Goal: Task Accomplishment & Management: Manage account settings

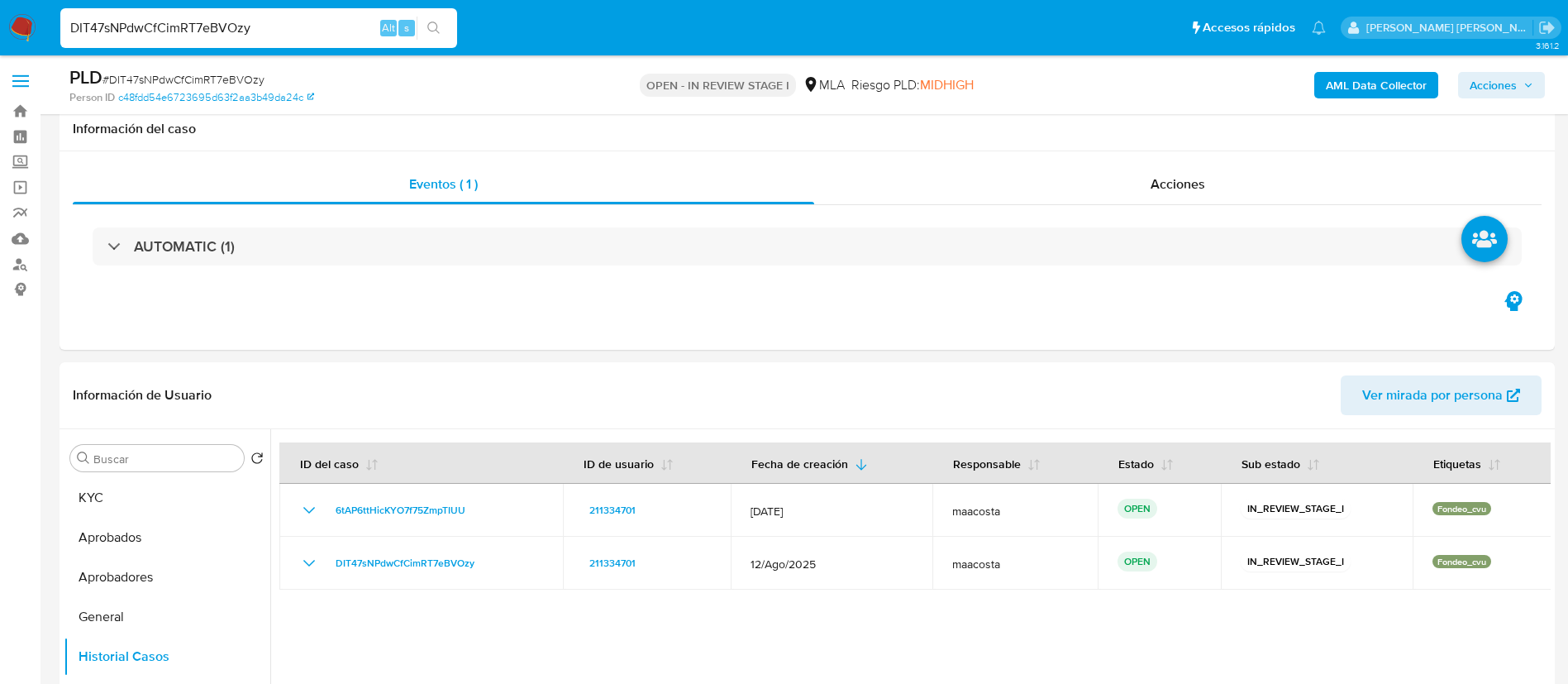
select select "10"
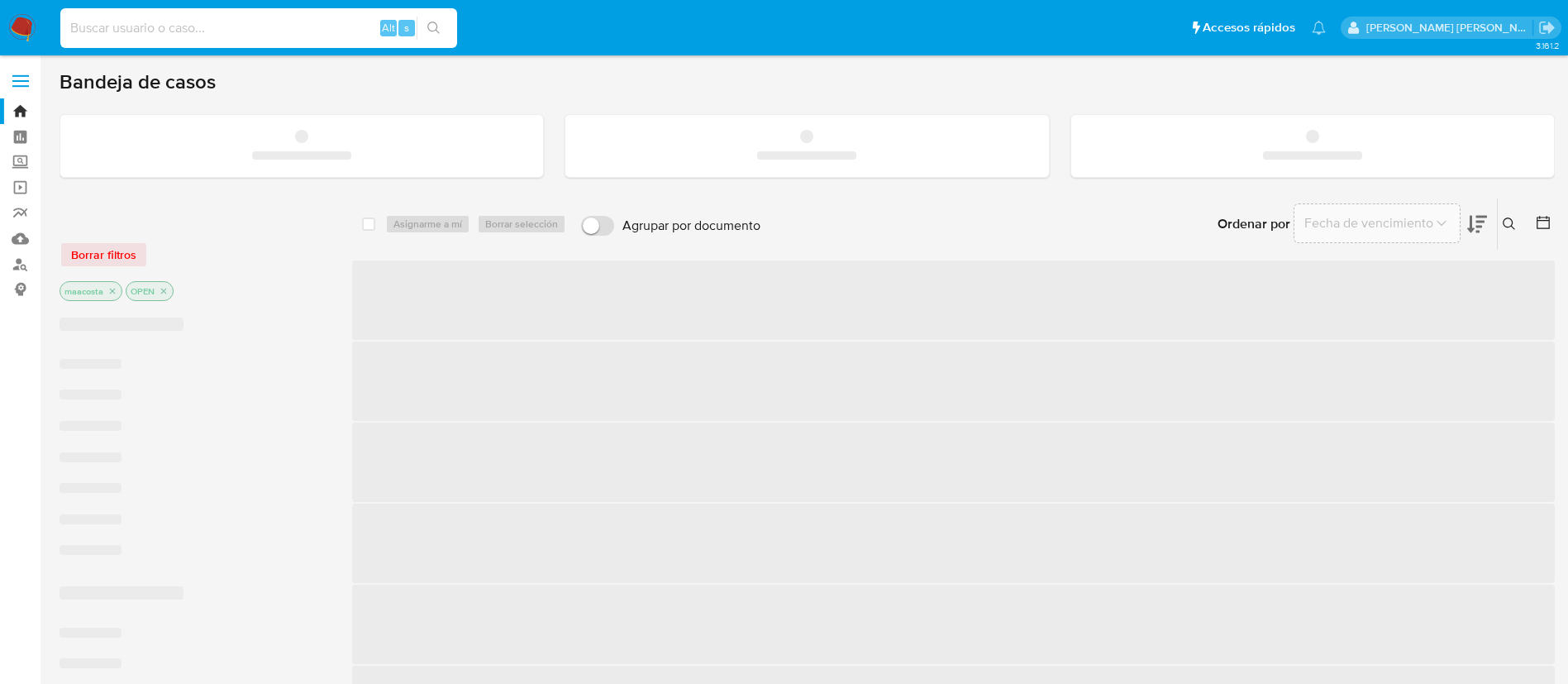
click at [269, 25] on input at bounding box center [258, 28] width 397 height 22
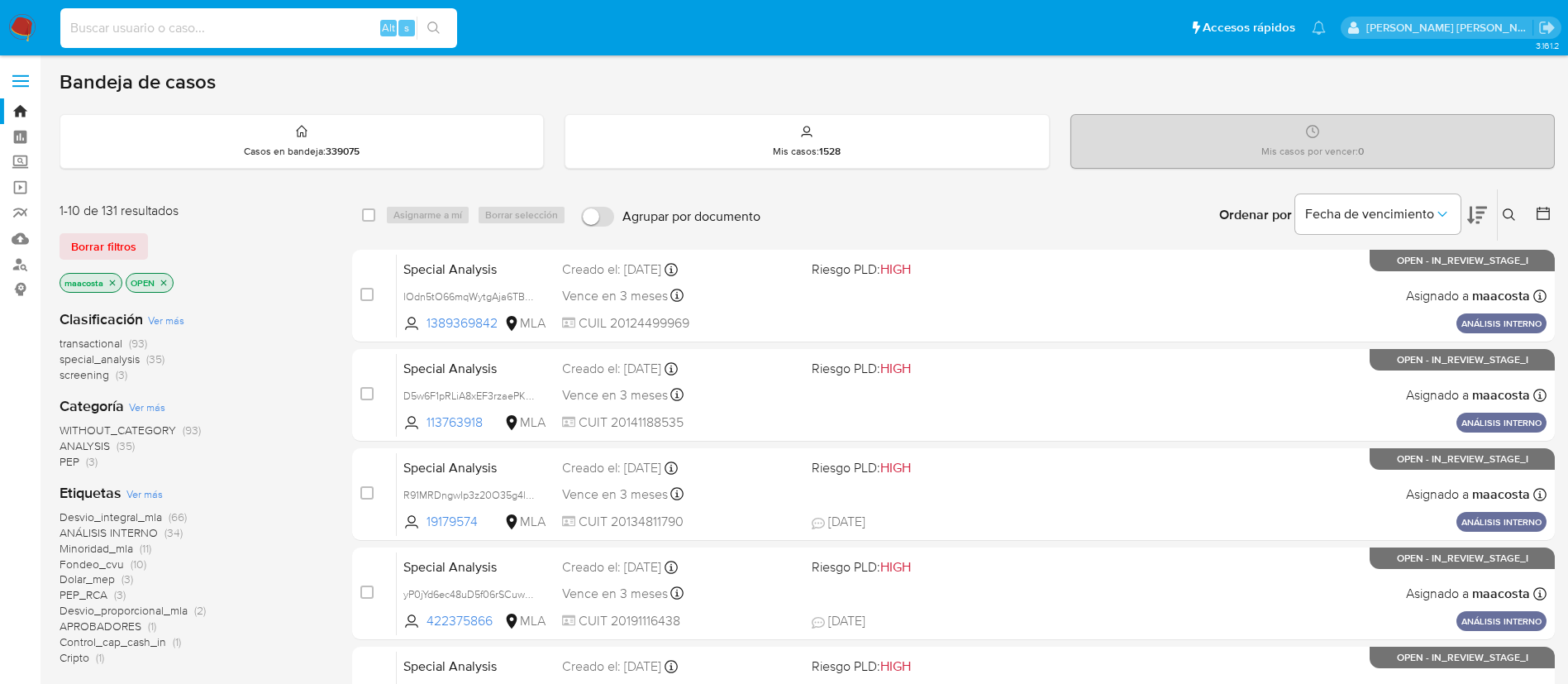
paste input "669708570"
type input "669708570"
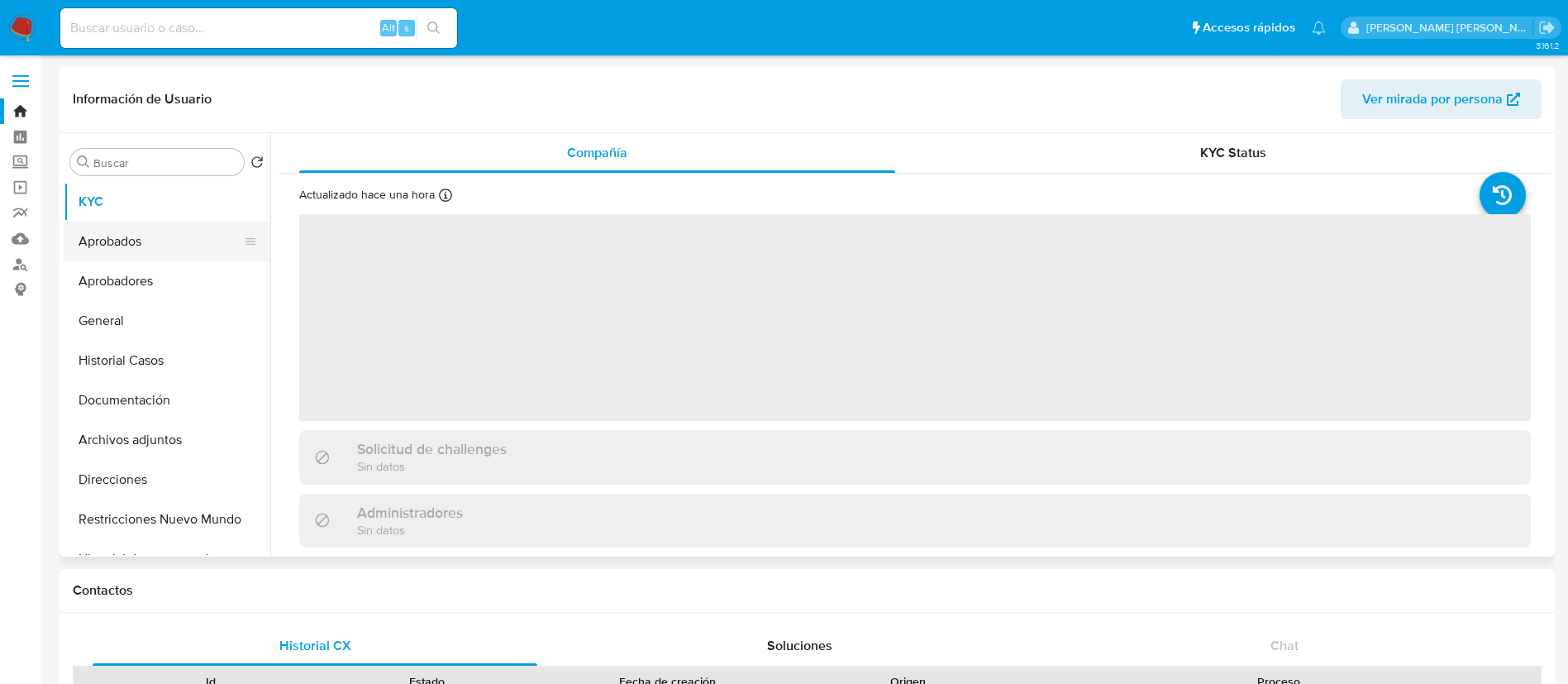
select select "10"
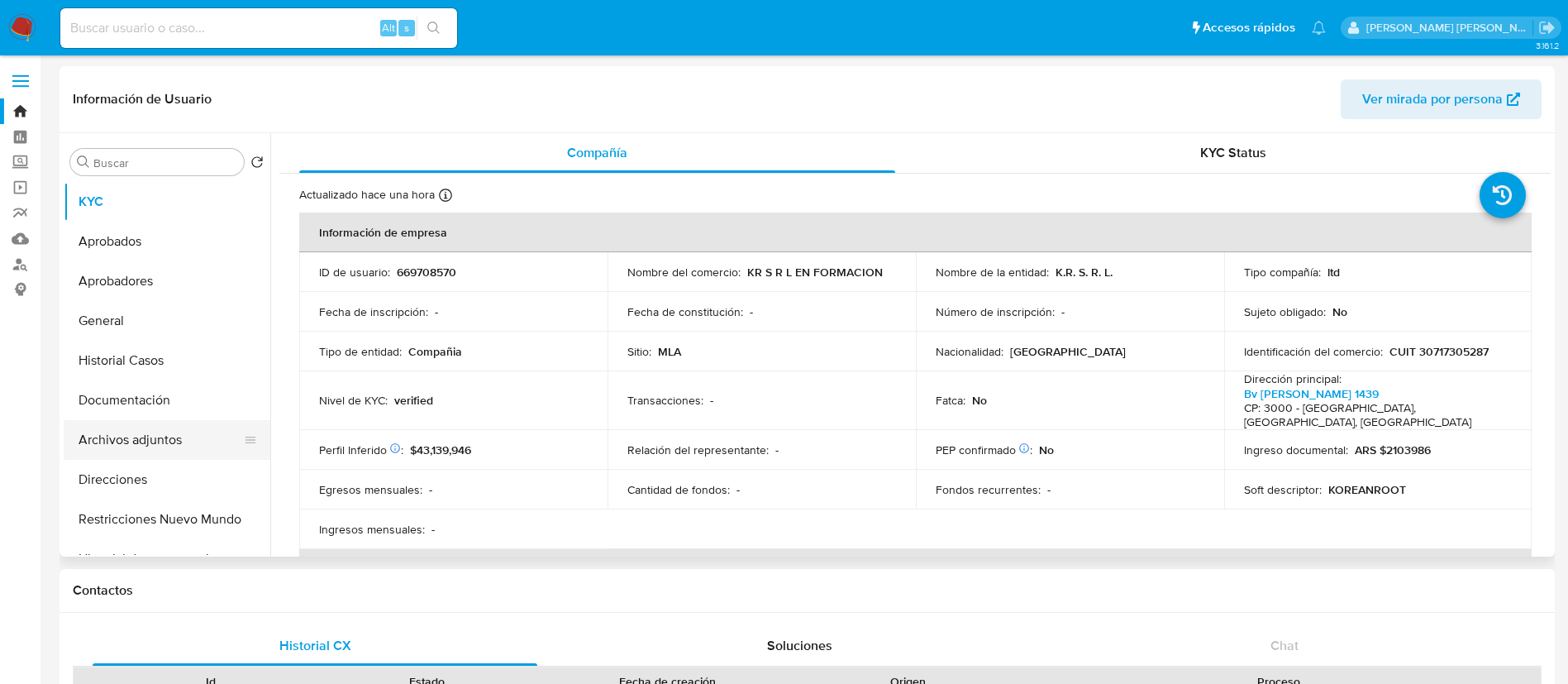
click at [164, 433] on button "Archivos adjuntos" at bounding box center [160, 440] width 193 height 40
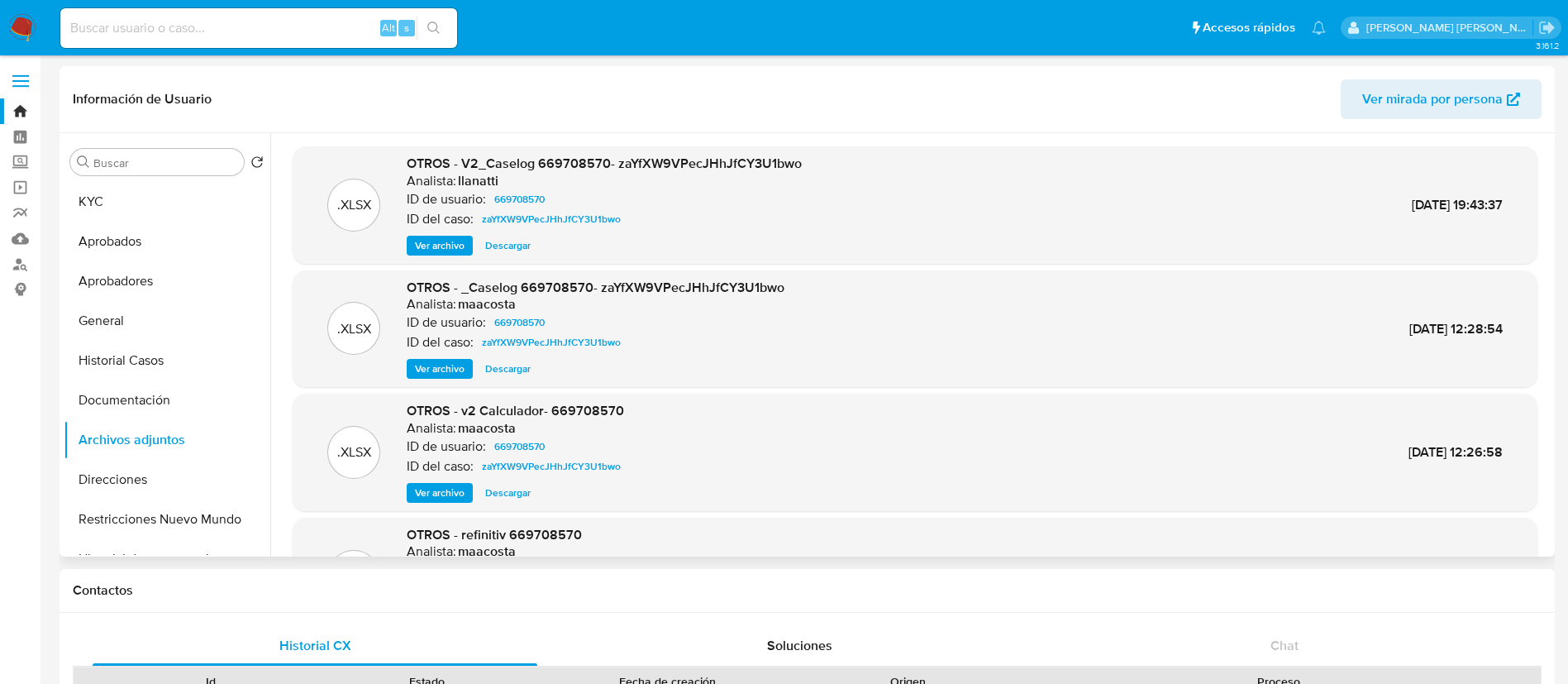
click at [452, 243] on span "Ver archivo" at bounding box center [439, 244] width 49 height 16
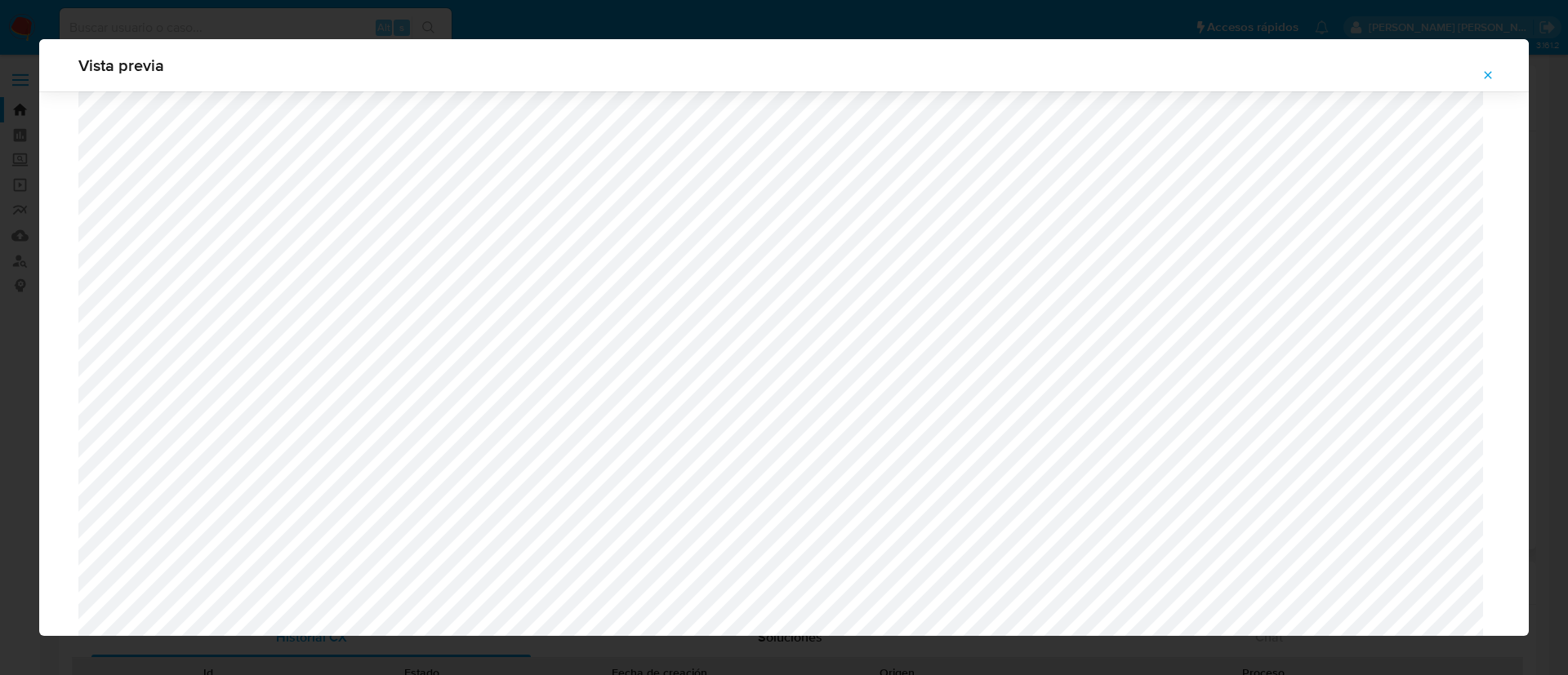
scroll to position [1049, 0]
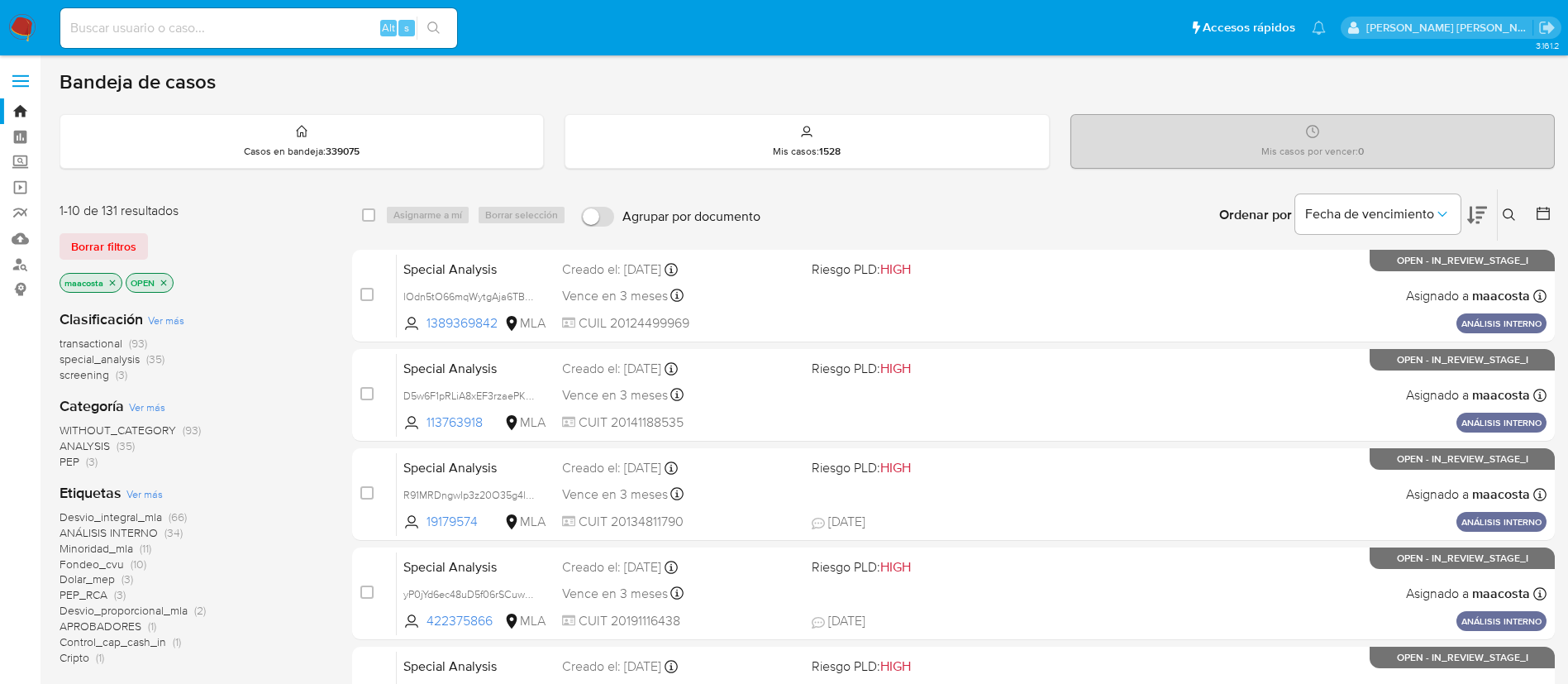
paste input "SjH9vgifpT1h9Q2tYKUUD1kF"
click at [306, 23] on input at bounding box center [258, 28] width 397 height 22
type input "SjH9vgifpT1h9Q2tYKUUD1kF"
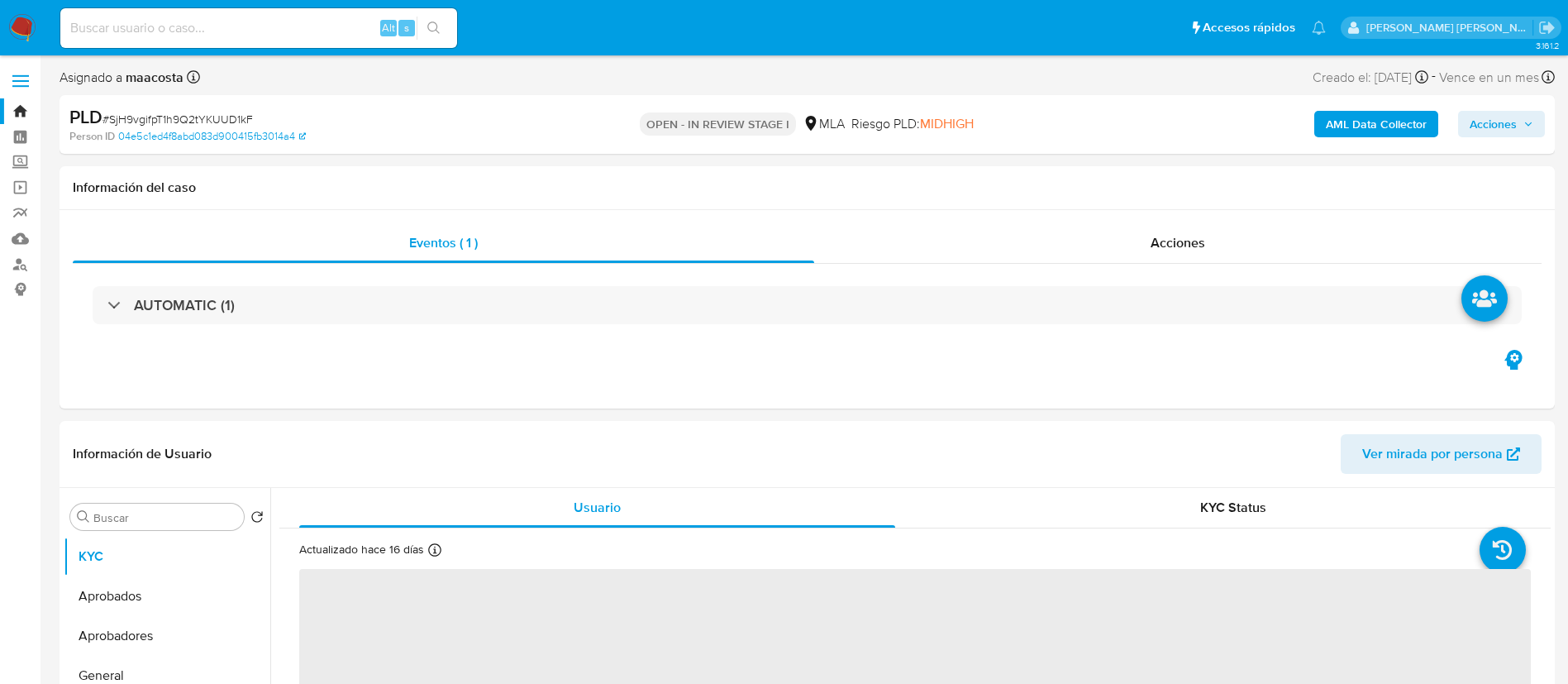
select select "10"
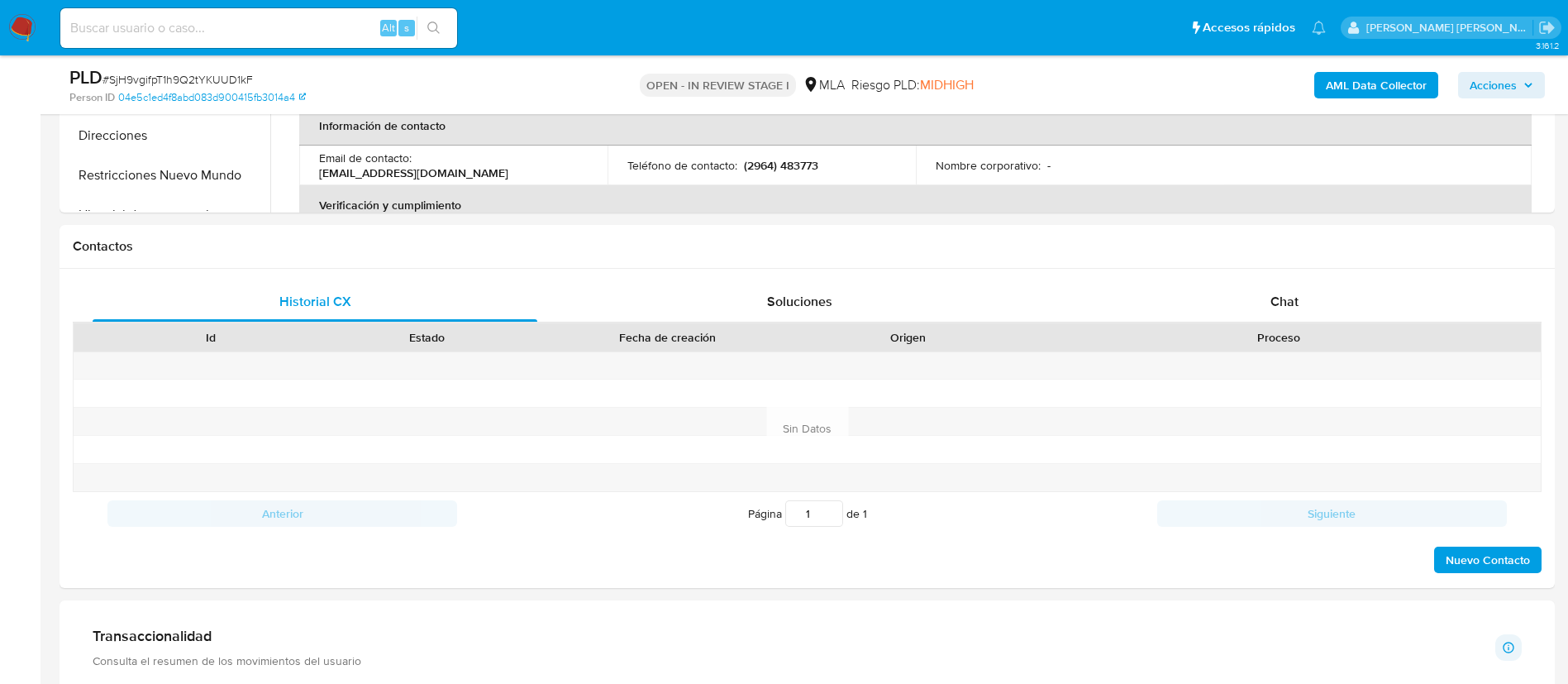
scroll to position [751, 0]
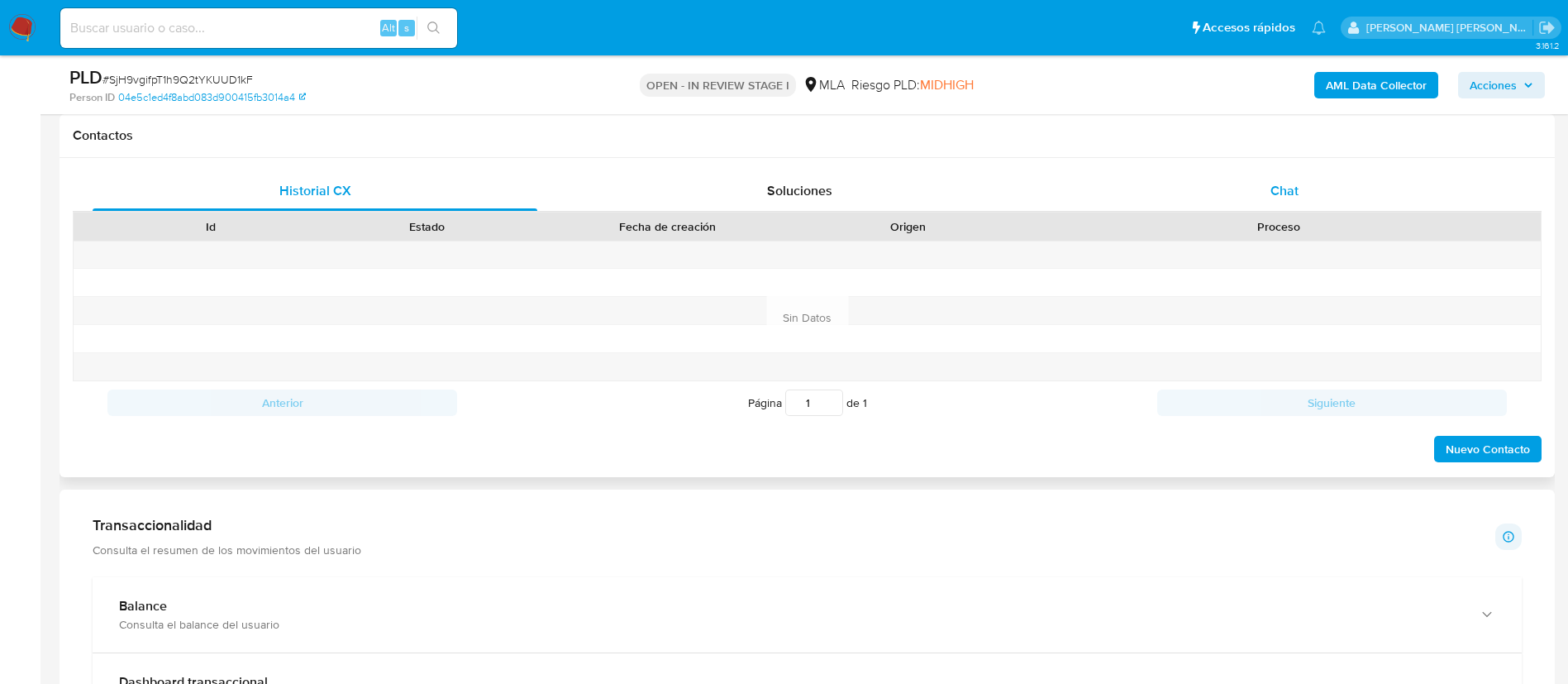
click at [1280, 191] on span "Chat" at bounding box center [1285, 190] width 29 height 19
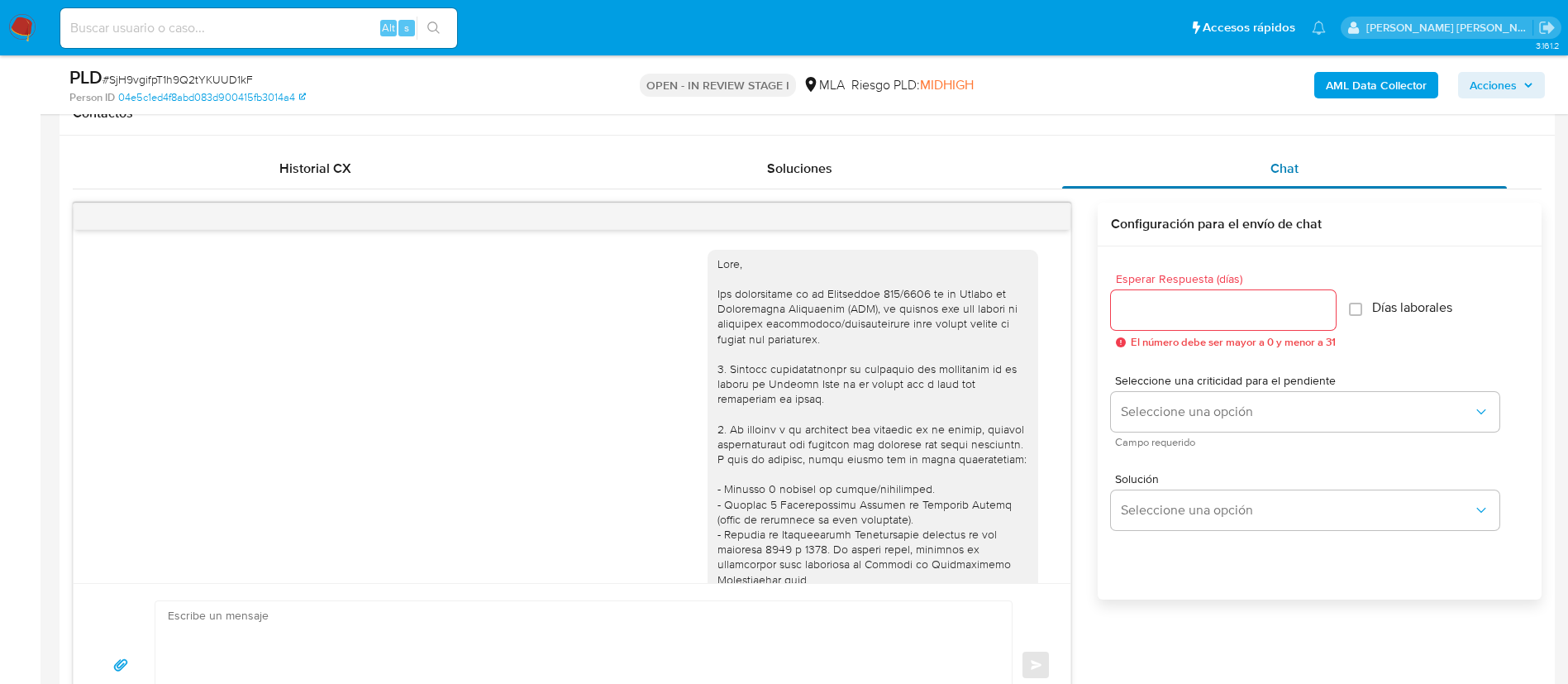
scroll to position [948, 0]
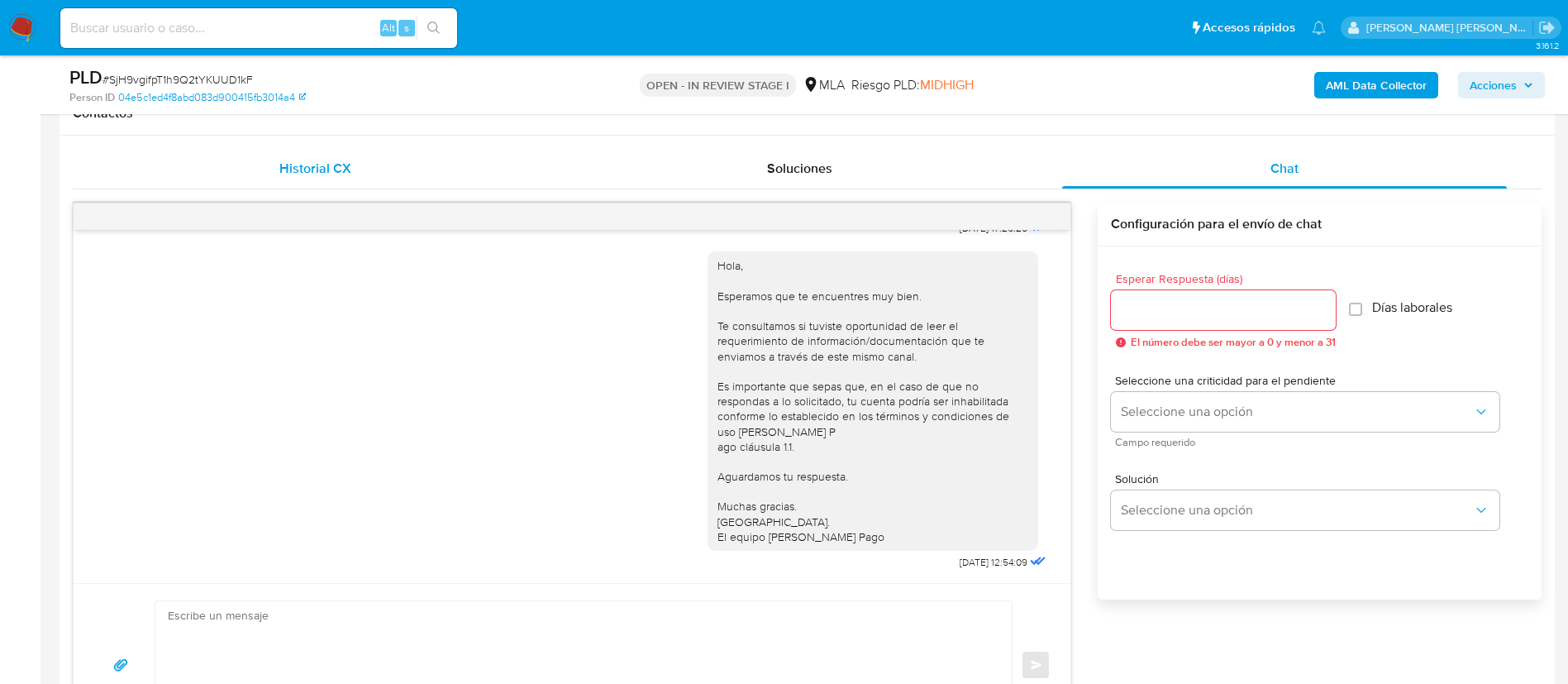
click at [351, 162] on div "Historial CX" at bounding box center [315, 168] width 445 height 40
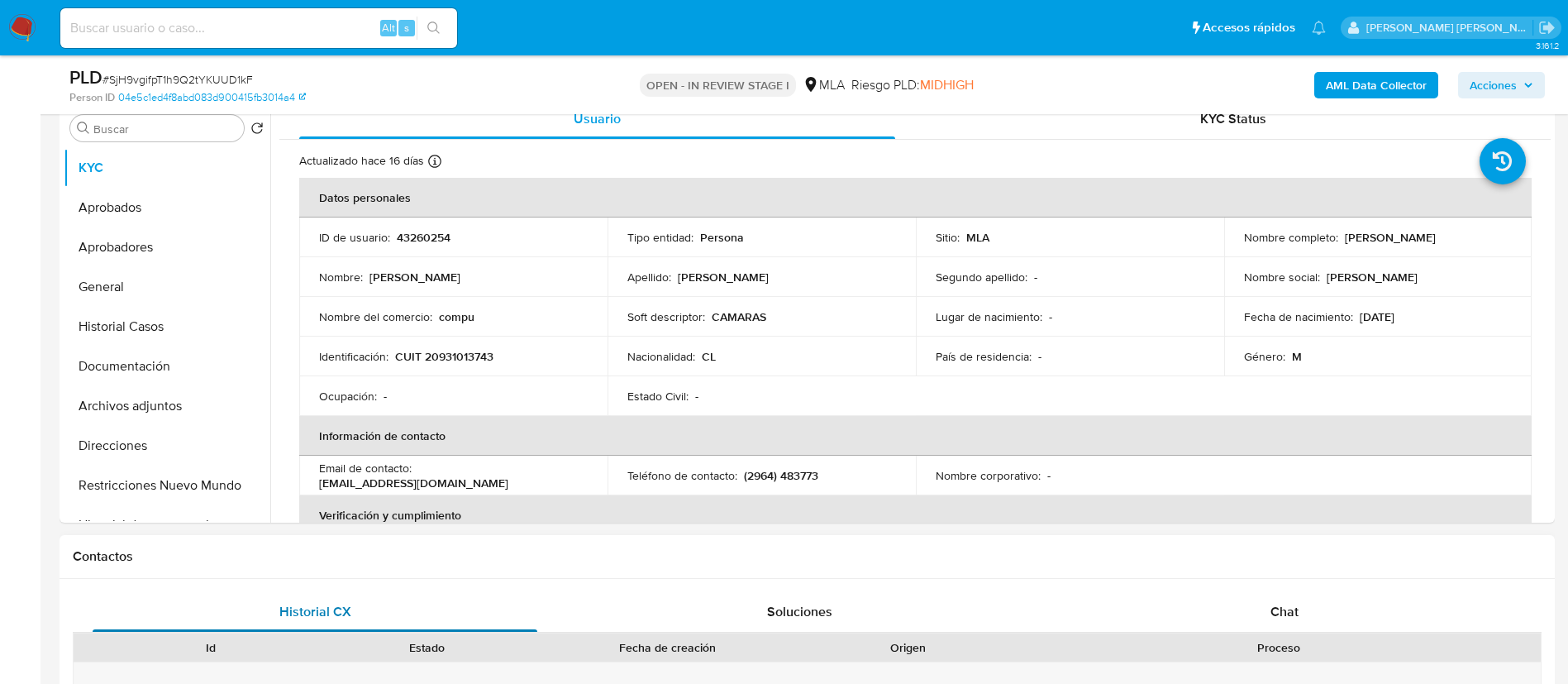
scroll to position [329, 0]
click at [165, 352] on button "Documentación" at bounding box center [160, 367] width 193 height 40
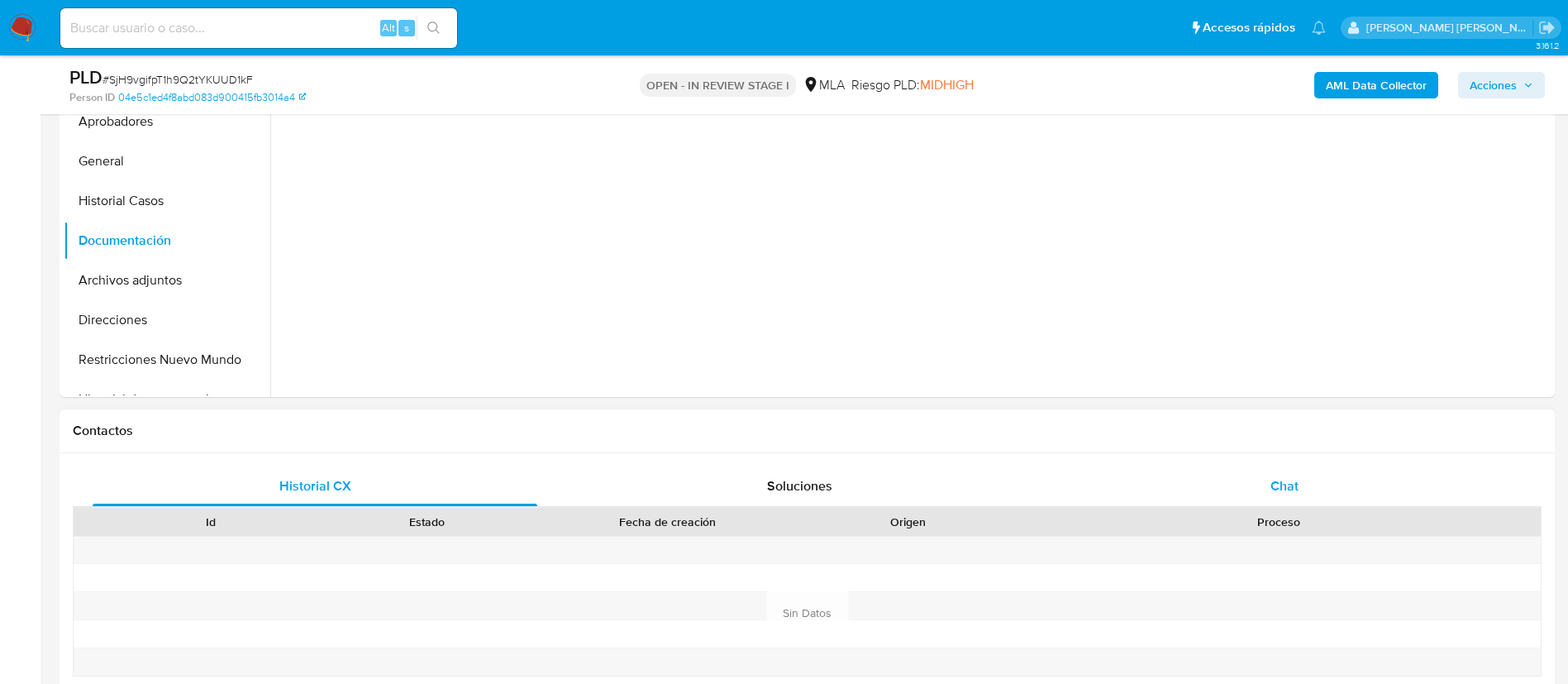
click at [1280, 502] on div "Chat" at bounding box center [1285, 486] width 445 height 40
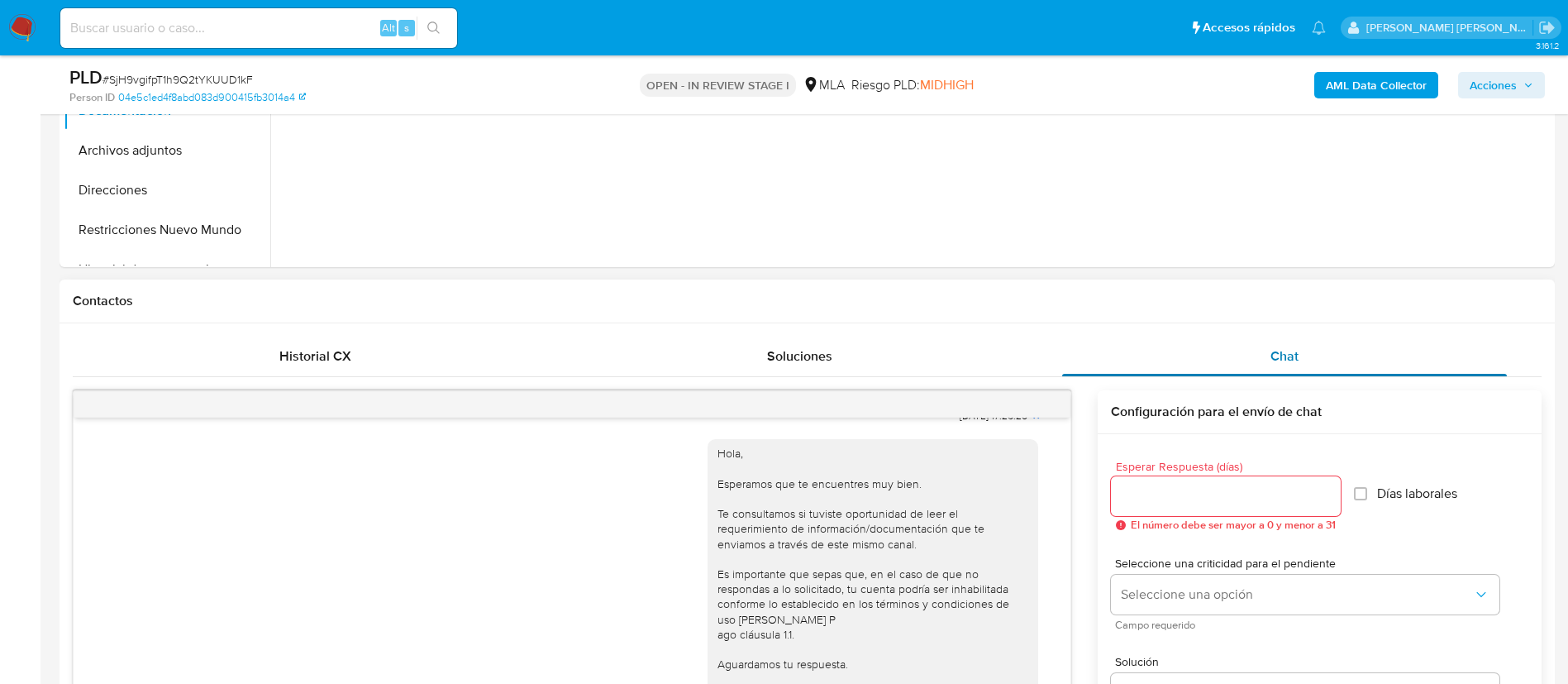
scroll to position [590, 0]
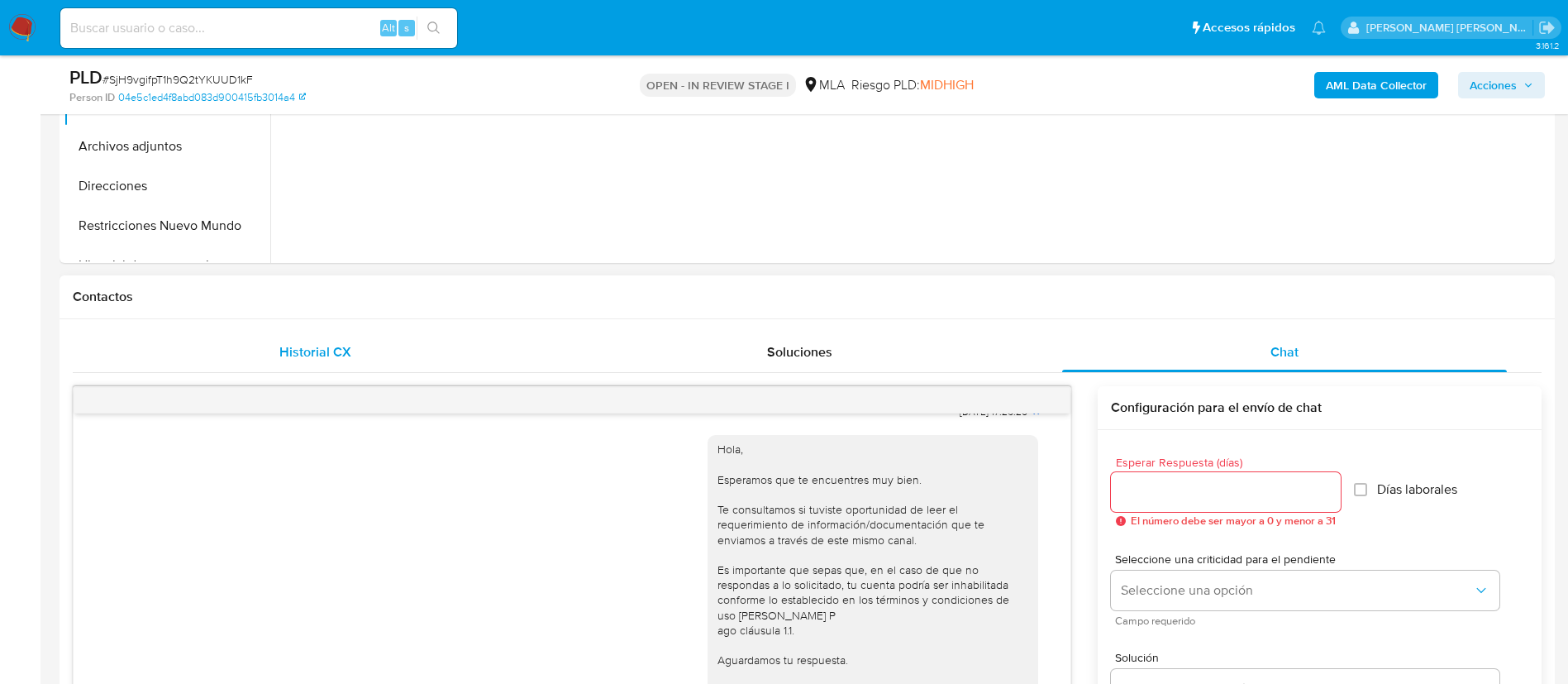
click at [323, 340] on div "Historial CX" at bounding box center [315, 352] width 445 height 40
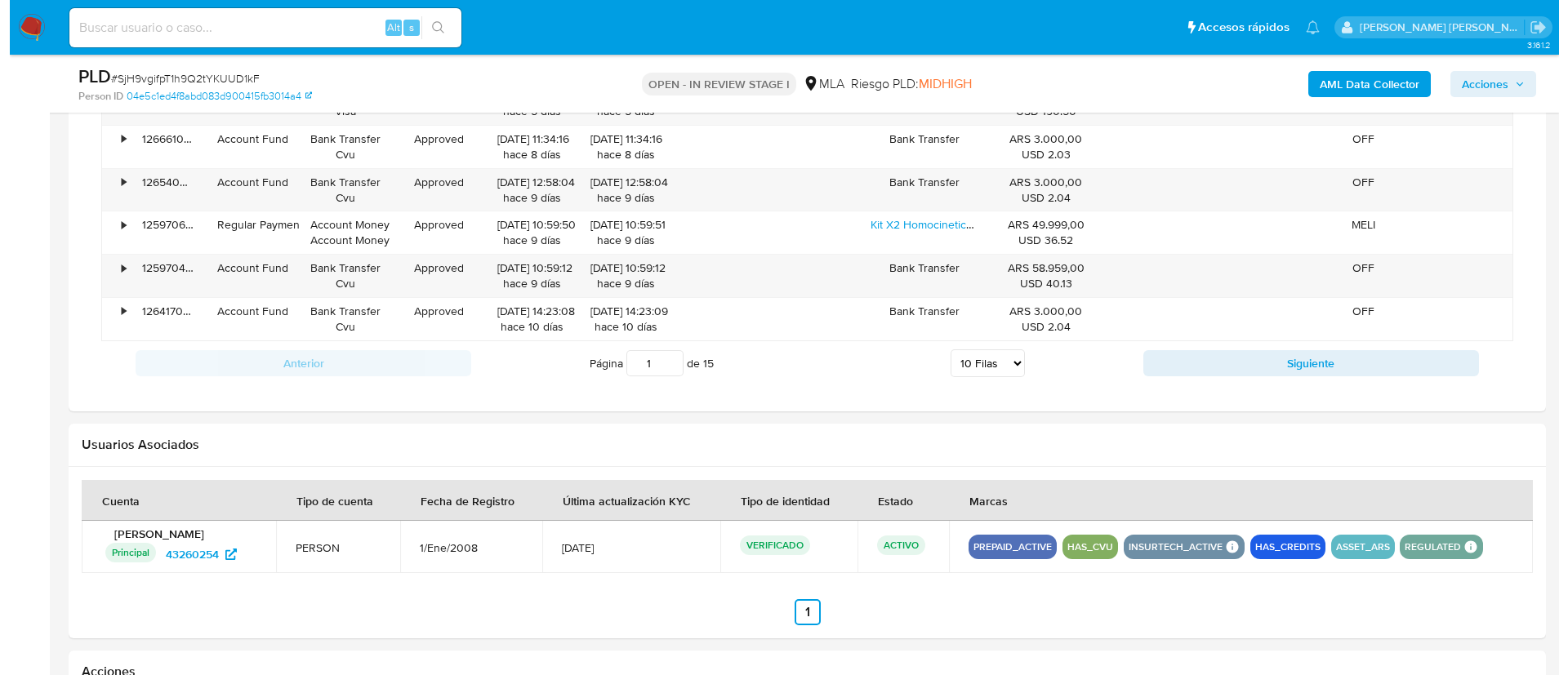
scroll to position [2197, 0]
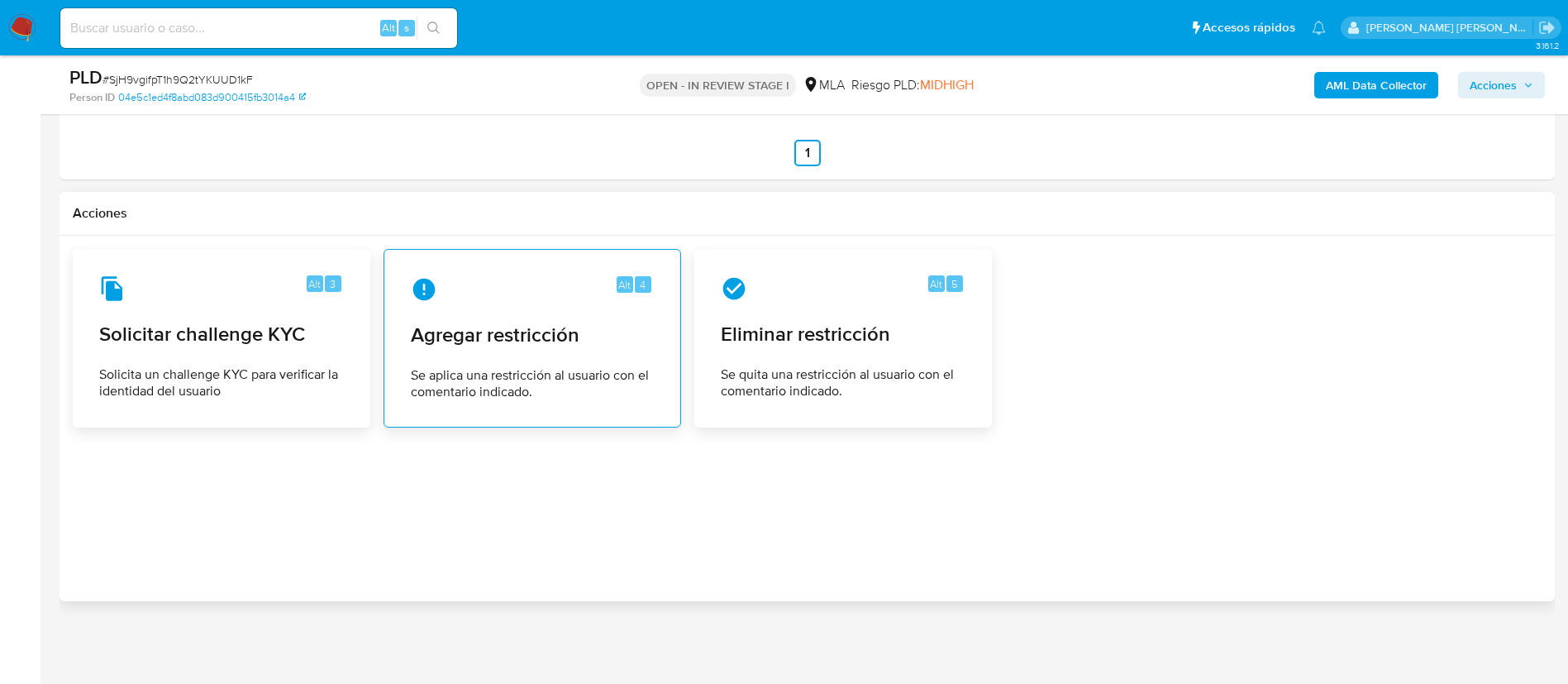
click at [569, 382] on span "Se aplica una restricción al usuario con el comentario indicado." at bounding box center [532, 383] width 243 height 33
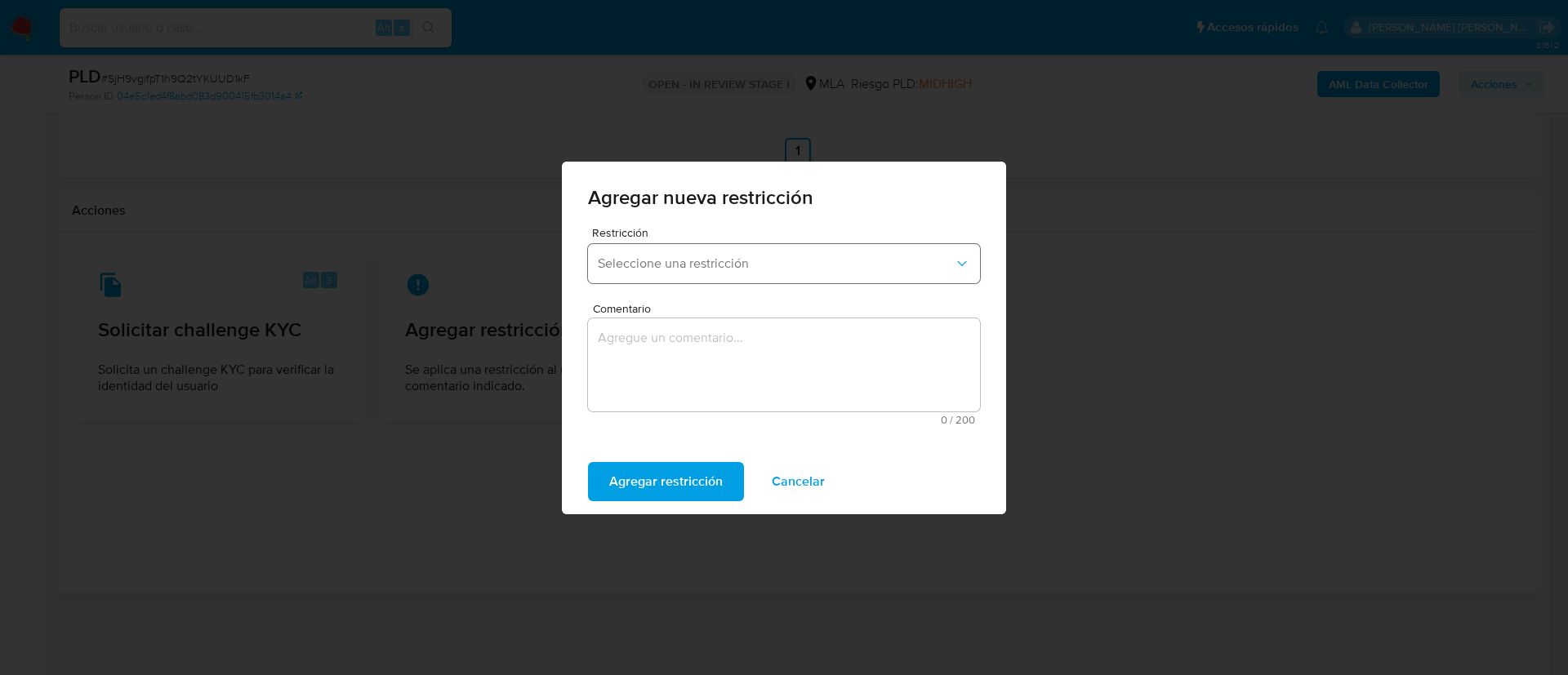
click at [643, 271] on button "Seleccione una restricción" at bounding box center [784, 264] width 392 height 39
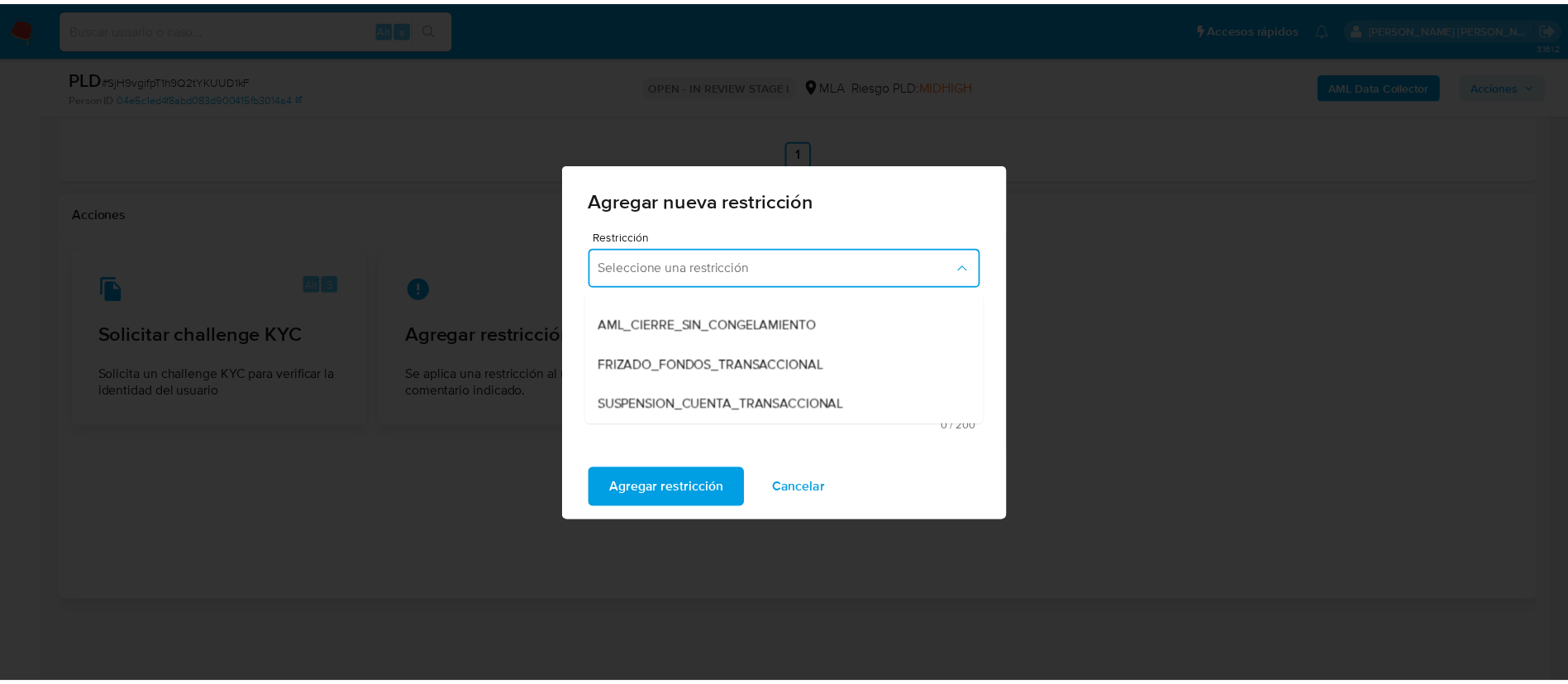
scroll to position [144, 0]
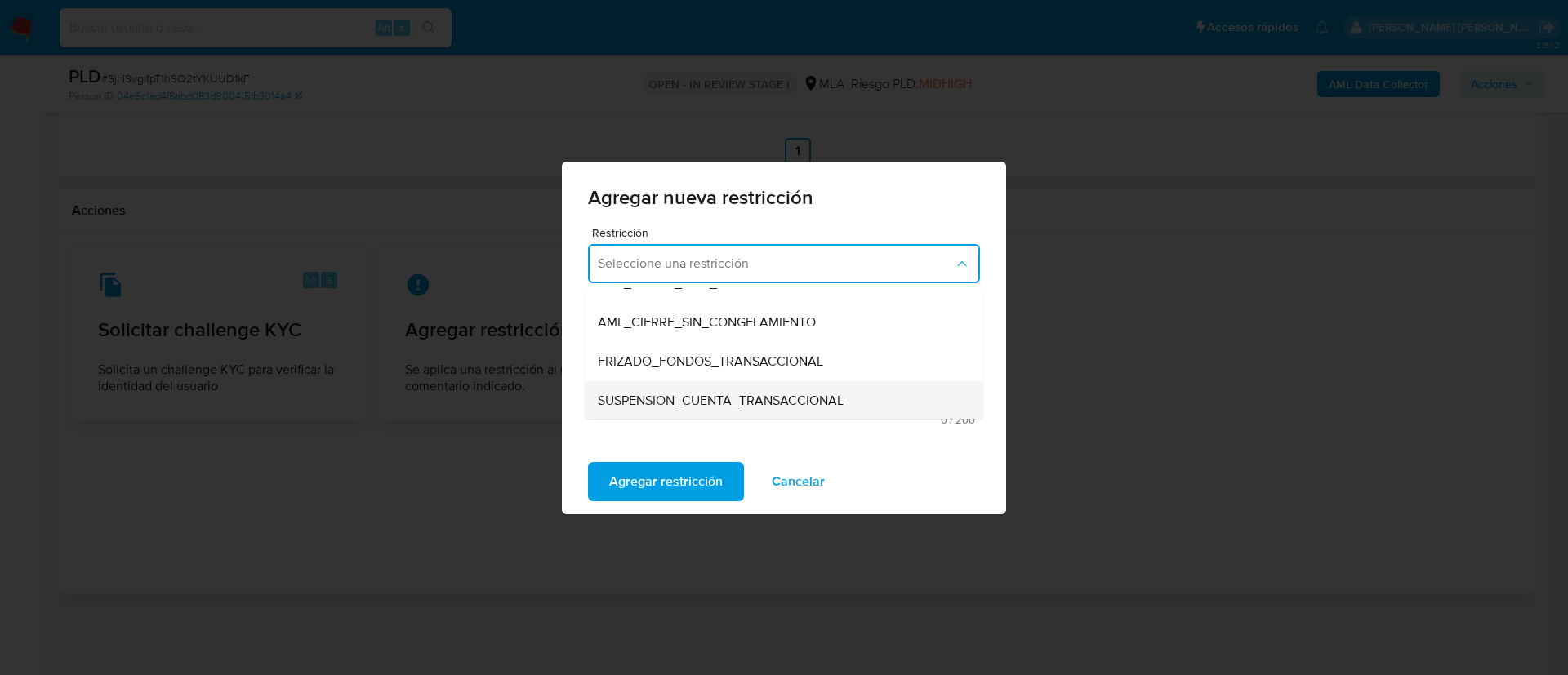
click at [661, 395] on span "SUSPENSION_CUENTA_TRANSACCIONAL" at bounding box center [721, 400] width 246 height 16
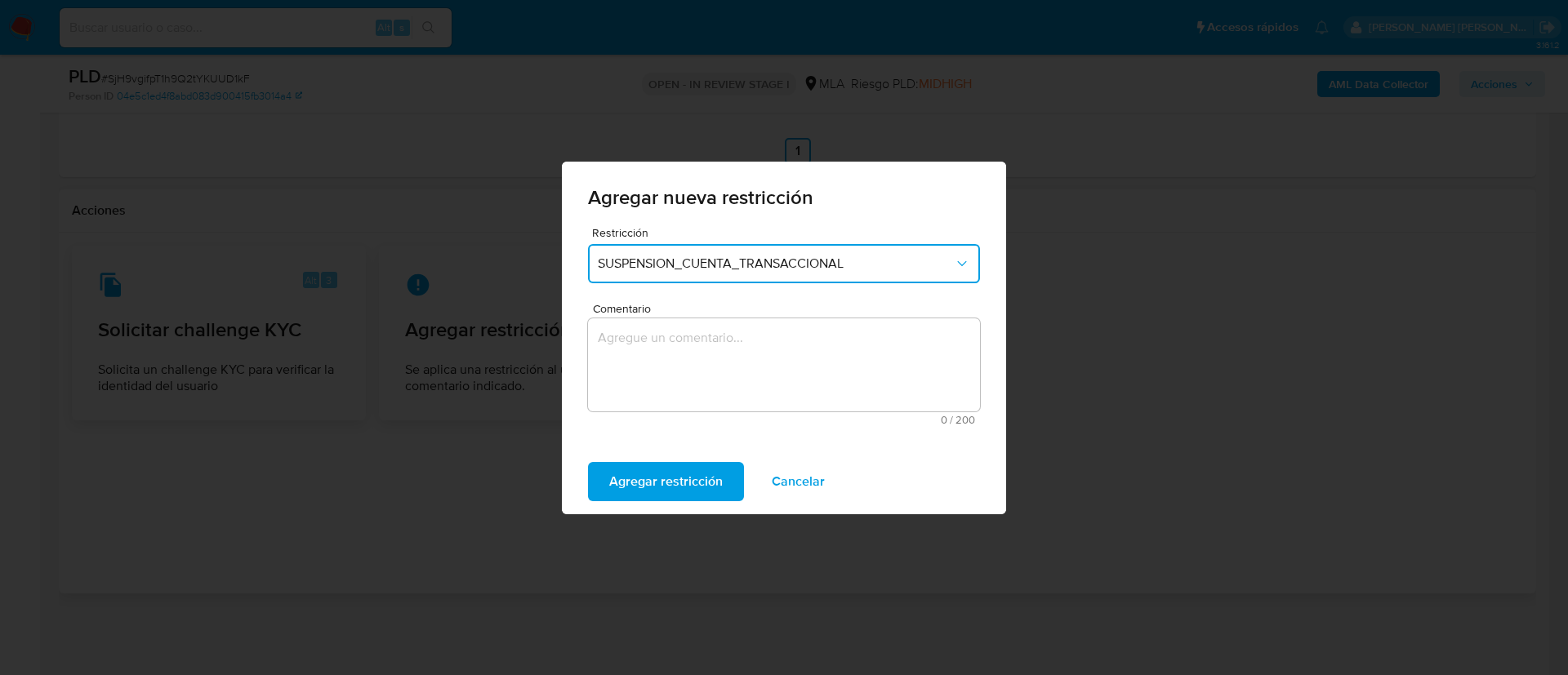
click at [660, 396] on textarea "Comentario" at bounding box center [784, 364] width 392 height 93
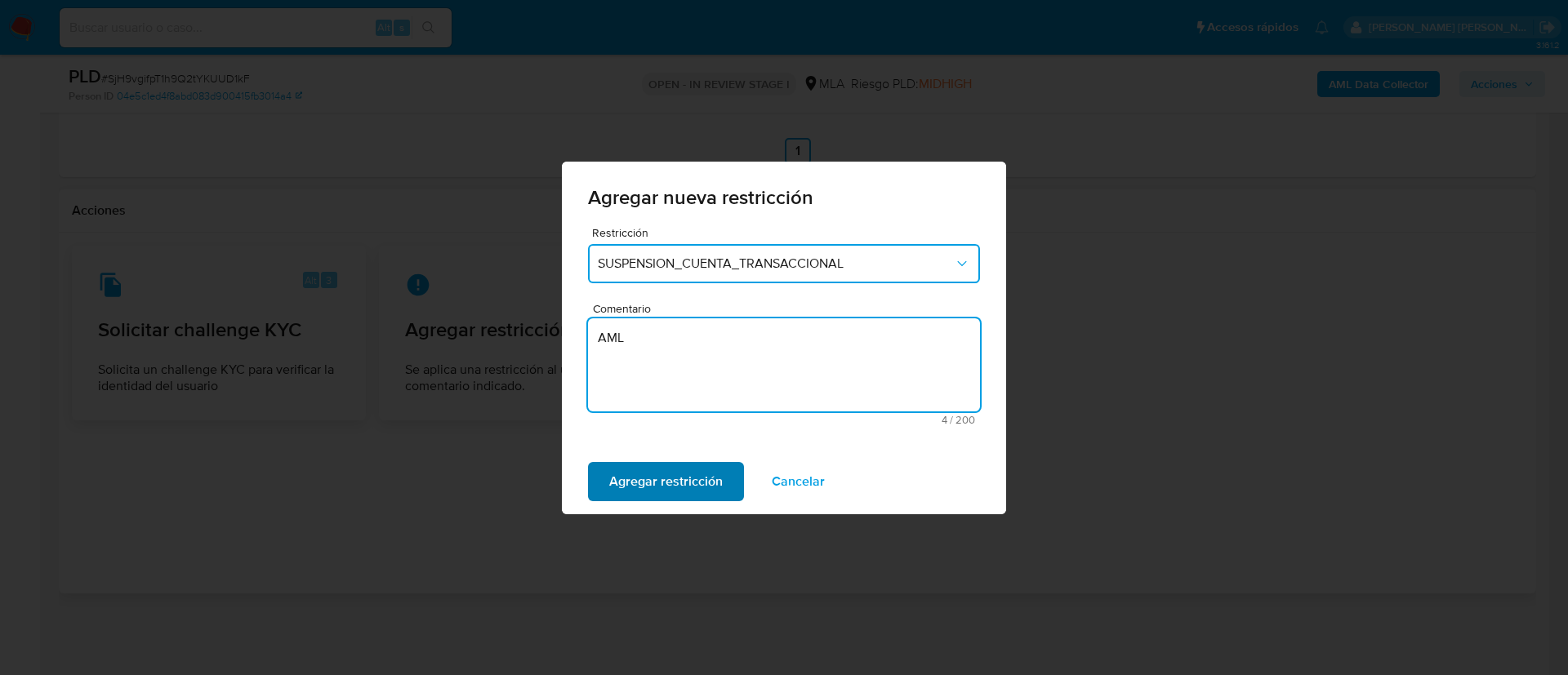
type textarea "AML"
click at [623, 494] on span "Agregar restricción" at bounding box center [665, 482] width 114 height 36
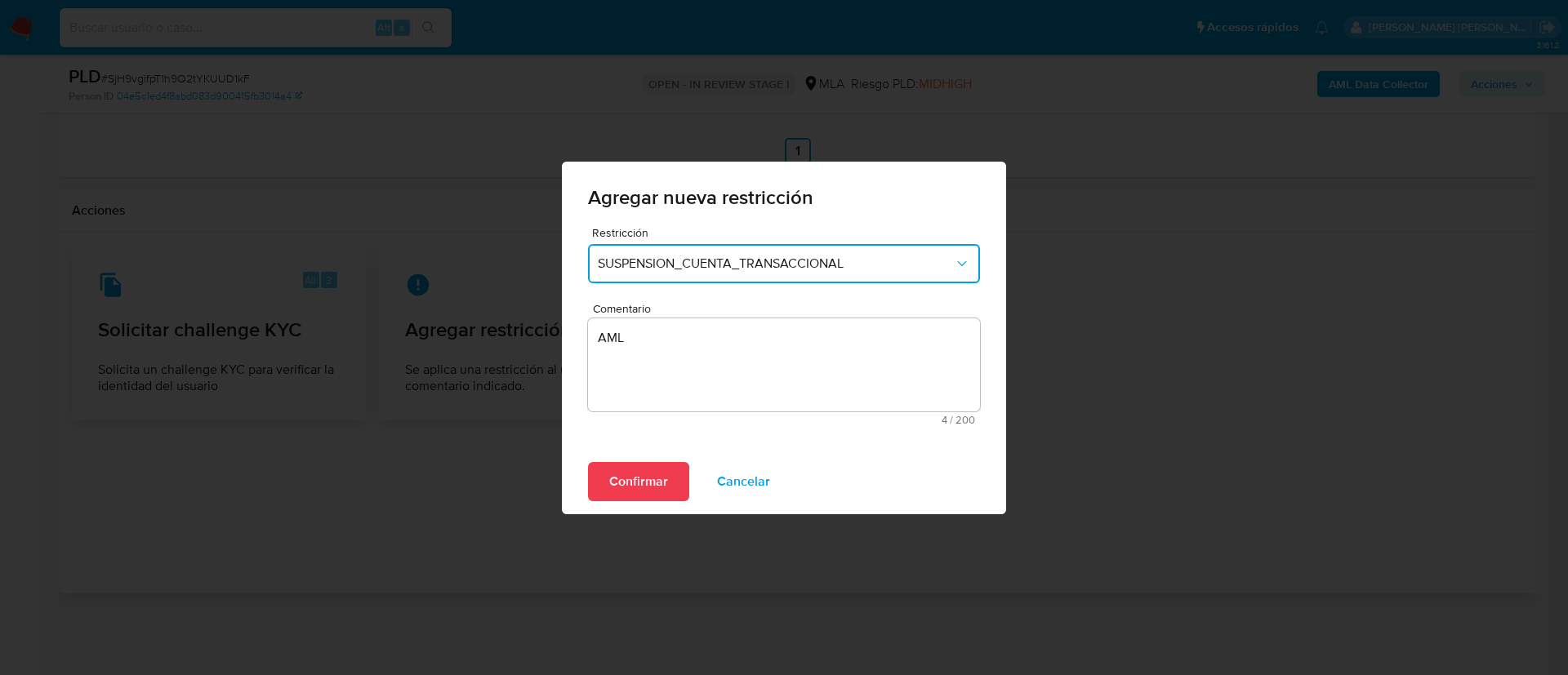
click at [629, 449] on div "Confirmar Cancelar" at bounding box center [784, 482] width 444 height 66
click at [629, 474] on span "Confirmar" at bounding box center [638, 482] width 59 height 36
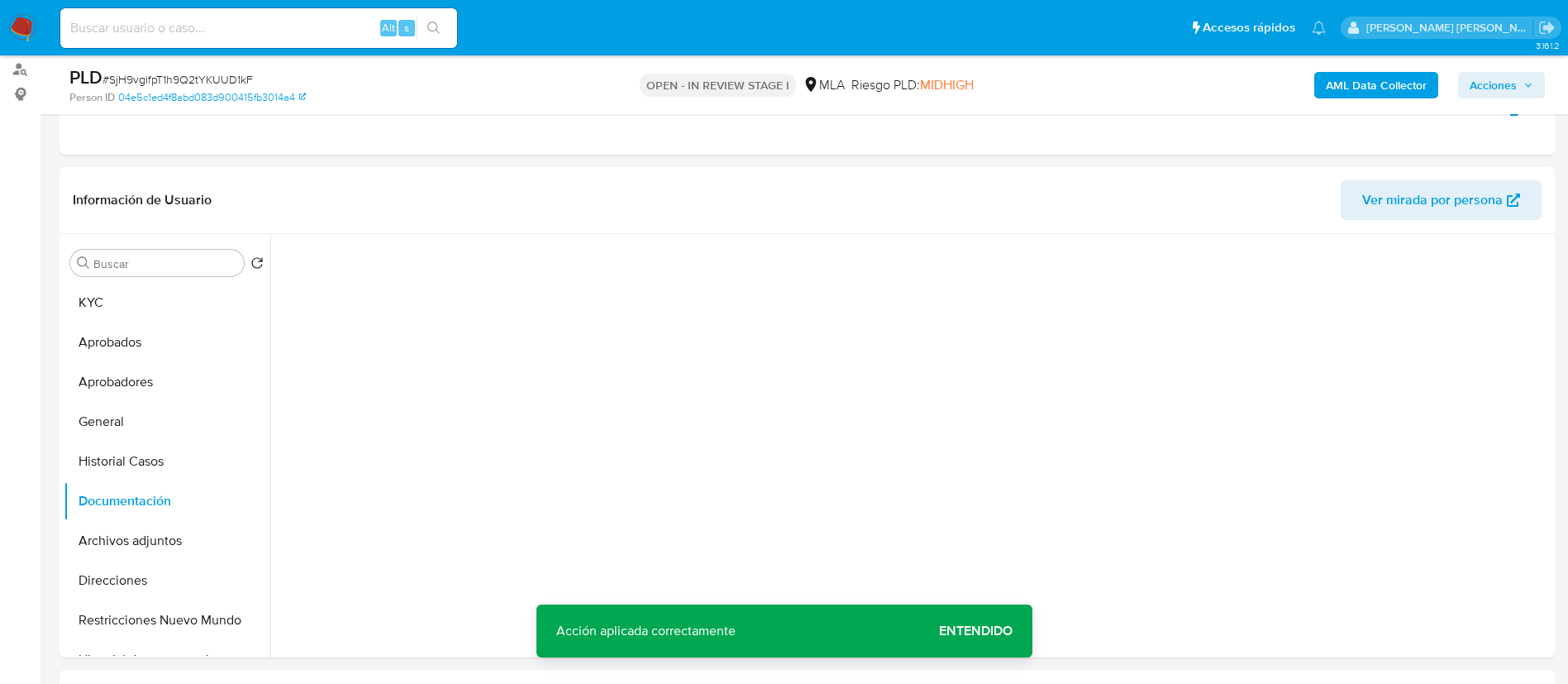
scroll to position [201, 0]
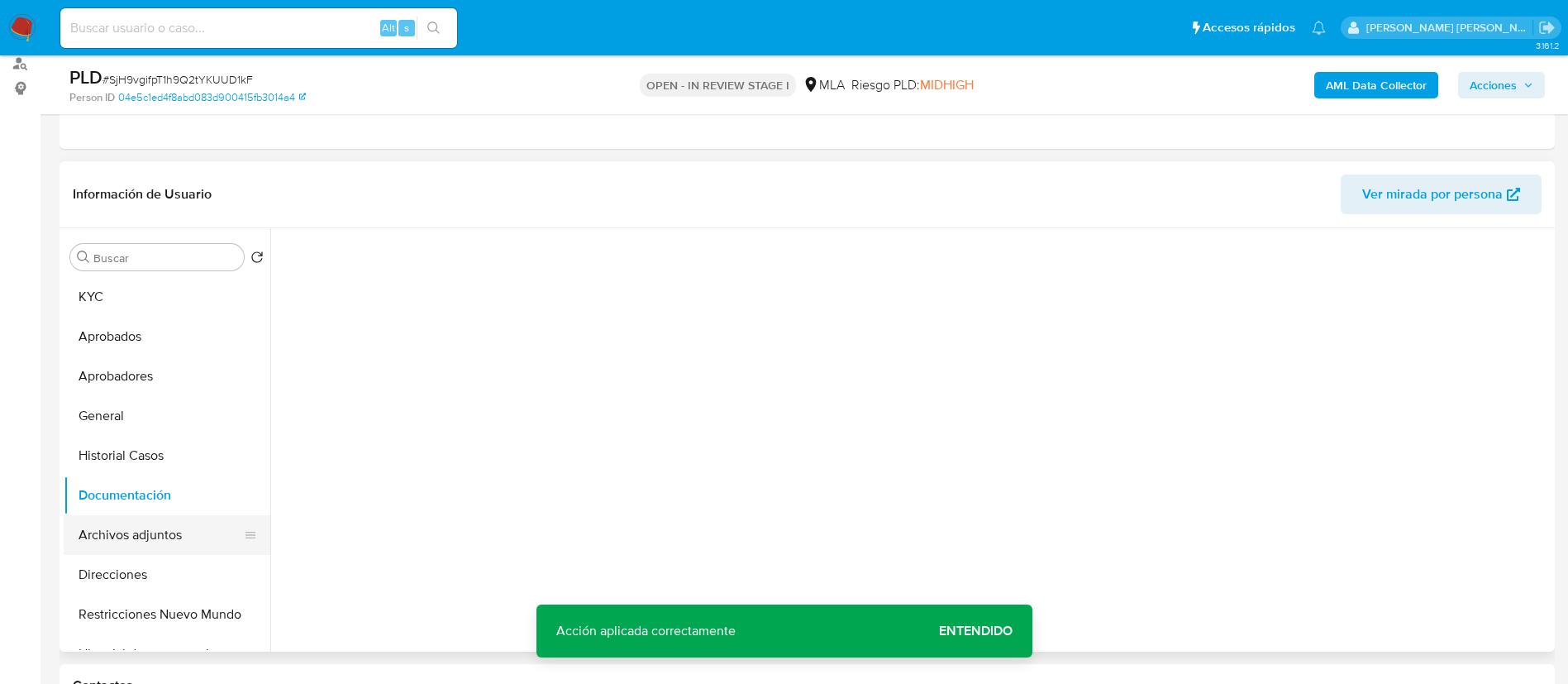
click at [153, 543] on button "Archivos adjuntos" at bounding box center [160, 536] width 193 height 40
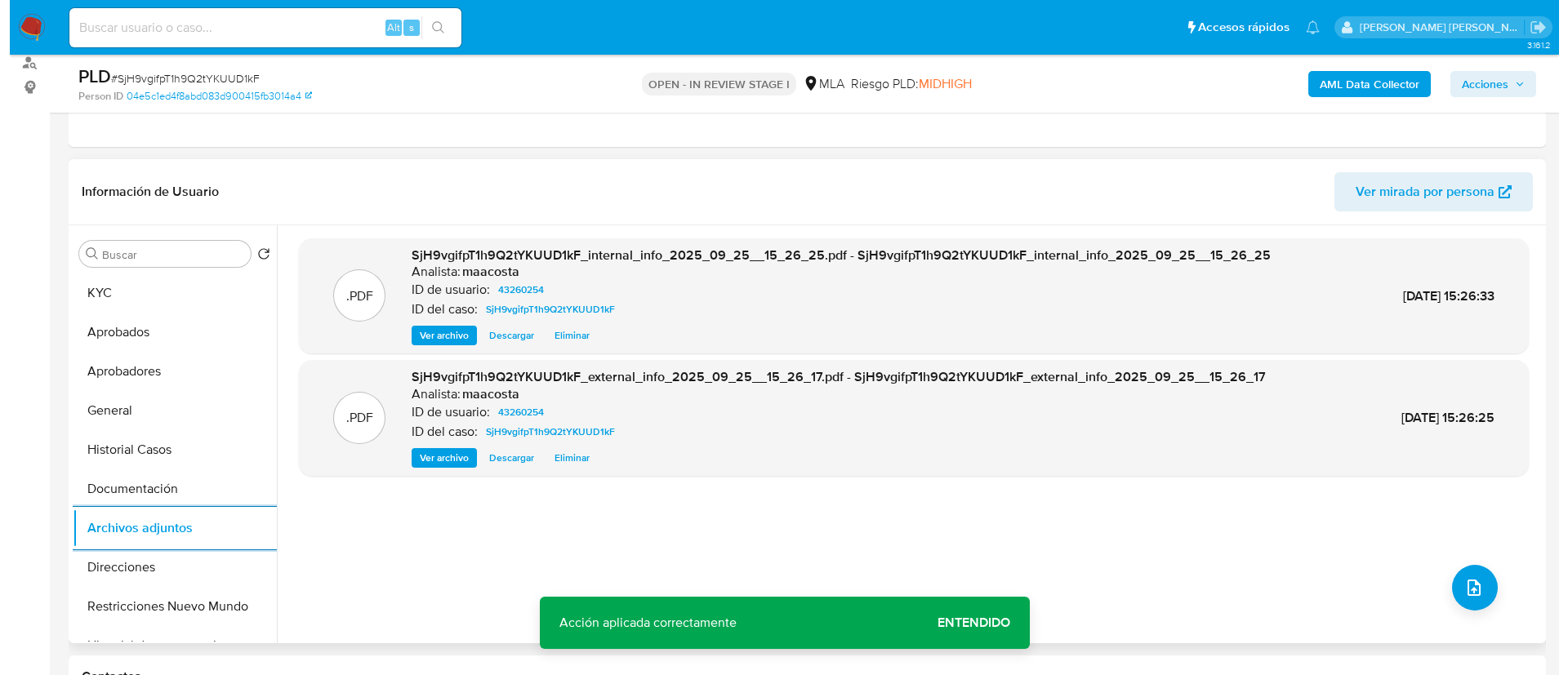
scroll to position [262, 0]
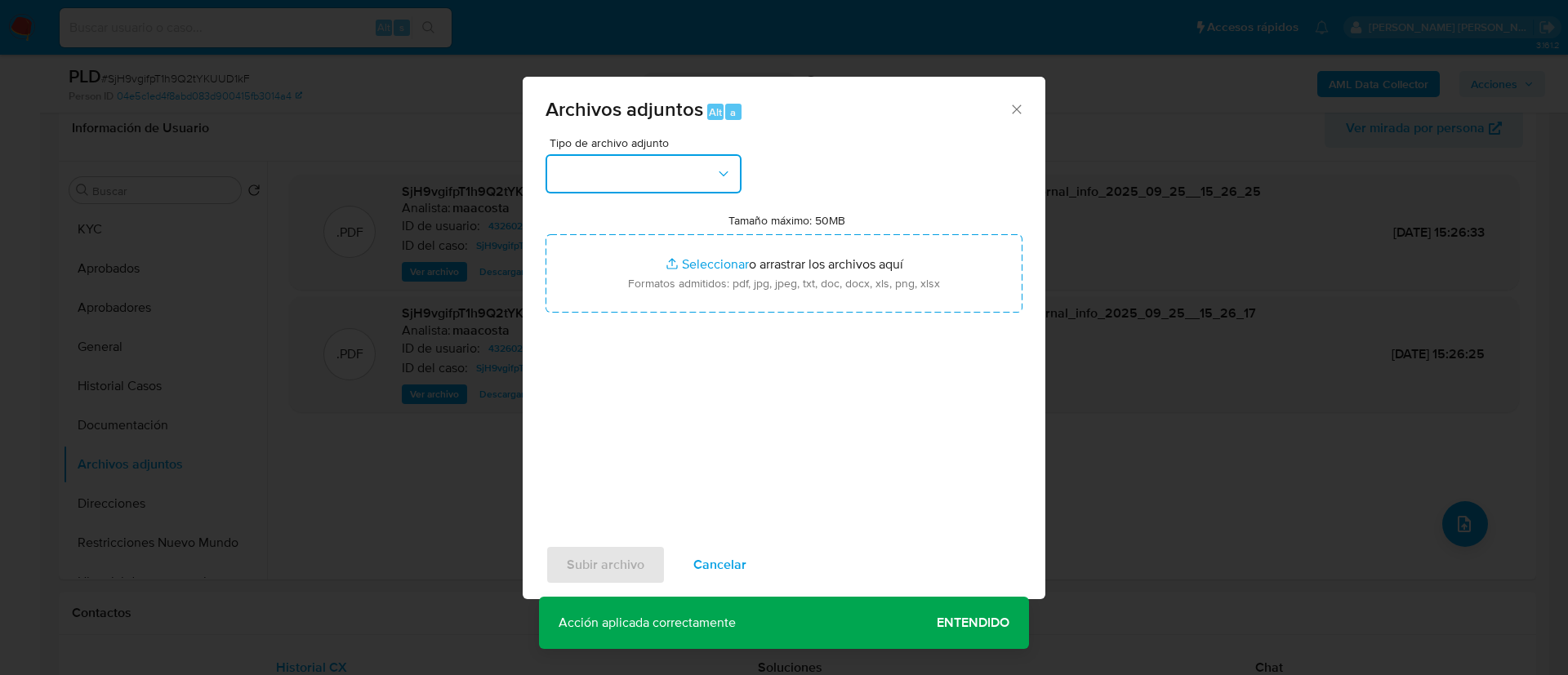
click at [647, 163] on button "button" at bounding box center [644, 174] width 196 height 39
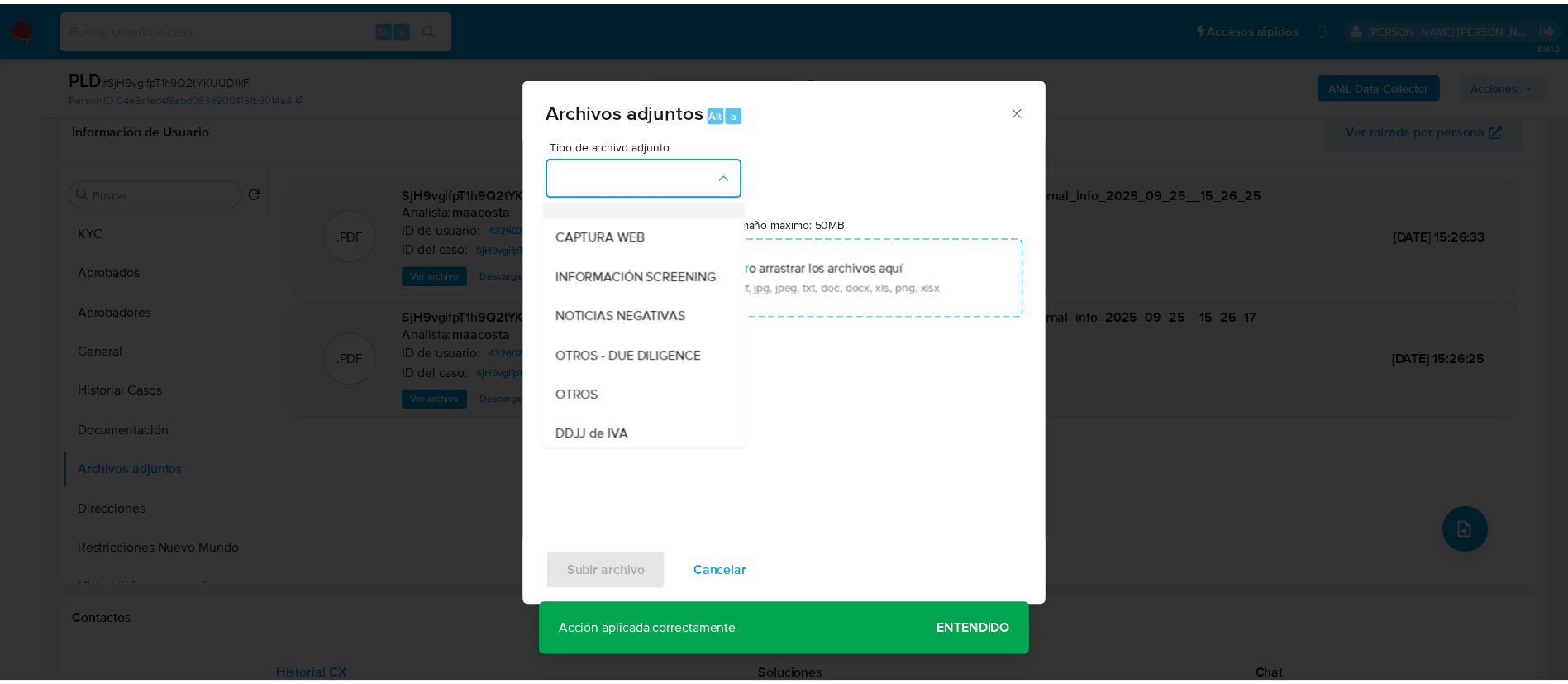
scroll to position [153, 0]
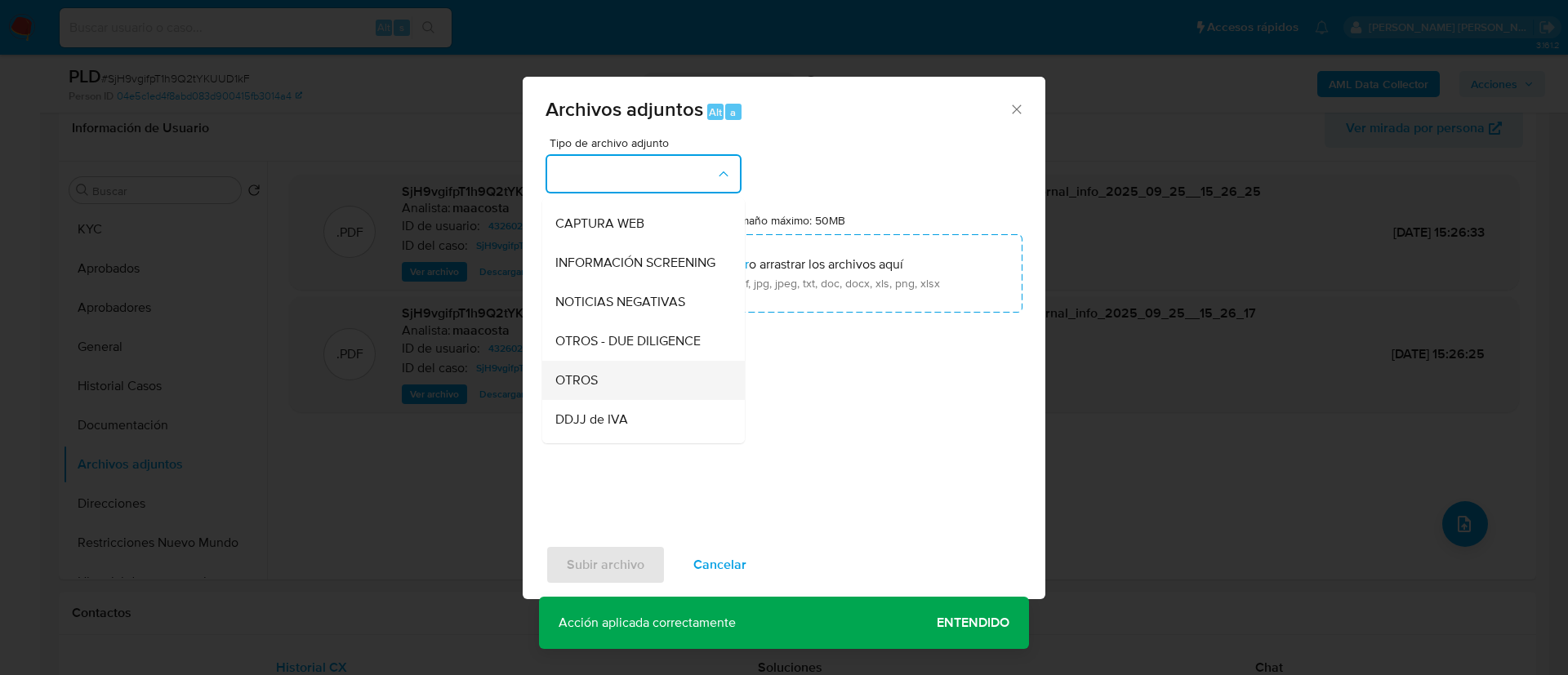
click at [598, 383] on div "OTROS" at bounding box center [638, 380] width 166 height 39
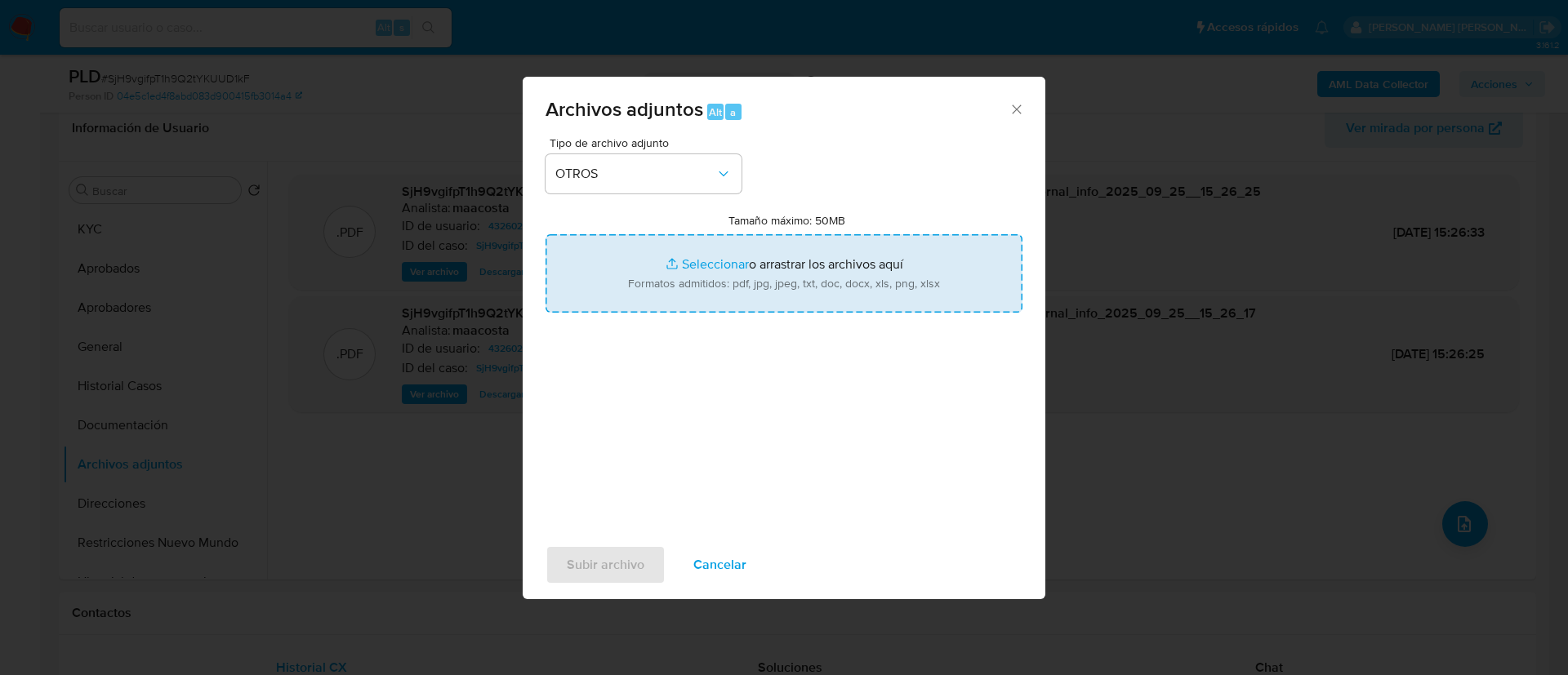
type input "C:\fakepath\Caselog SjH9vgifpT1h9Q2tYKUUD1kF_2025_08_19_00_11_29.docx"
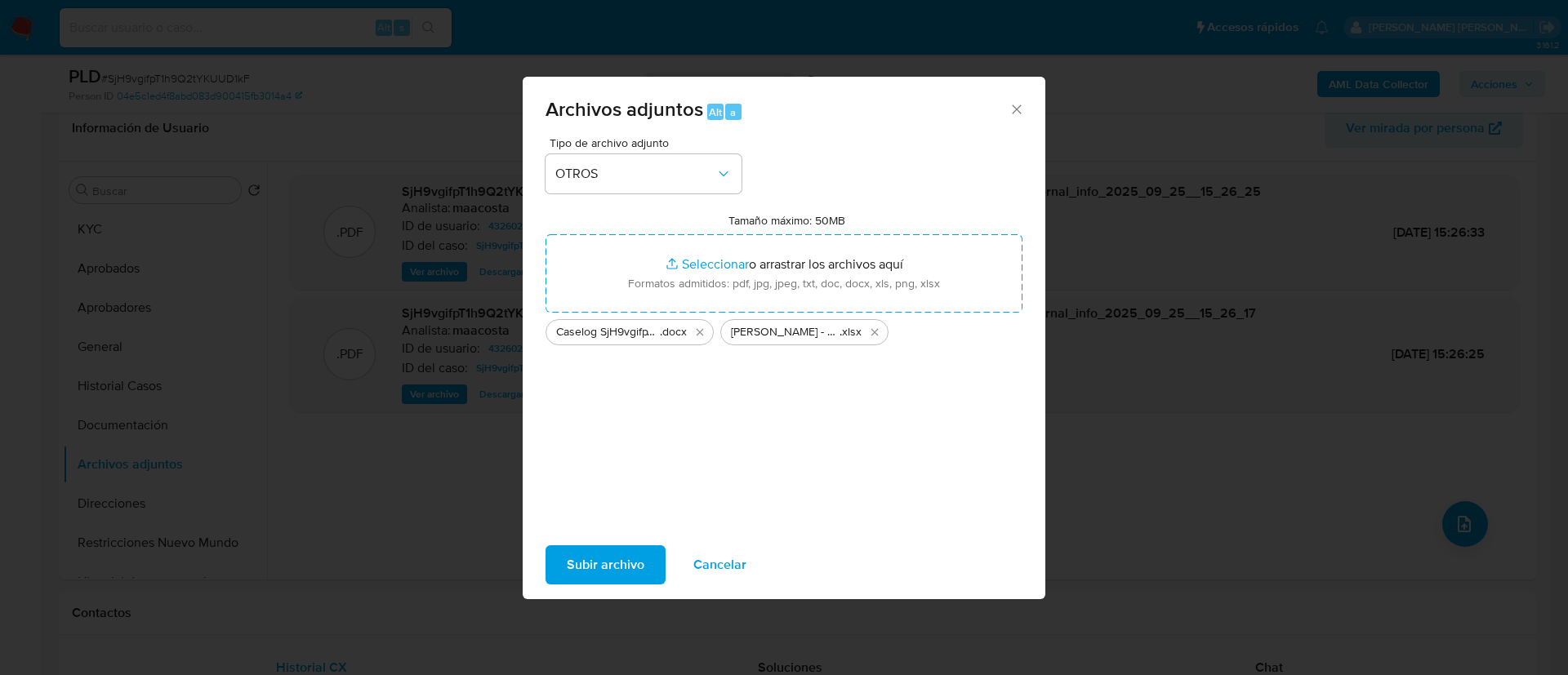
click at [609, 563] on span "Subir archivo" at bounding box center [605, 564] width 78 height 36
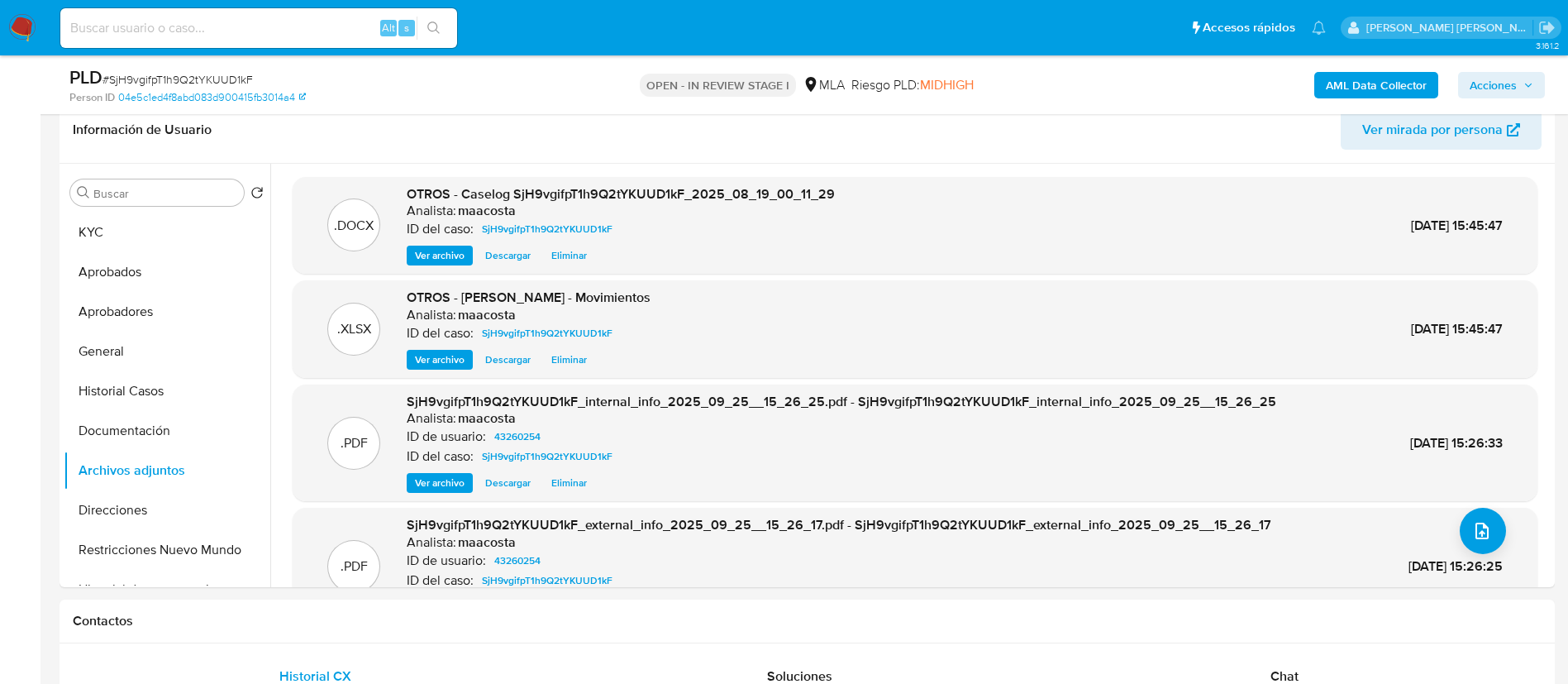
click at [1508, 84] on span "Acciones" at bounding box center [1494, 86] width 48 height 27
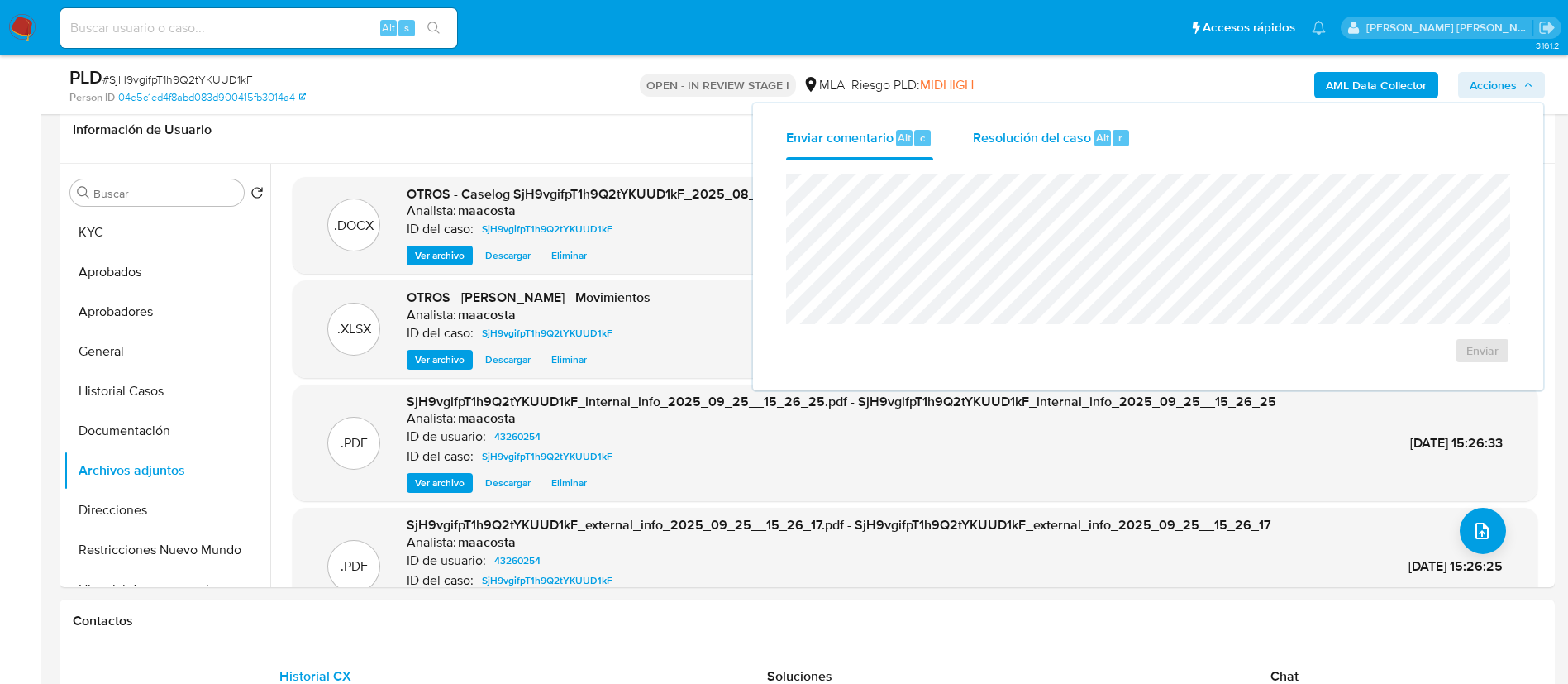
click at [1044, 138] on span "Resolución del caso" at bounding box center [1032, 137] width 118 height 19
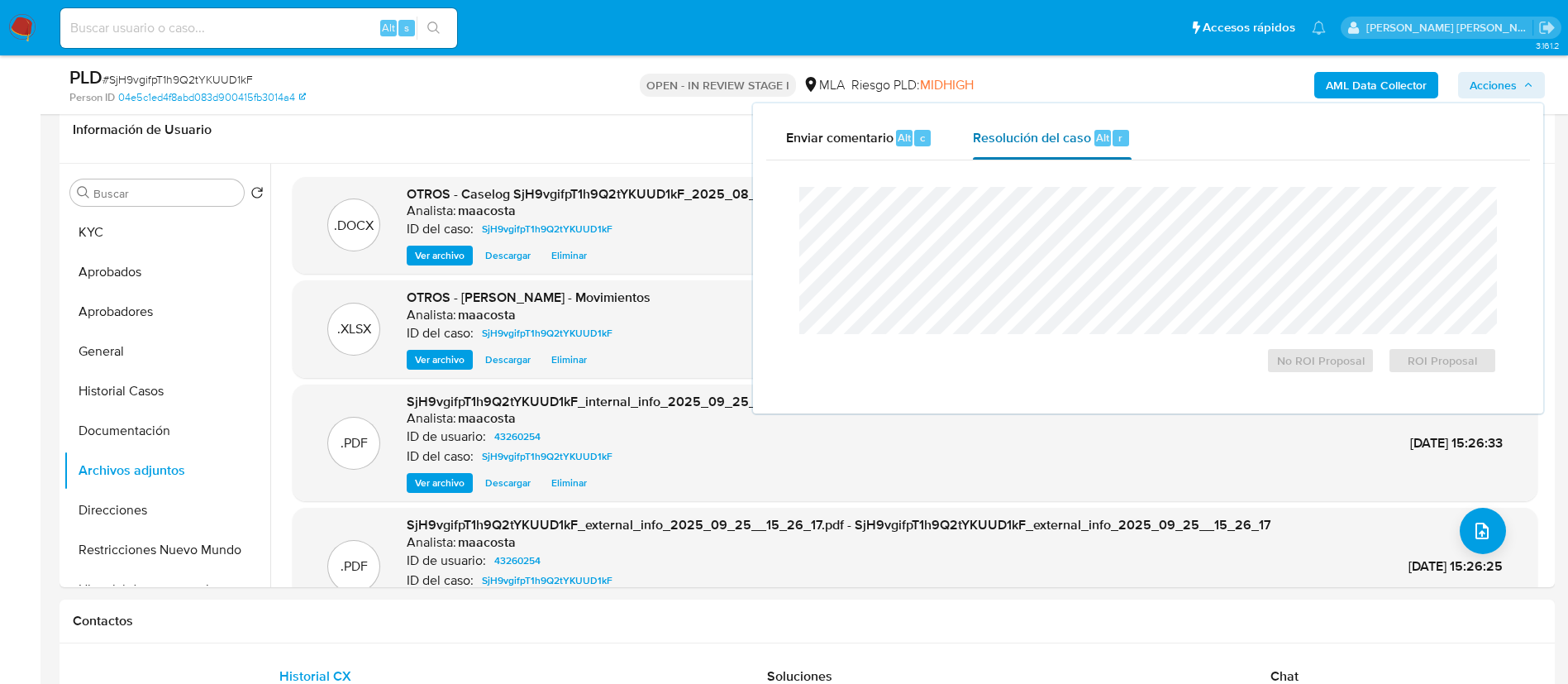
click at [1106, 150] on div "Resolución del caso Alt r" at bounding box center [1052, 138] width 158 height 43
click at [1464, 366] on span "ROI Proposal" at bounding box center [1442, 361] width 86 height 23
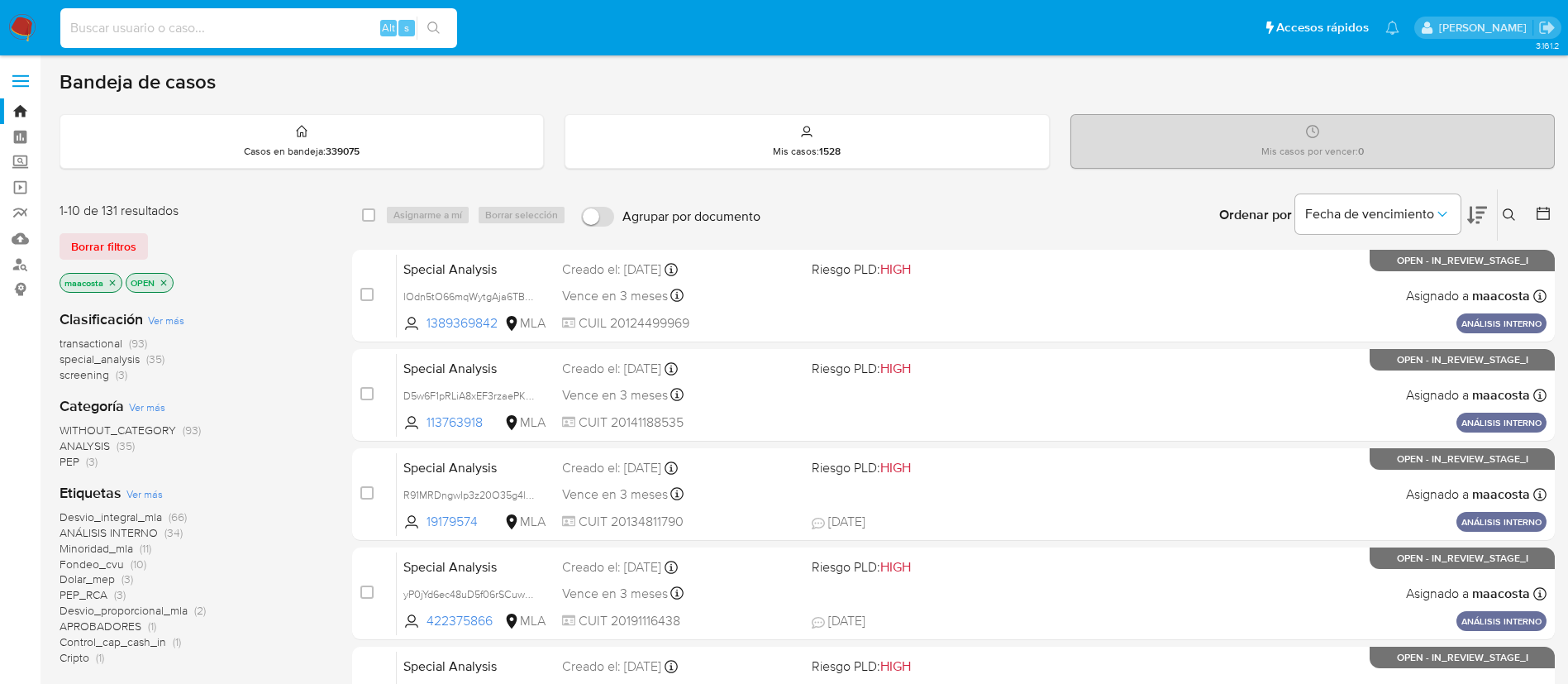
paste input "MtkdDNODpoku4Qv5ONPaXafa"
click at [320, 25] on input "MtkdDNODpoku4Qv5ONPaXafa" at bounding box center [258, 28] width 397 height 22
type input "MtkdDNODpoku4Qv5ONPaXafa"
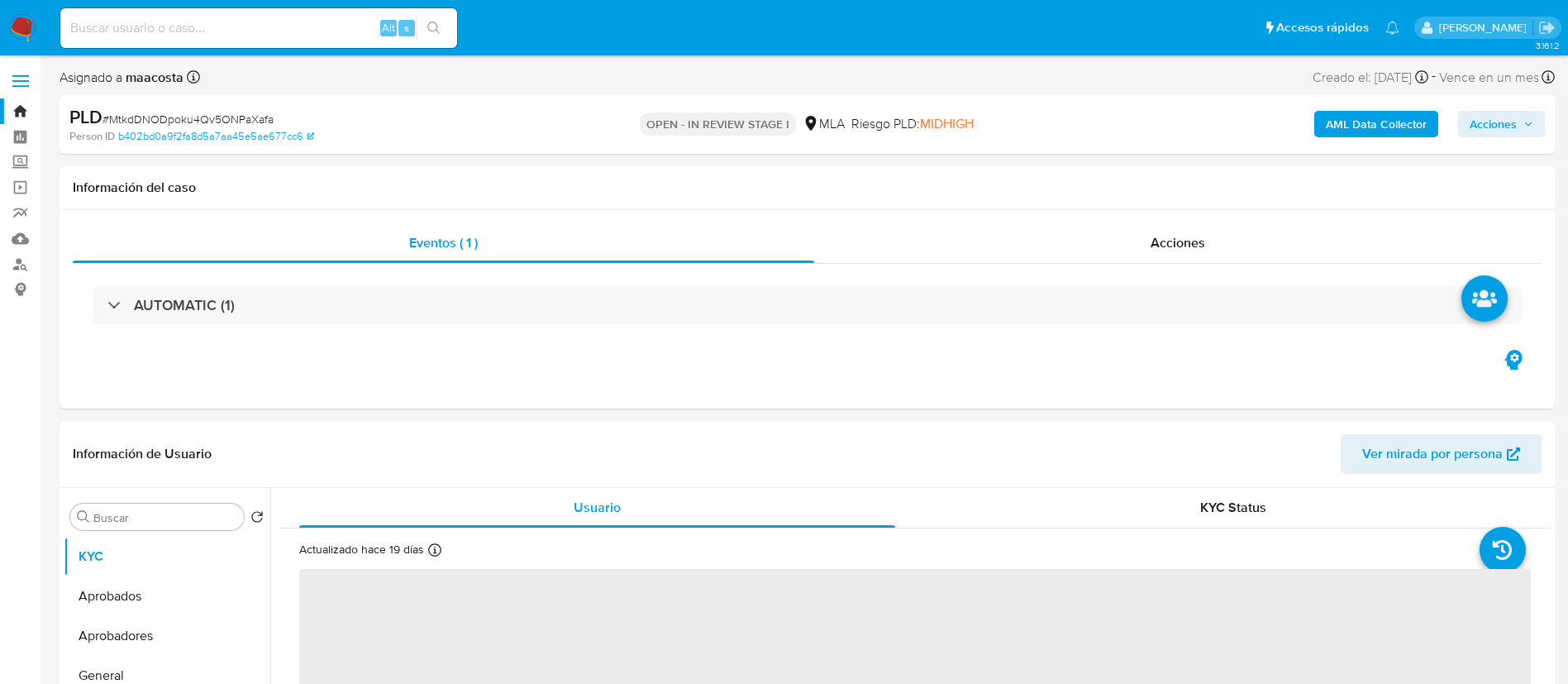
select select "10"
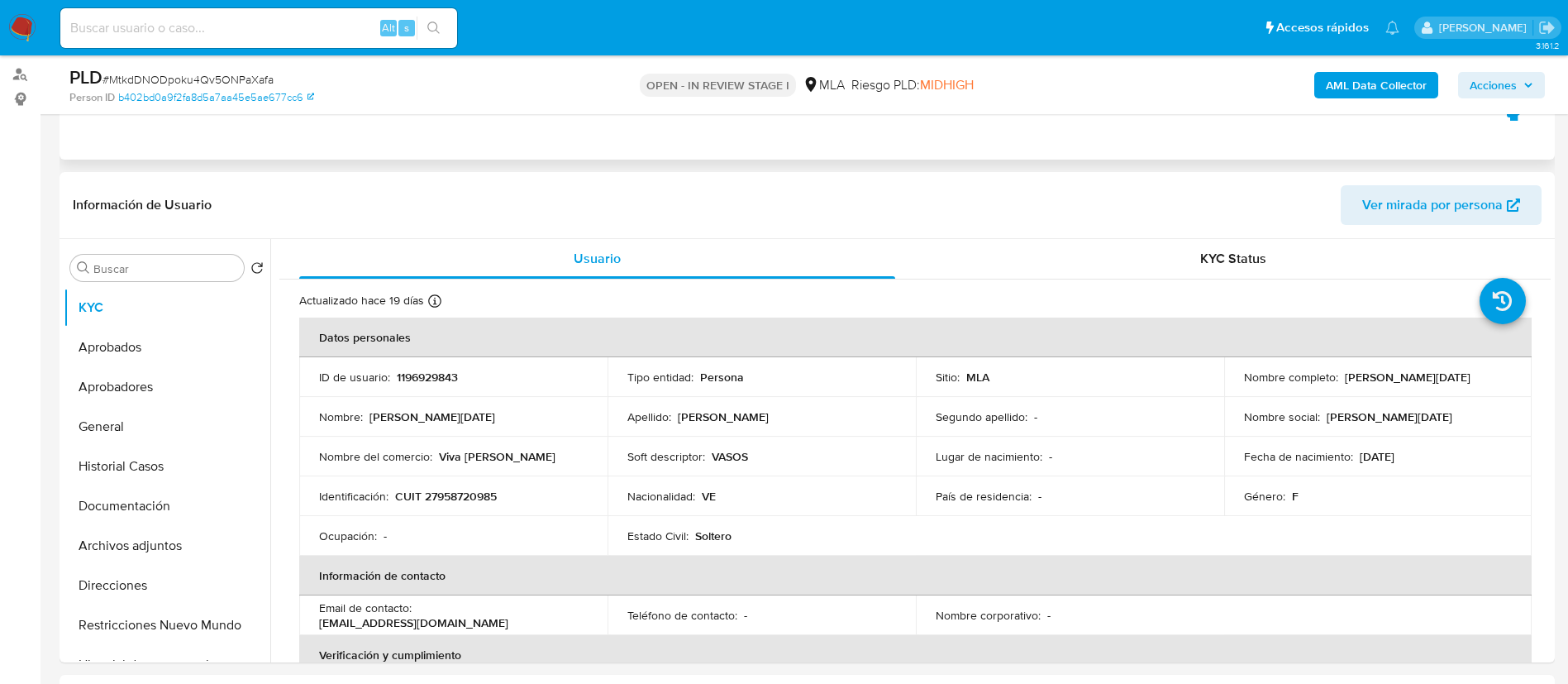
scroll to position [210, 0]
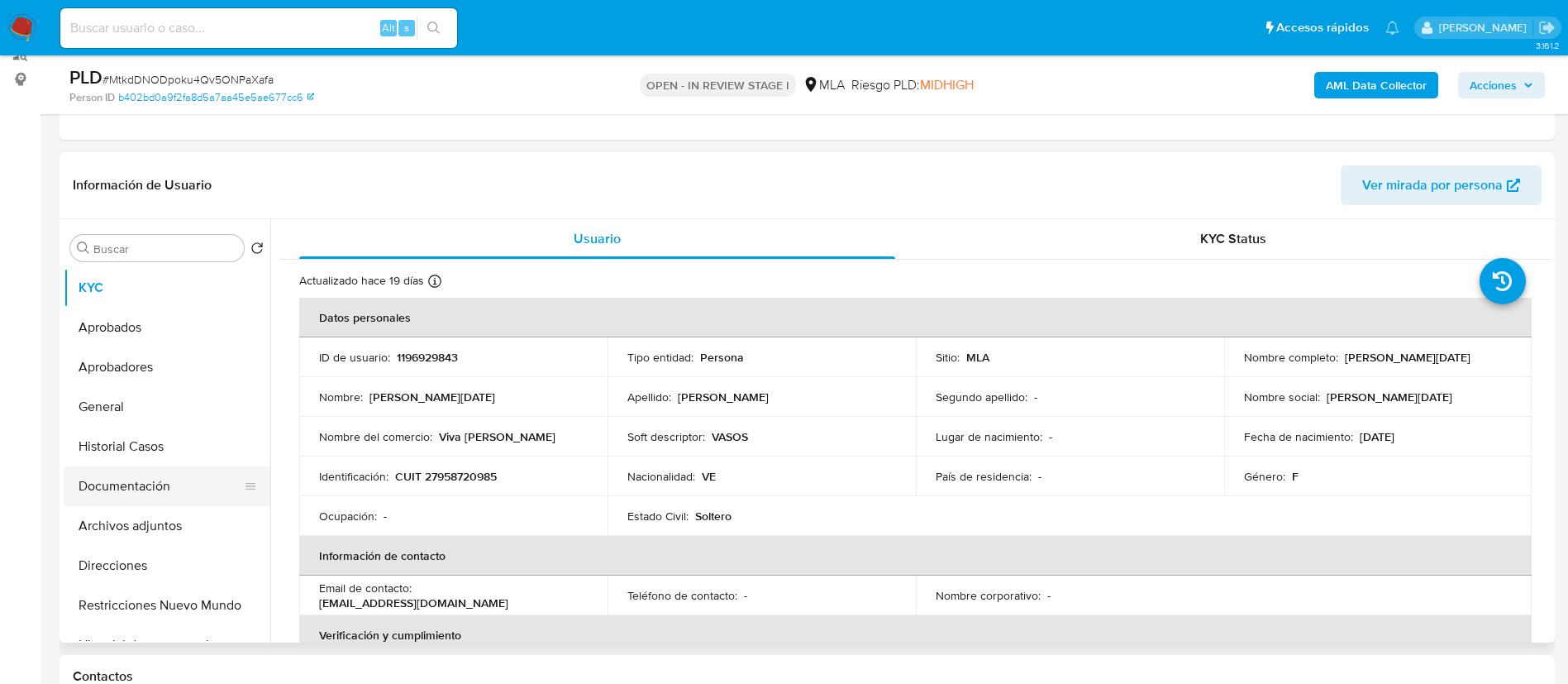
click at [151, 493] on button "Documentación" at bounding box center [160, 486] width 193 height 40
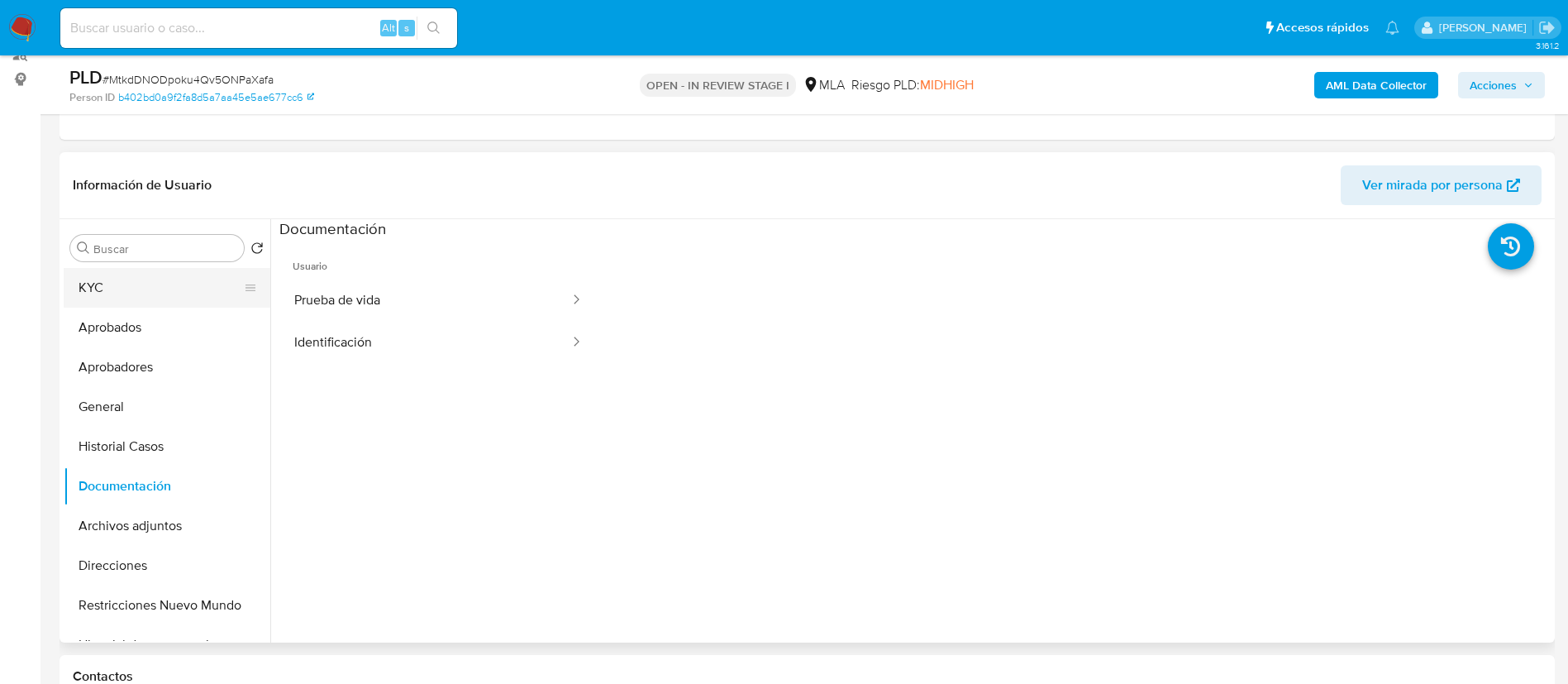
click at [133, 293] on button "KYC" at bounding box center [160, 288] width 193 height 40
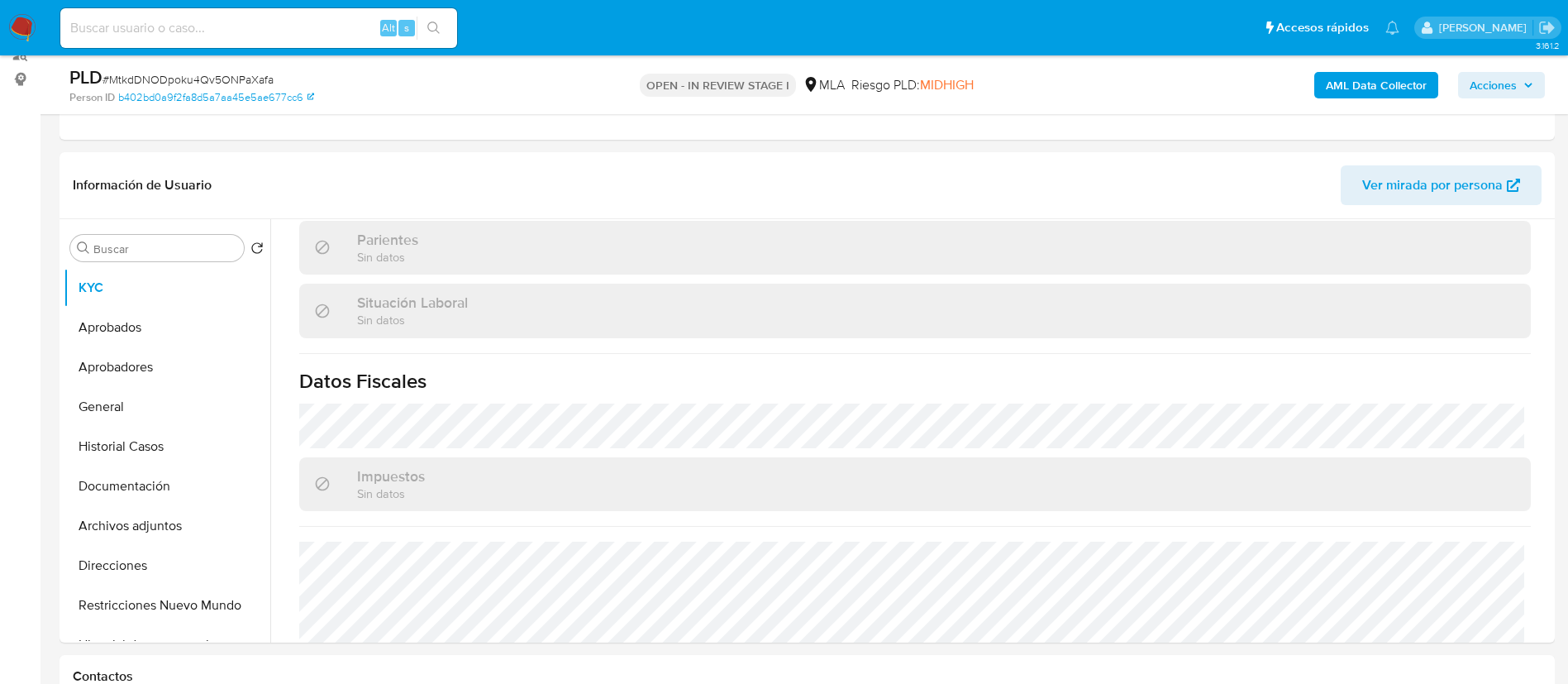
scroll to position [902, 0]
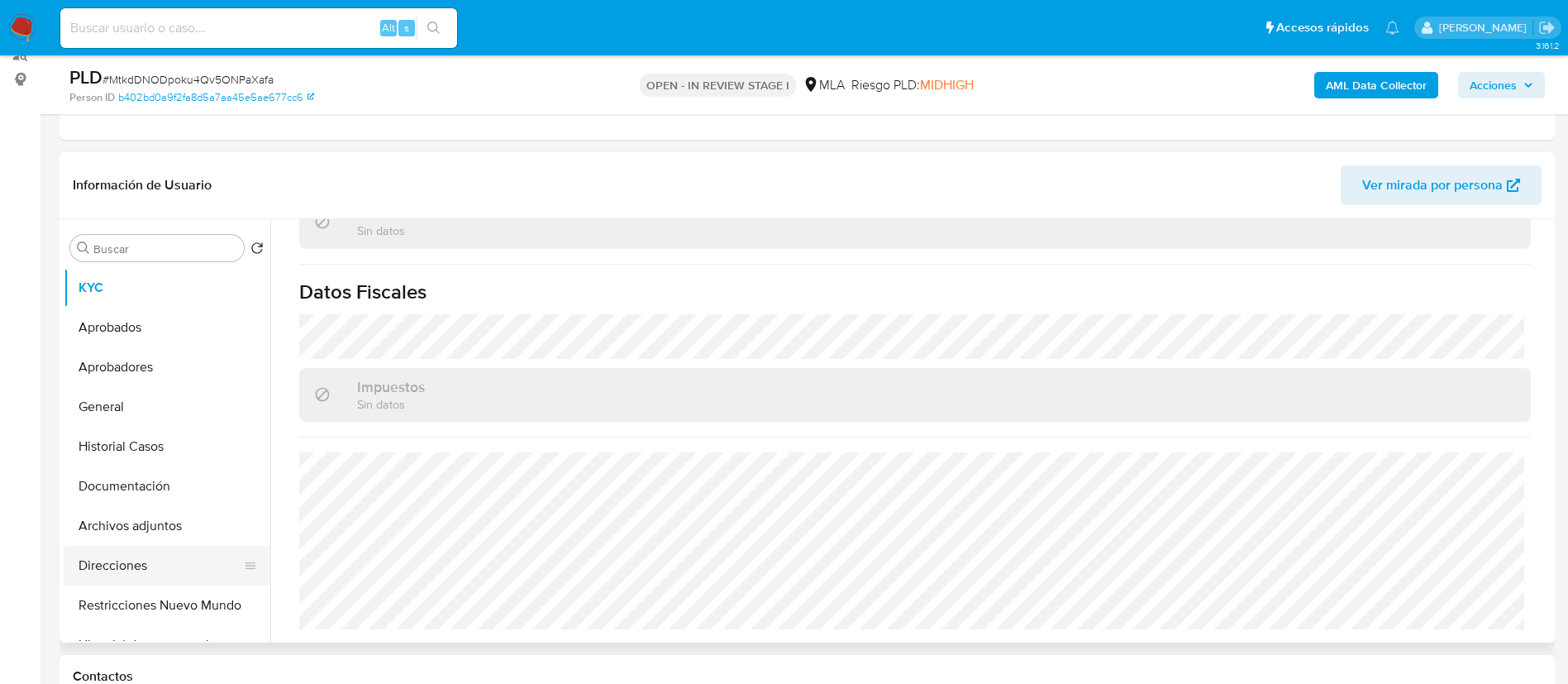
click at [155, 566] on button "Direcciones" at bounding box center [160, 566] width 193 height 40
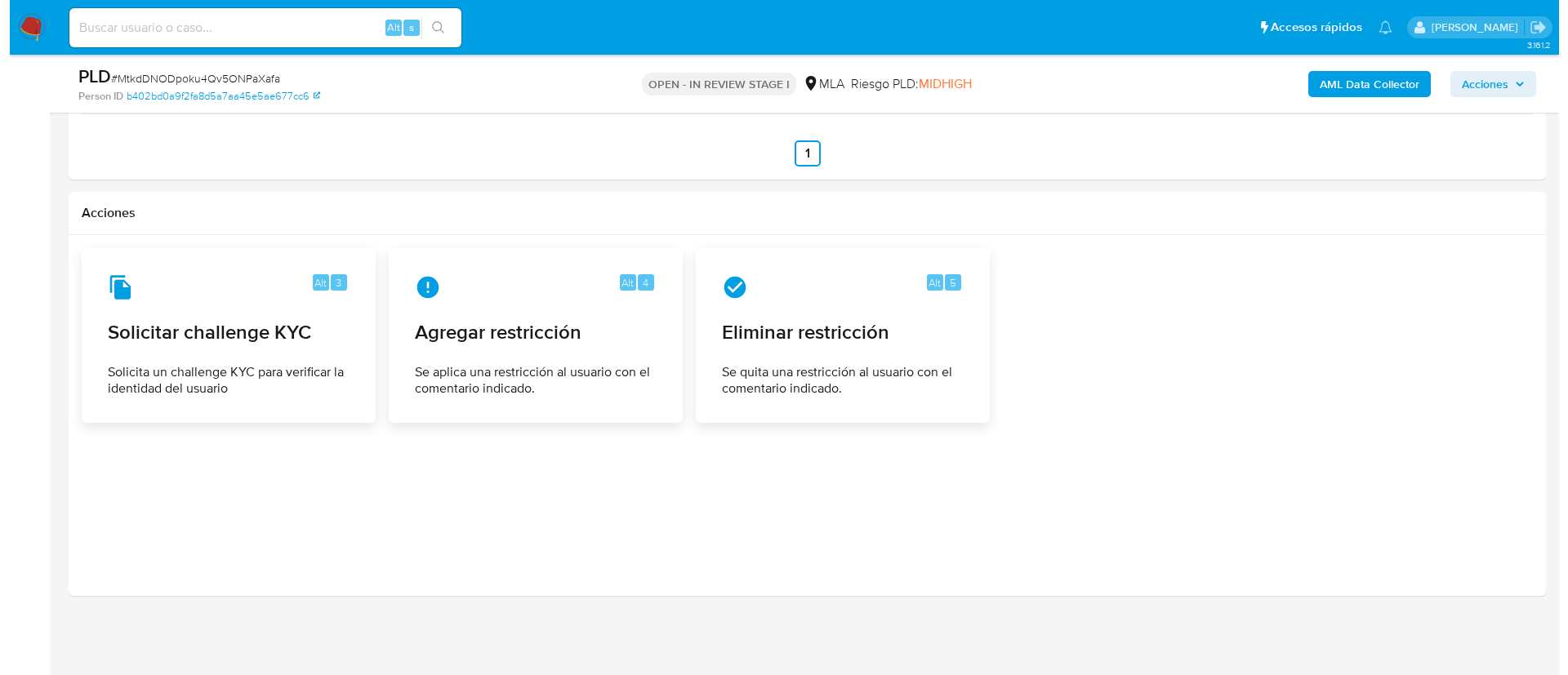
scroll to position [2086, 0]
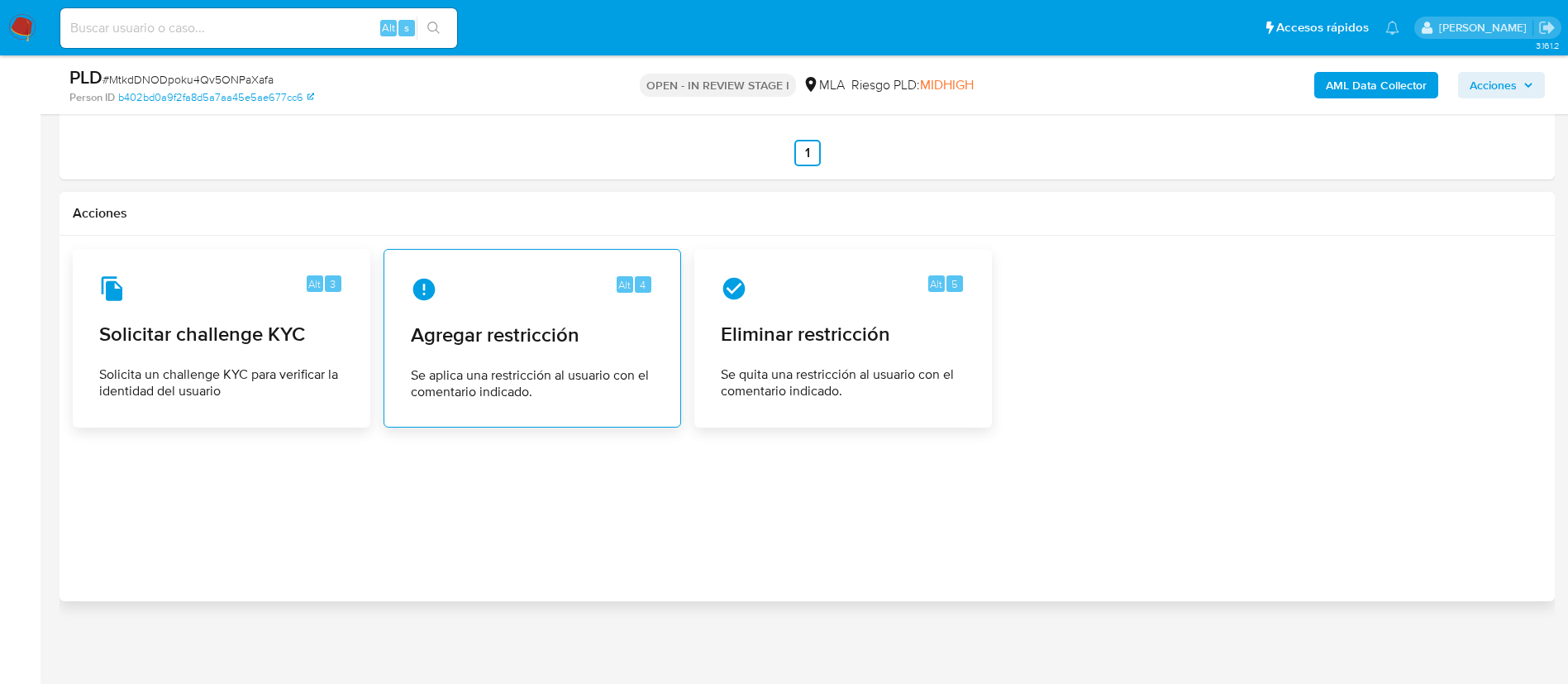
click at [573, 398] on span "Se aplica una restricción al usuario con el comentario indicado." at bounding box center [532, 383] width 243 height 33
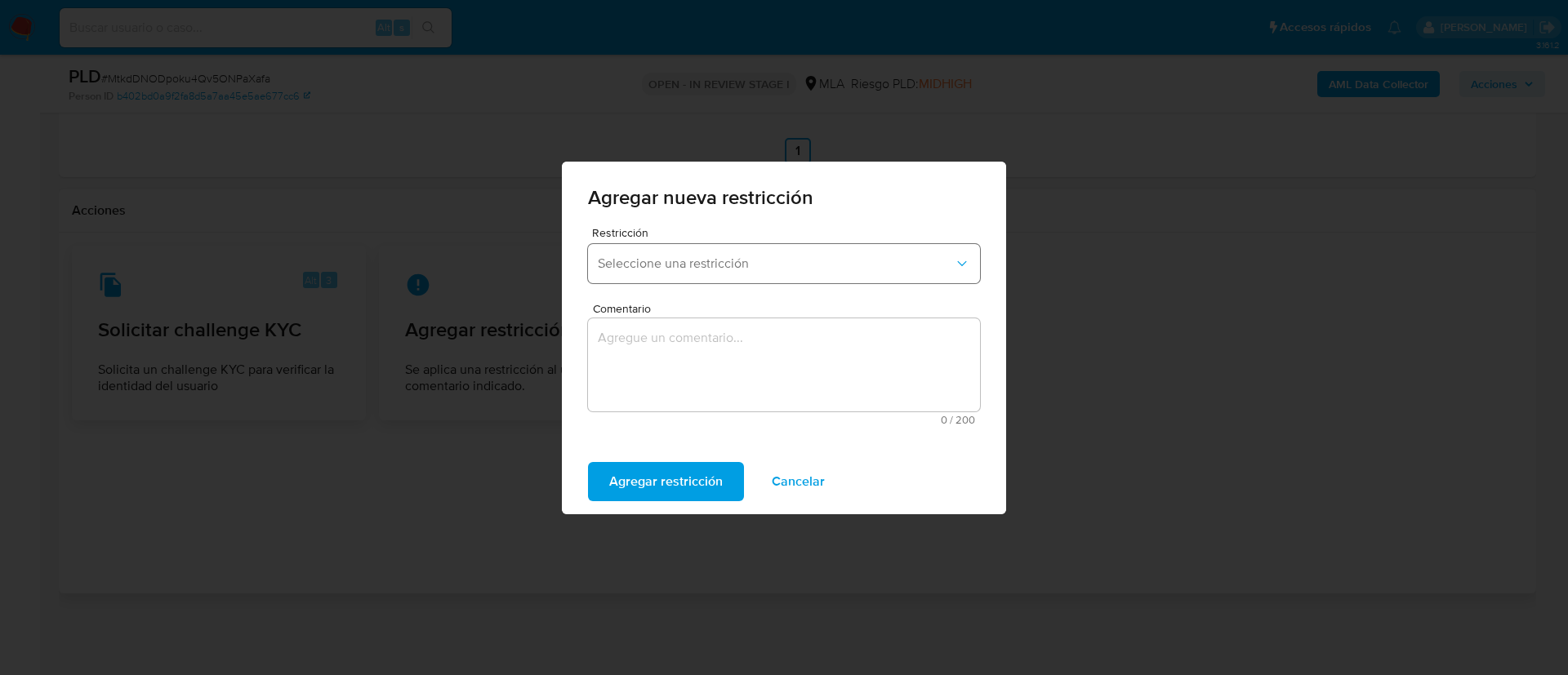
click at [616, 259] on span "Seleccione una restricción" at bounding box center [775, 263] width 356 height 16
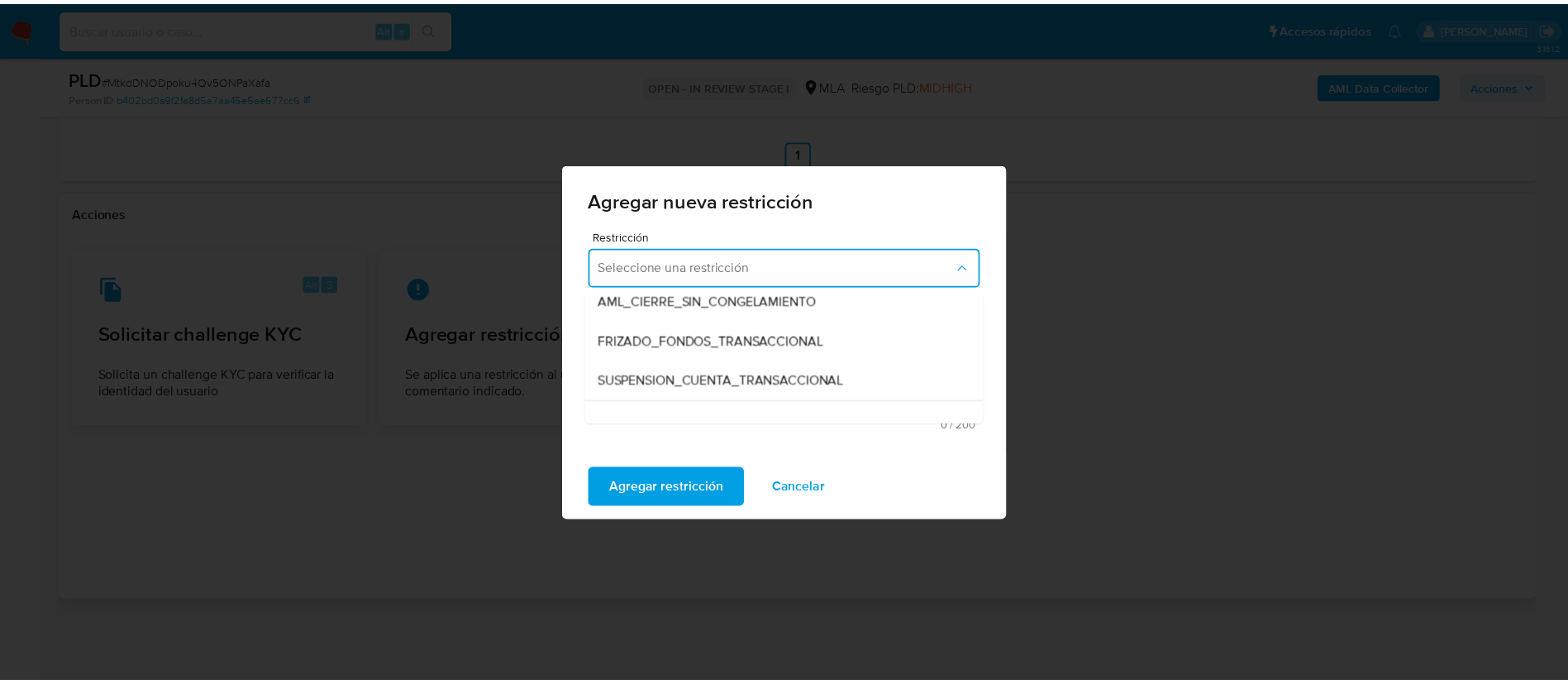
scroll to position [167, 0]
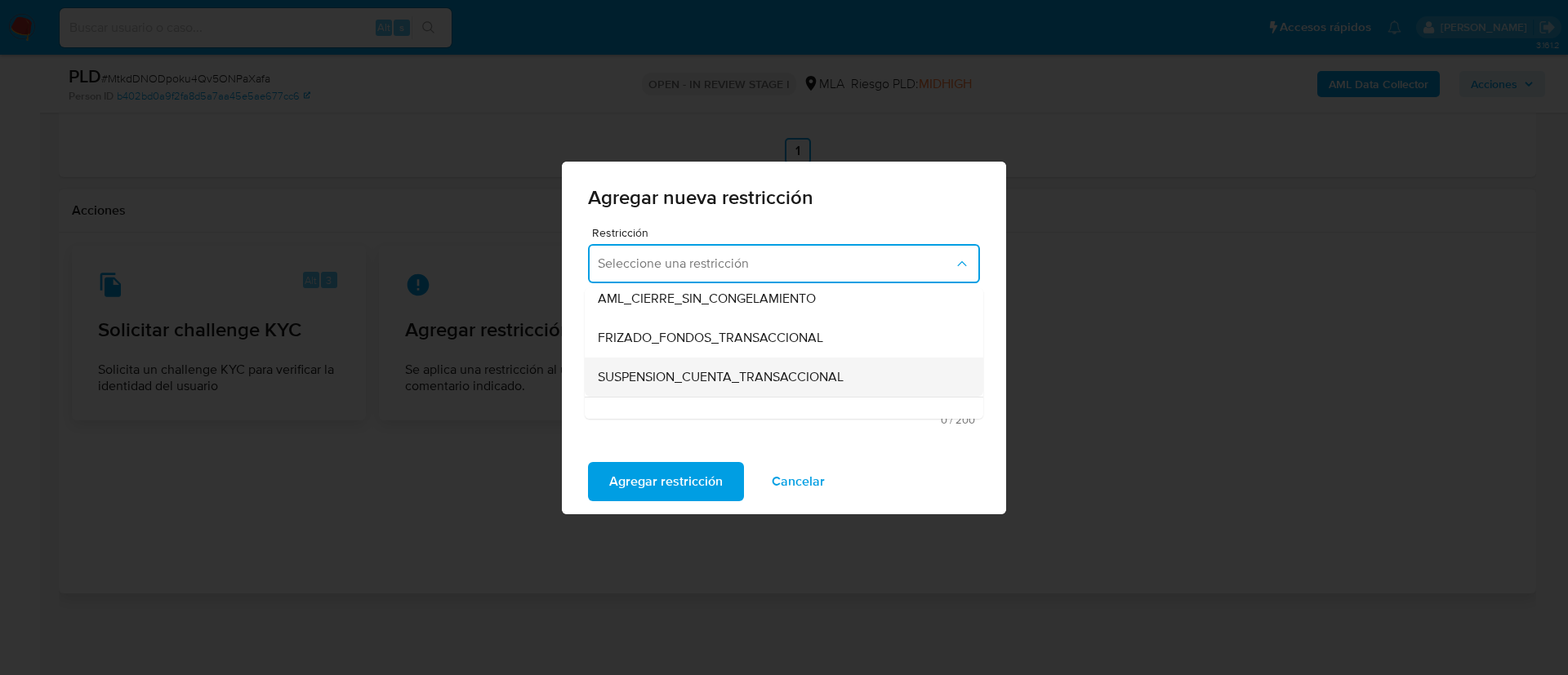
click at [643, 374] on span "SUSPENSION_CUENTA_TRANSACCIONAL" at bounding box center [721, 376] width 246 height 16
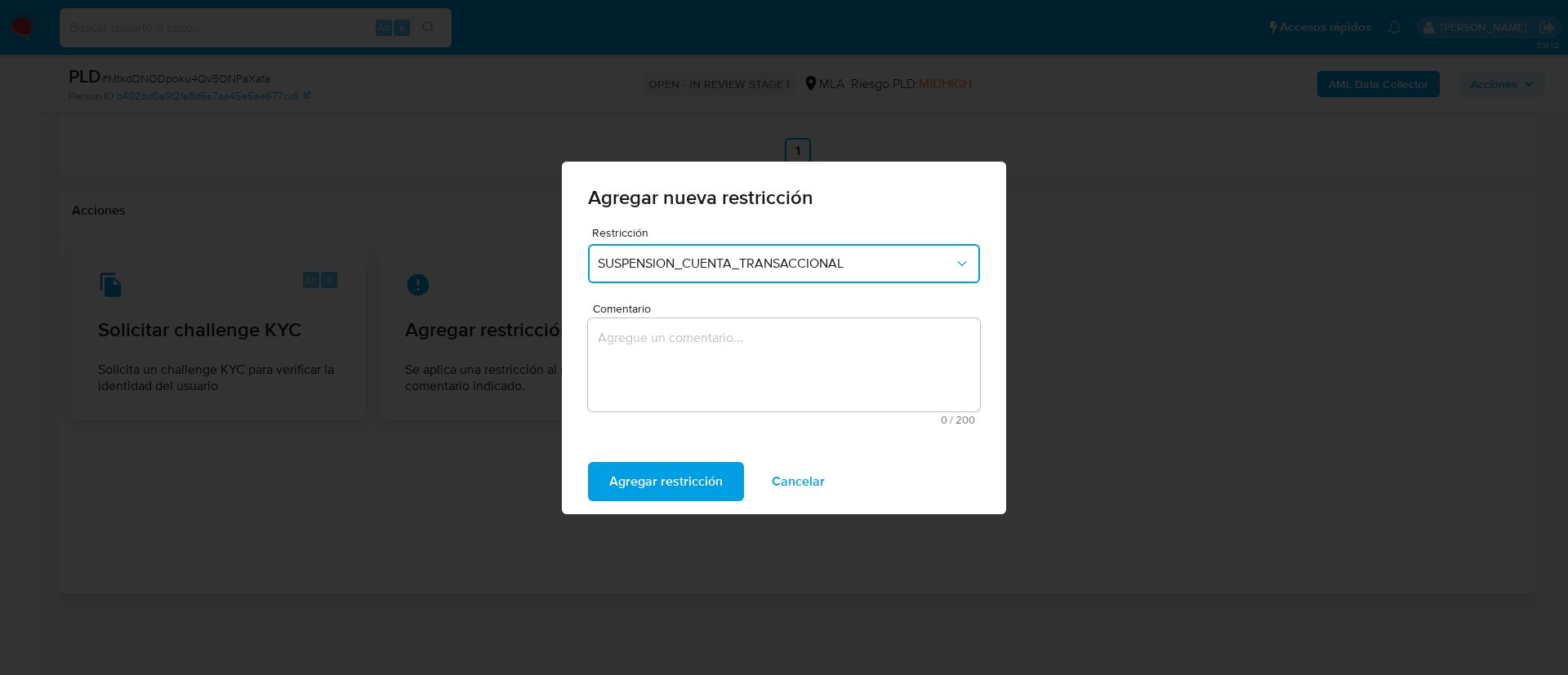
click at [643, 374] on textarea "Comentario" at bounding box center [784, 364] width 392 height 93
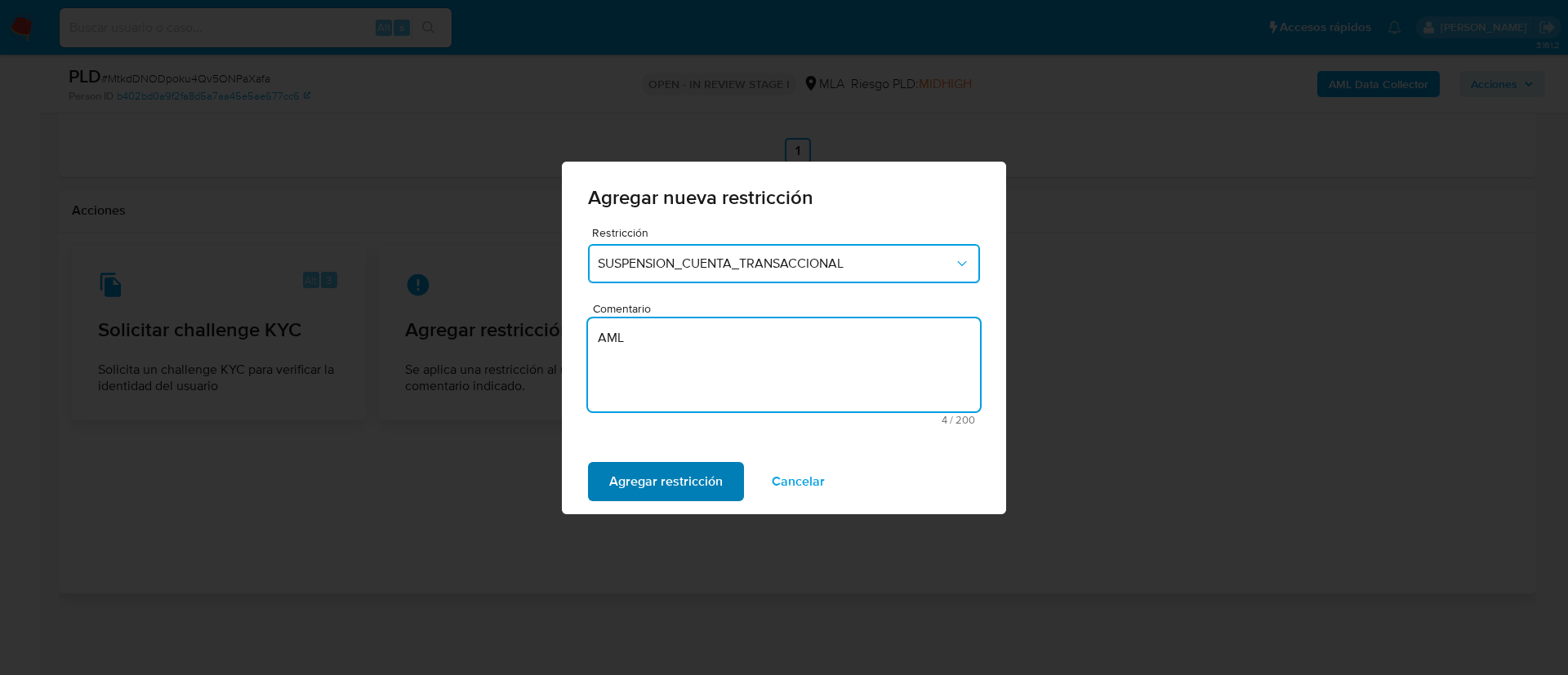
type textarea "AML"
click at [614, 478] on span "Agregar restricción" at bounding box center [665, 482] width 114 height 36
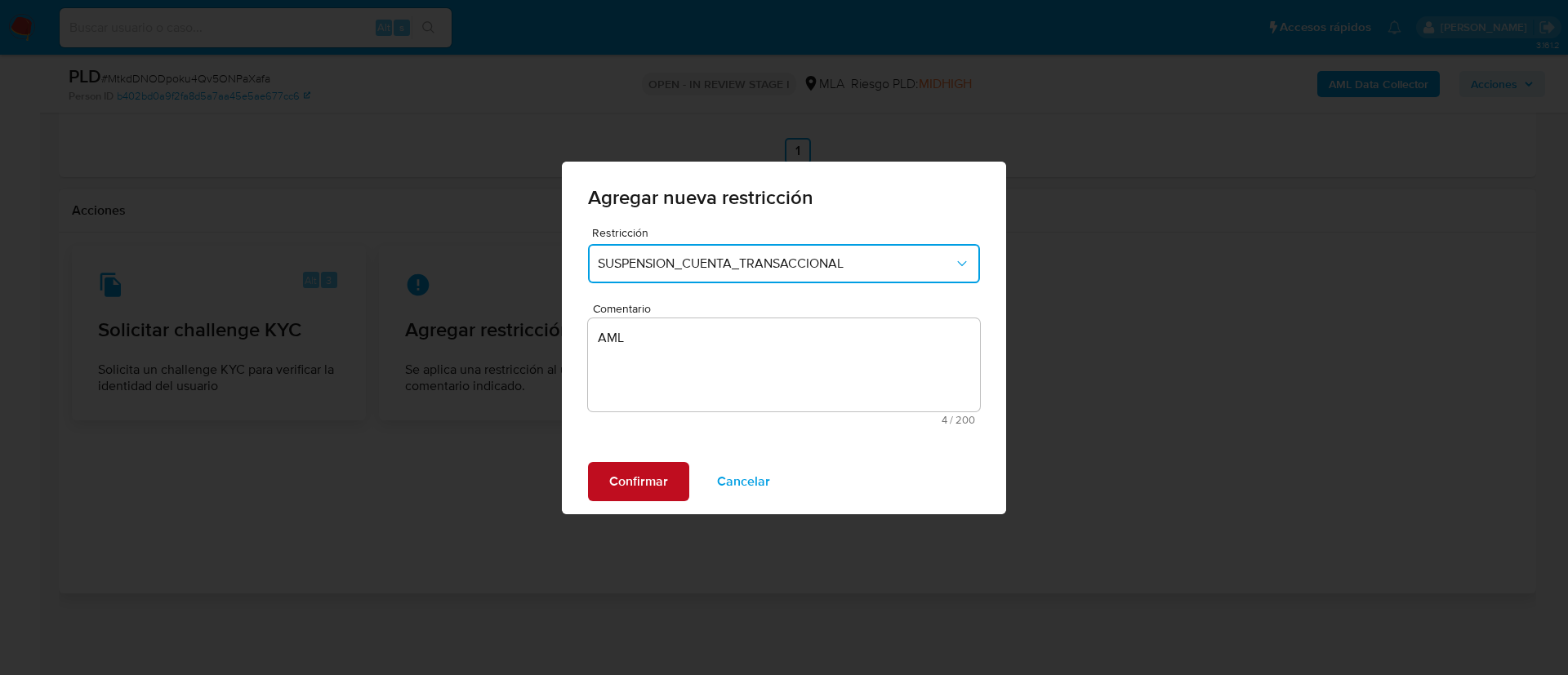
click at [618, 473] on span "Confirmar" at bounding box center [638, 482] width 59 height 36
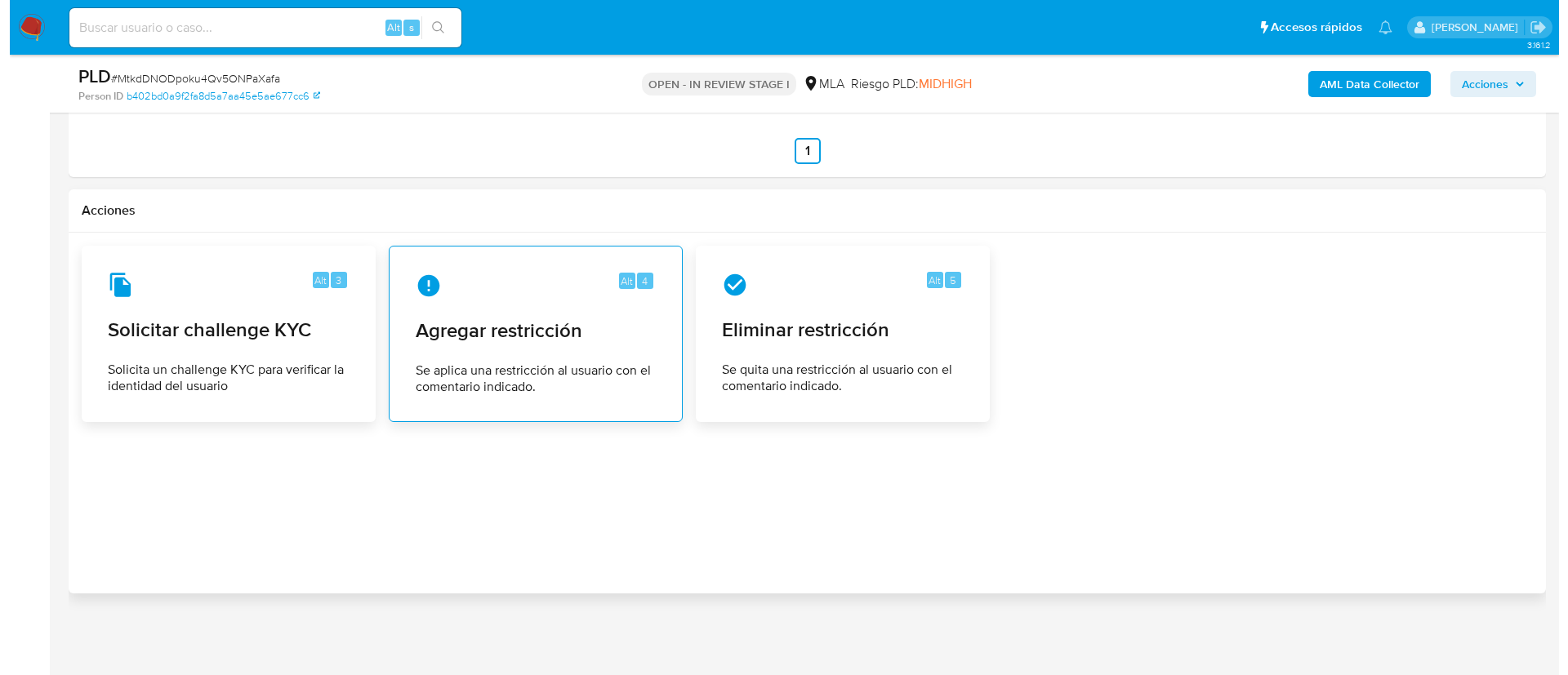
scroll to position [262, 0]
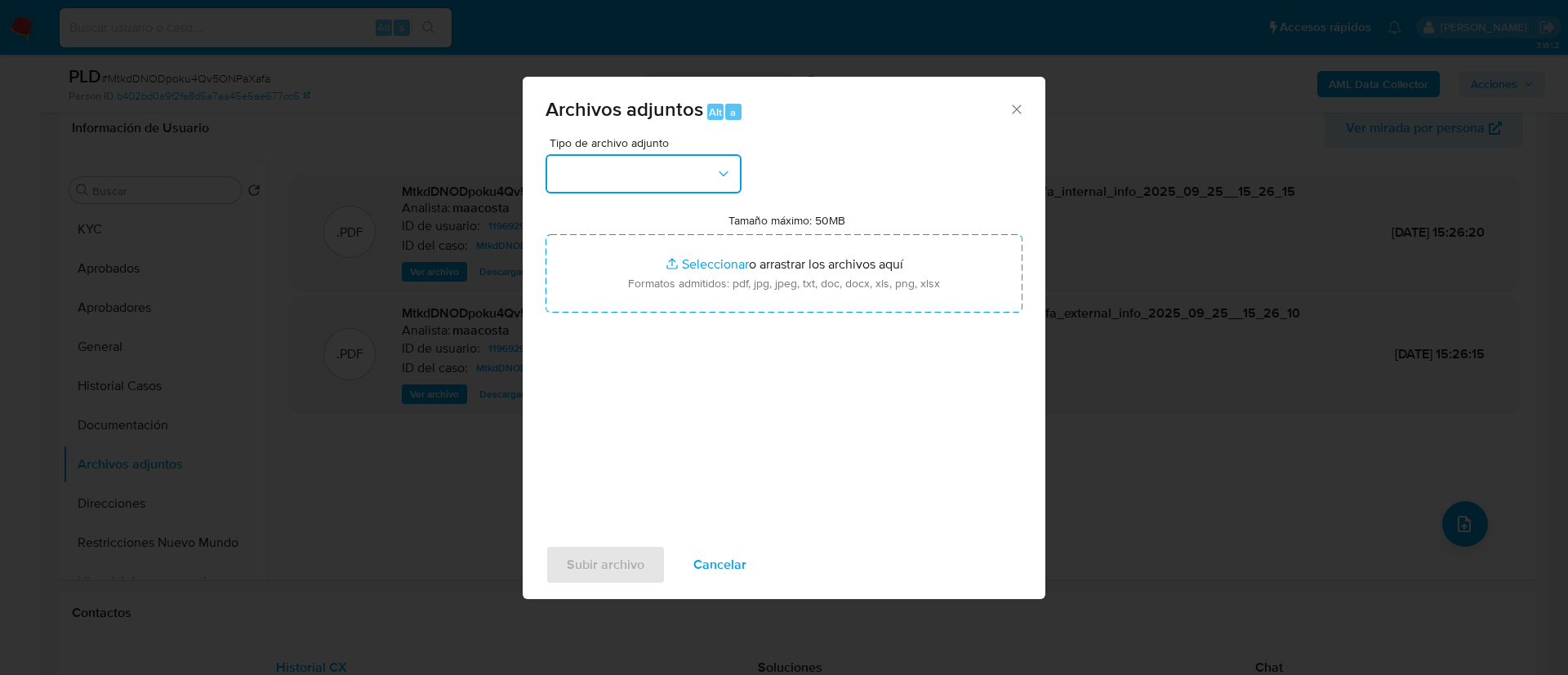
click at [613, 168] on button "button" at bounding box center [644, 174] width 196 height 39
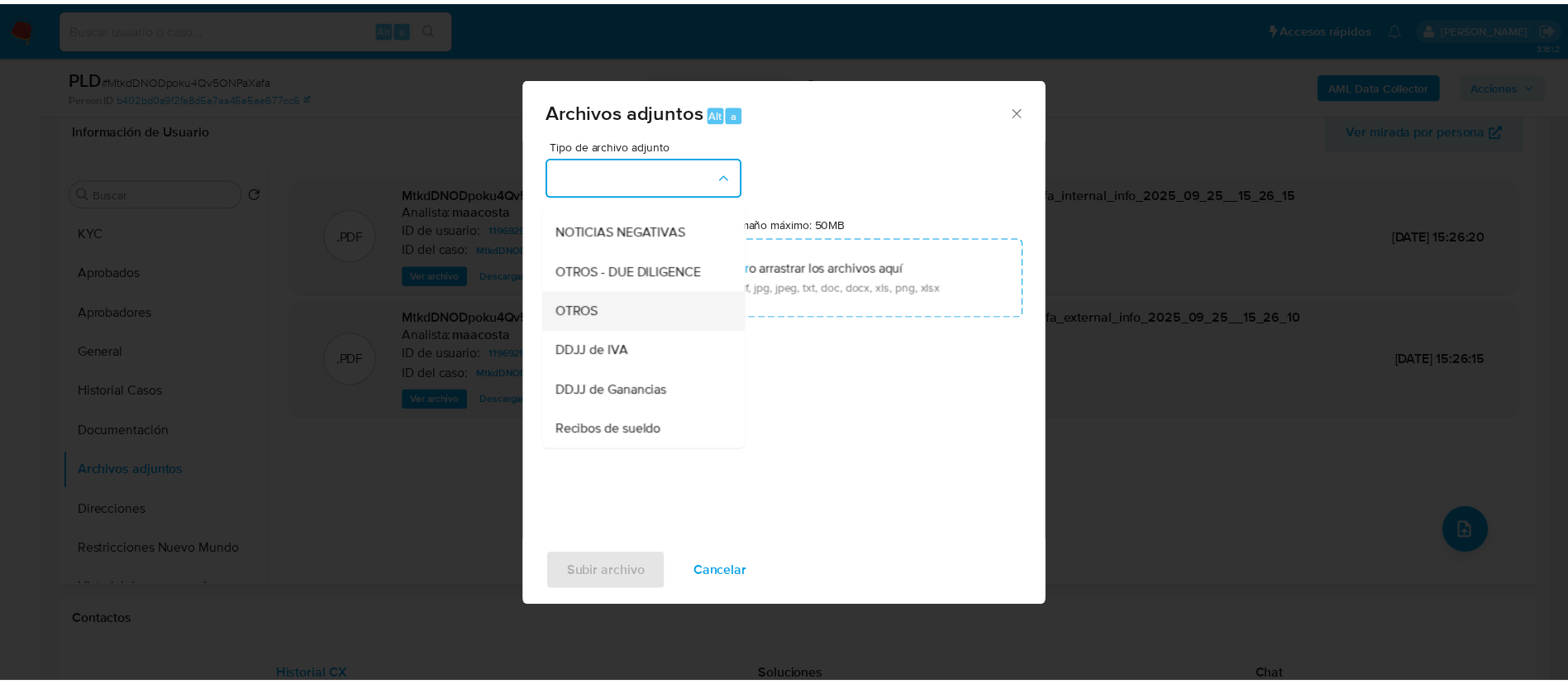
scroll to position [228, 0]
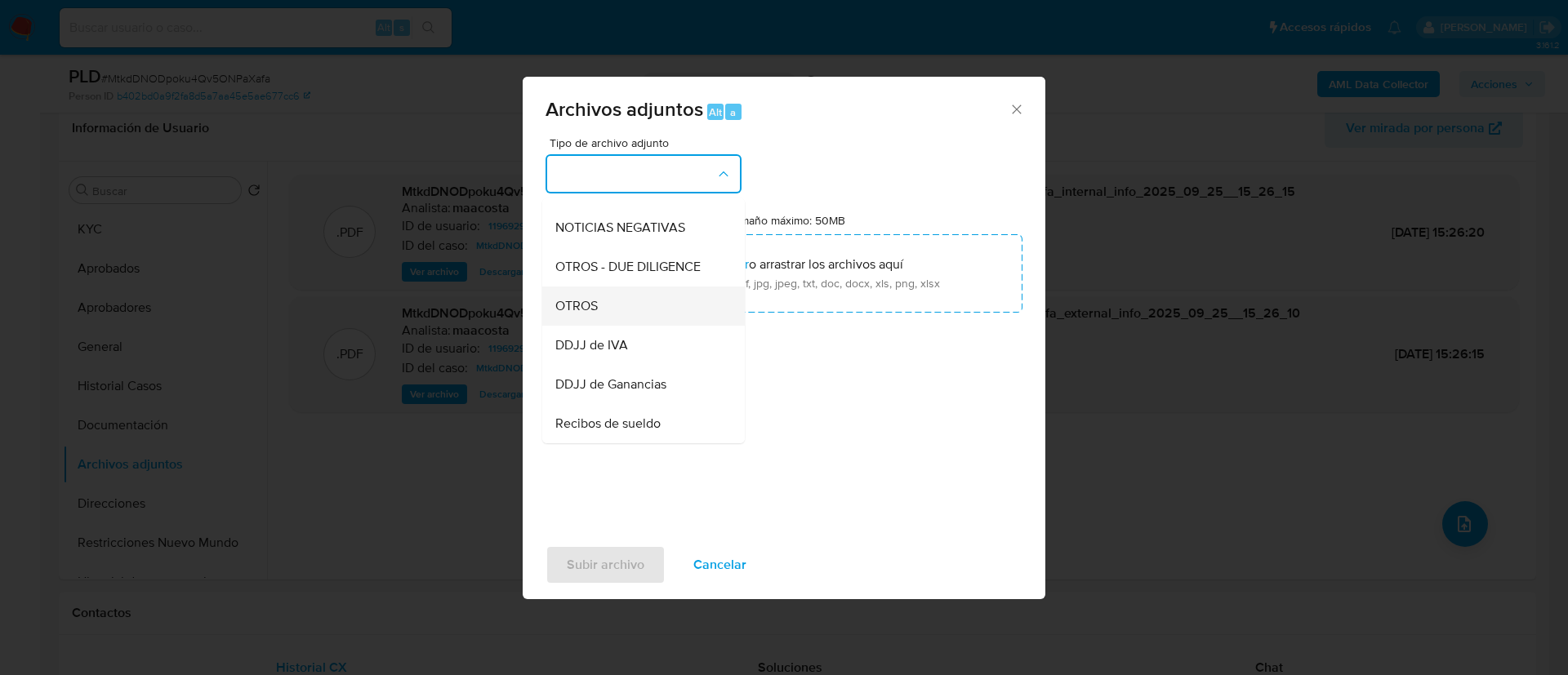
click at [603, 322] on div "OTROS" at bounding box center [638, 306] width 166 height 39
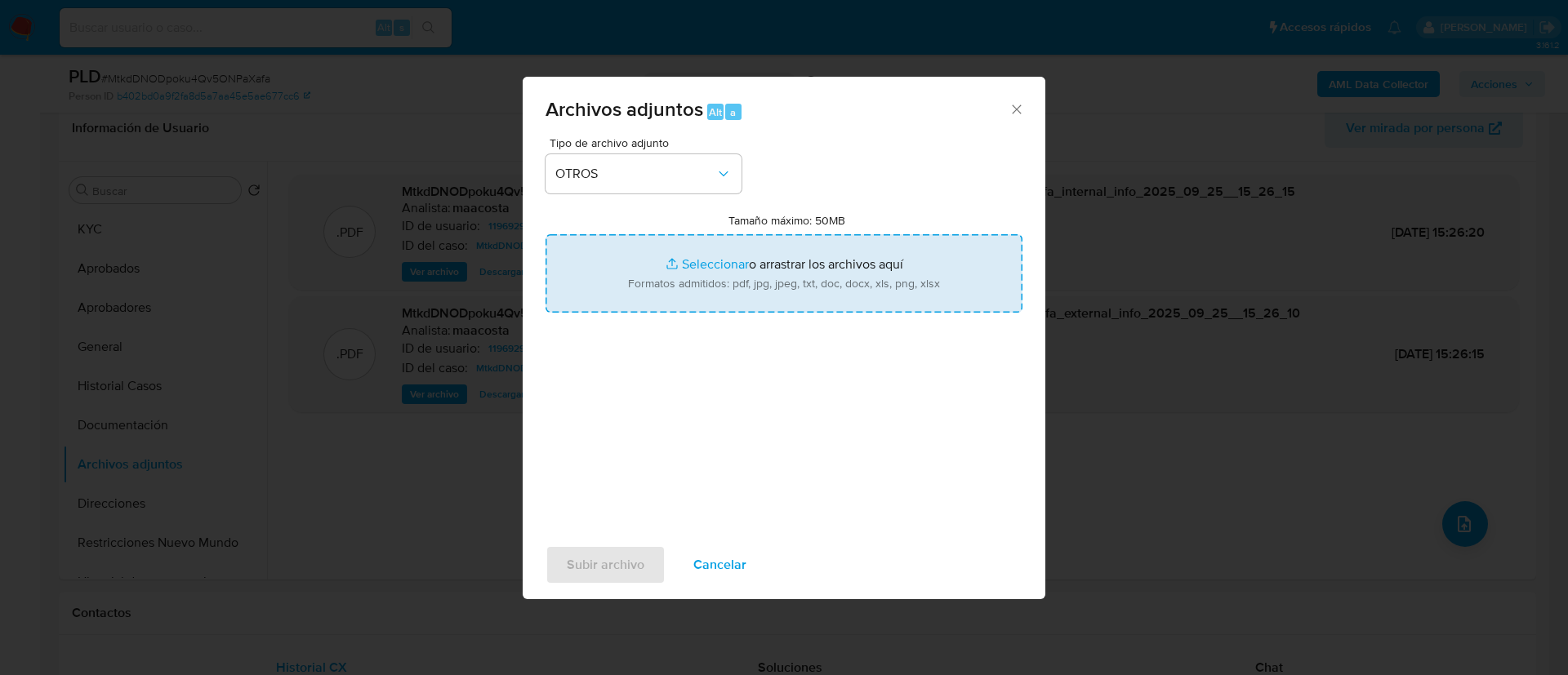
type input "C:\fakepath\Caselog MtkdDNODpoku4Qv5ONPaXafa_2025_08_19_00_46_35.docx"
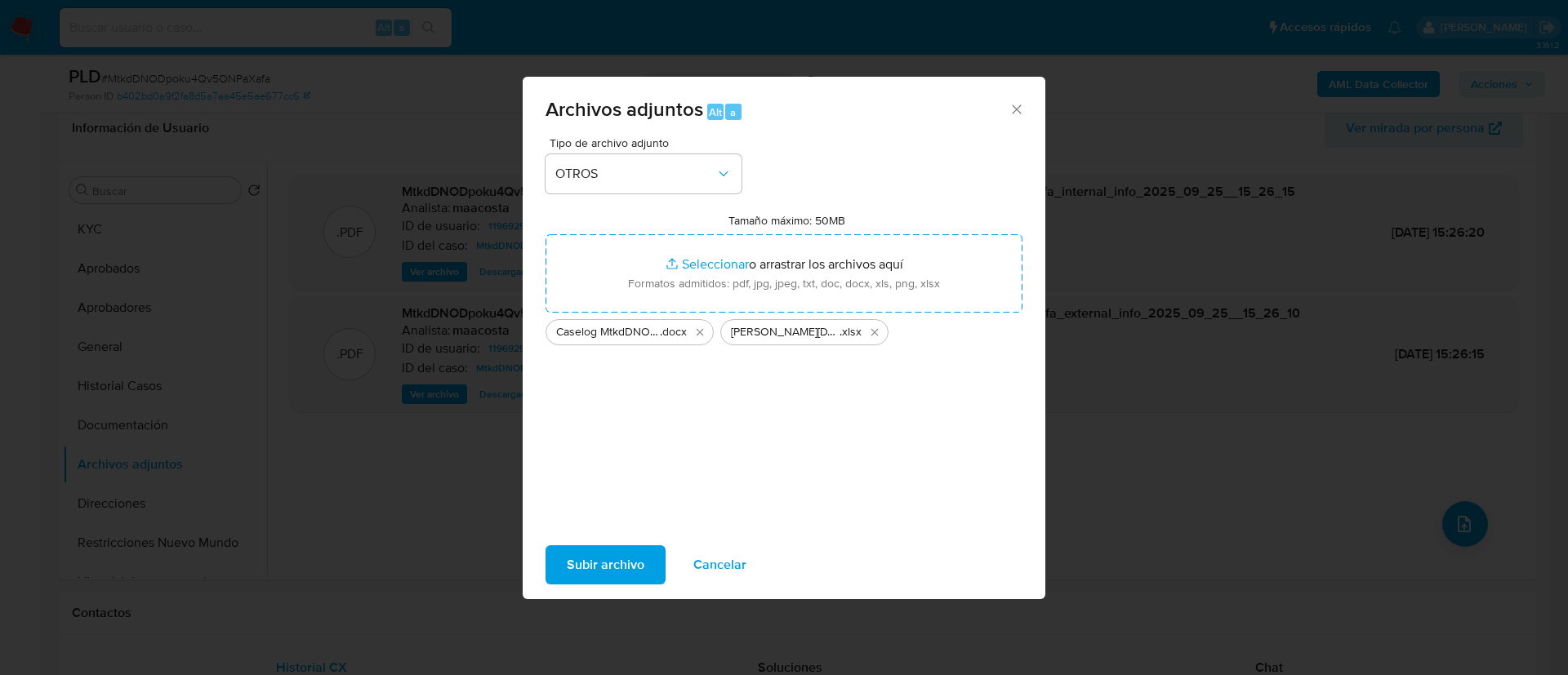
click at [609, 563] on span "Subir archivo" at bounding box center [605, 564] width 78 height 36
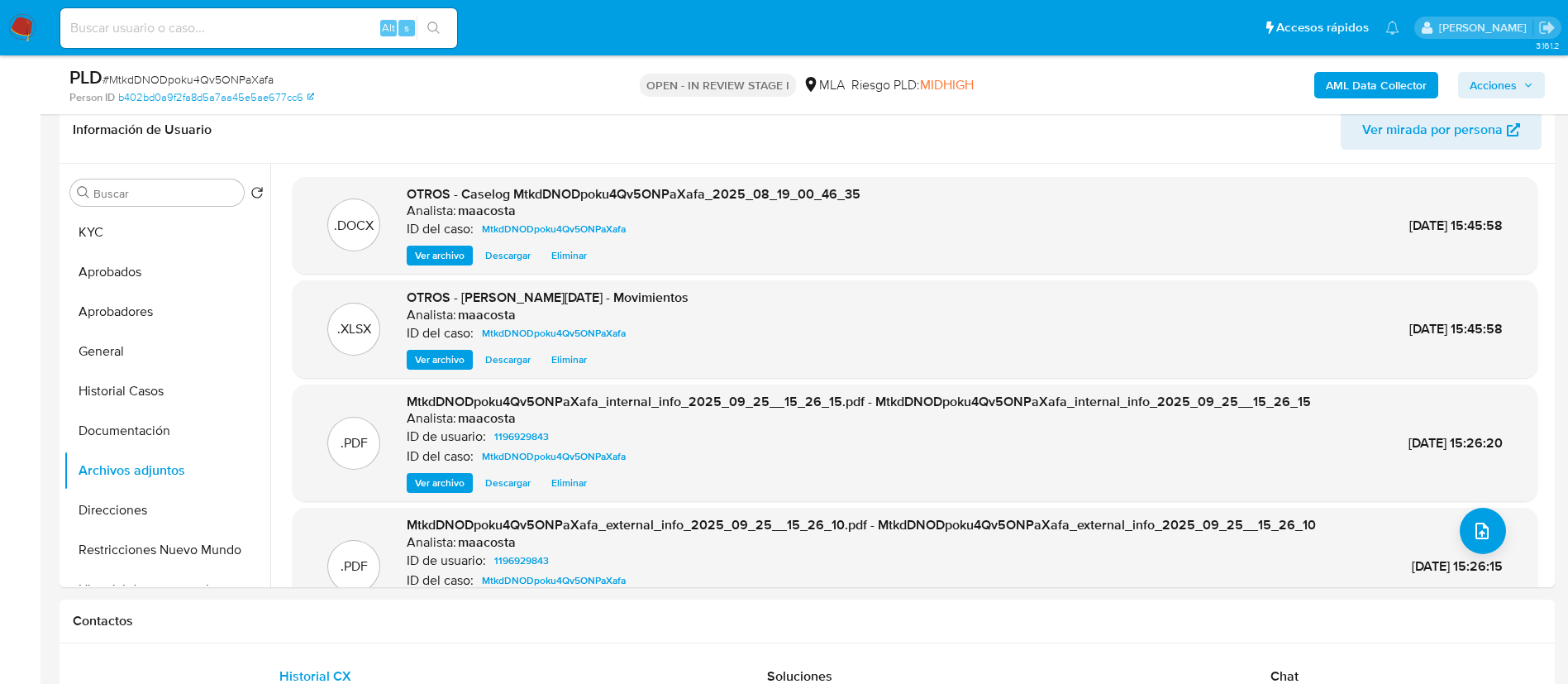
click at [1513, 67] on div "AML Data Collector Acciones" at bounding box center [1301, 85] width 488 height 39
click at [1504, 84] on span "Acciones" at bounding box center [1494, 86] width 48 height 27
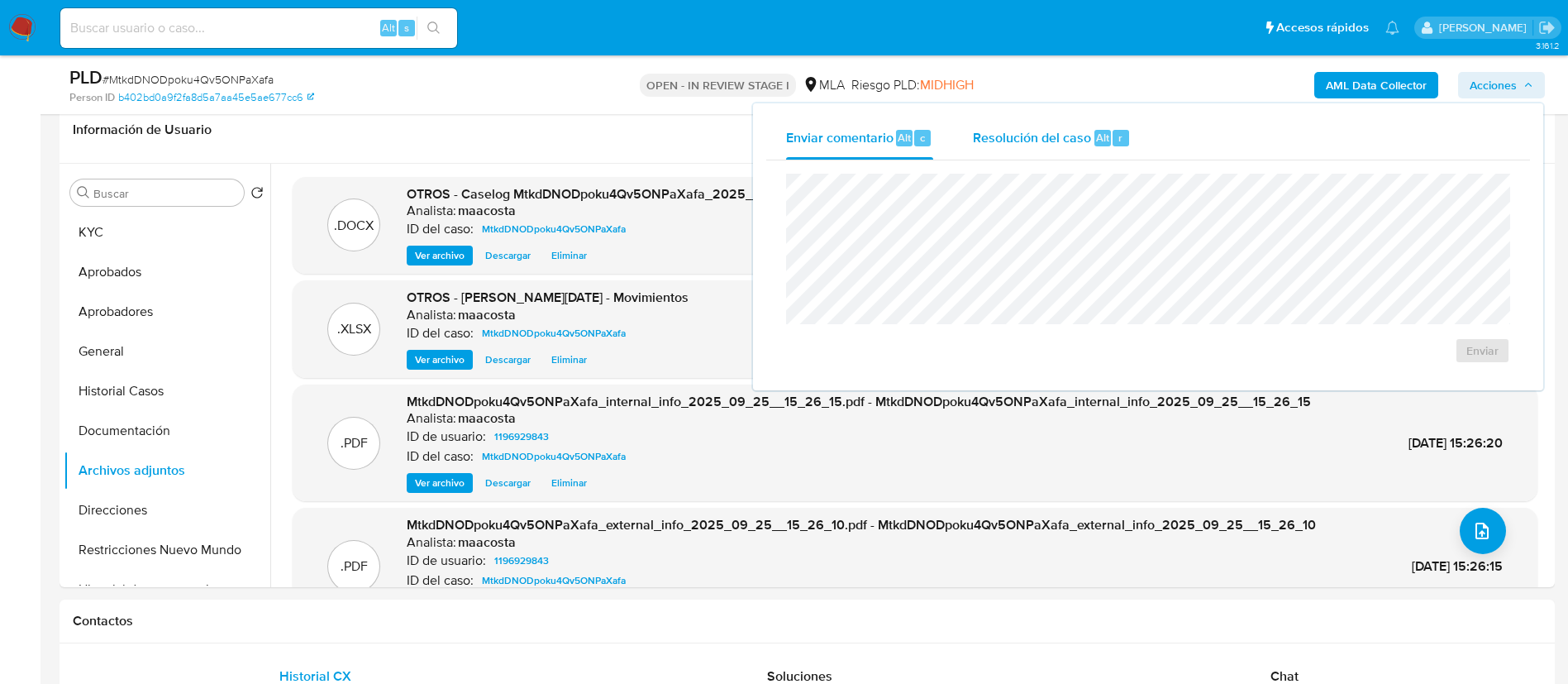
click at [1128, 135] on div "Resolución del caso Alt r" at bounding box center [1052, 138] width 158 height 43
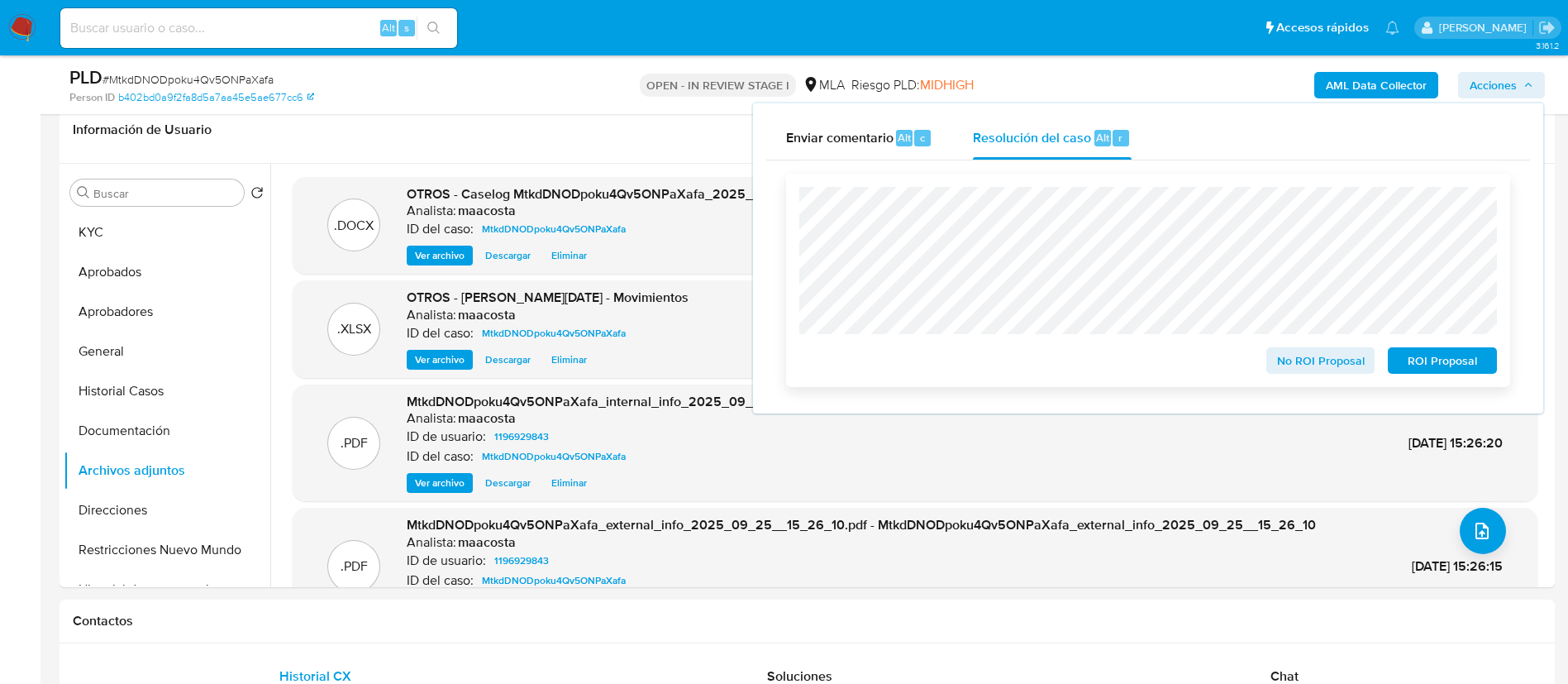
click at [1446, 366] on span "ROI Proposal" at bounding box center [1442, 361] width 86 height 23
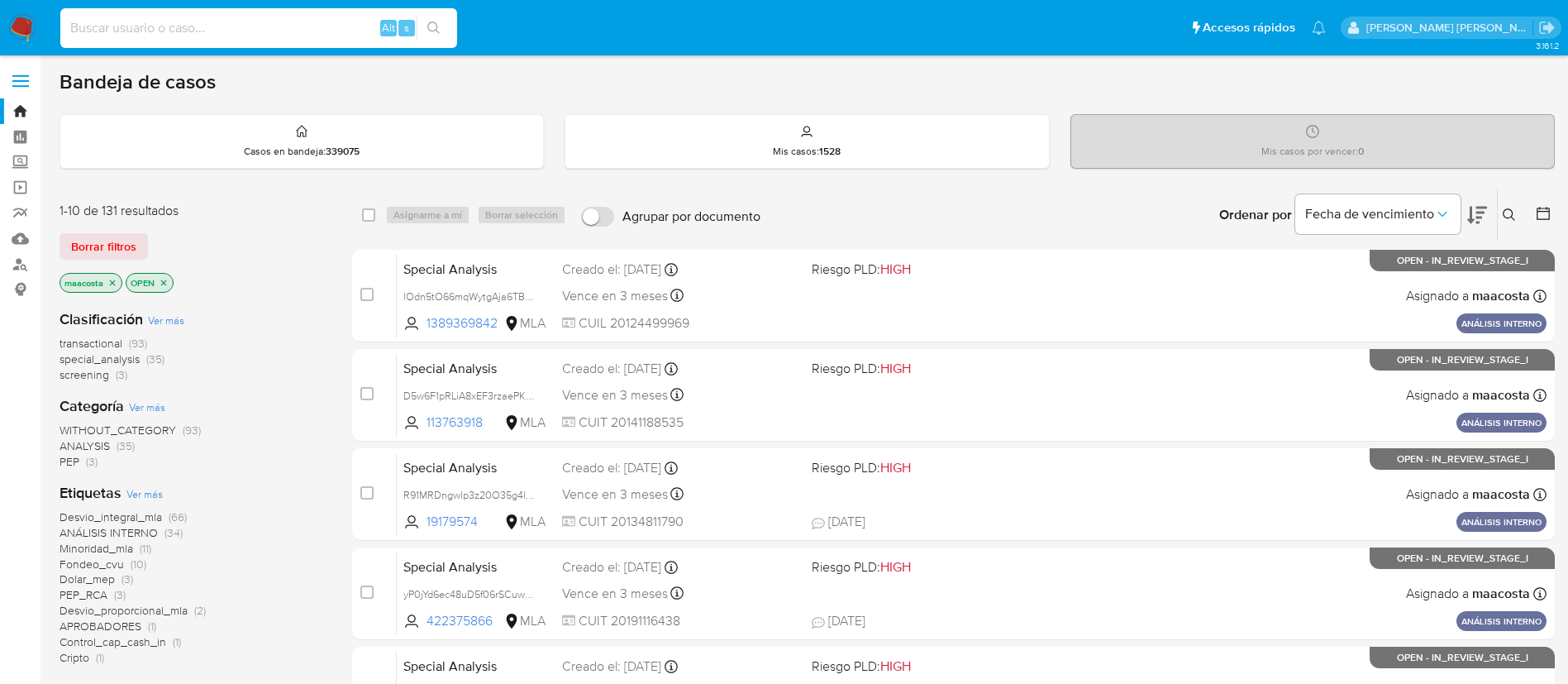
paste input "pMvjr7a89lWuhIe9b8d9vf7y"
click at [295, 28] on input "pMvjr7a89lWuhIe9b8d9vf7y" at bounding box center [258, 28] width 397 height 22
type input "pMvjr7a89lWuhIe9b8d9vf7y"
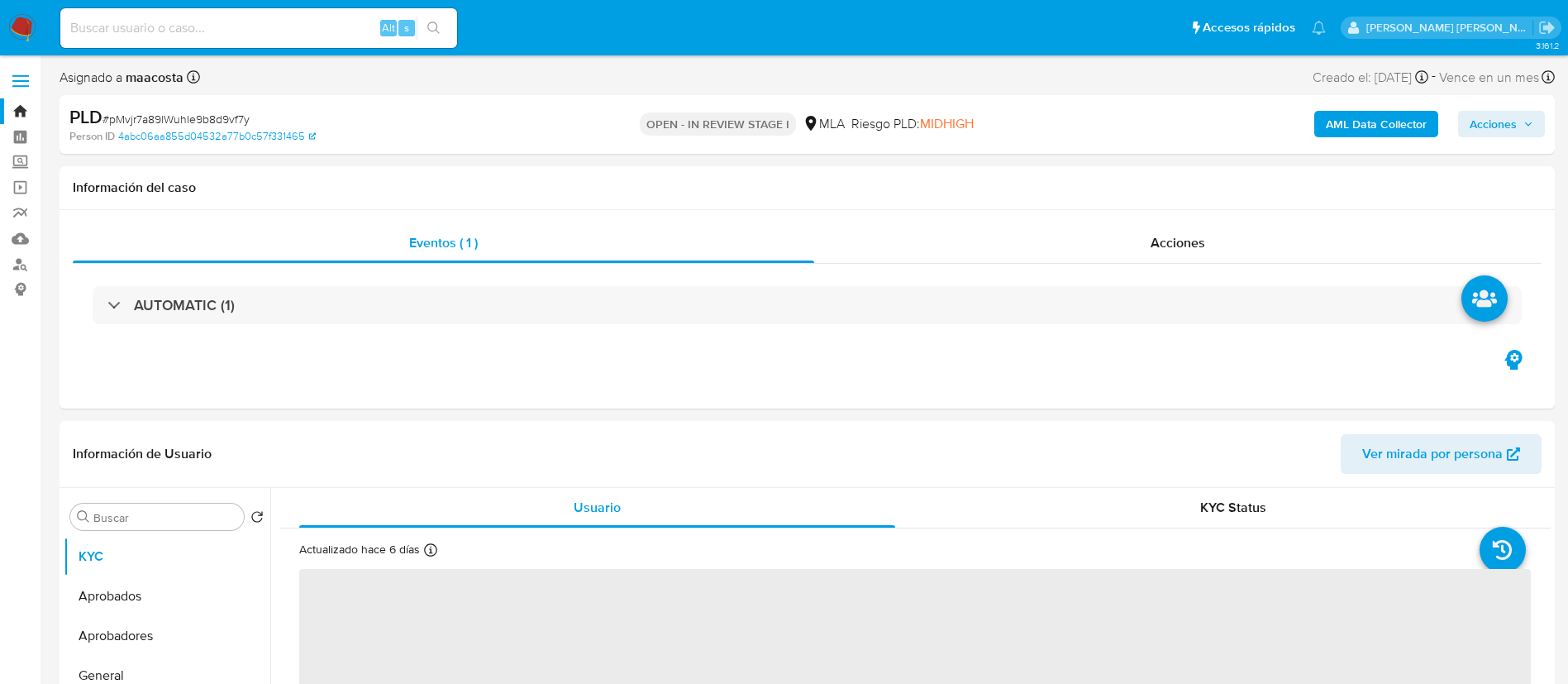
select select "10"
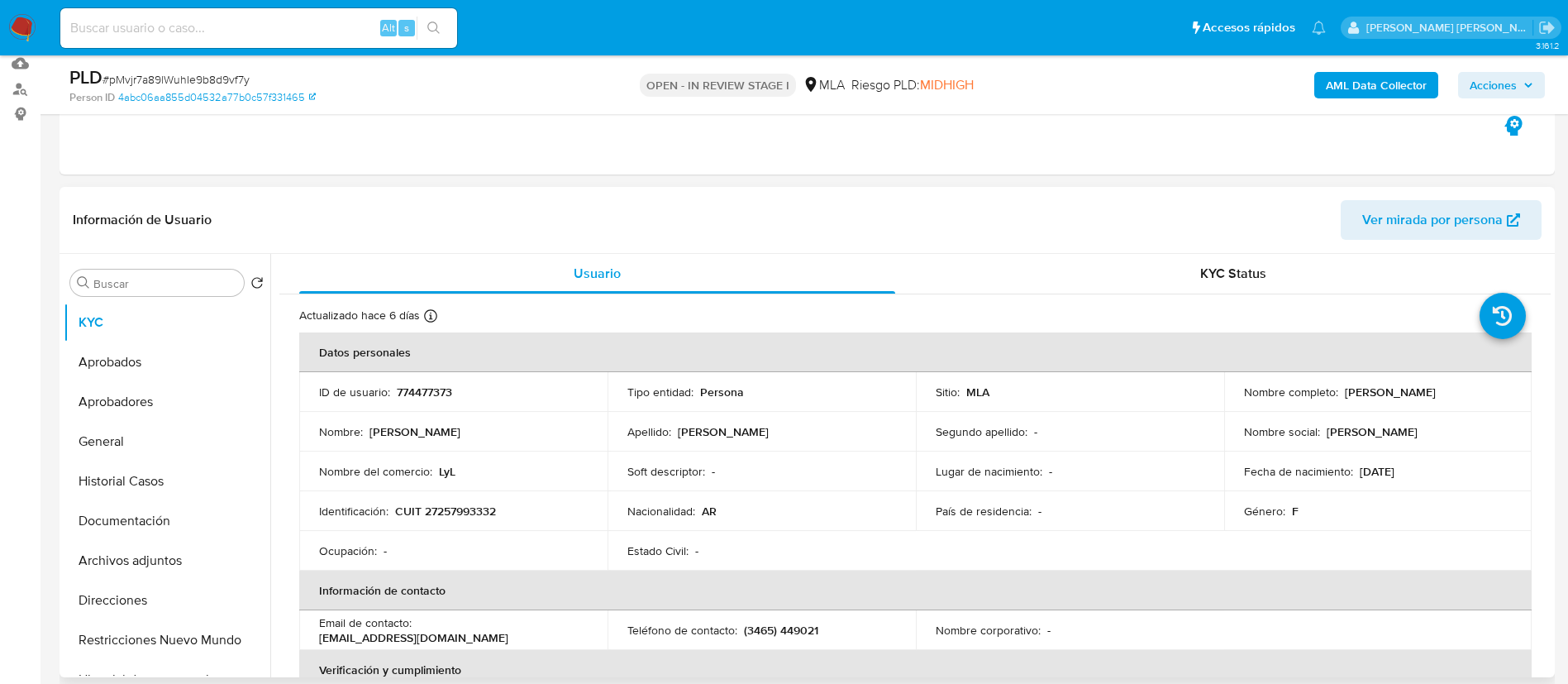
scroll to position [186, 0]
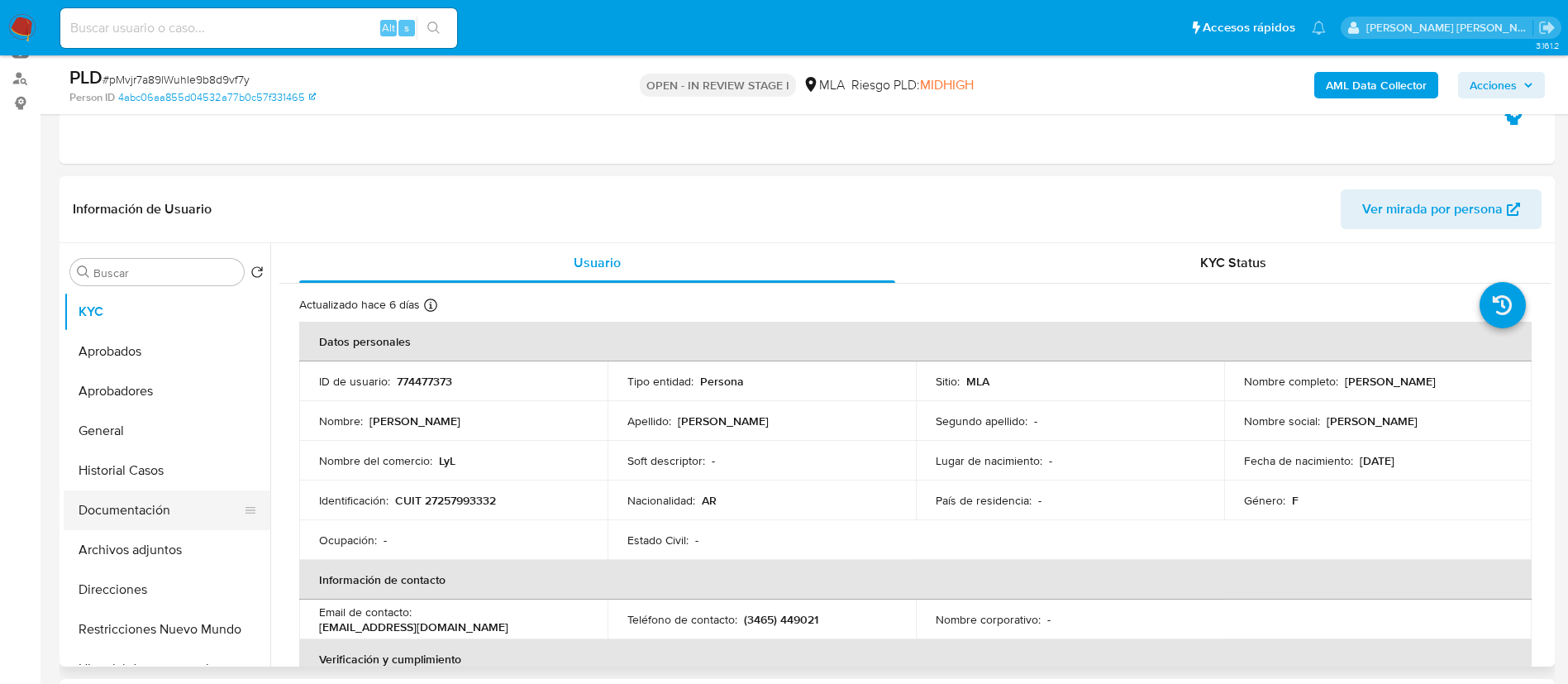
click at [123, 519] on button "Documentación" at bounding box center [160, 510] width 193 height 40
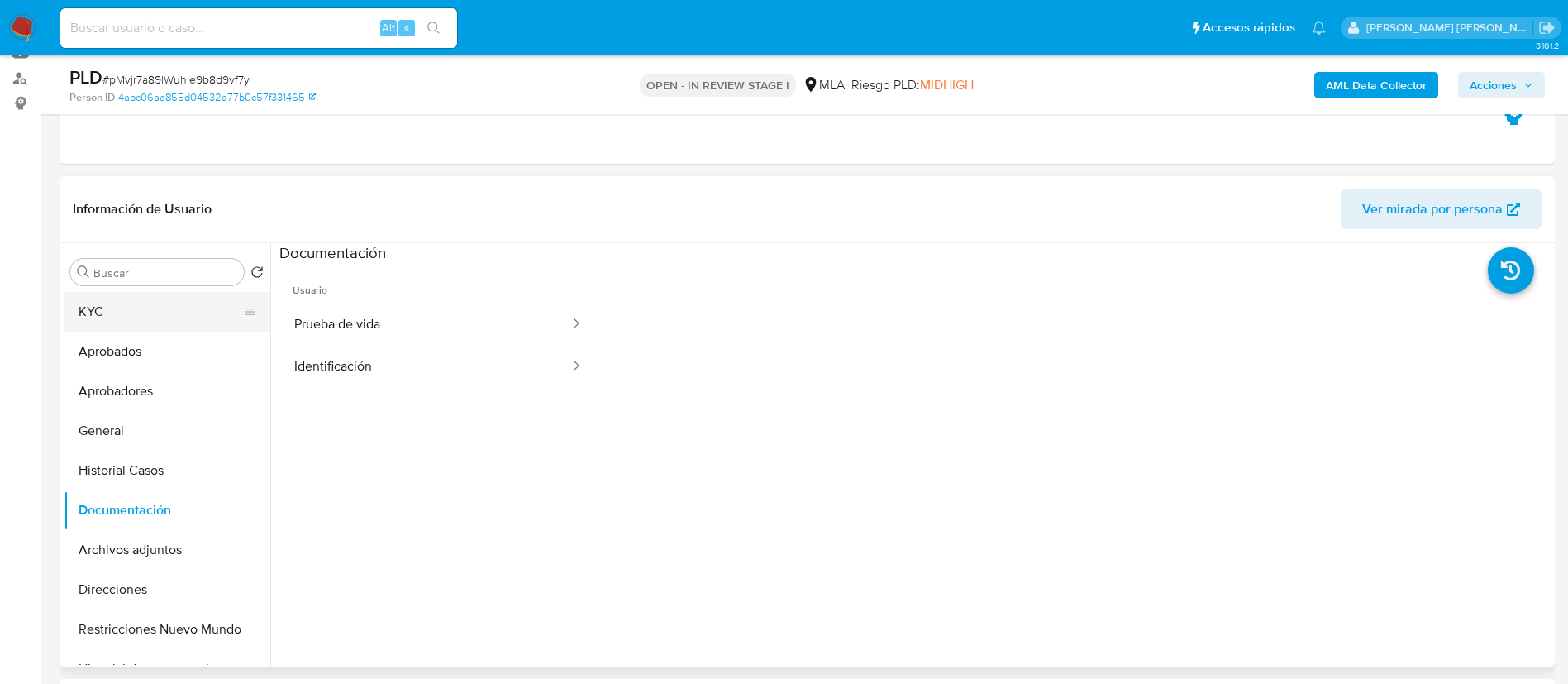
click at [144, 316] on button "KYC" at bounding box center [160, 312] width 193 height 40
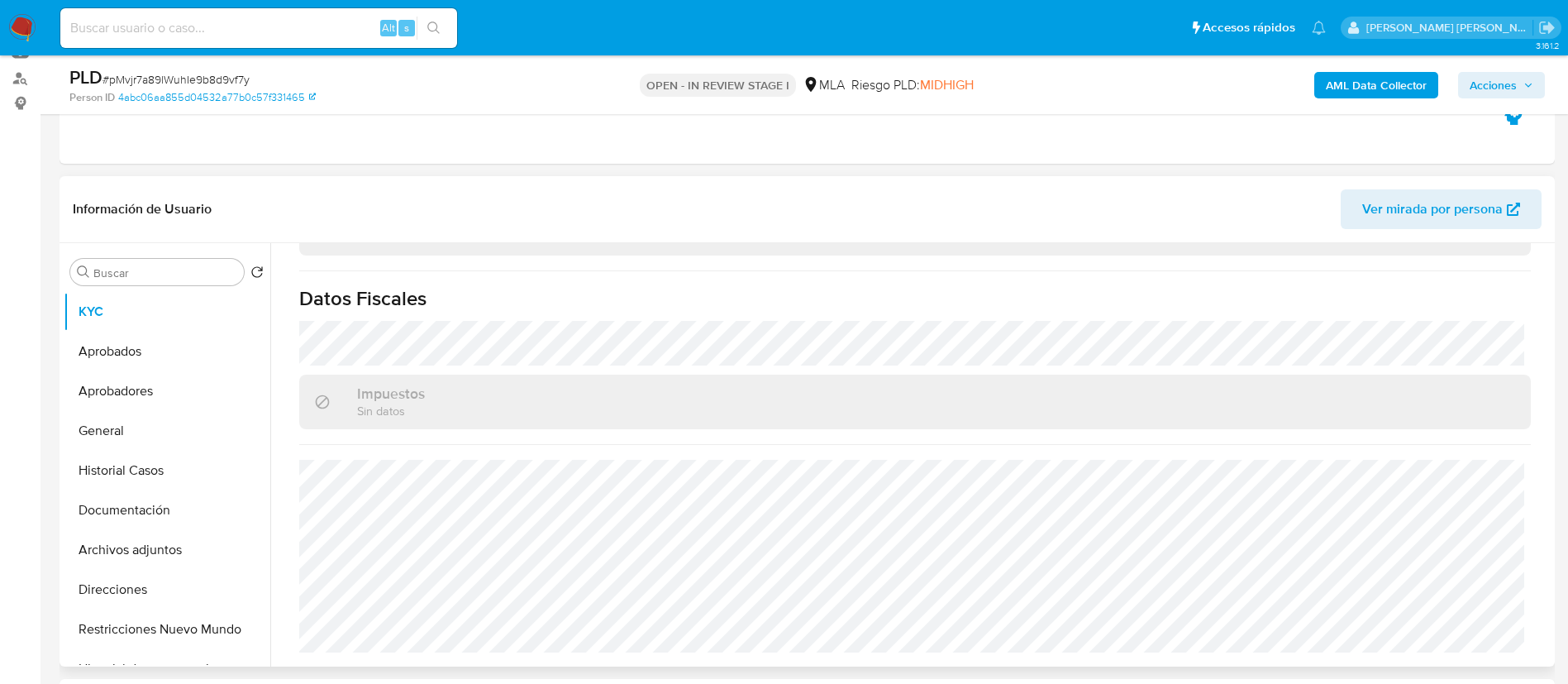
scroll to position [903, 0]
click at [140, 600] on button "Direcciones" at bounding box center [160, 590] width 193 height 40
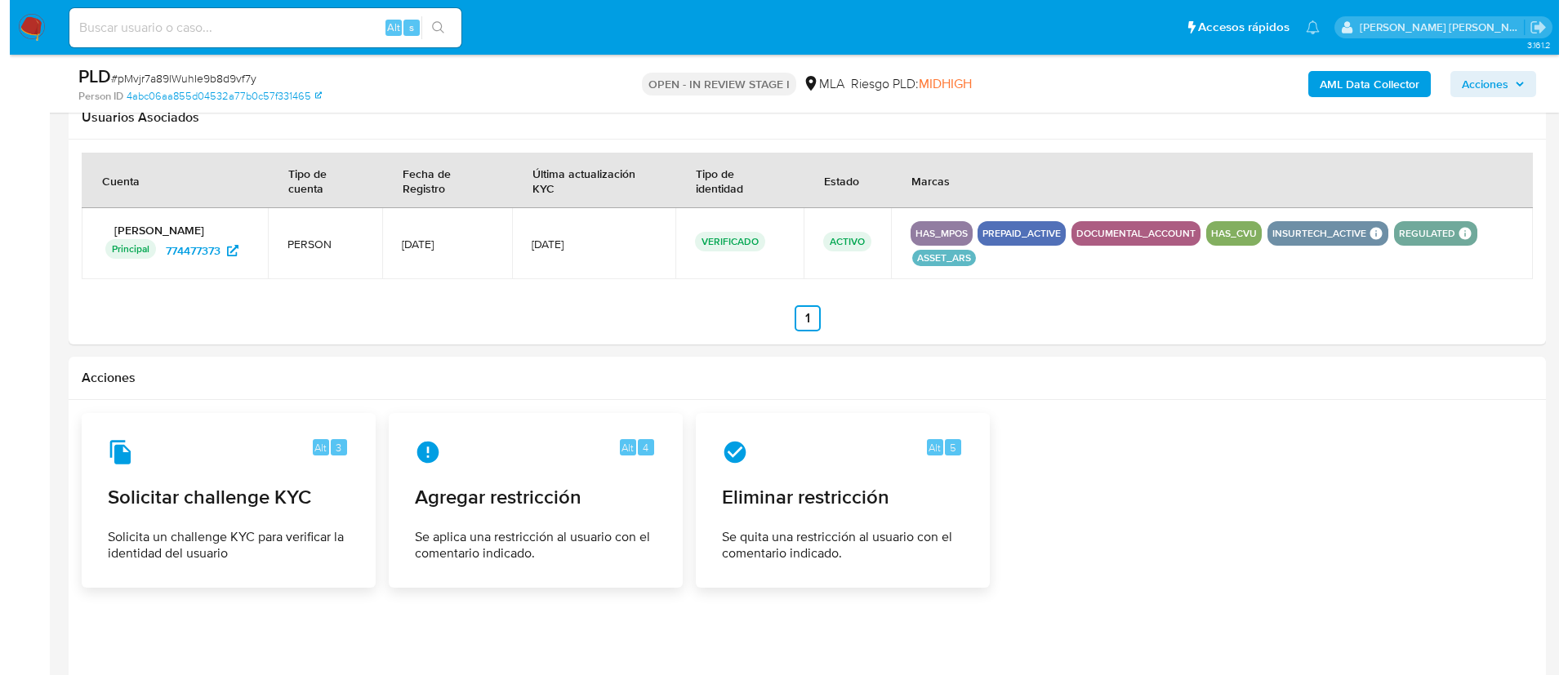
scroll to position [2230, 0]
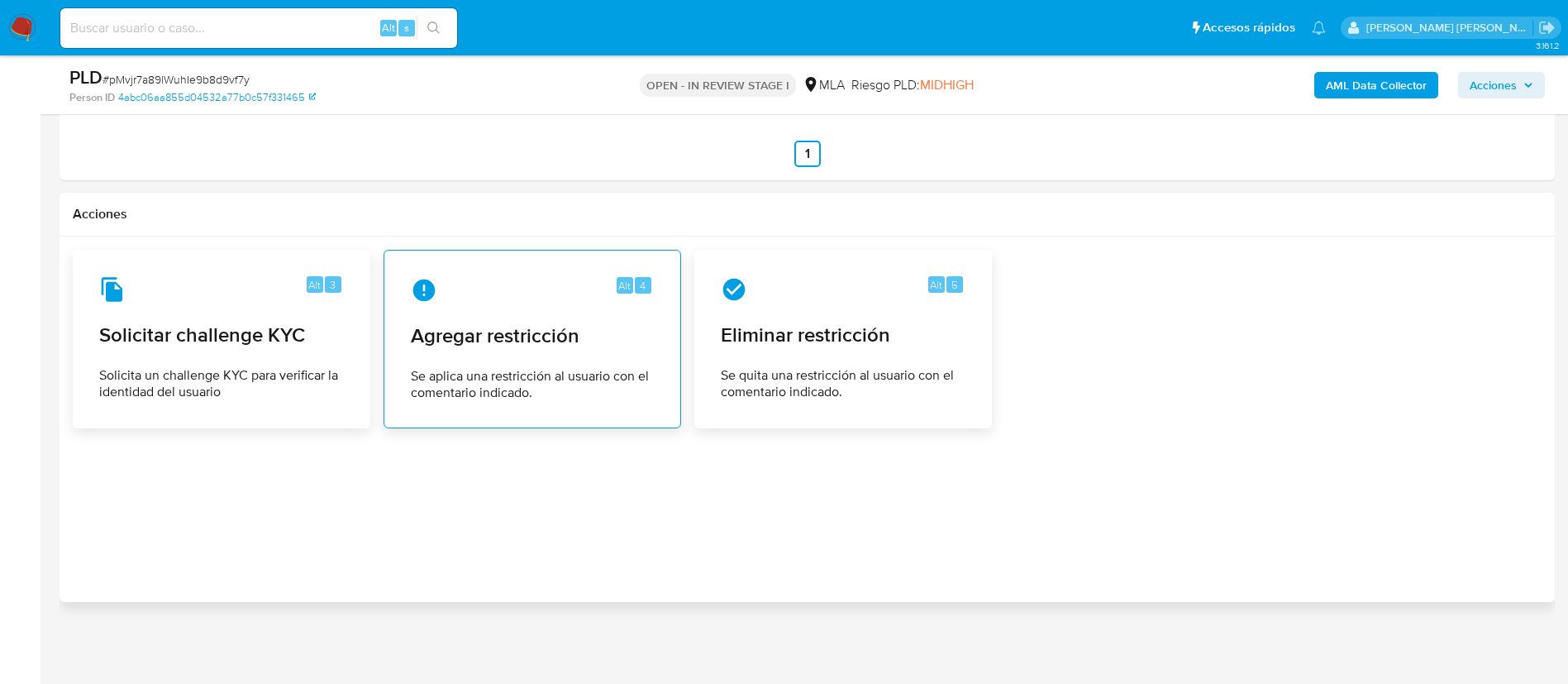
click at [540, 343] on span "Agregar restricción" at bounding box center [532, 336] width 243 height 25
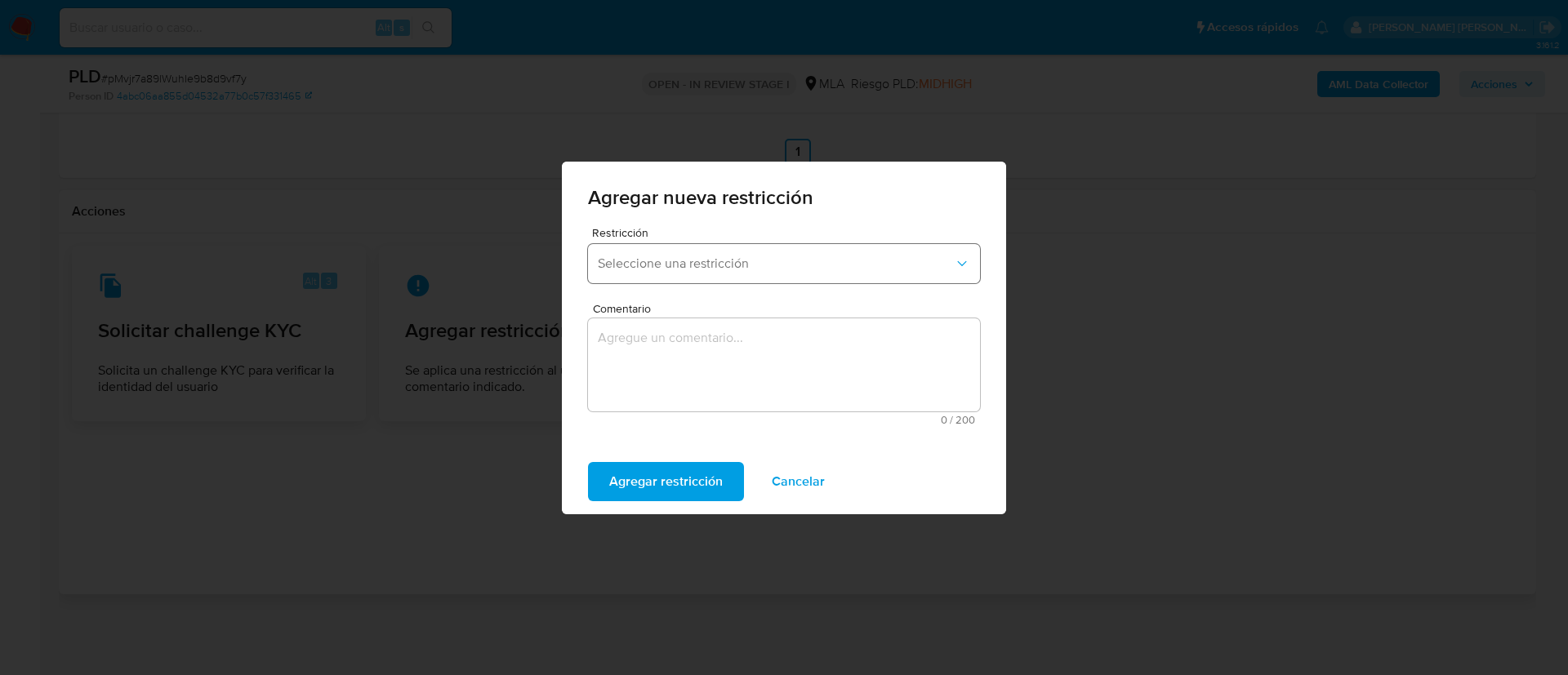
click at [646, 278] on button "Seleccione una restricción" at bounding box center [784, 264] width 392 height 39
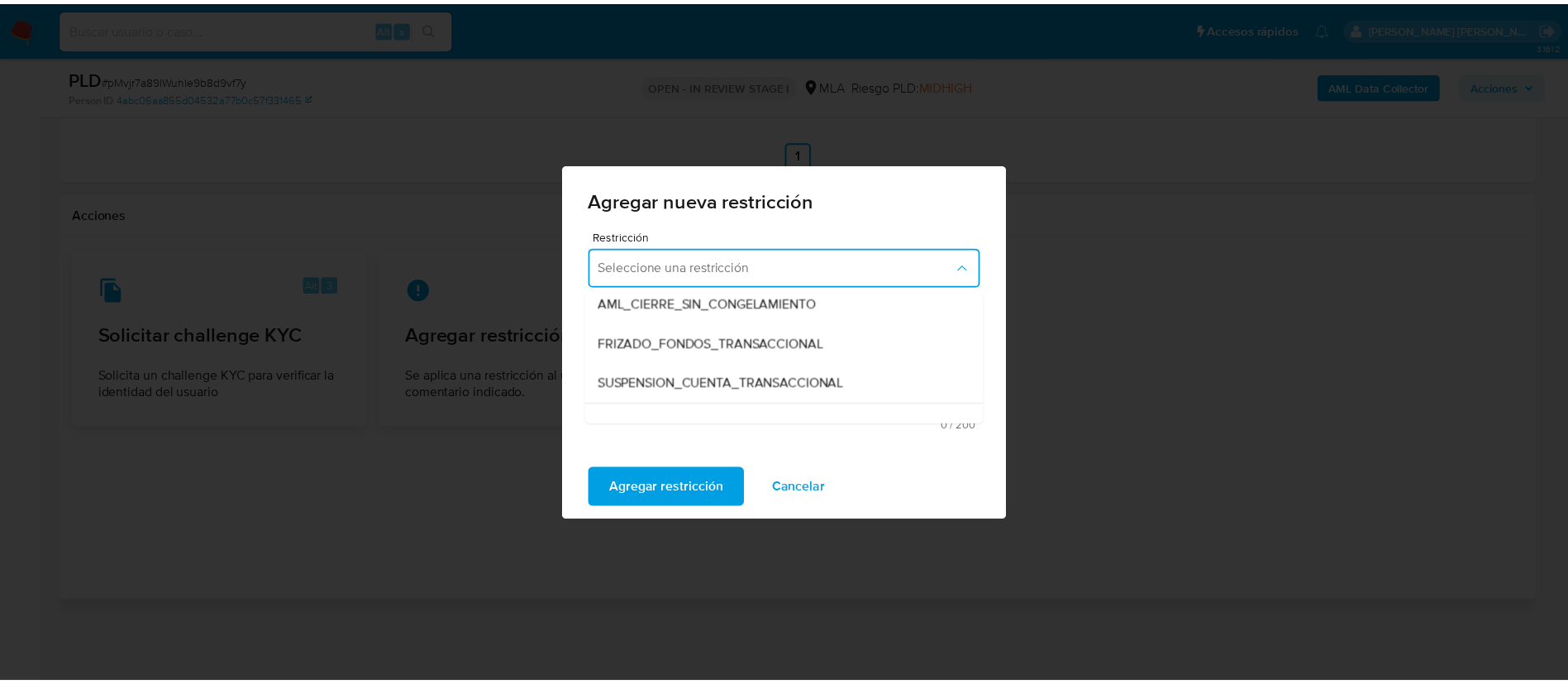
scroll to position [170, 0]
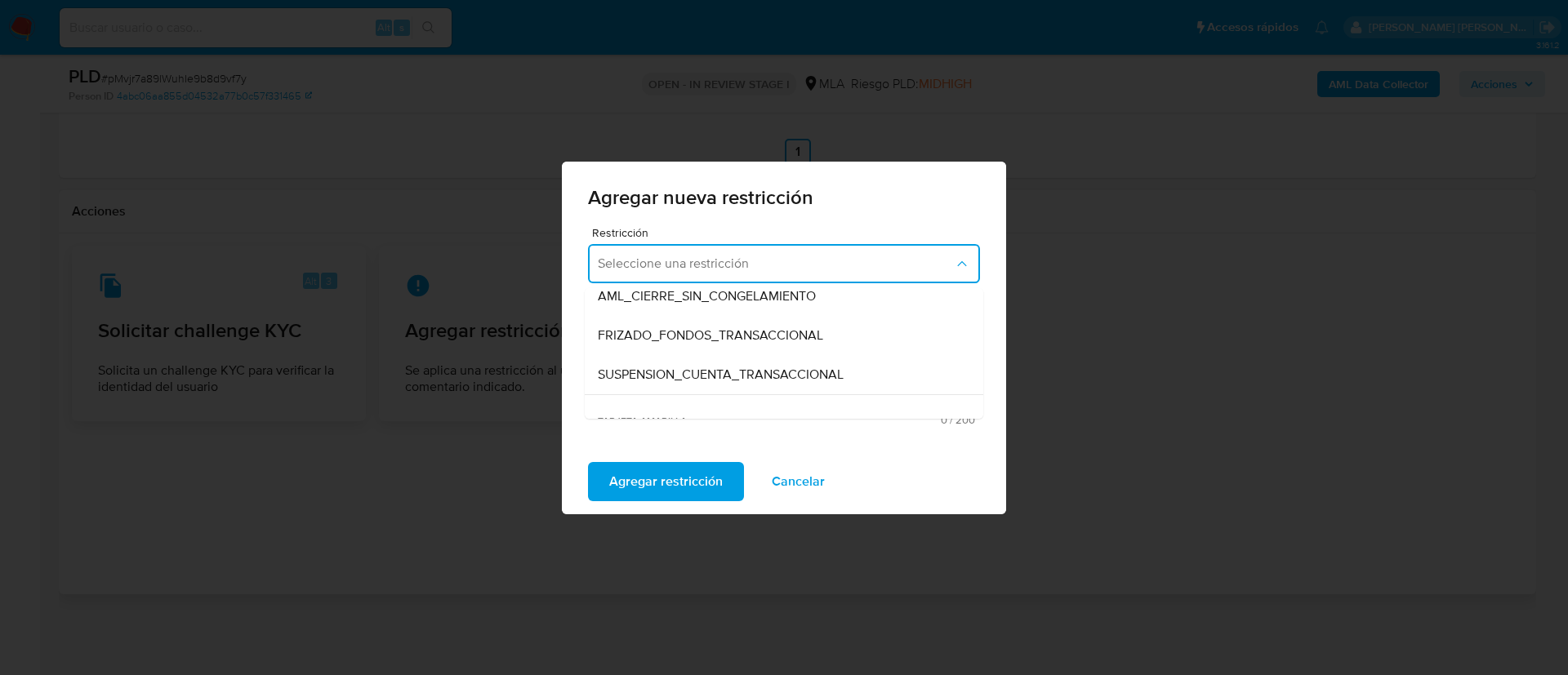
click at [655, 370] on span "SUSPENSION_CUENTA_TRANSACCIONAL" at bounding box center [721, 374] width 246 height 16
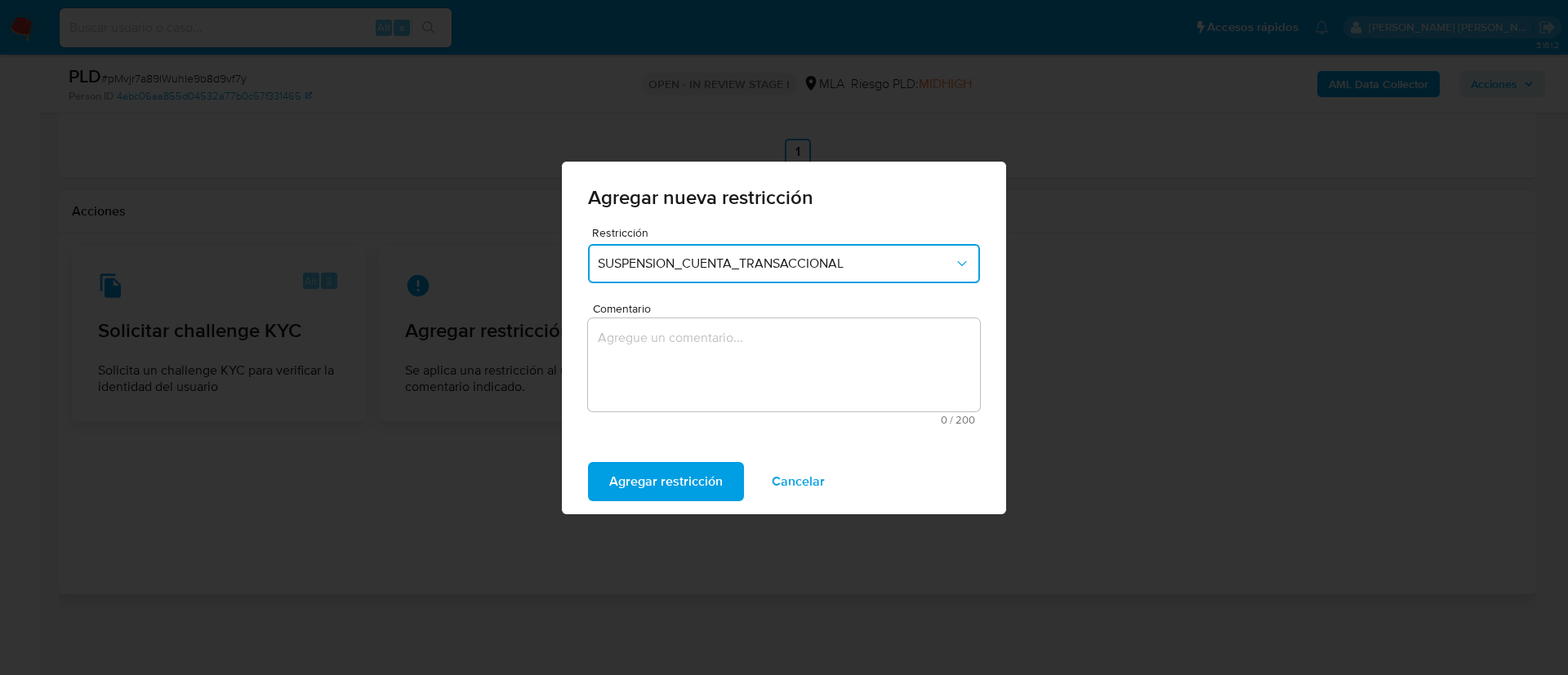
click at [655, 370] on textarea "Comentario" at bounding box center [784, 364] width 392 height 93
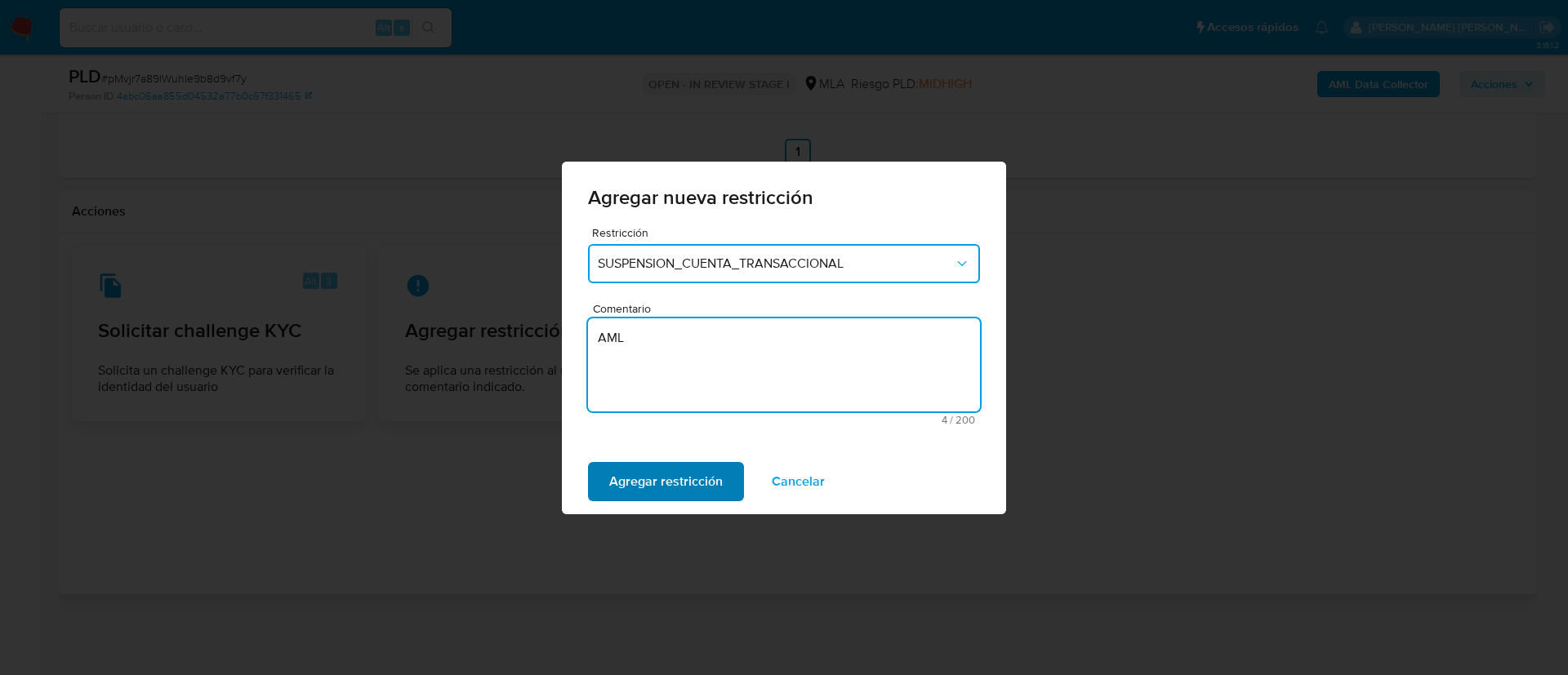
type textarea "AML"
click at [628, 486] on span "Agregar restricción" at bounding box center [665, 482] width 114 height 36
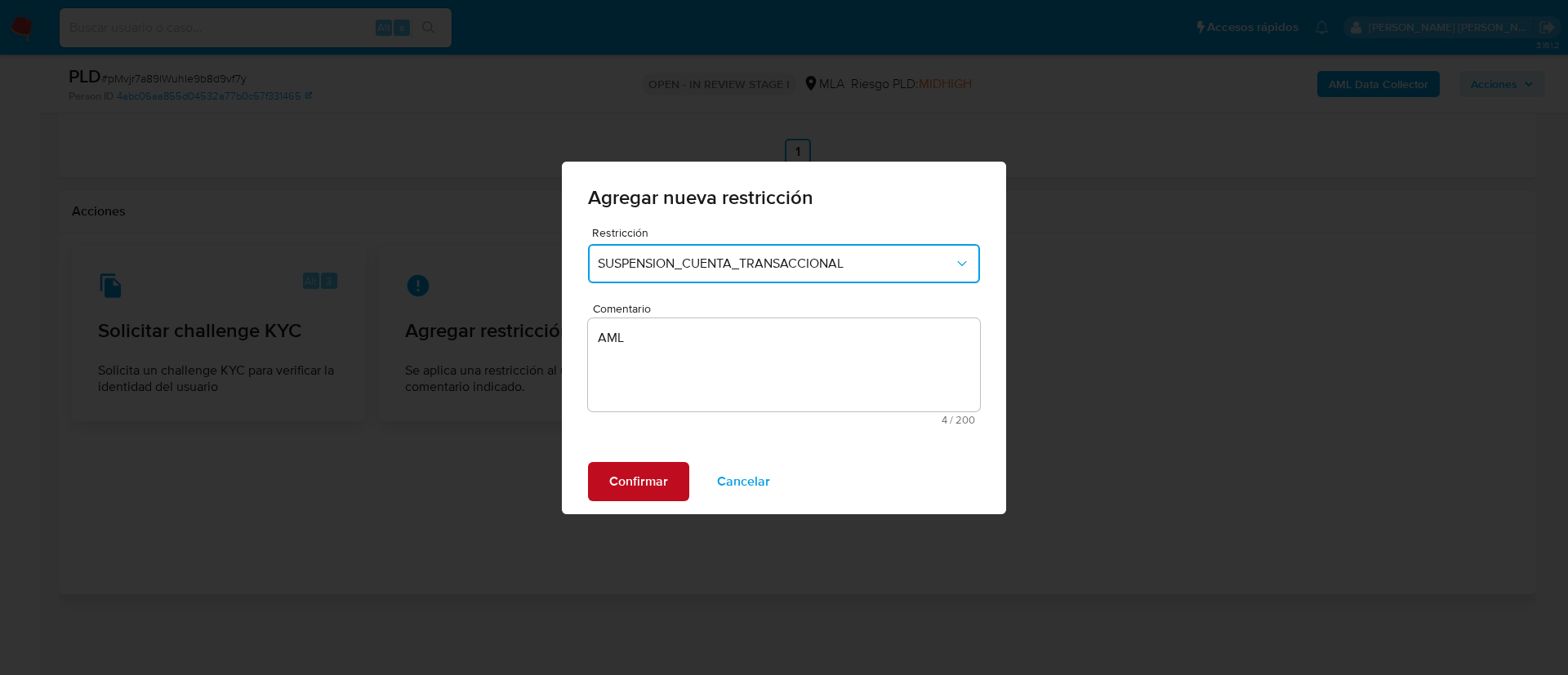
click at [642, 470] on span "Confirmar" at bounding box center [638, 482] width 59 height 36
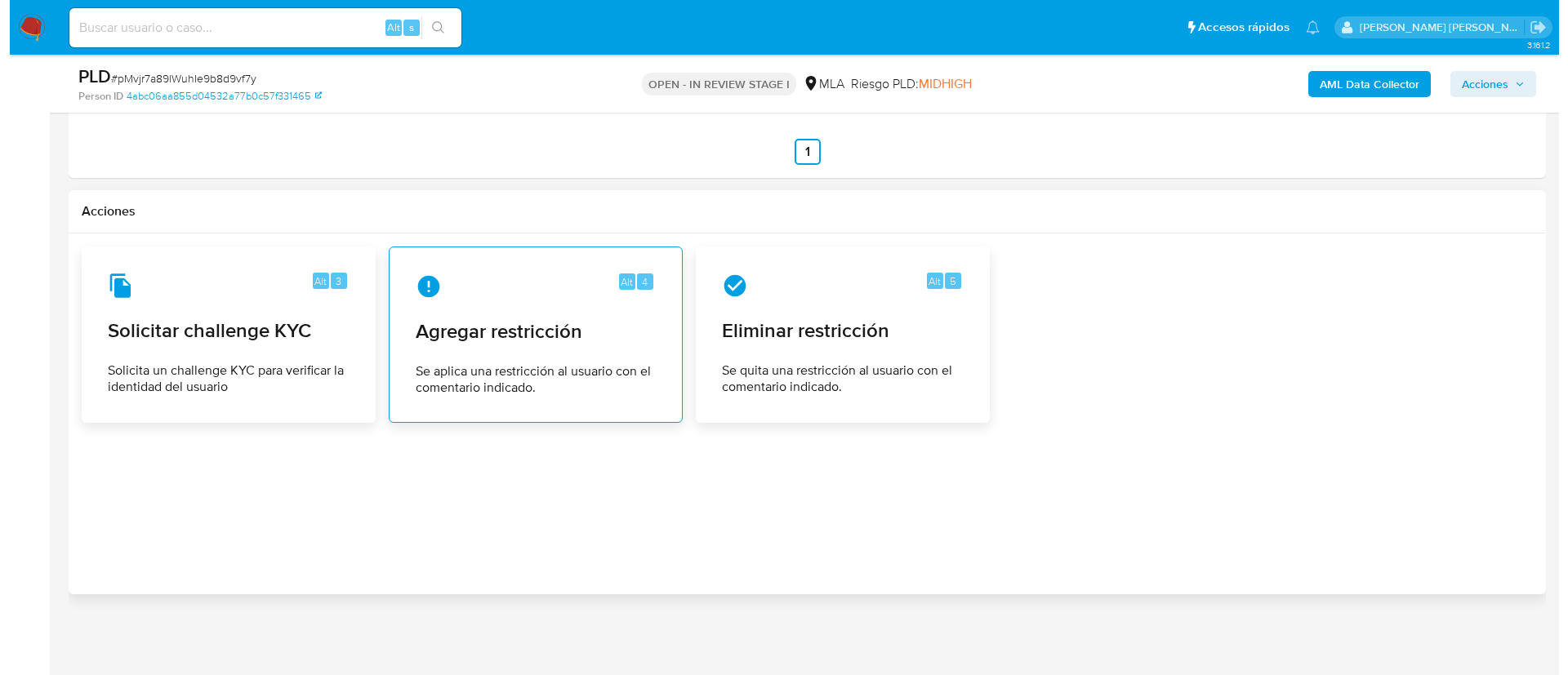
scroll to position [262, 0]
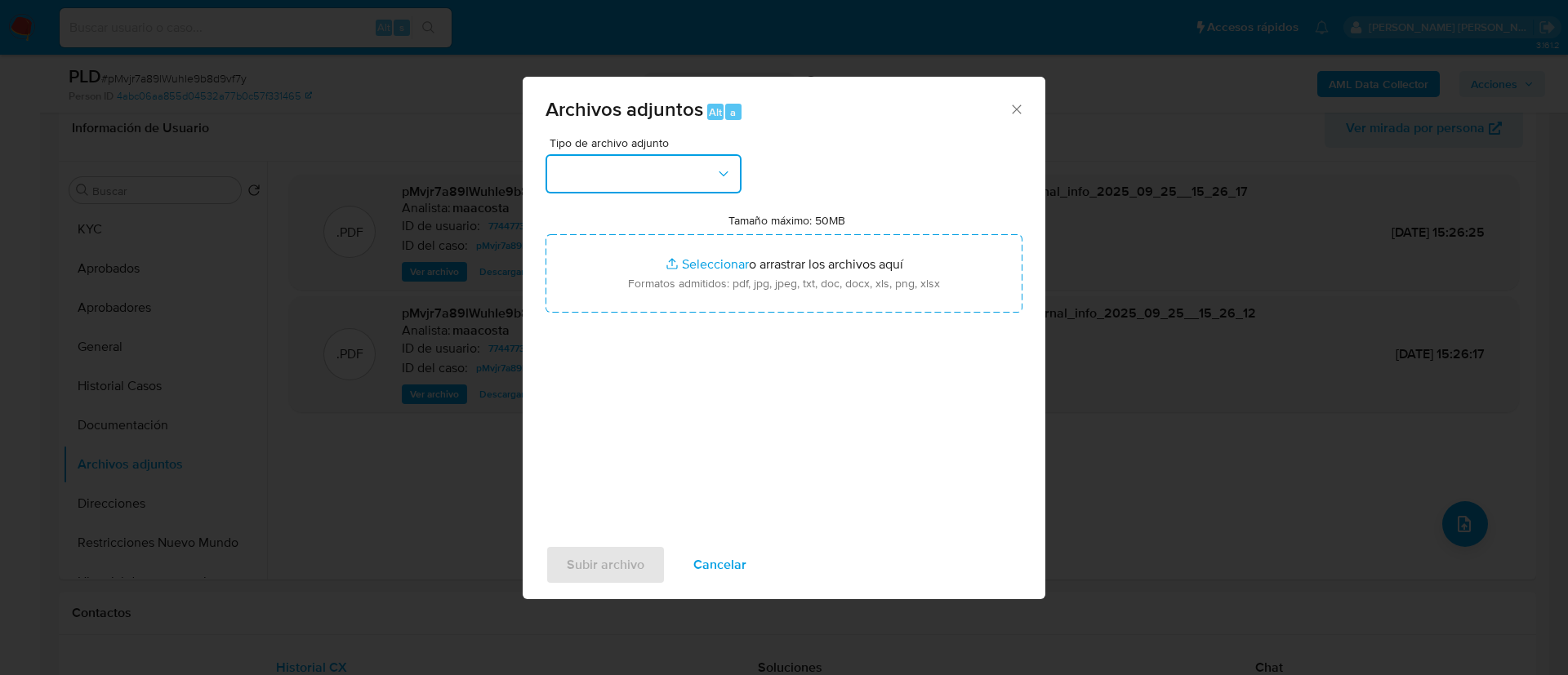
click at [597, 176] on button "button" at bounding box center [644, 174] width 196 height 39
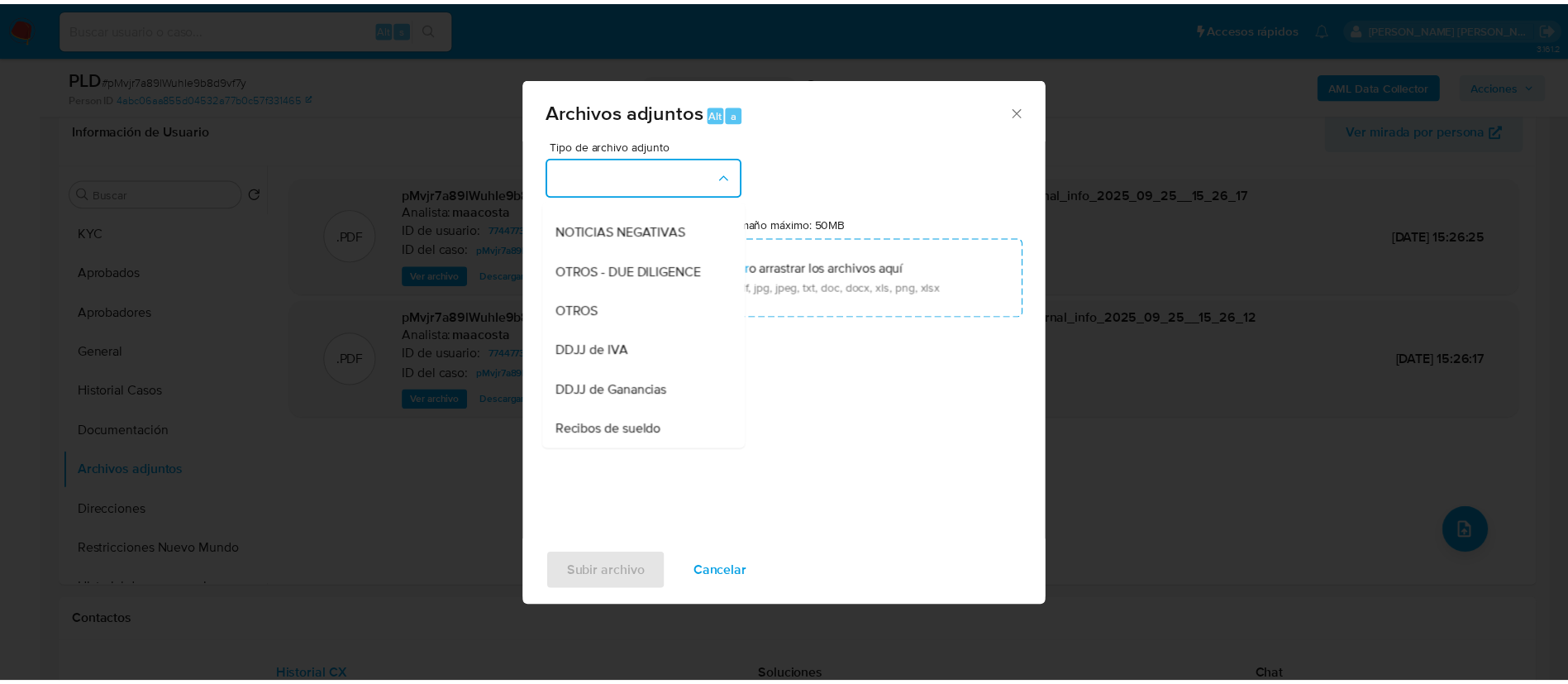
scroll to position [228, 0]
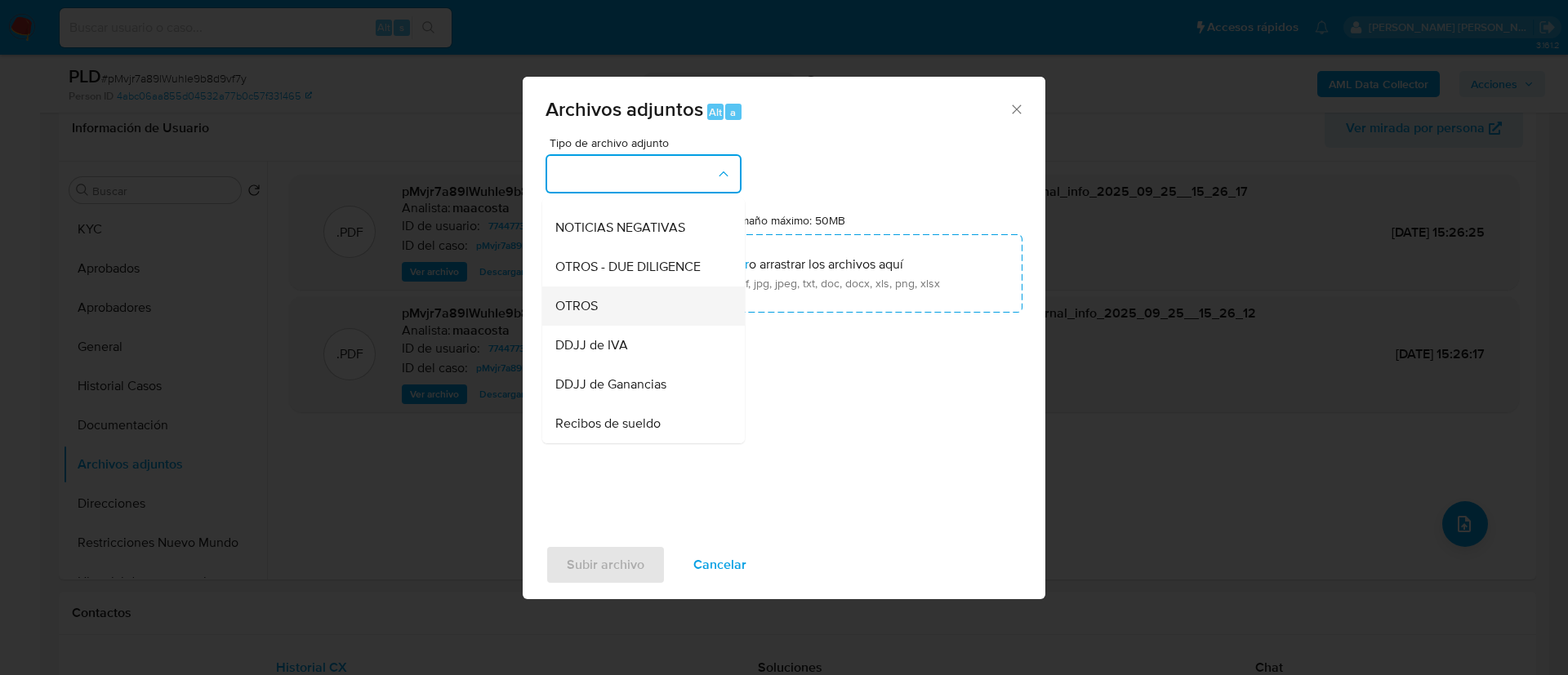
click at [607, 321] on div "OTROS" at bounding box center [638, 306] width 166 height 39
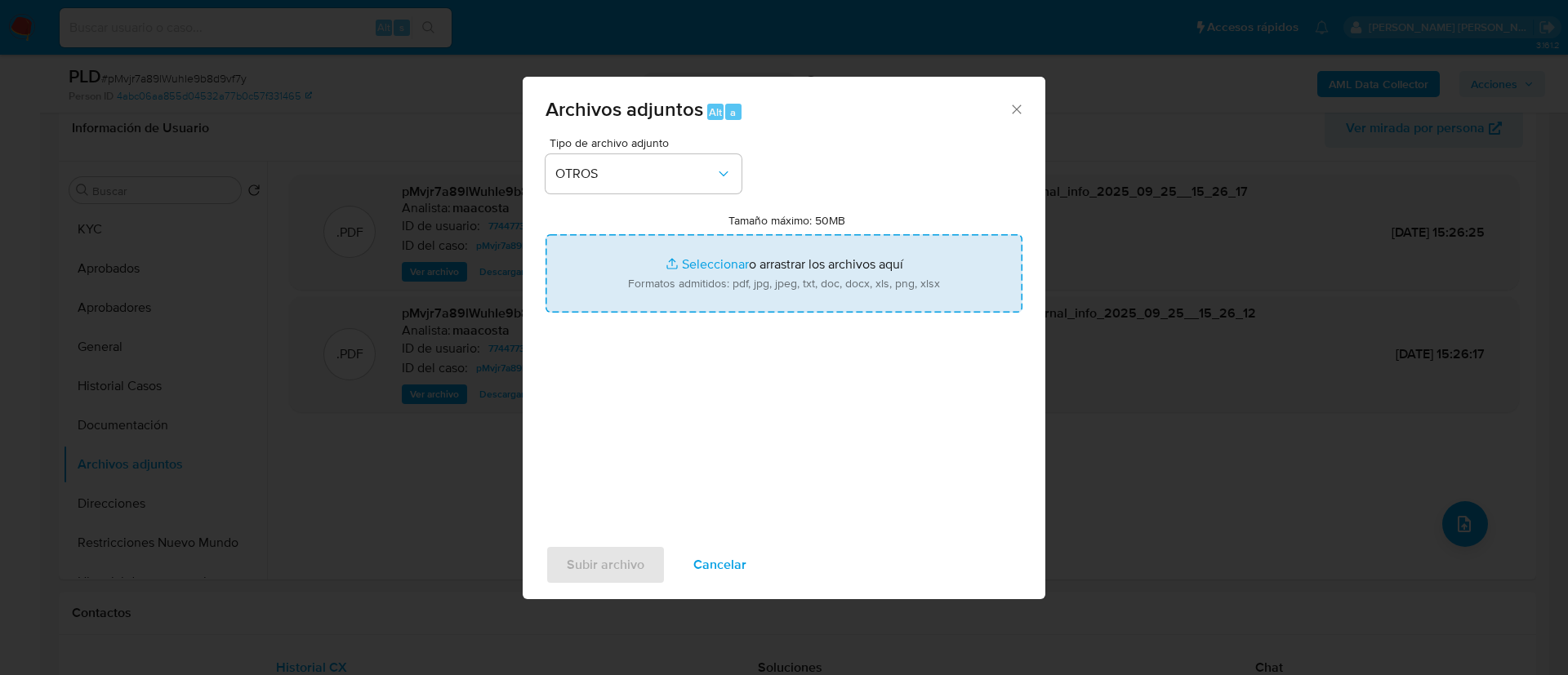
type input "C:\fakepath\Caselog pMvjr7a89lWuhIe9b8d9vf7y_2025_08_19_15_07_13.docx"
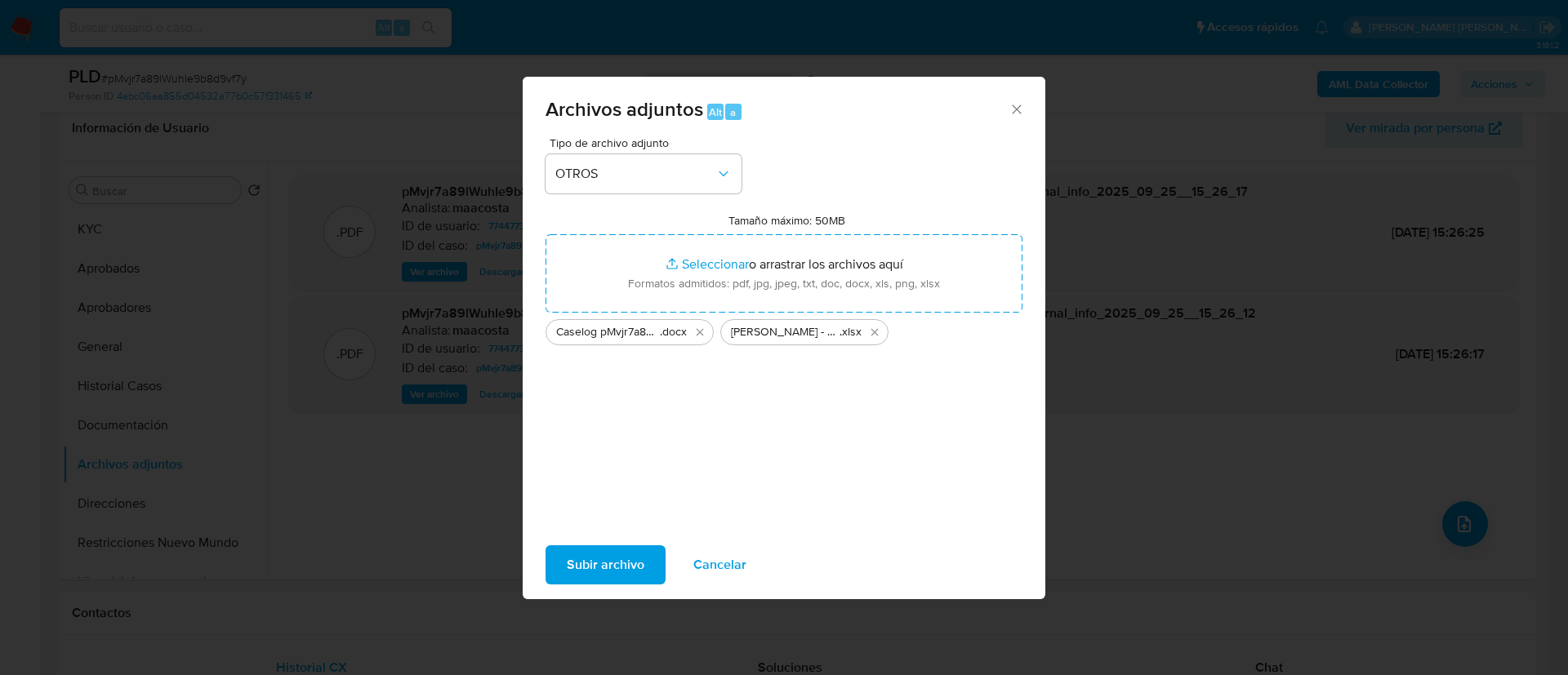
click at [609, 565] on span "Subir archivo" at bounding box center [605, 564] width 78 height 36
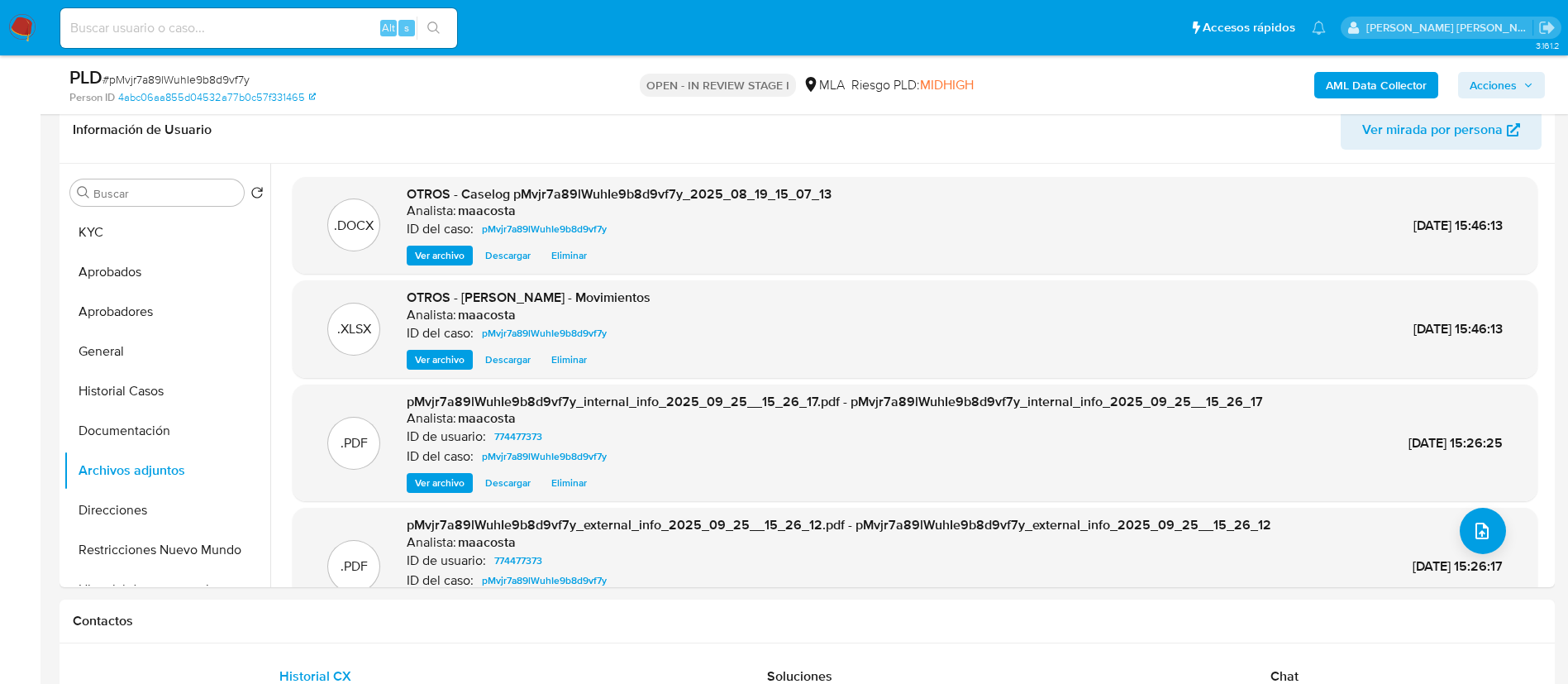
click at [1484, 88] on span "Acciones" at bounding box center [1494, 86] width 48 height 27
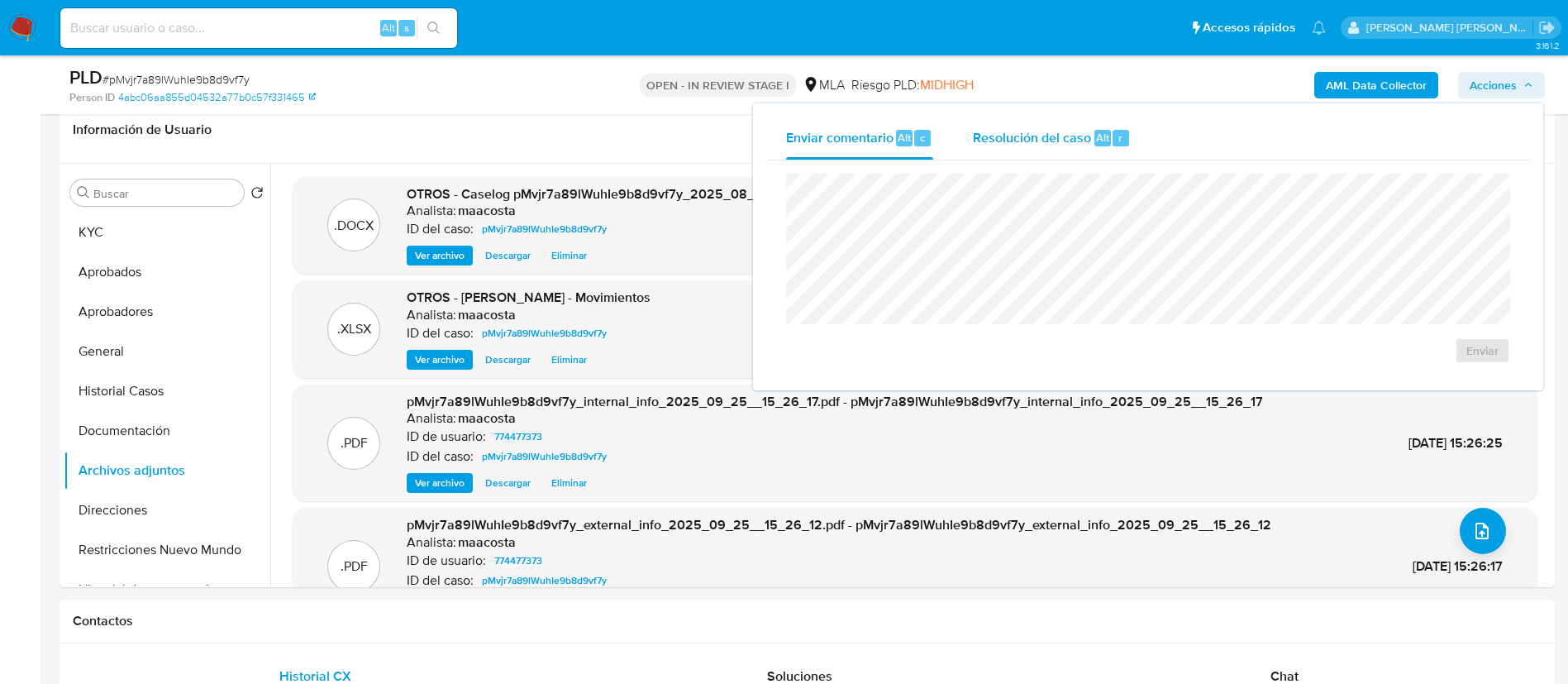
click at [1046, 147] on div "Resolución del caso Alt r" at bounding box center [1052, 138] width 158 height 43
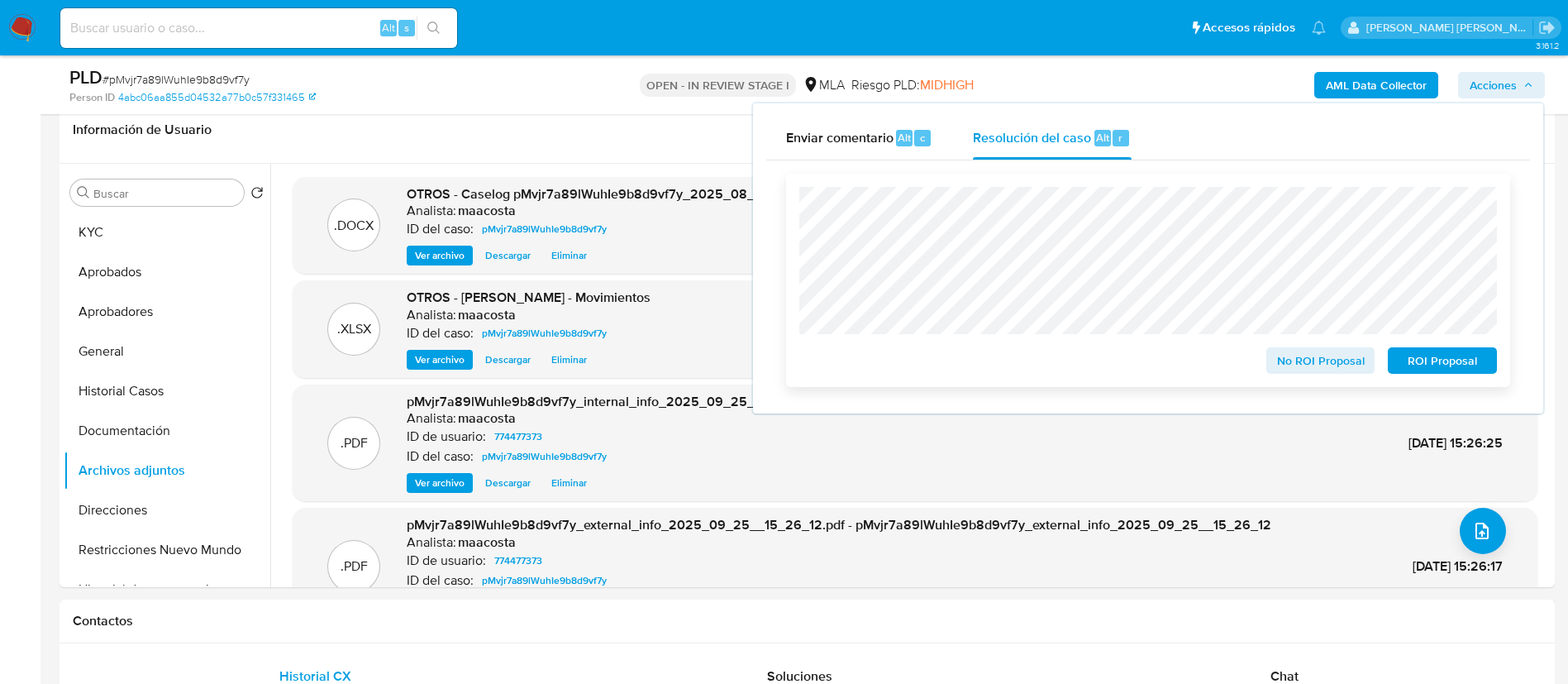
click at [1467, 355] on span "ROI Proposal" at bounding box center [1442, 361] width 86 height 23
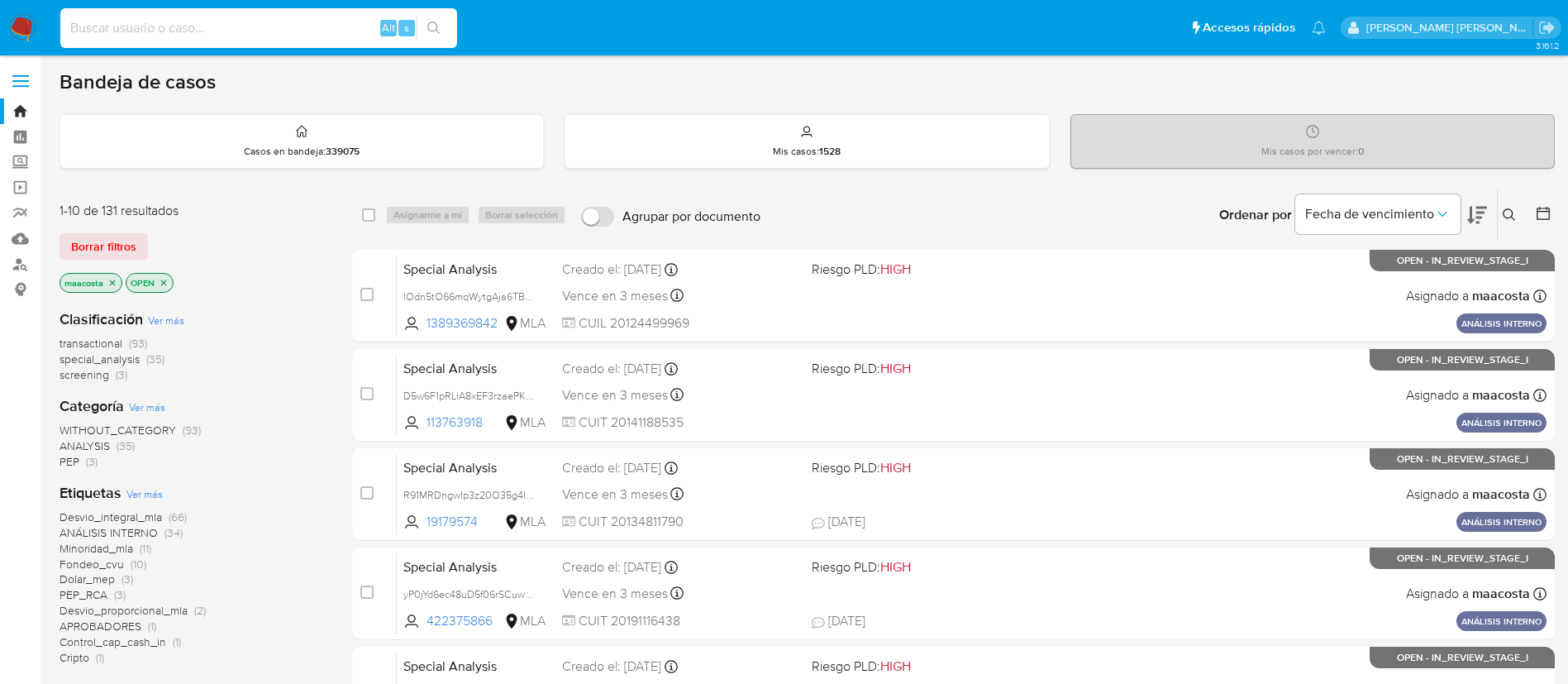
paste input "DIT47sNPdwCfCimRT7eBVOzy"
click at [328, 32] on input at bounding box center [258, 28] width 397 height 22
type input "DIT47sNPdwCfCimRT7eBVOzy"
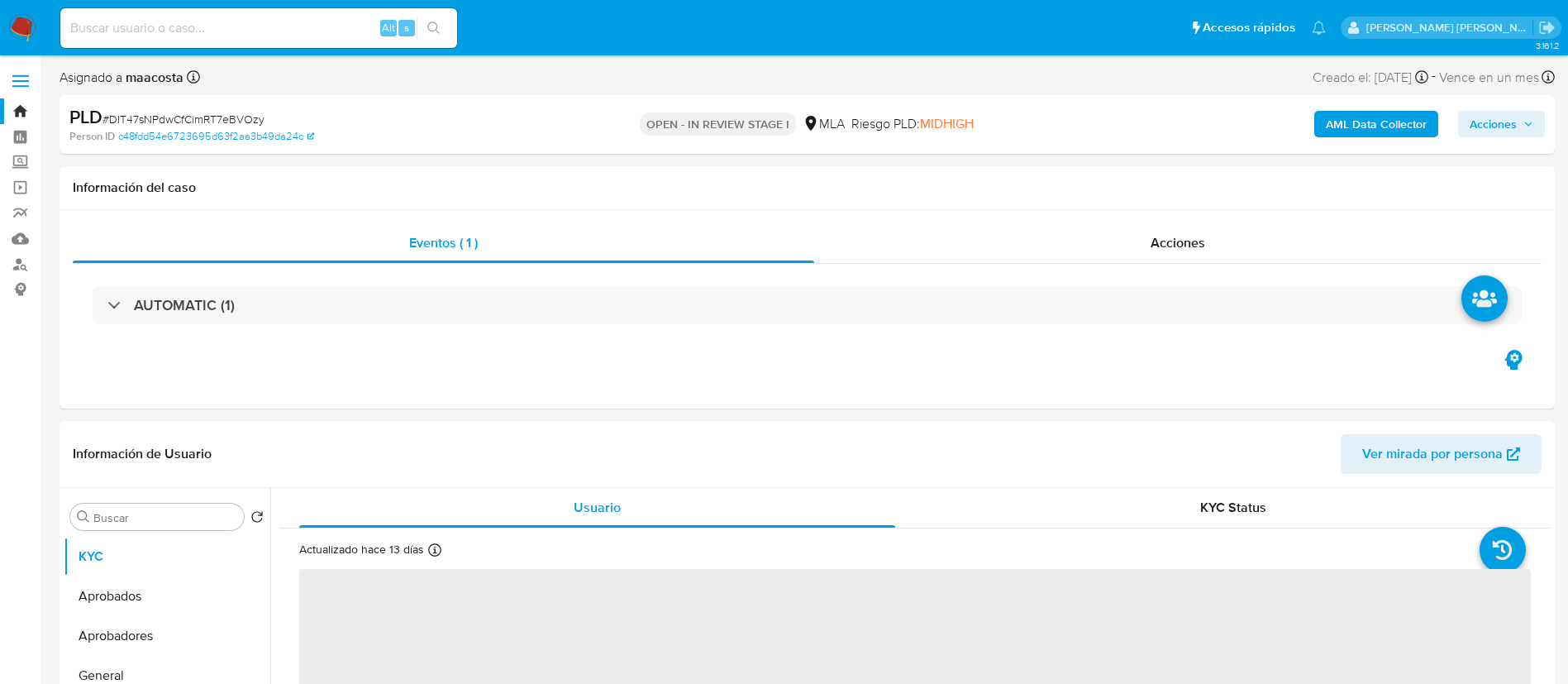
select select "10"
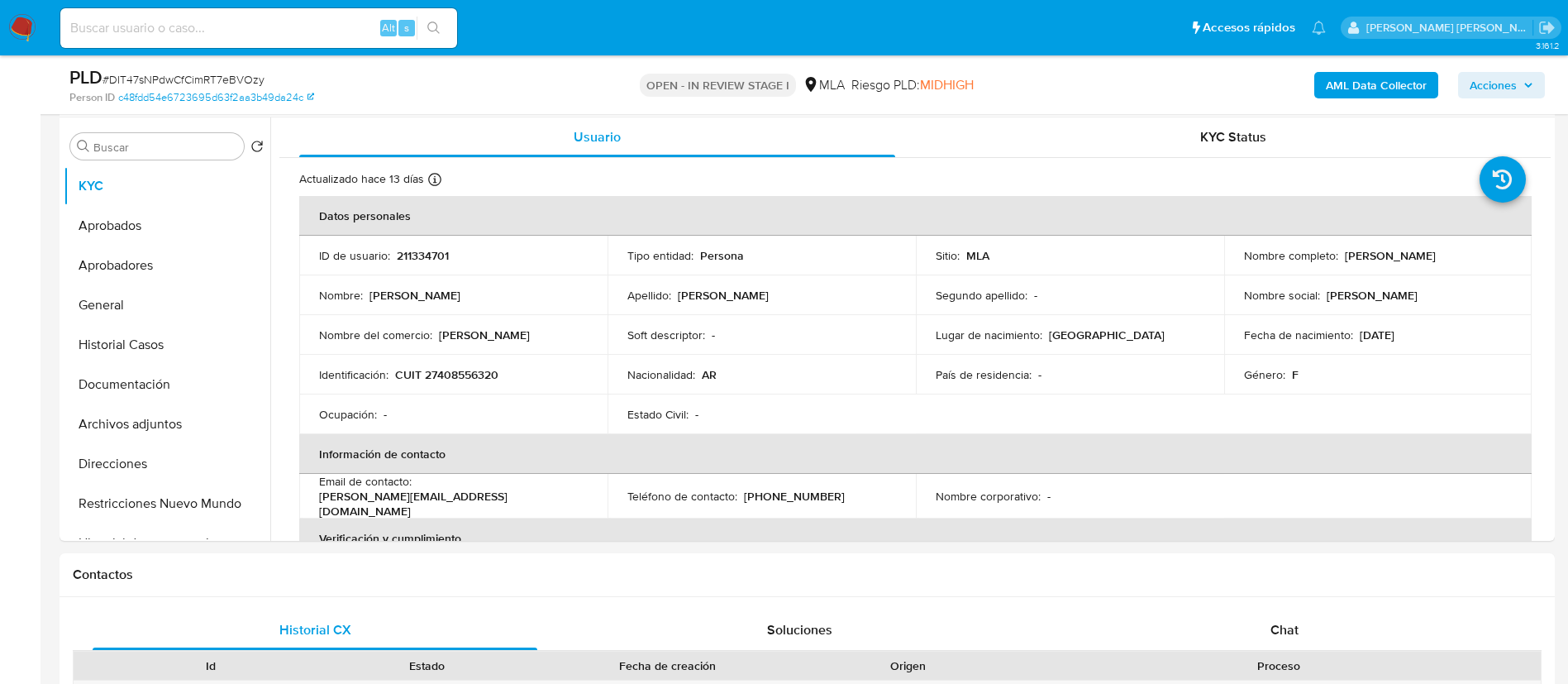
scroll to position [332, 0]
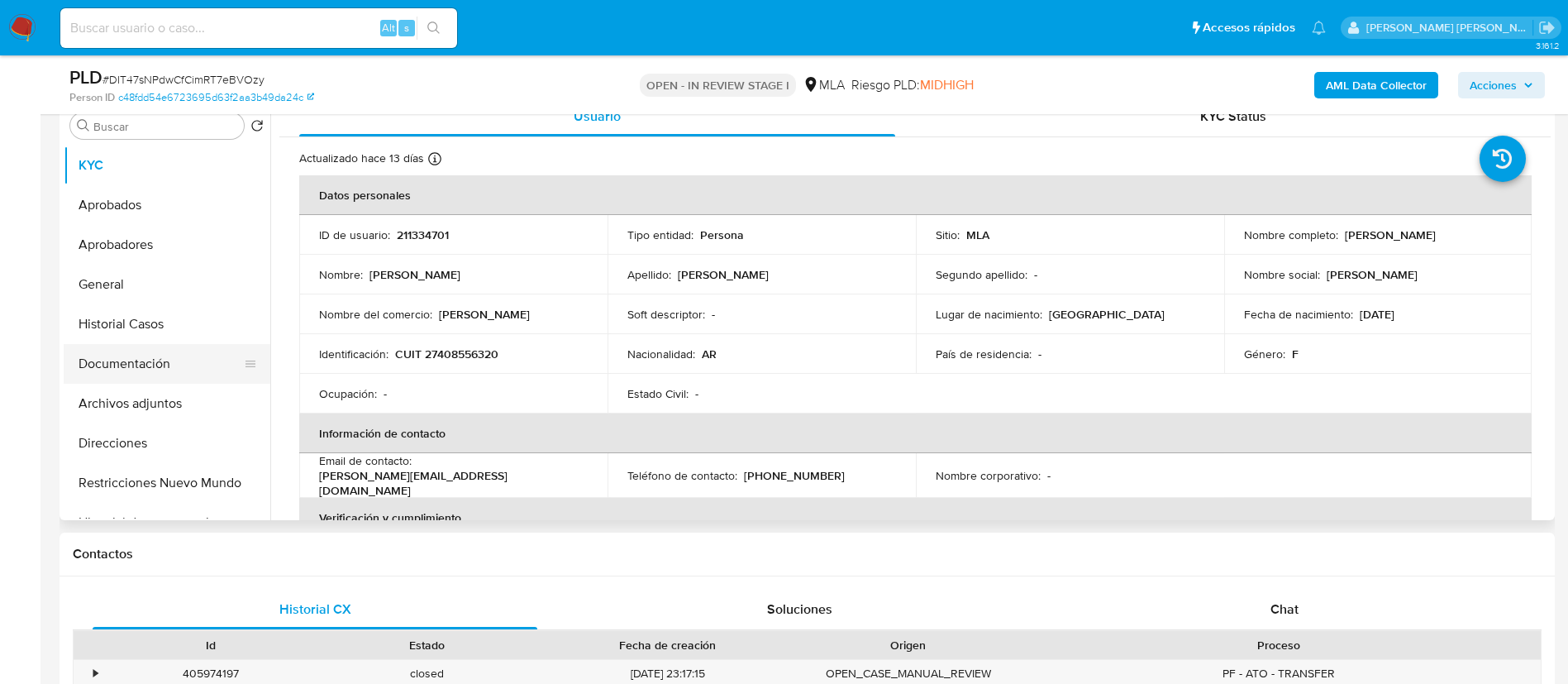
click at [131, 351] on button "Documentación" at bounding box center [160, 364] width 193 height 40
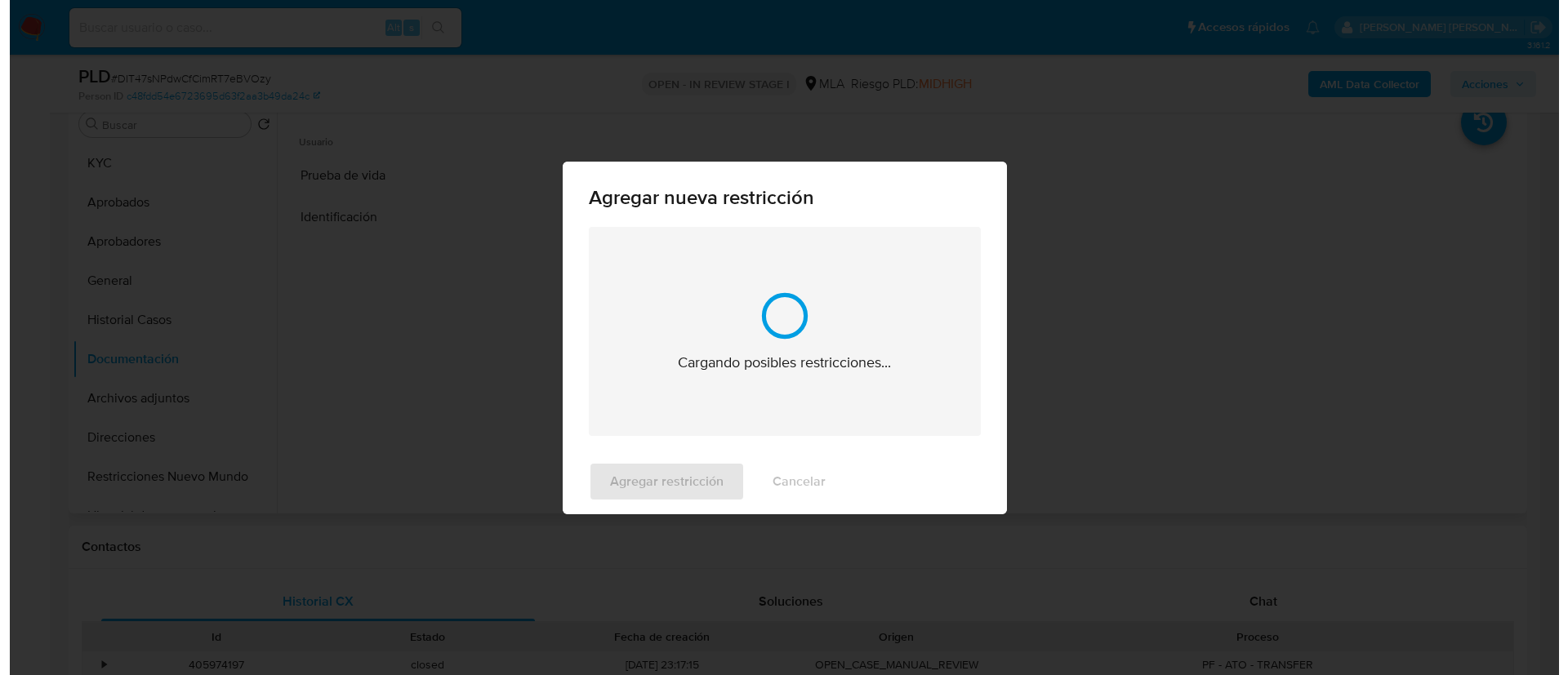
scroll to position [2237, 0]
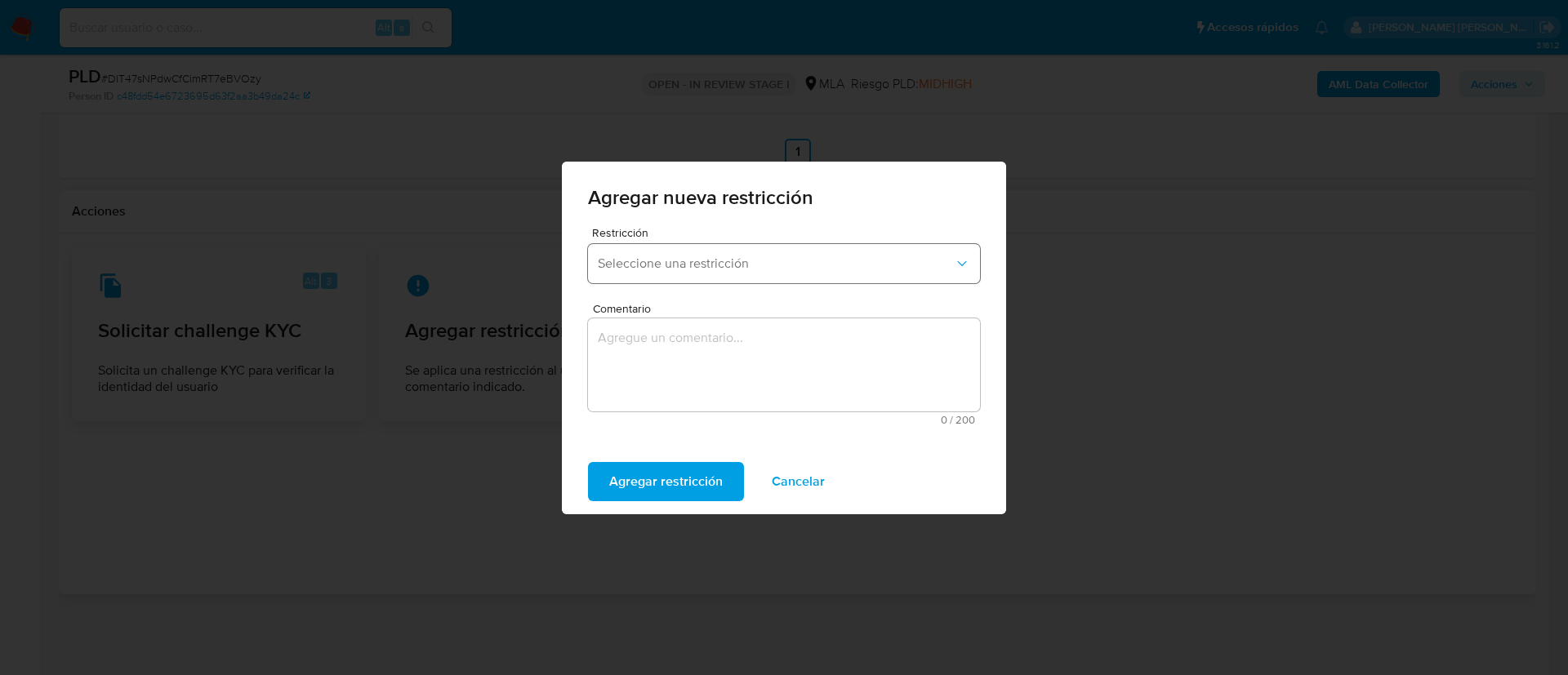
click at [644, 271] on button "Seleccione una restricción" at bounding box center [784, 264] width 392 height 39
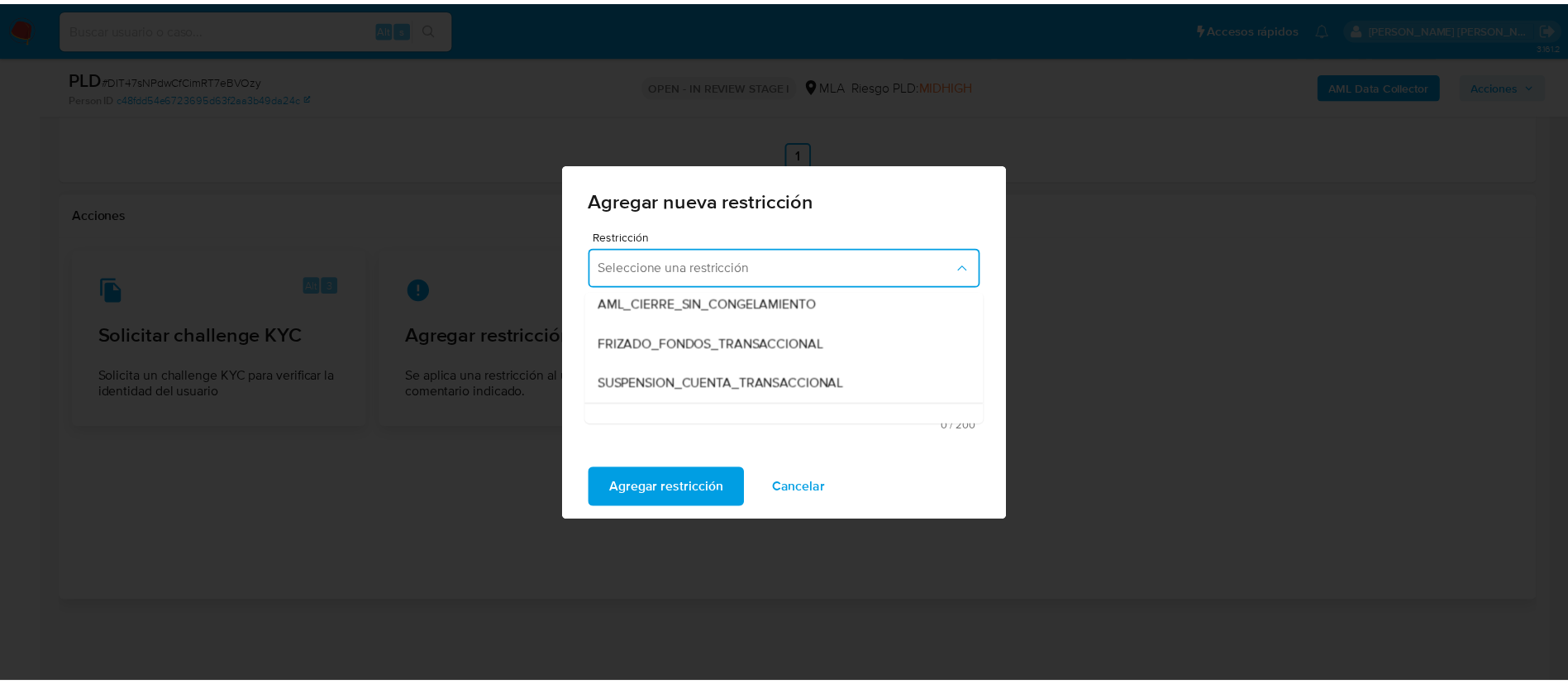
scroll to position [168, 0]
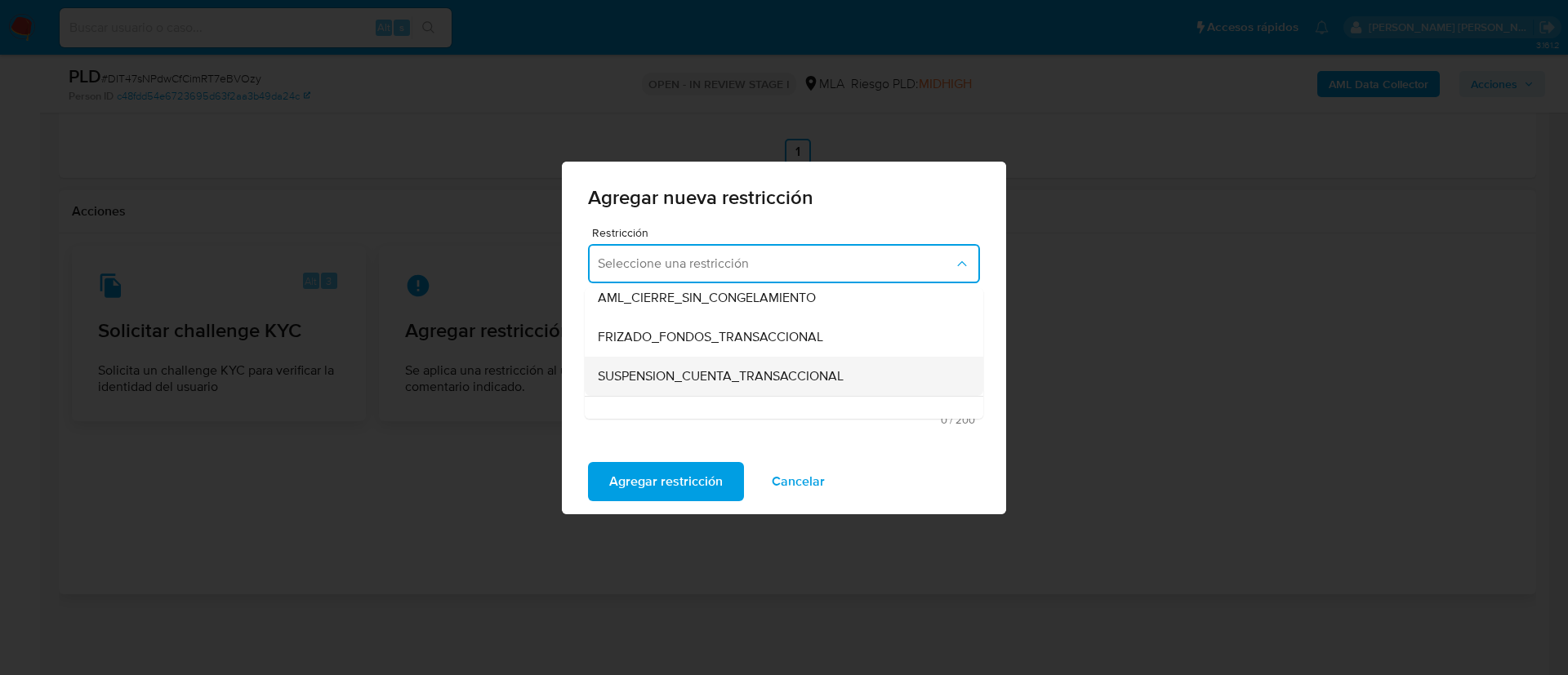
click at [653, 361] on div "SUSPENSION_CUENTA_TRANSACCIONAL" at bounding box center [779, 376] width 363 height 39
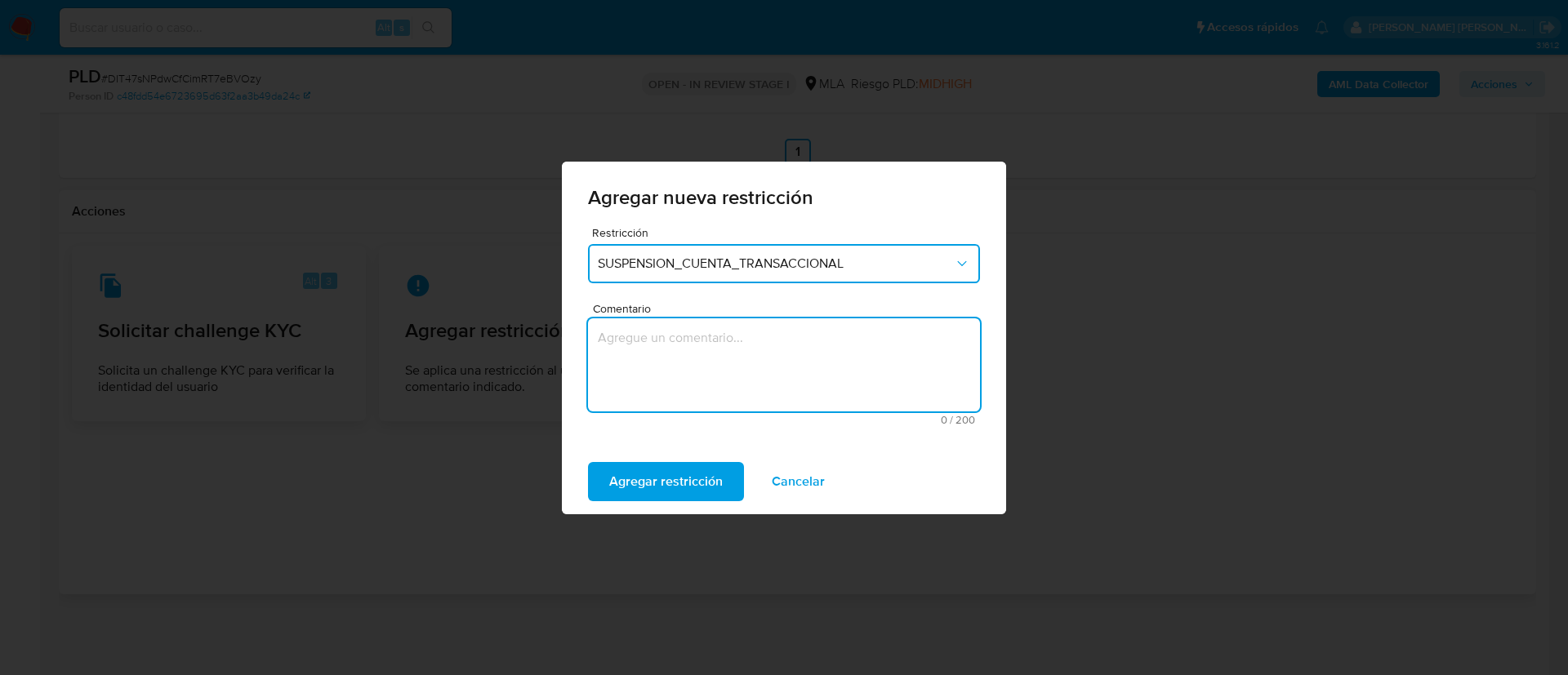
click at [653, 361] on textarea "Comentario" at bounding box center [784, 364] width 392 height 93
type textarea "AML"
click at [628, 473] on span "Agregar restricción" at bounding box center [665, 482] width 114 height 36
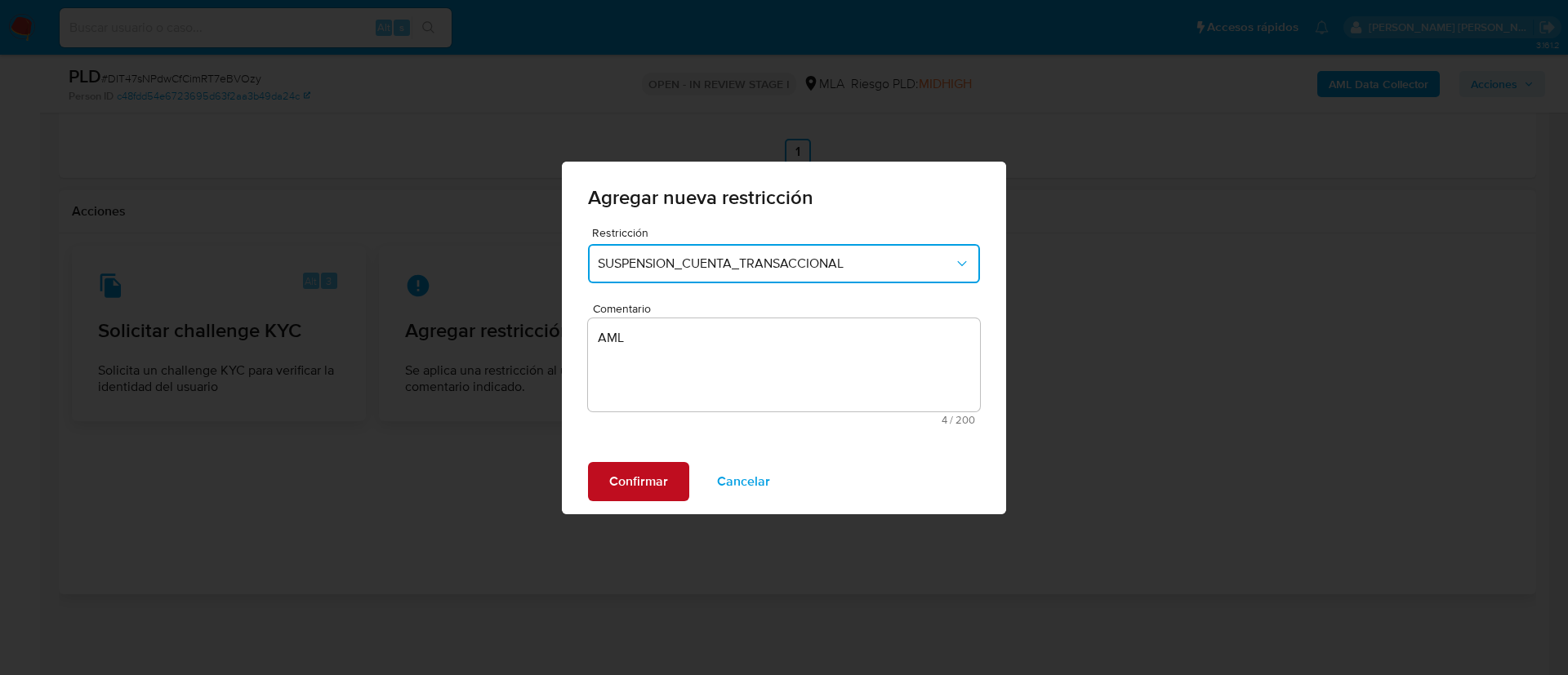
click at [628, 473] on span "Confirmar" at bounding box center [638, 482] width 59 height 36
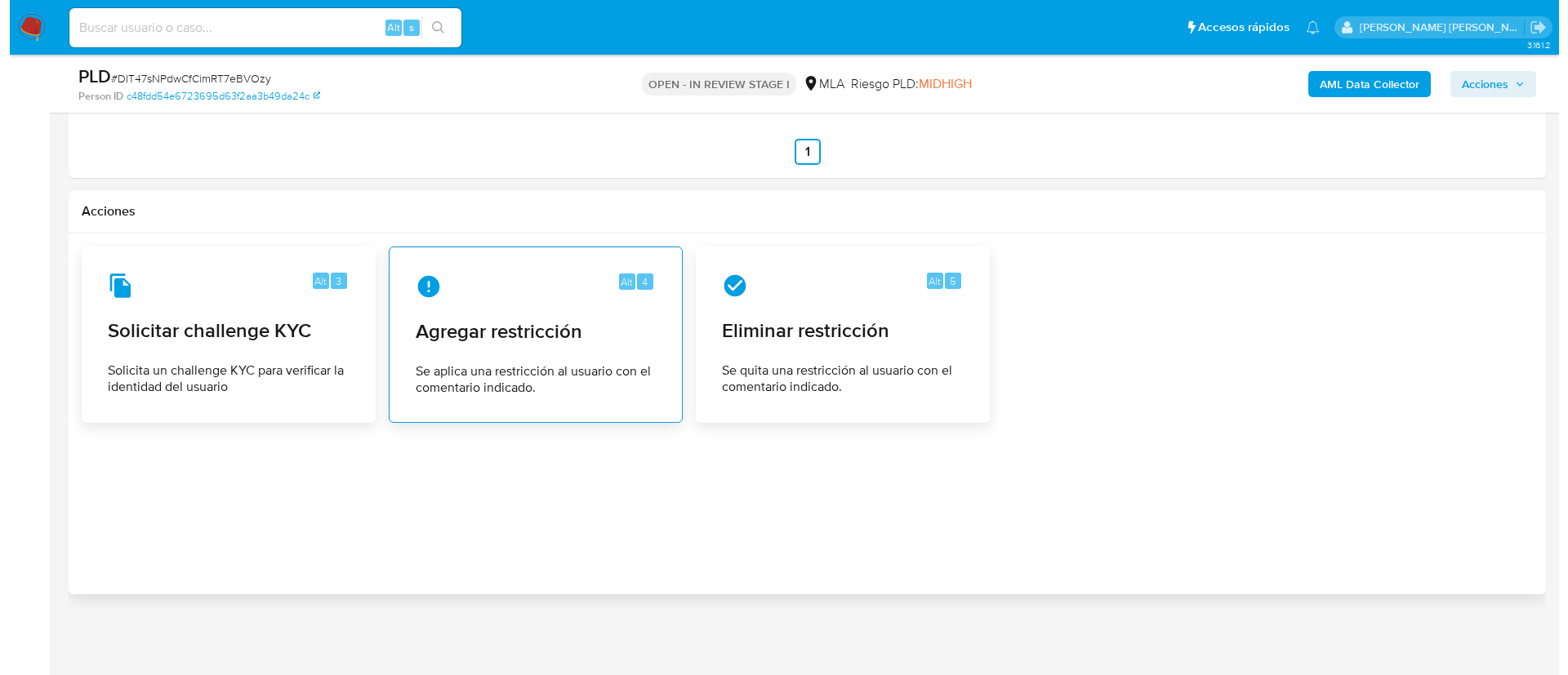
scroll to position [262, 0]
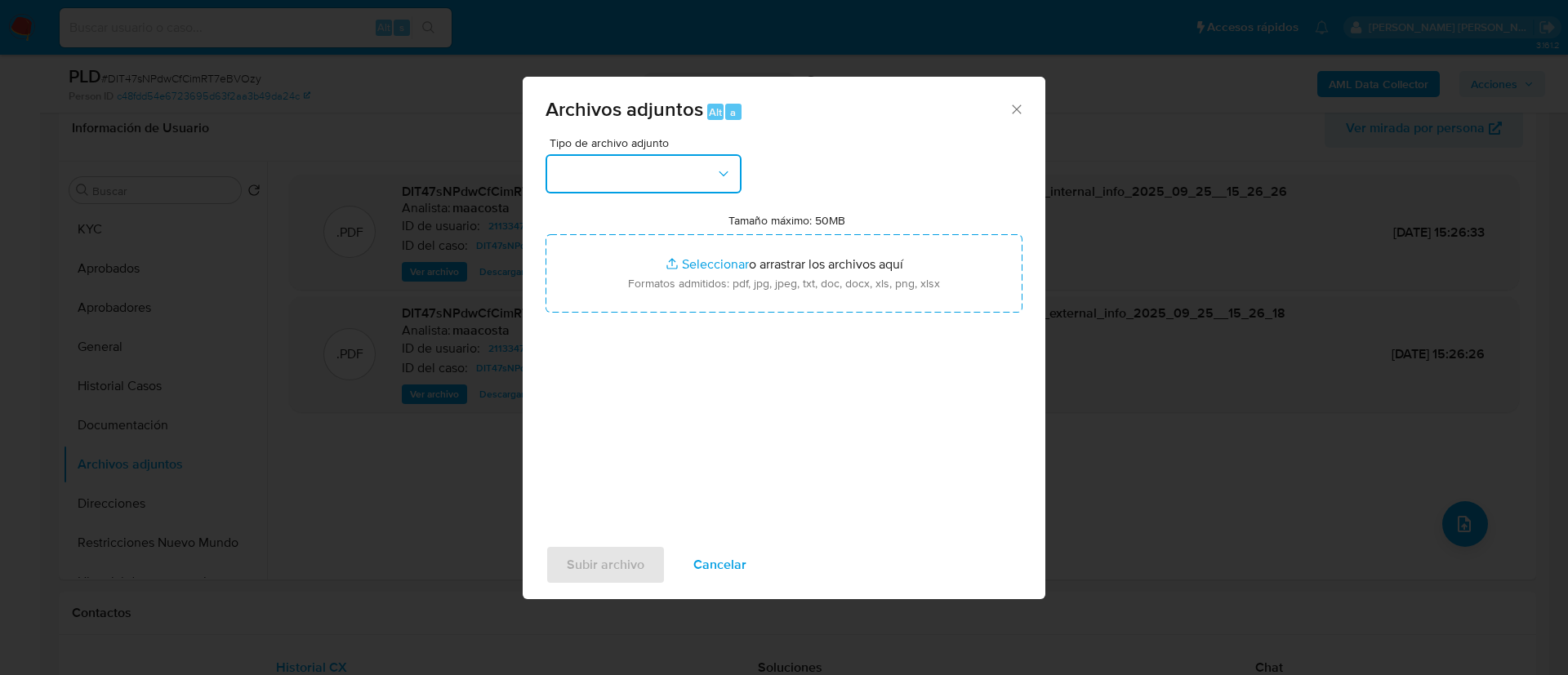
click at [603, 182] on button "button" at bounding box center [644, 174] width 196 height 39
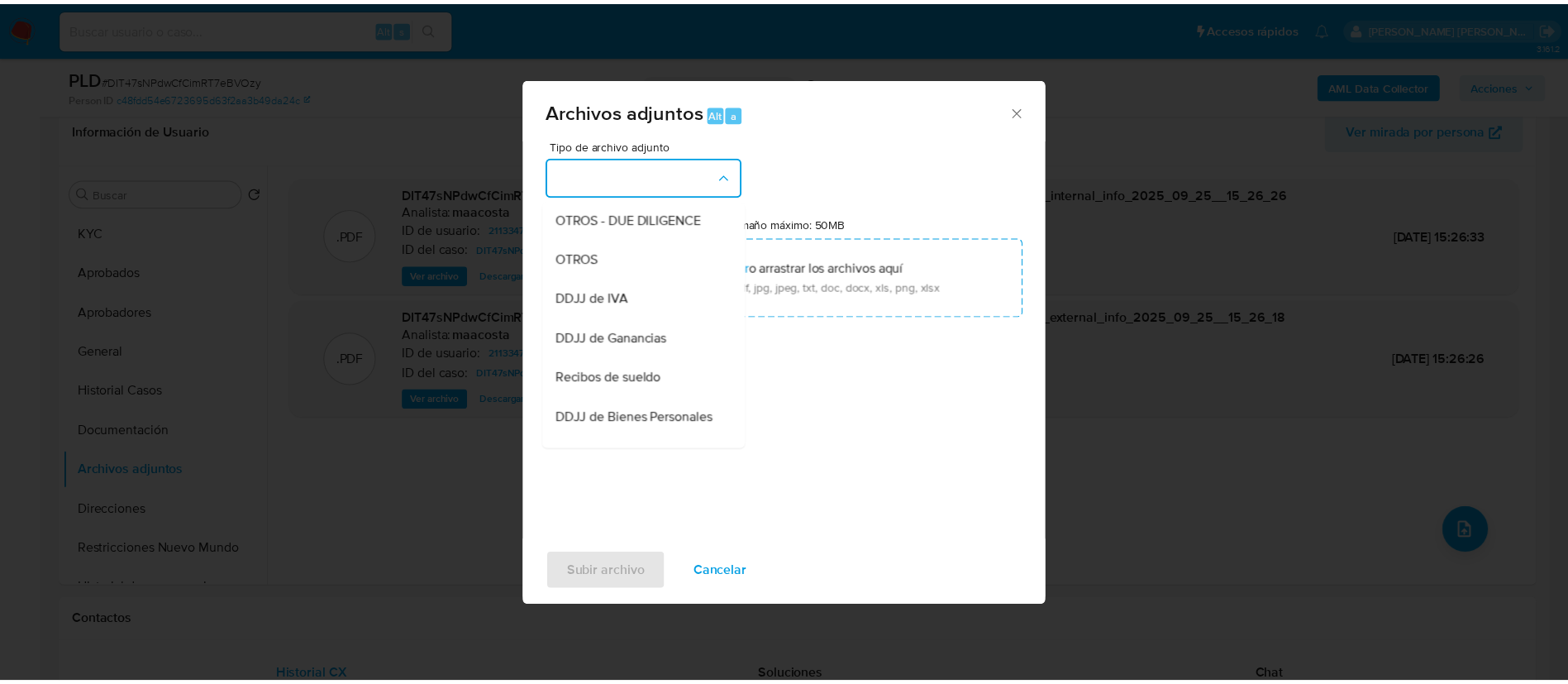
scroll to position [282, 0]
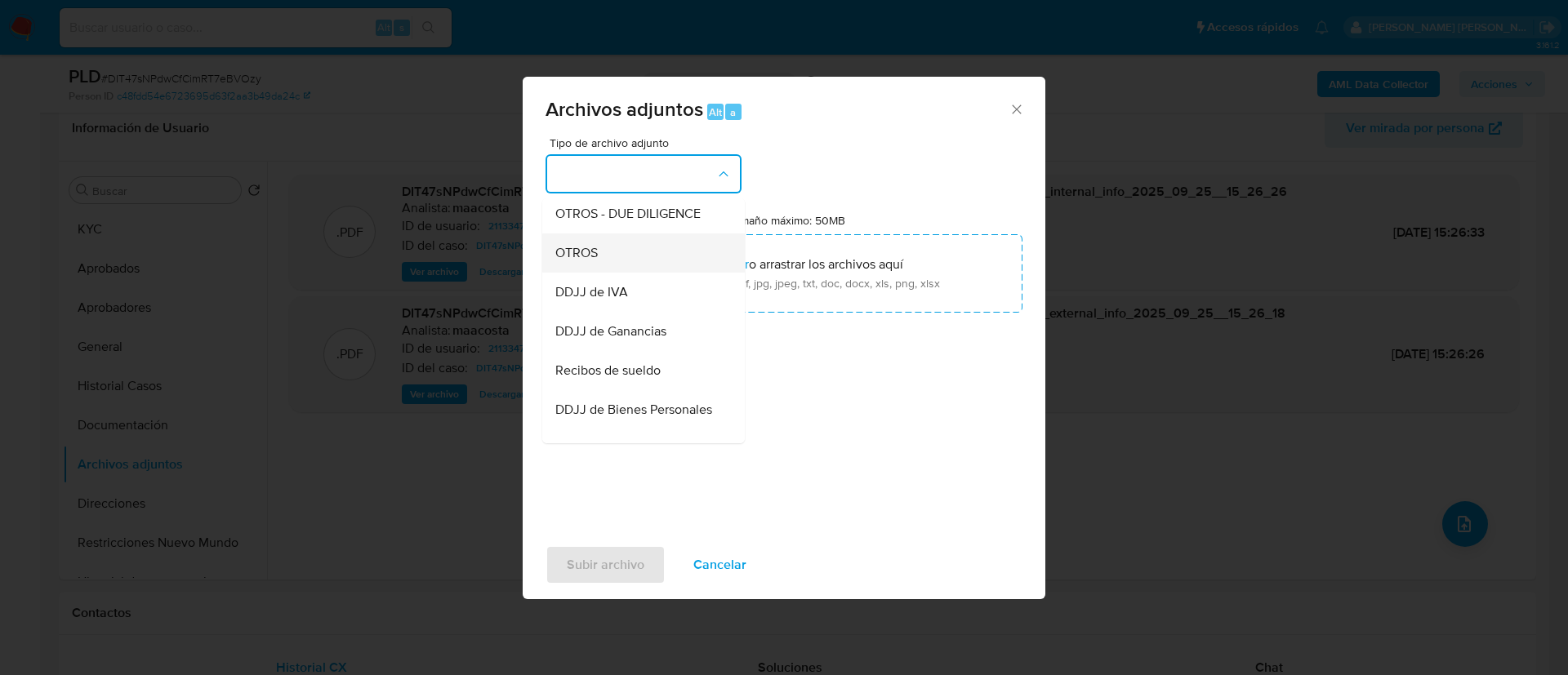
click at [583, 261] on span "OTROS" at bounding box center [576, 253] width 42 height 16
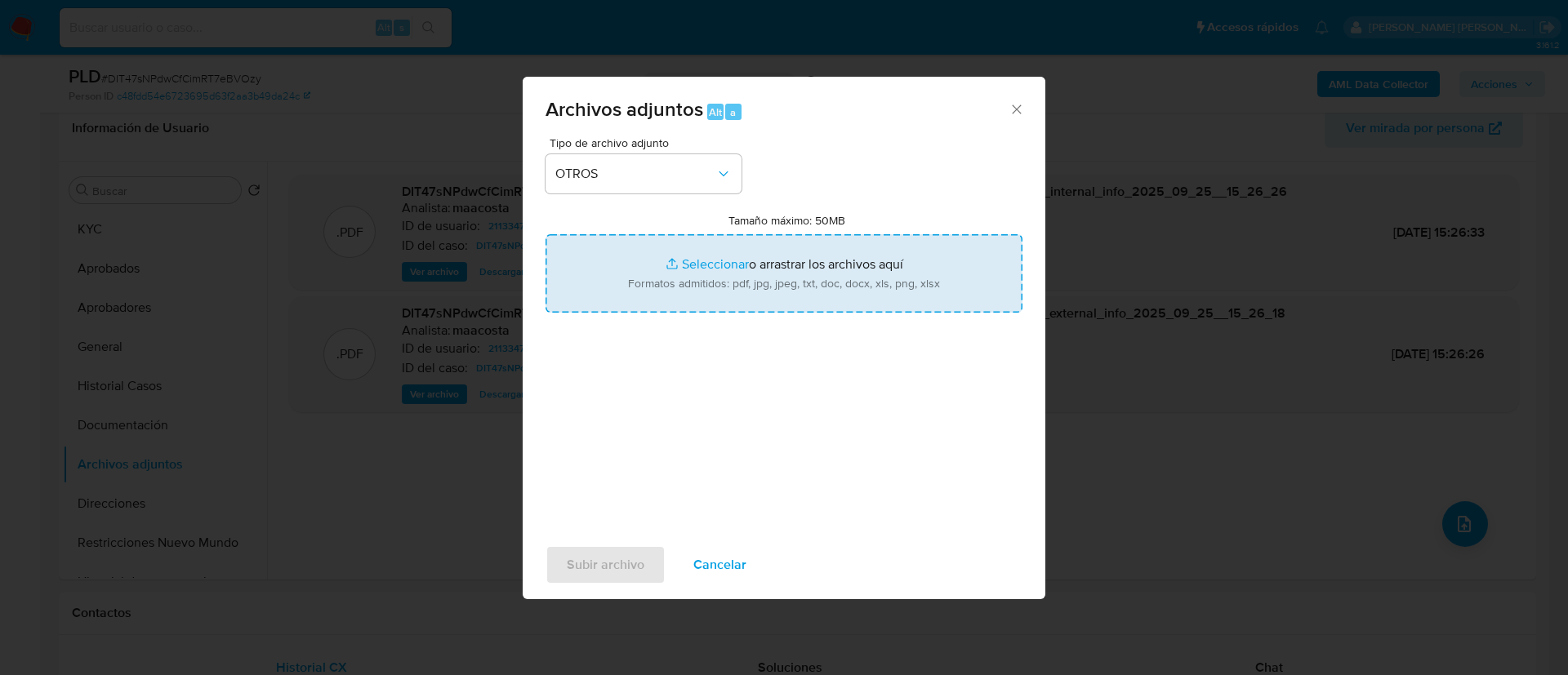
type input "C:\fakepath\Caselog DIT47sNPdwCfCimRT7eBVOzy- 6tAP6ttHicKYO7f75ZmpTIUU.docx"
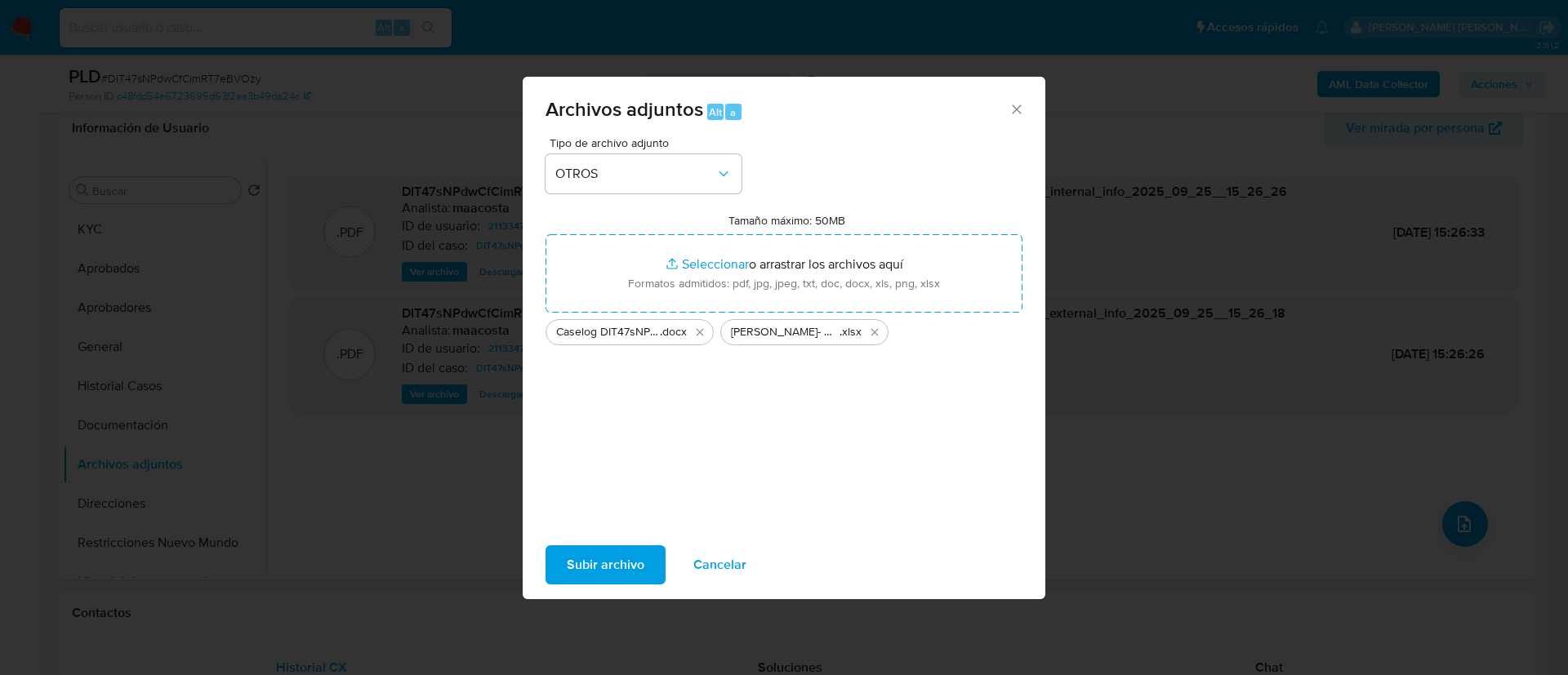
click at [567, 553] on span "Subir archivo" at bounding box center [605, 564] width 78 height 36
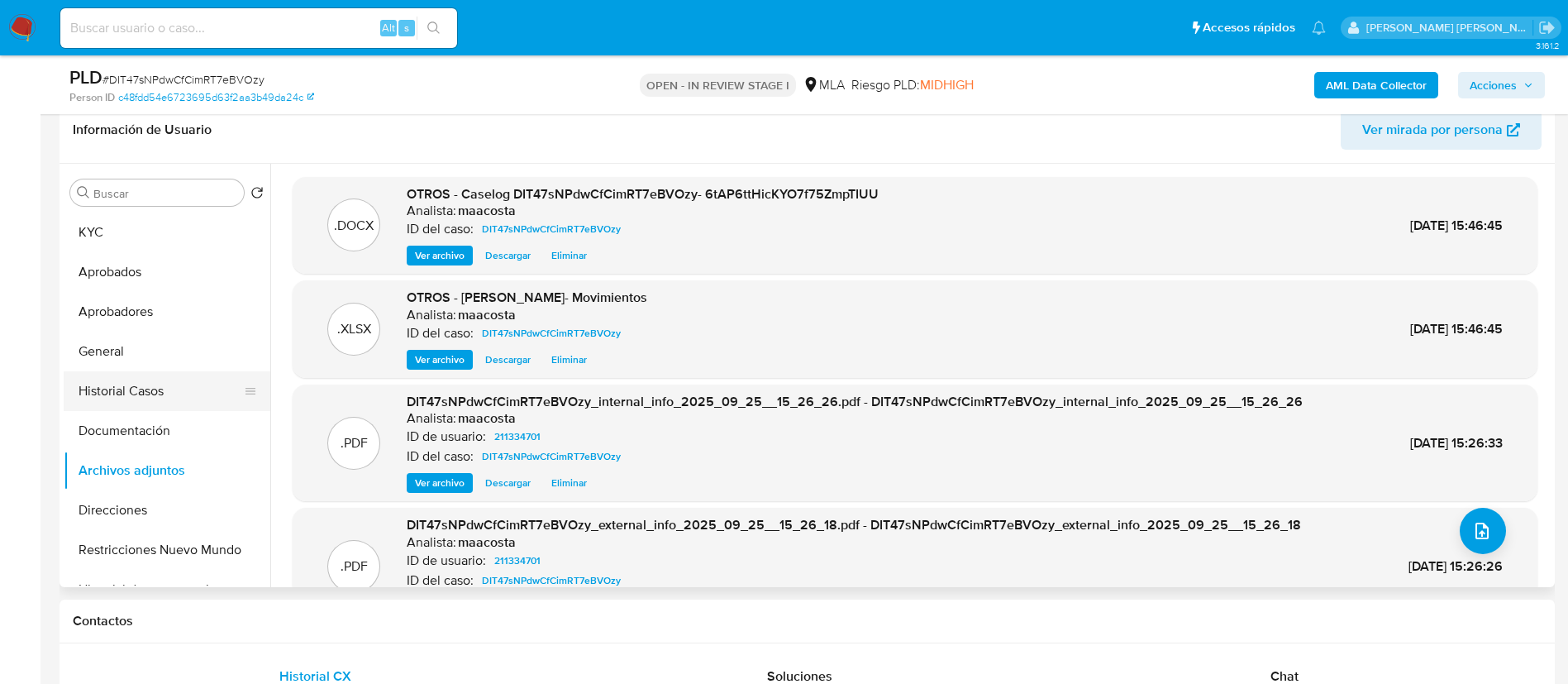
click at [162, 402] on button "Historial Casos" at bounding box center [160, 391] width 193 height 40
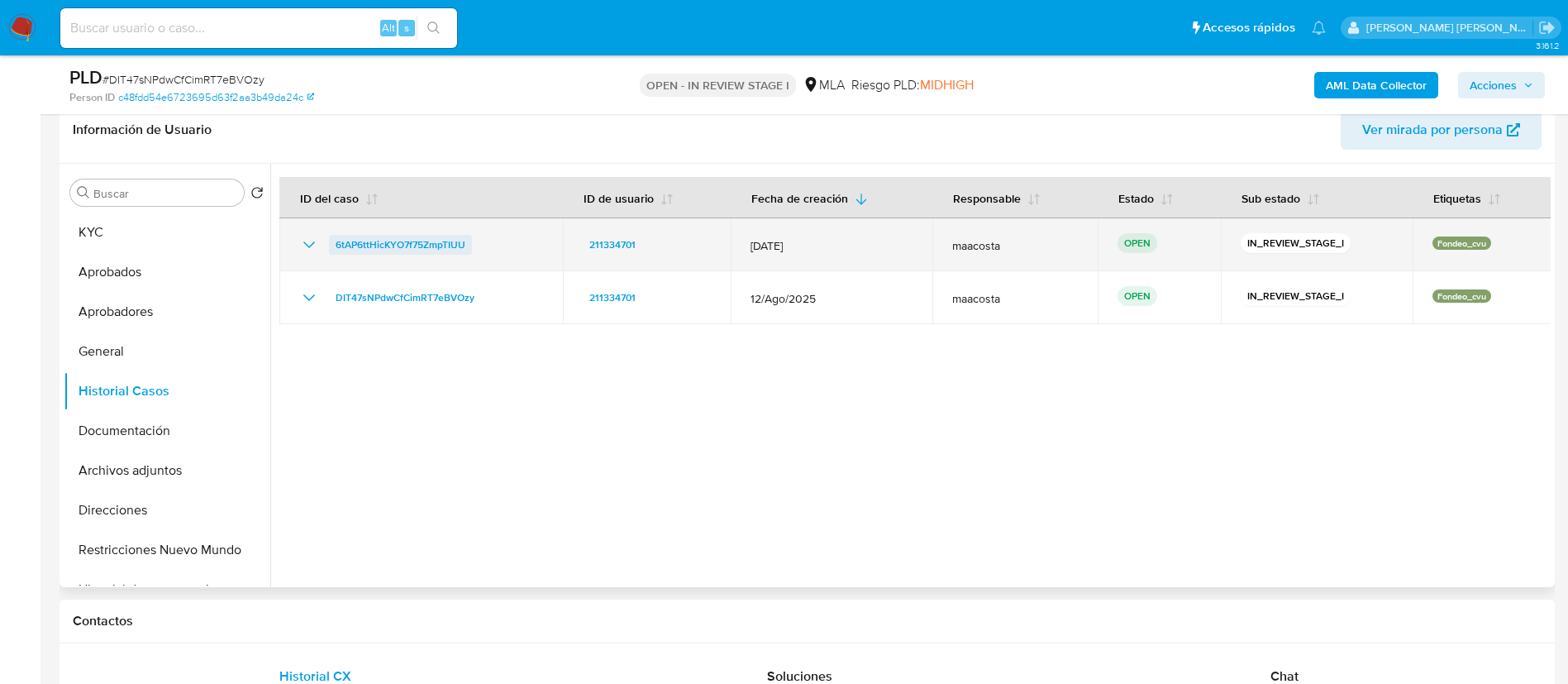
click at [420, 237] on span "6tAP6ttHicKYO7f75ZmpTIUU" at bounding box center [400, 244] width 129 height 20
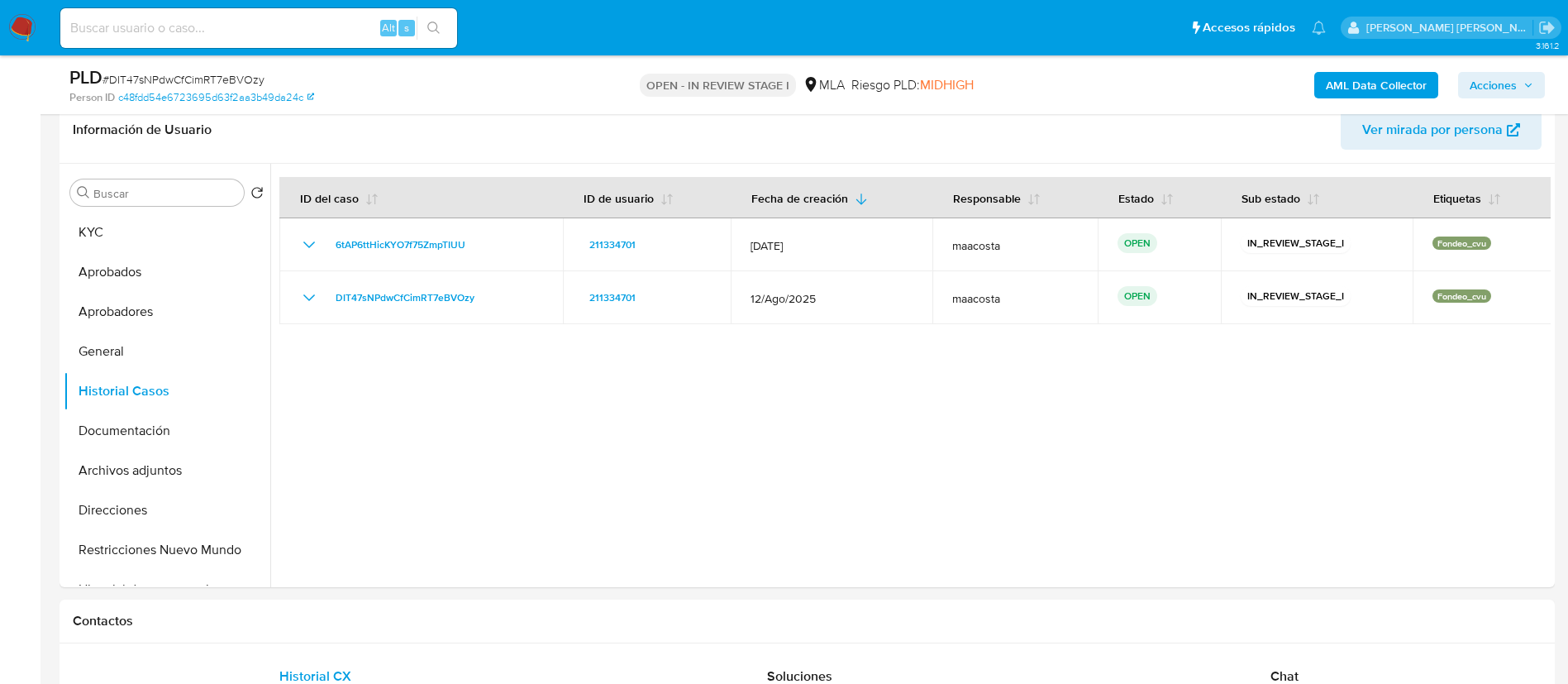
click at [1485, 88] on span "Acciones" at bounding box center [1494, 86] width 48 height 27
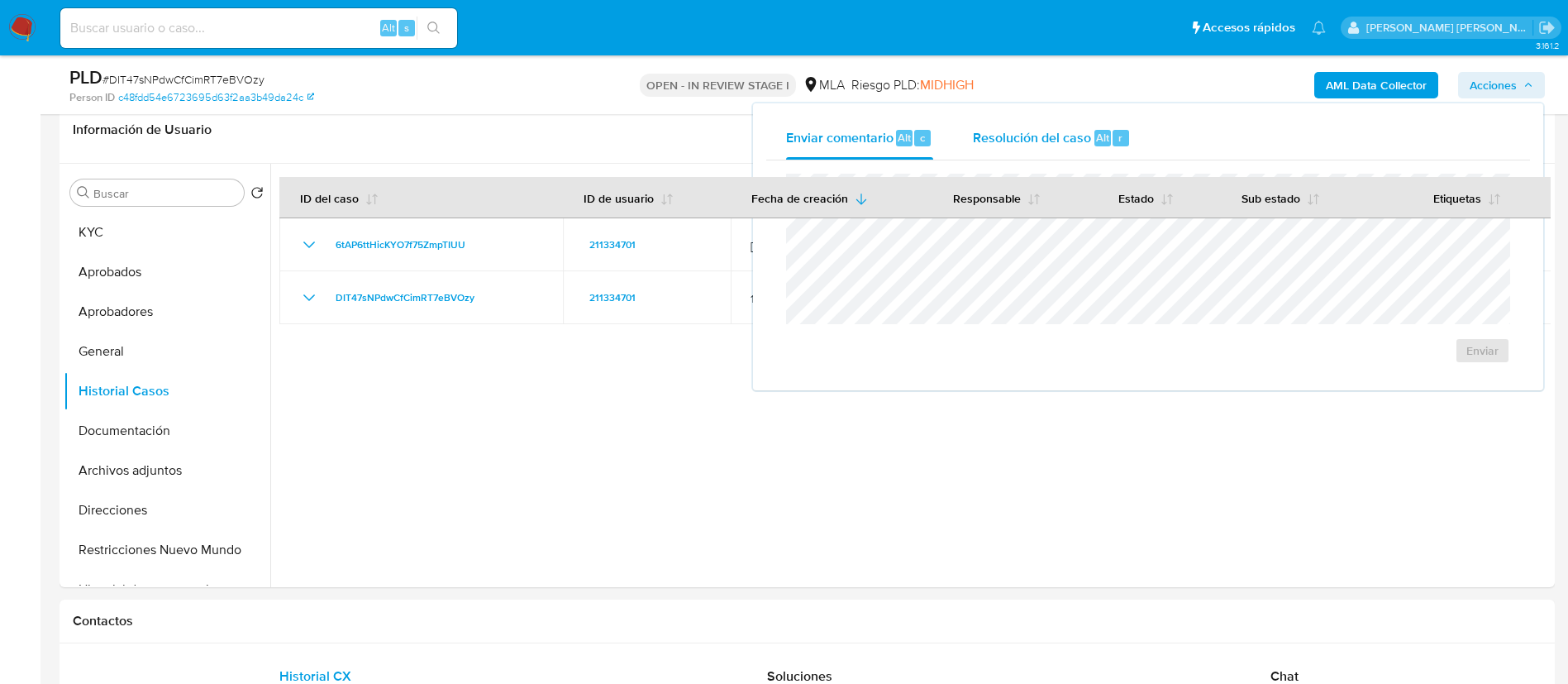
click at [1118, 135] on span "r" at bounding box center [1120, 137] width 4 height 16
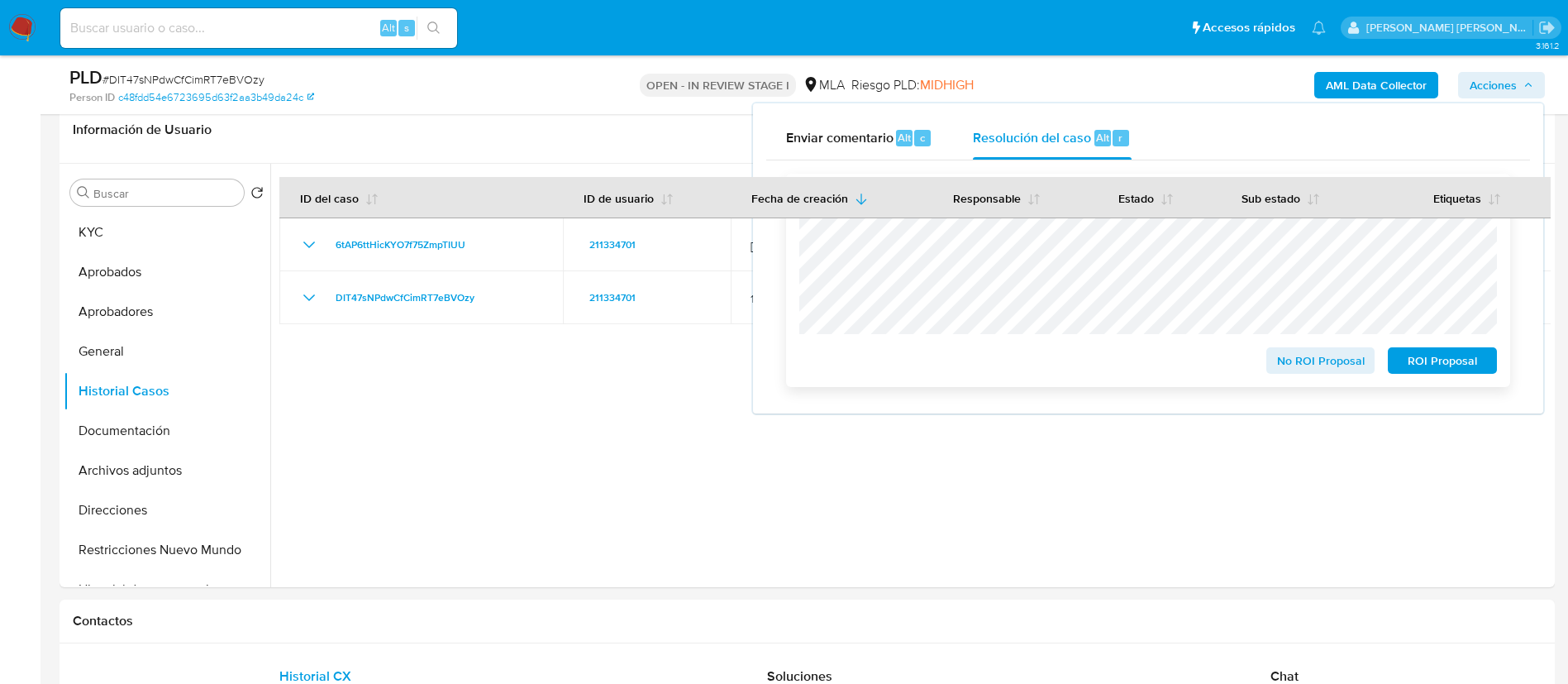
click at [1419, 354] on span "ROI Proposal" at bounding box center [1442, 361] width 86 height 23
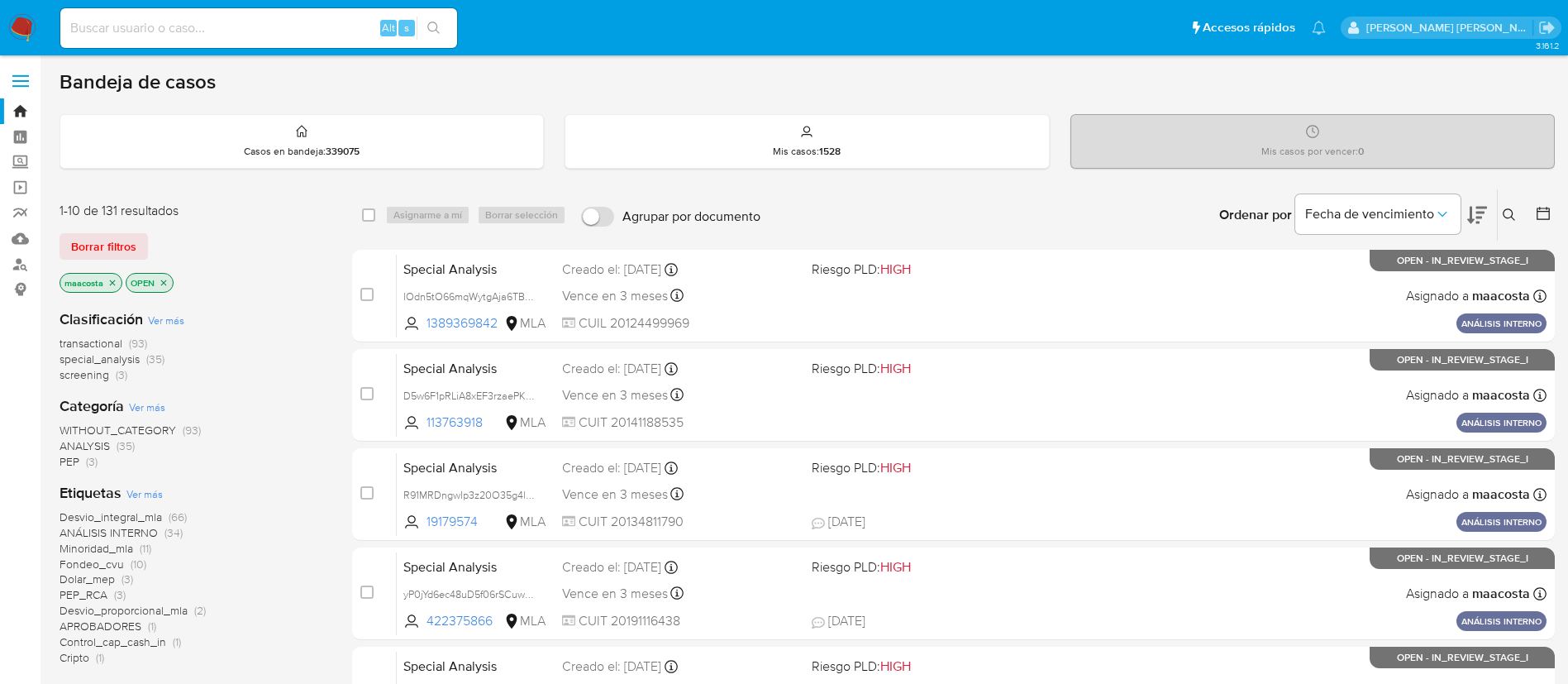
paste input "IJ5sF7NlvNrQzxls3SJ1Zq6Q"
click at [325, 34] on input "IJ5sF7NlvNrQzxls3SJ1Zq6Q" at bounding box center [258, 28] width 397 height 22
type input "IJ5sF7NlvNrQzxls3SJ1Zq6Q"
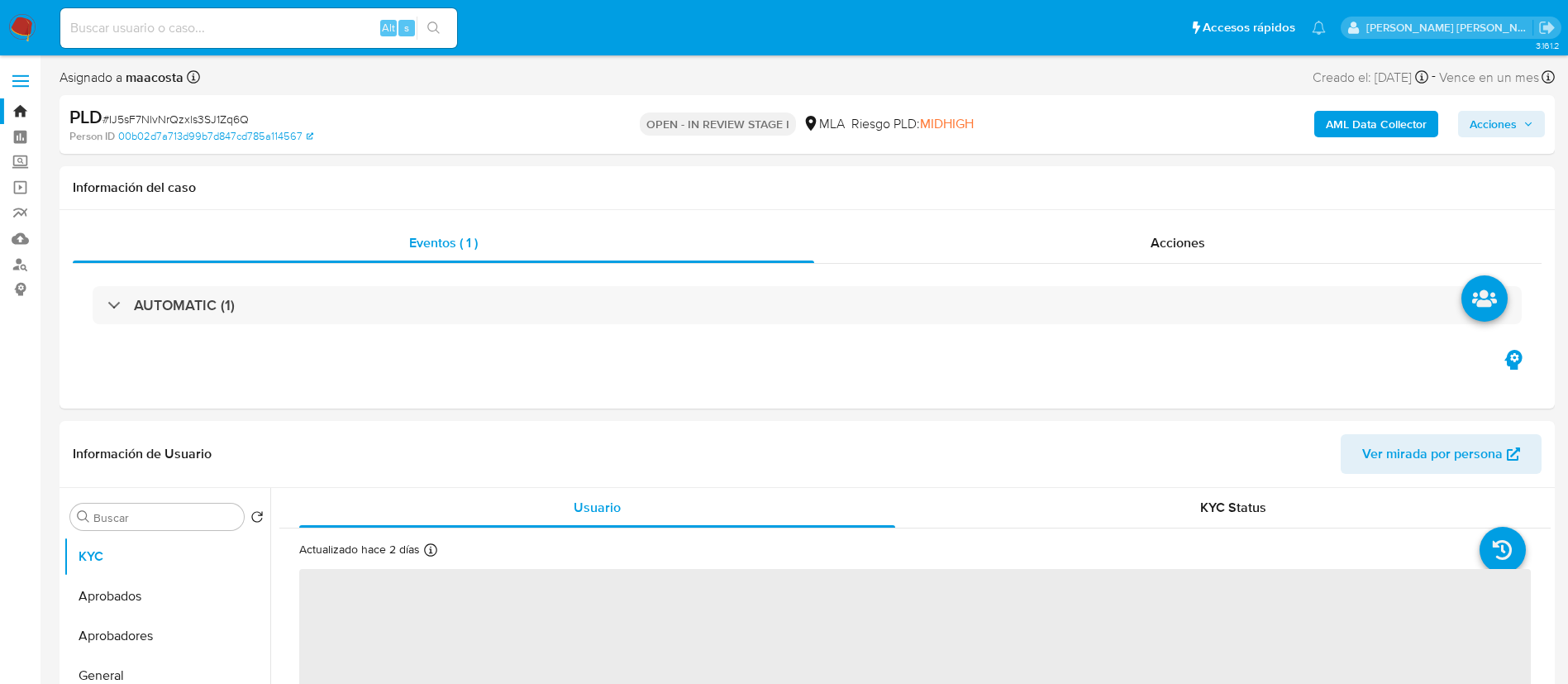
select select "10"
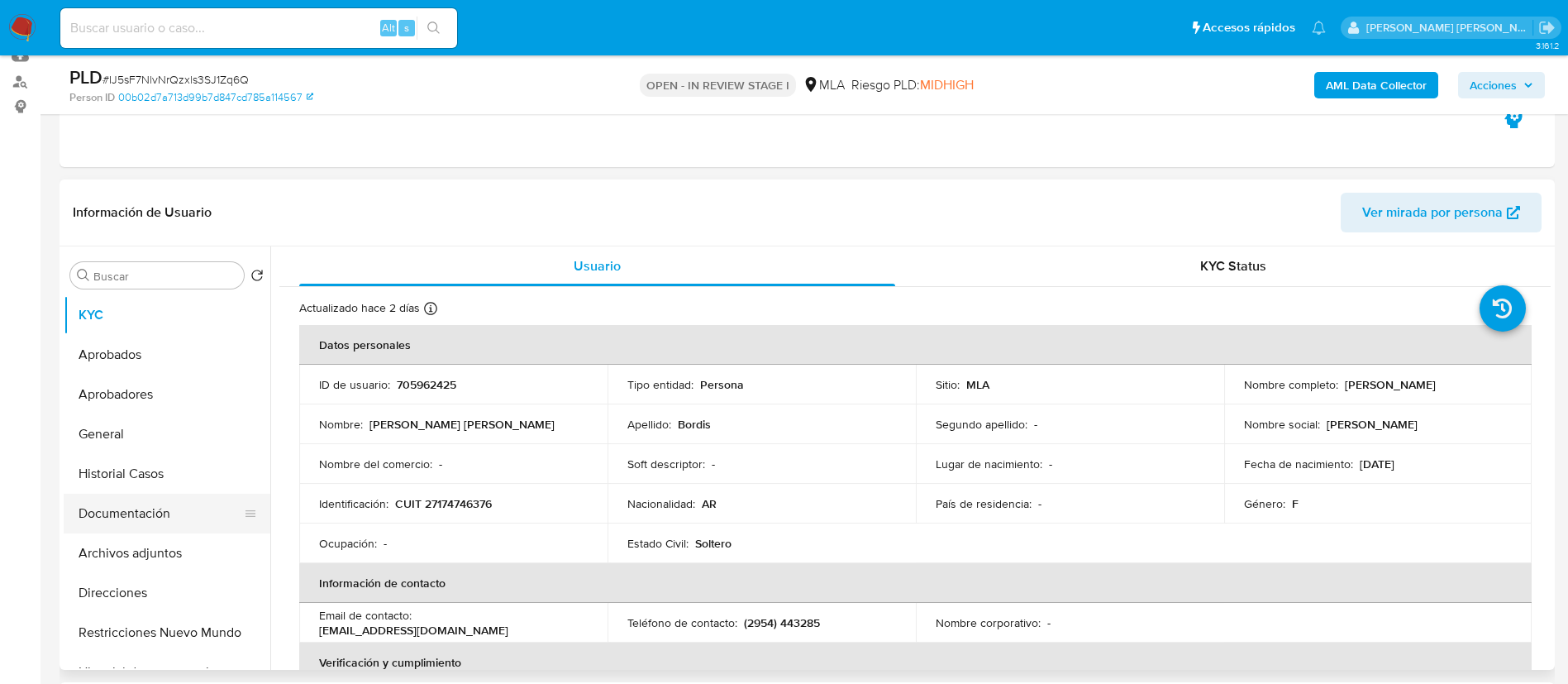
scroll to position [184, 0]
click at [116, 516] on button "Documentación" at bounding box center [160, 513] width 193 height 40
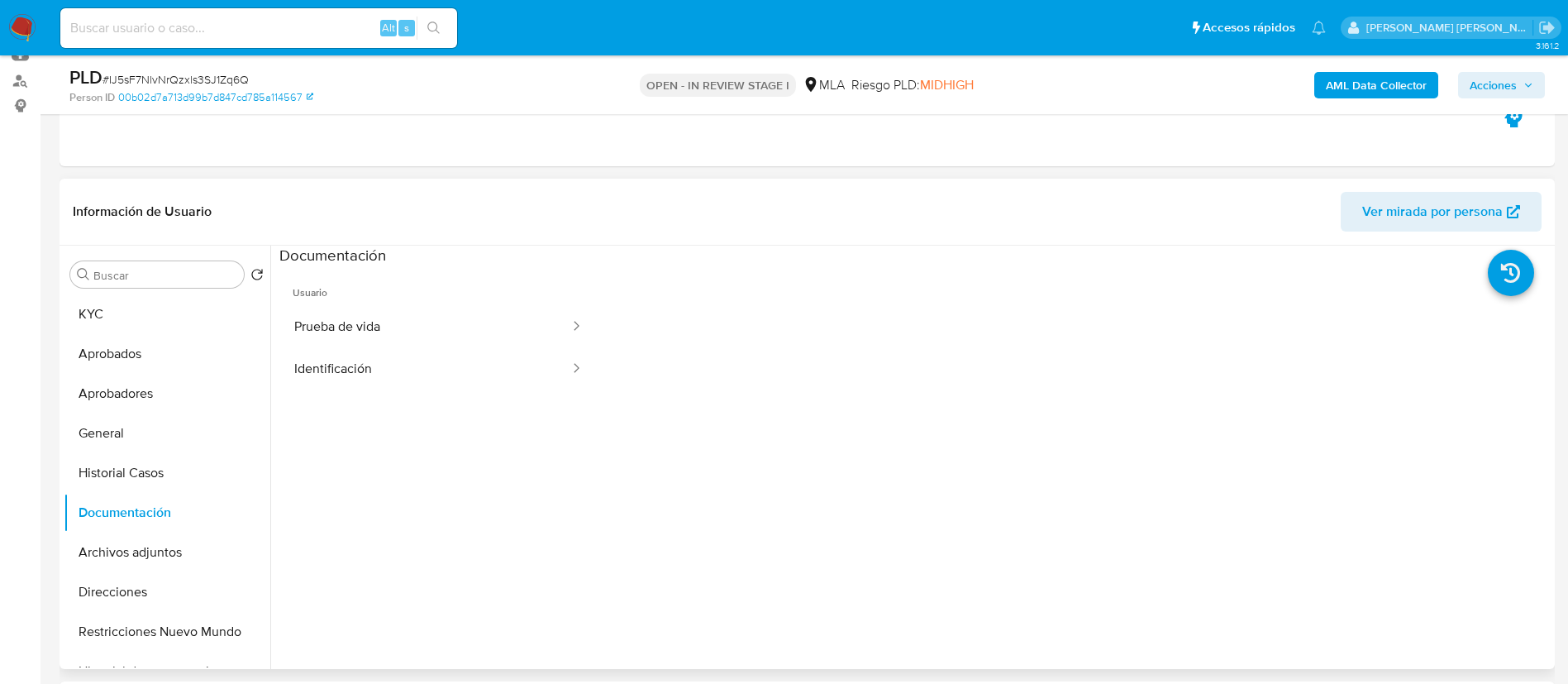
click at [186, 292] on div "Buscar Volver al orden por defecto KYC Aprobados Aprobadores General Historial …" at bounding box center [166, 459] width 206 height 420
click at [162, 325] on button "KYC" at bounding box center [160, 314] width 193 height 40
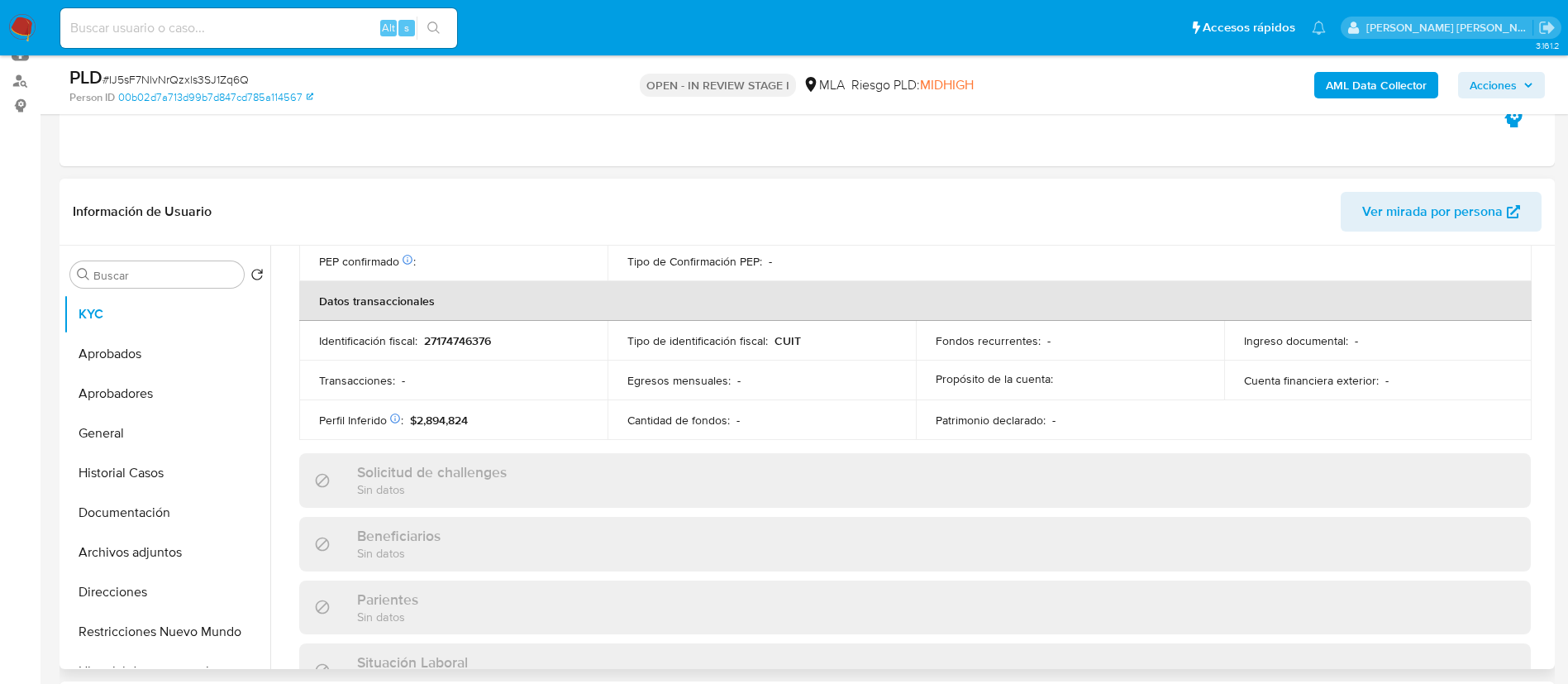
scroll to position [856, 0]
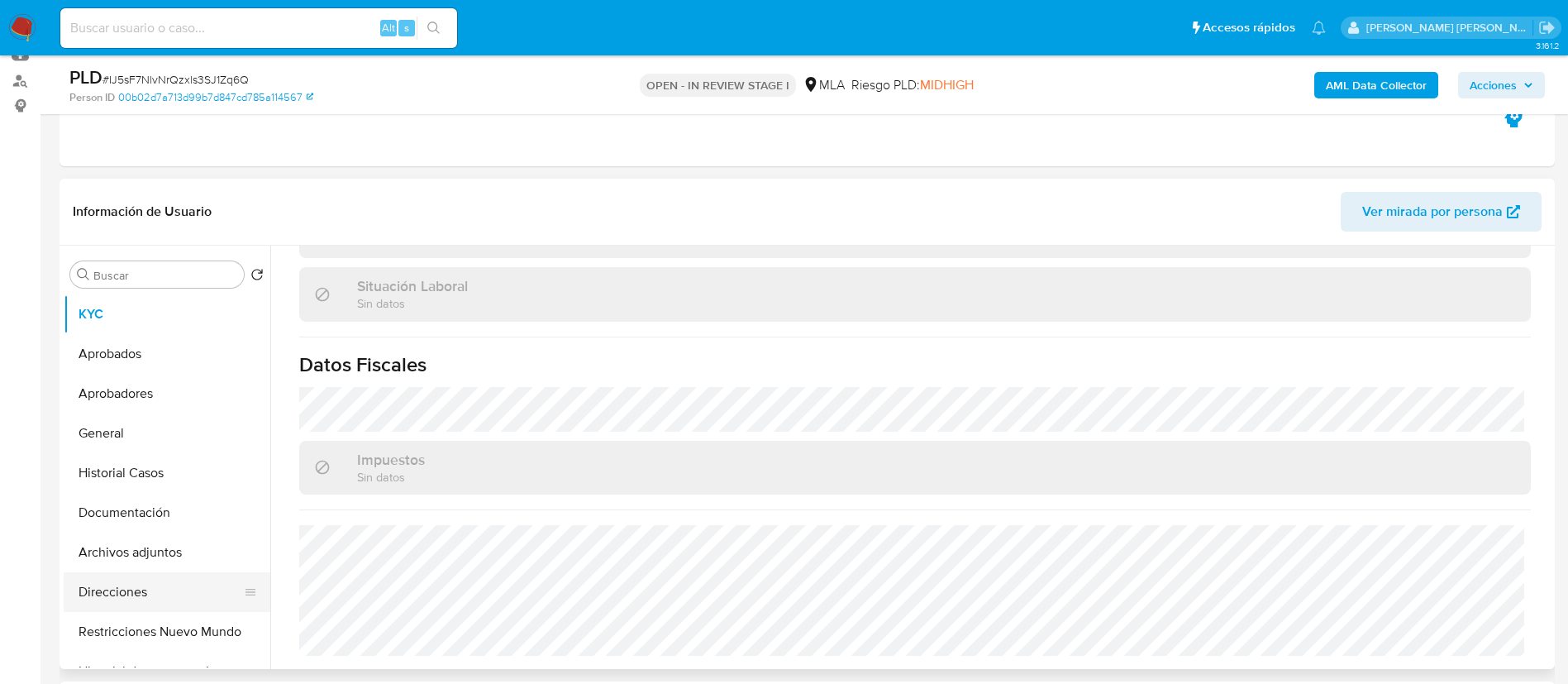
click at [143, 588] on button "Direcciones" at bounding box center [160, 593] width 193 height 40
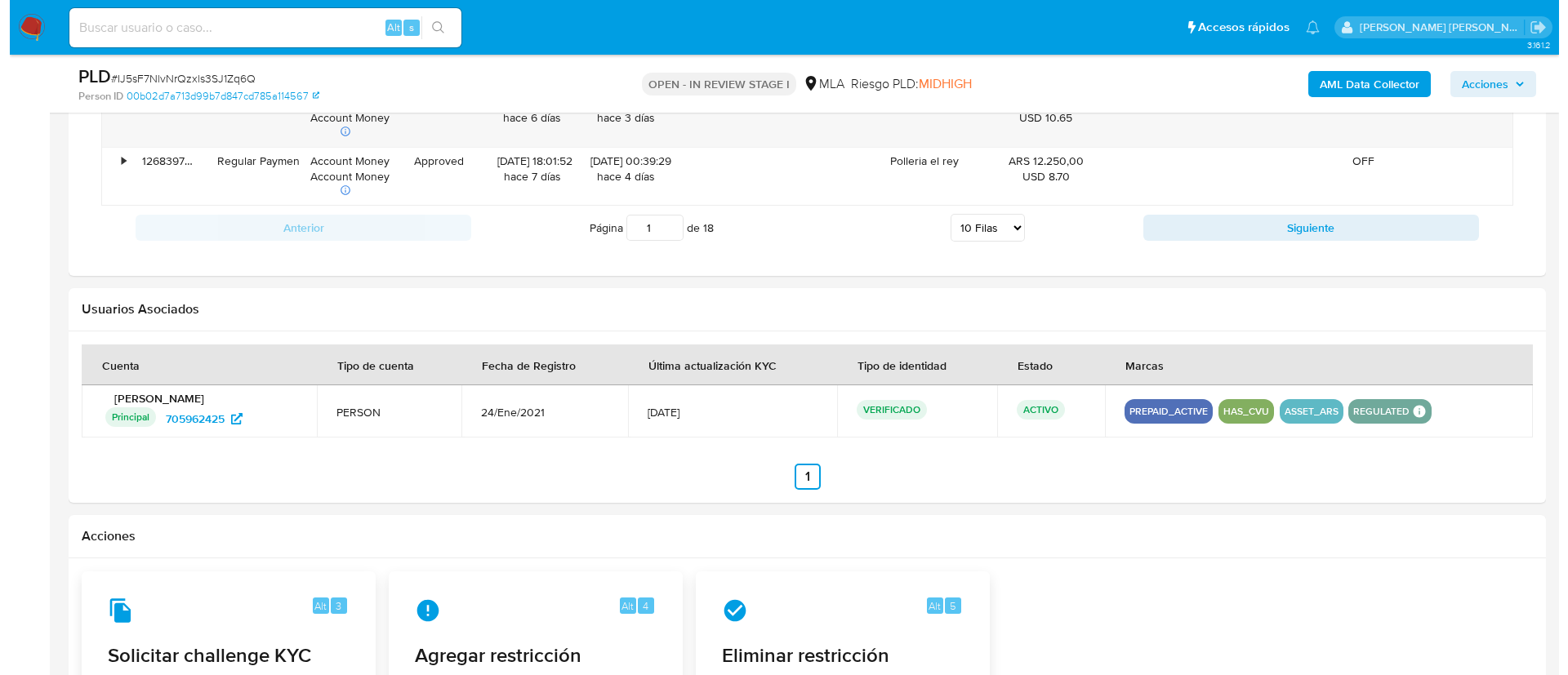
scroll to position [2194, 0]
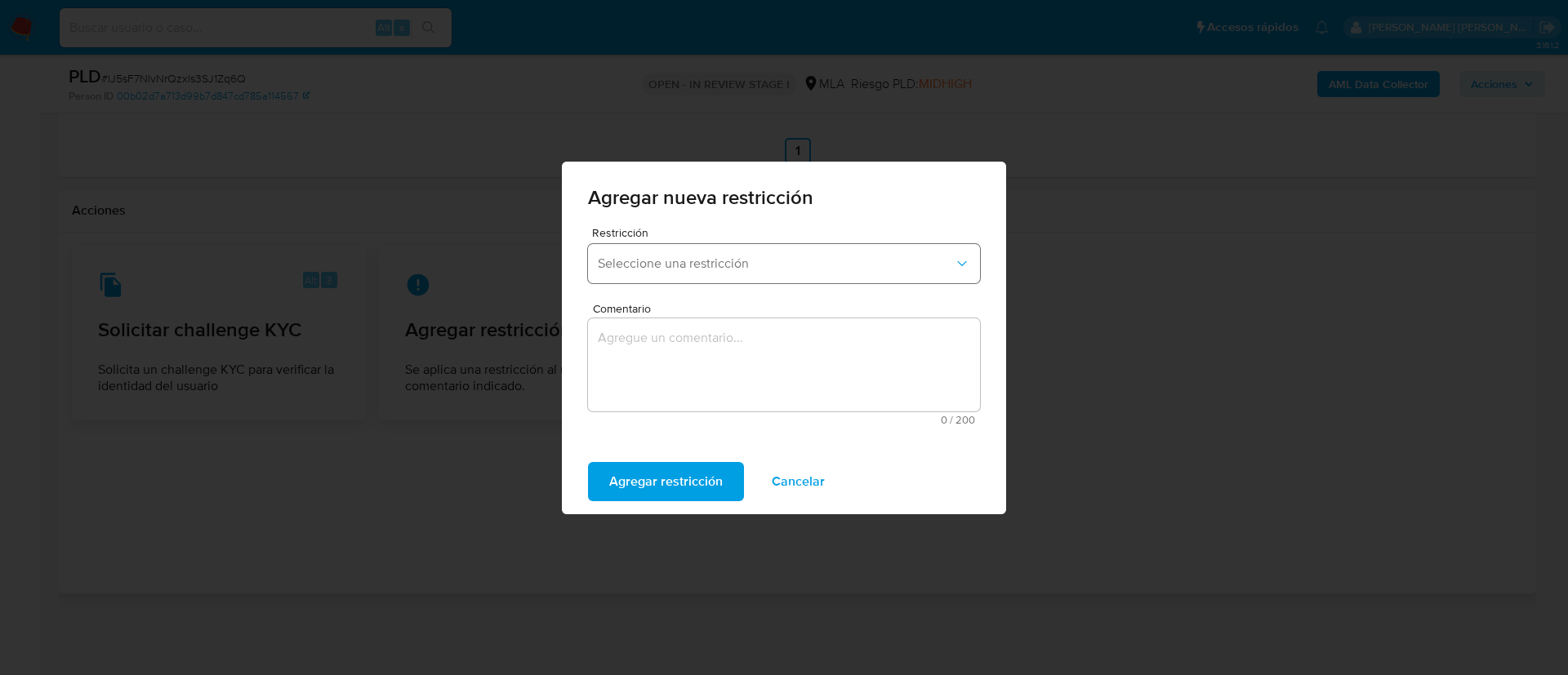
click at [642, 271] on button "Seleccione una restricción" at bounding box center [784, 264] width 392 height 39
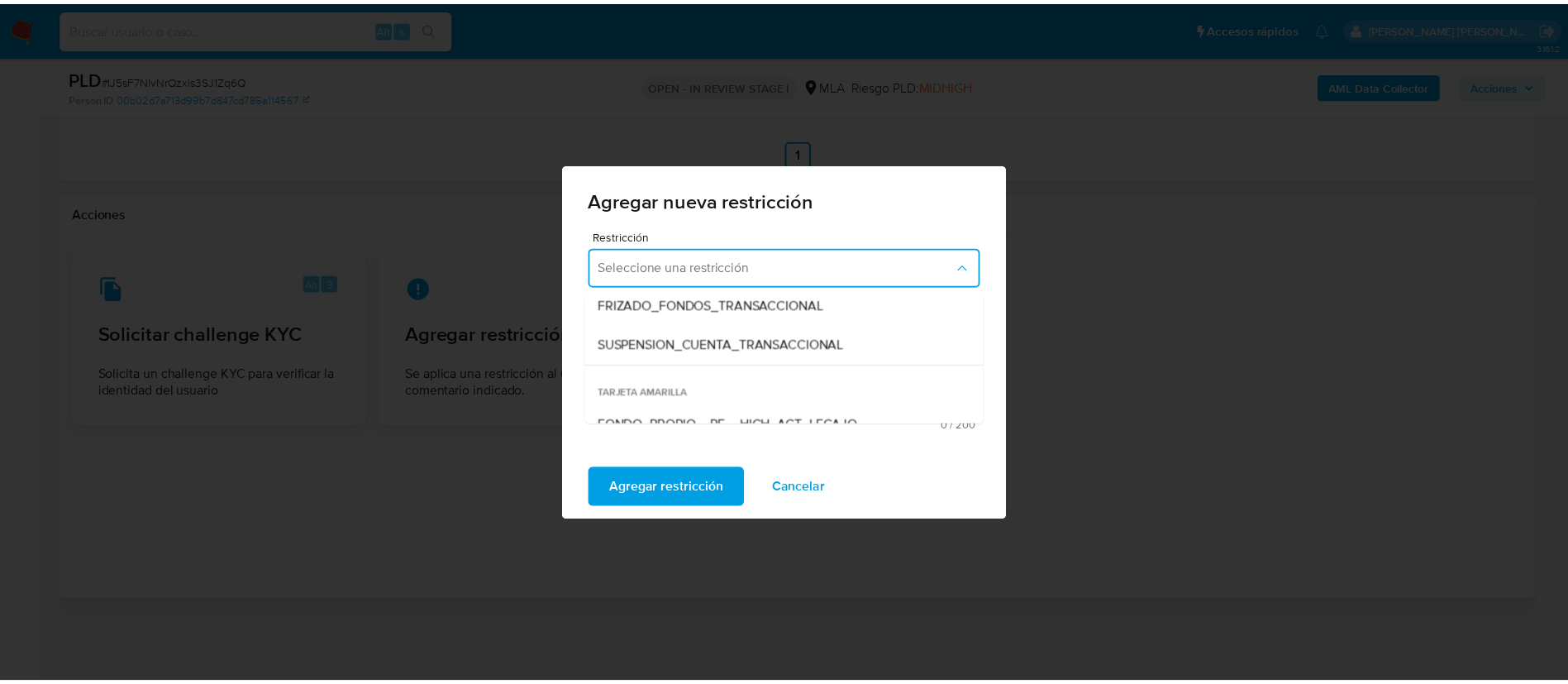
scroll to position [218, 0]
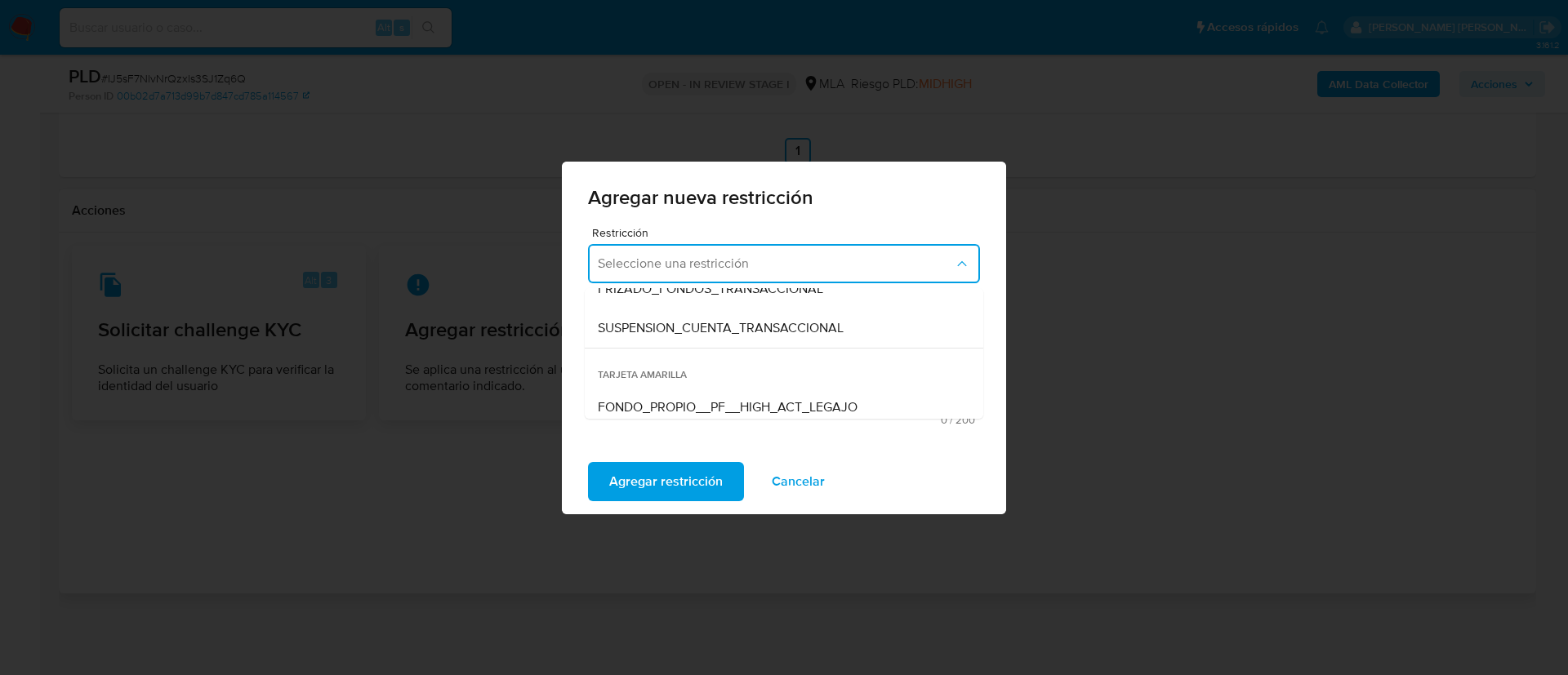
click at [651, 336] on div "SUSPENSION_CUENTA_TRANSACCIONAL" at bounding box center [779, 329] width 363 height 39
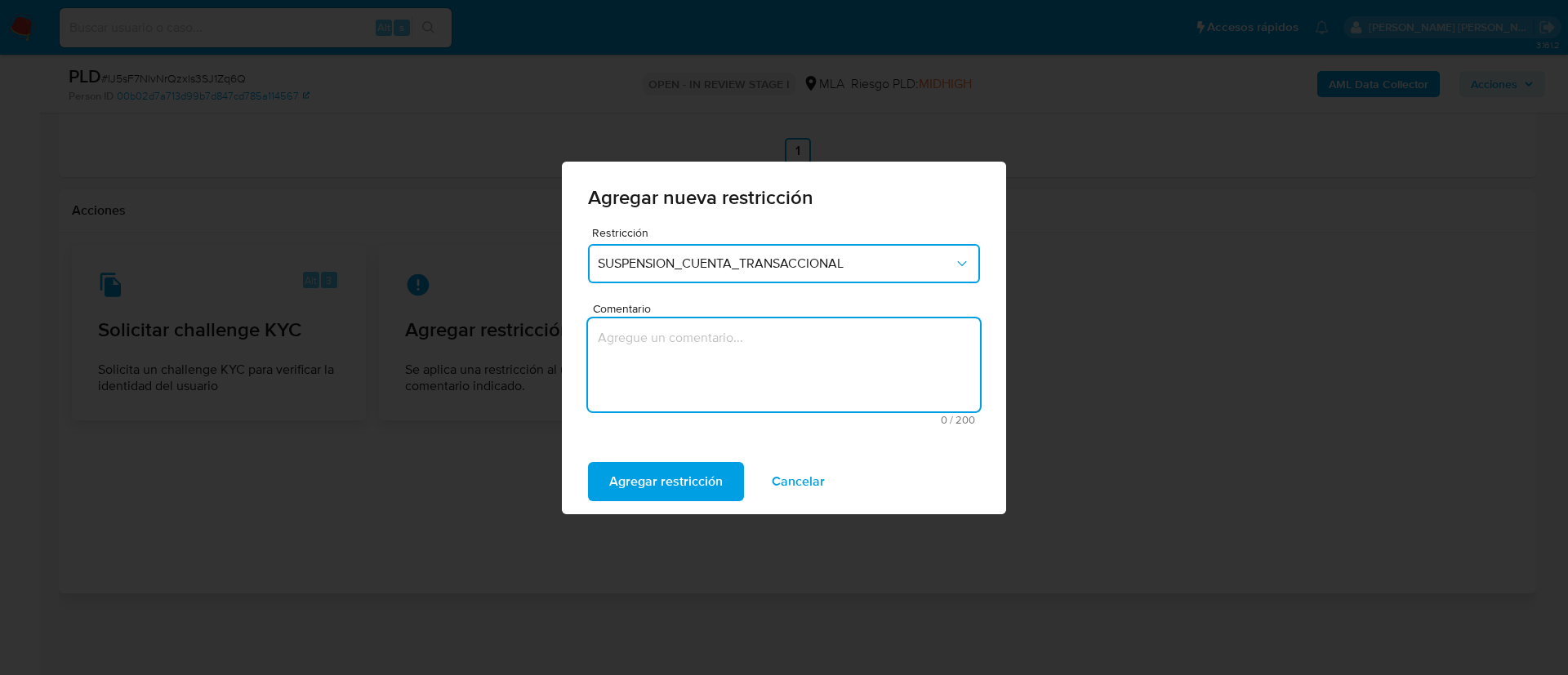
click at [640, 407] on textarea "Comentario" at bounding box center [784, 364] width 392 height 93
type textarea "AML"
click at [626, 495] on span "Agregar restricción" at bounding box center [665, 482] width 114 height 36
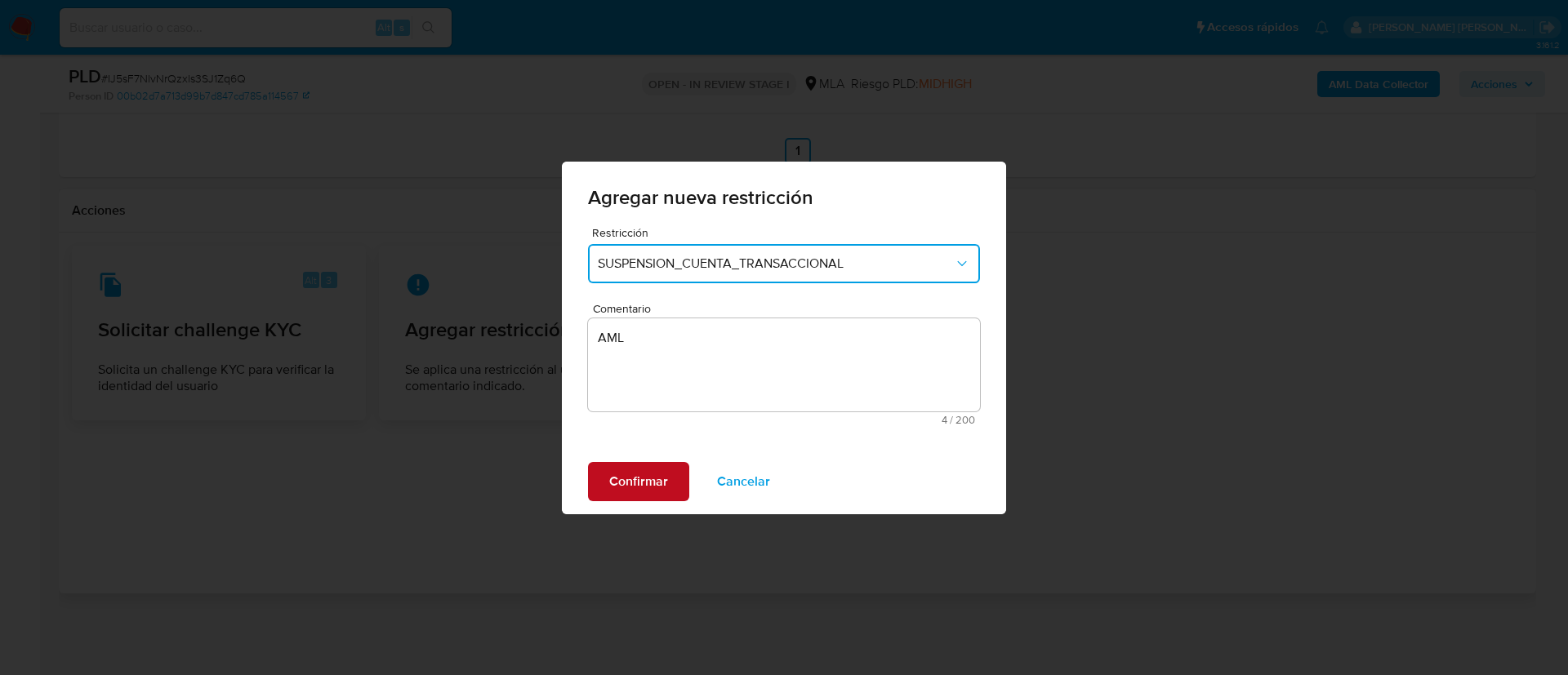
click at [628, 464] on span "Confirmar" at bounding box center [638, 482] width 59 height 36
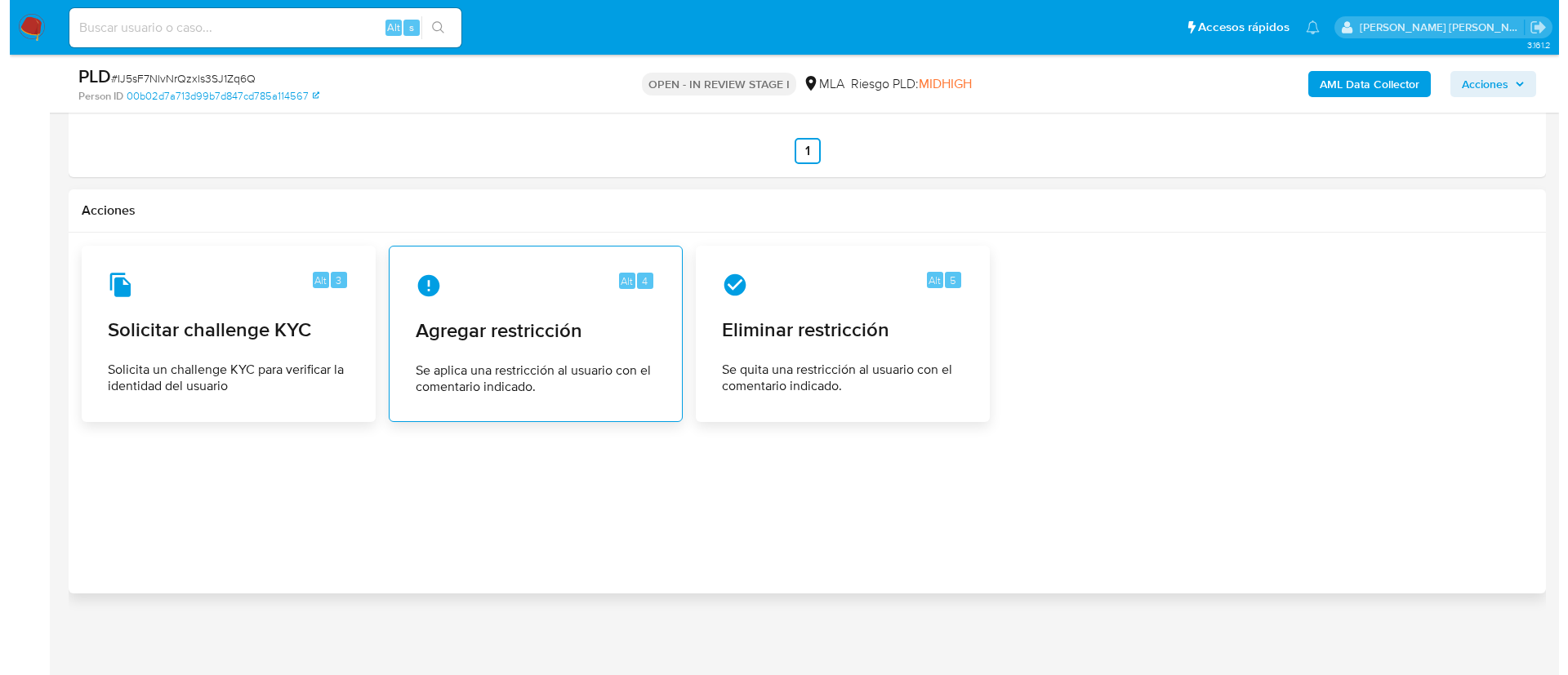
scroll to position [262, 0]
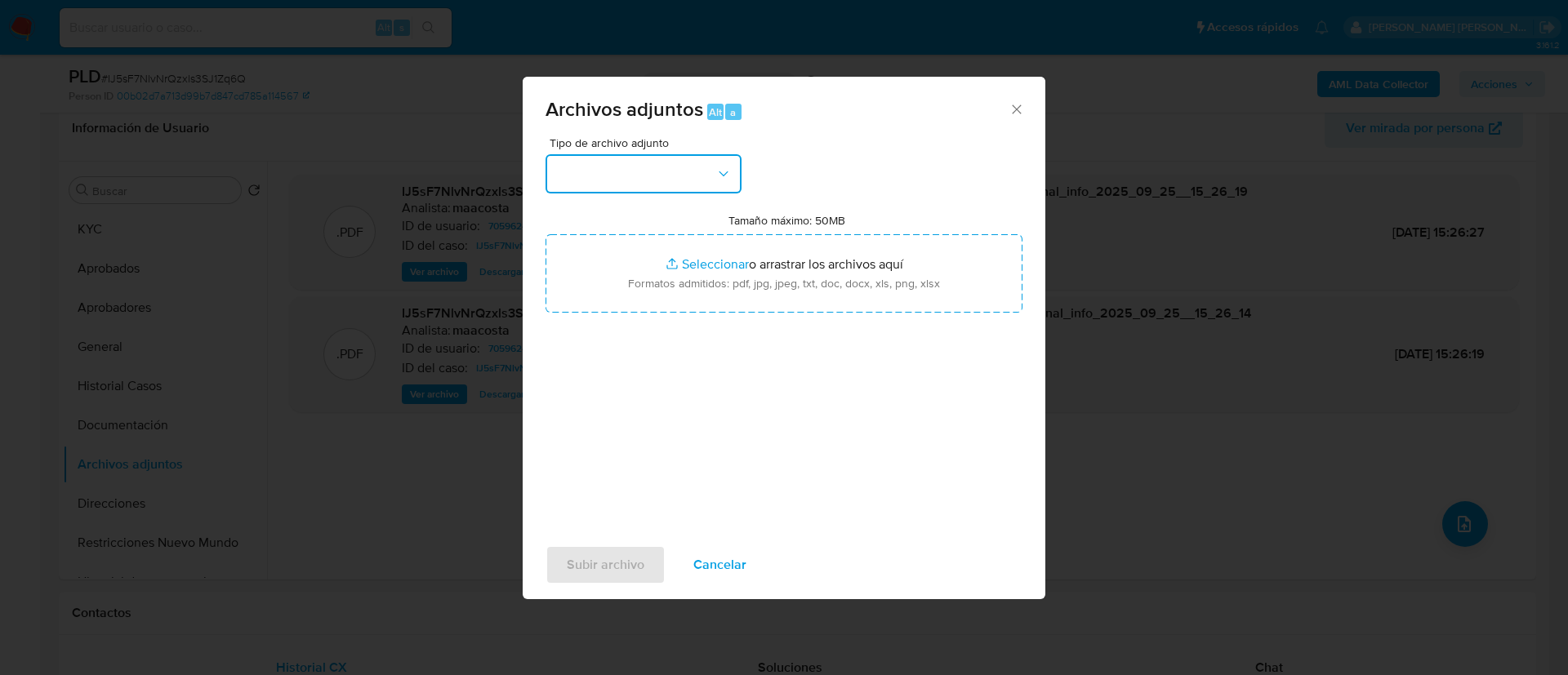
click at [613, 175] on button "button" at bounding box center [644, 174] width 196 height 39
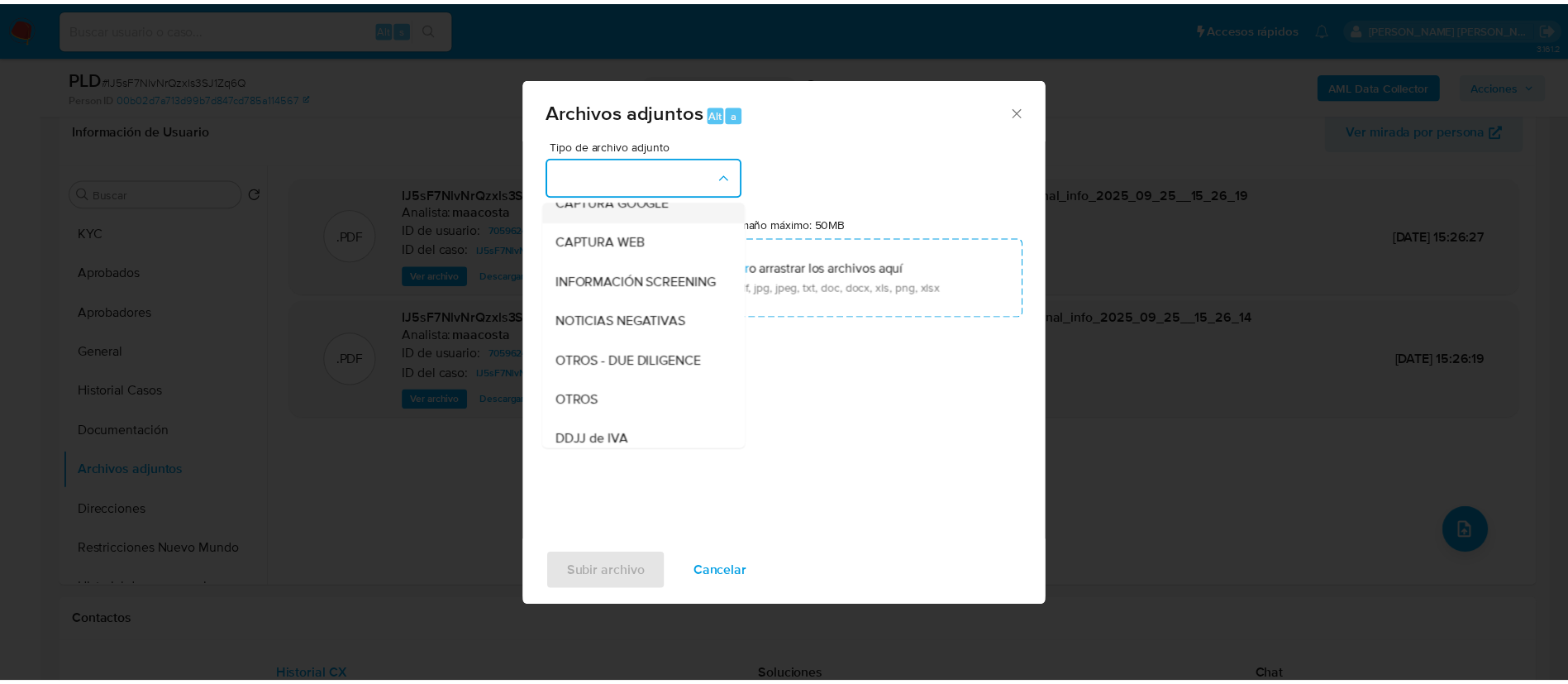
scroll to position [159, 0]
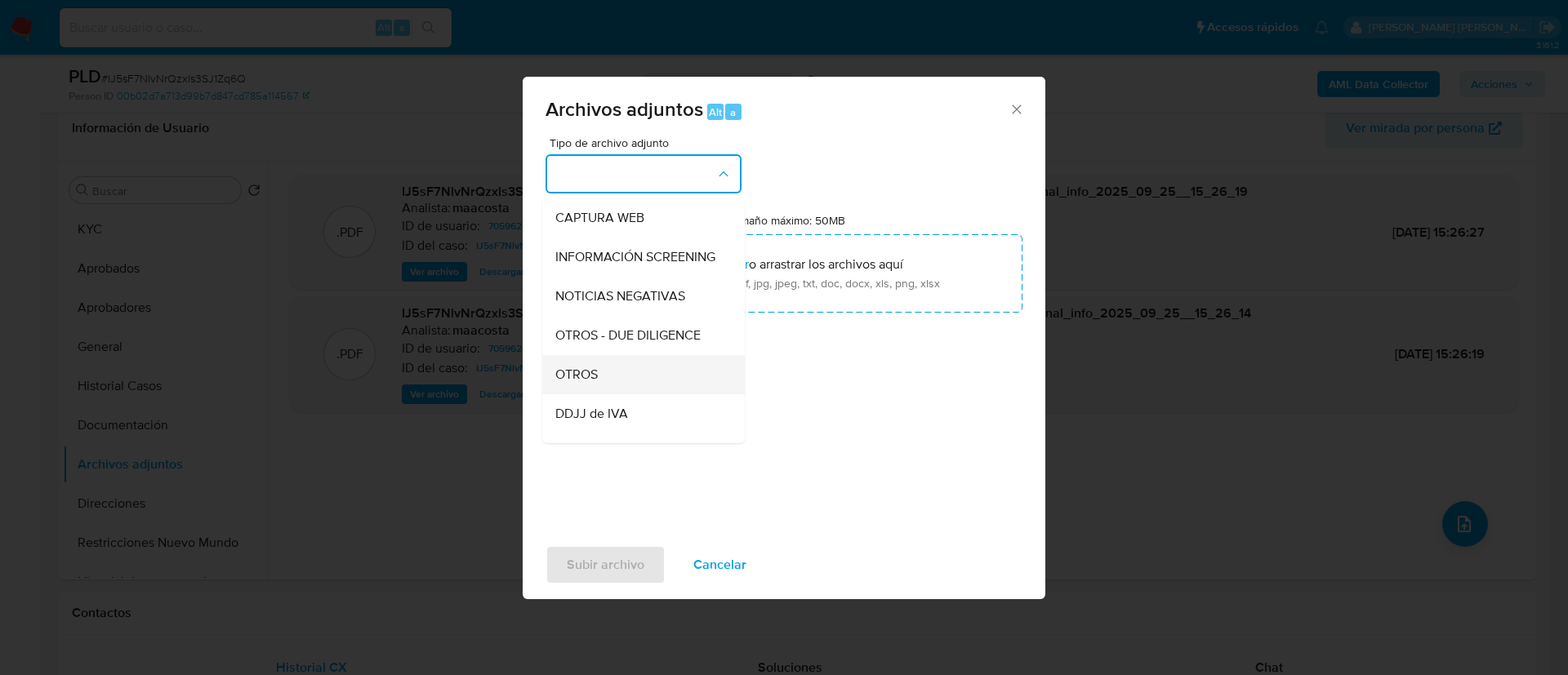
click at [579, 383] on span "OTROS" at bounding box center [576, 374] width 42 height 16
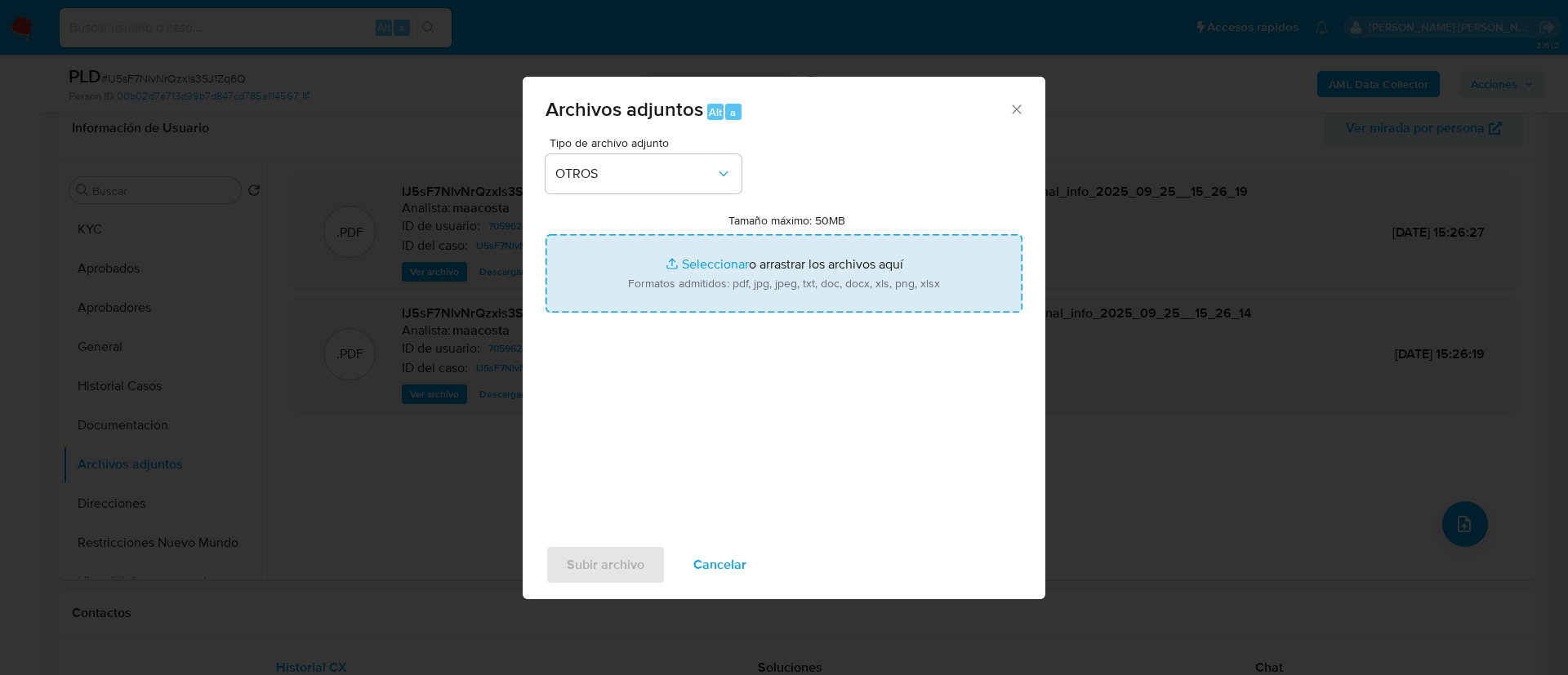
type input "C:\fakepath\Caselog IJ5sF7NlvNrQzxls3SJ1Zq6Q_2025_08_18_19_00_22.docx"
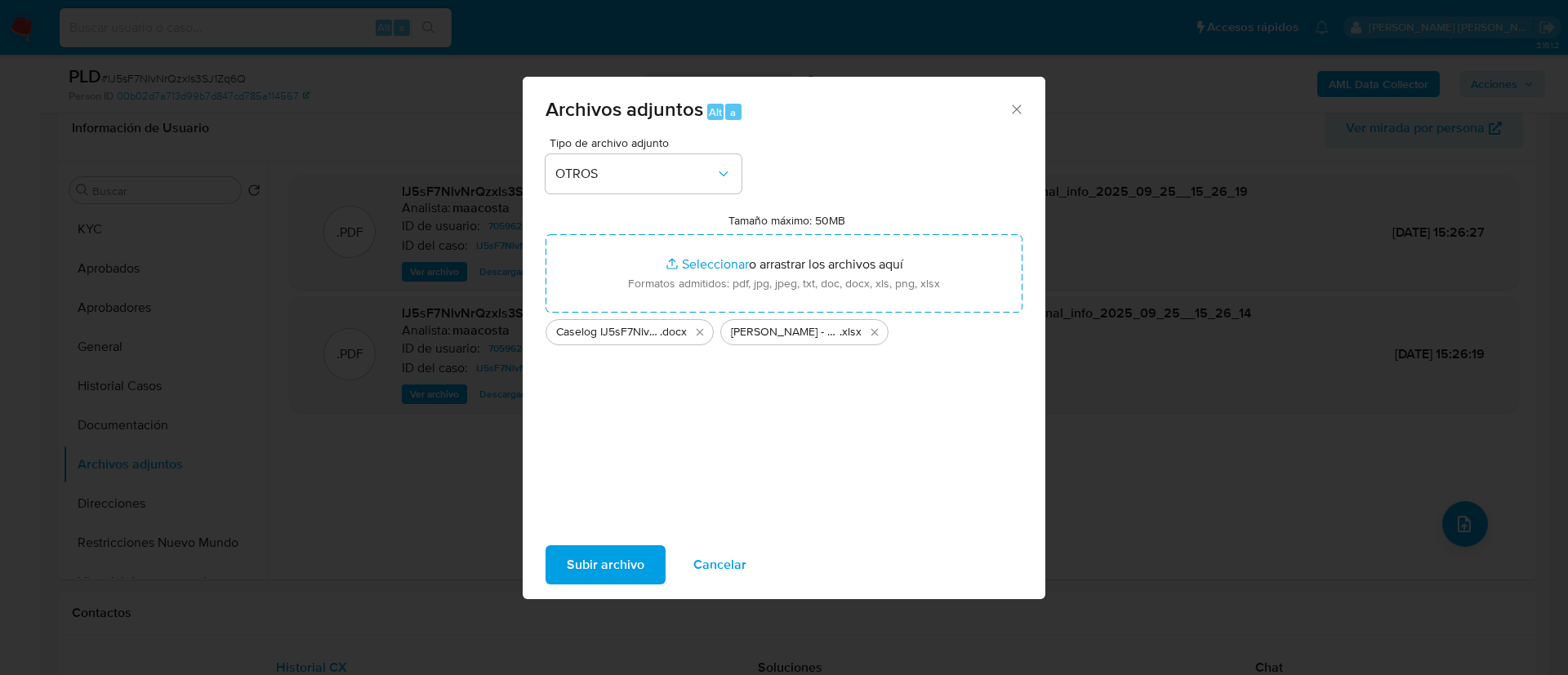
click at [609, 565] on span "Subir archivo" at bounding box center [605, 564] width 78 height 36
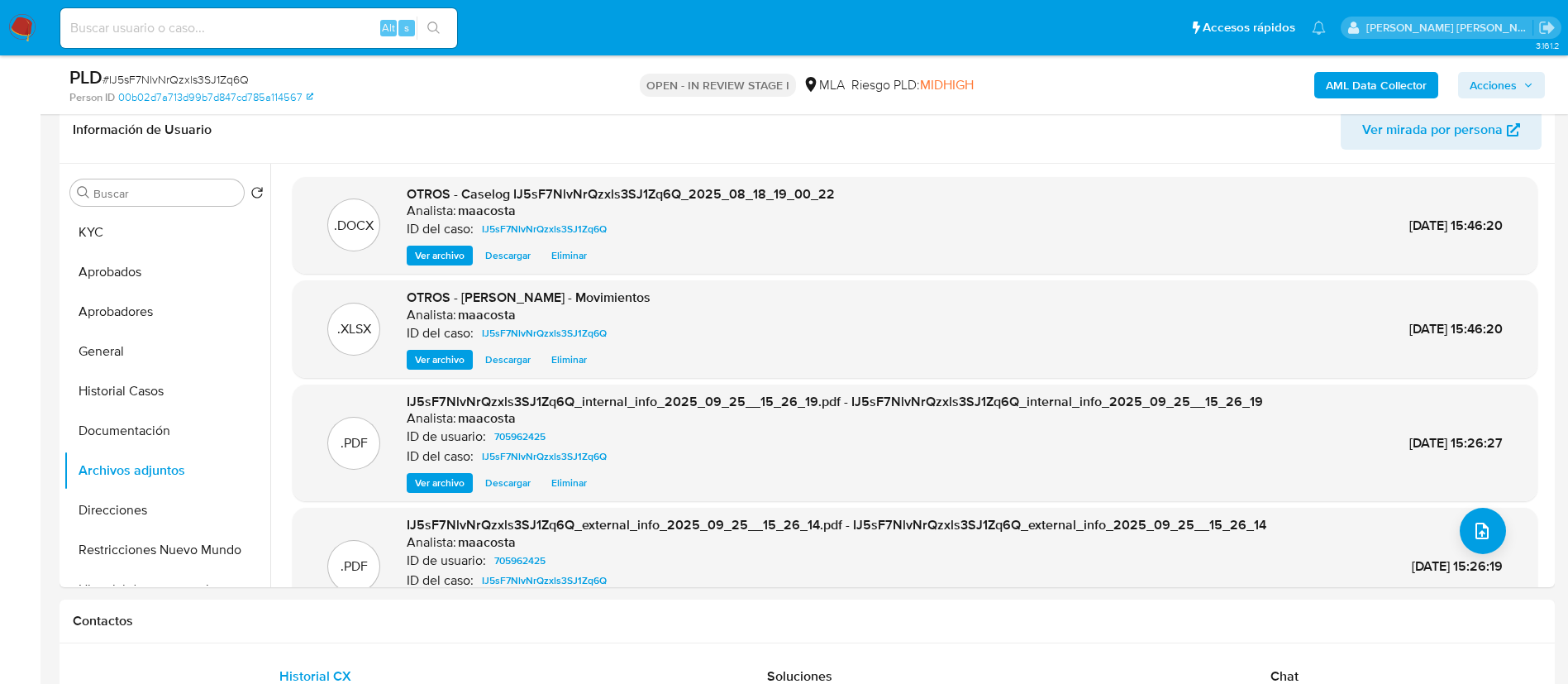
click at [1514, 84] on span "Acciones" at bounding box center [1494, 86] width 48 height 27
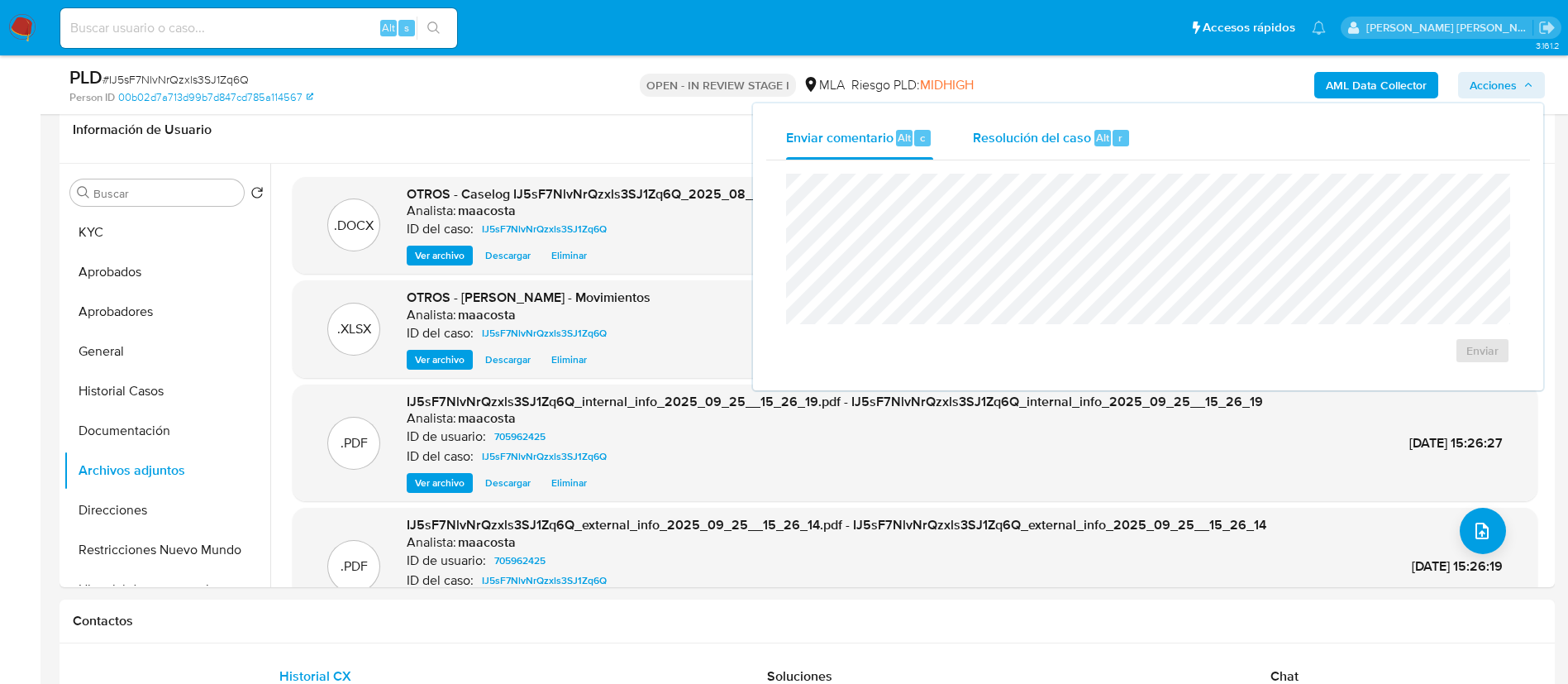
click at [1084, 136] on span "Resolución del caso" at bounding box center [1032, 137] width 118 height 19
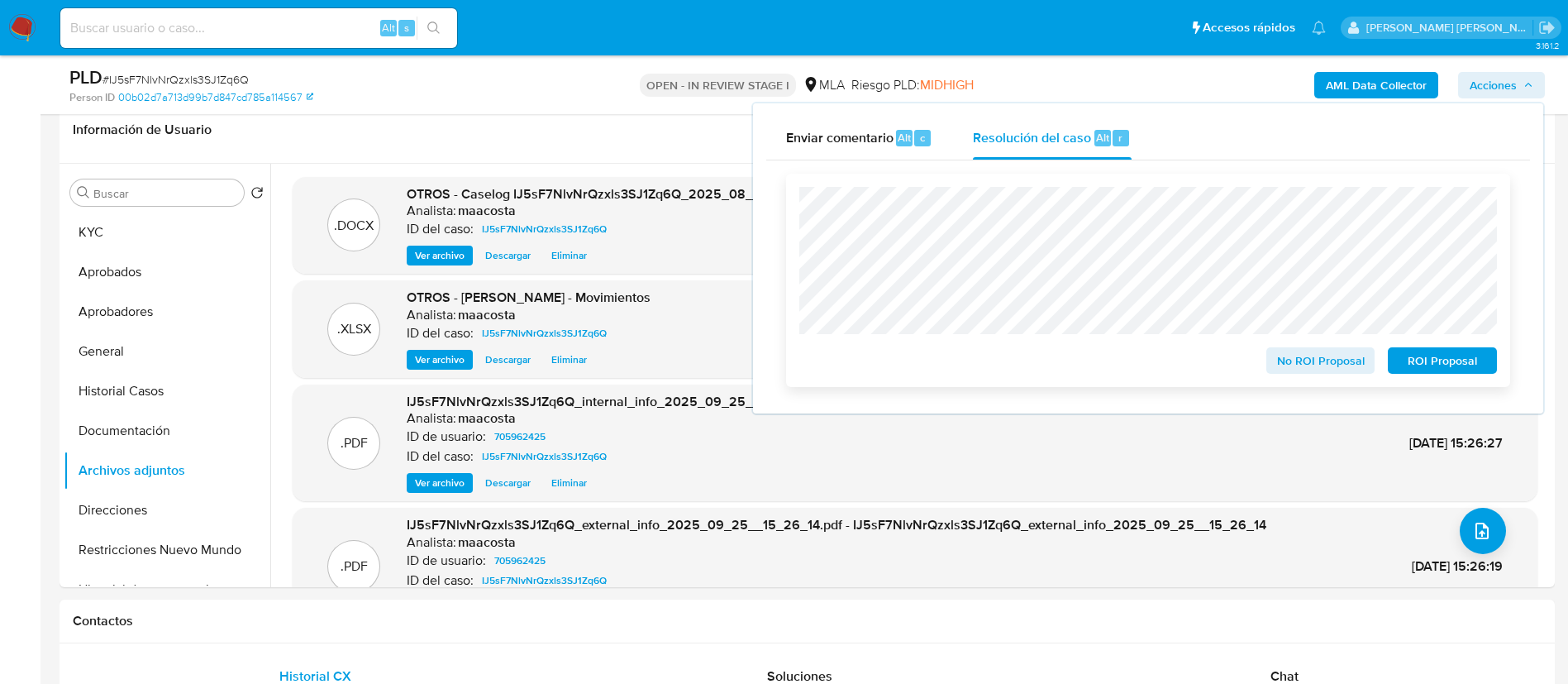
click at [1413, 362] on span "ROI Proposal" at bounding box center [1442, 361] width 86 height 23
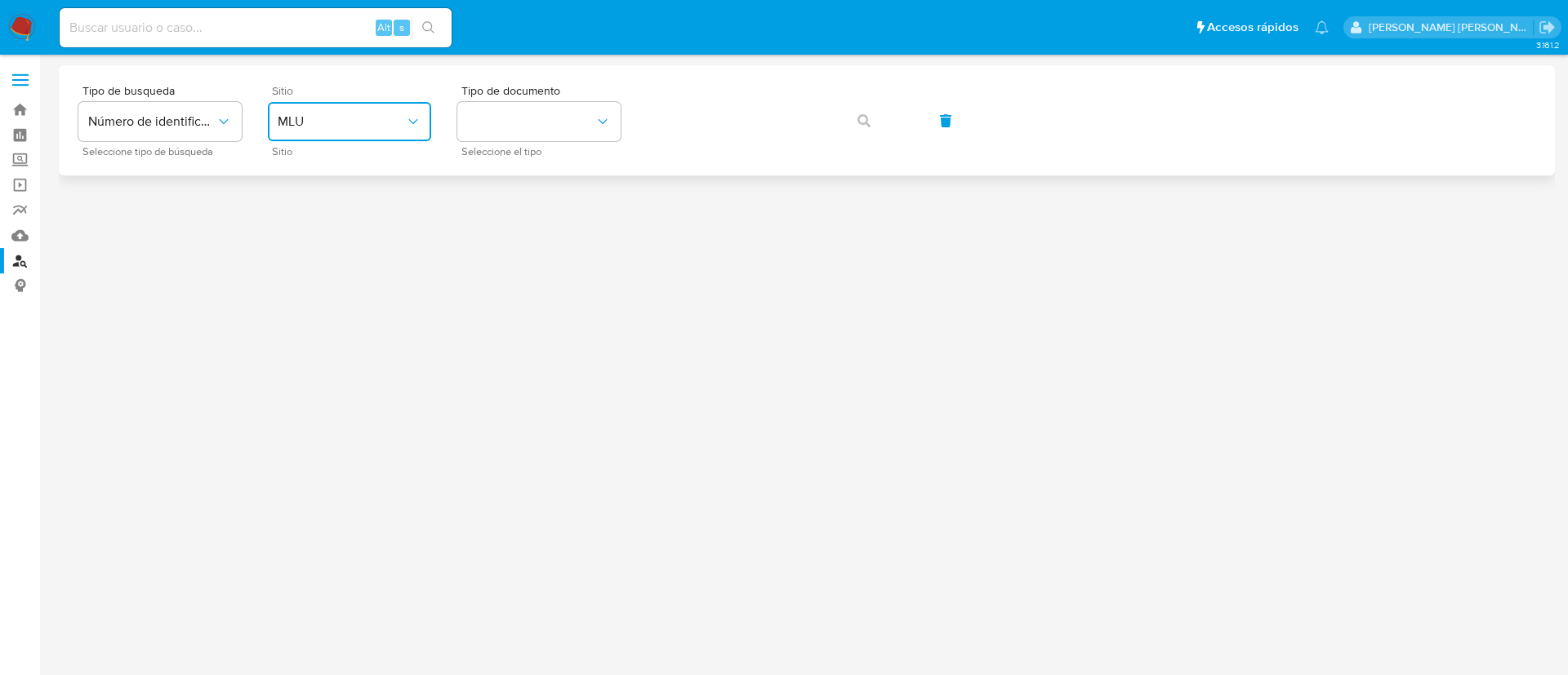
click at [365, 118] on span "MLU" at bounding box center [342, 121] width 128 height 16
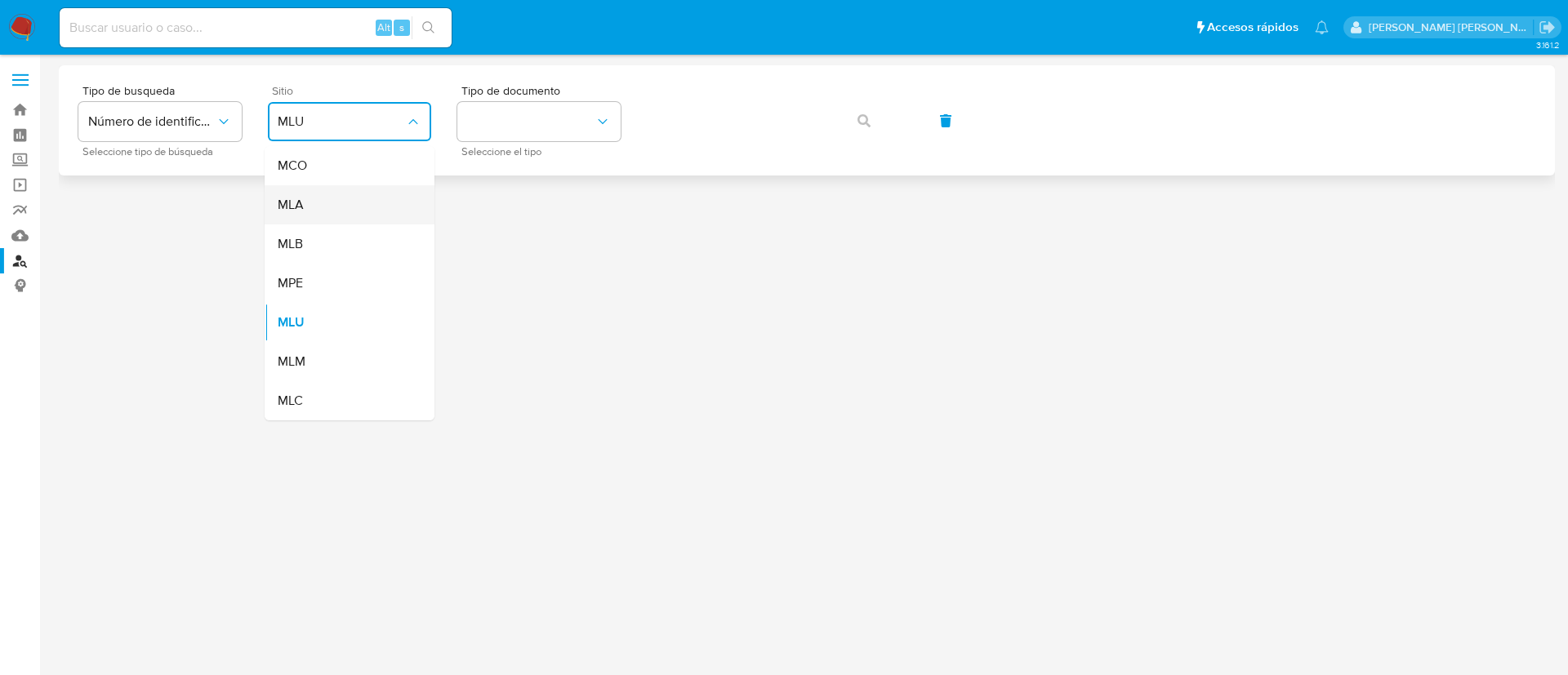
click at [346, 198] on div "MLA" at bounding box center [345, 205] width 134 height 39
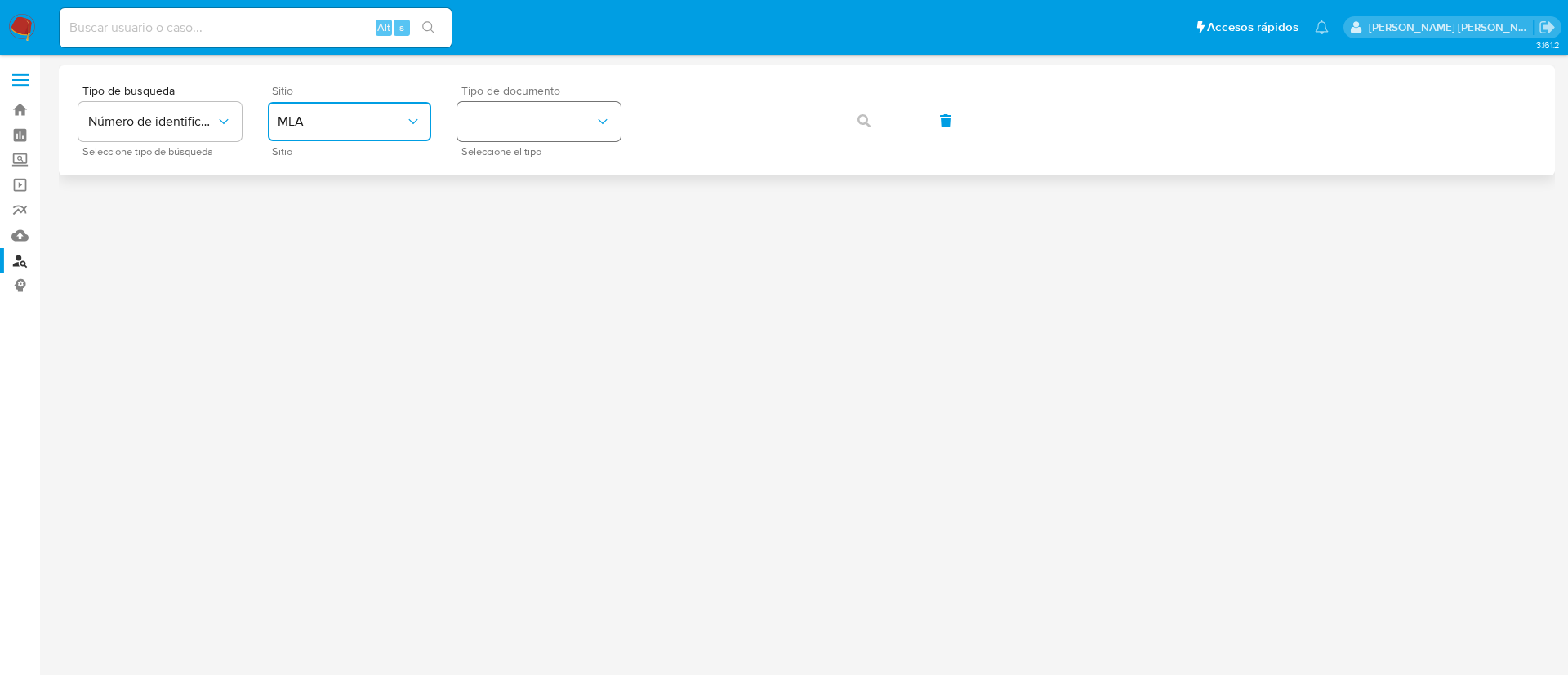
click at [552, 115] on button "identificationType" at bounding box center [539, 122] width 163 height 39
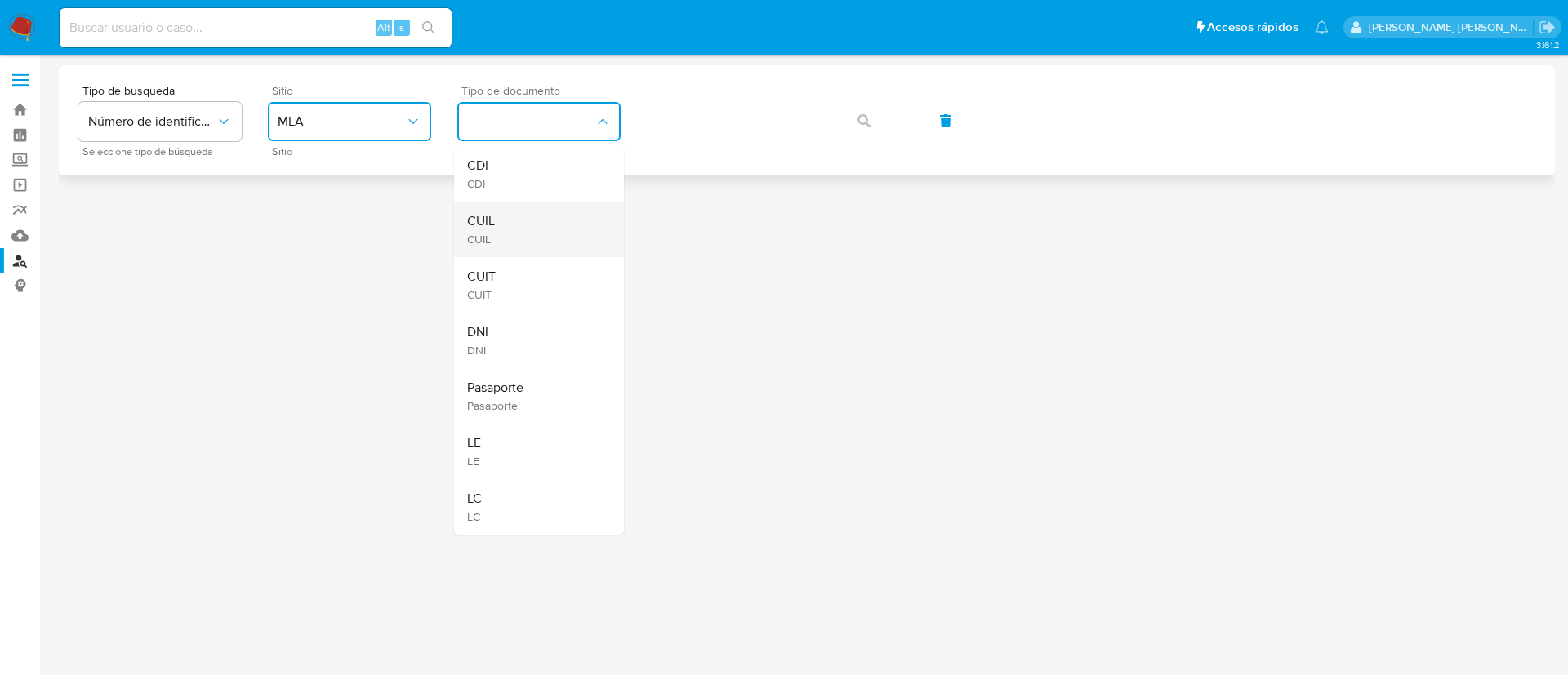
click at [566, 222] on div "CUIL CUIL" at bounding box center [534, 229] width 134 height 55
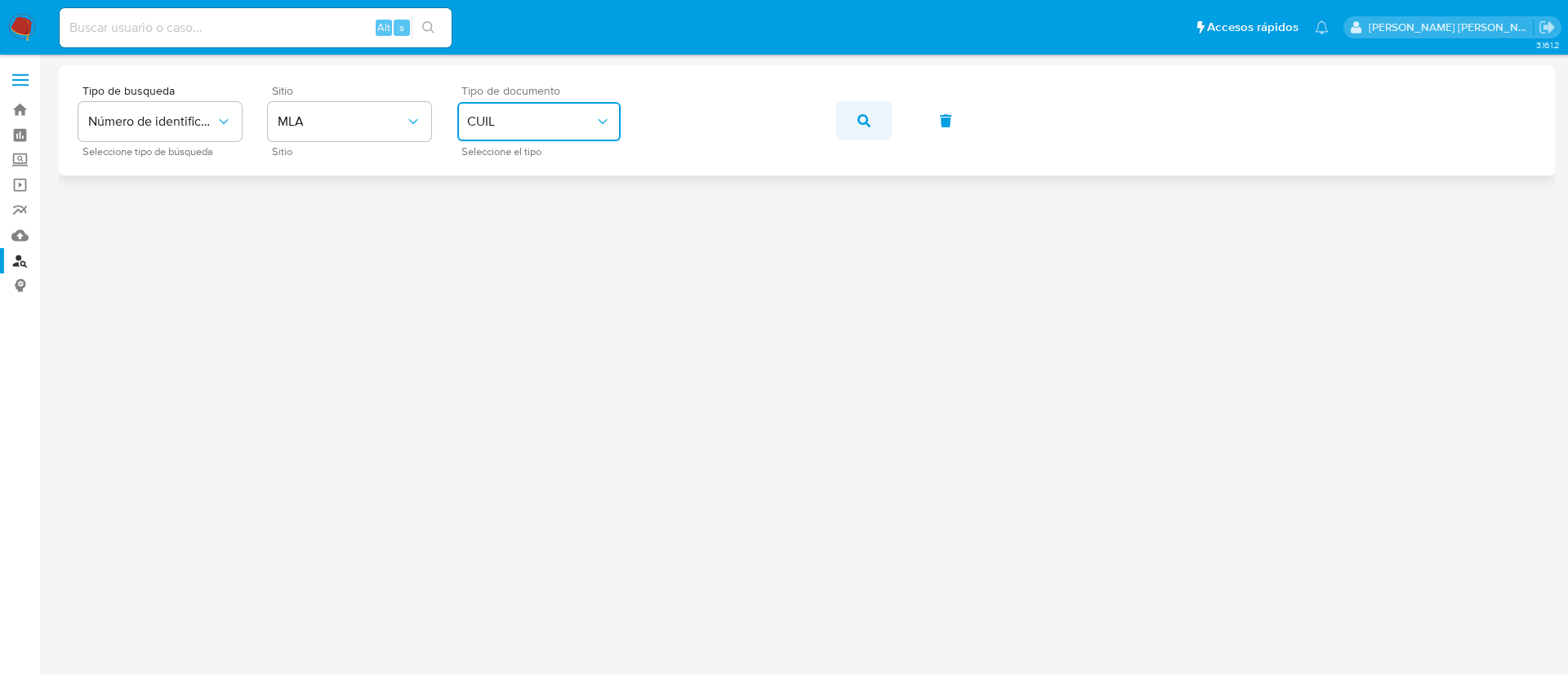
click at [862, 117] on icon "button" at bounding box center [864, 121] width 13 height 13
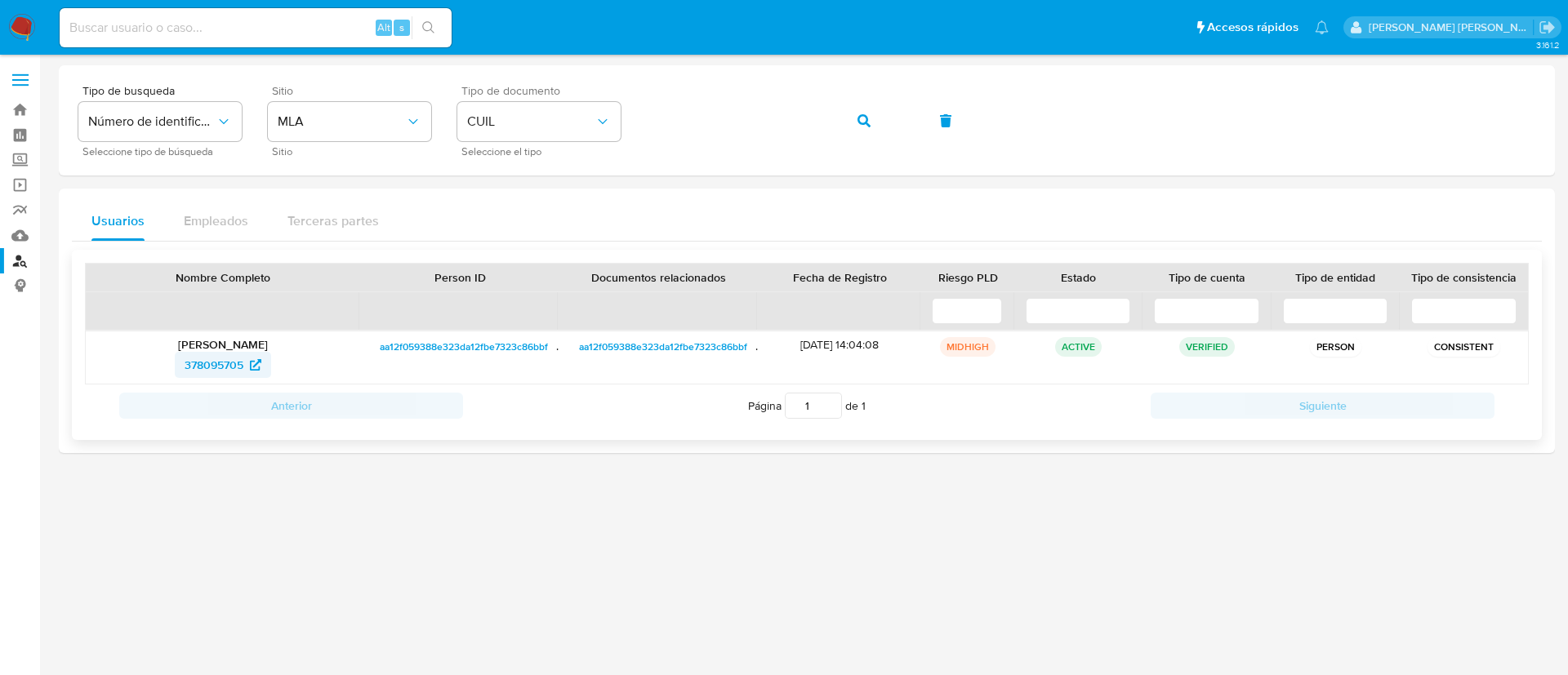
click at [224, 360] on span "378095705" at bounding box center [213, 365] width 59 height 26
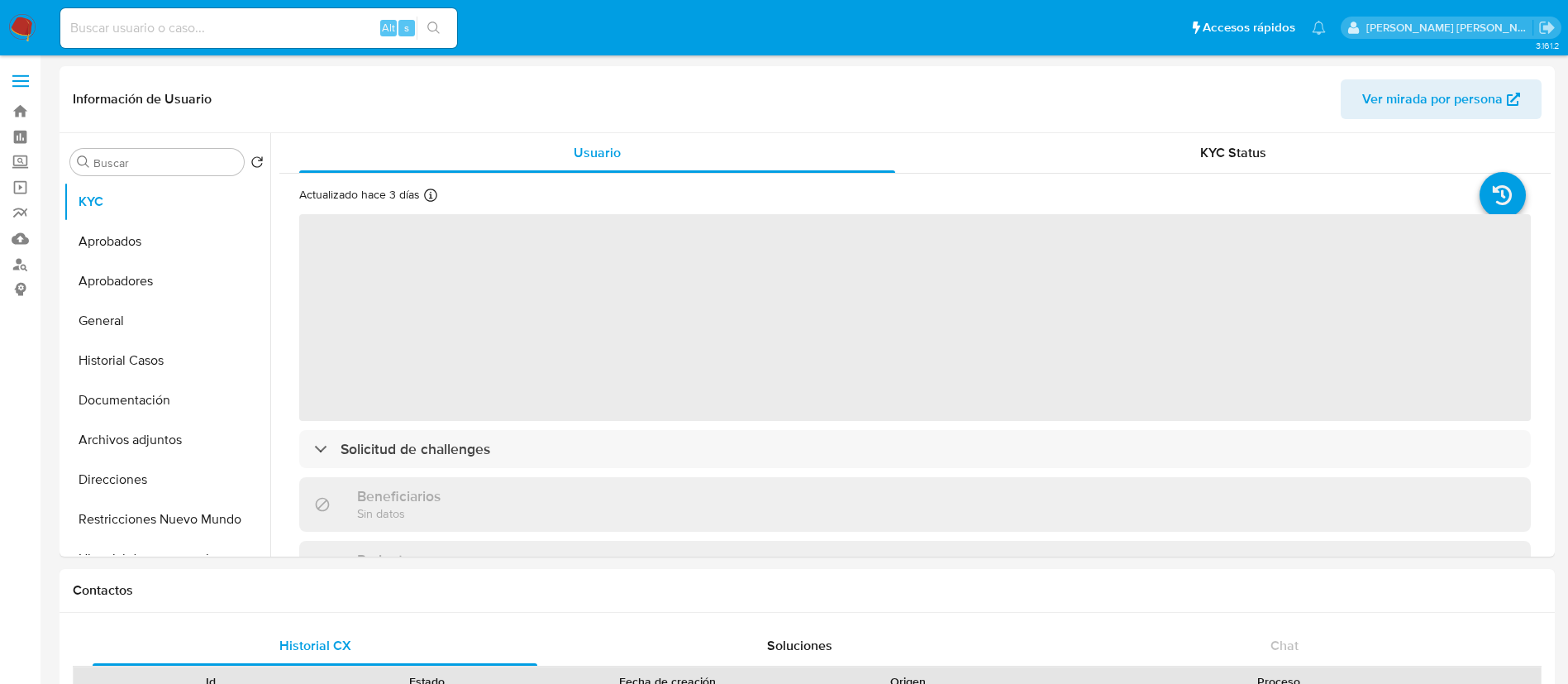
scroll to position [464, 0]
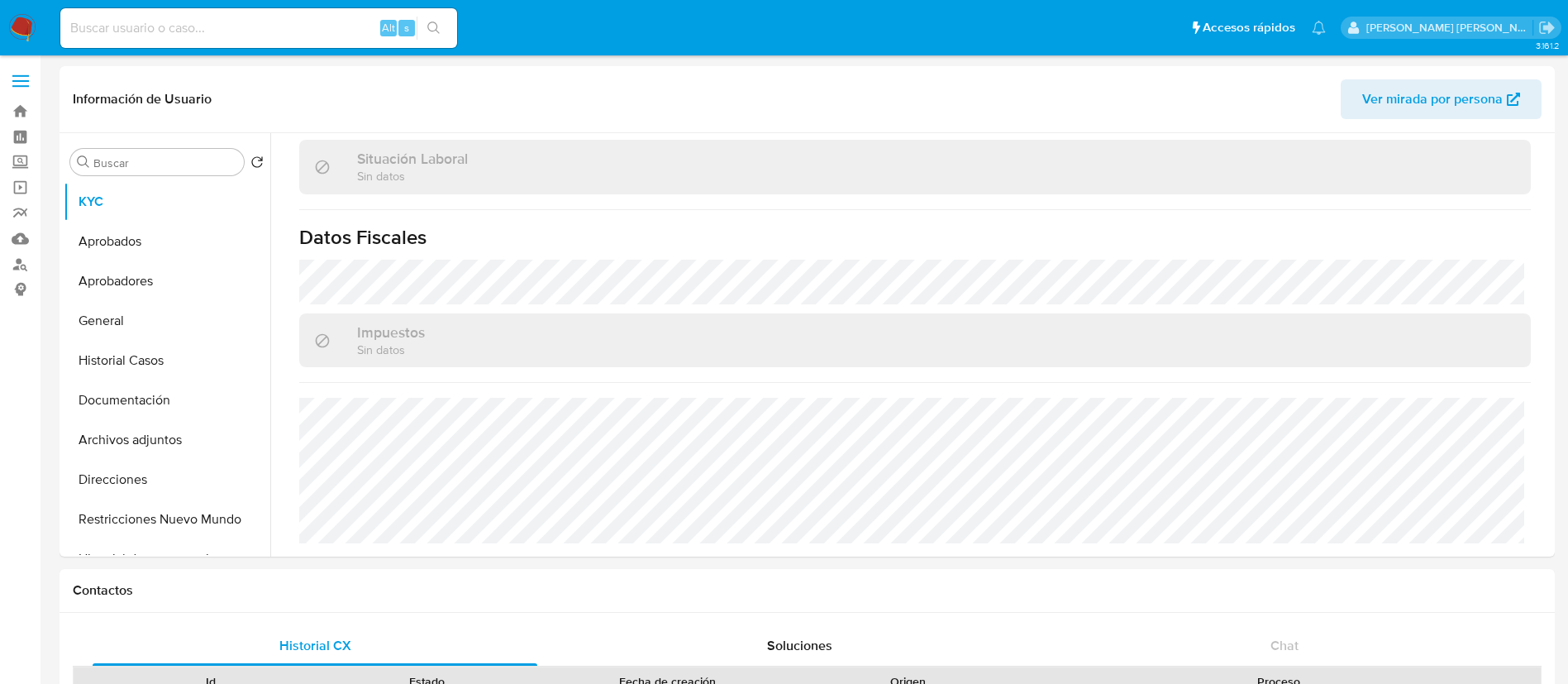
select select "10"
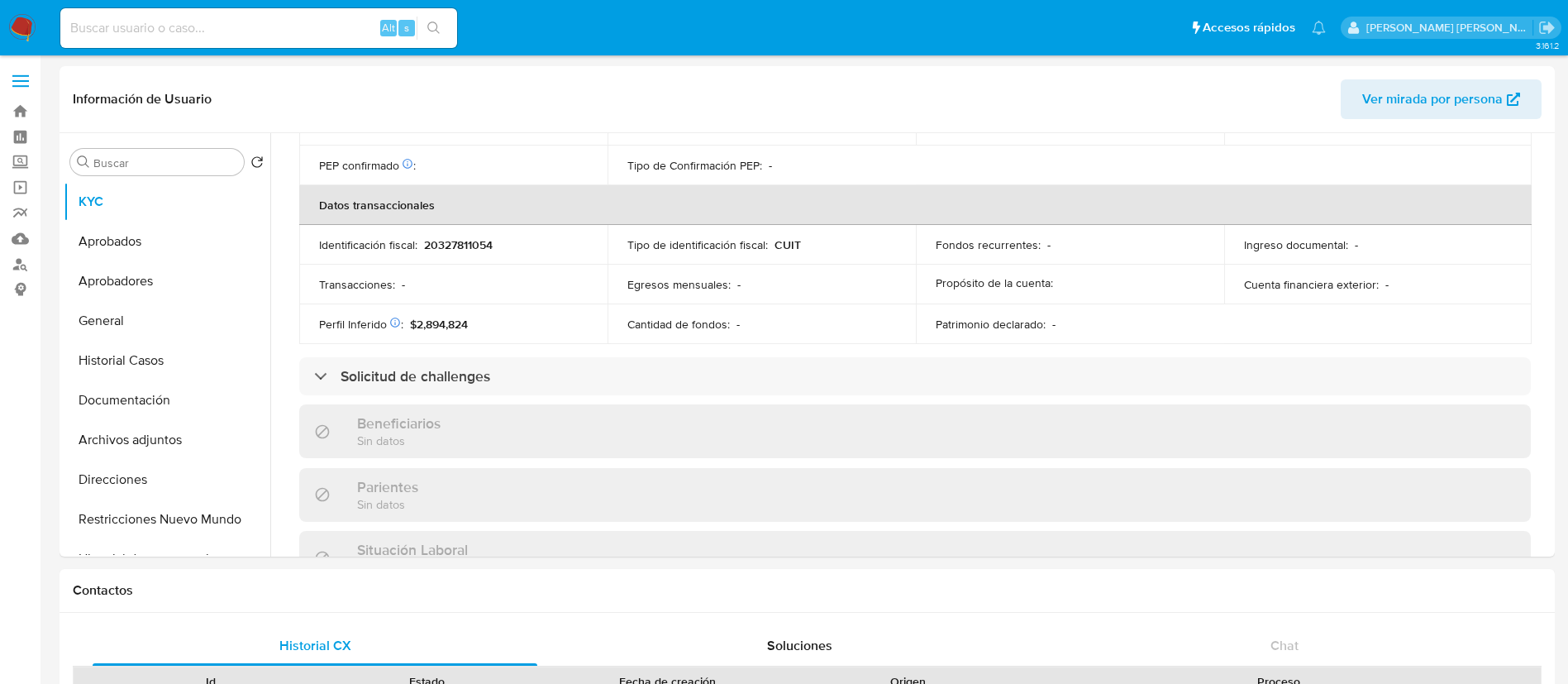
scroll to position [840, 0]
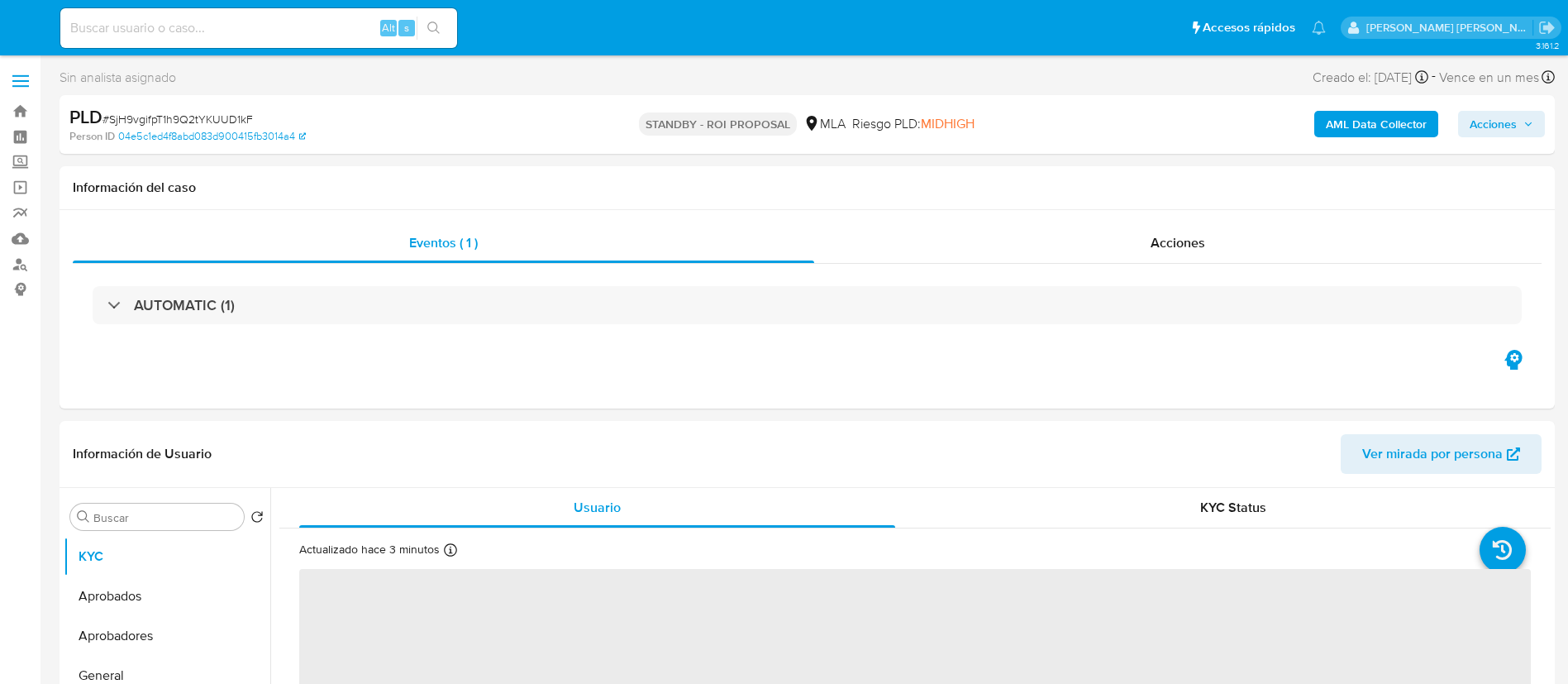
select select "10"
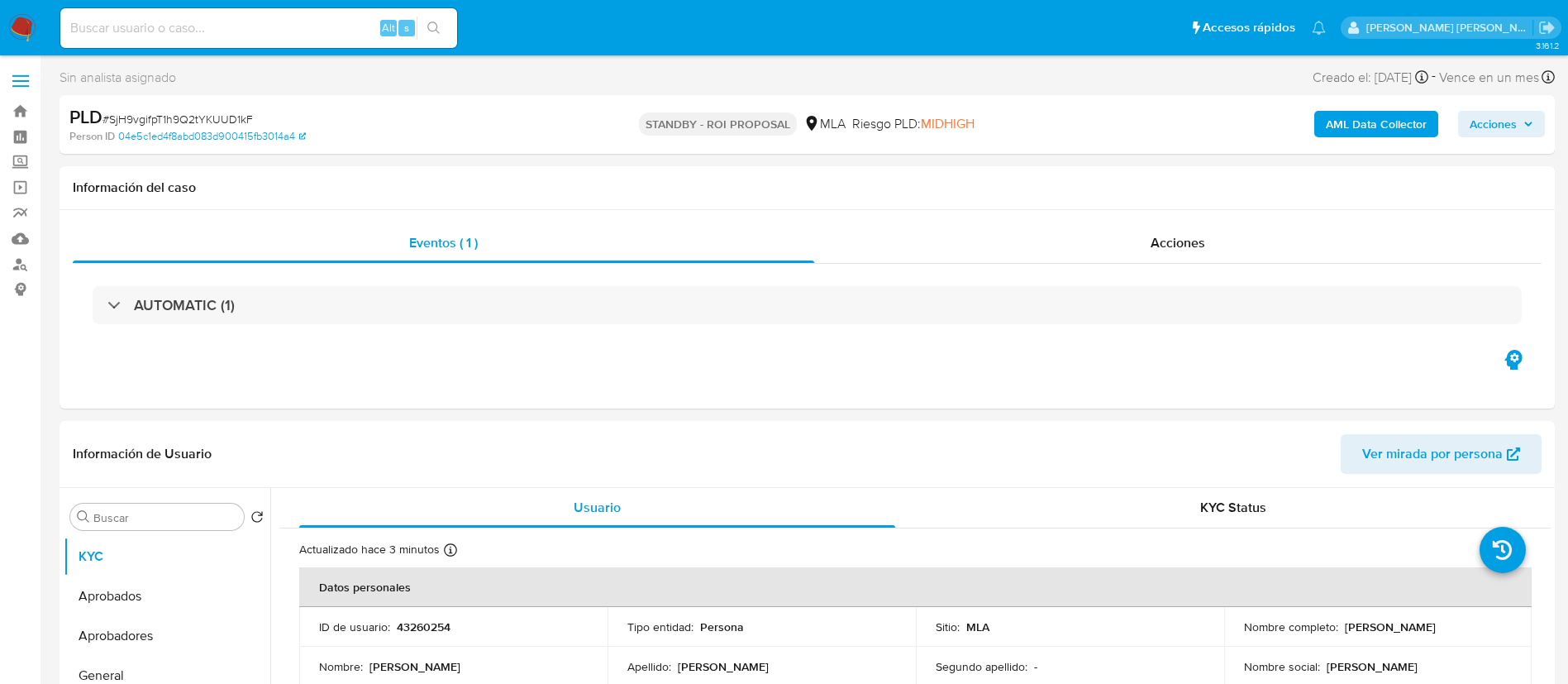
click at [28, 30] on img at bounding box center [23, 29] width 29 height 29
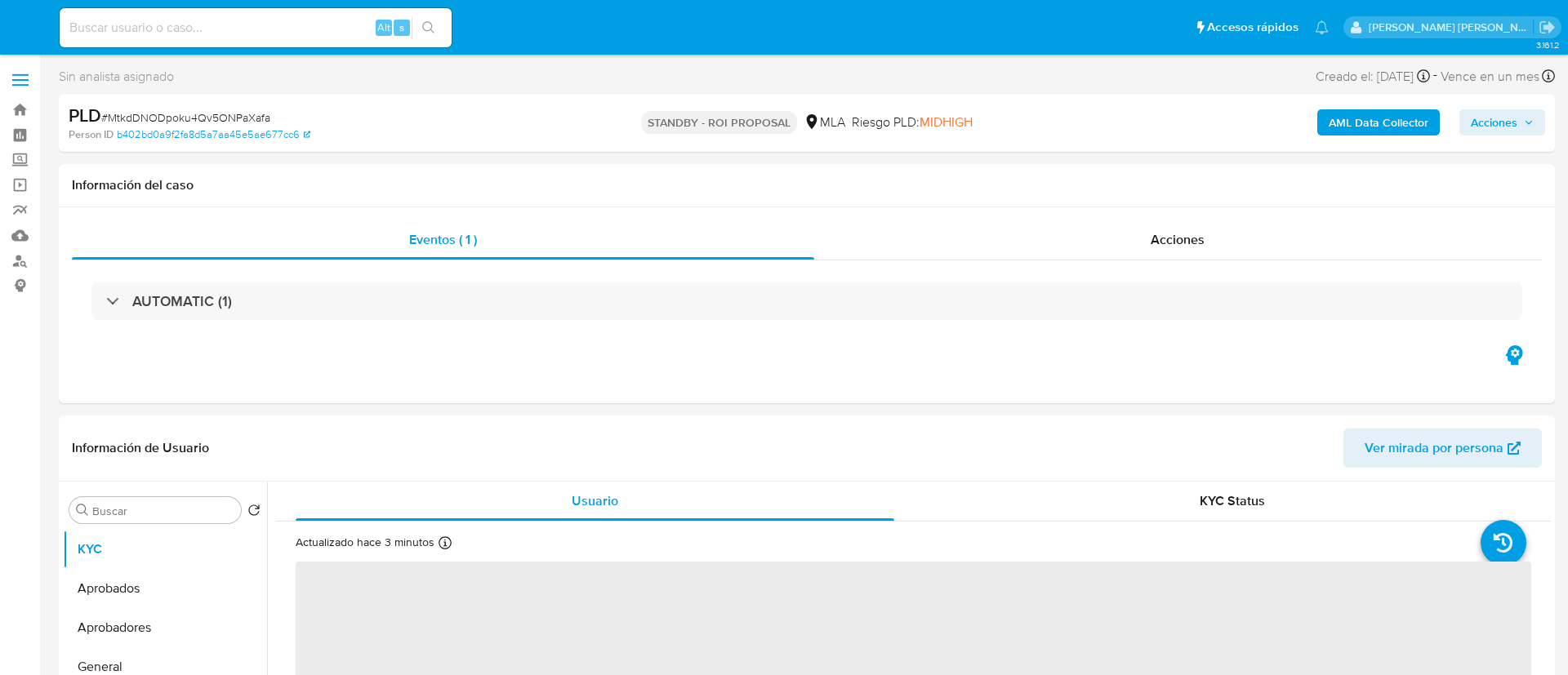
select select "10"
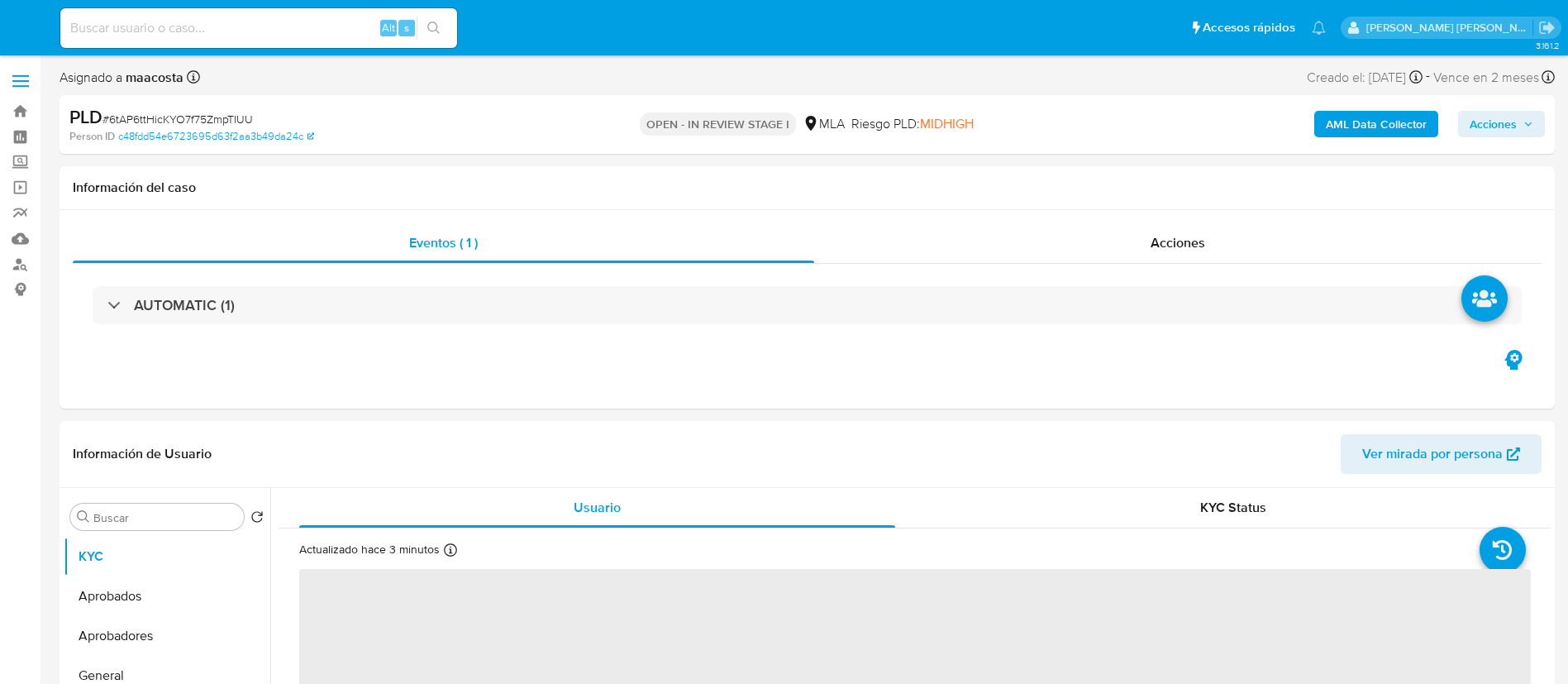
select select "10"
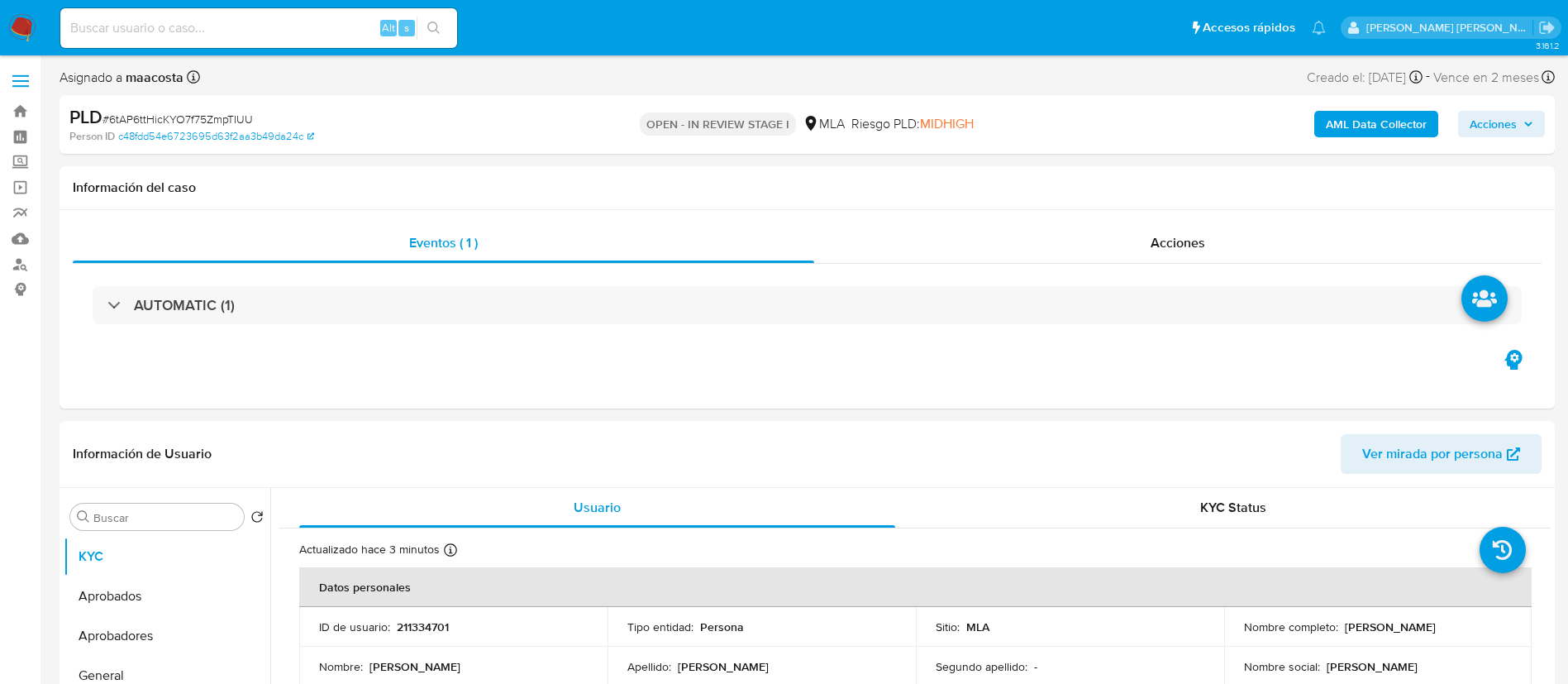
click at [1513, 114] on span "Acciones" at bounding box center [1494, 124] width 48 height 27
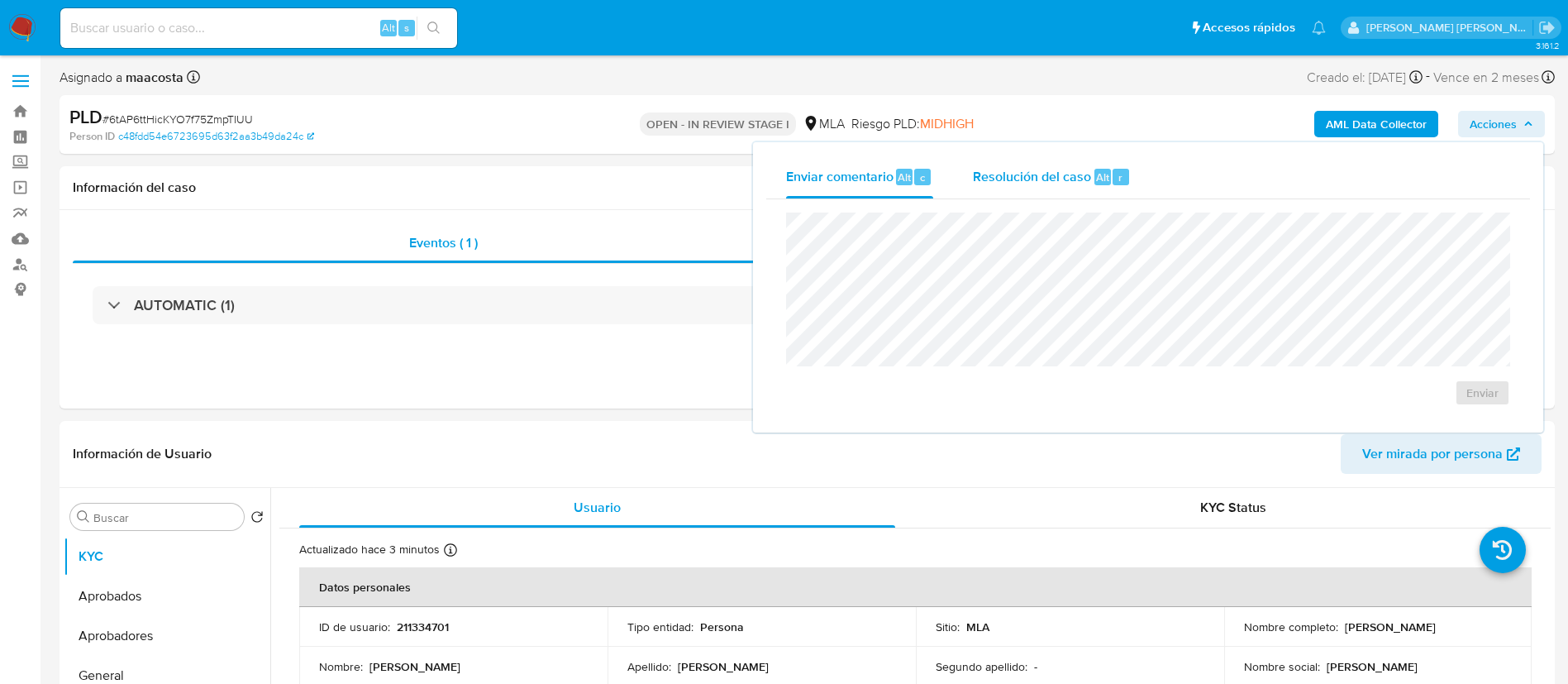
click at [1079, 171] on span "Resolución del caso" at bounding box center [1032, 177] width 118 height 19
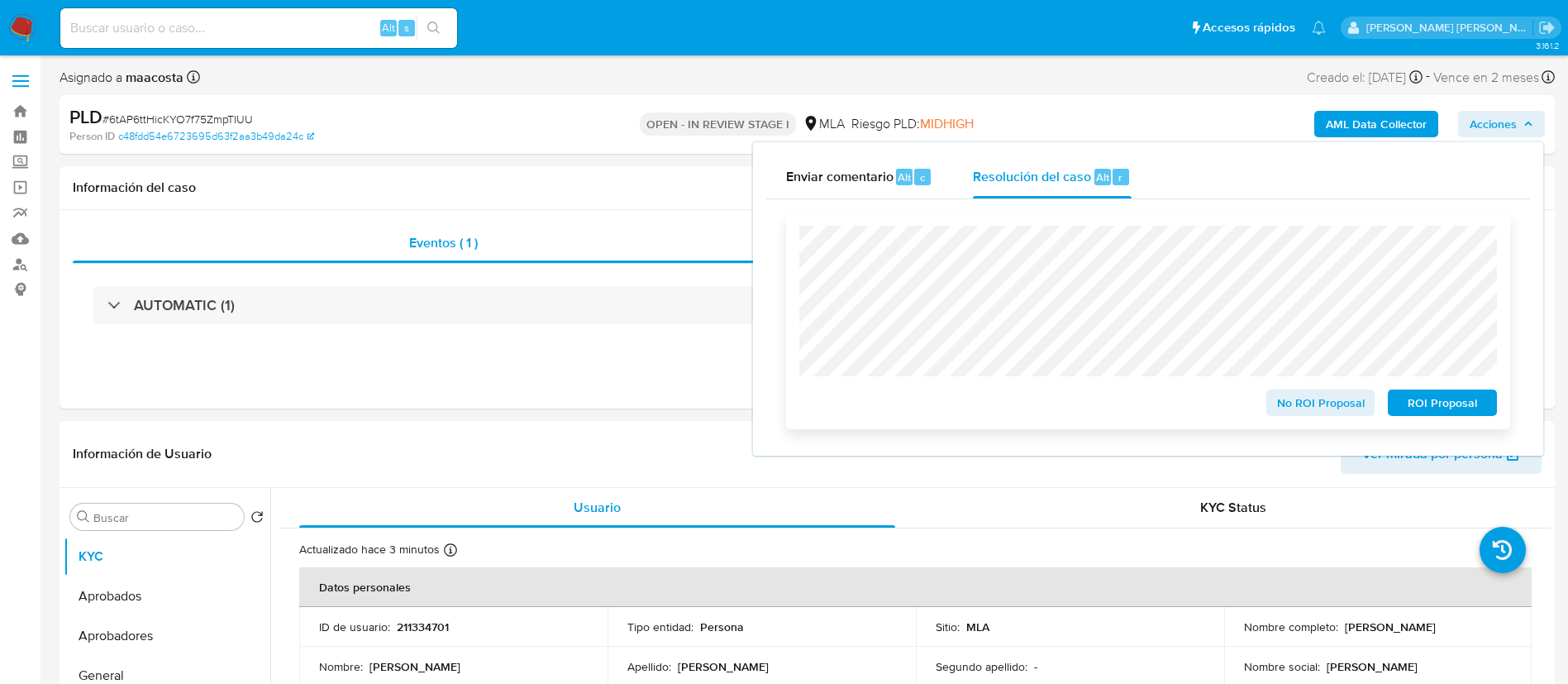
click at [1427, 396] on span "ROI Proposal" at bounding box center [1442, 402] width 86 height 23
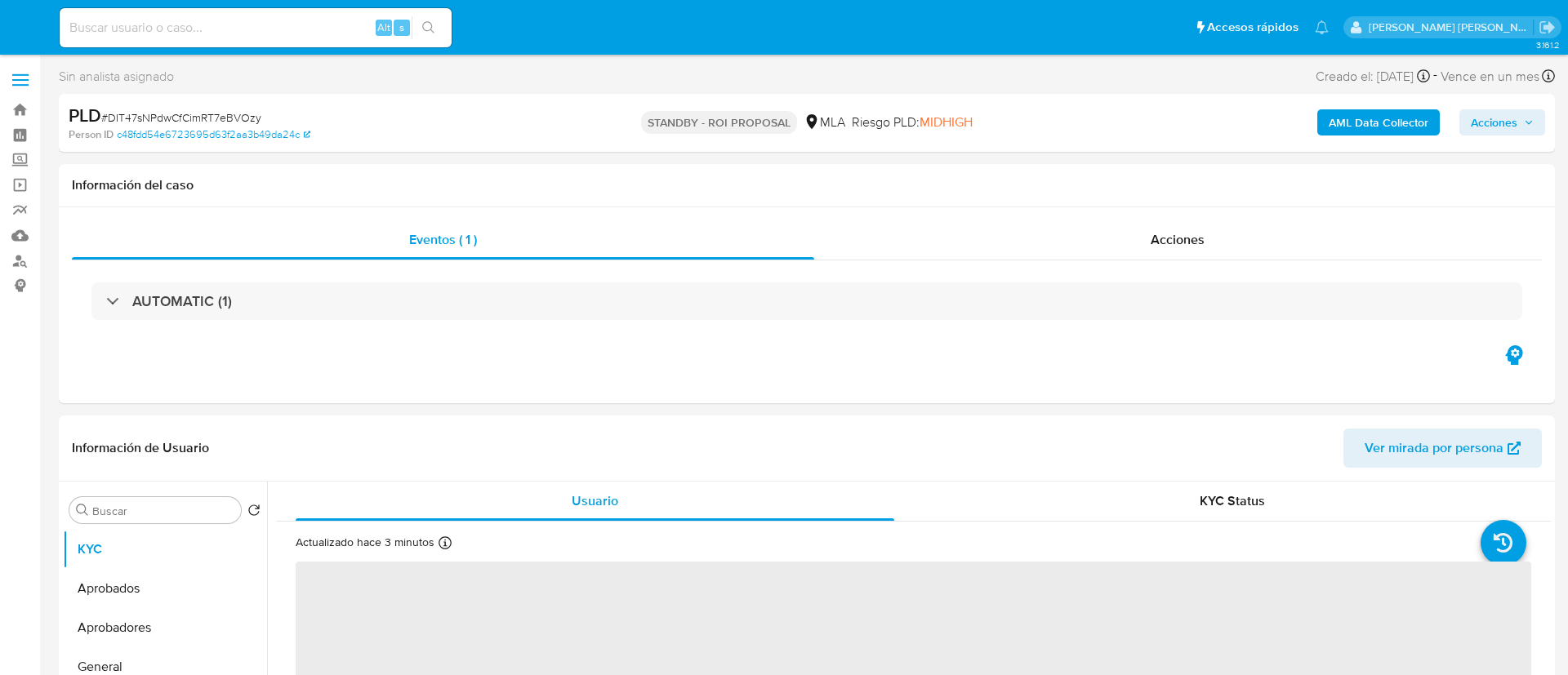
select select "10"
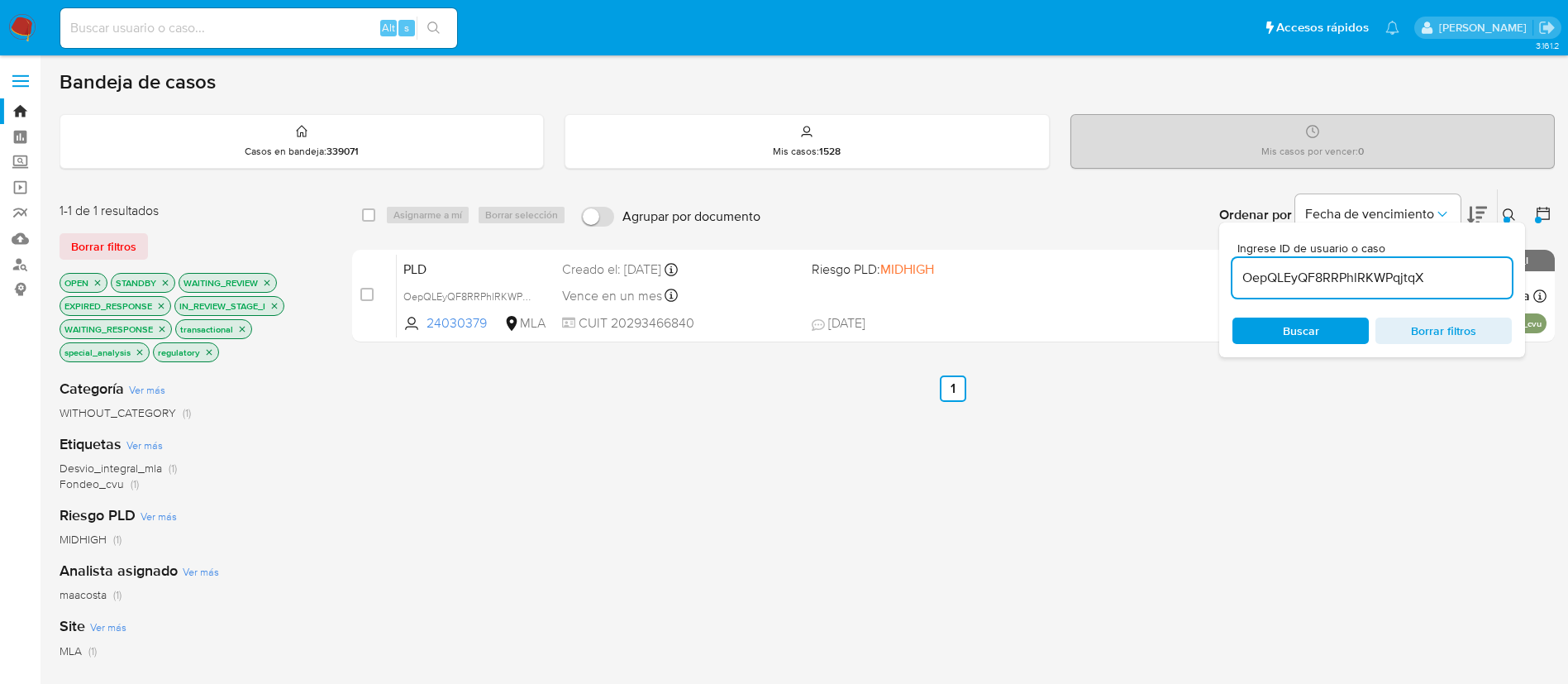
click at [1259, 272] on input "OepQLEyQF8RRPhlRKWPqjtqX" at bounding box center [1372, 278] width 280 height 22
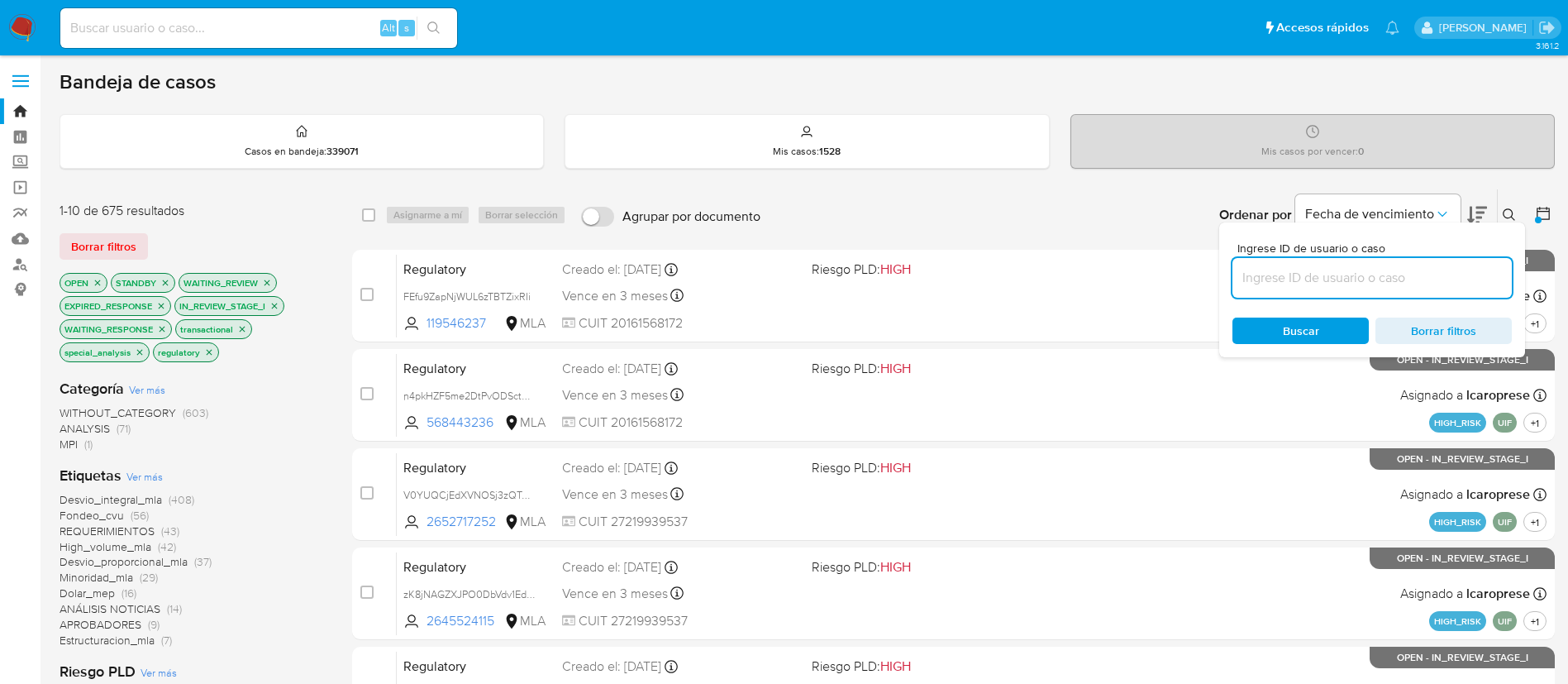
click at [1508, 215] on icon at bounding box center [1509, 215] width 13 height 13
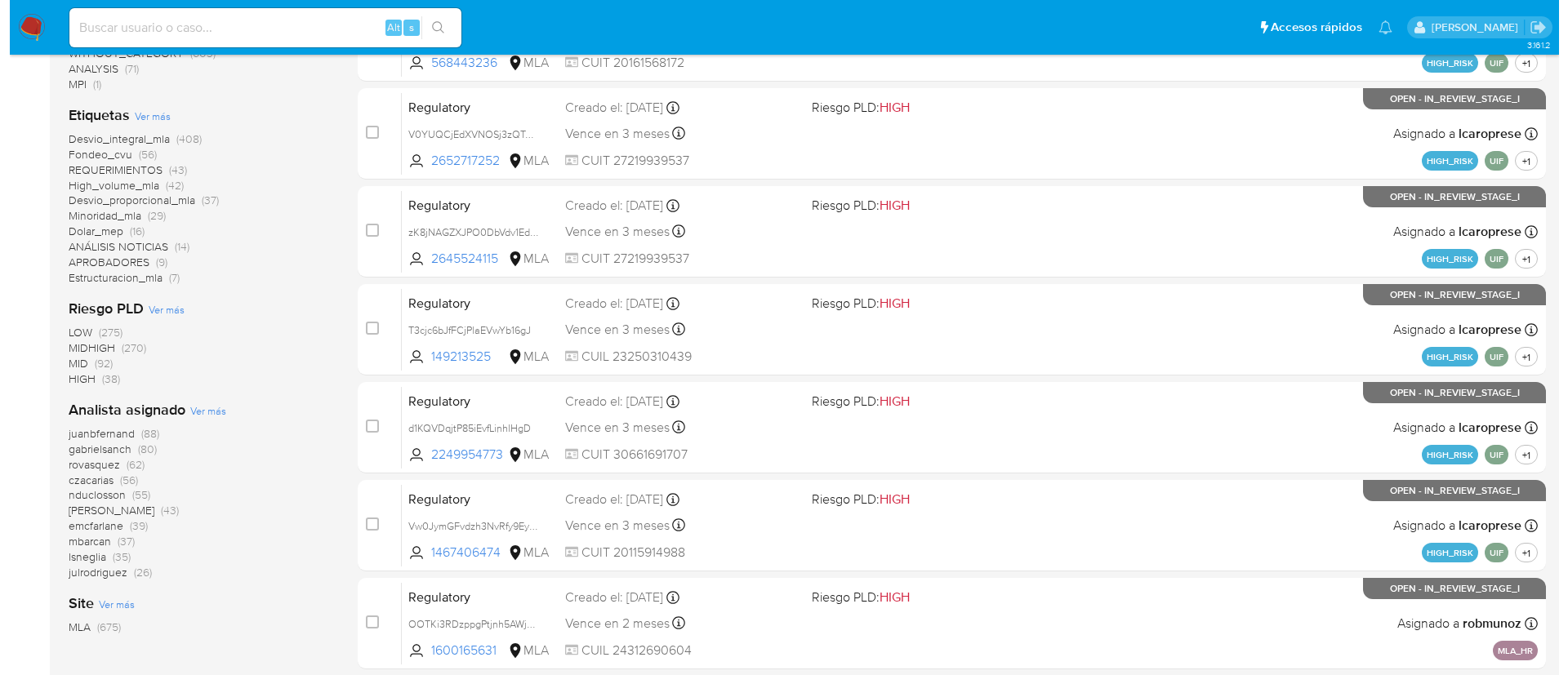
scroll to position [358, 0]
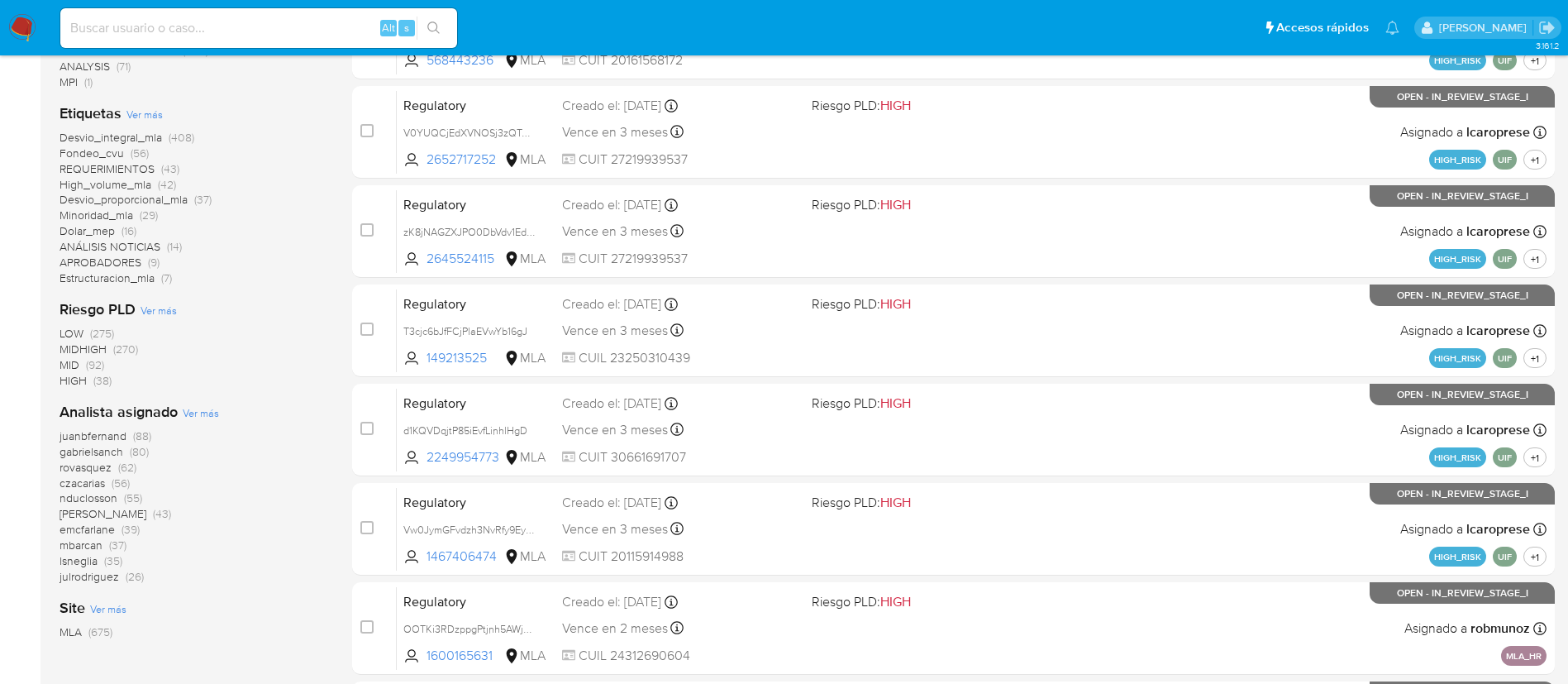
click at [203, 413] on span "Ver más" at bounding box center [201, 413] width 36 height 15
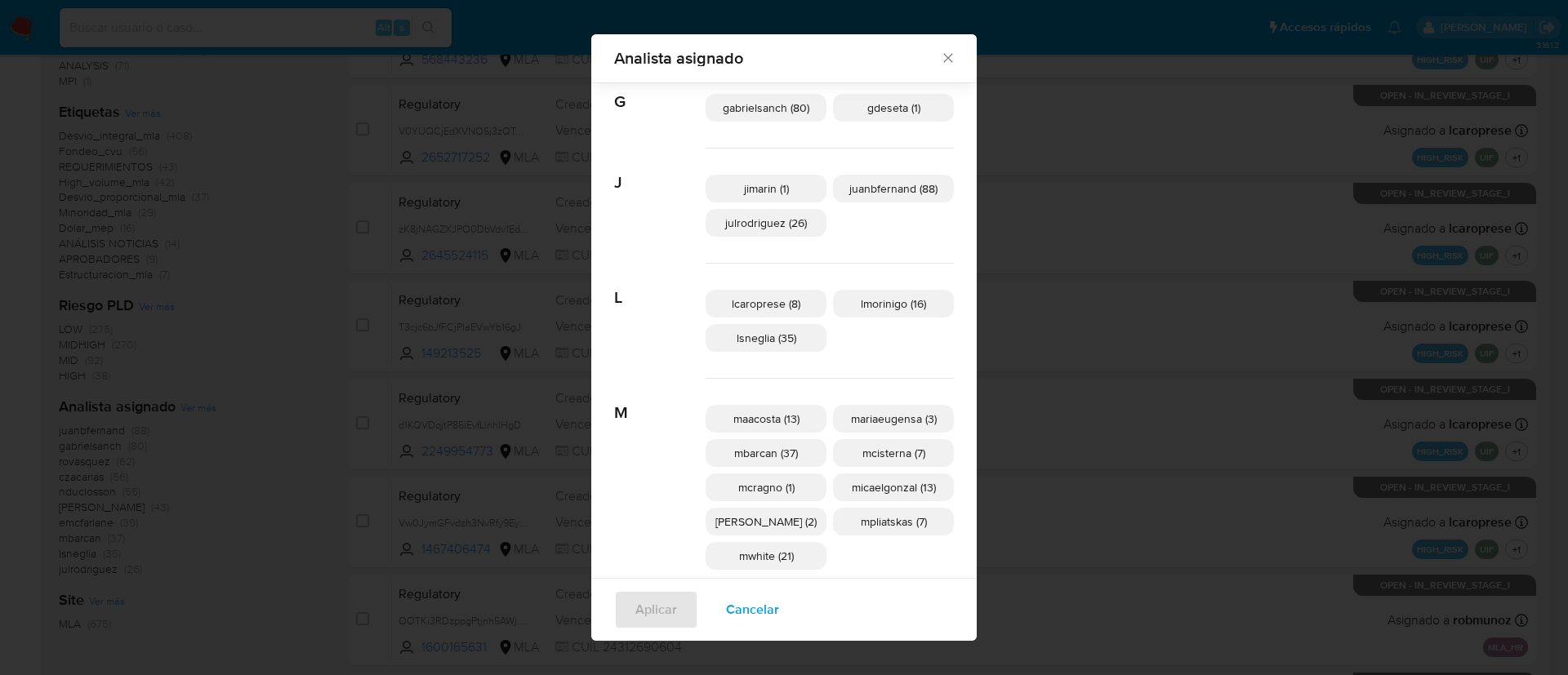
scroll to position [368, 0]
click at [756, 410] on span "maacosta (13)" at bounding box center [767, 416] width 66 height 16
click at [769, 606] on span "Cancelar" at bounding box center [753, 609] width 54 height 36
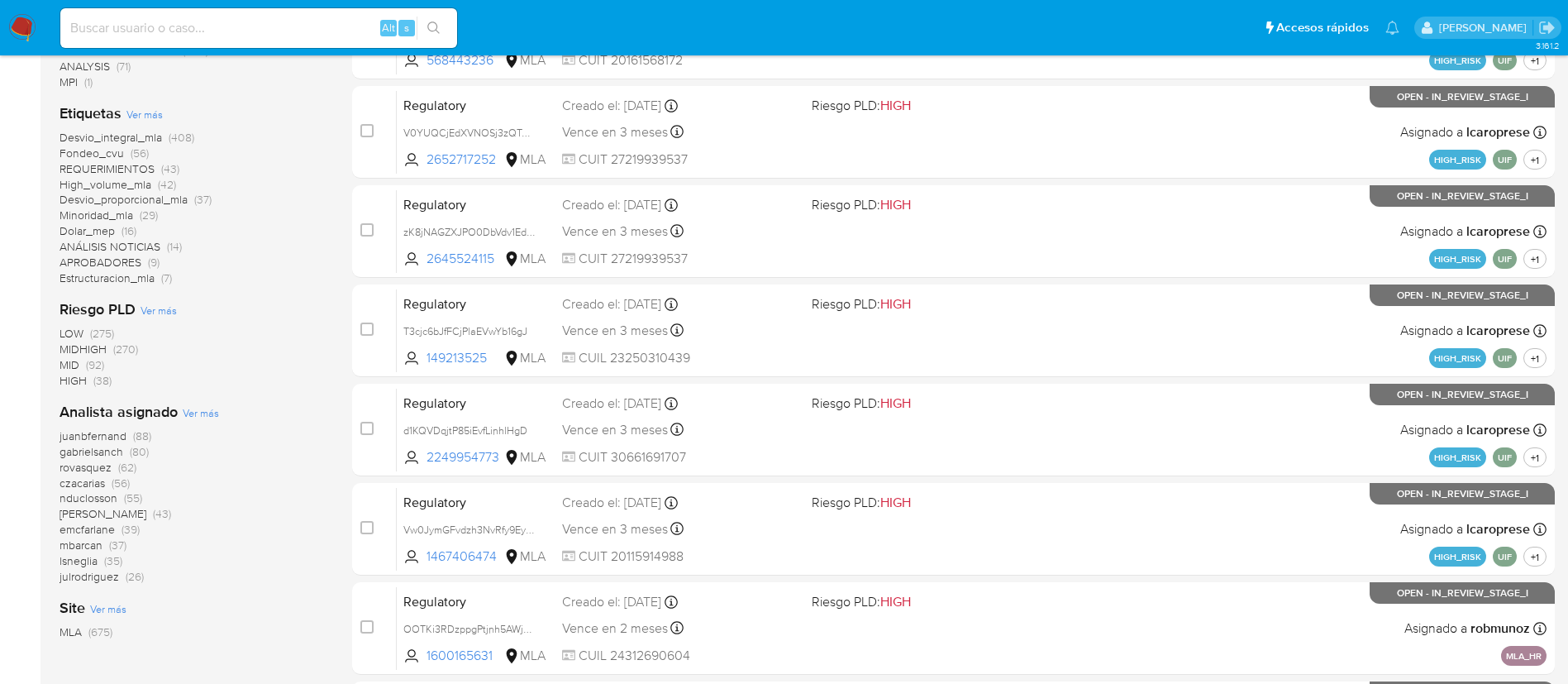
scroll to position [0, 0]
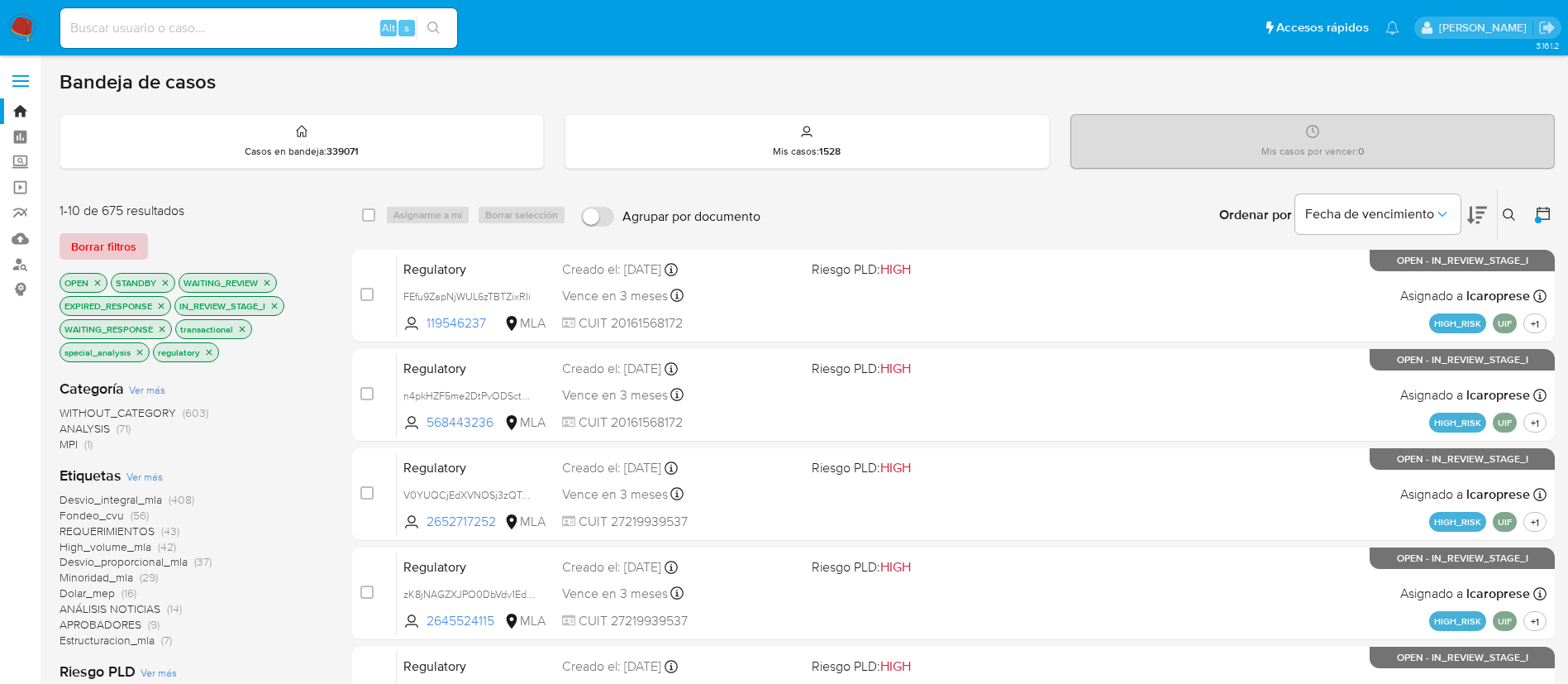
click at [129, 240] on span "Borrar filtros" at bounding box center [104, 246] width 66 height 23
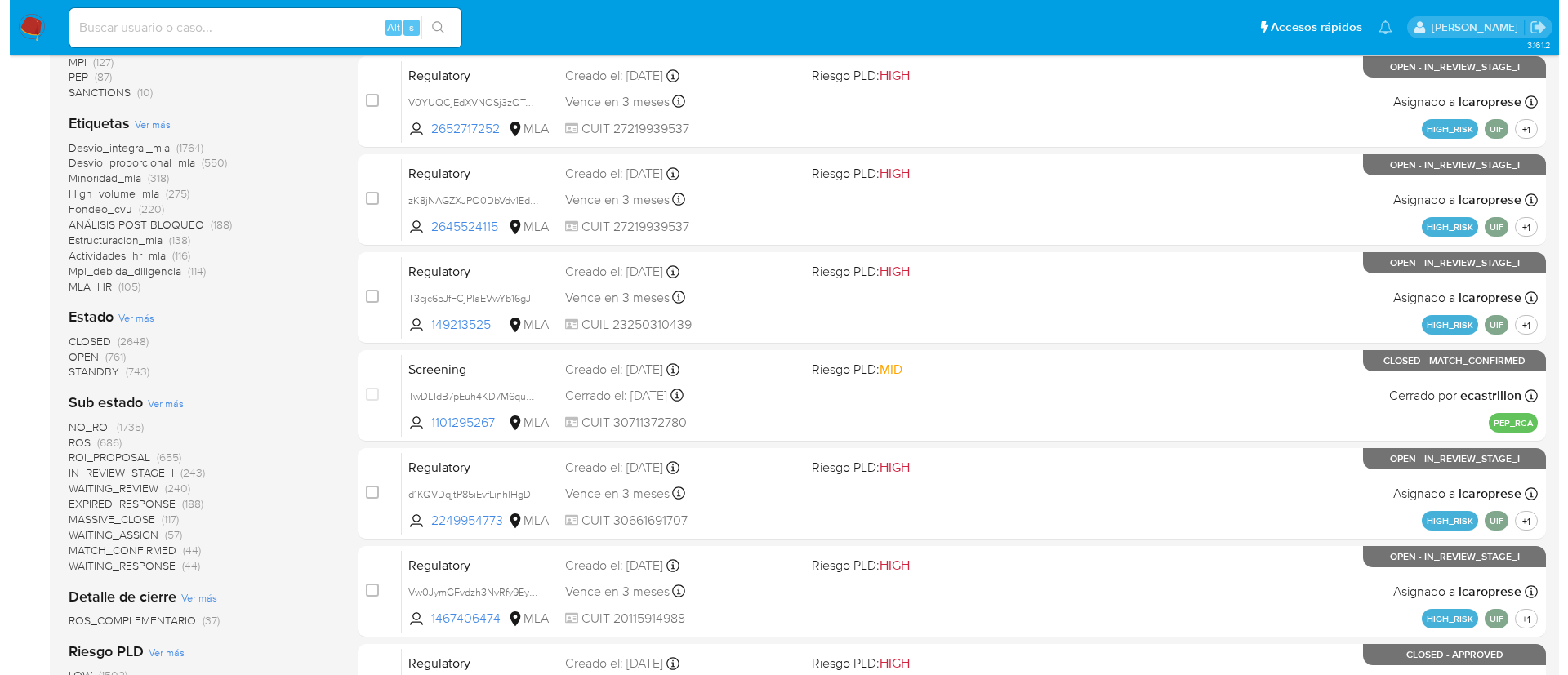
scroll to position [387, 0]
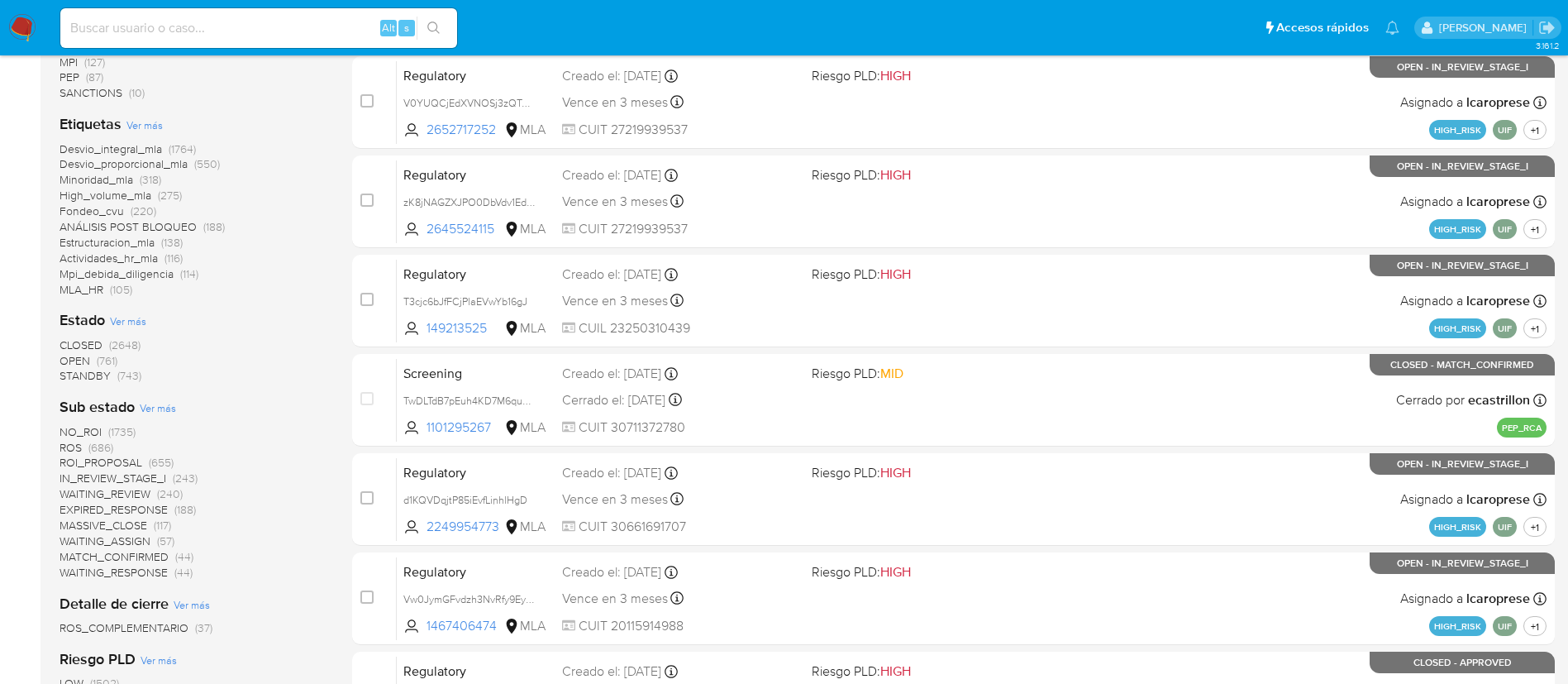
click at [136, 325] on span "Ver más" at bounding box center [128, 321] width 36 height 15
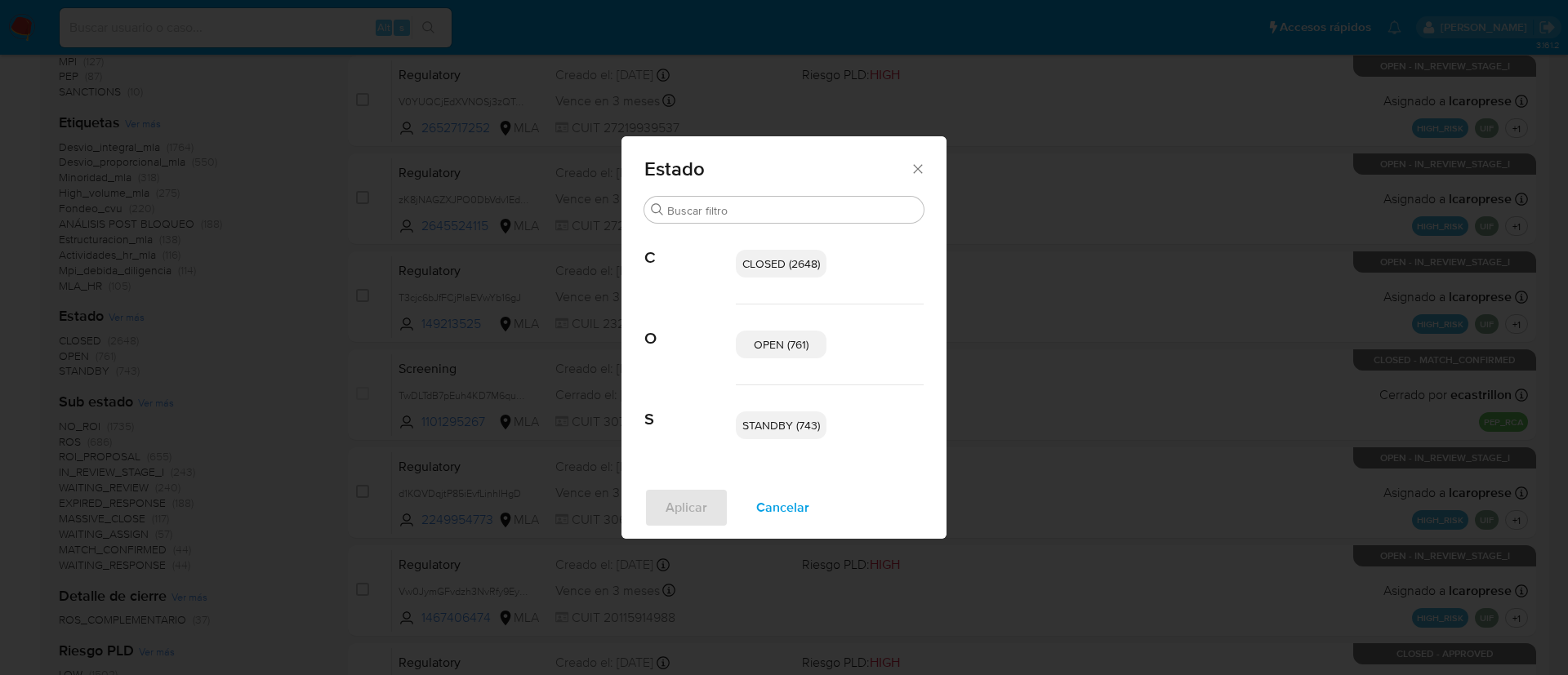
click at [749, 431] on span "STANDBY (743)" at bounding box center [781, 424] width 78 height 16
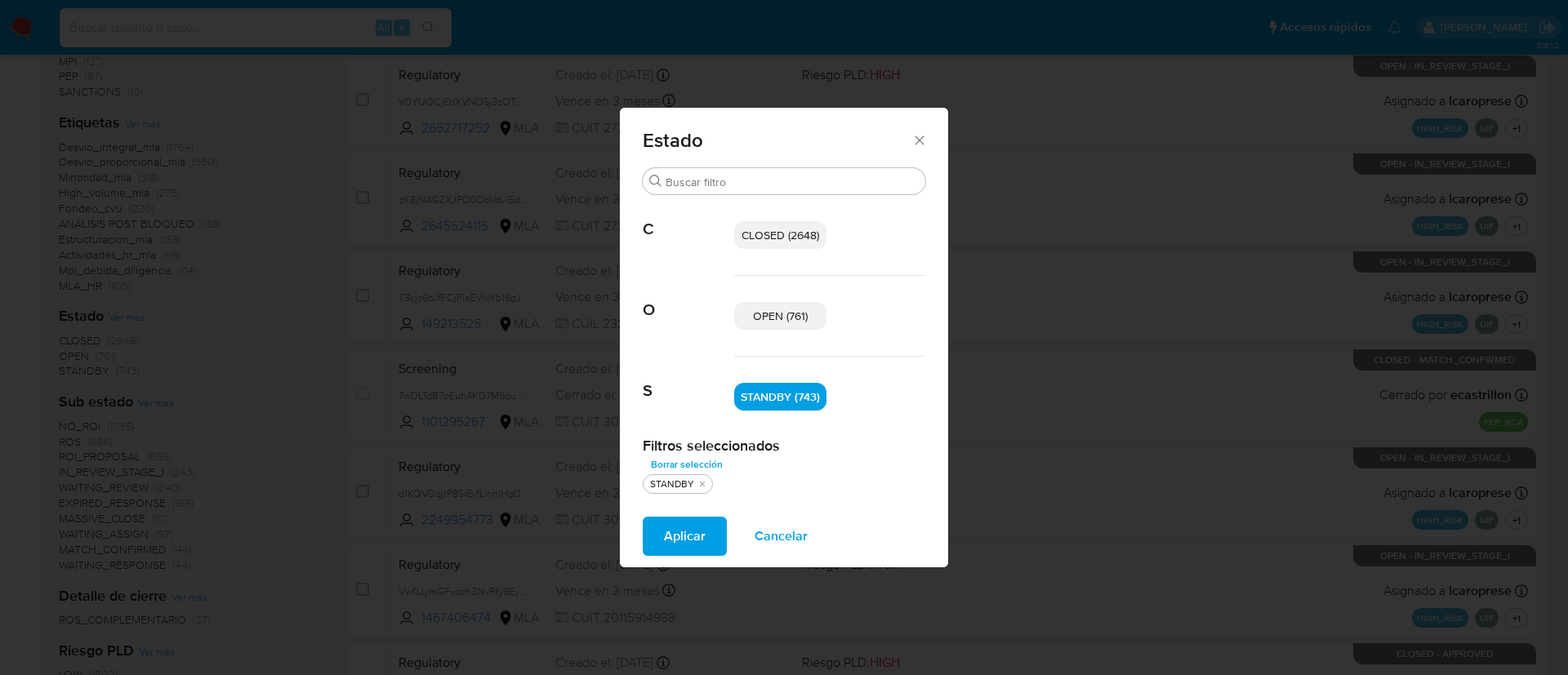
click at [784, 314] on span "OPEN (761)" at bounding box center [780, 315] width 54 height 16
click at [684, 538] on span "Aplicar" at bounding box center [685, 536] width 41 height 36
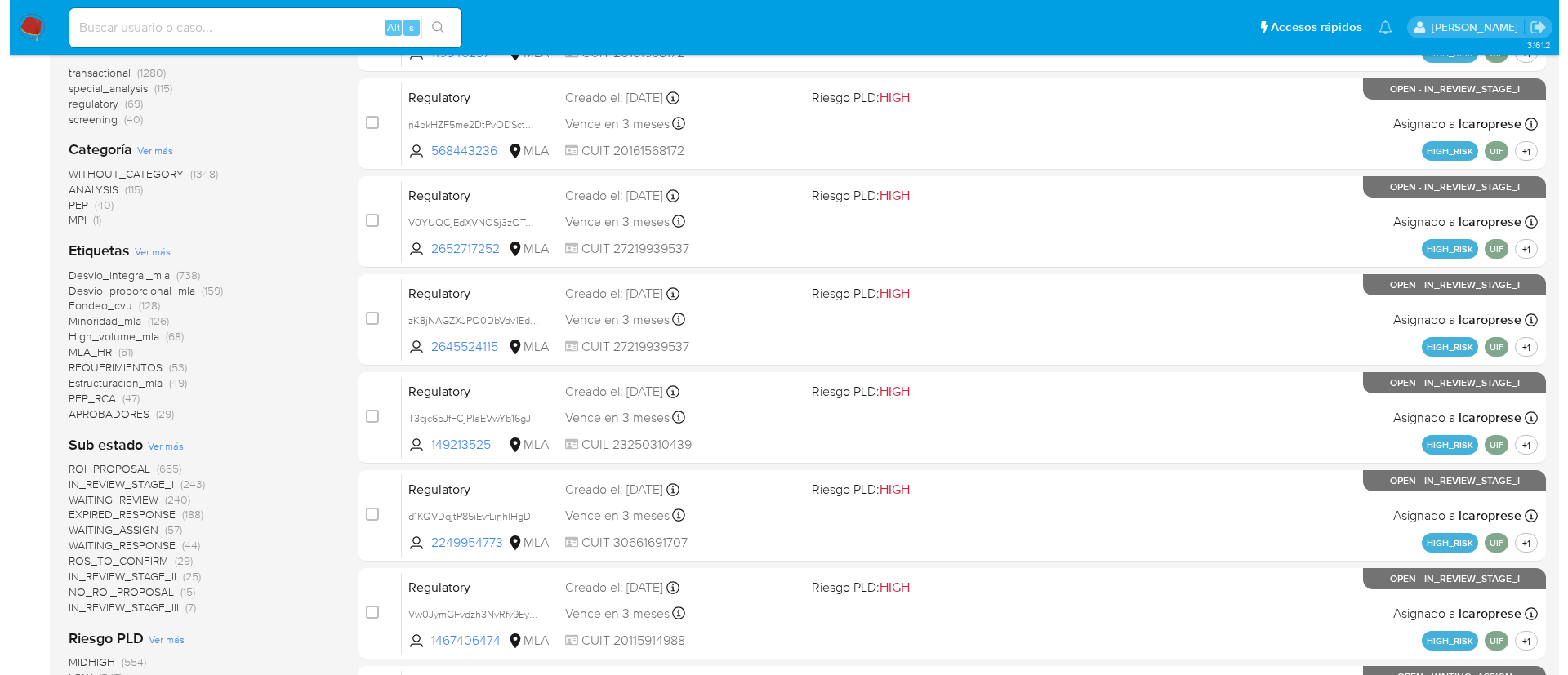
scroll to position [267, 0]
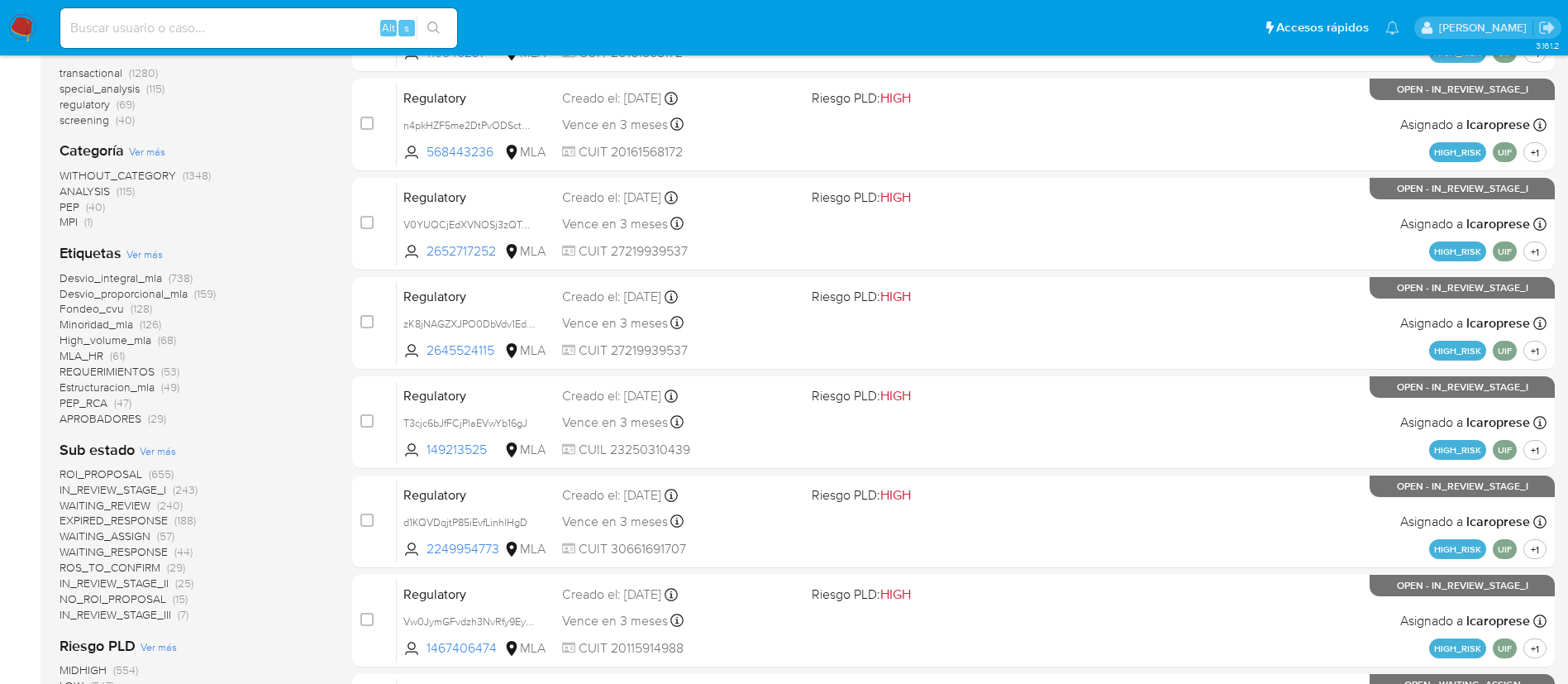
click at [152, 456] on span "Ver más" at bounding box center [158, 451] width 36 height 15
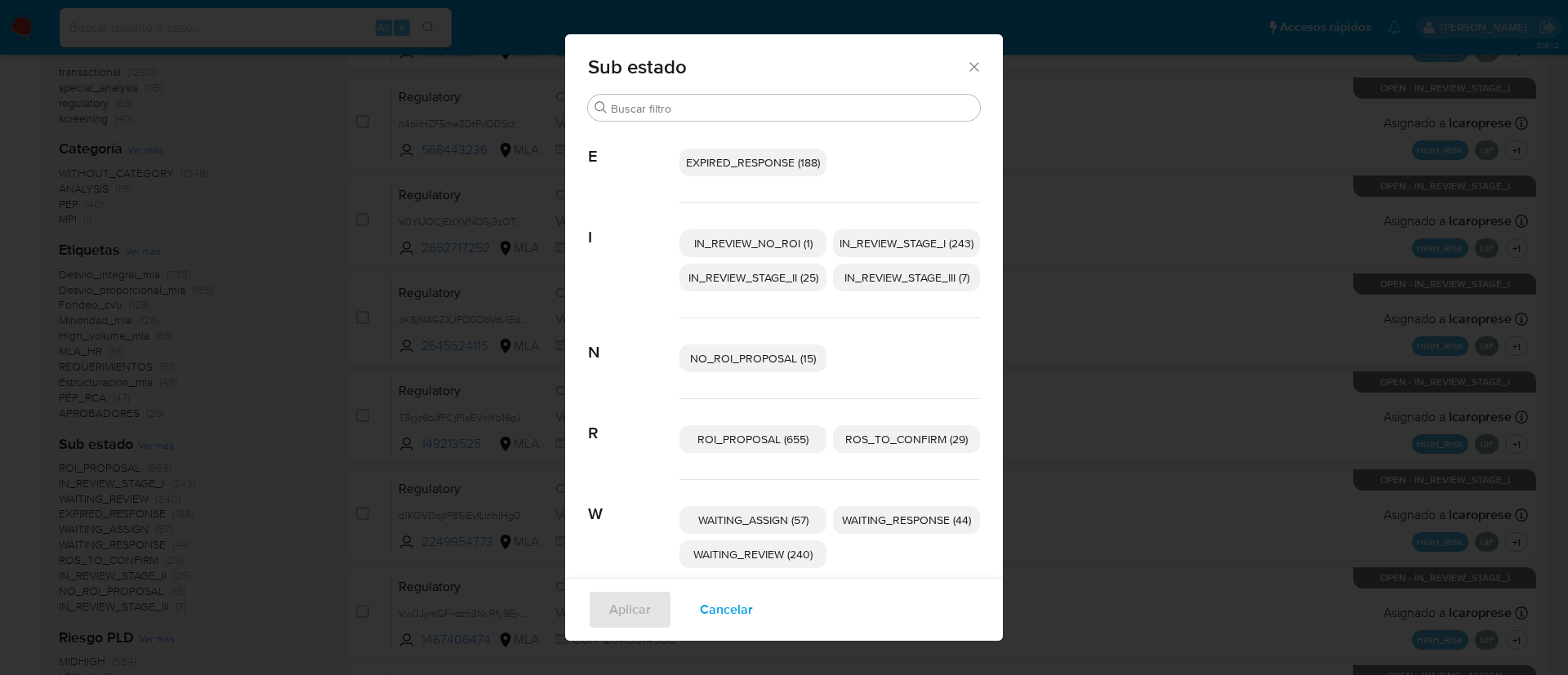
click at [759, 165] on span "EXPIRED_RESPONSE (188)" at bounding box center [753, 161] width 134 height 16
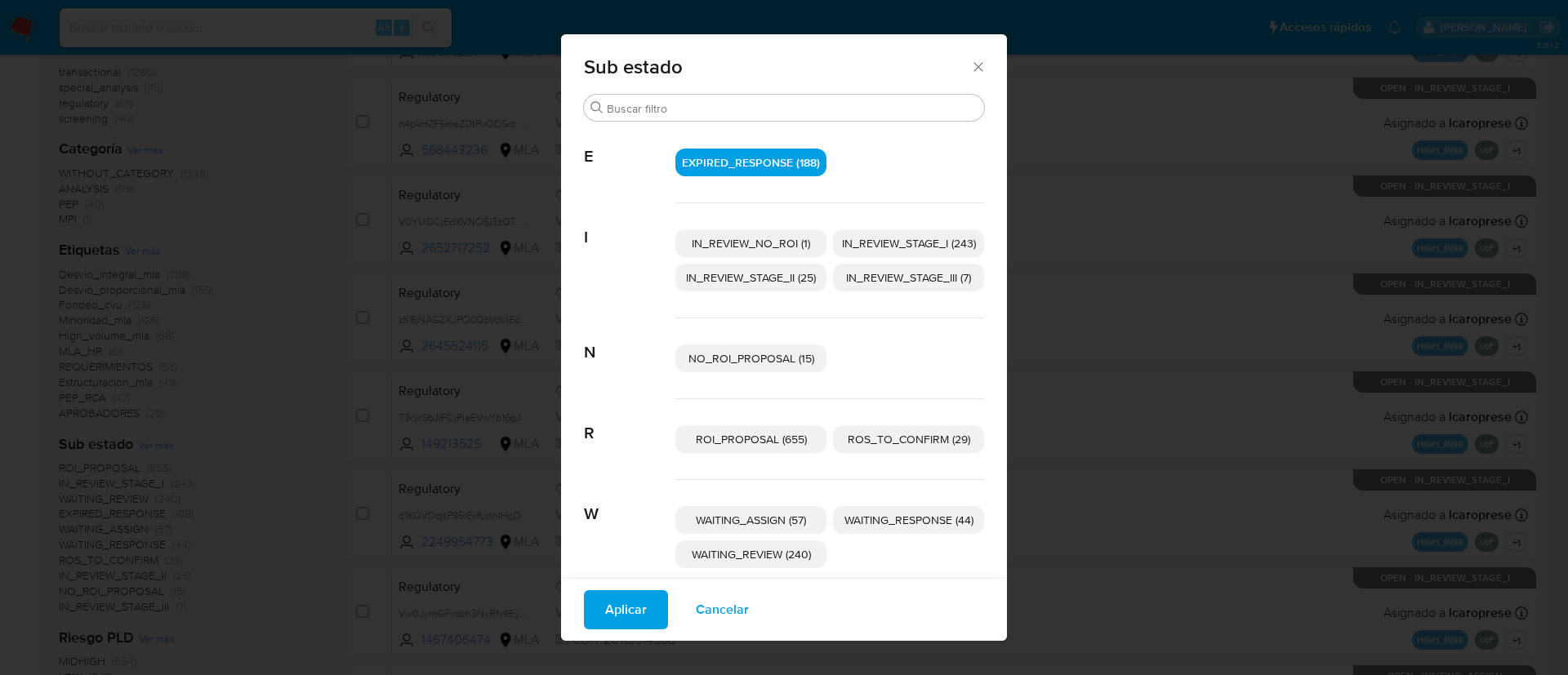
click at [862, 235] on span "IN_REVIEW_STAGE_I (243)" at bounding box center [908, 242] width 134 height 16
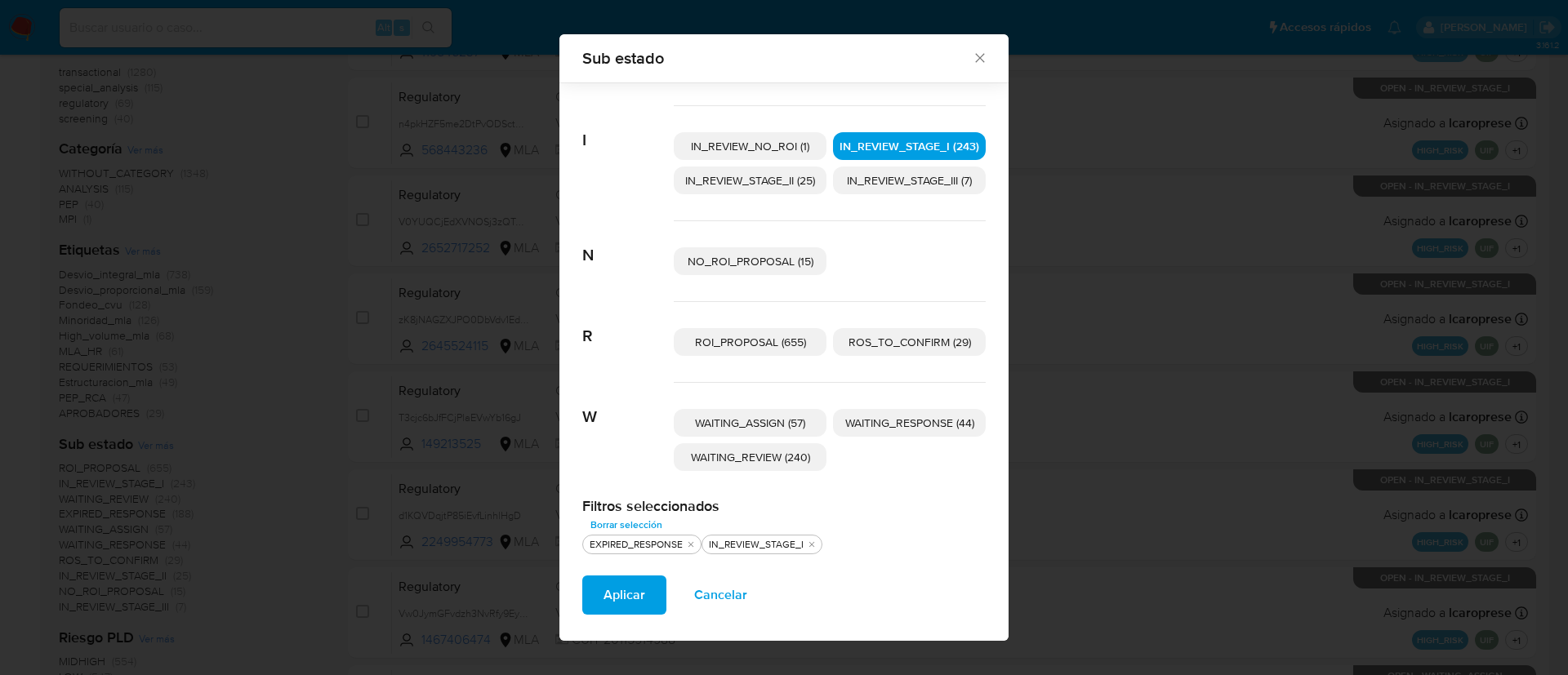
scroll to position [85, 0]
click at [871, 423] on span "WAITING_RESPONSE (44)" at bounding box center [909, 422] width 129 height 16
click at [782, 458] on span "WAITING_REVIEW (240)" at bounding box center [750, 455] width 119 height 16
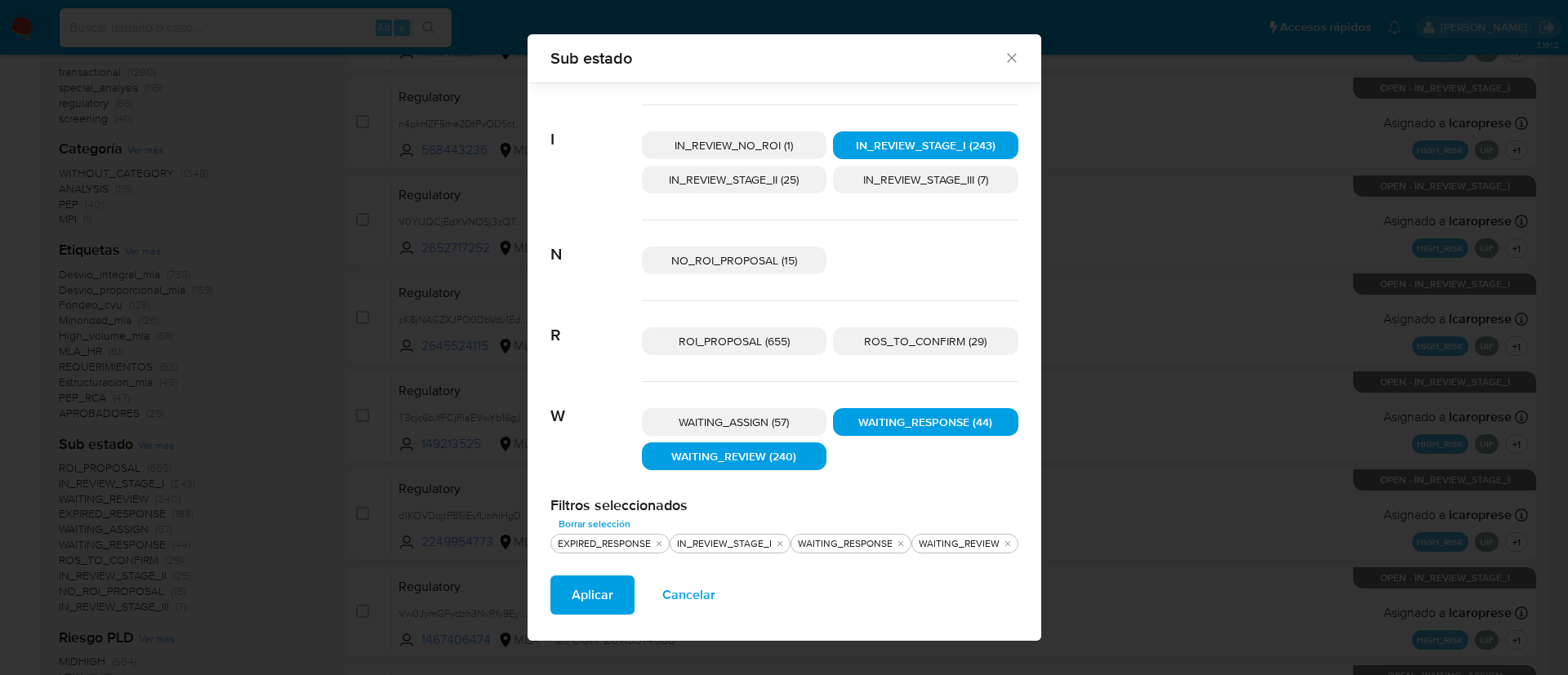
click at [592, 605] on span "Aplicar" at bounding box center [592, 595] width 41 height 36
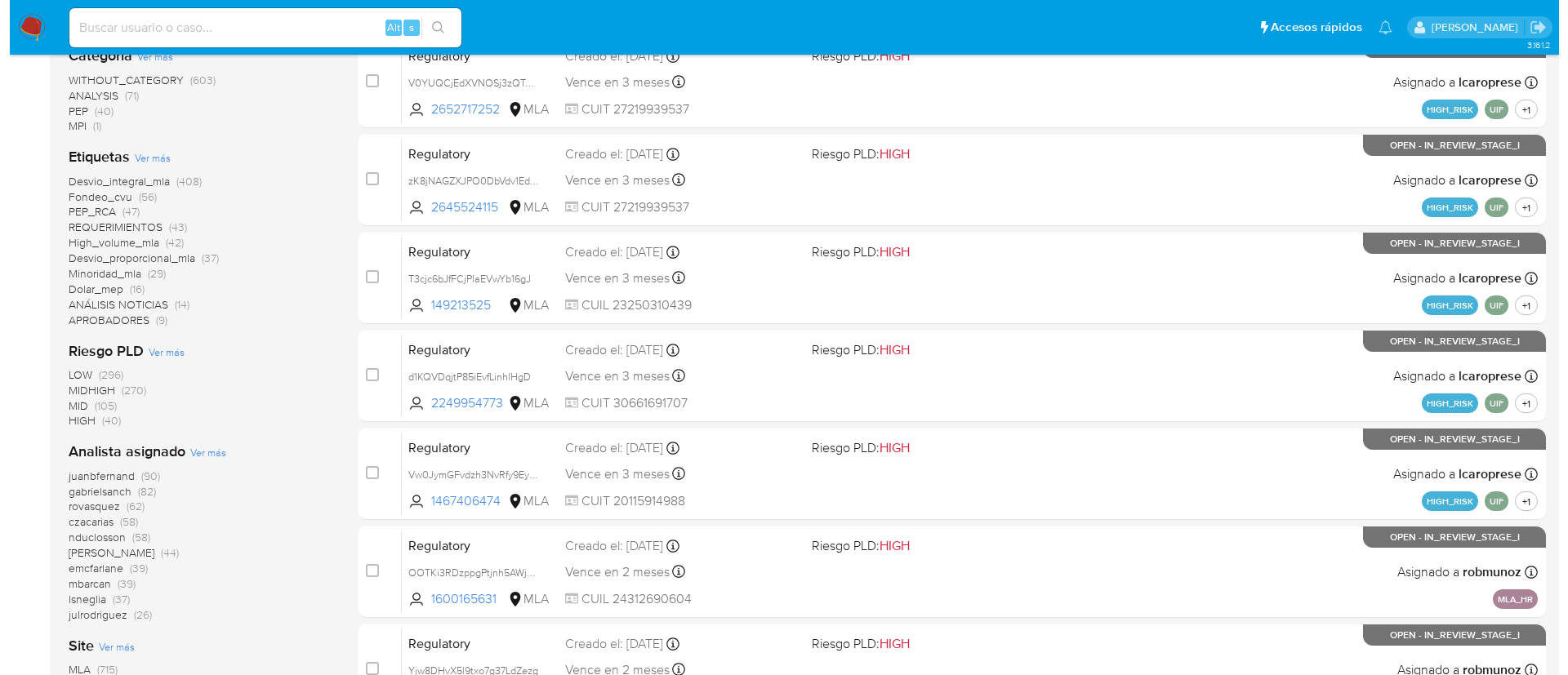
scroll to position [407, 0]
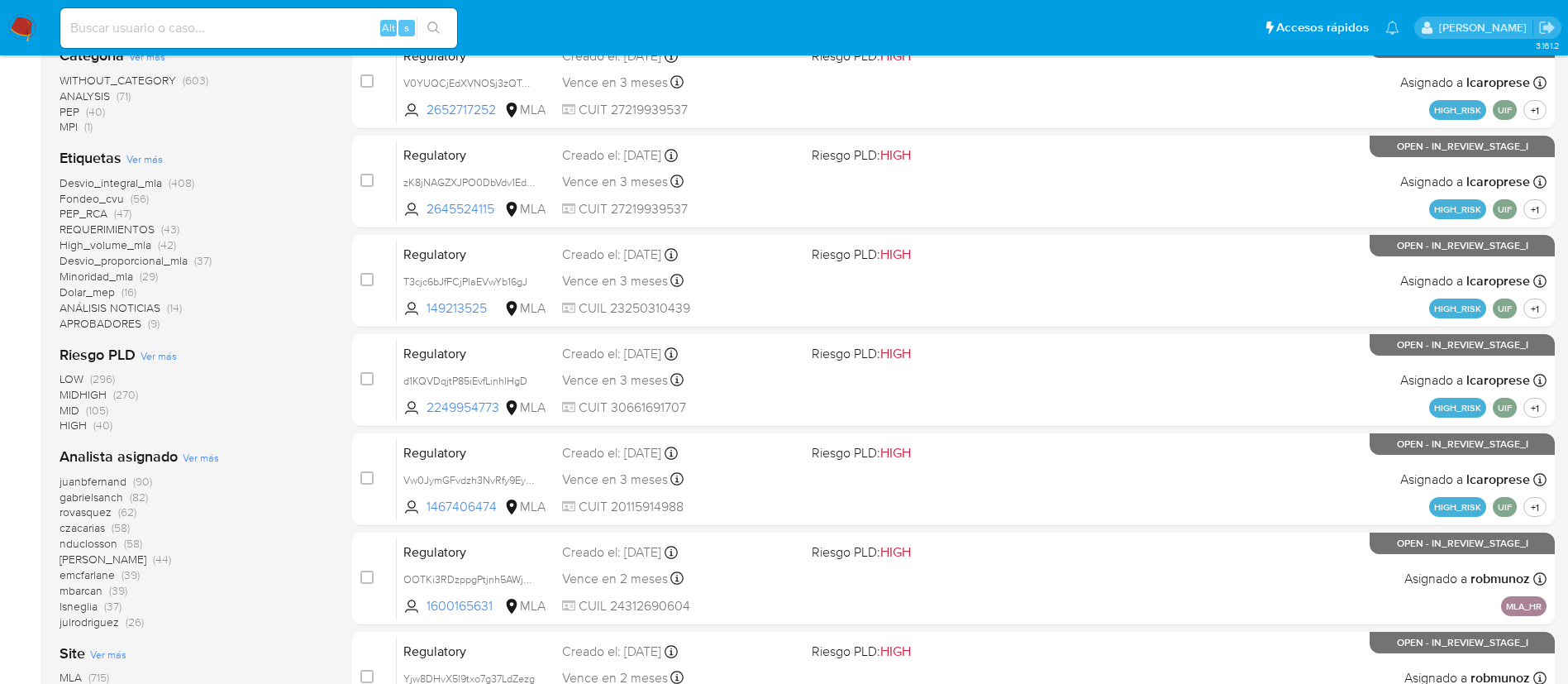
click at [209, 452] on span "Ver más" at bounding box center [201, 458] width 36 height 15
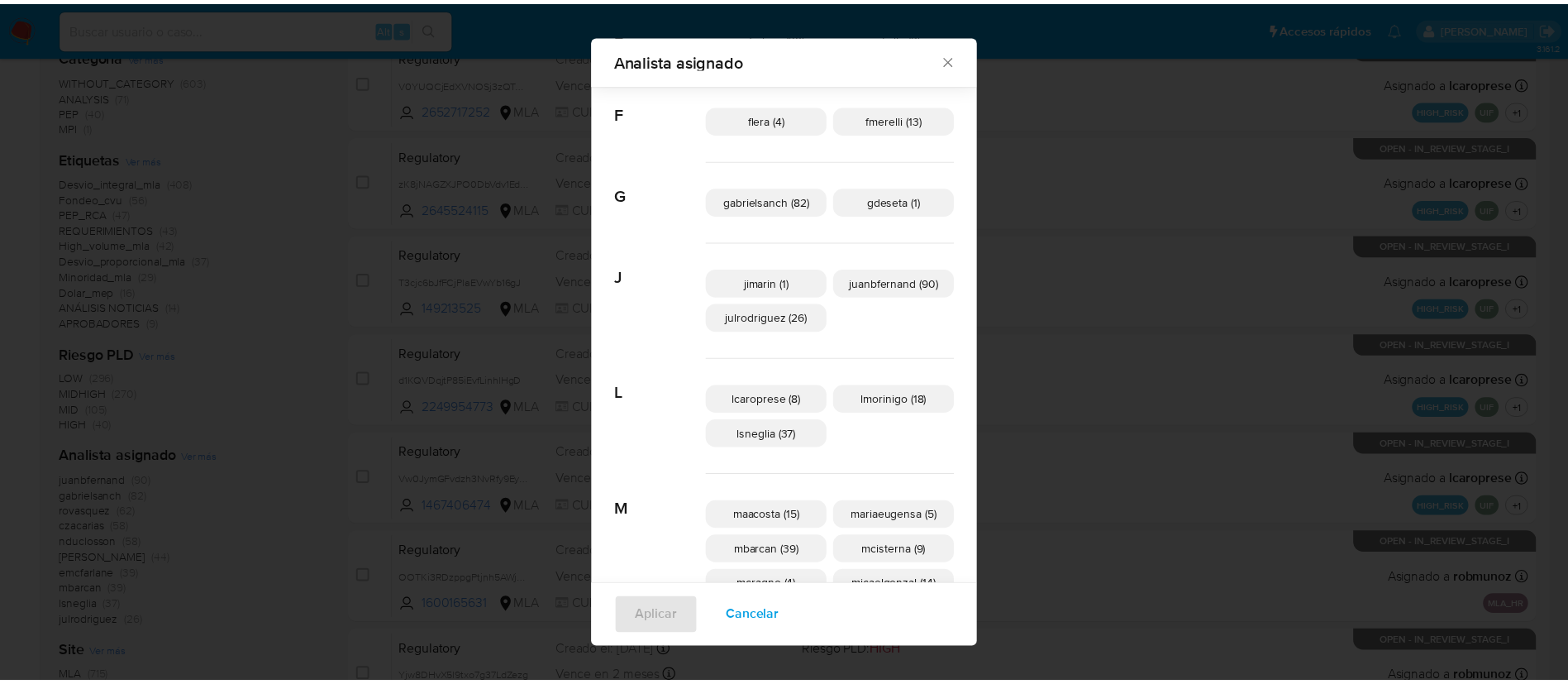
scroll to position [282, 0]
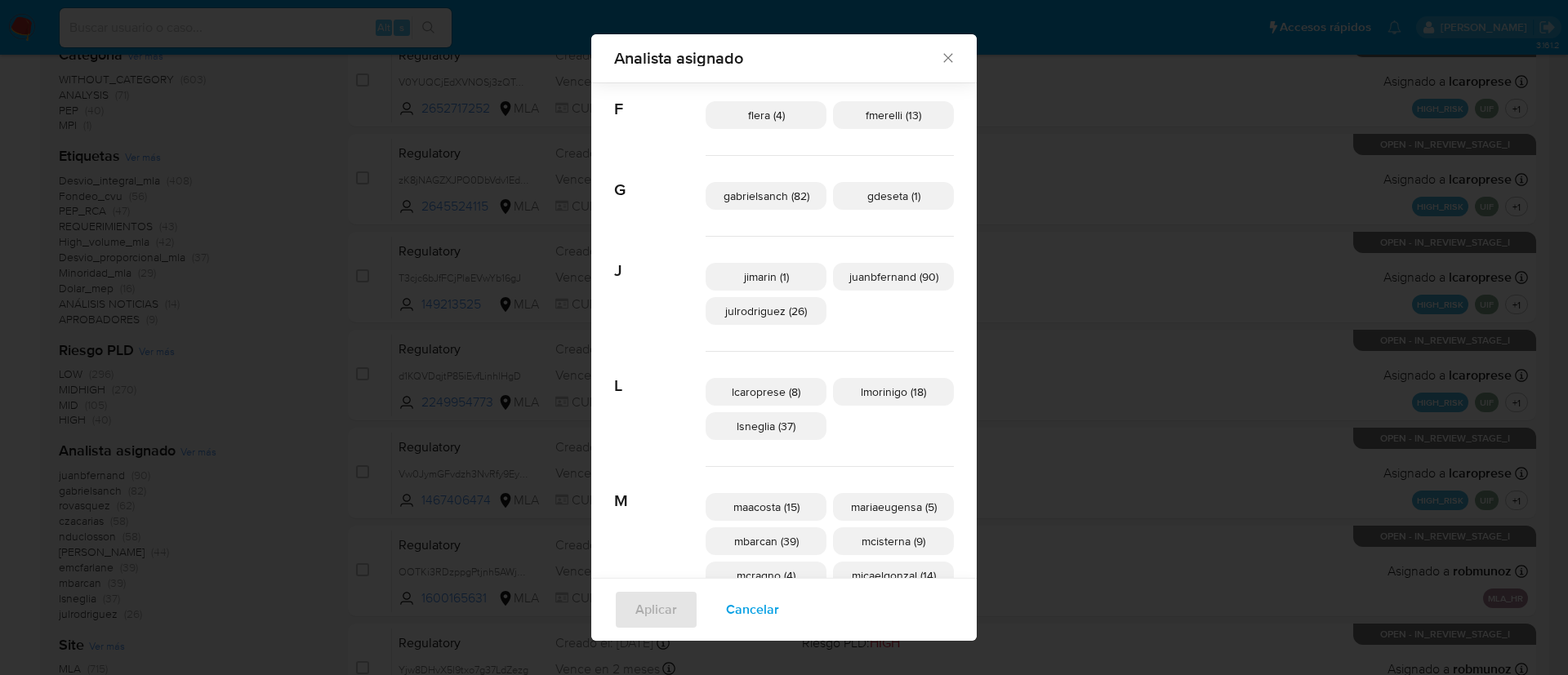
click at [497, 394] on div "Analista asignado Buscar A amedzovich (44) aviggiano (20) C czacarias (58) E em…" at bounding box center [784, 337] width 1568 height 675
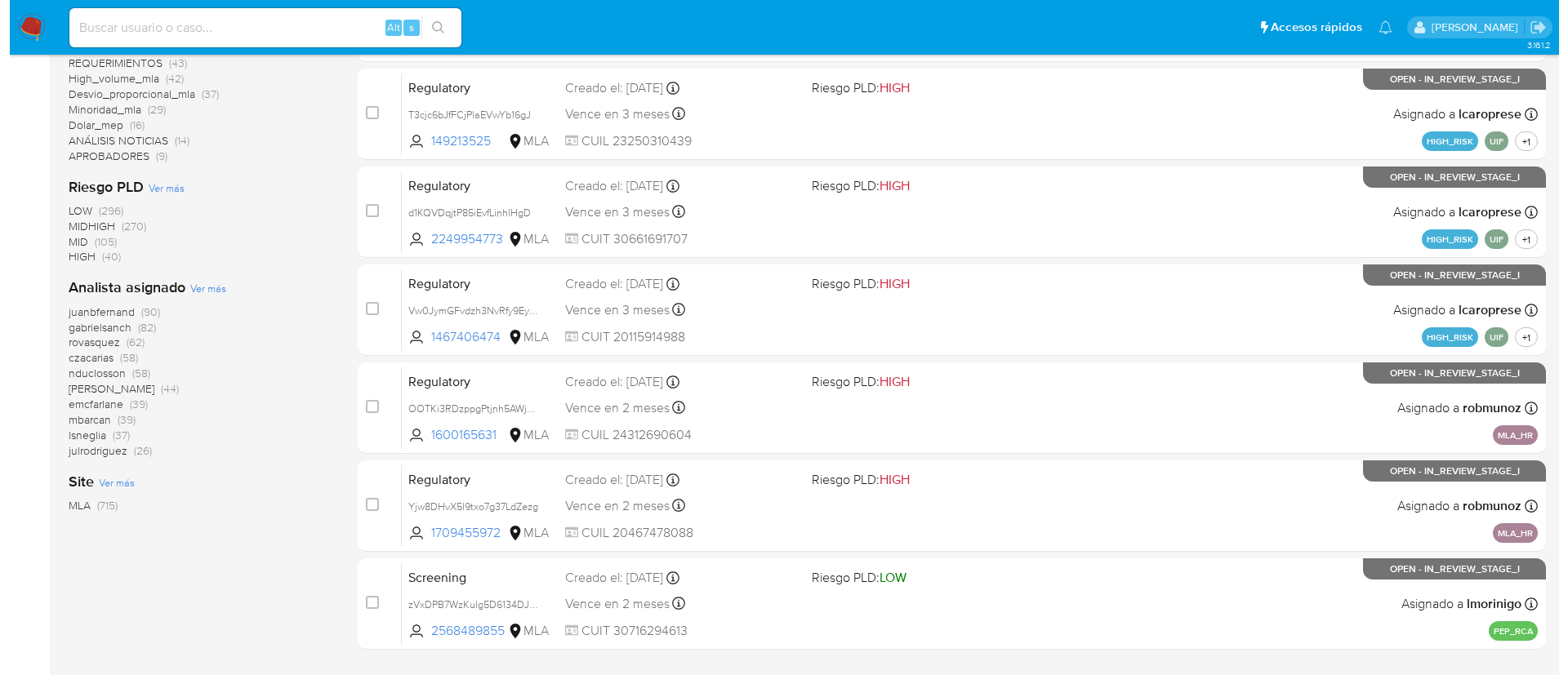
scroll to position [599, 0]
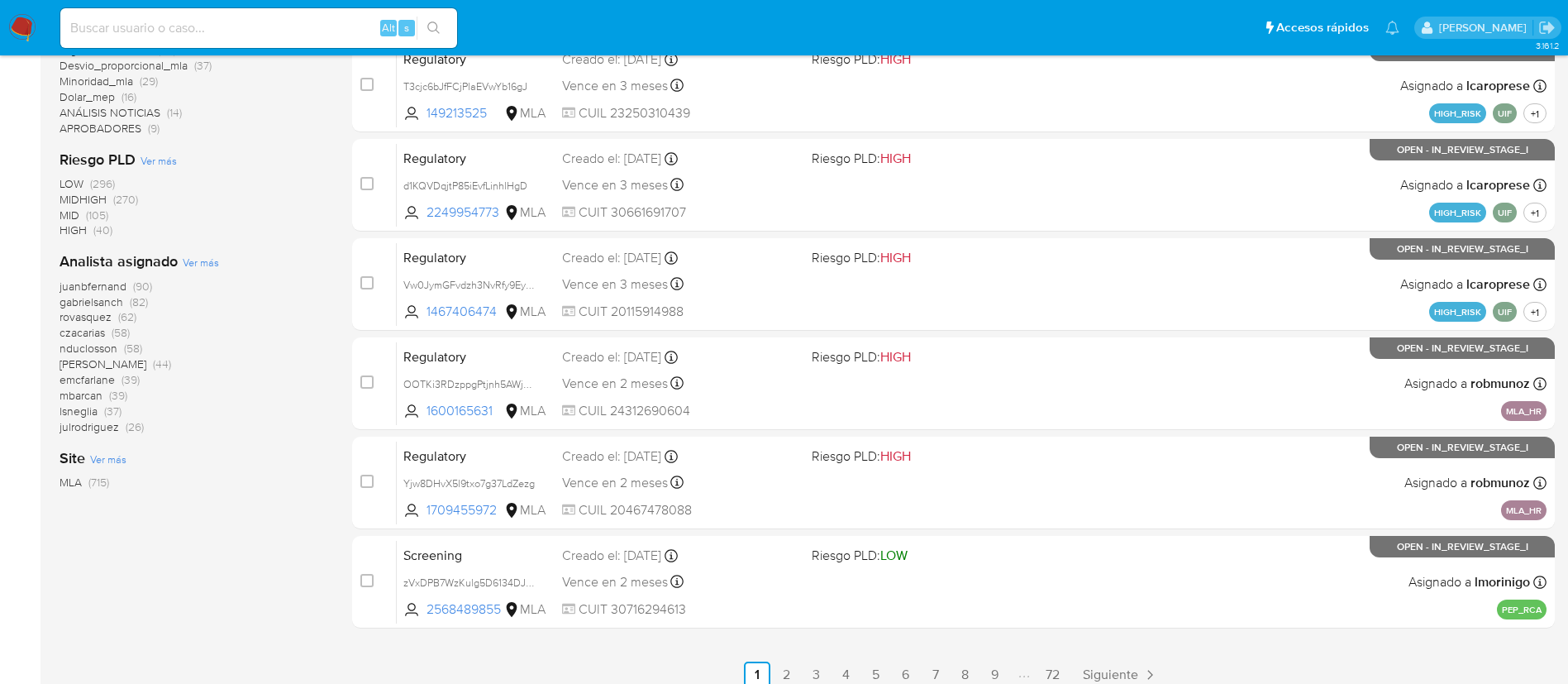
click at [187, 259] on span "Ver más" at bounding box center [201, 263] width 36 height 15
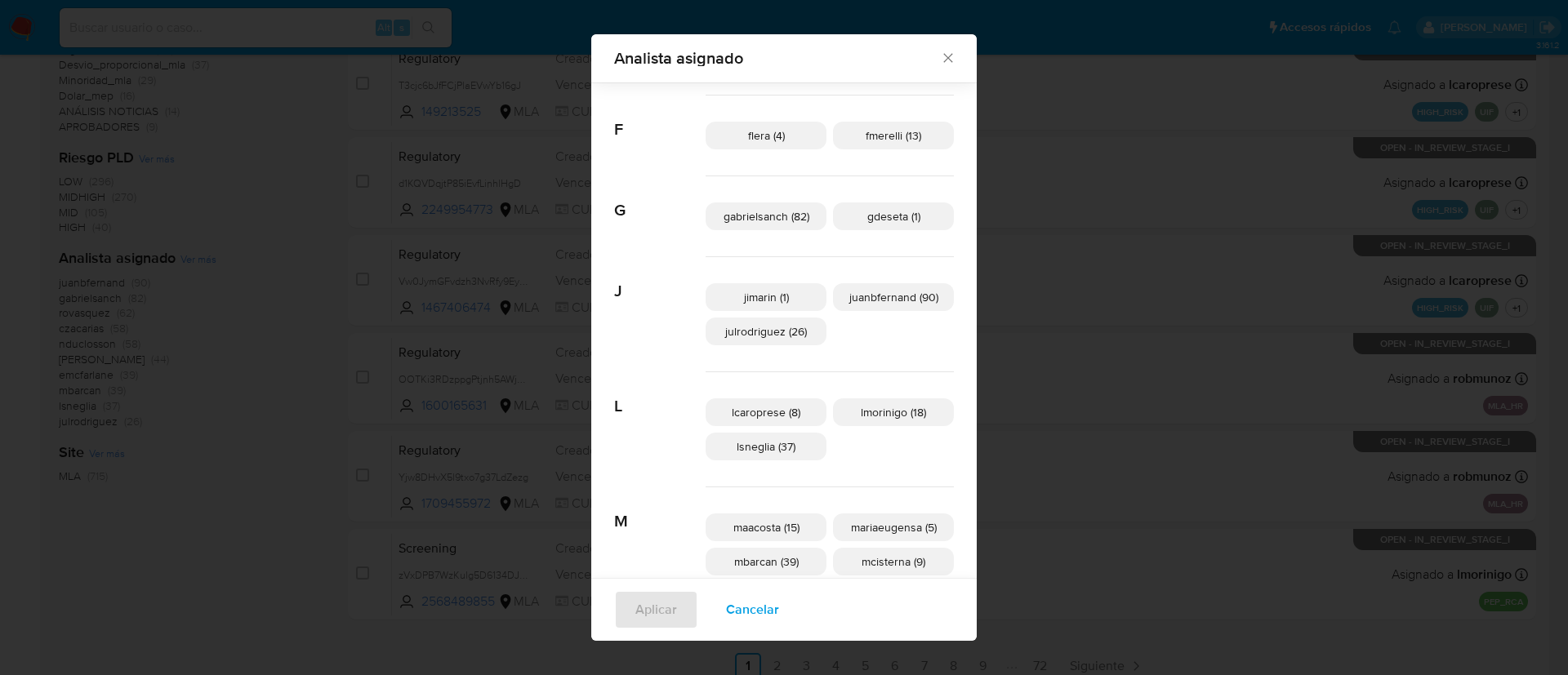
scroll to position [299, 0]
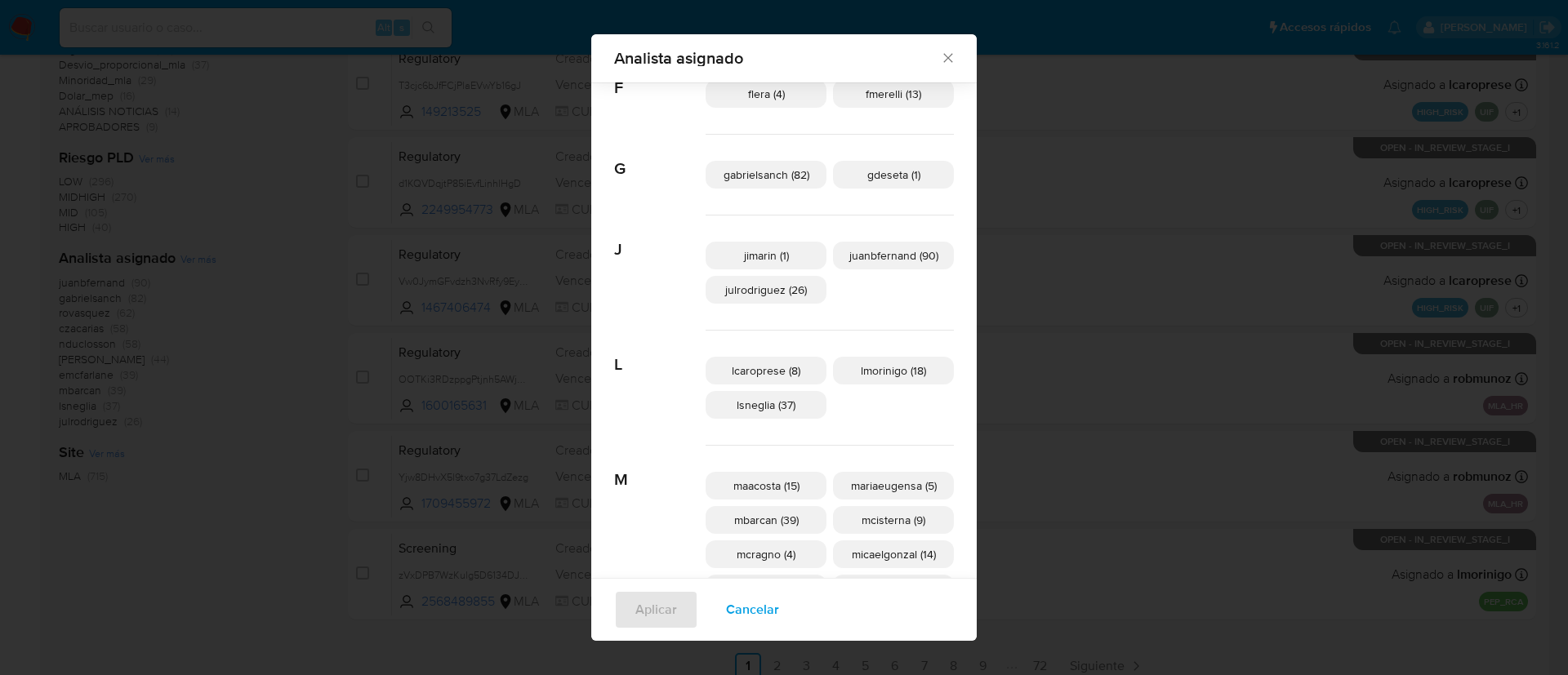
click at [767, 490] on span "maacosta (15)" at bounding box center [767, 485] width 66 height 16
click at [671, 605] on span "Aplicar" at bounding box center [656, 609] width 41 height 36
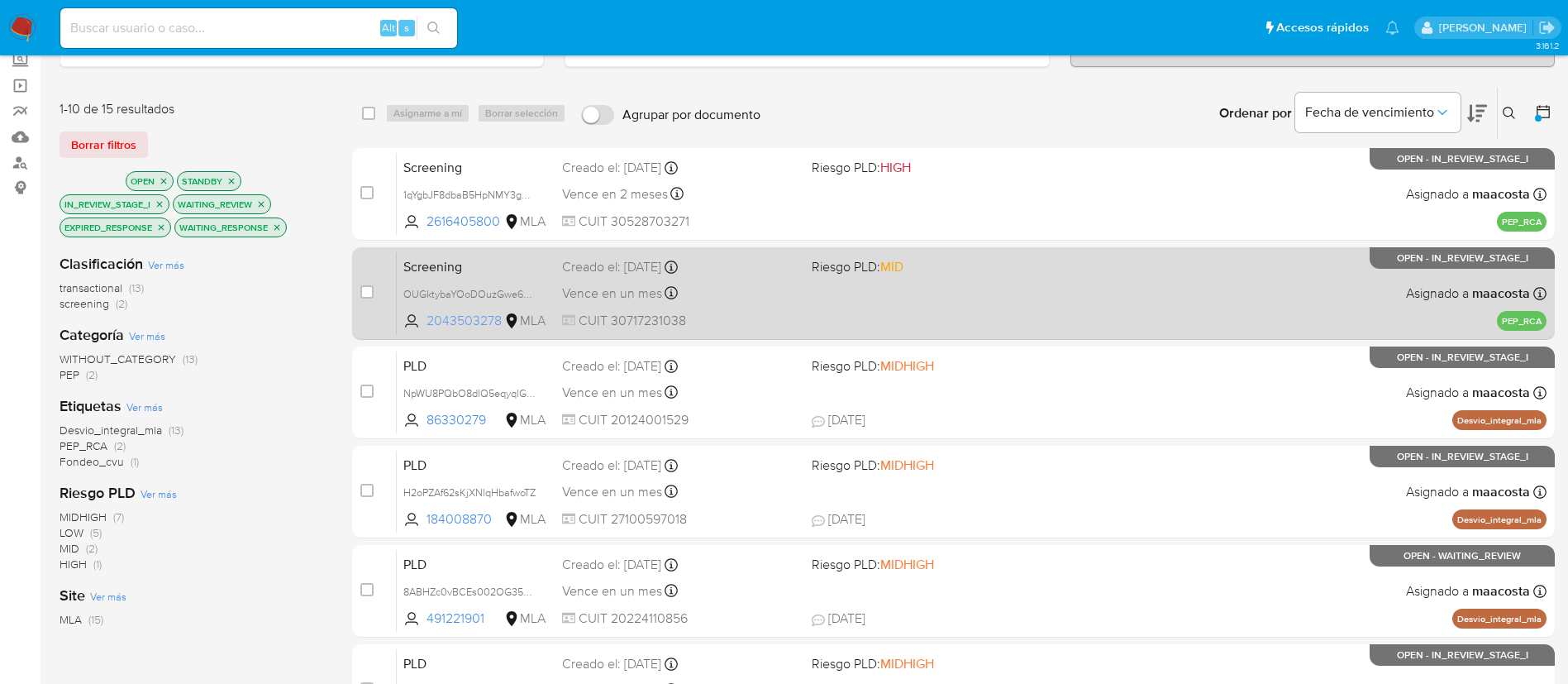
scroll to position [104, 0]
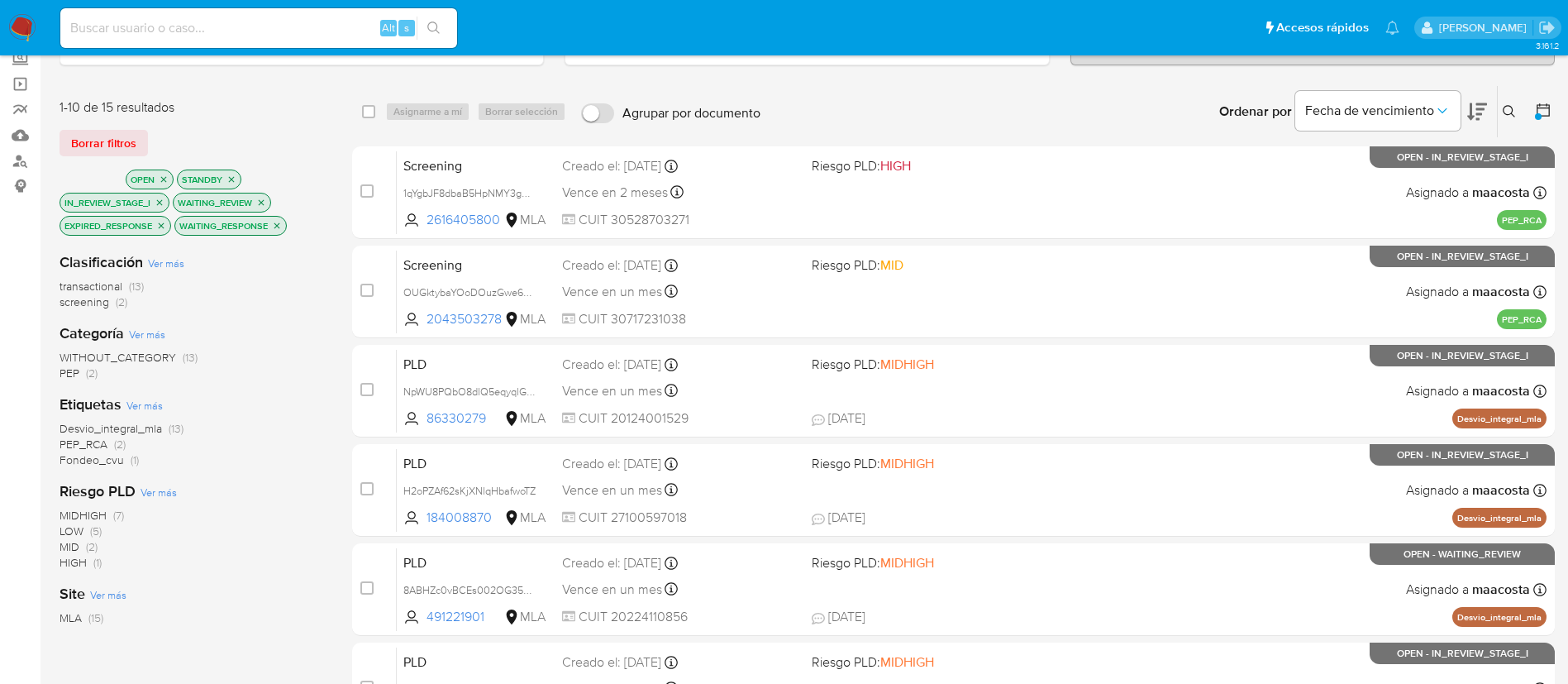
click at [109, 285] on span "transactional" at bounding box center [91, 285] width 63 height 16
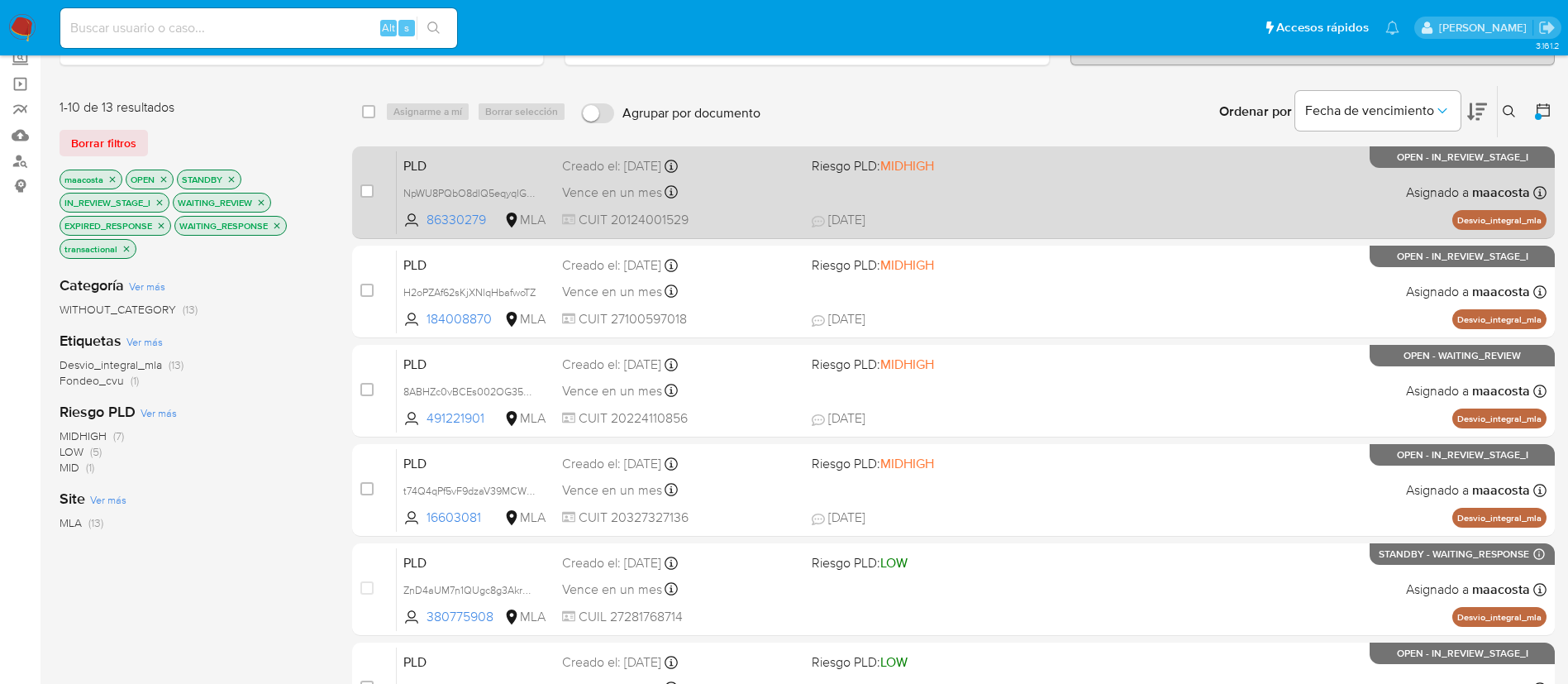
click at [450, 173] on span "PLD" at bounding box center [475, 165] width 145 height 22
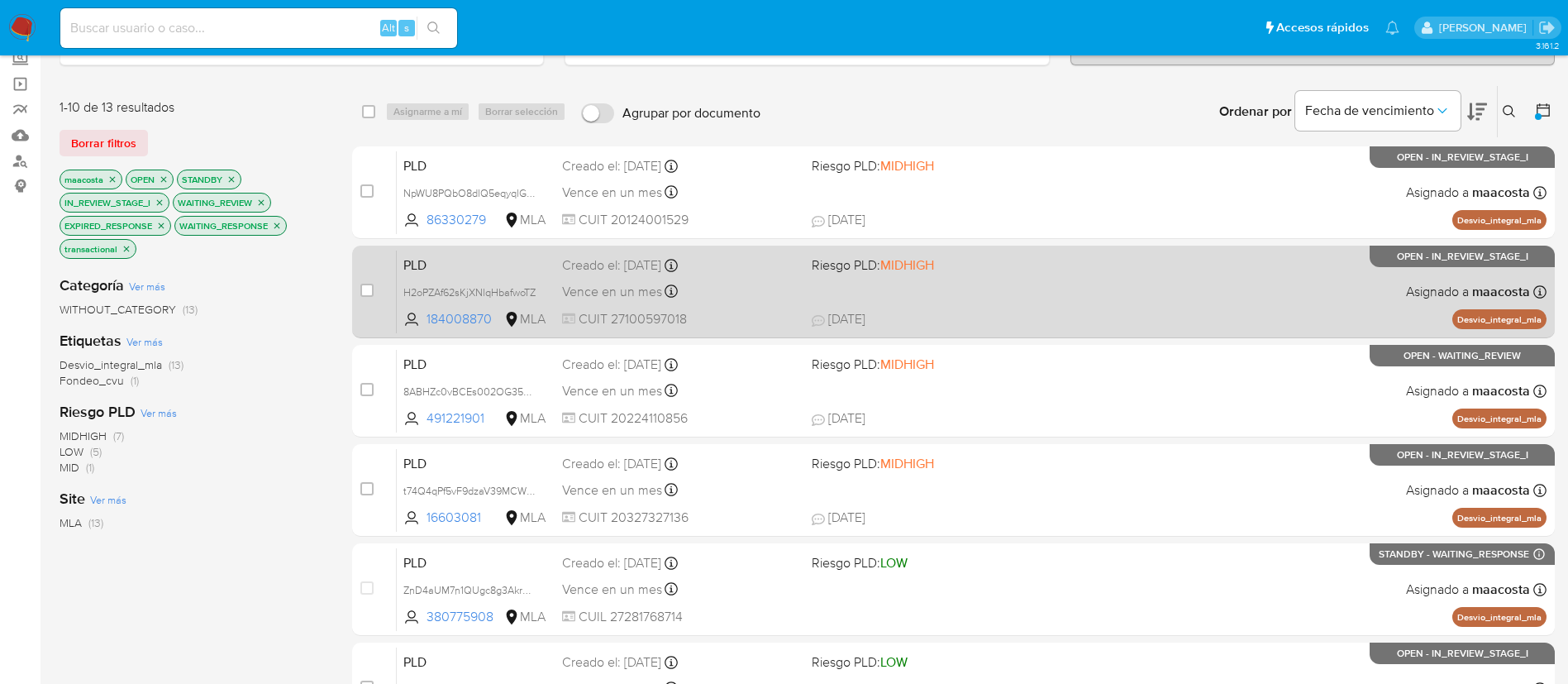
click at [452, 267] on span "PLD" at bounding box center [475, 264] width 145 height 22
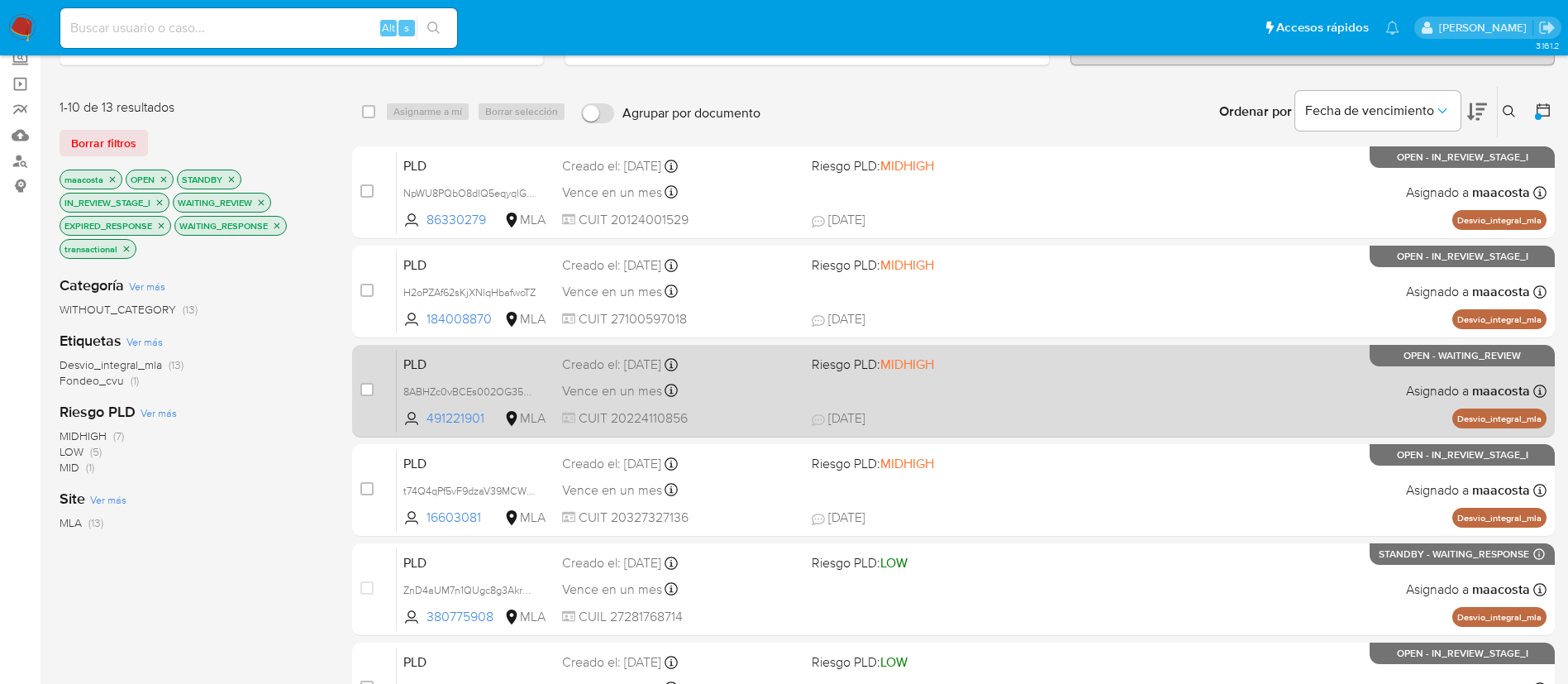
click at [427, 373] on span "PLD" at bounding box center [475, 362] width 145 height 22
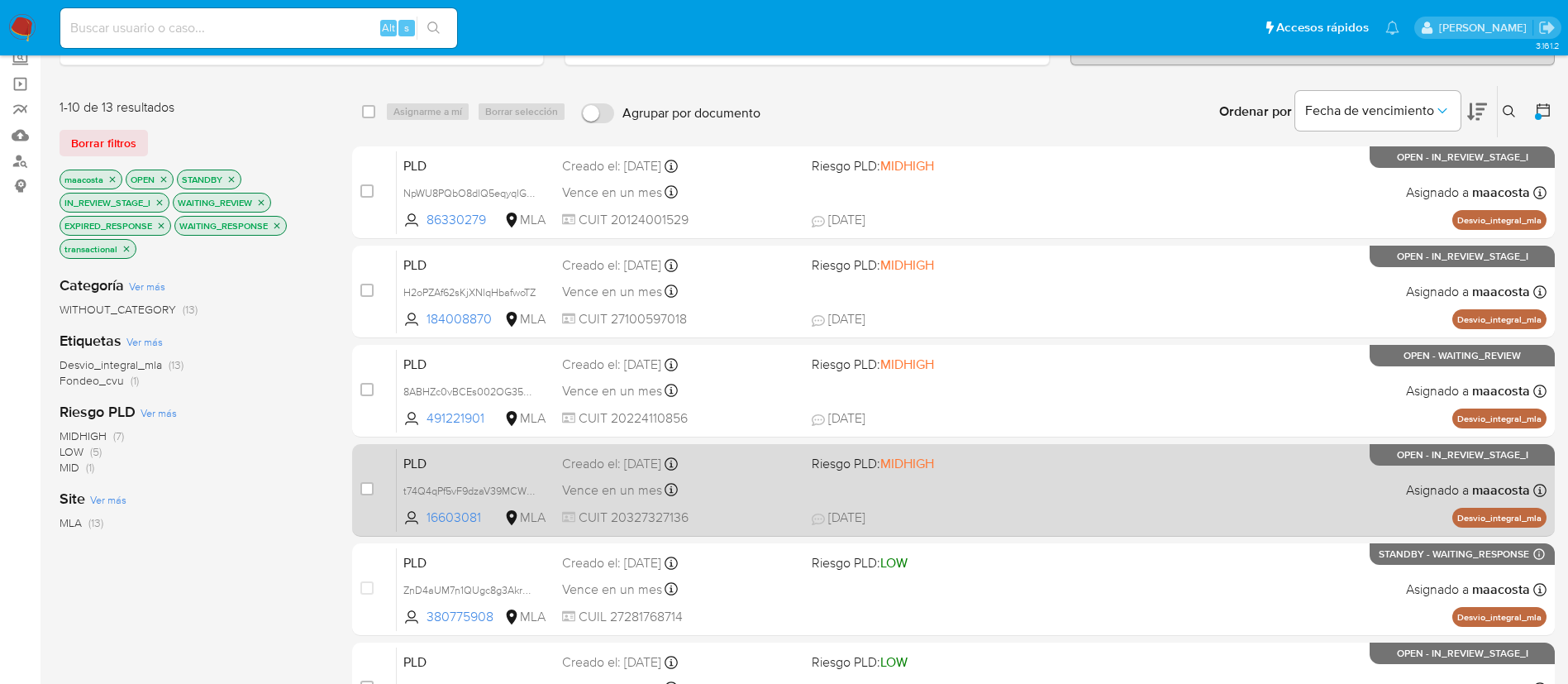
click at [434, 471] on span "PLD" at bounding box center [475, 462] width 145 height 22
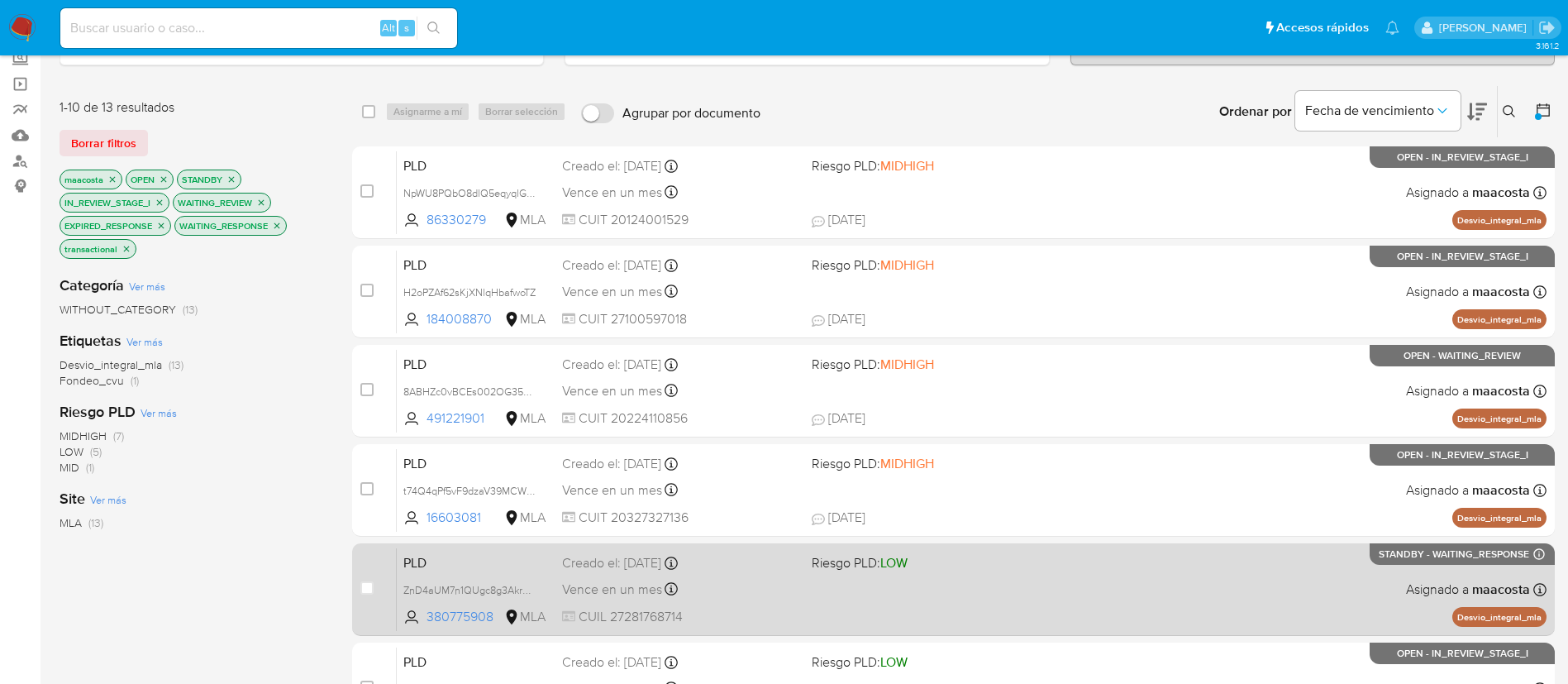
click at [436, 558] on span "PLD" at bounding box center [475, 561] width 145 height 22
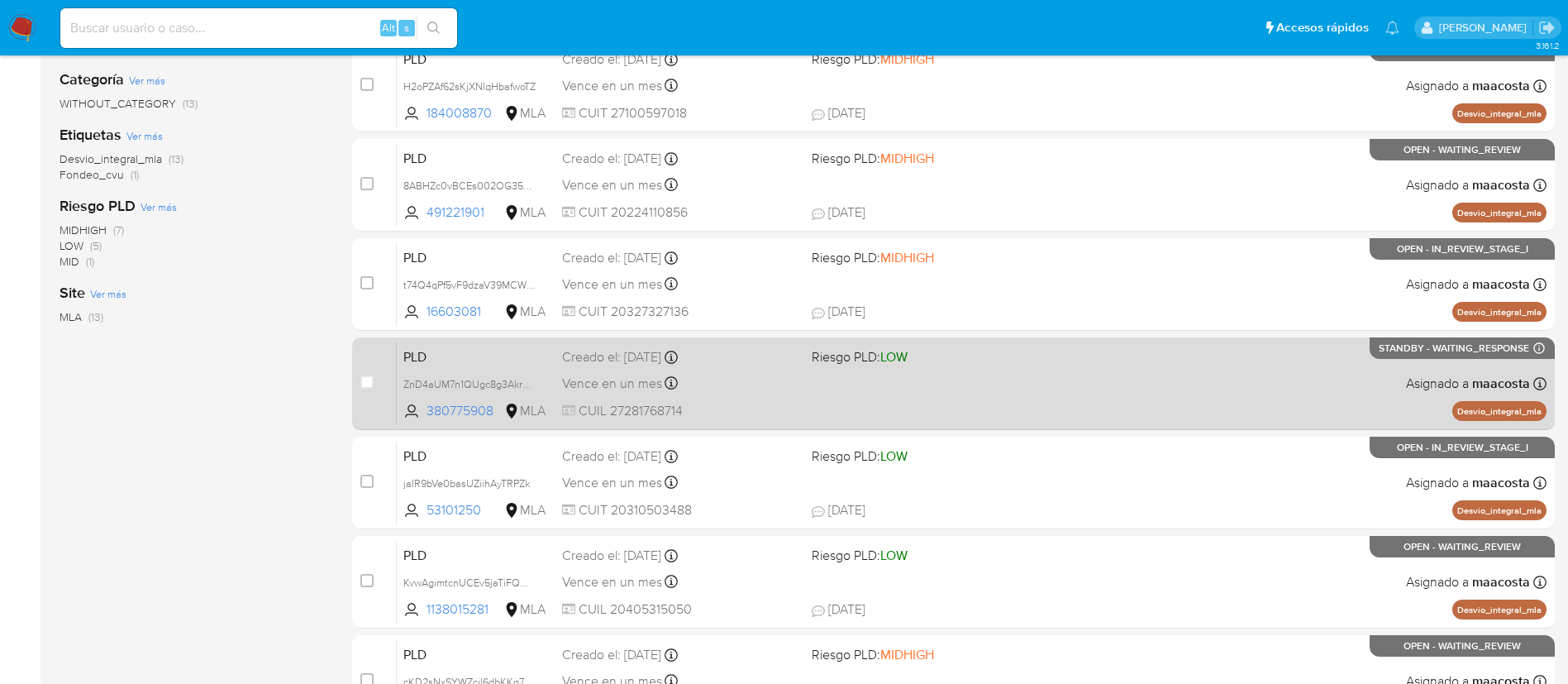
scroll to position [346, 0]
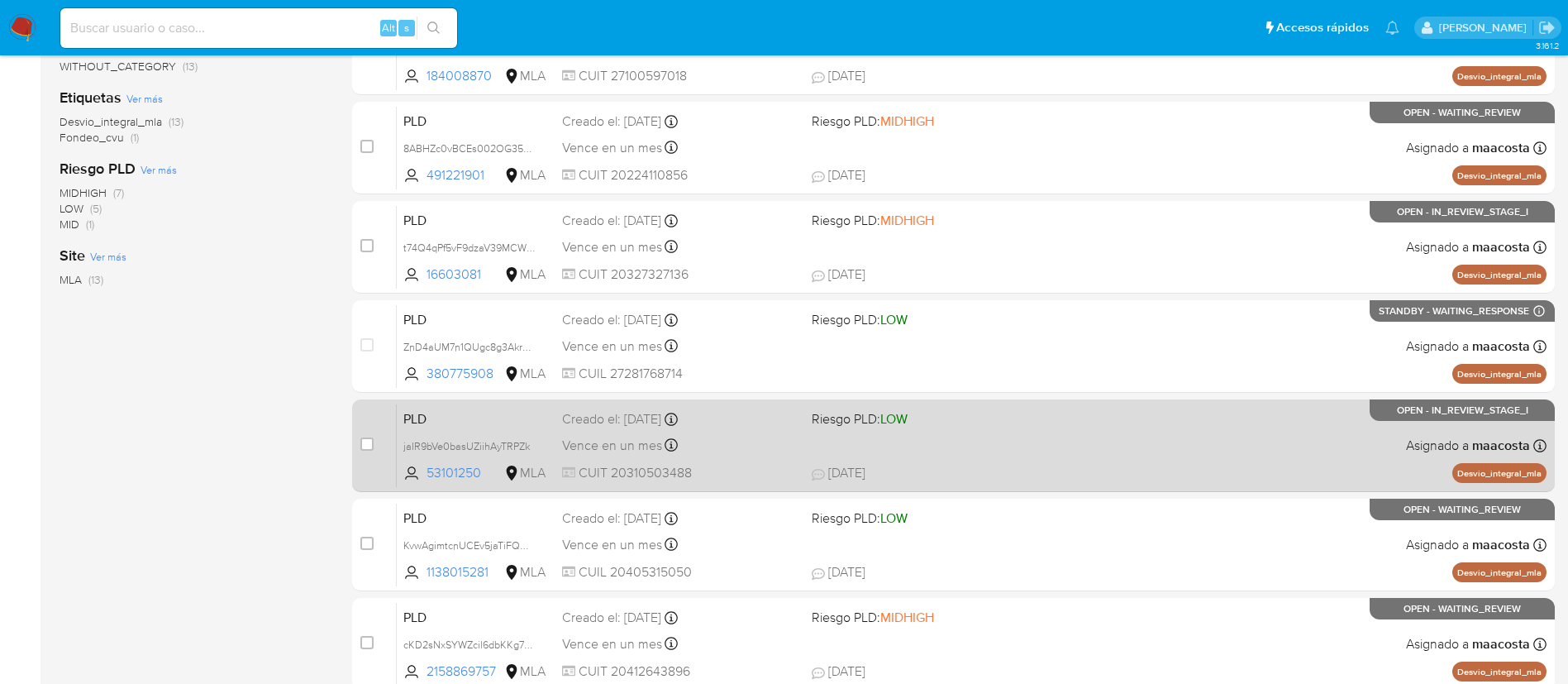
click at [440, 430] on div "PLD jaIR9bVe0basUZiihAyTRPZk 53101250 MLA Riesgo PLD: LOW Creado el: 12/08/2025…" at bounding box center [971, 445] width 1150 height 84
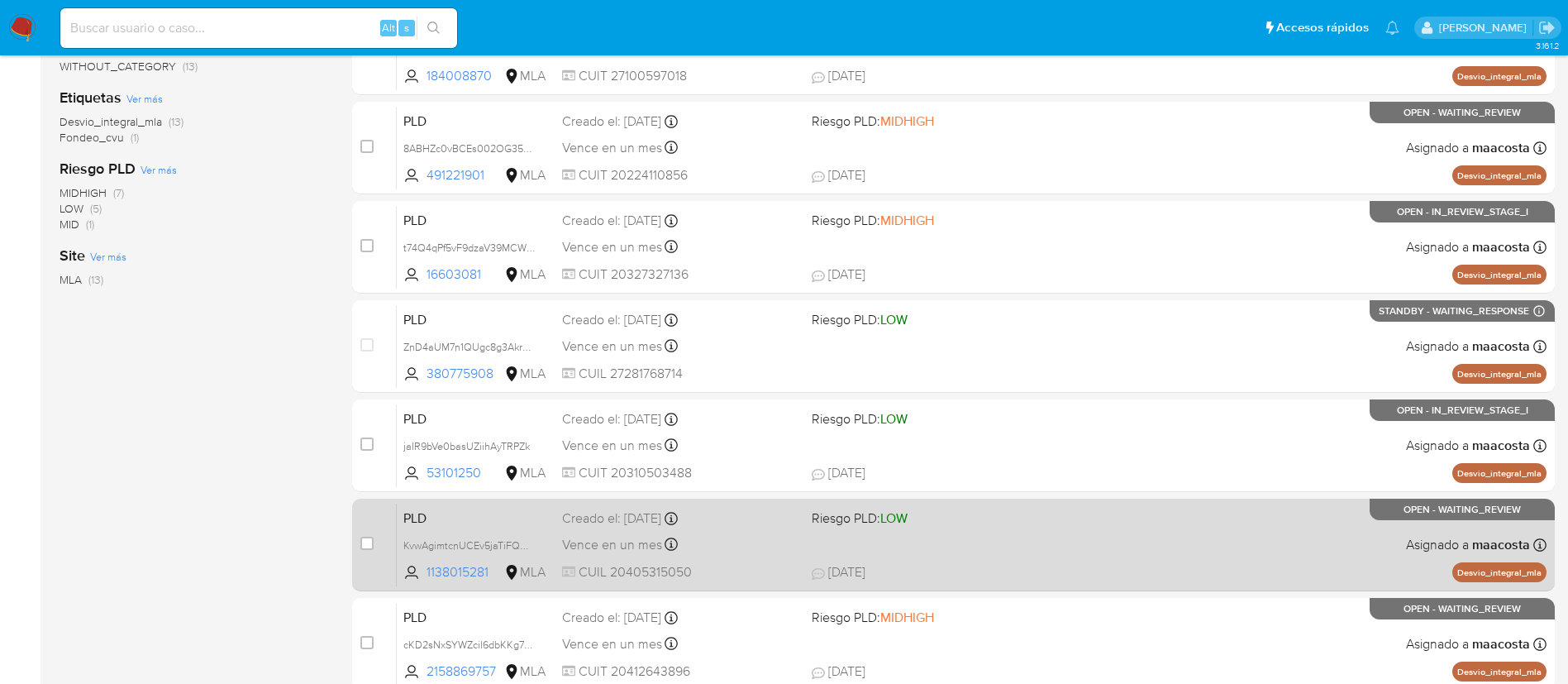
click at [442, 529] on div "PLD KvwAgimtcnUCEv5jaTiFQGVu 1138015281 MLA Riesgo PLD: LOW Creado el: 12/08/20…" at bounding box center [971, 545] width 1150 height 84
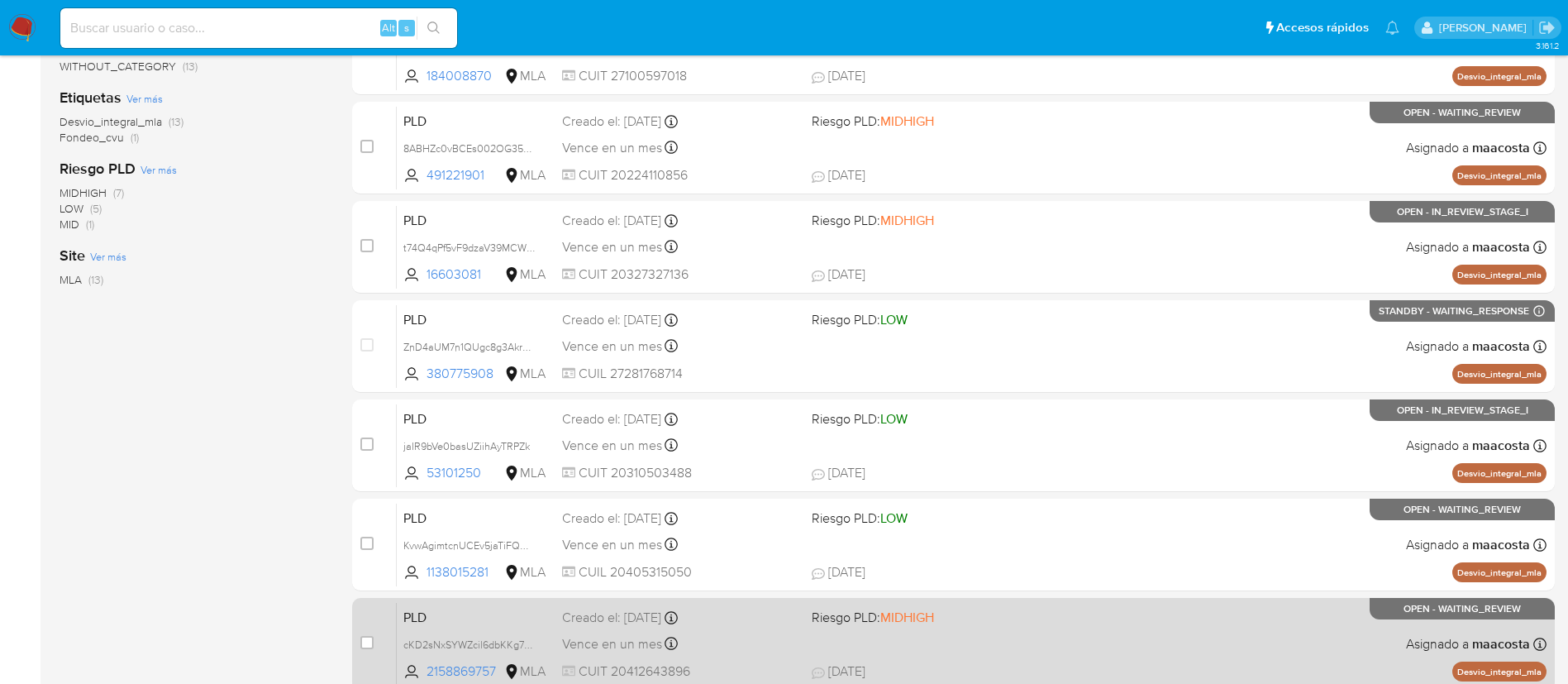
click at [436, 619] on span "PLD" at bounding box center [475, 616] width 145 height 22
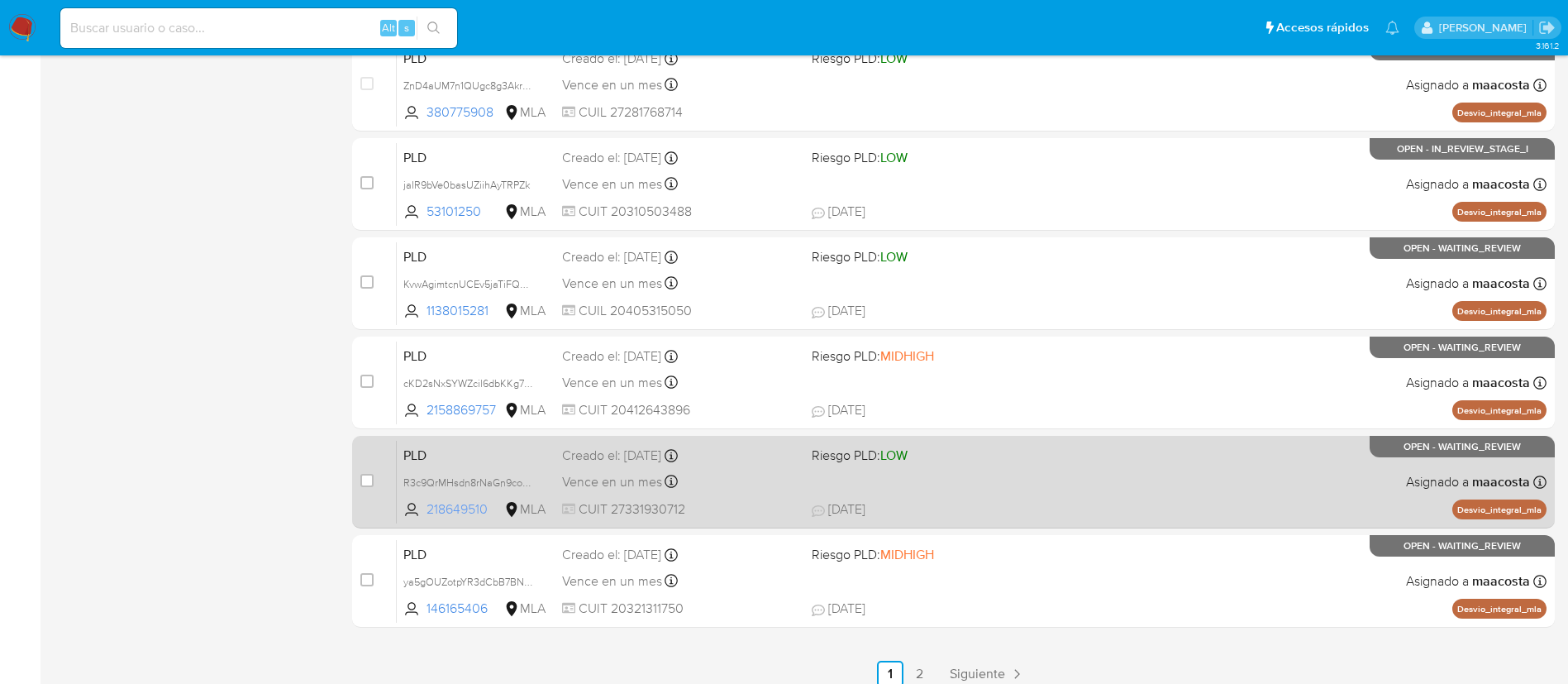
scroll to position [640, 0]
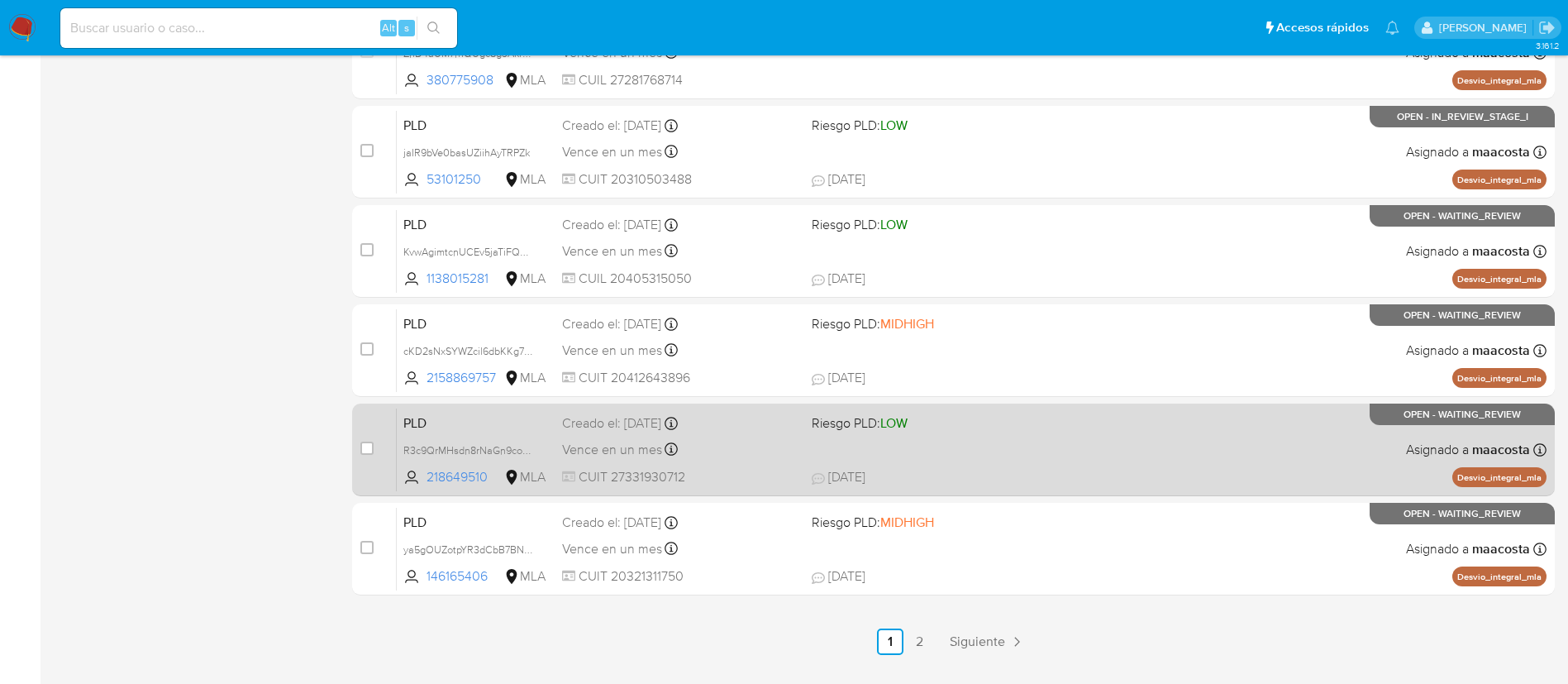
click at [462, 425] on span "PLD" at bounding box center [475, 421] width 145 height 22
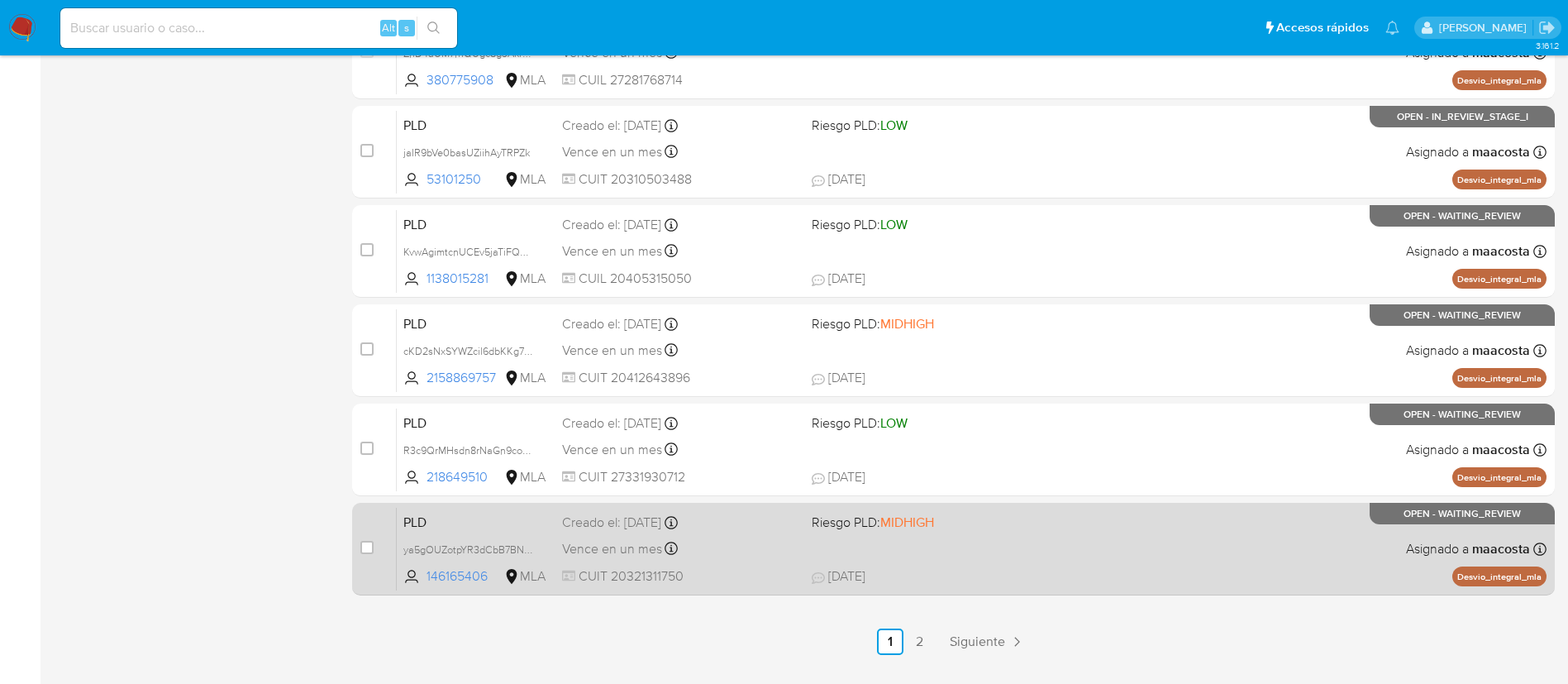
click at [442, 528] on span "PLD" at bounding box center [475, 520] width 145 height 22
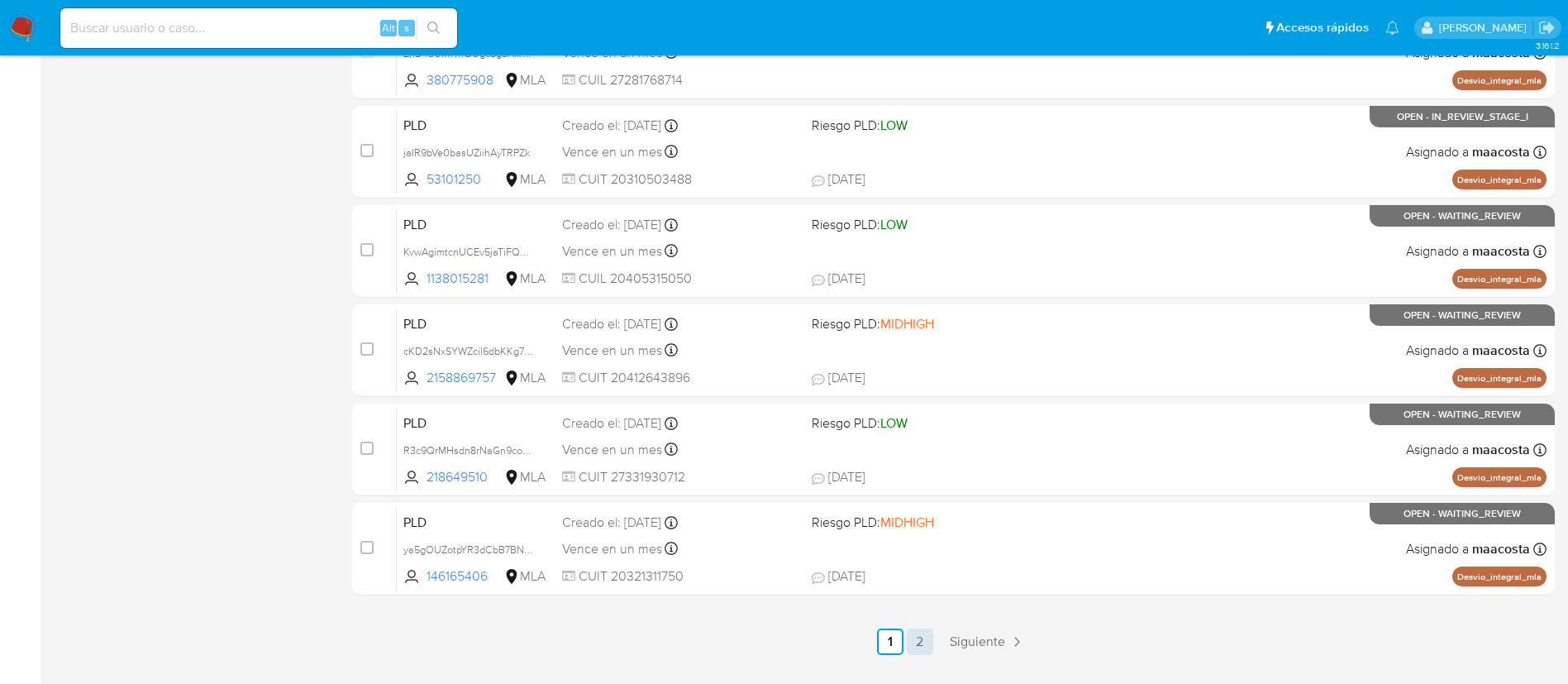
click at [921, 635] on link "2" at bounding box center [920, 642] width 27 height 27
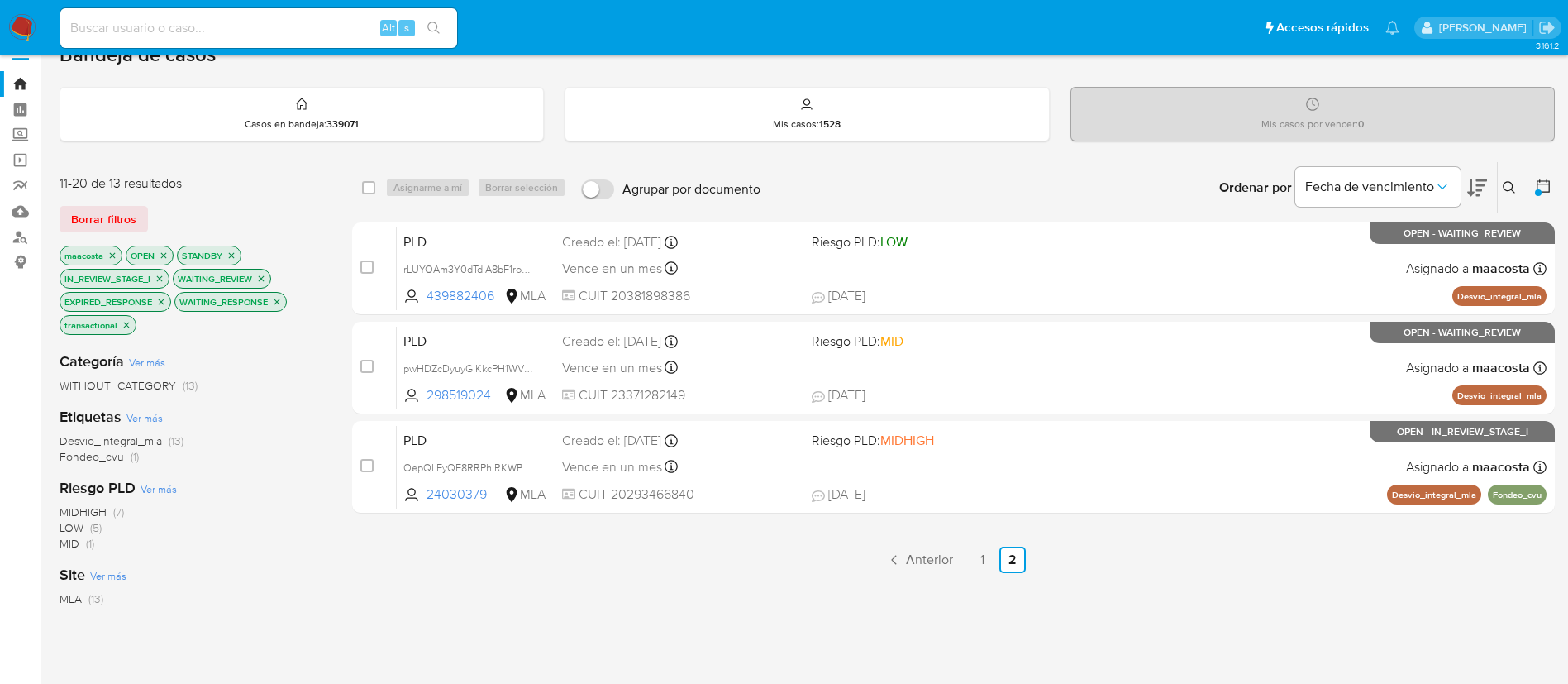
scroll to position [61, 0]
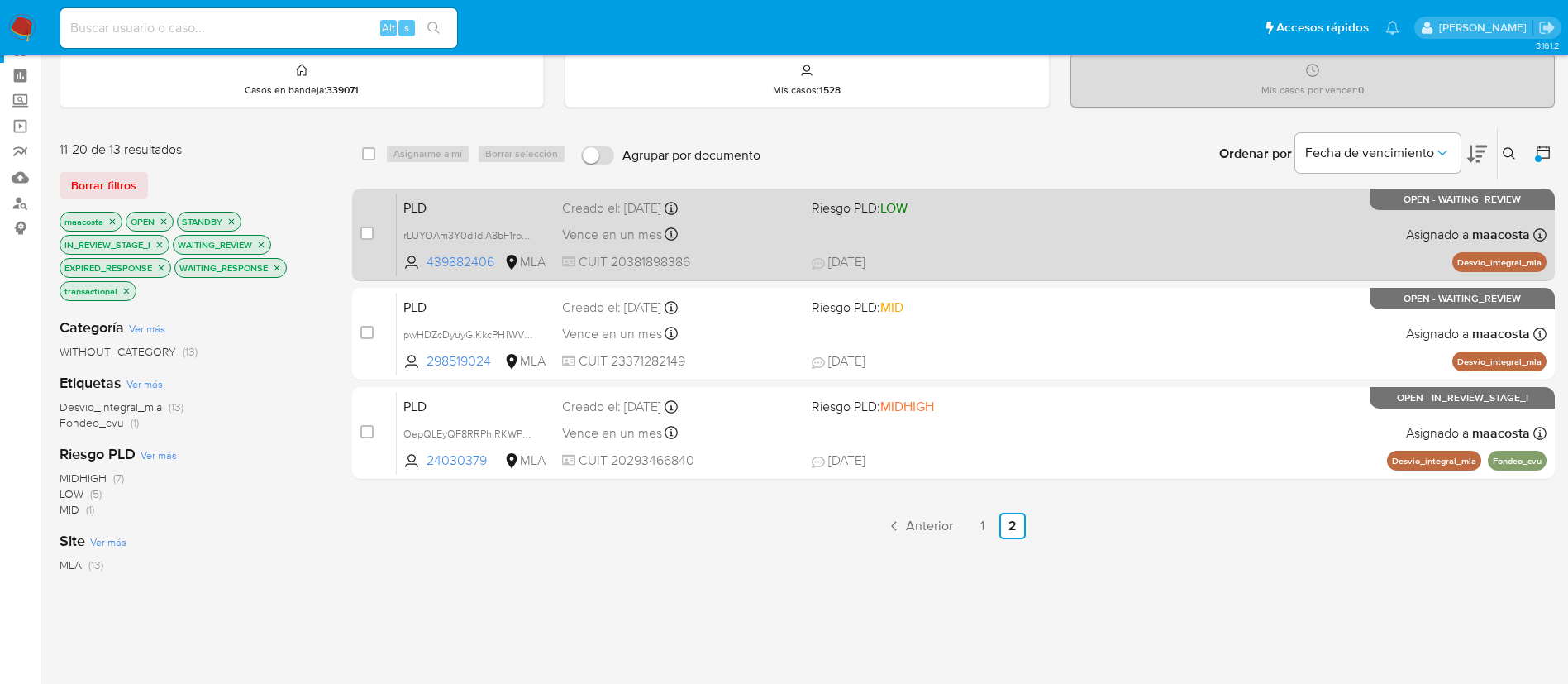
click at [437, 208] on span "PLD" at bounding box center [475, 206] width 145 height 22
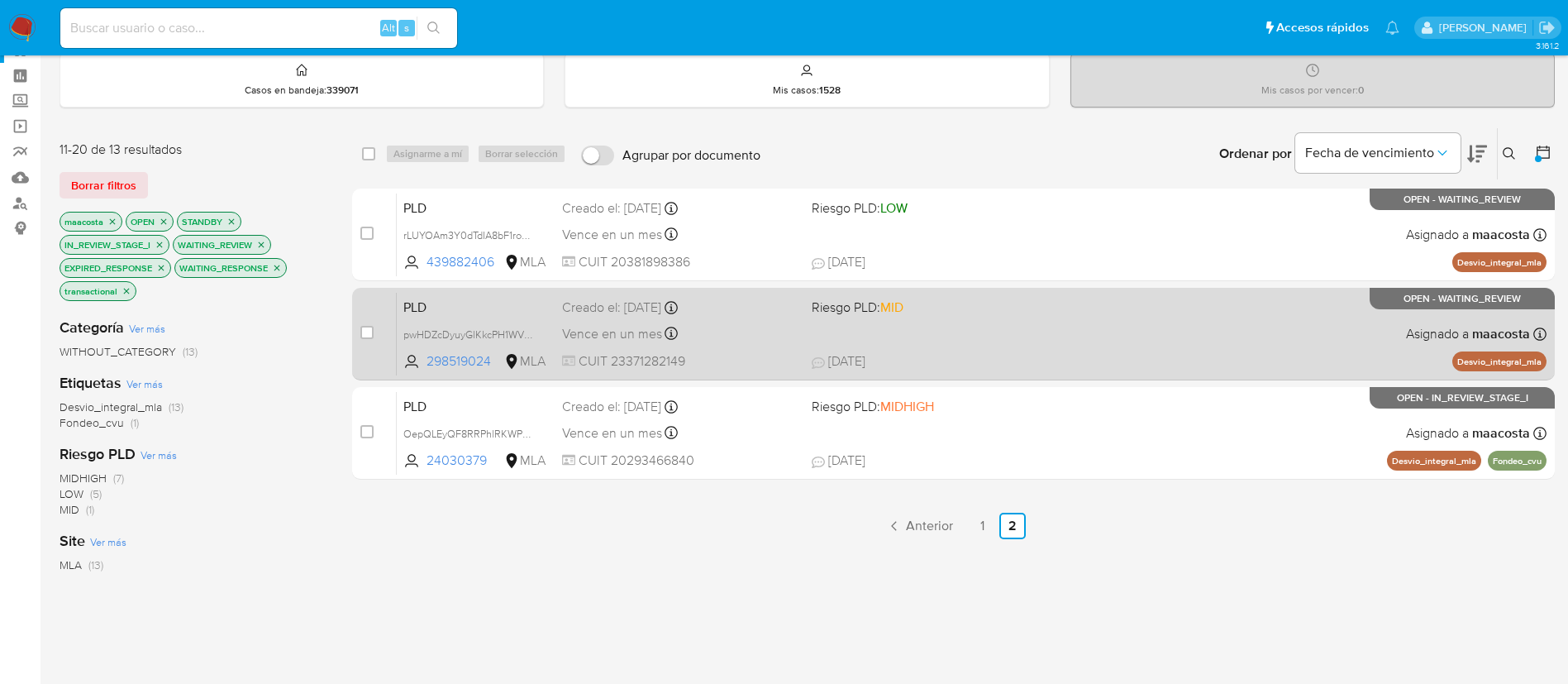
click at [440, 302] on span "PLD" at bounding box center [475, 305] width 145 height 22
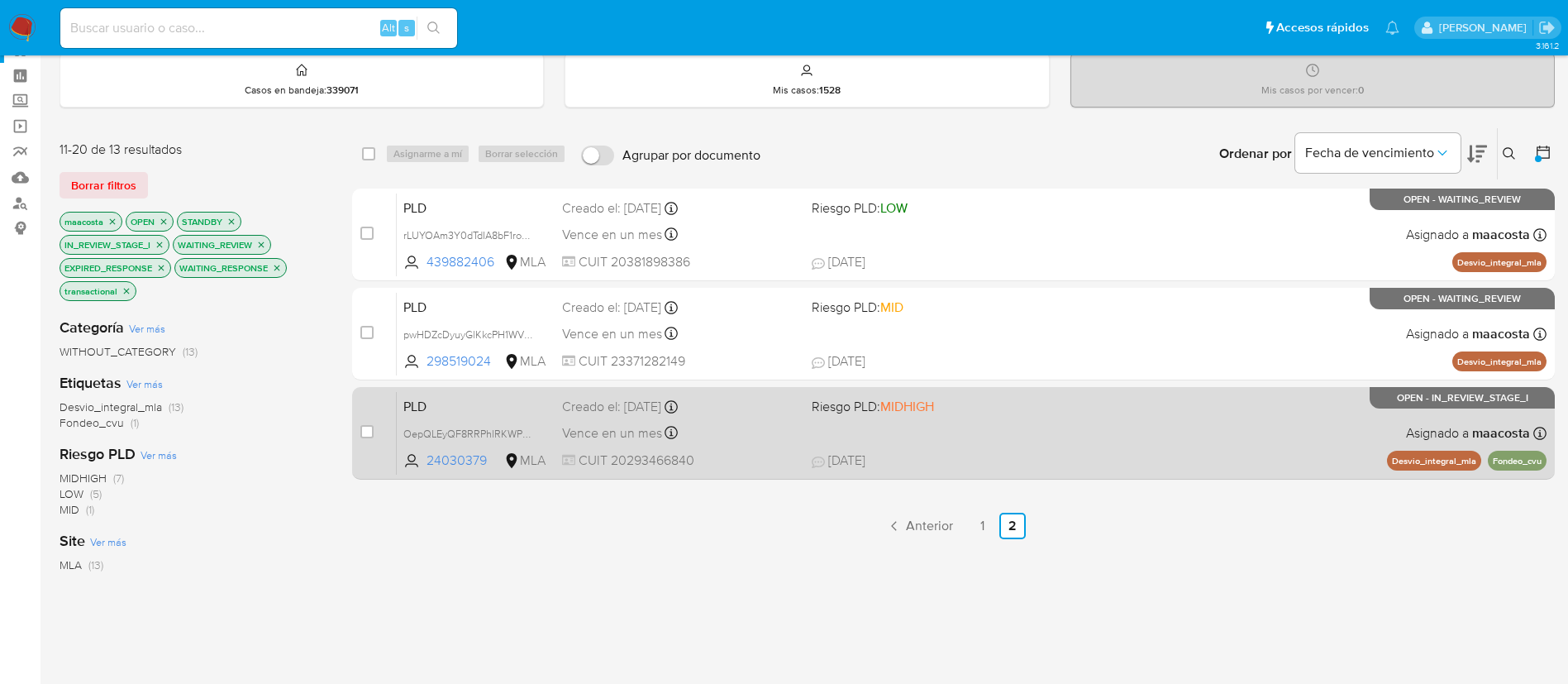
click at [443, 405] on span "PLD" at bounding box center [475, 405] width 145 height 22
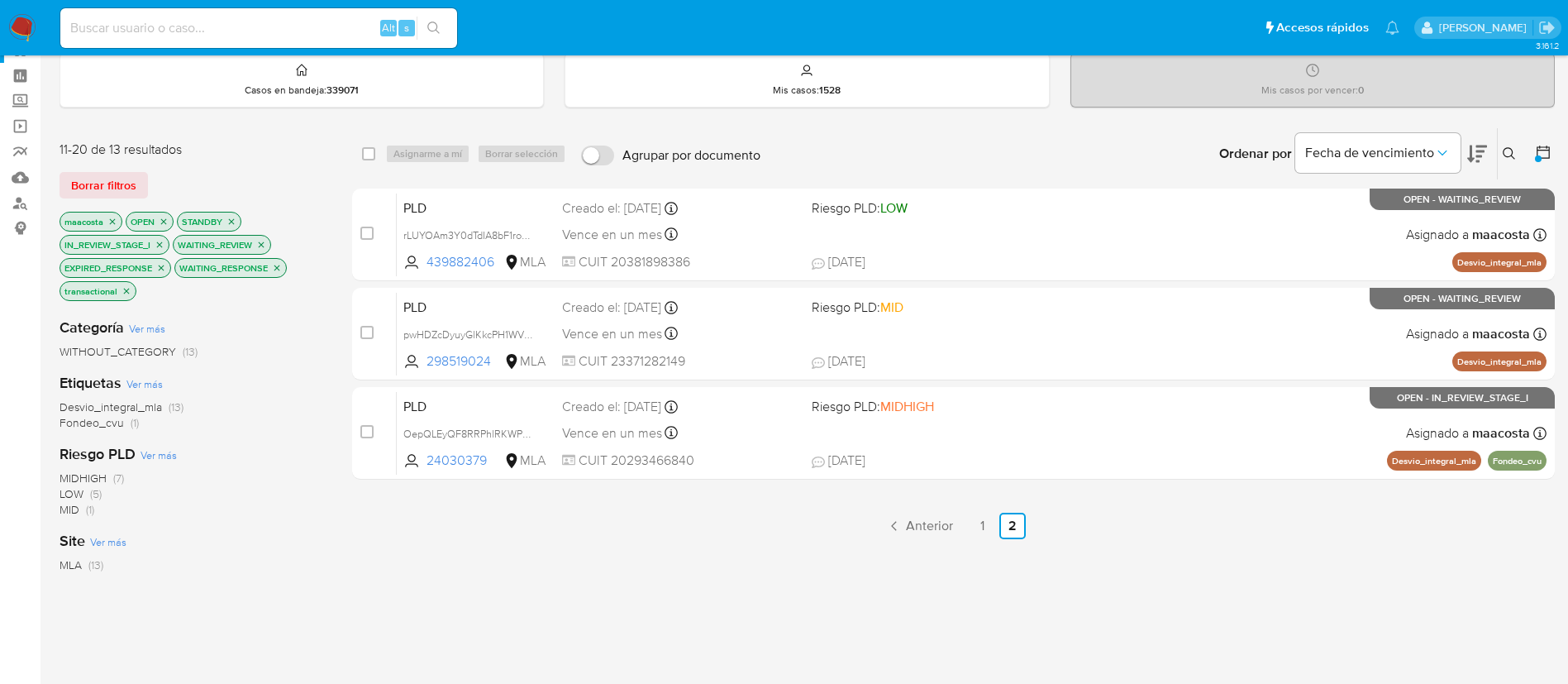
click at [110, 221] on icon "close-filter" at bounding box center [112, 222] width 10 height 10
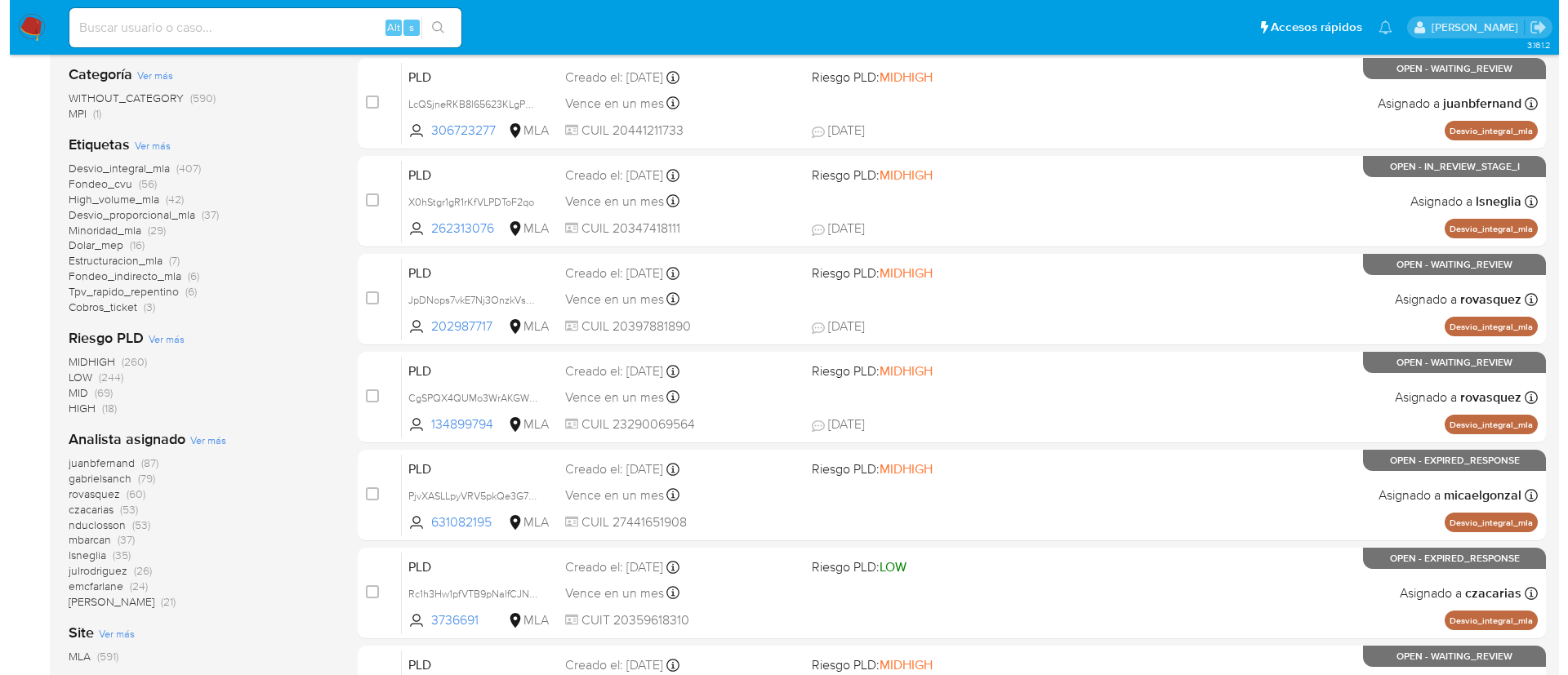
scroll to position [290, 0]
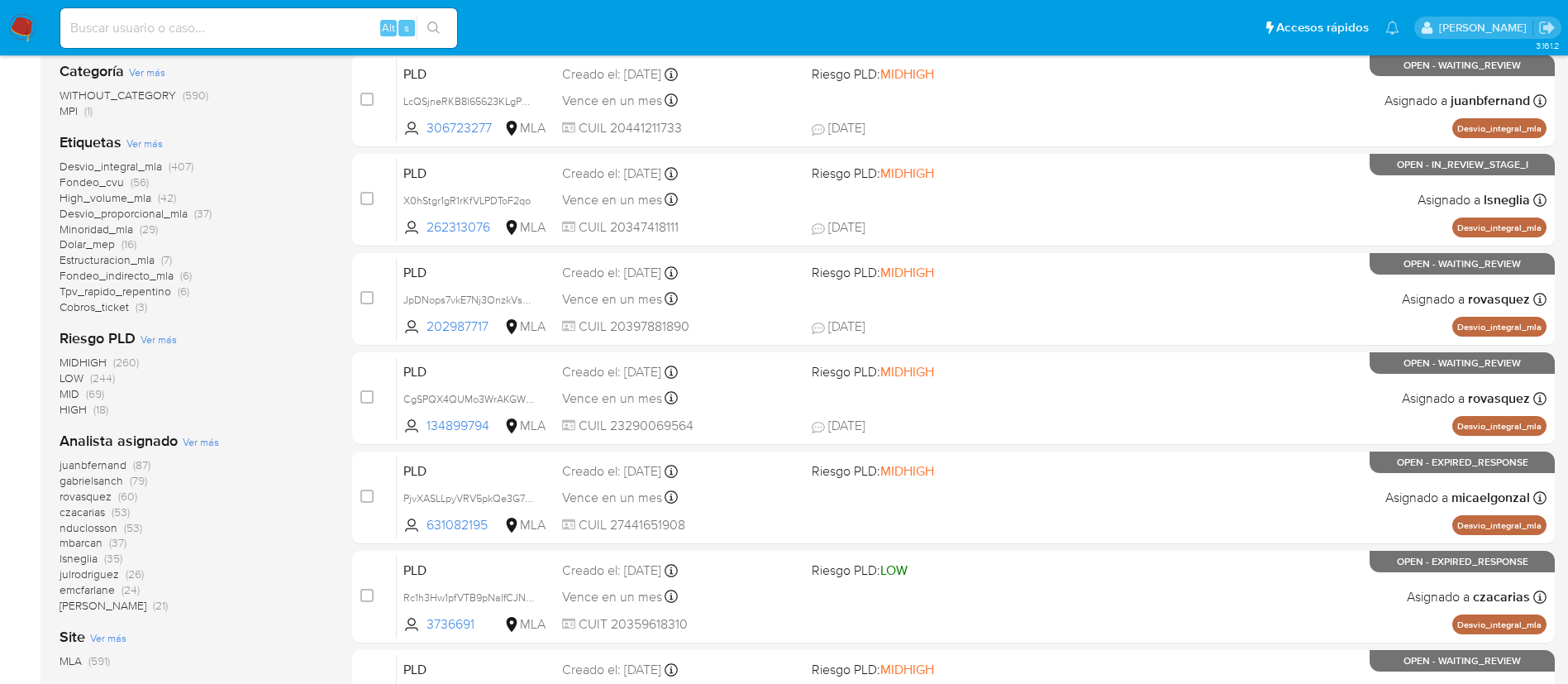
click at [201, 440] on span "Ver más" at bounding box center [201, 441] width 36 height 15
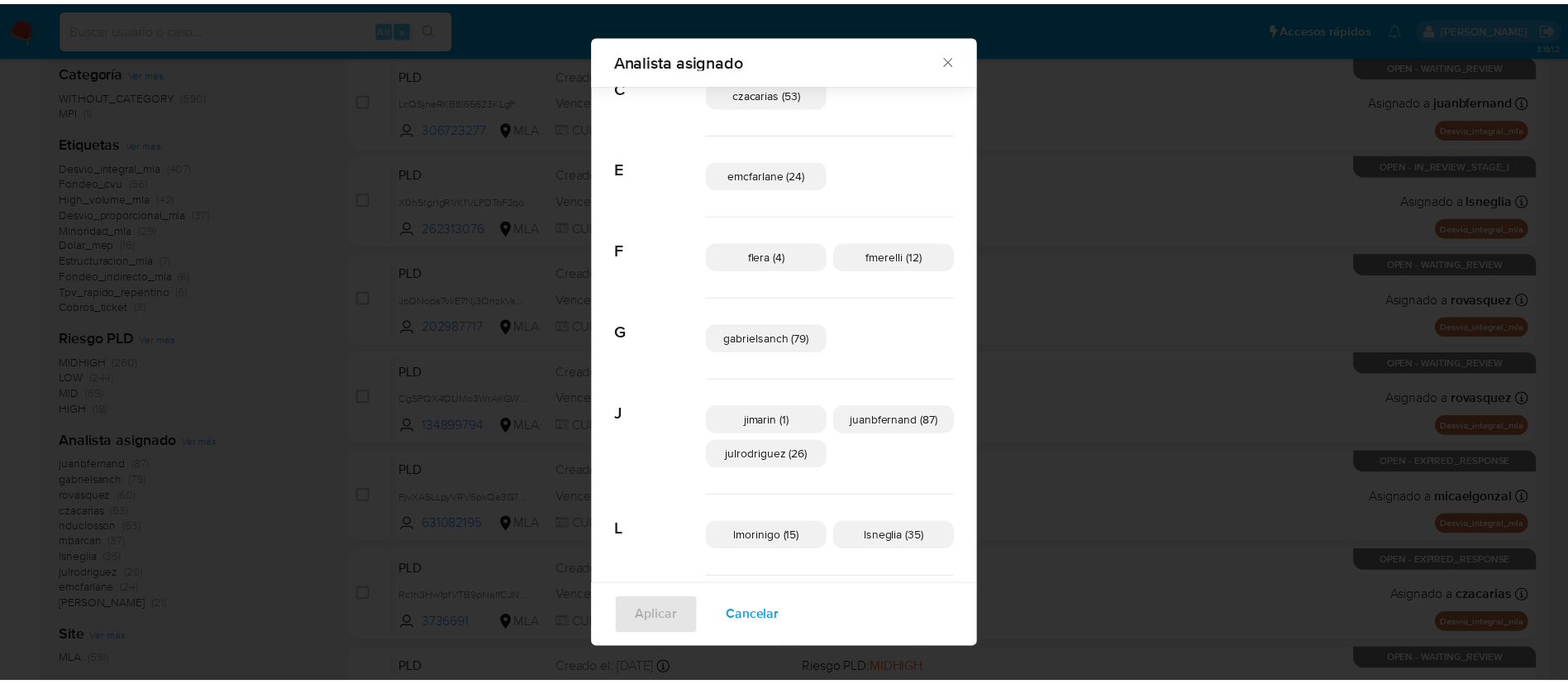
scroll to position [143, 0]
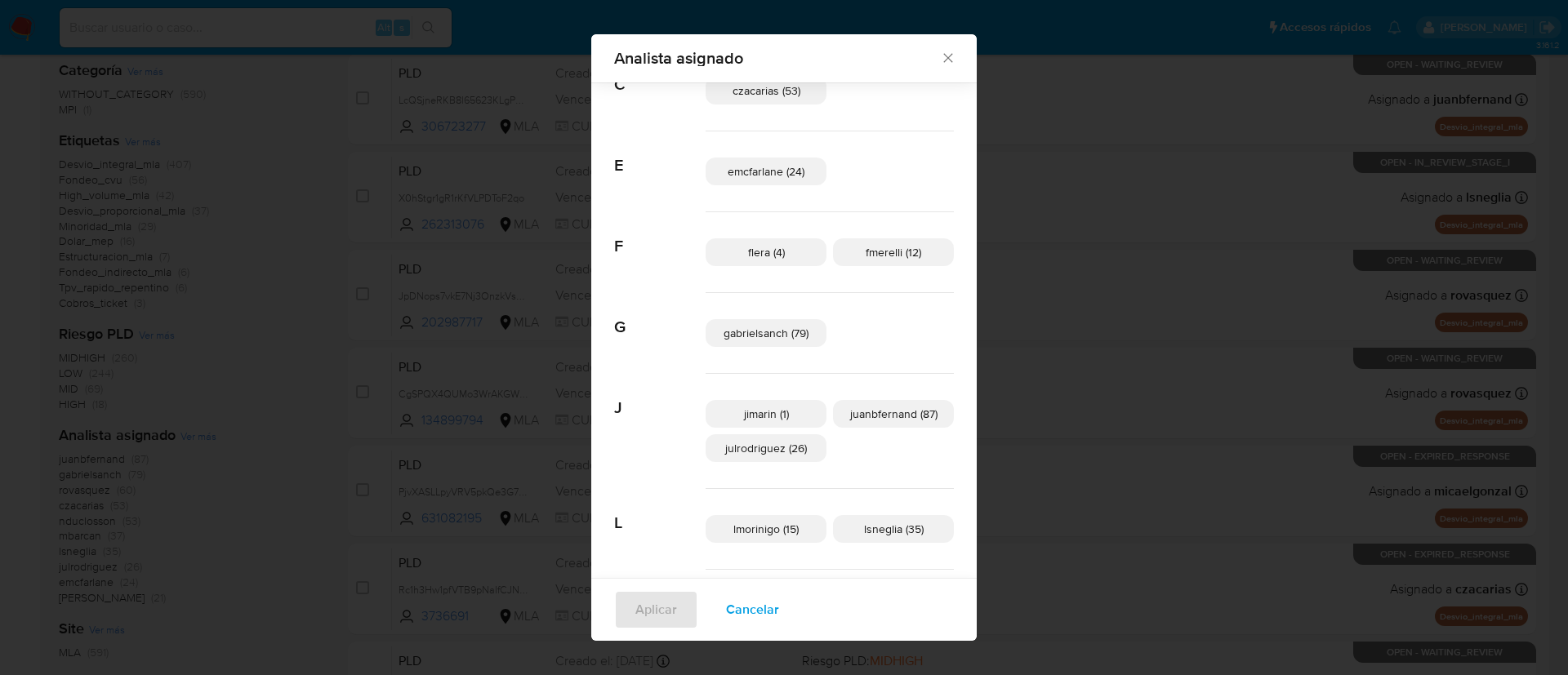
click at [490, 185] on div "Analista asignado Buscar A amedzovich (21) C czacarias (53) E emcfarlane (24) F…" at bounding box center [784, 337] width 1568 height 675
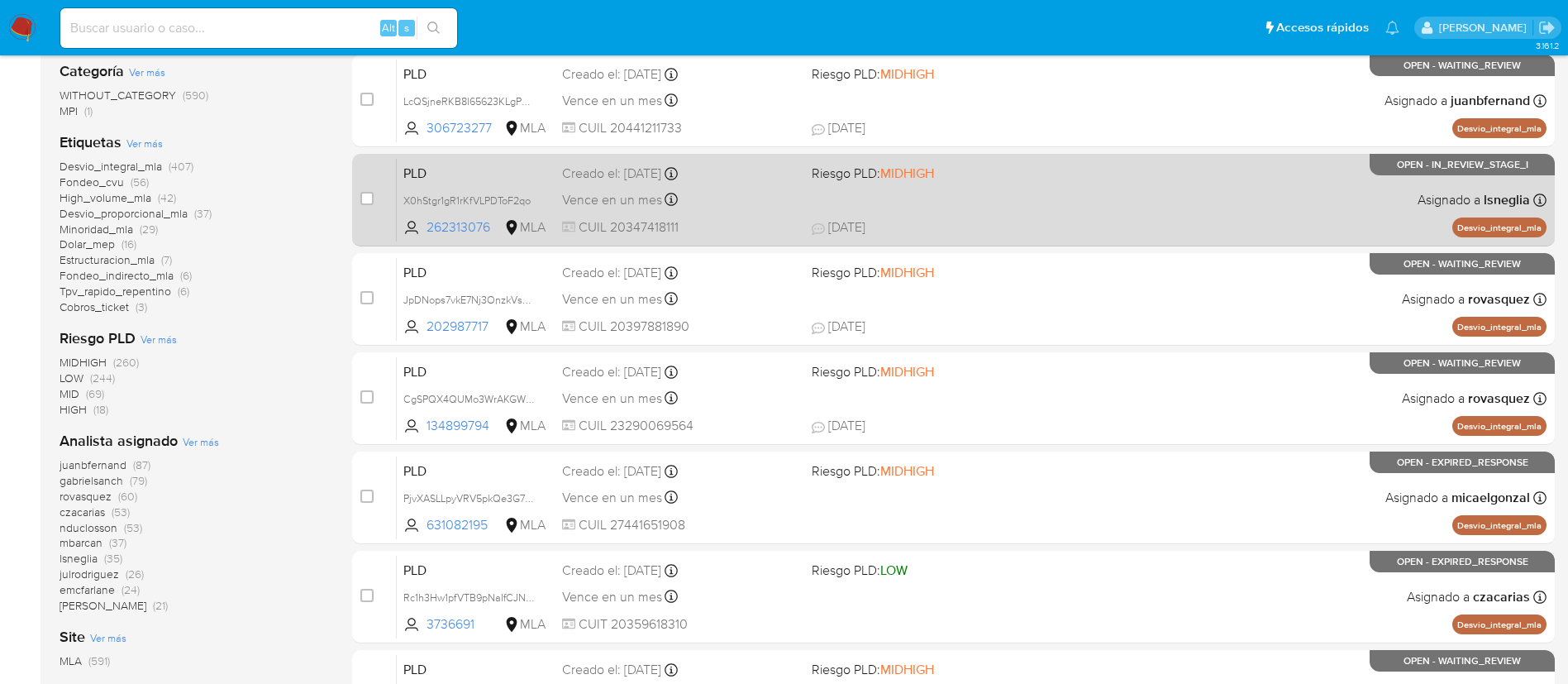
scroll to position [0, 0]
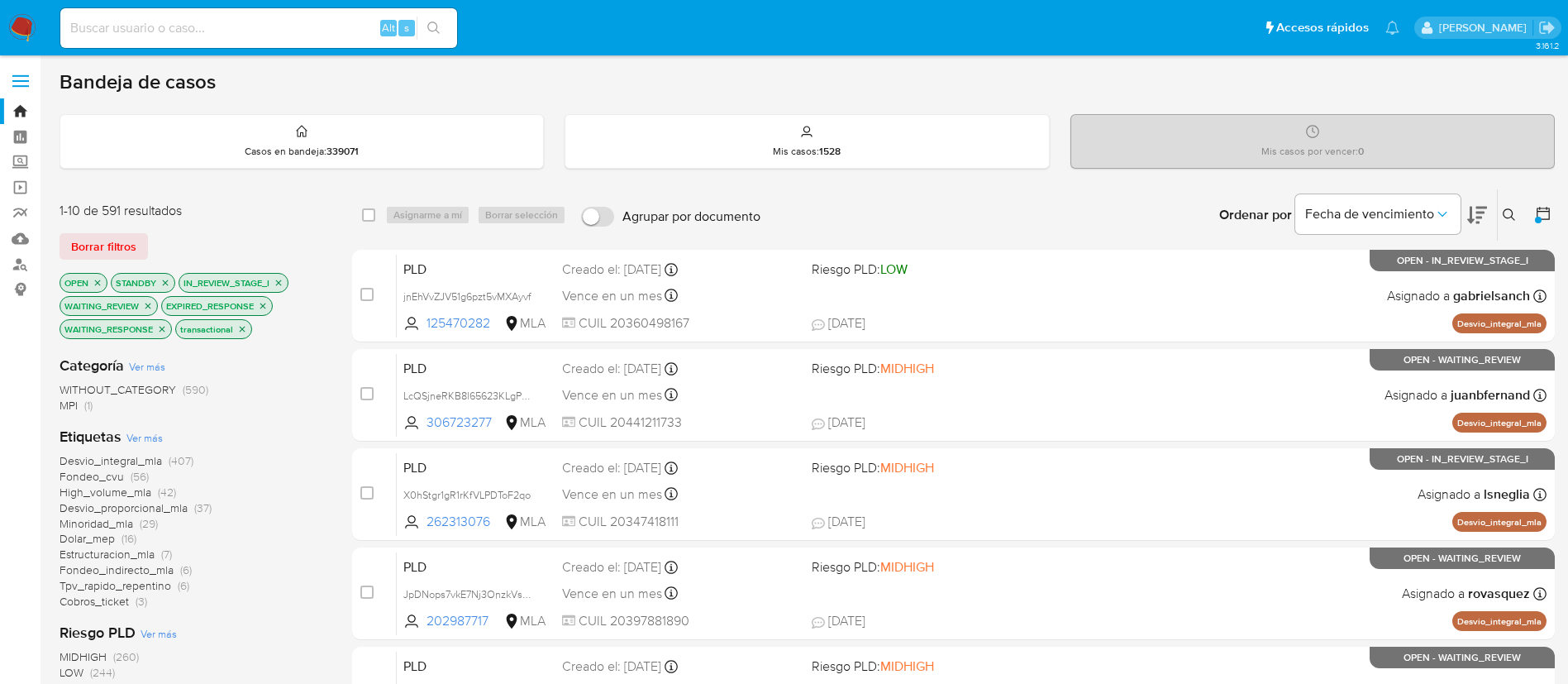
click at [1508, 215] on icon at bounding box center [1509, 215] width 13 height 13
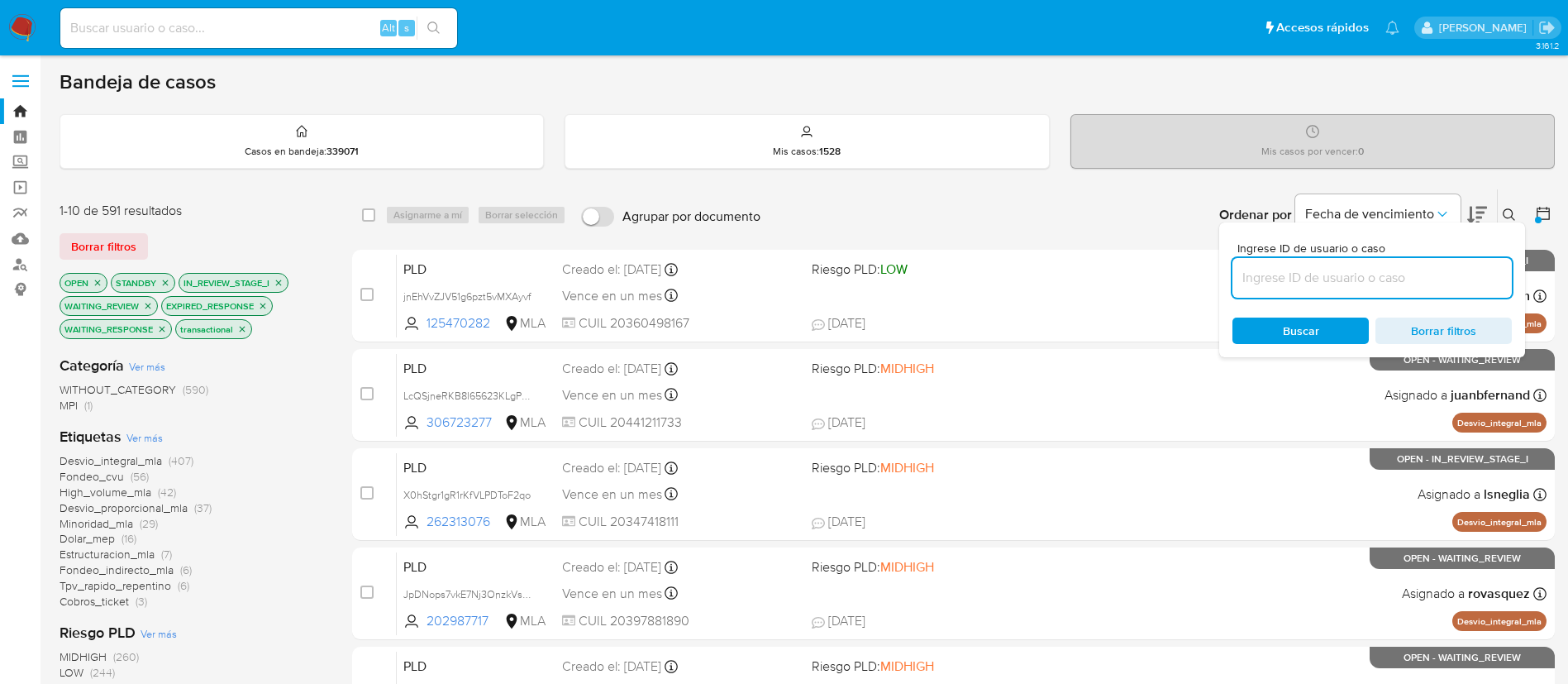
click at [1432, 286] on input at bounding box center [1372, 278] width 280 height 22
type input "30605979048"
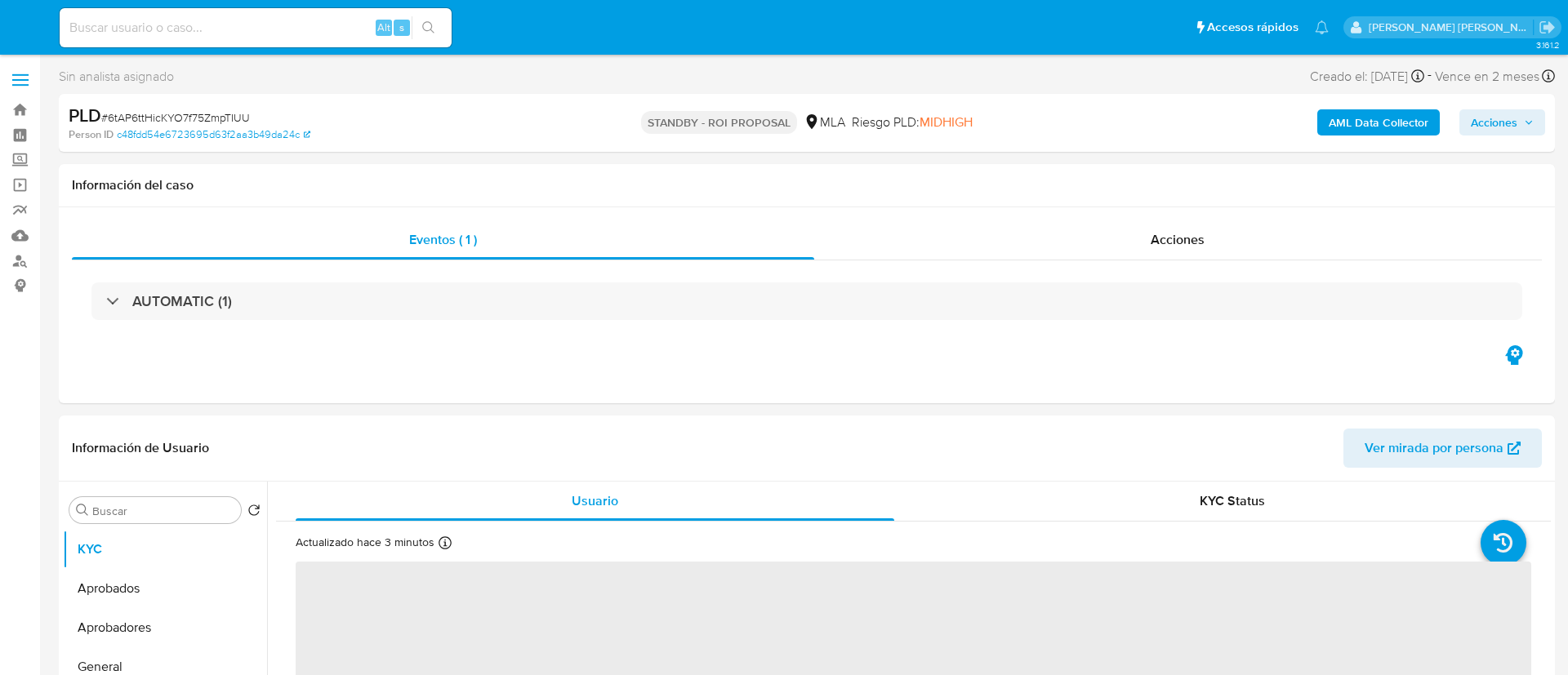
select select "10"
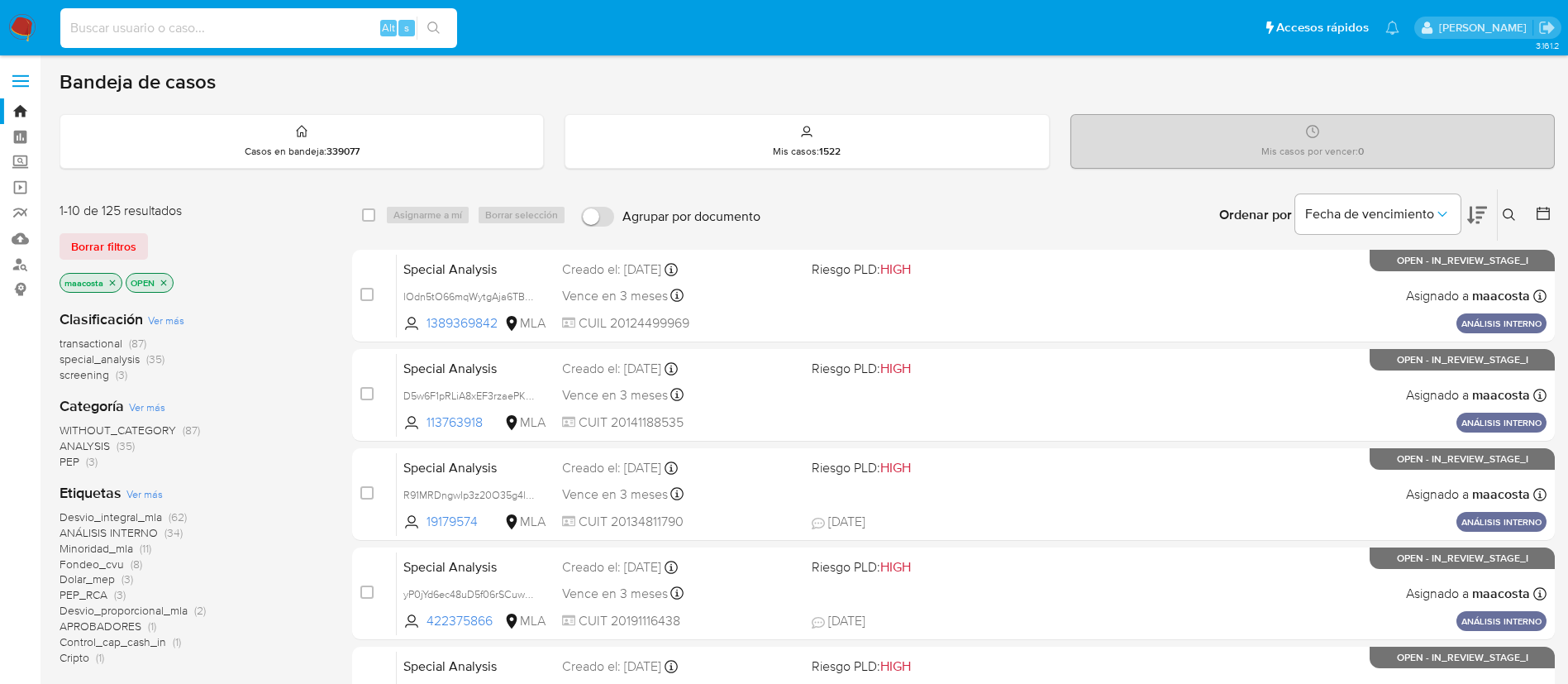
paste input "t74Q4qPf5vF9dzaV39MCWK5T"
click at [343, 29] on input "t74Q4qPf5vF9dzaV39MCWK5T" at bounding box center [258, 28] width 397 height 22
type input "t74Q4qPf5vF9dzaV39MCWK5T"
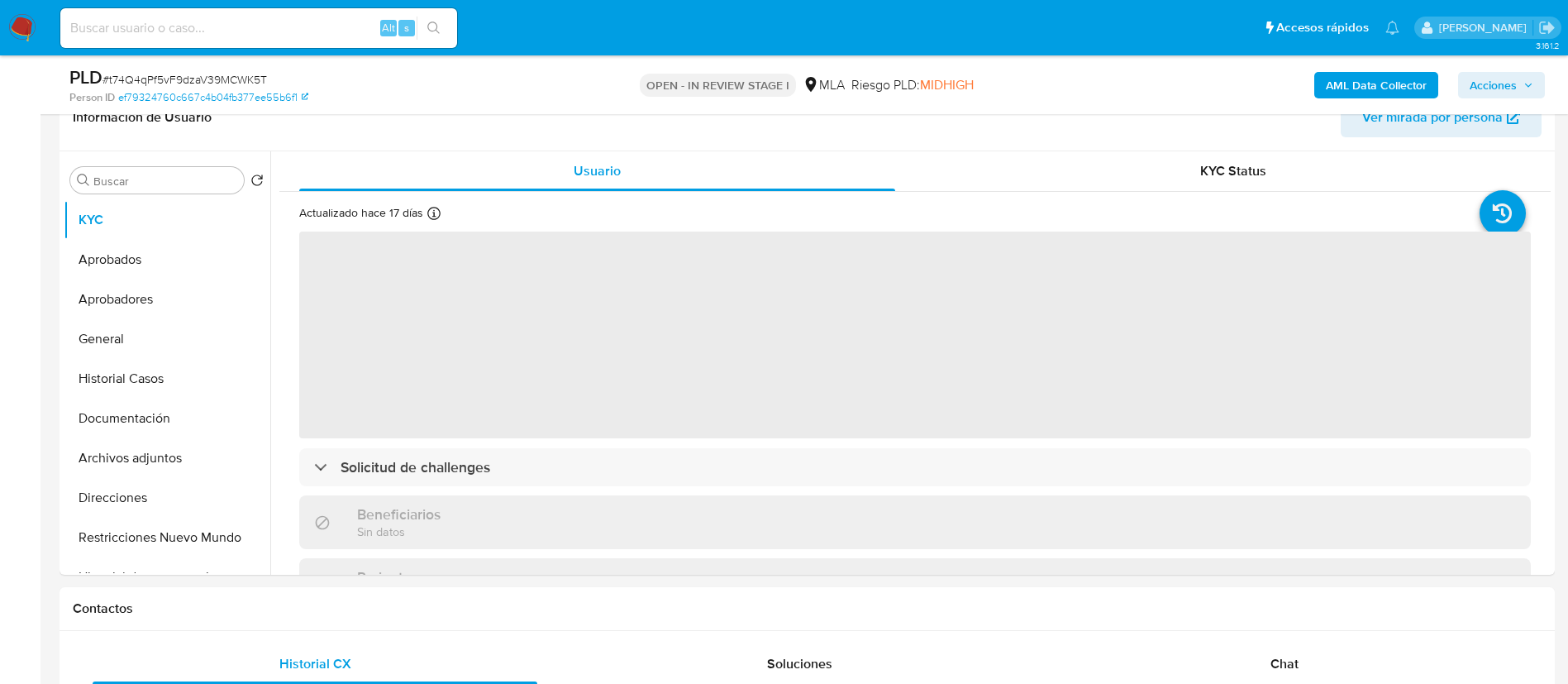
scroll to position [339, 0]
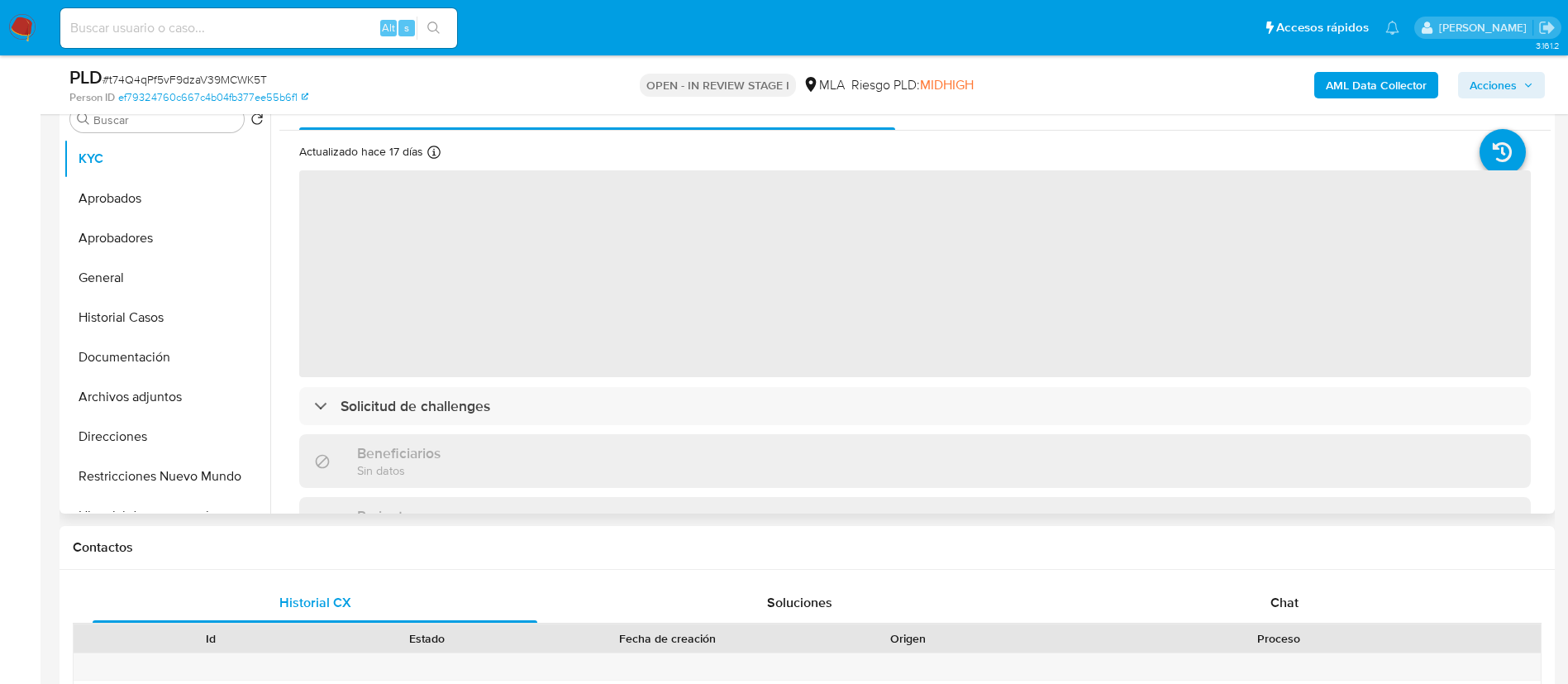
select select "10"
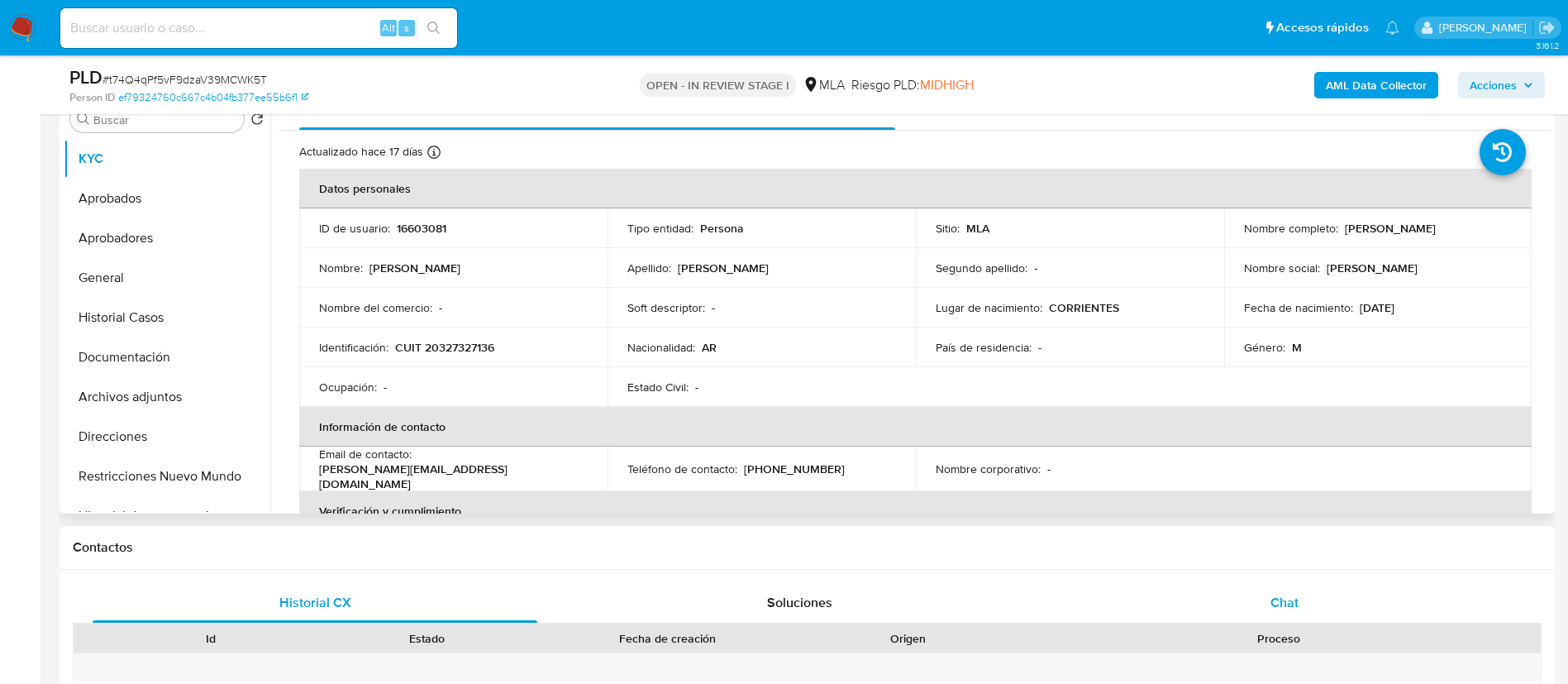
click at [1304, 600] on div "Chat" at bounding box center [1285, 603] width 445 height 40
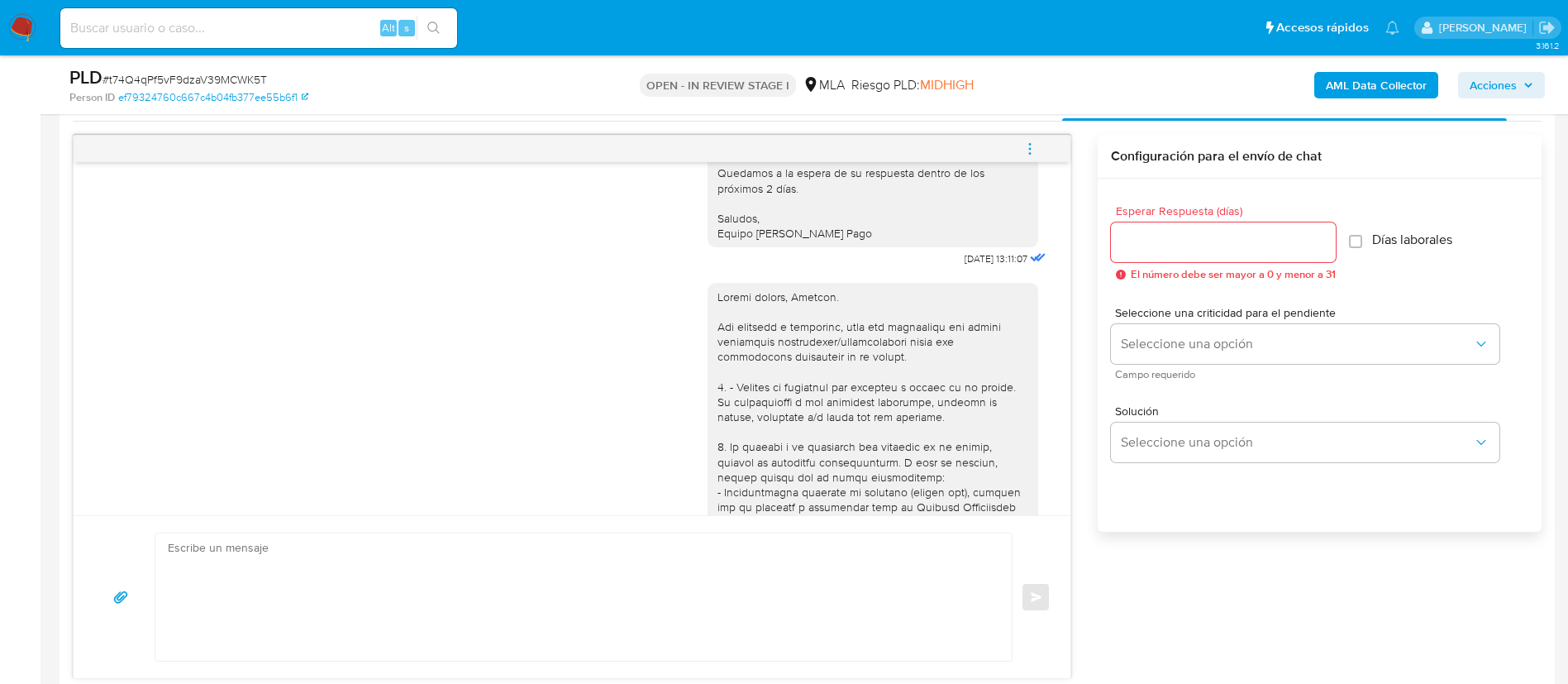
scroll to position [1333, 0]
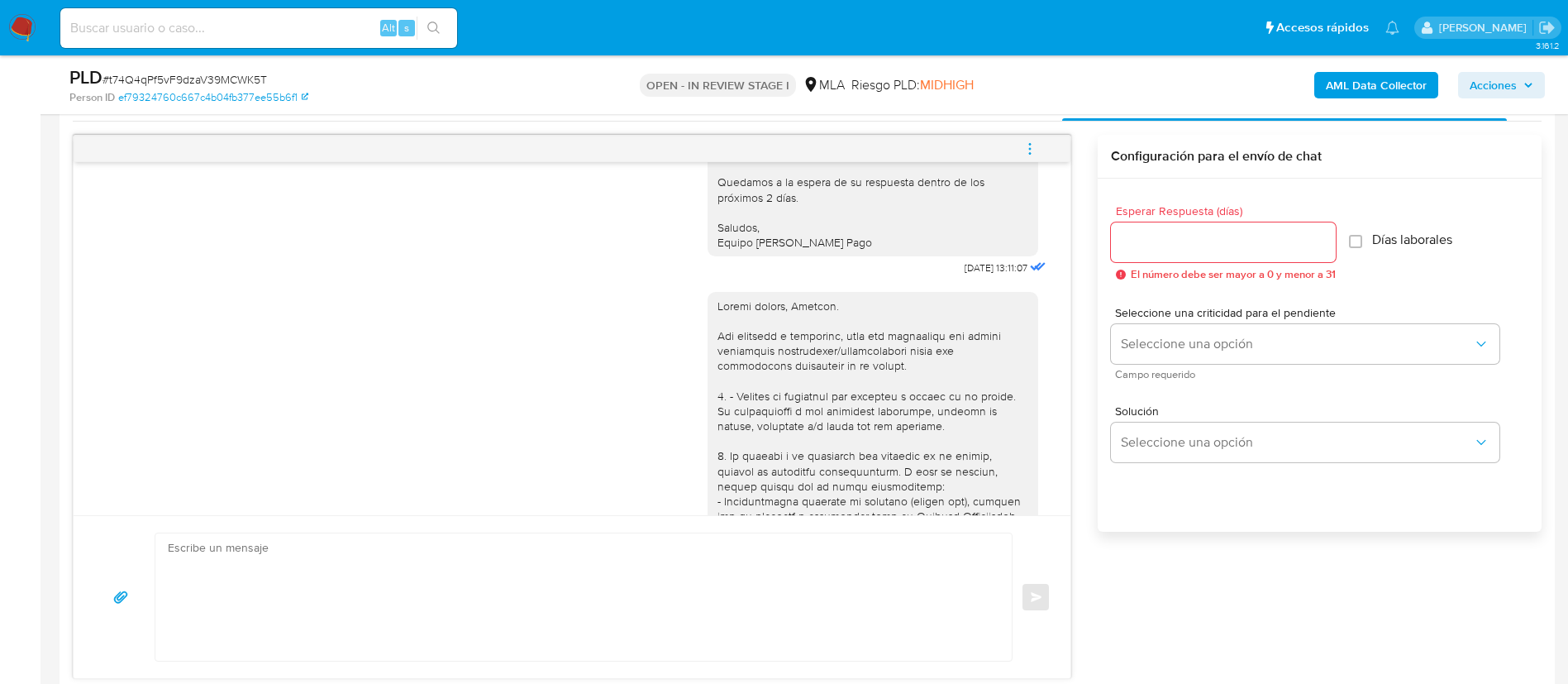
click at [162, 452] on div "18/09/2025 17:39:25" at bounding box center [571, 530] width 956 height 499
click at [745, 572] on textarea at bounding box center [579, 597] width 823 height 127
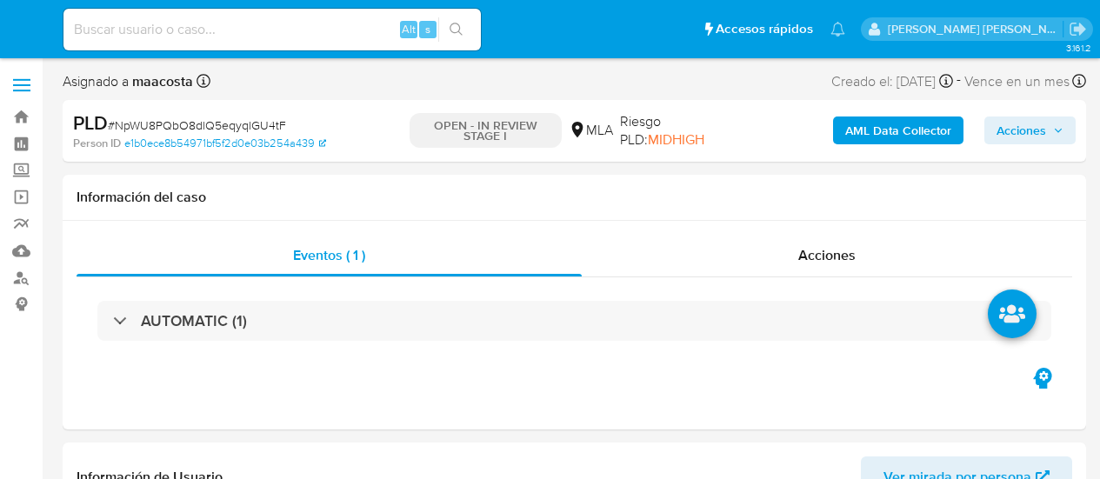
select select "10"
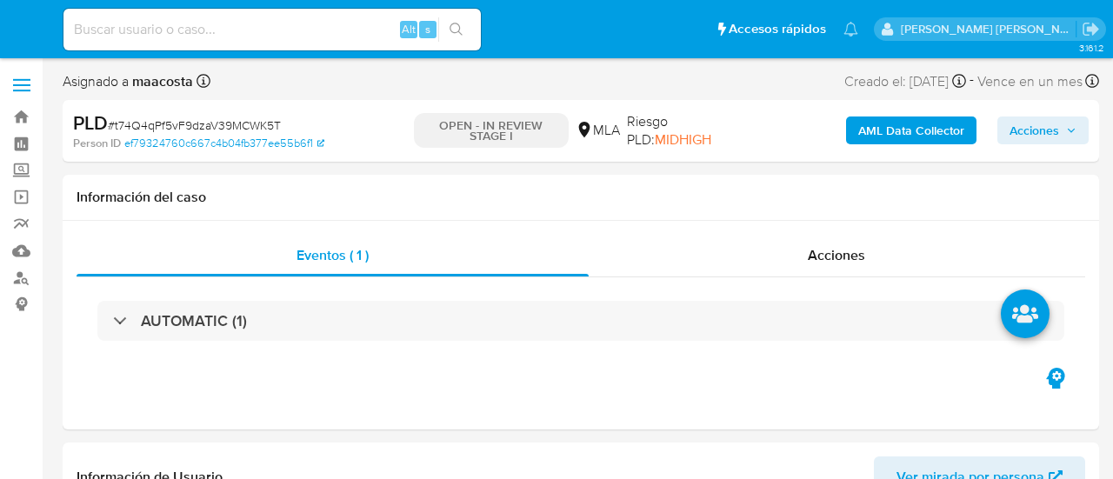
select select "10"
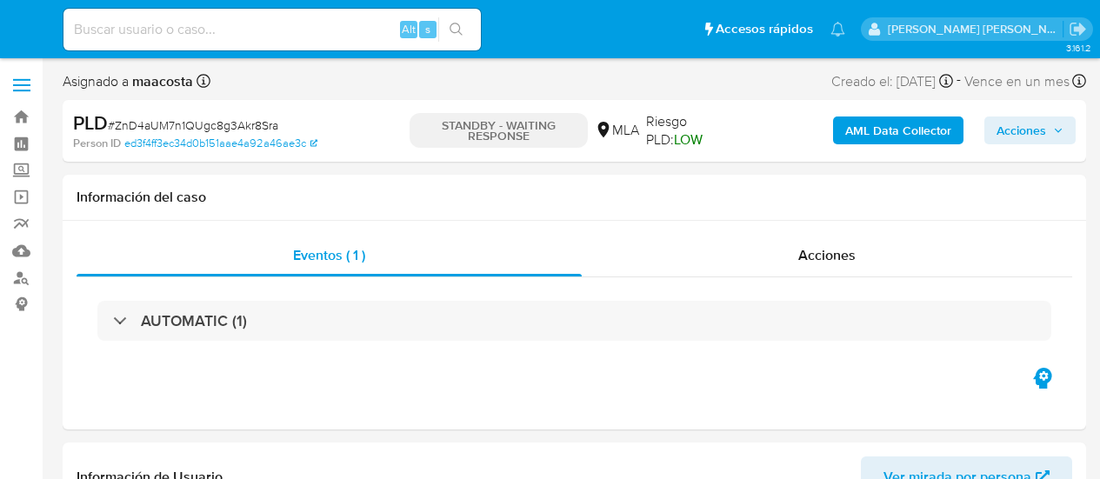
select select "10"
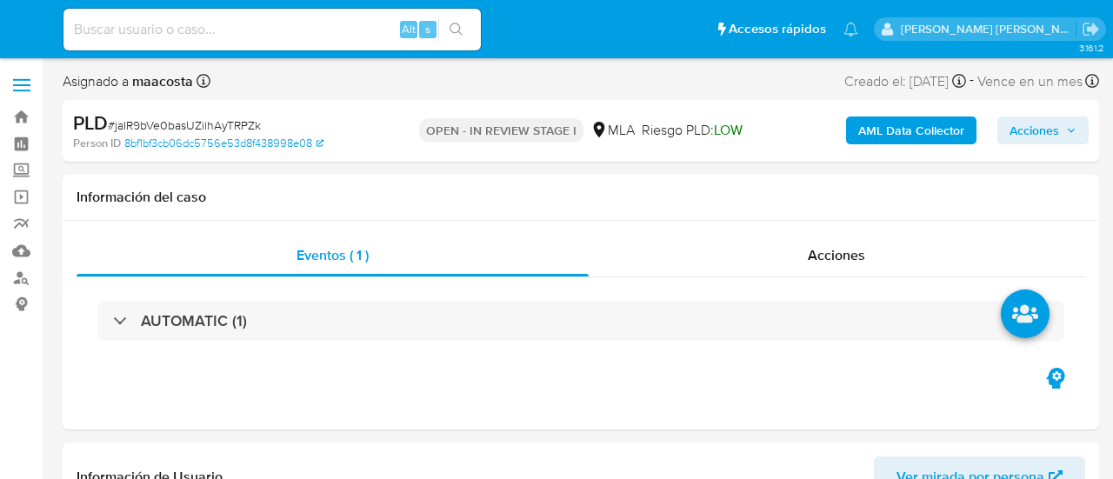
select select "10"
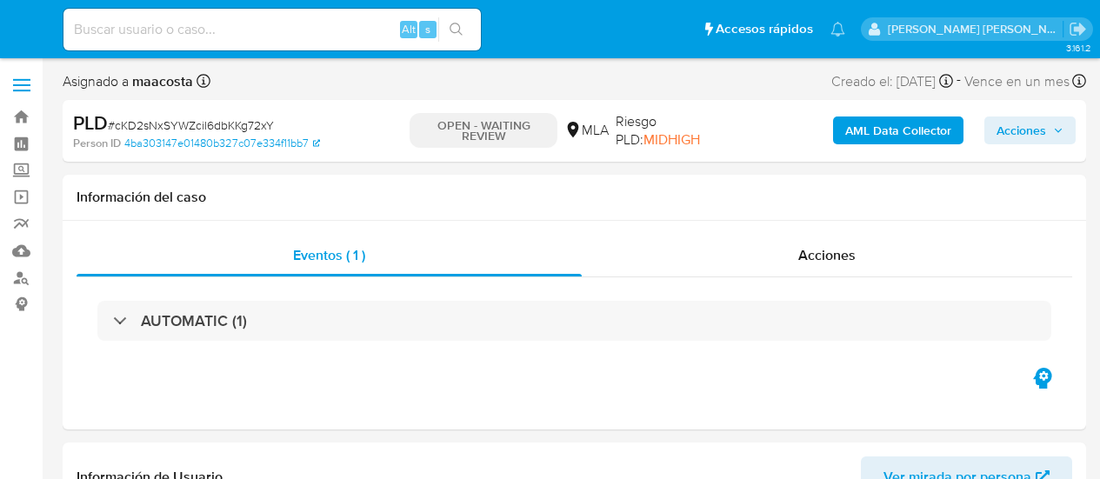
select select "10"
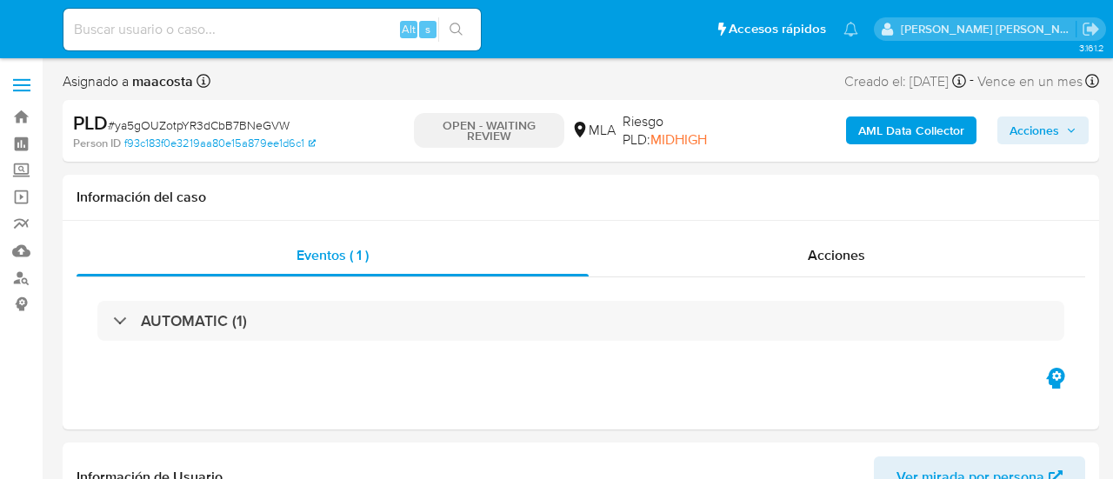
select select "10"
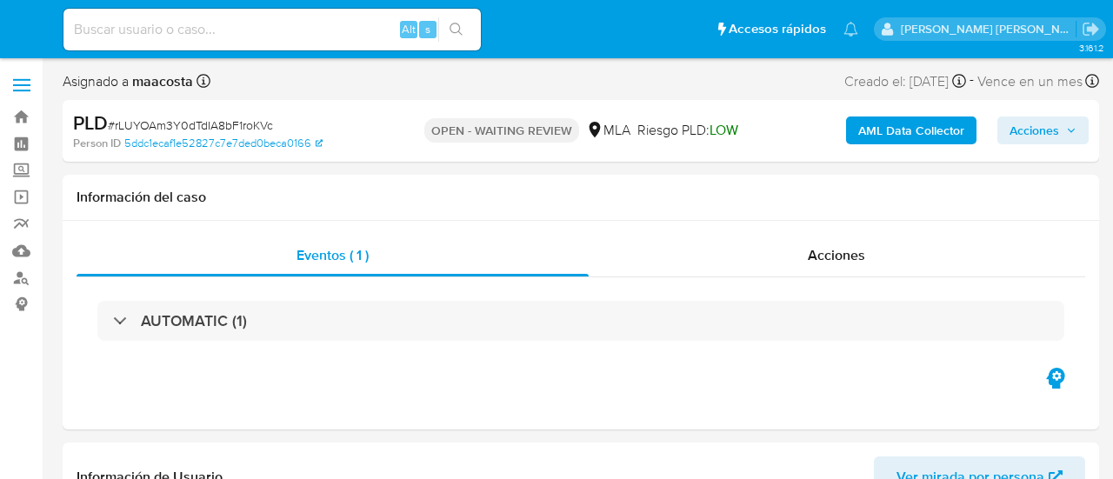
select select "10"
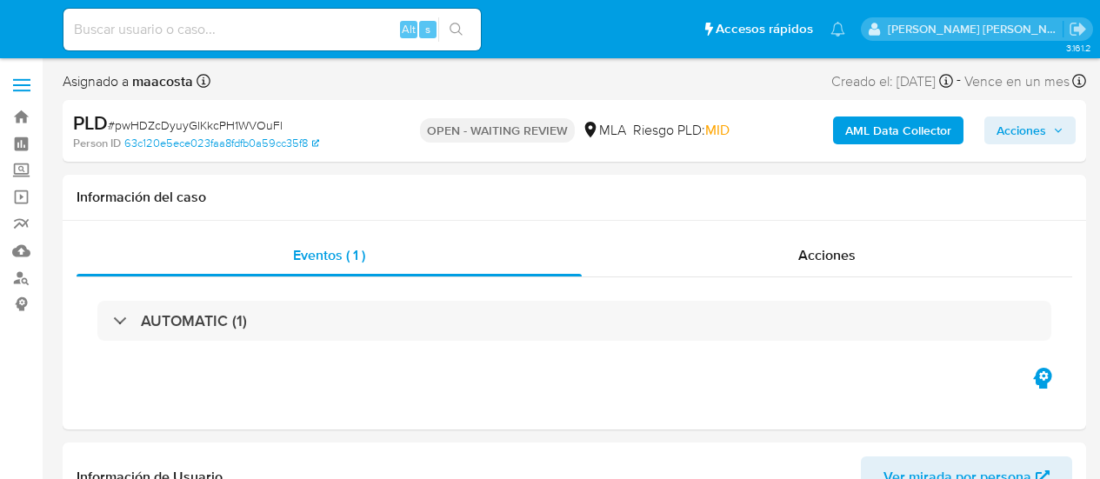
select select "10"
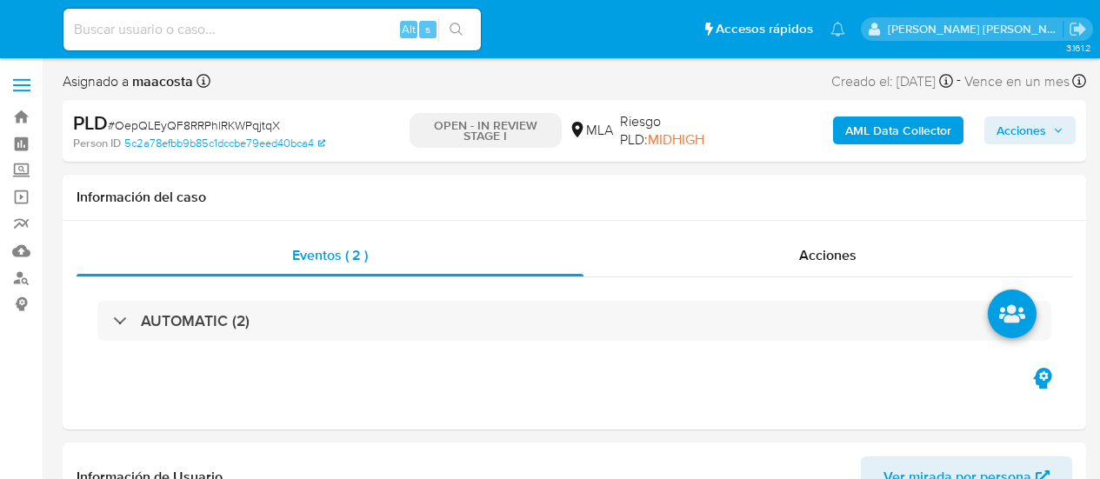
select select "10"
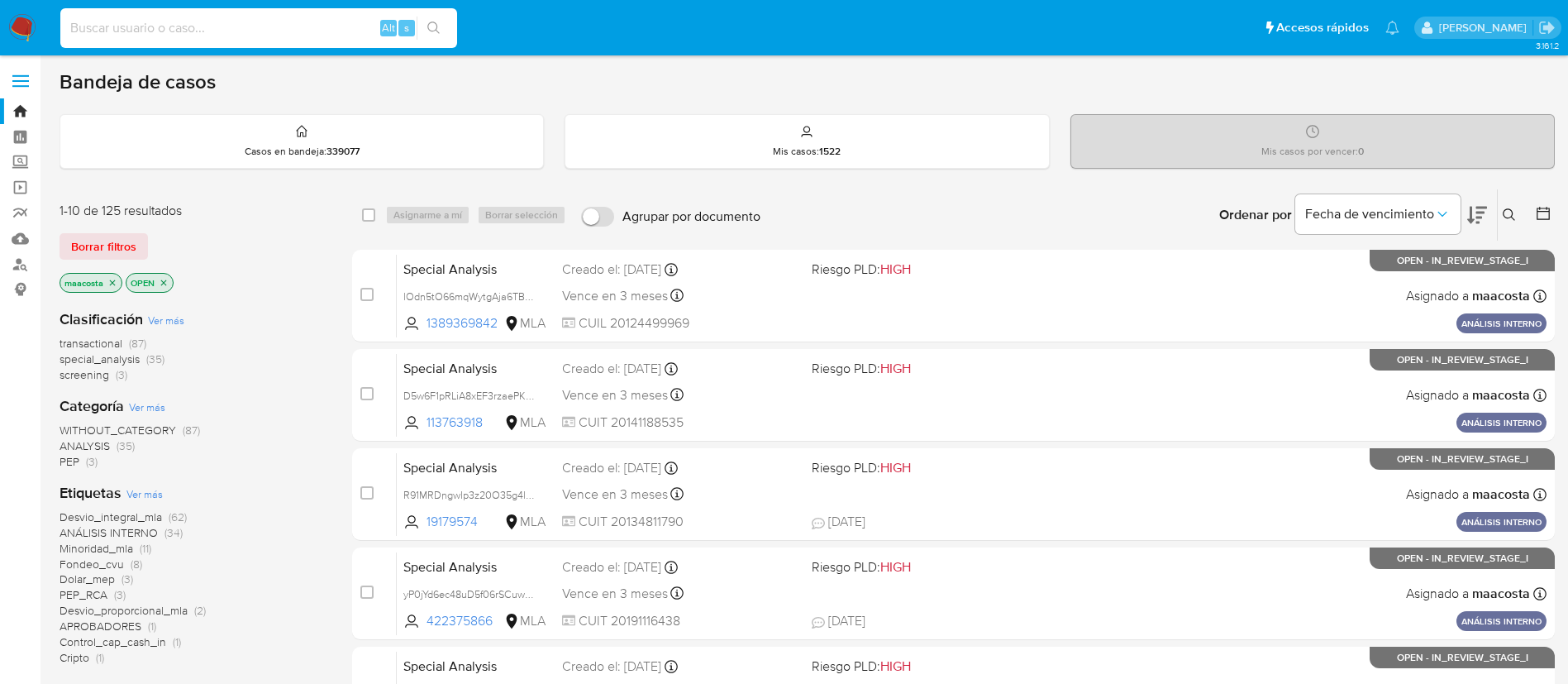
paste input "H2oPZAf62sKjXNlqHbafwoTZ"
click at [236, 34] on input "H2oPZAf62sKjXNlqHbafwoTZ" at bounding box center [258, 28] width 397 height 22
type input "H2oPZAf62sKjXNlqHbafwoTZ"
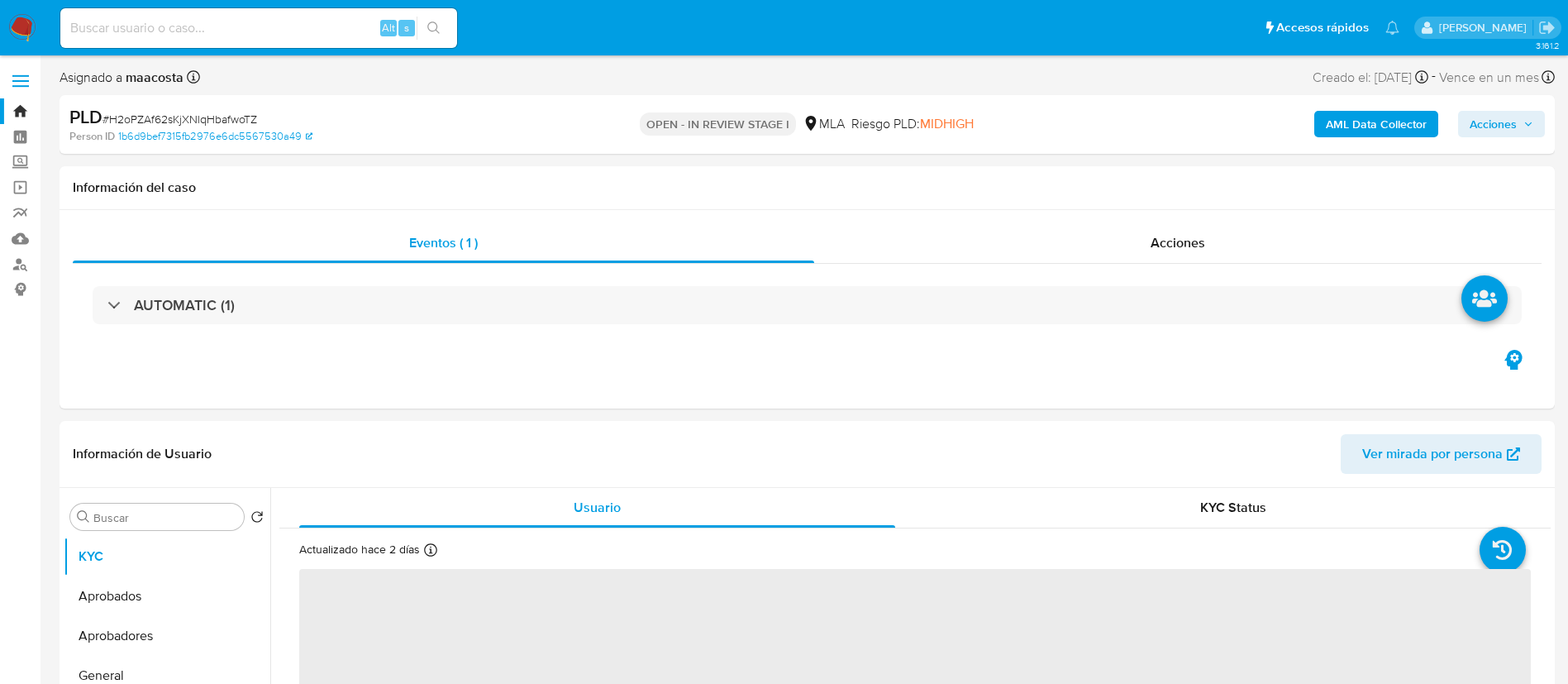
select select "10"
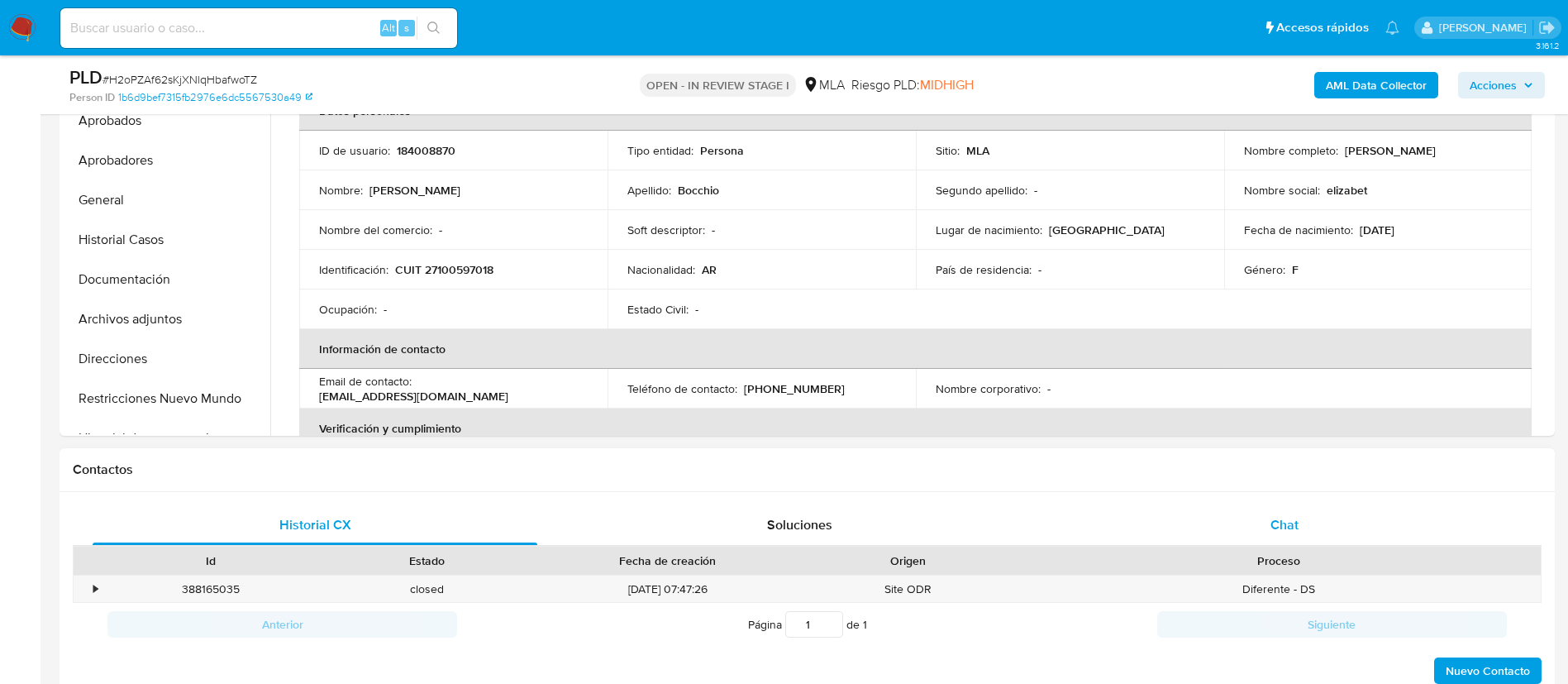
drag, startPoint x: 1291, startPoint y: 522, endPoint x: 1299, endPoint y: 527, distance: 9.4
click at [1299, 527] on div "Chat" at bounding box center [1285, 525] width 445 height 40
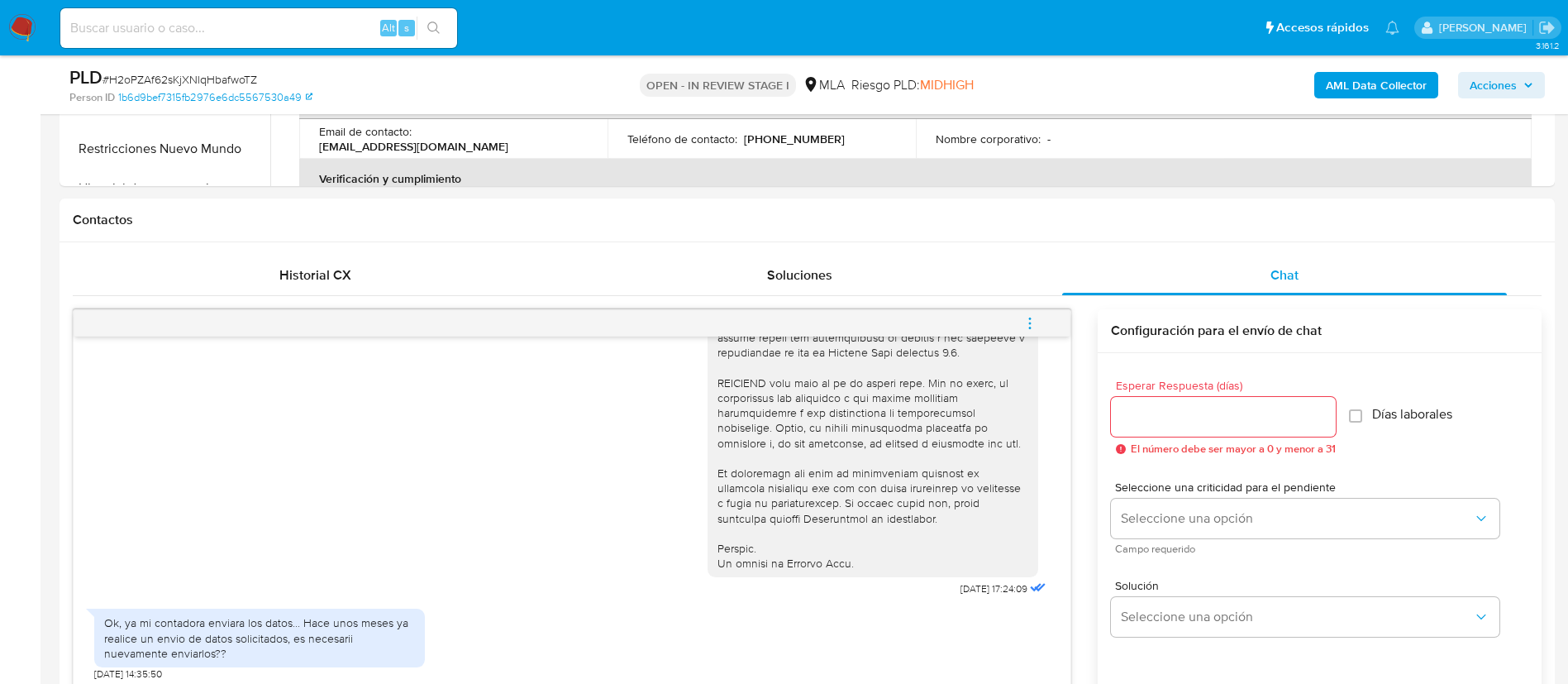
scroll to position [665, 0]
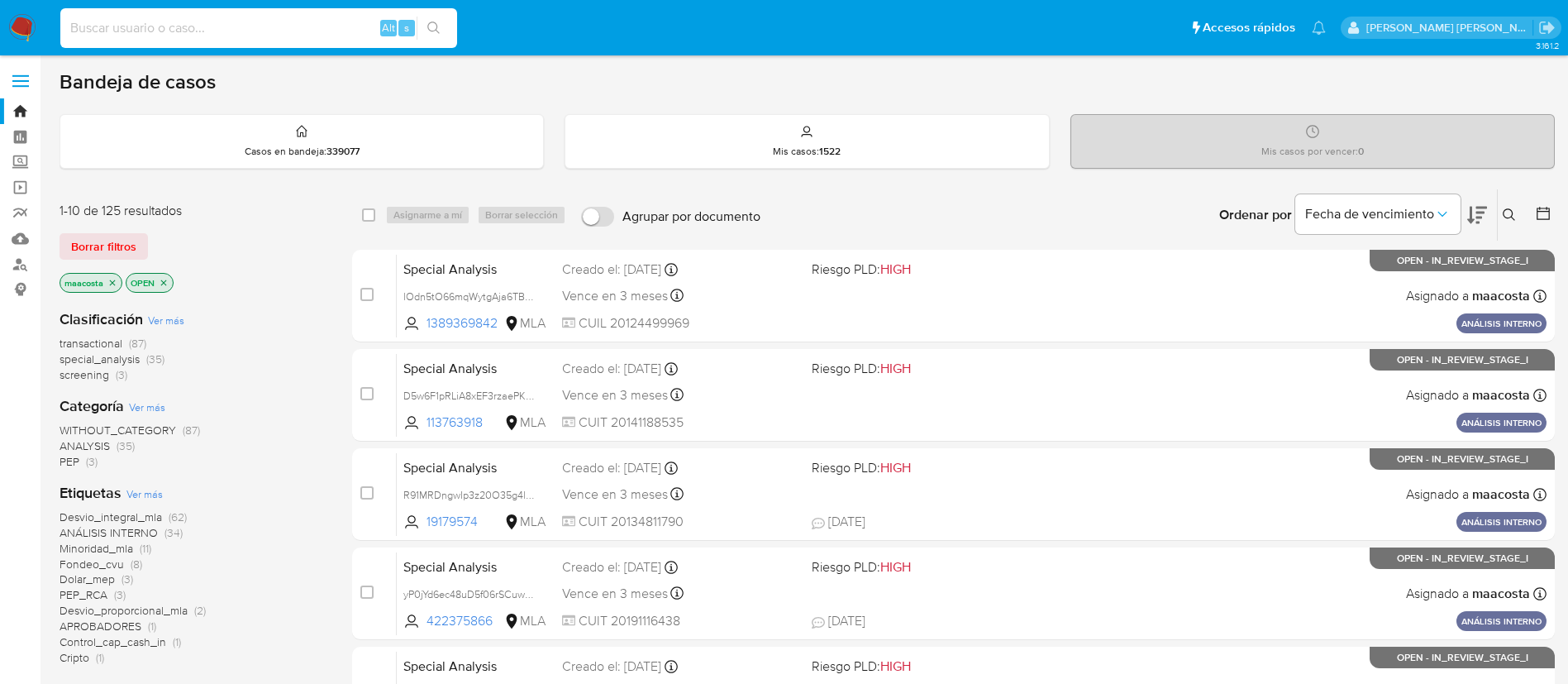
click at [236, 34] on input at bounding box center [258, 28] width 397 height 22
paste input "jaIR9bVe0basUZiihAyTRPZk"
type input "jaIR9bVe0basUZiihAyTRPZk"
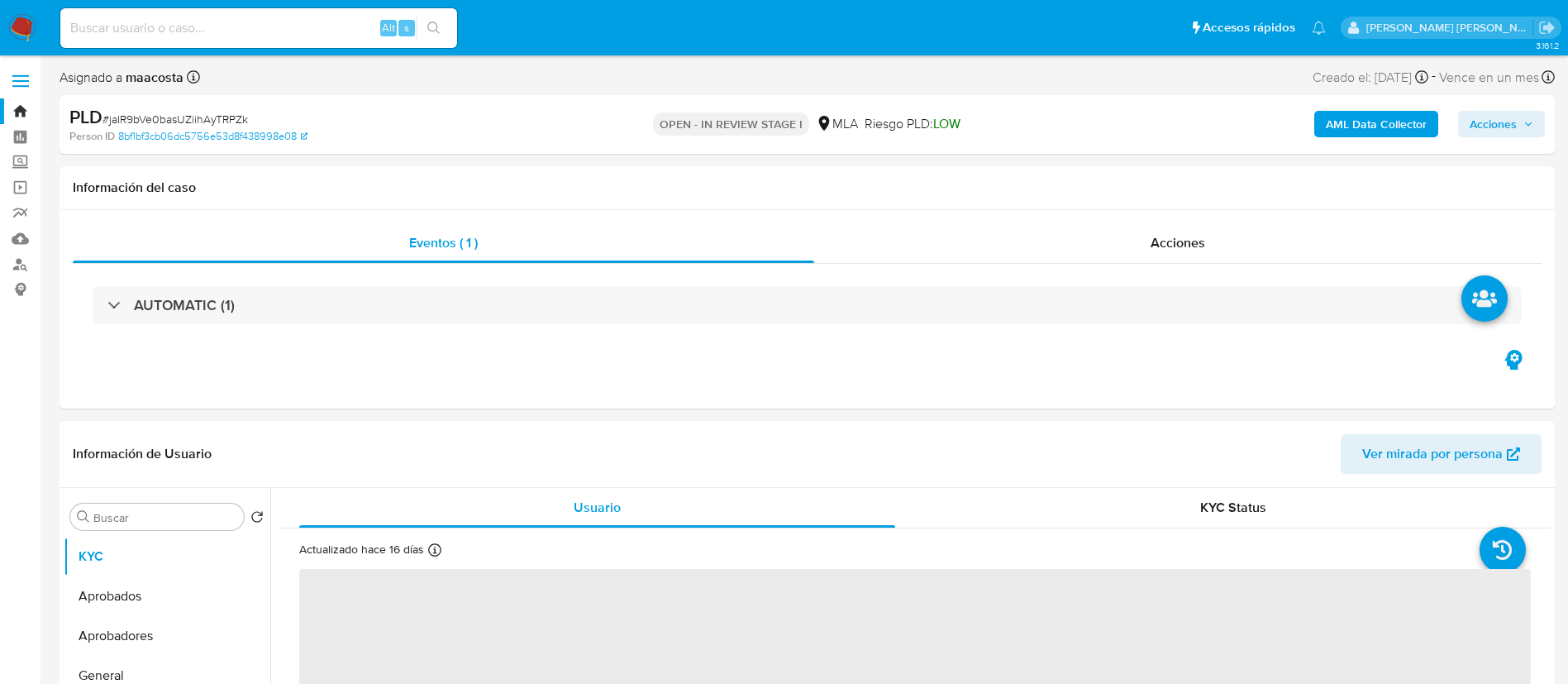
select select "10"
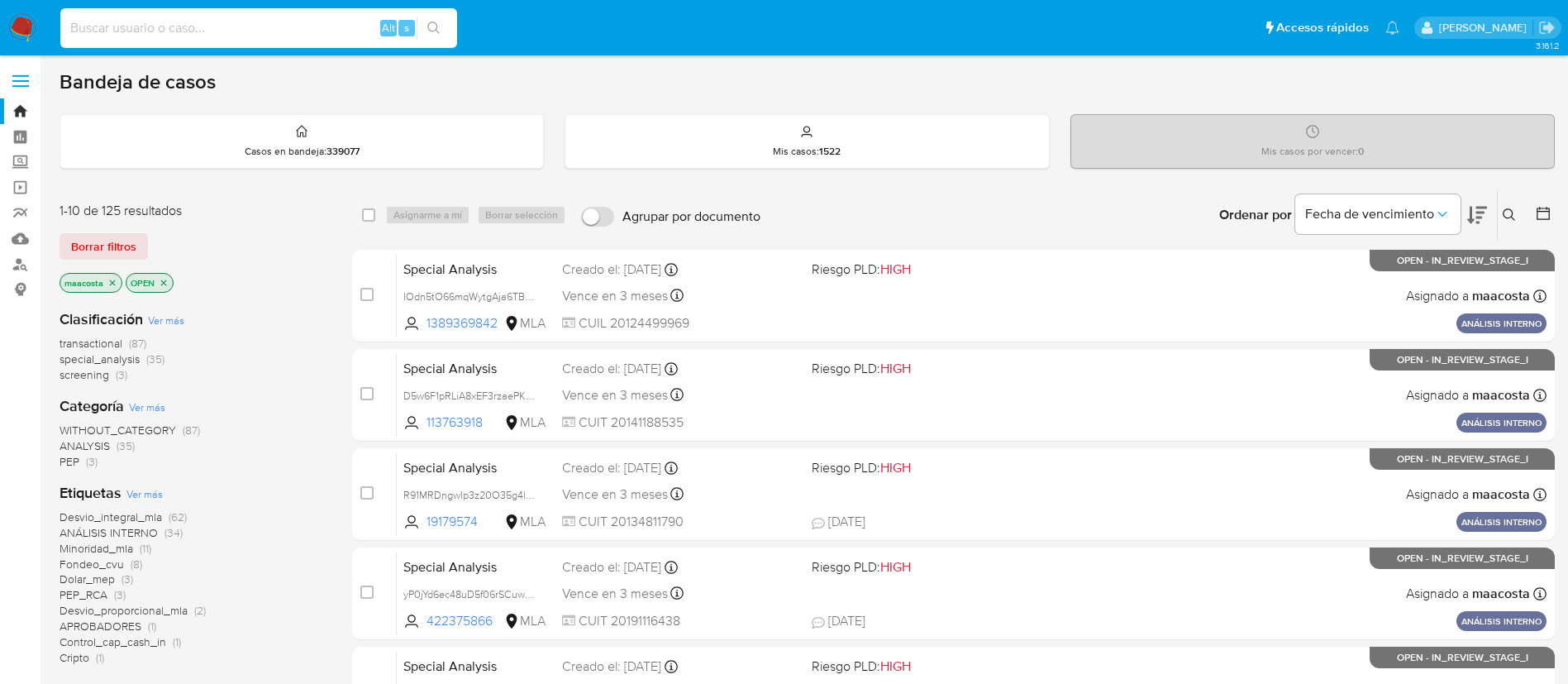
click at [236, 34] on input at bounding box center [258, 28] width 397 height 22
paste input "OepQLEyQF8RRPhlRKWPqjtqX"
type input "OepQLEyQF8RRPhlRKWPqjtqX"
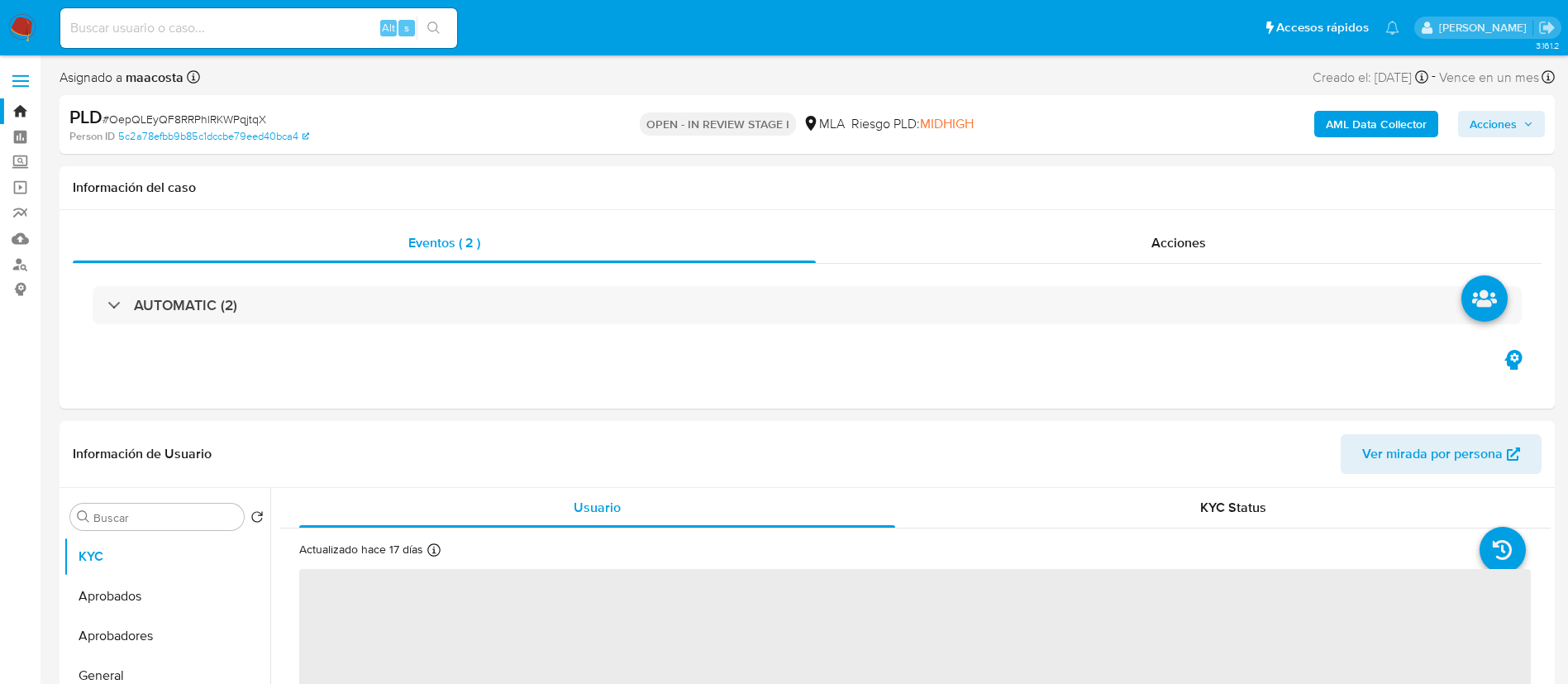
select select "10"
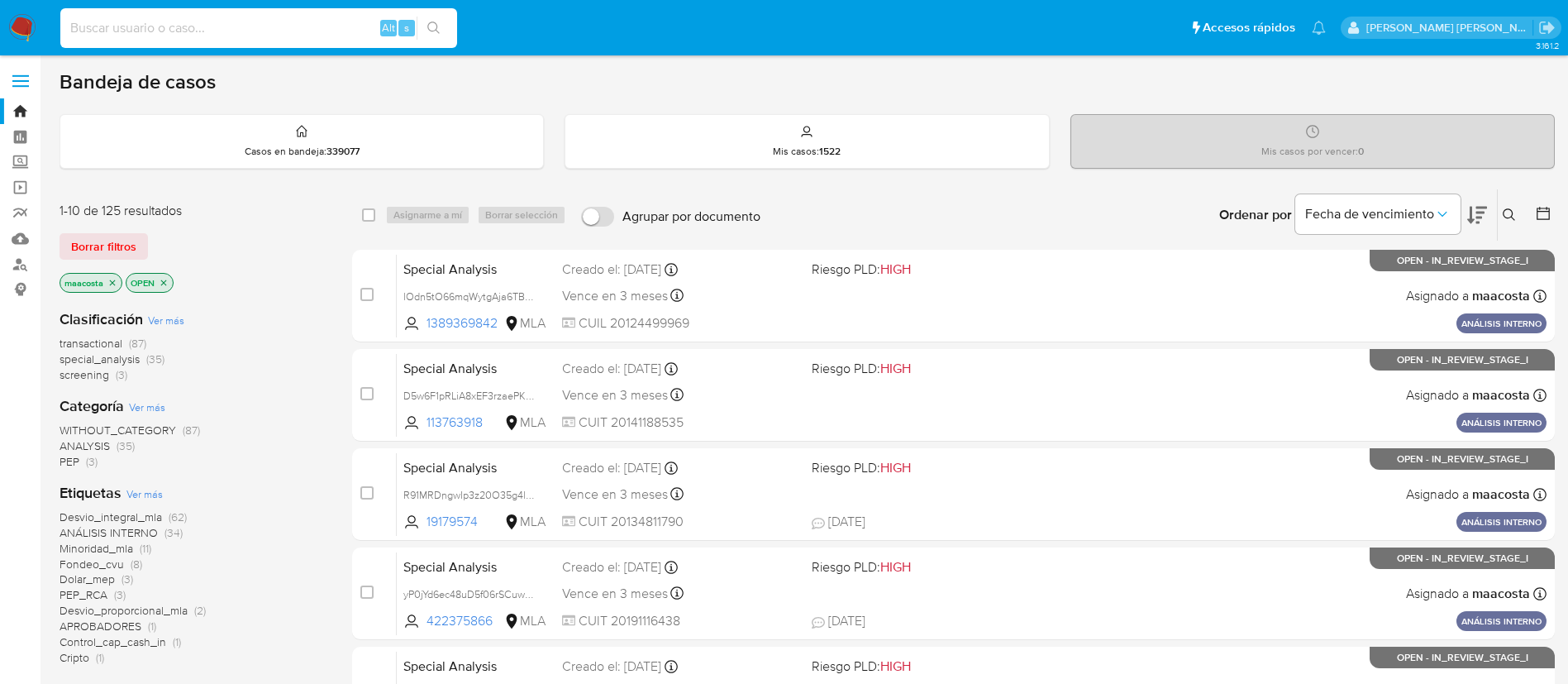
click at [236, 34] on input at bounding box center [258, 28] width 397 height 22
paste input "NpWU8PQbO8dlQ5eqyqlGU4tF"
type input "NpWU8PQbO8dlQ5eqyqlGU4tF"
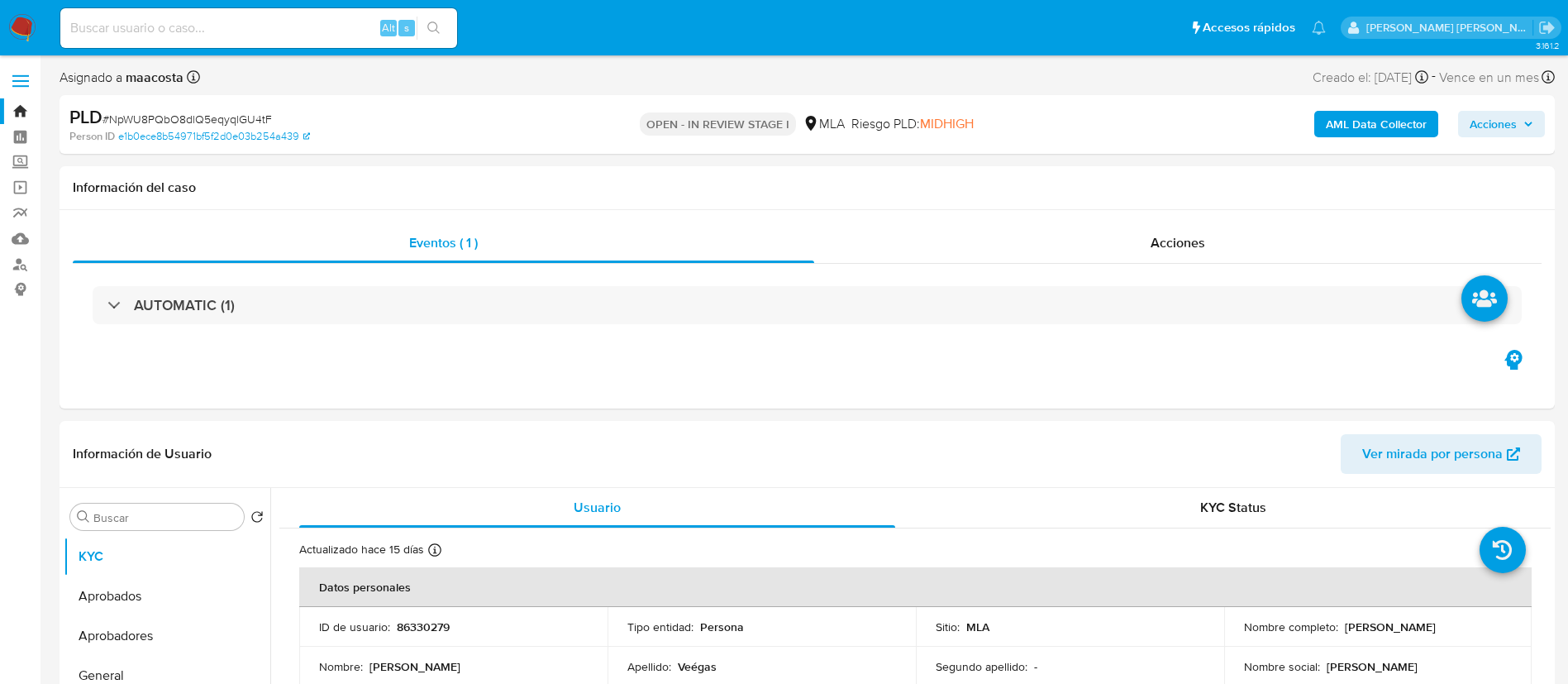
select select "10"
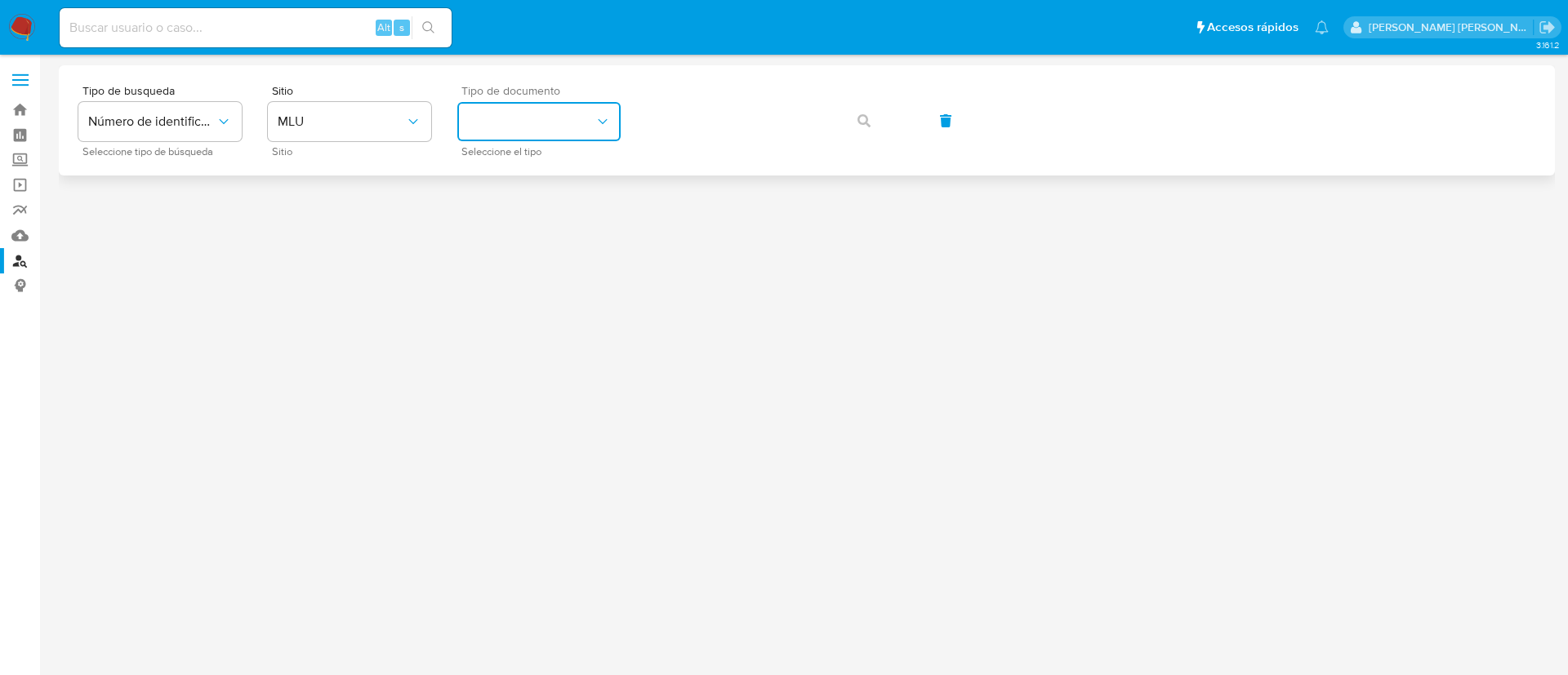
click at [568, 130] on button "identificationType" at bounding box center [539, 122] width 163 height 39
click at [321, 111] on button "MLU" at bounding box center [349, 122] width 163 height 39
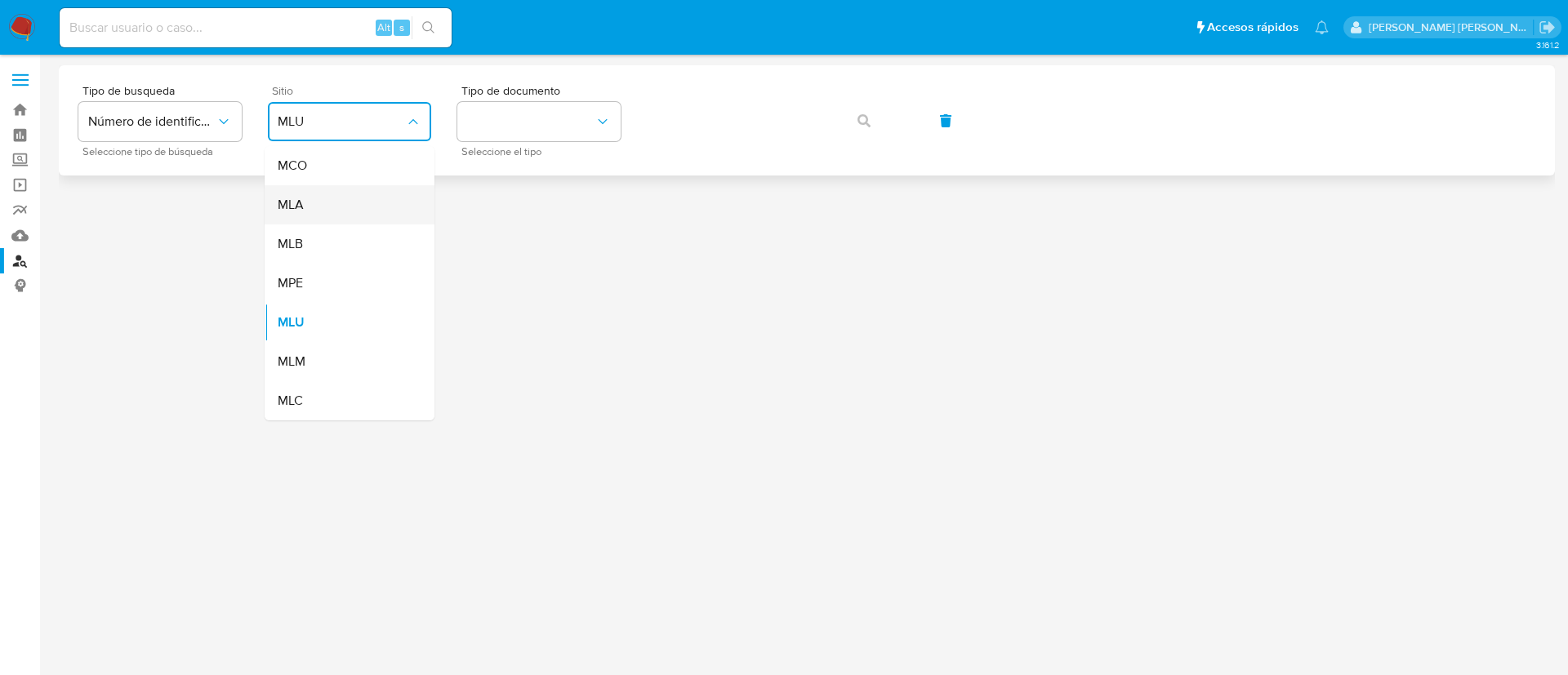
click at [319, 205] on div "MLA" at bounding box center [345, 205] width 134 height 39
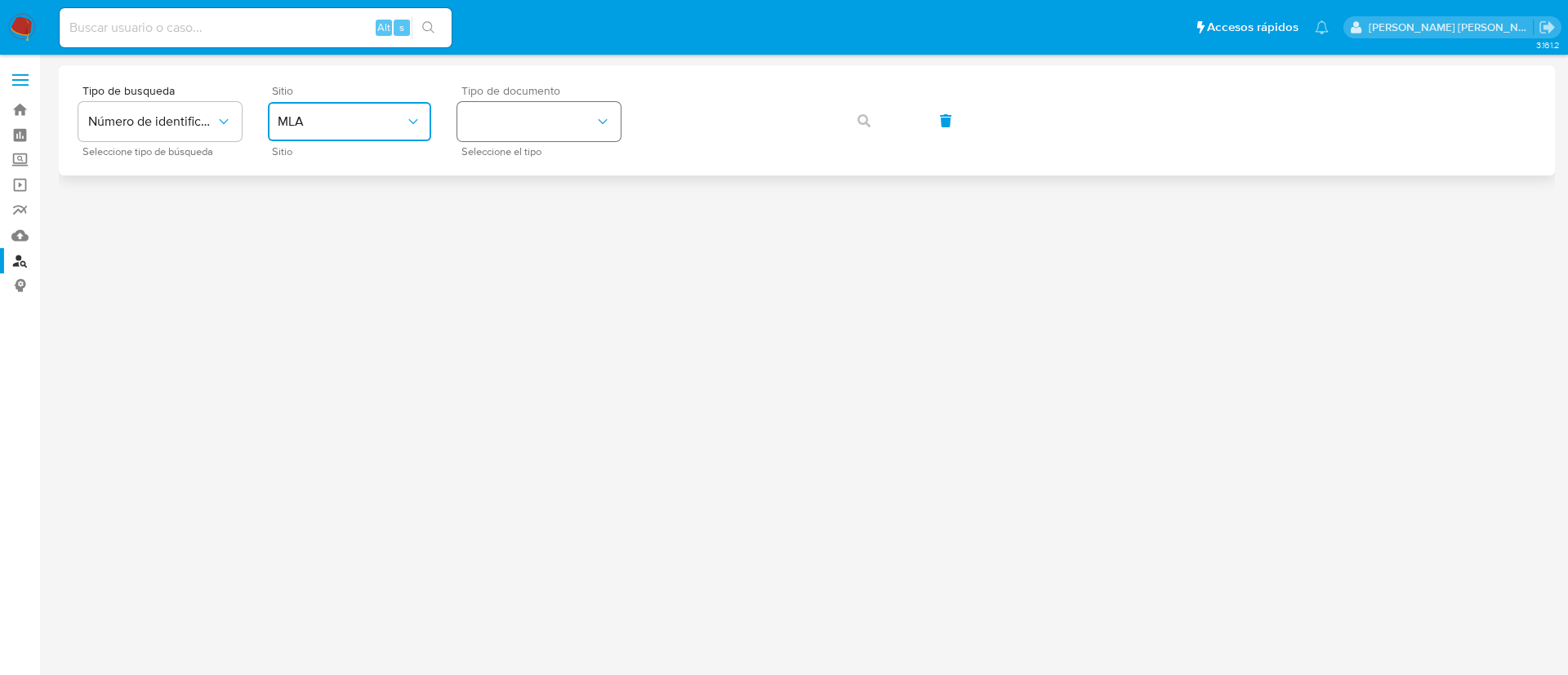
click at [541, 128] on button "identificationType" at bounding box center [539, 122] width 163 height 39
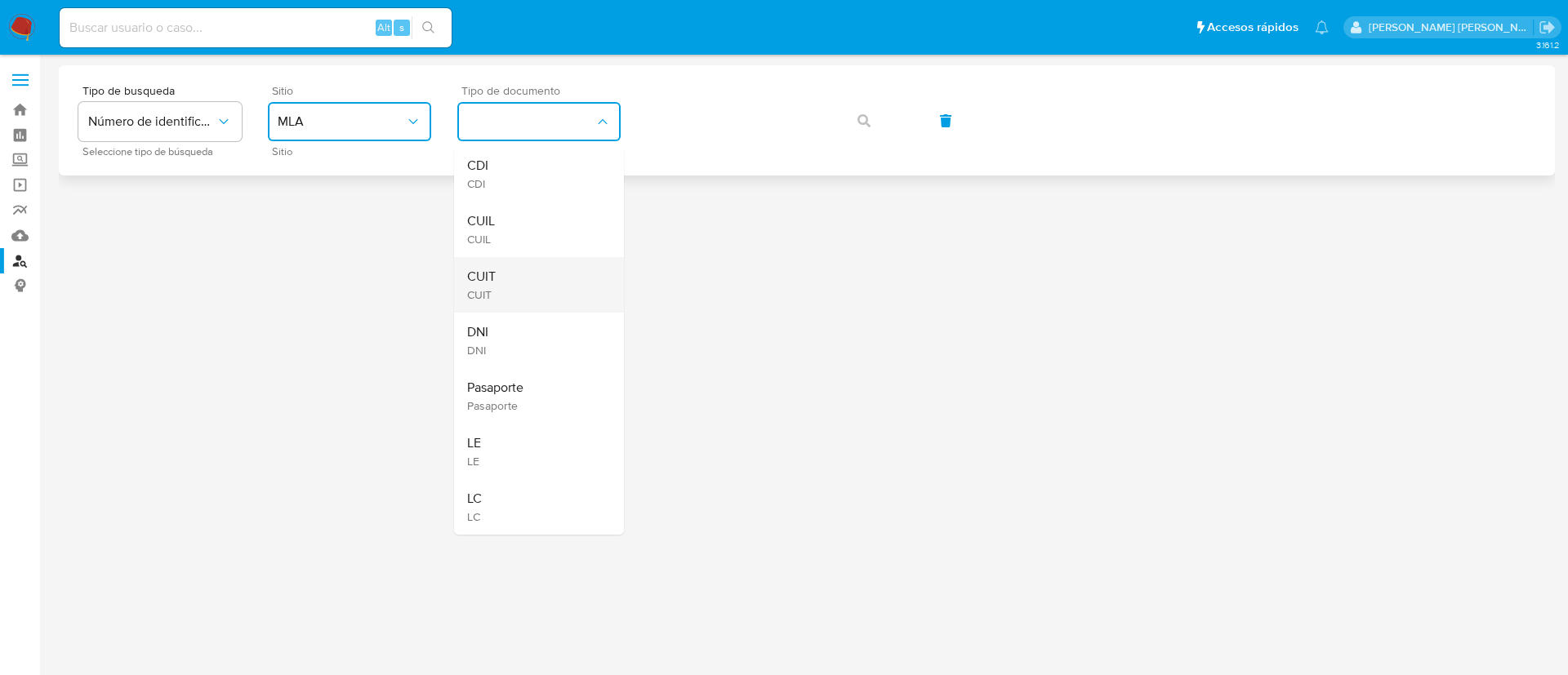
click at [545, 279] on div "CUIT CUIT" at bounding box center [534, 284] width 134 height 55
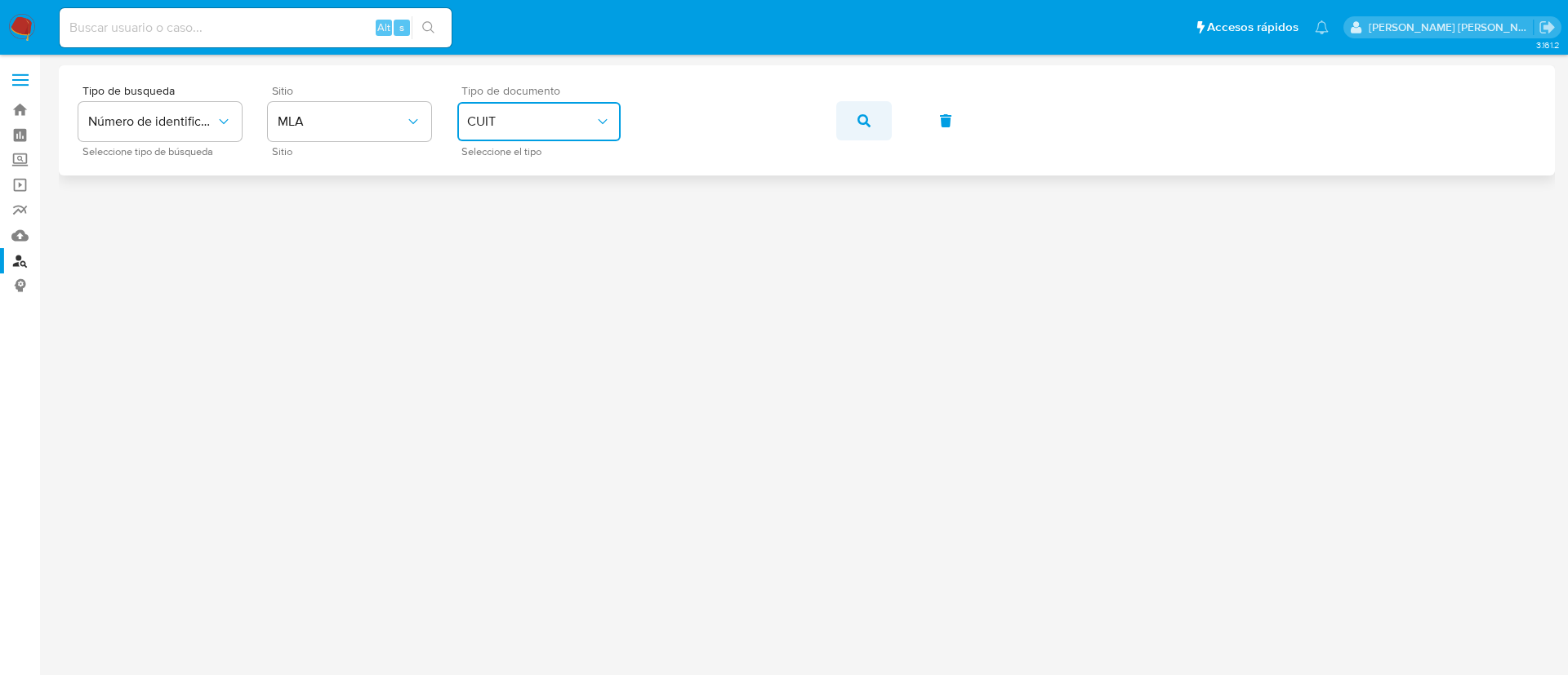
click at [859, 112] on span "button" at bounding box center [864, 121] width 13 height 36
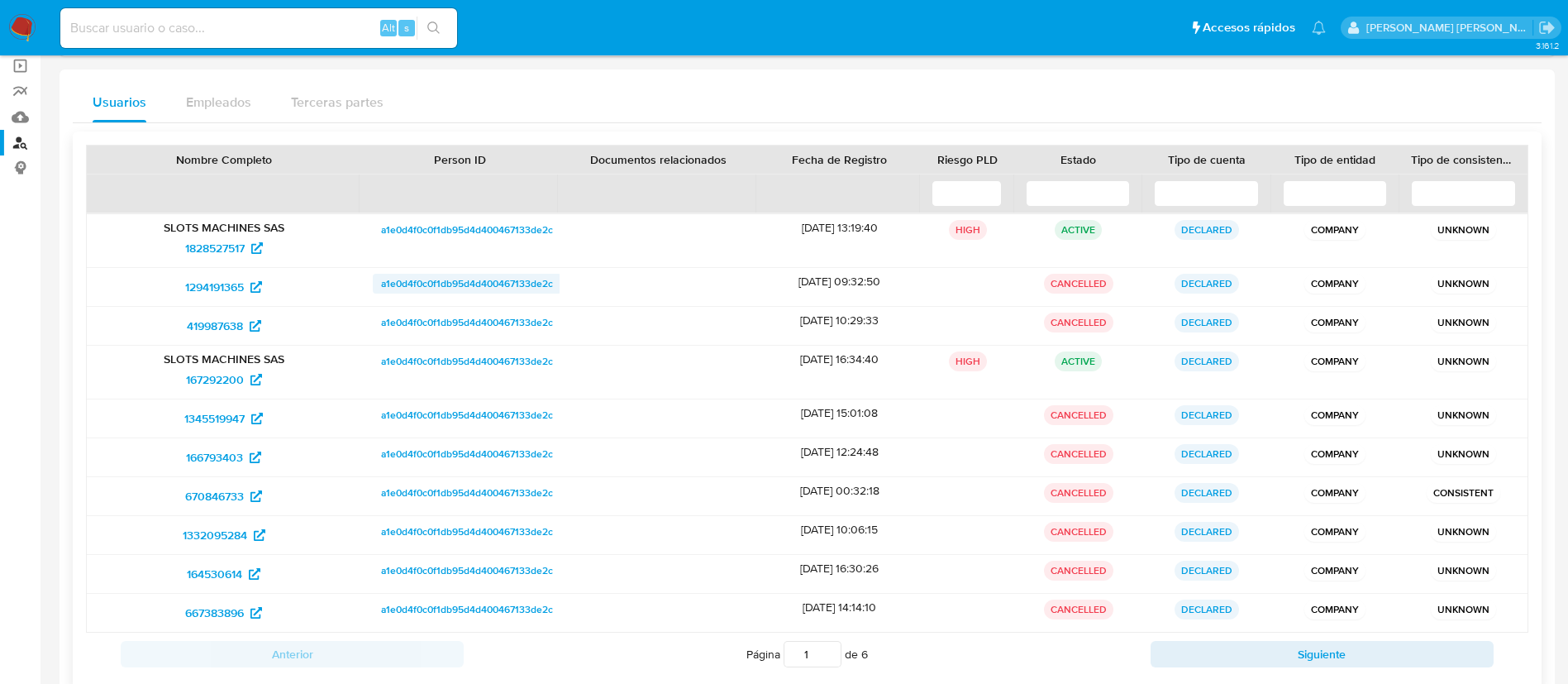
scroll to position [126, 0]
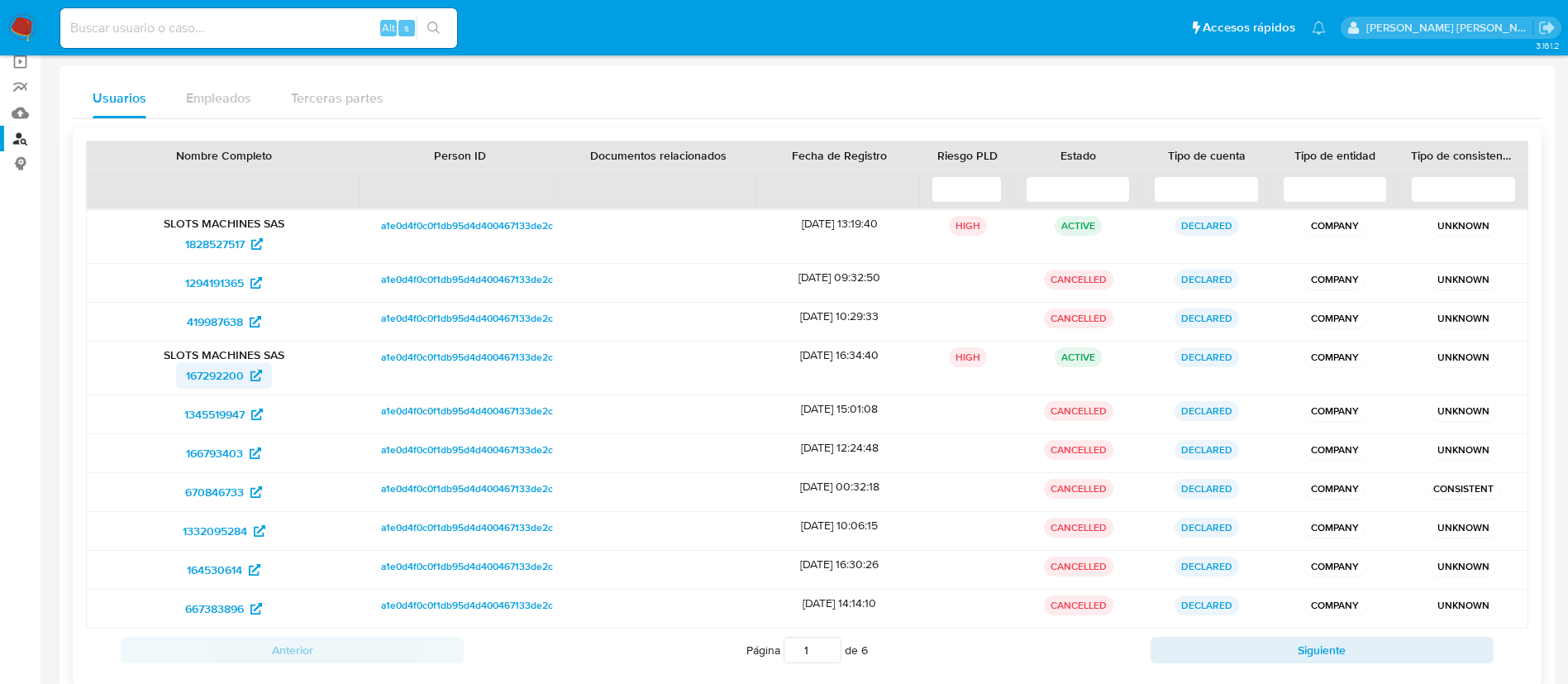
click at [231, 370] on span "167292200" at bounding box center [215, 376] width 58 height 27
click at [229, 241] on span "1828527517" at bounding box center [215, 244] width 60 height 27
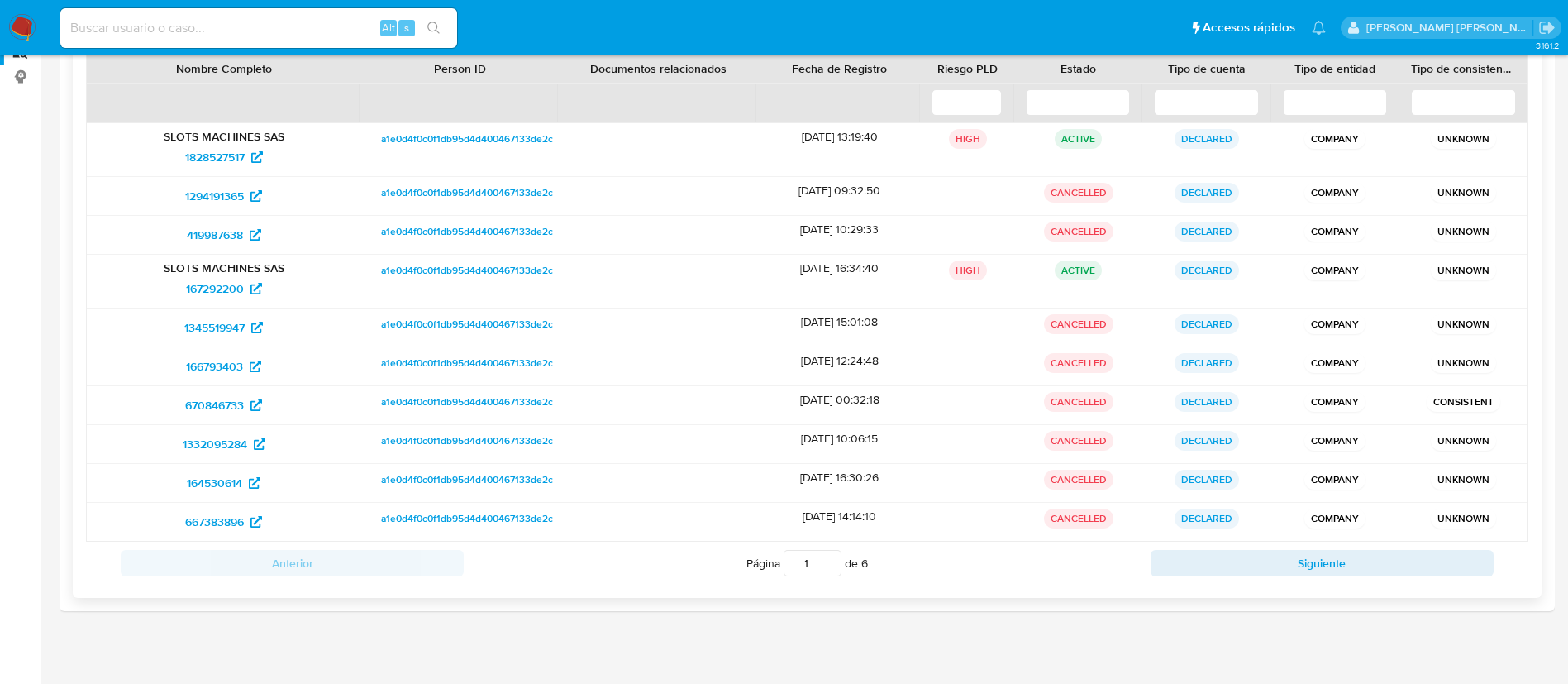
scroll to position [224, 0]
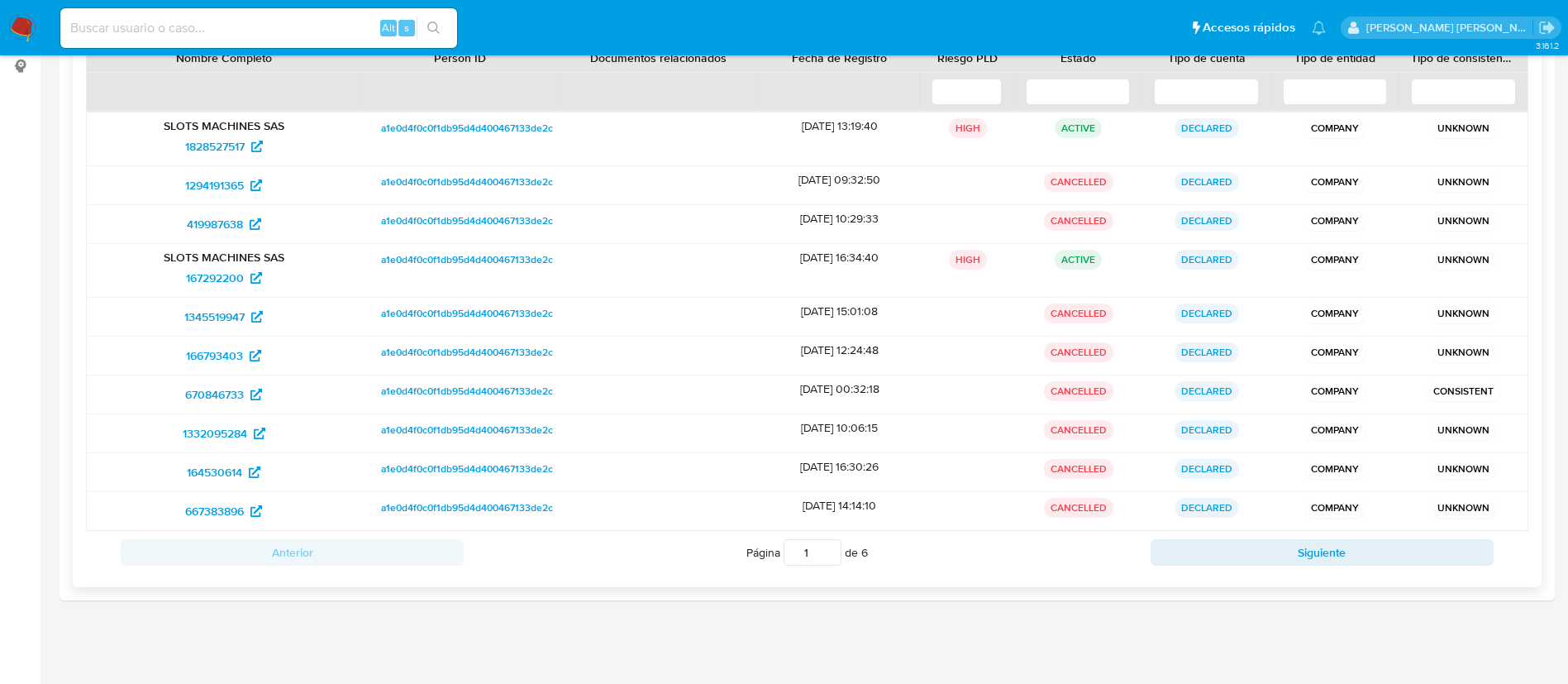
click at [1213, 537] on div "Anterior Página 1 de 6 Siguiente" at bounding box center [806, 552] width 1442 height 43
click at [1203, 559] on button "Siguiente" at bounding box center [1322, 553] width 343 height 27
type input "2"
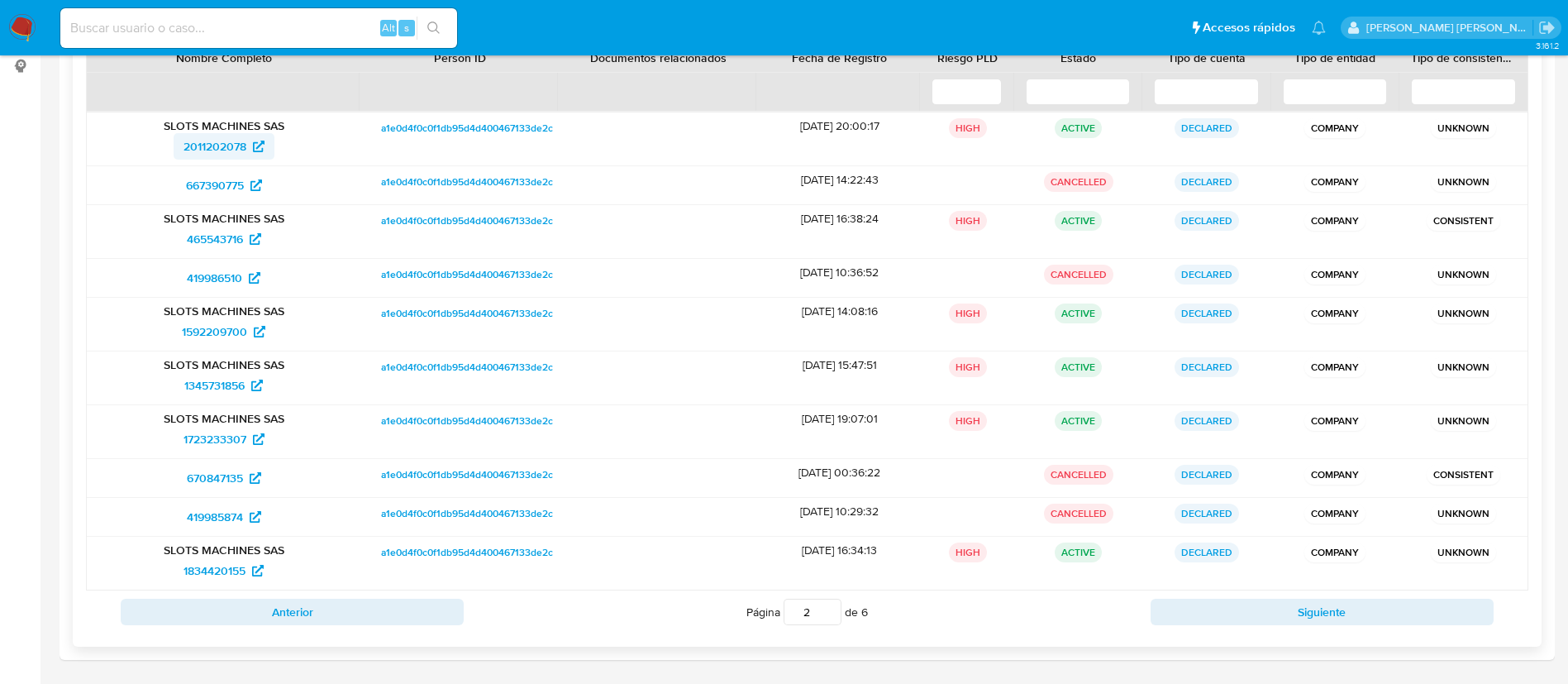
click at [233, 142] on span "2011202078" at bounding box center [215, 147] width 63 height 27
click at [250, 238] on icon at bounding box center [256, 239] width 11 height 11
click at [244, 323] on span "1592209700" at bounding box center [214, 332] width 66 height 27
click at [235, 380] on span "1345731856" at bounding box center [214, 385] width 60 height 27
click at [228, 443] on span "1723233307" at bounding box center [215, 440] width 63 height 27
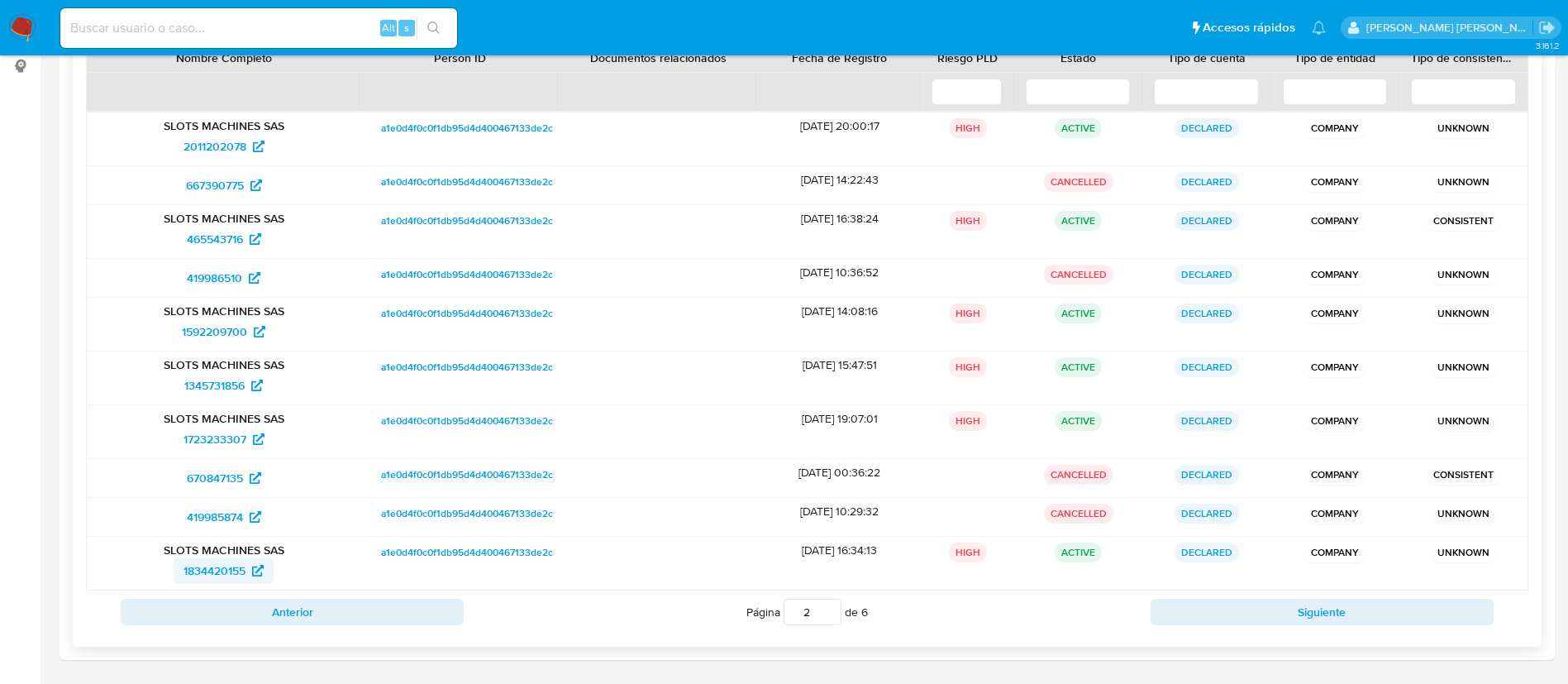
click at [226, 568] on span "1834420155" at bounding box center [214, 571] width 62 height 27
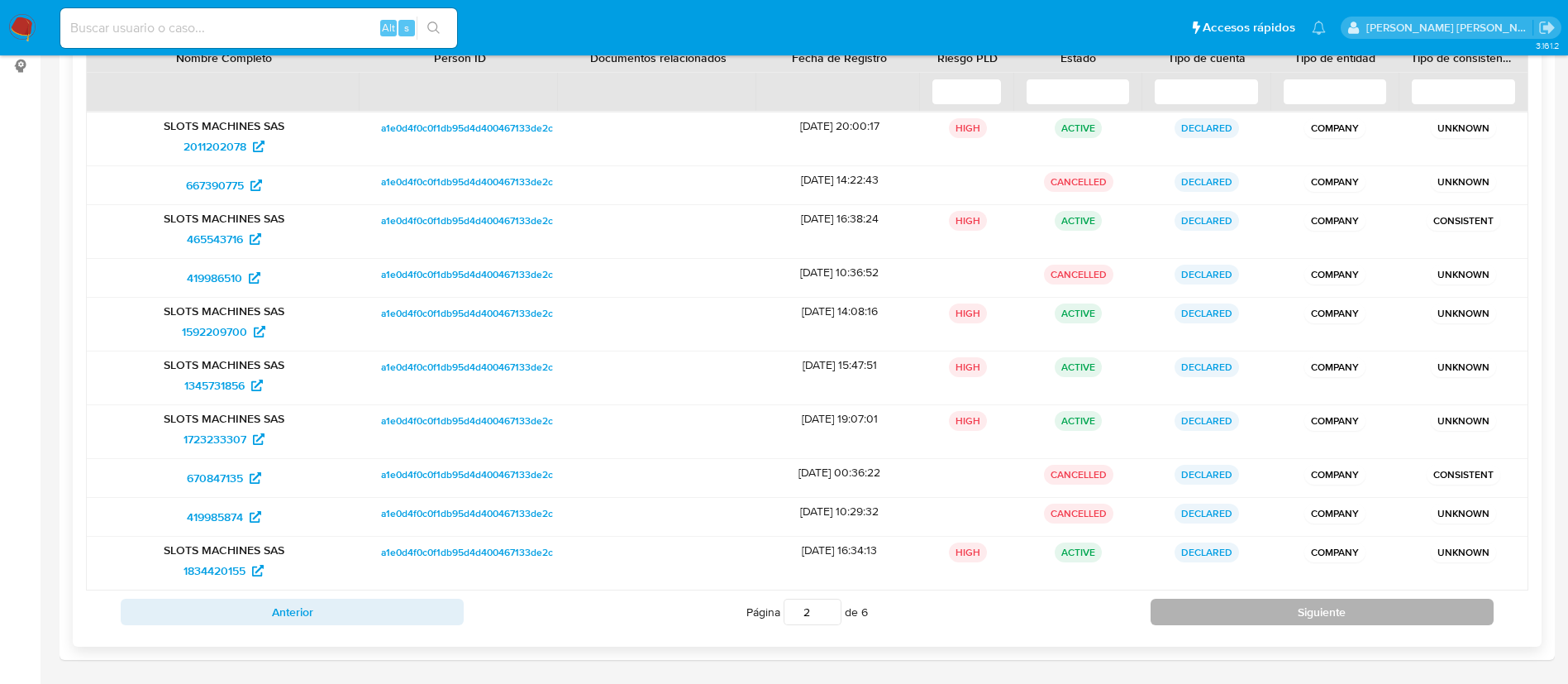
click at [1278, 606] on button "Siguiente" at bounding box center [1322, 612] width 343 height 27
type input "3"
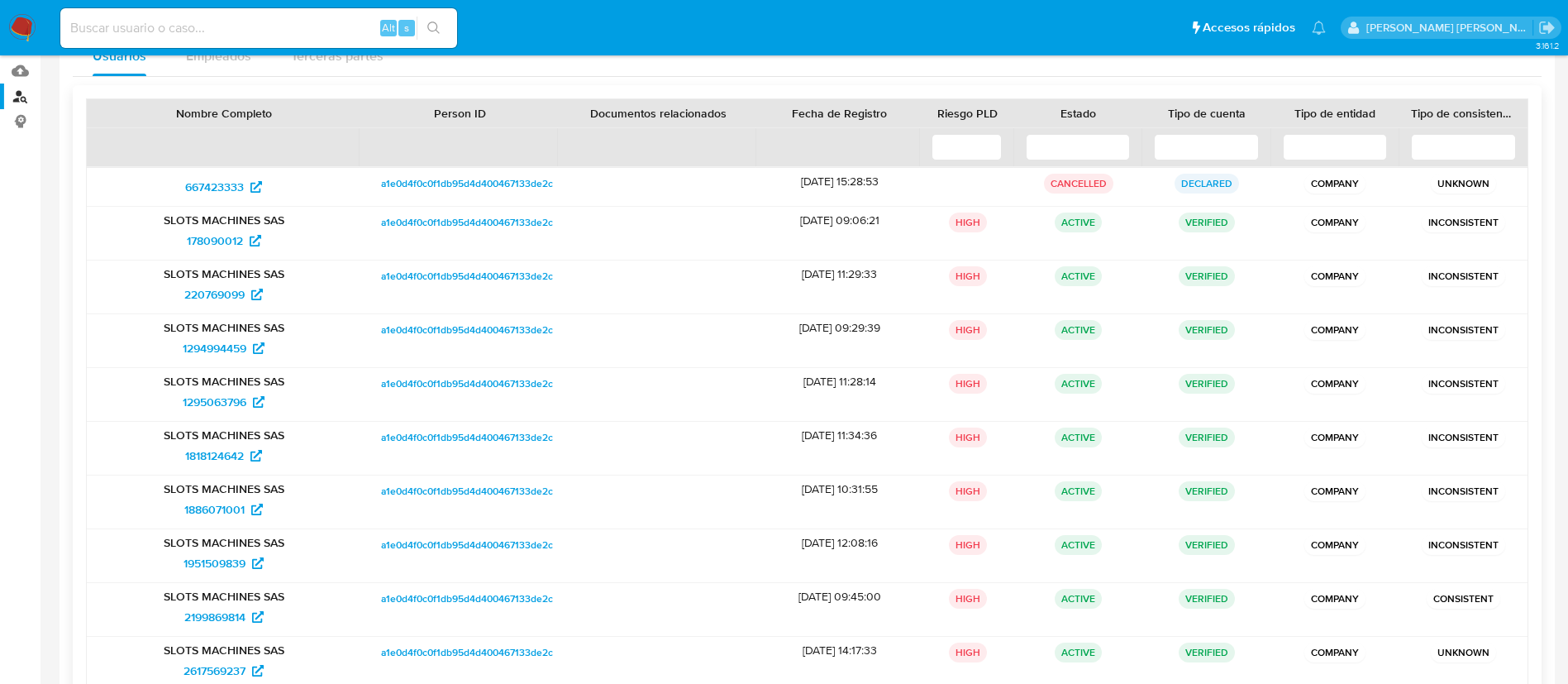
scroll to position [166, 0]
click at [1083, 156] on input at bounding box center [1078, 149] width 105 height 27
type input "a"
type input "1"
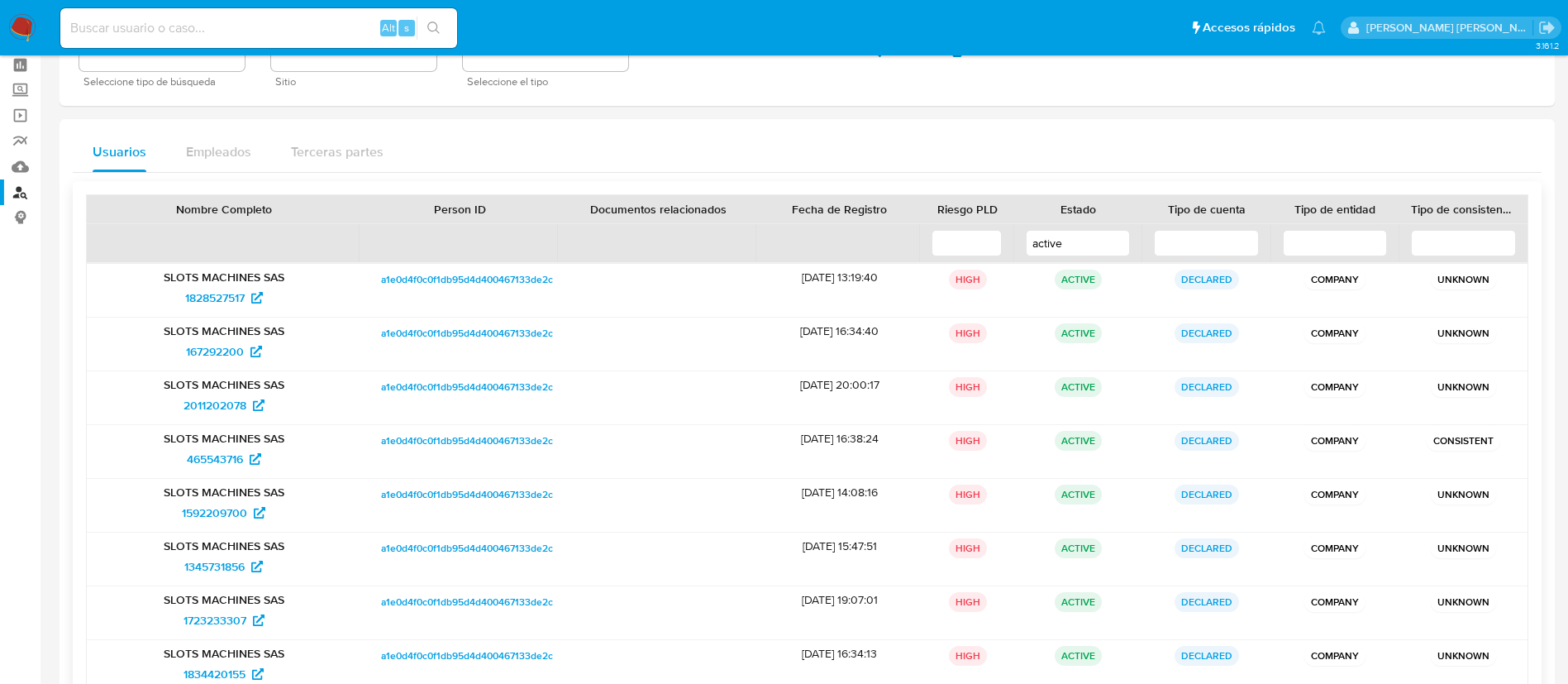
scroll to position [64, 0]
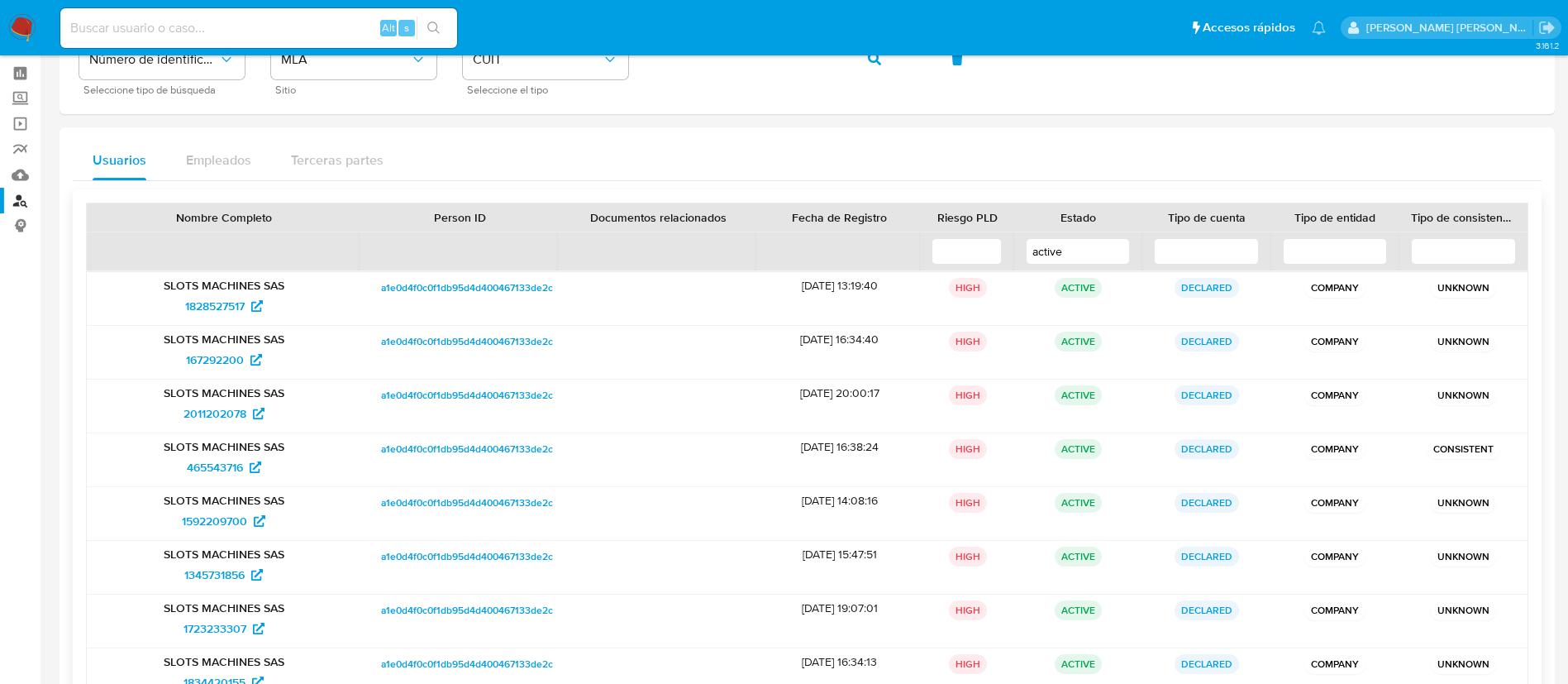
type input "active"
click at [1162, 250] on input at bounding box center [1206, 251] width 105 height 27
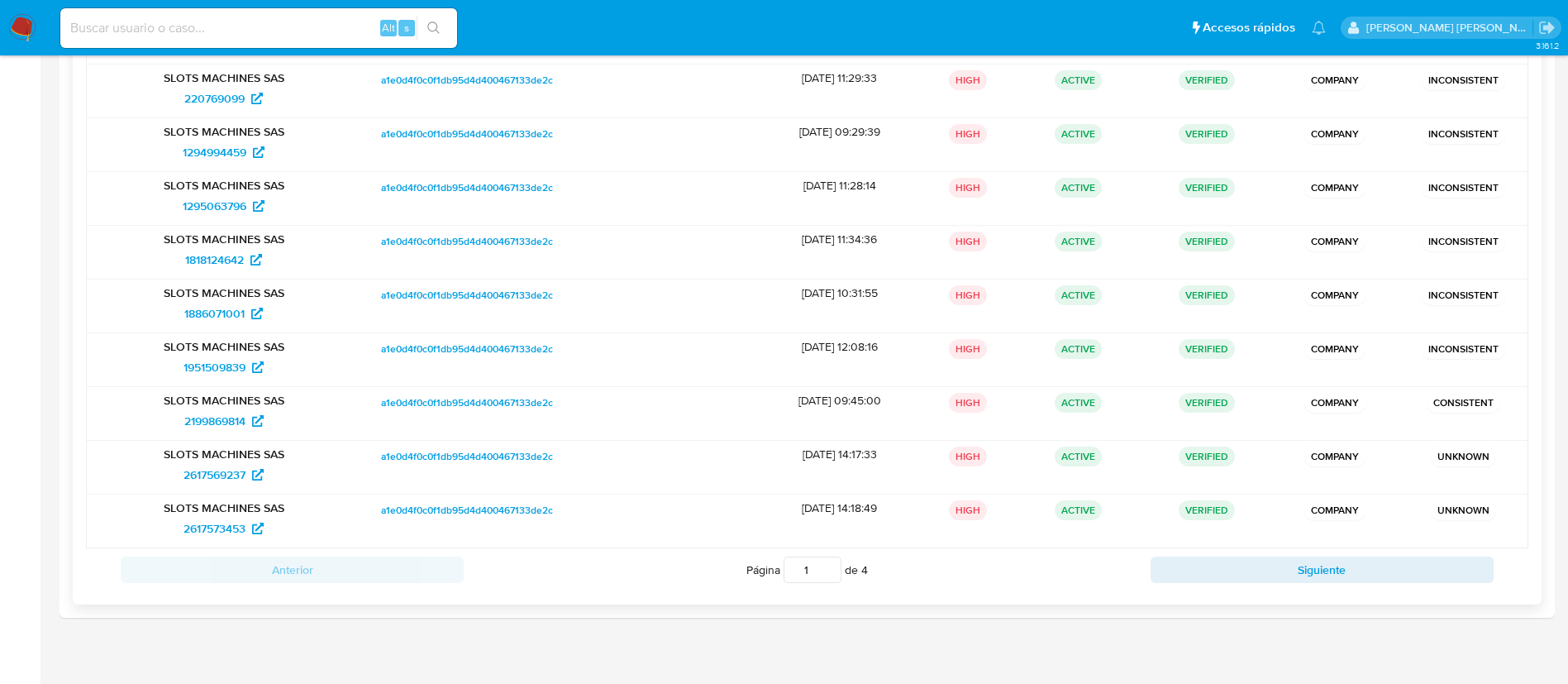
scroll to position [326, 0]
type input "veri"
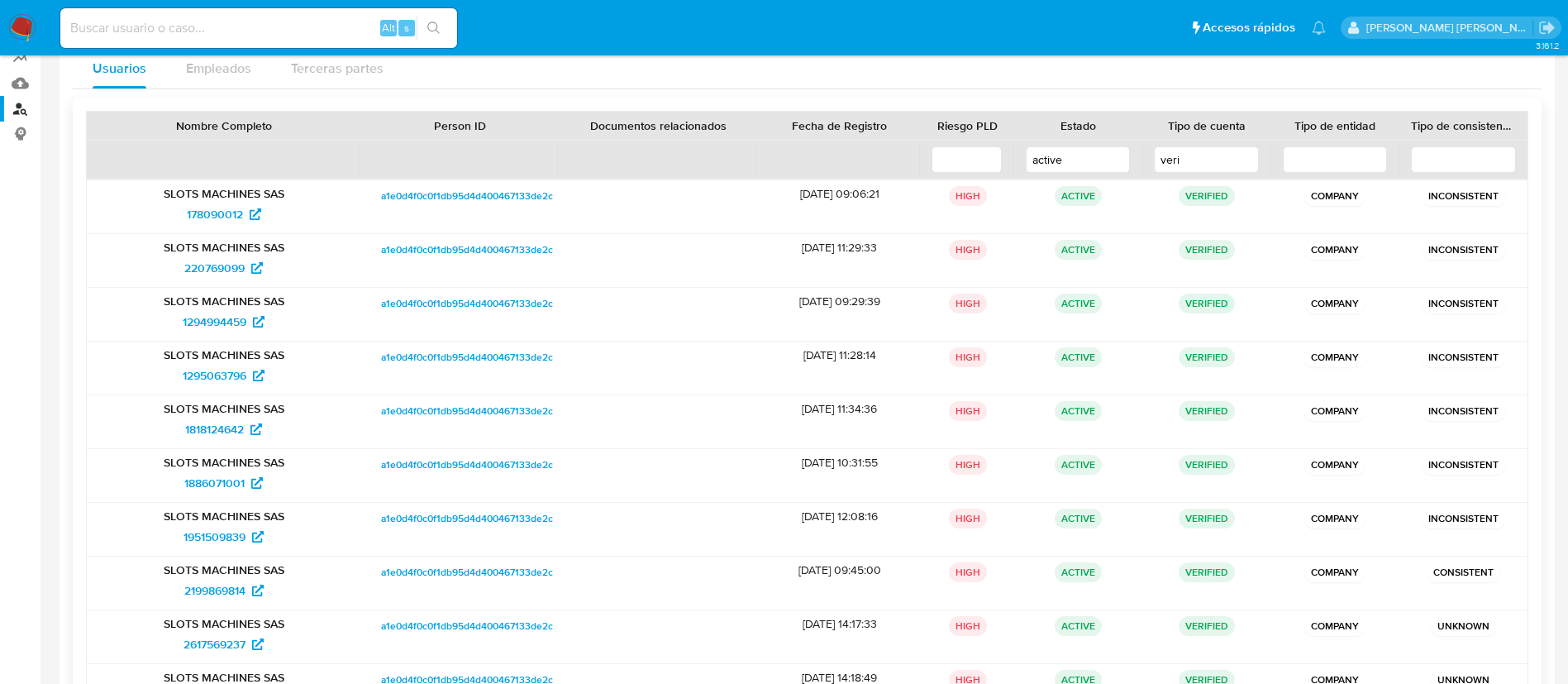
scroll to position [154, 0]
click at [254, 208] on span "178090012" at bounding box center [223, 216] width 74 height 27
click at [219, 264] on span "220769099" at bounding box center [214, 269] width 60 height 27
click at [224, 321] on span "1294994459" at bounding box center [214, 323] width 64 height 27
click at [231, 376] on span "1295063796" at bounding box center [214, 377] width 64 height 27
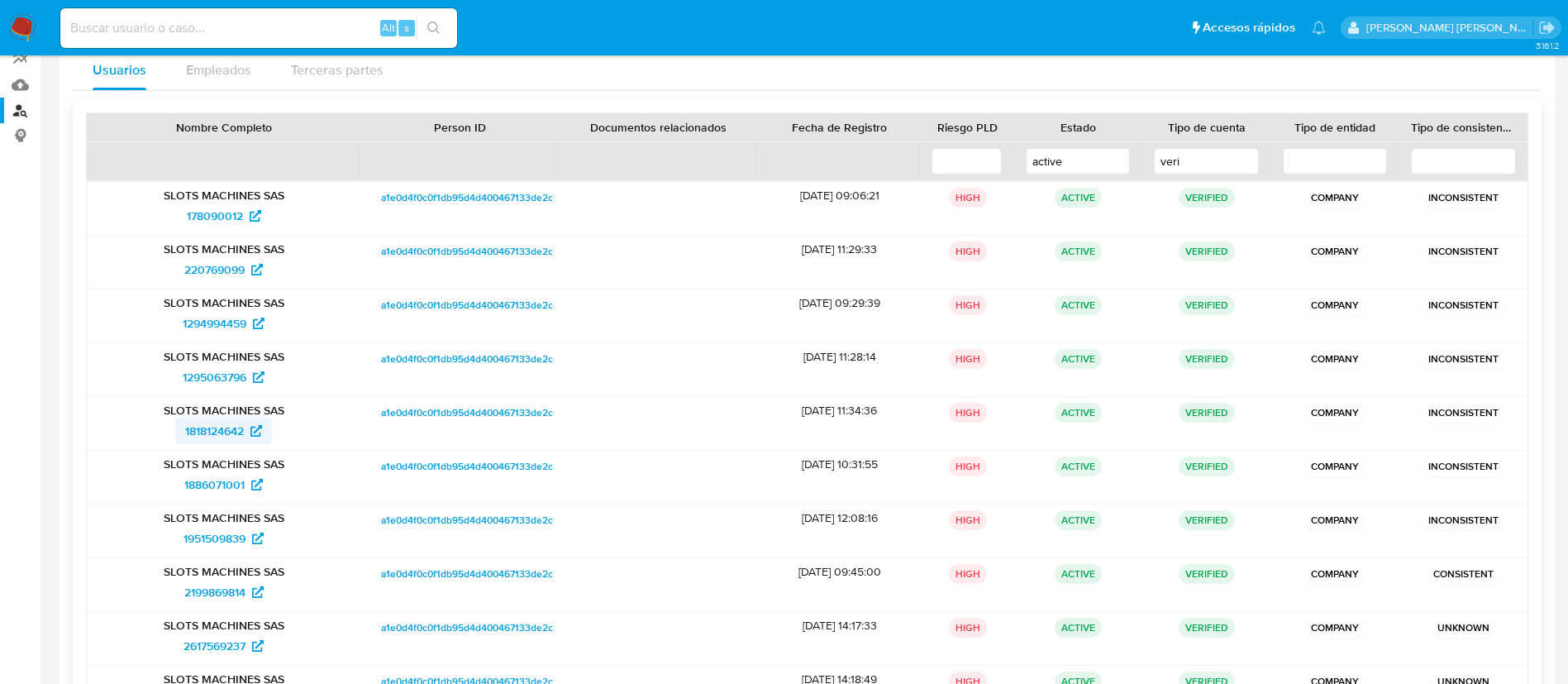
click at [236, 429] on span "1818124642" at bounding box center [215, 431] width 59 height 27
click at [237, 481] on span "1886071001" at bounding box center [214, 484] width 60 height 27
click at [237, 537] on span "1951509839" at bounding box center [214, 538] width 62 height 27
click at [234, 583] on span "2199869814" at bounding box center [215, 592] width 61 height 27
click at [230, 650] on span "2617569237" at bounding box center [214, 646] width 62 height 27
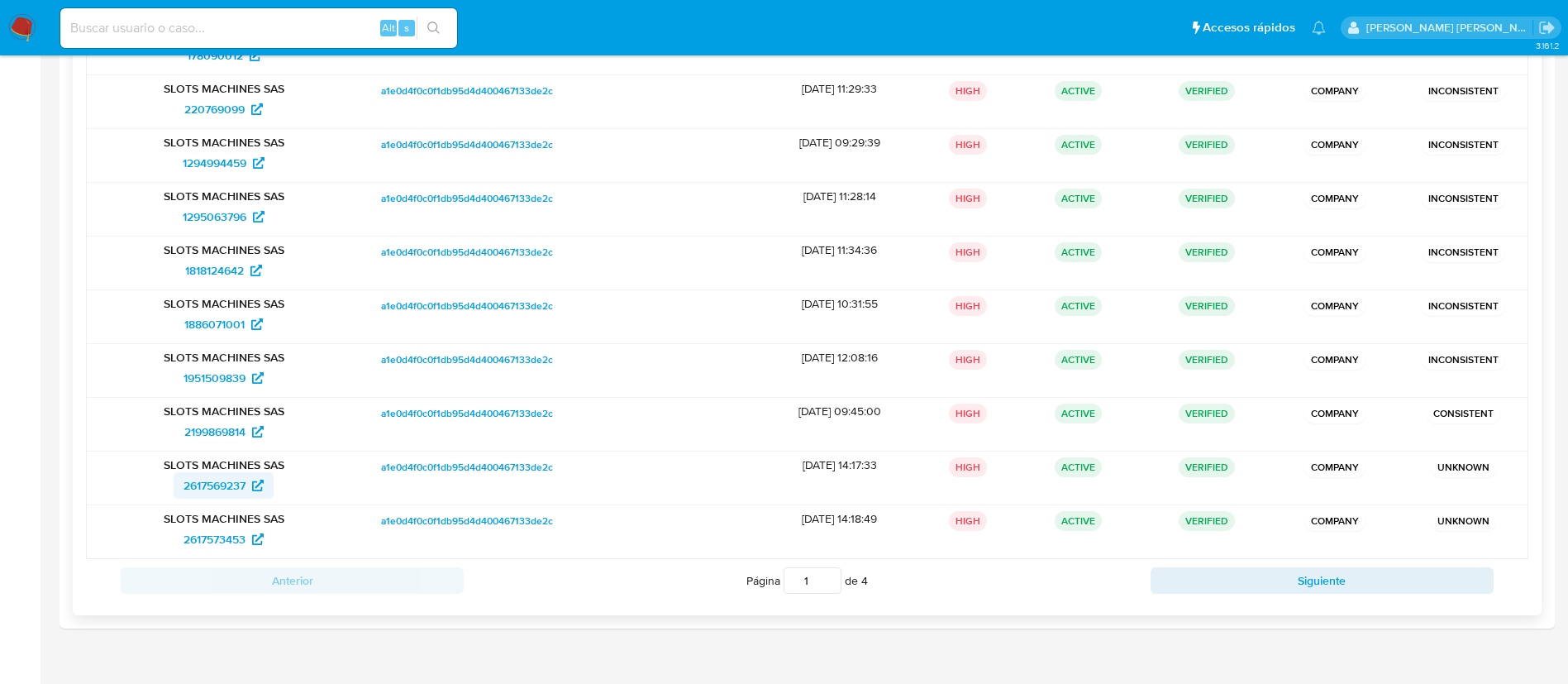
scroll to position [315, 0]
click at [215, 540] on span "2617573453" at bounding box center [214, 538] width 62 height 27
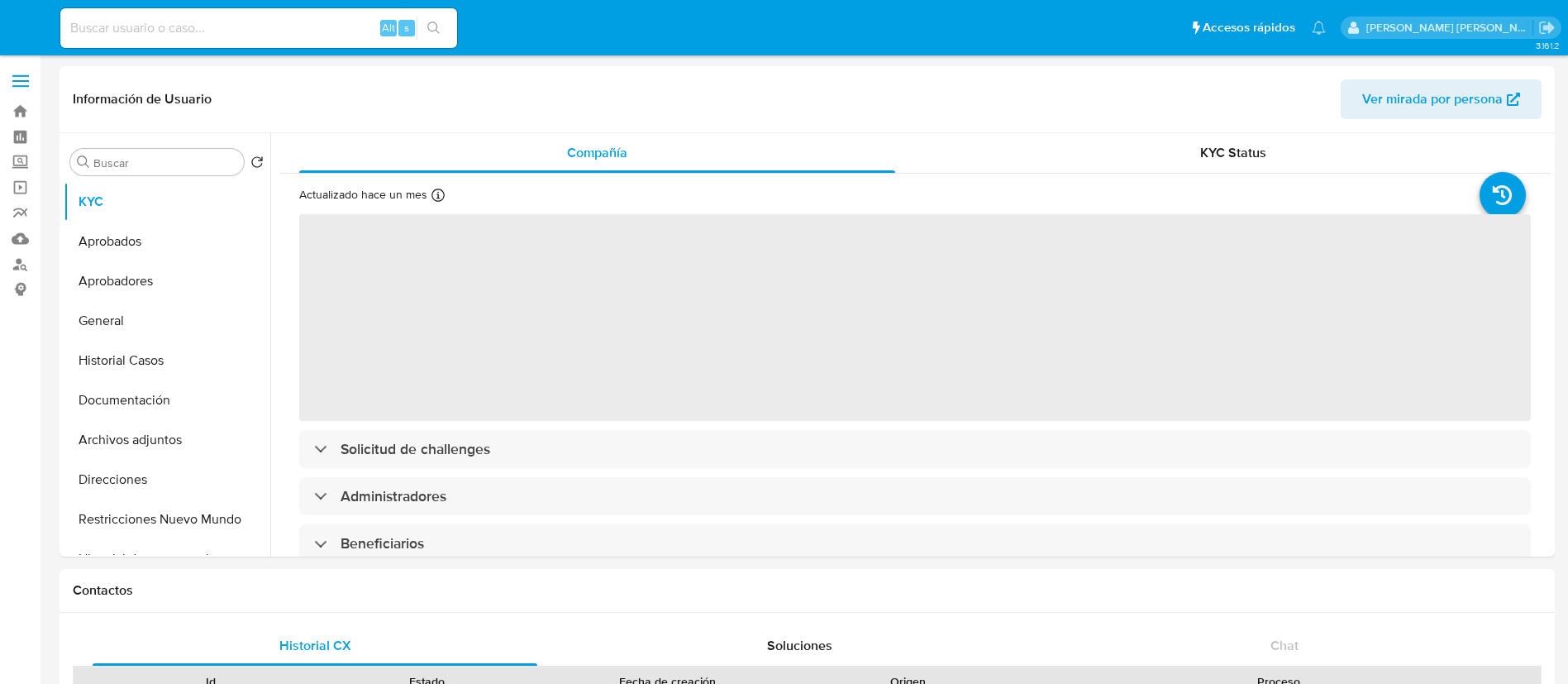
select select "10"
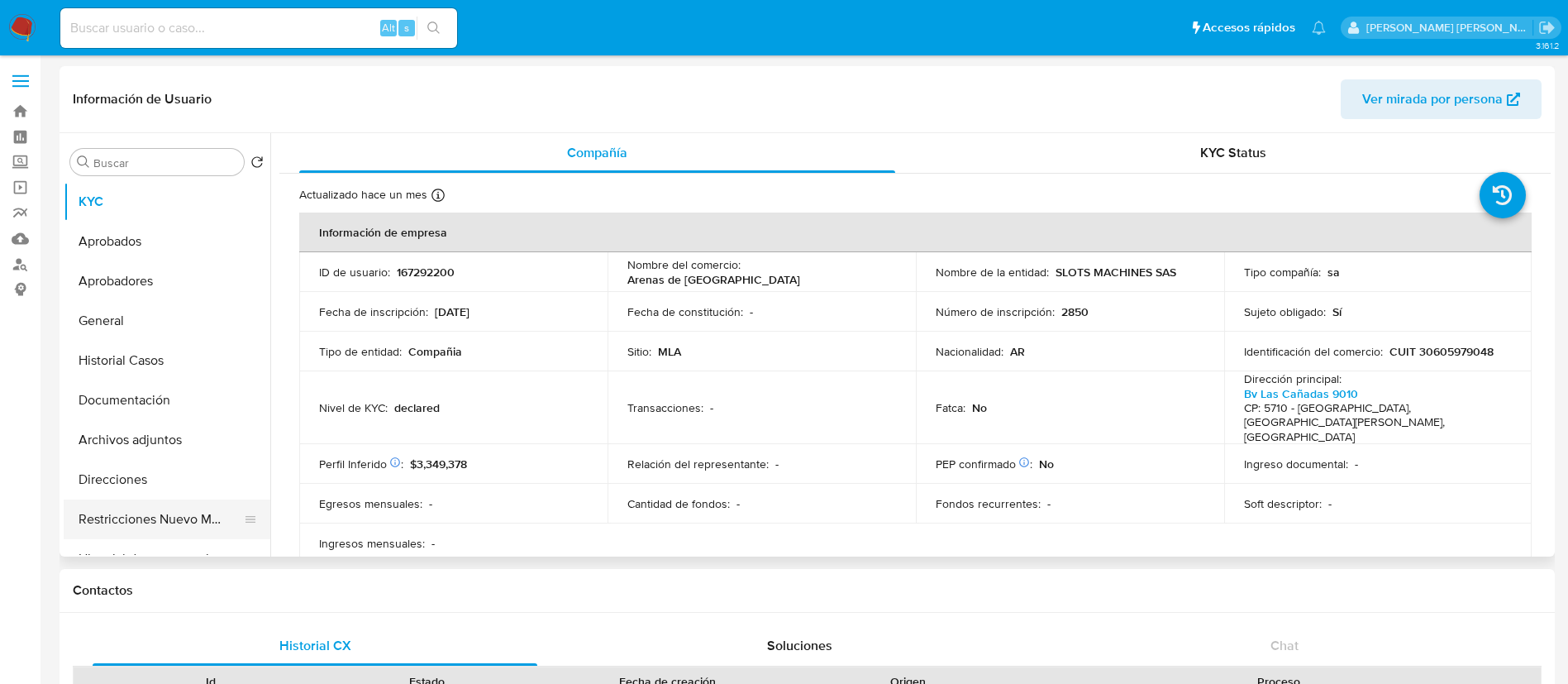
click at [154, 516] on button "Restricciones Nuevo Mundo" at bounding box center [160, 519] width 193 height 40
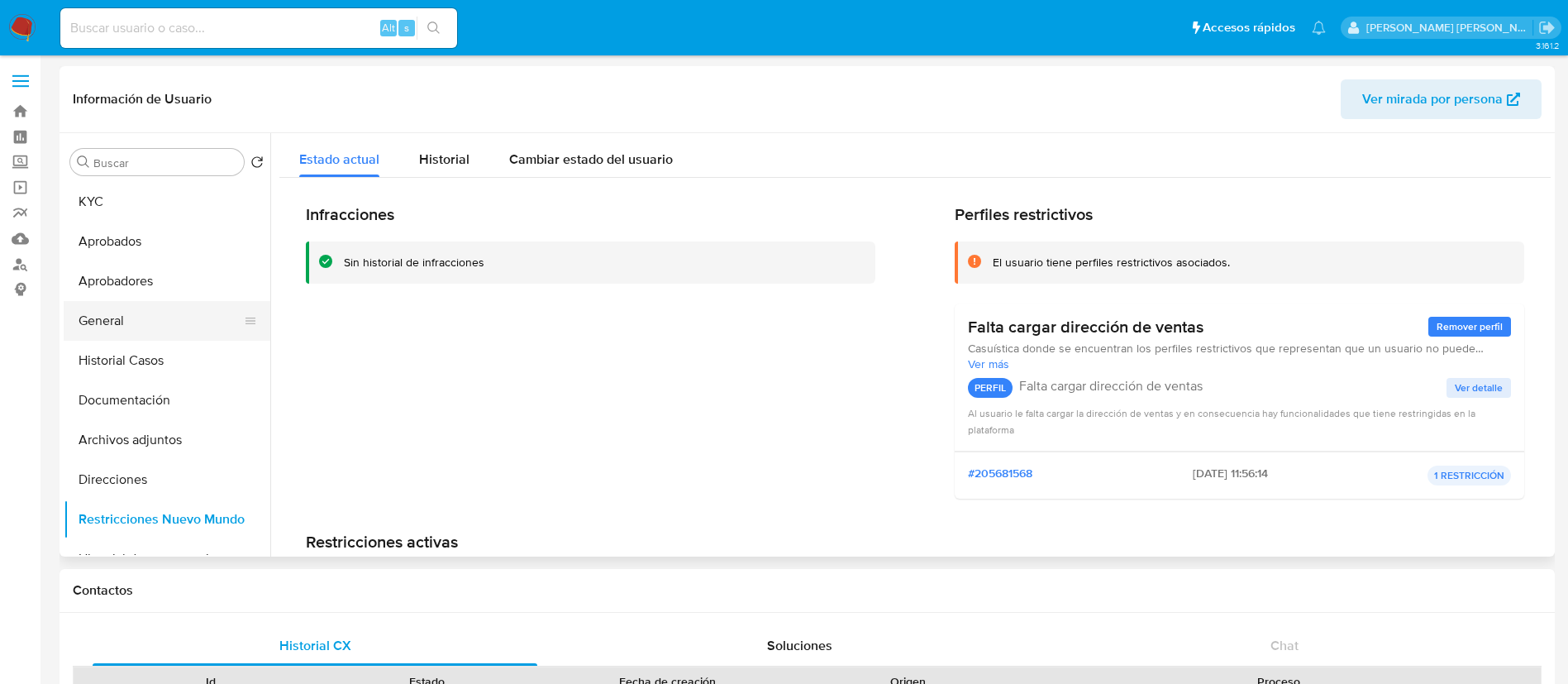
click at [128, 309] on button "General" at bounding box center [160, 321] width 193 height 40
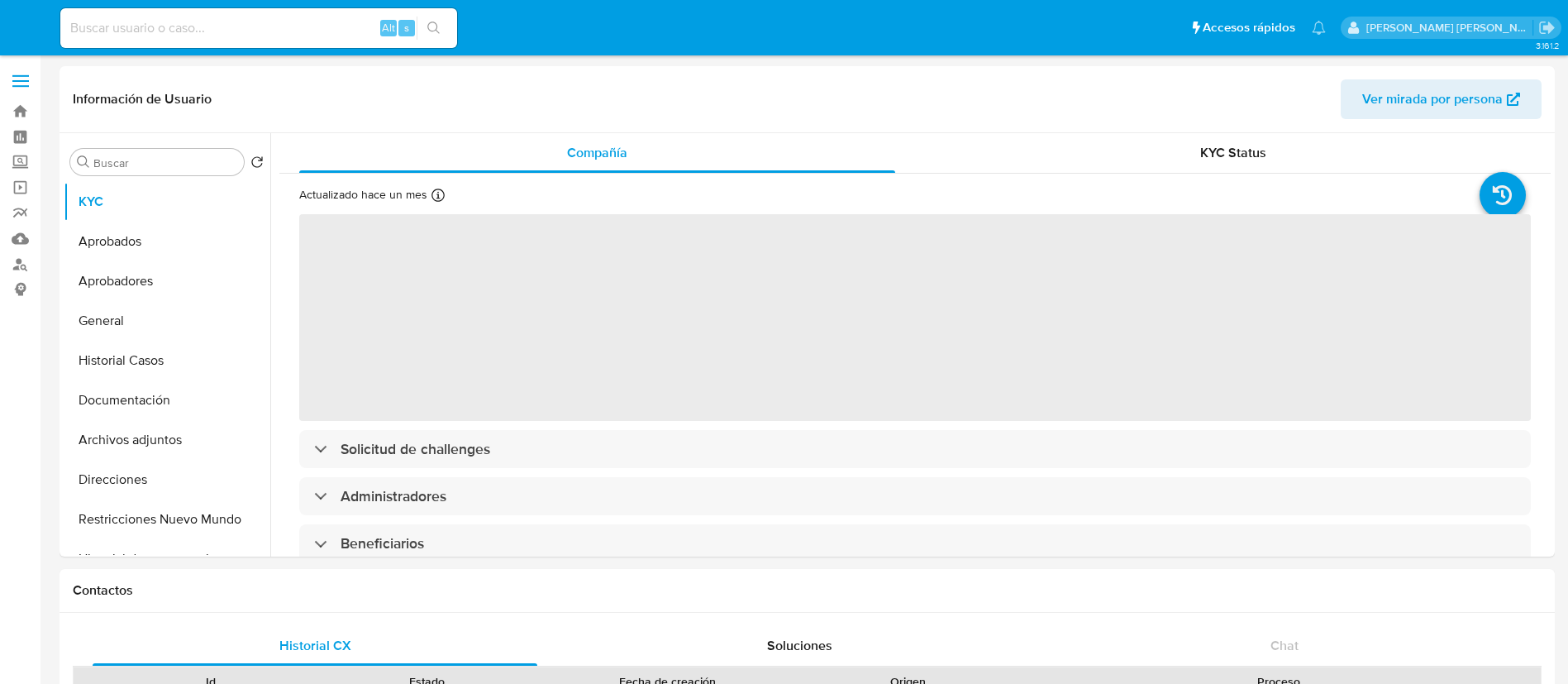
select select "10"
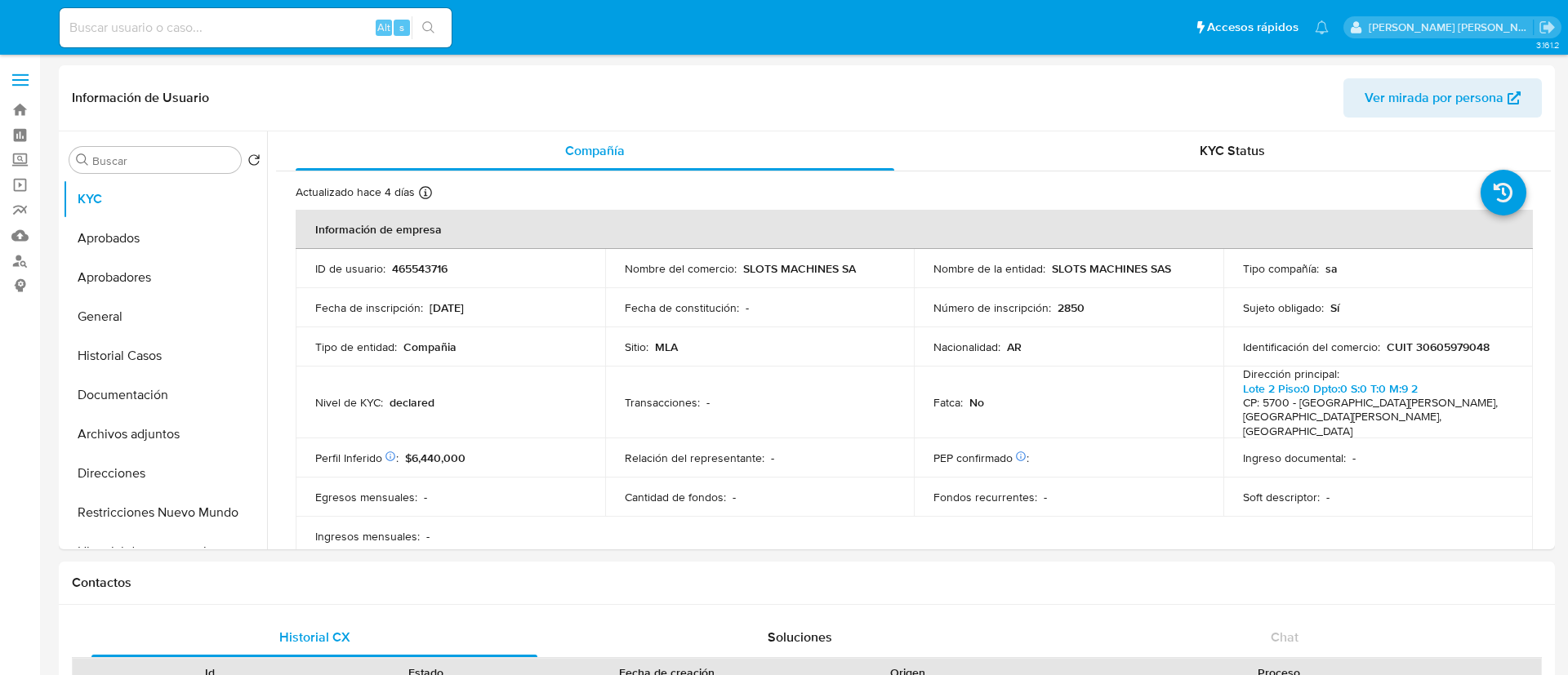
select select "10"
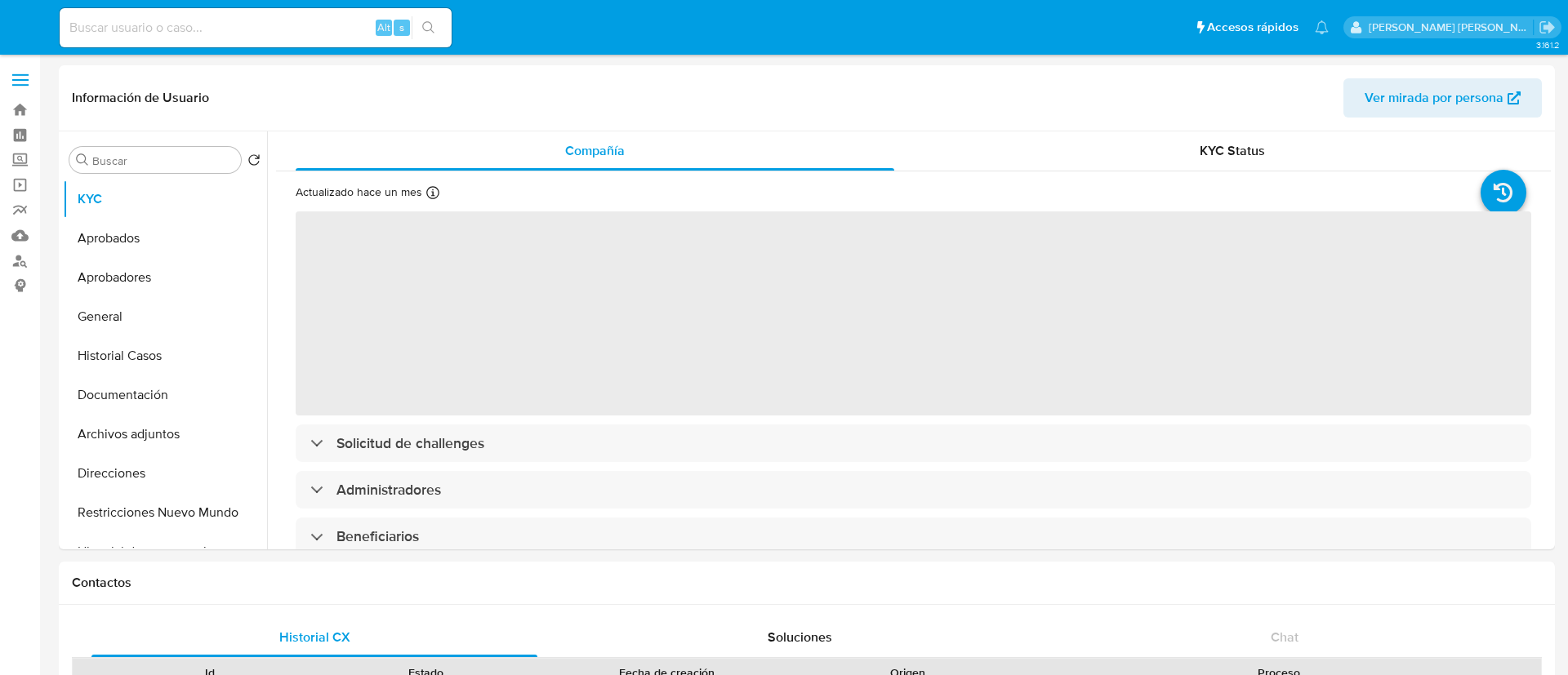
select select "10"
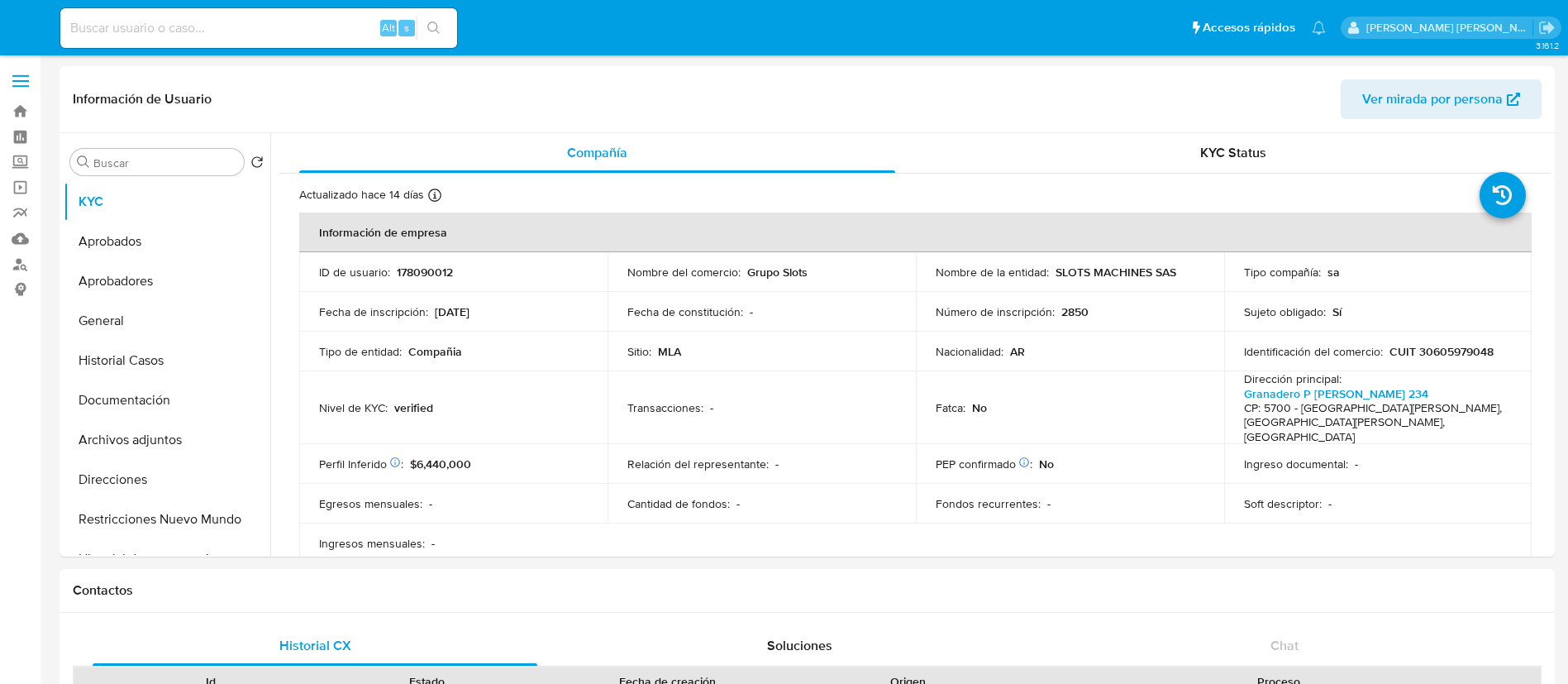
select select "10"
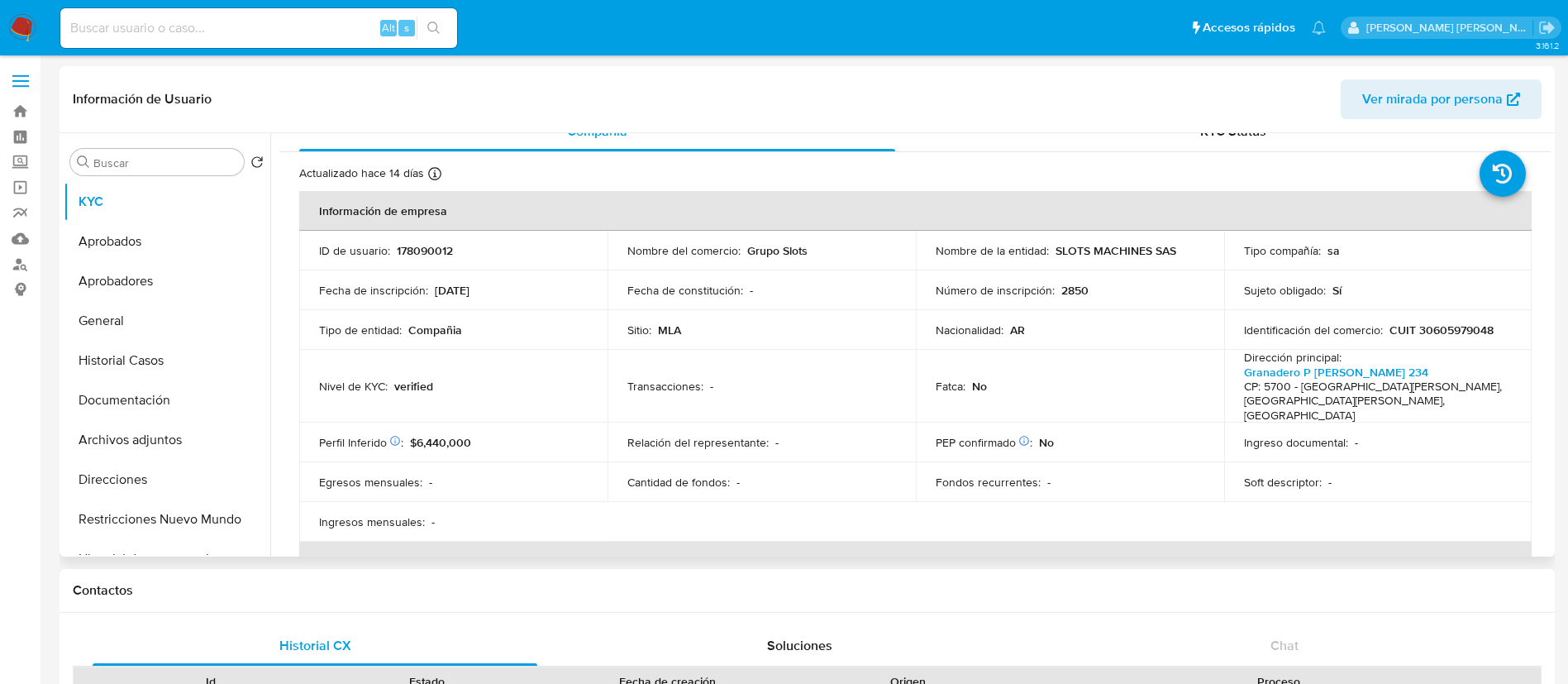
scroll to position [22, 0]
click at [133, 316] on button "General" at bounding box center [160, 321] width 193 height 40
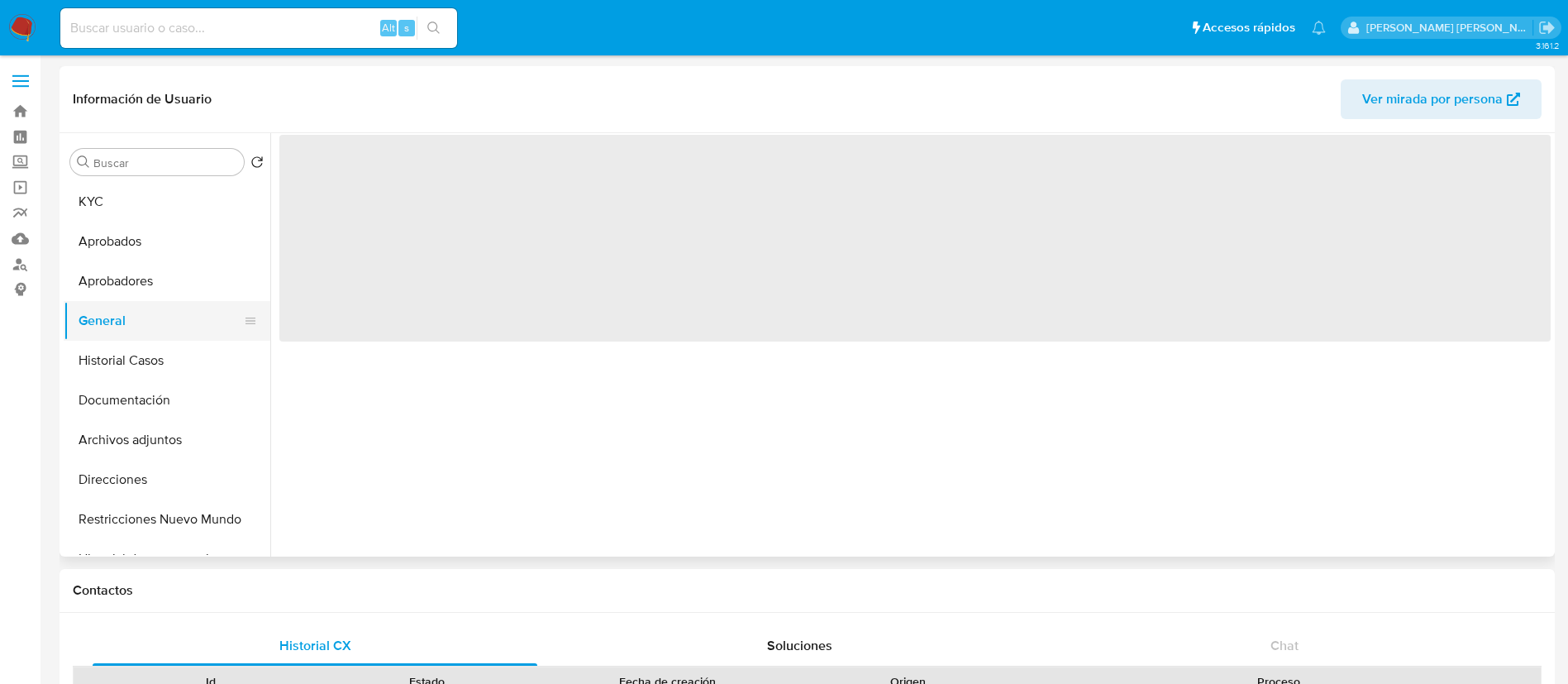
scroll to position [0, 0]
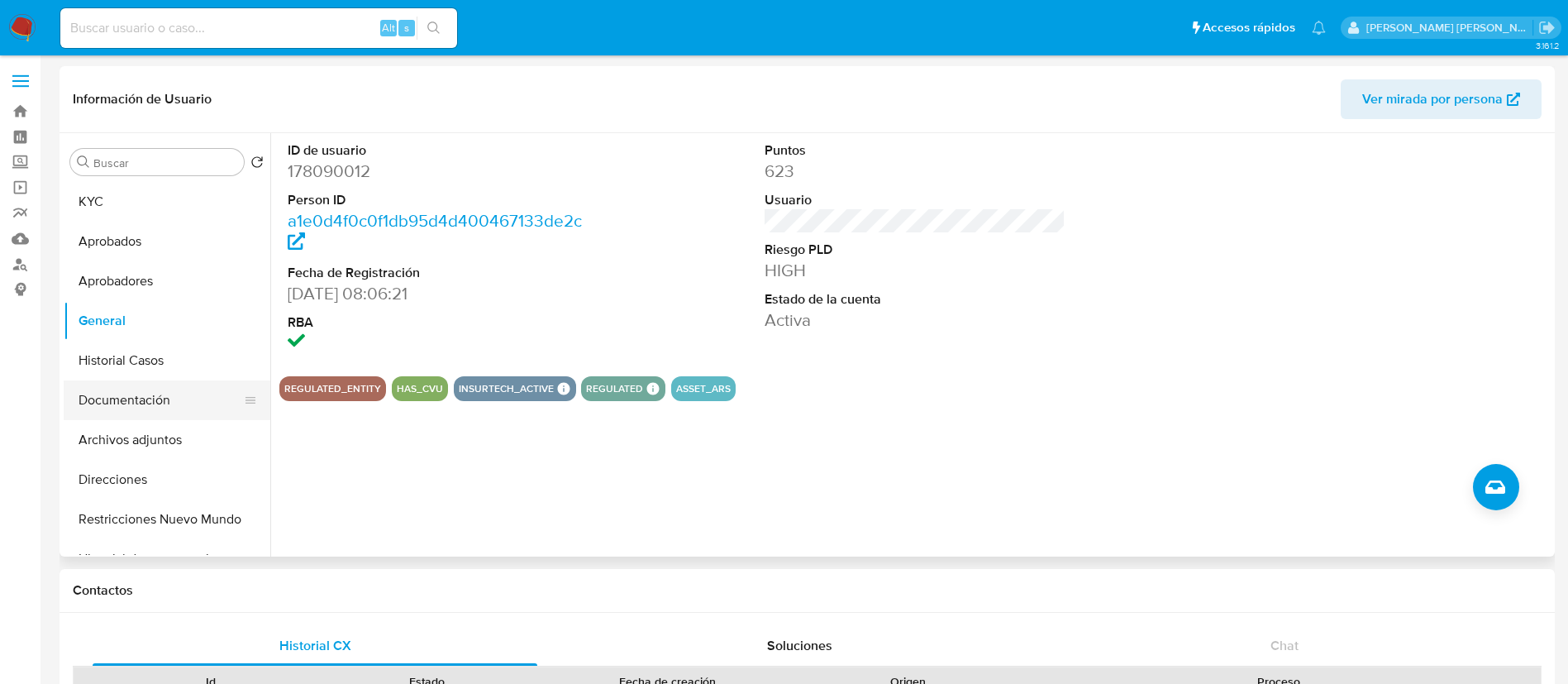
click at [170, 396] on button "Documentación" at bounding box center [160, 401] width 193 height 40
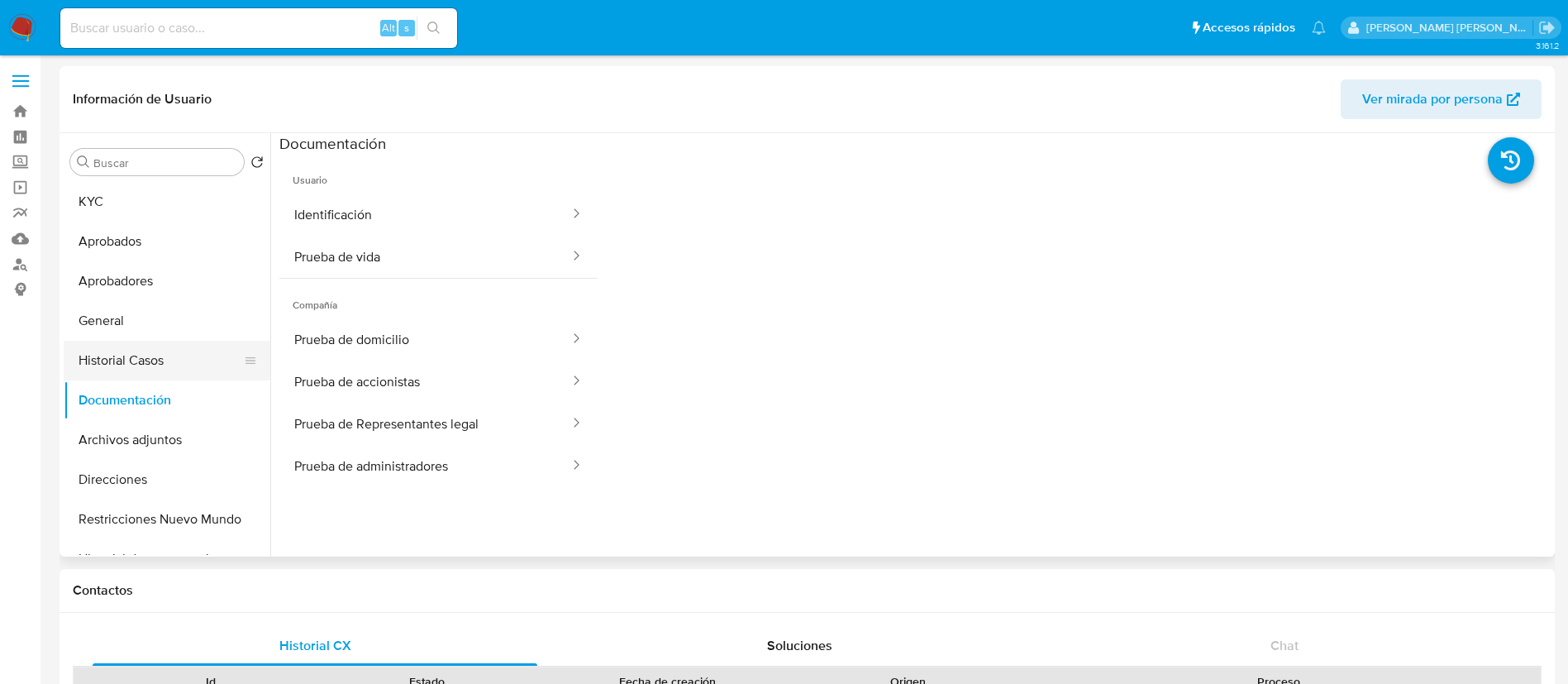
click at [180, 359] on button "Historial Casos" at bounding box center [160, 361] width 193 height 40
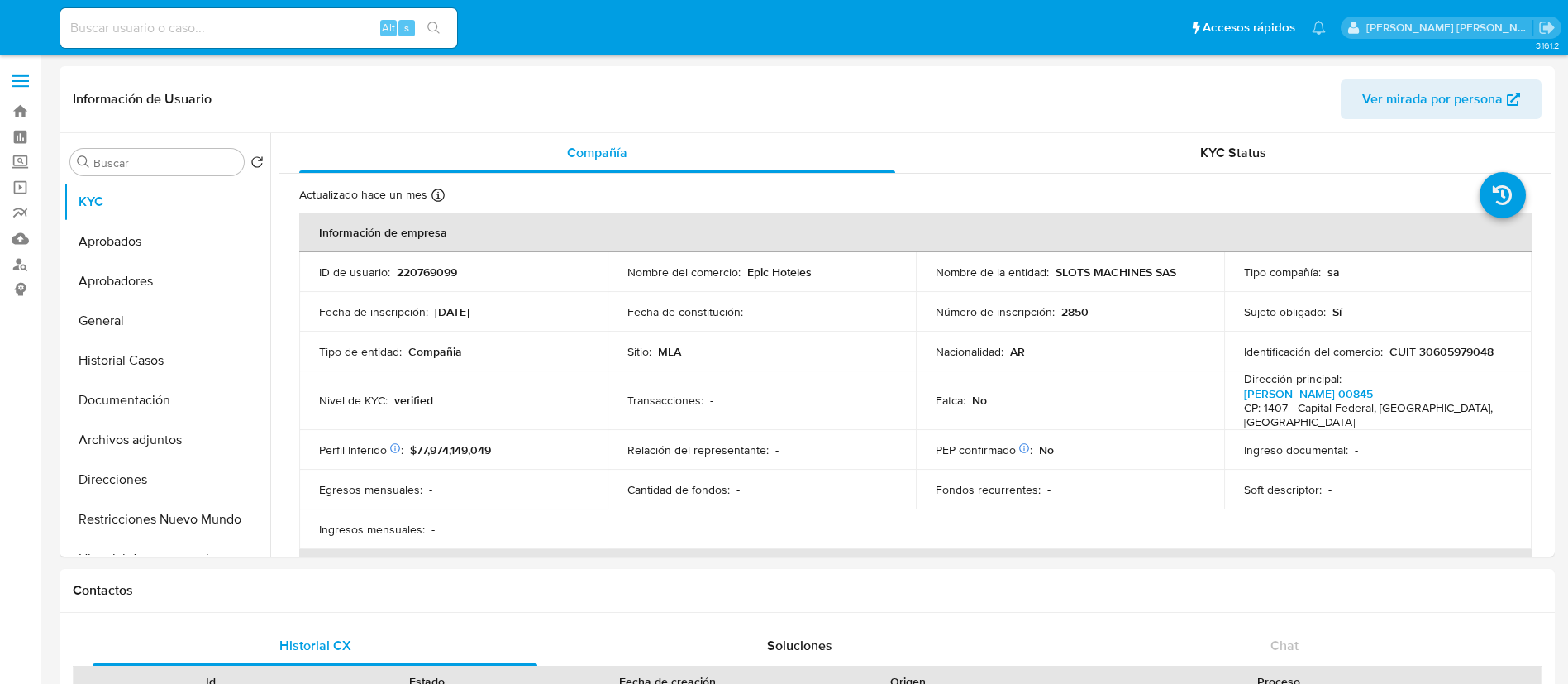
select select "10"
click at [180, 359] on button "Historial Casos" at bounding box center [160, 361] width 193 height 40
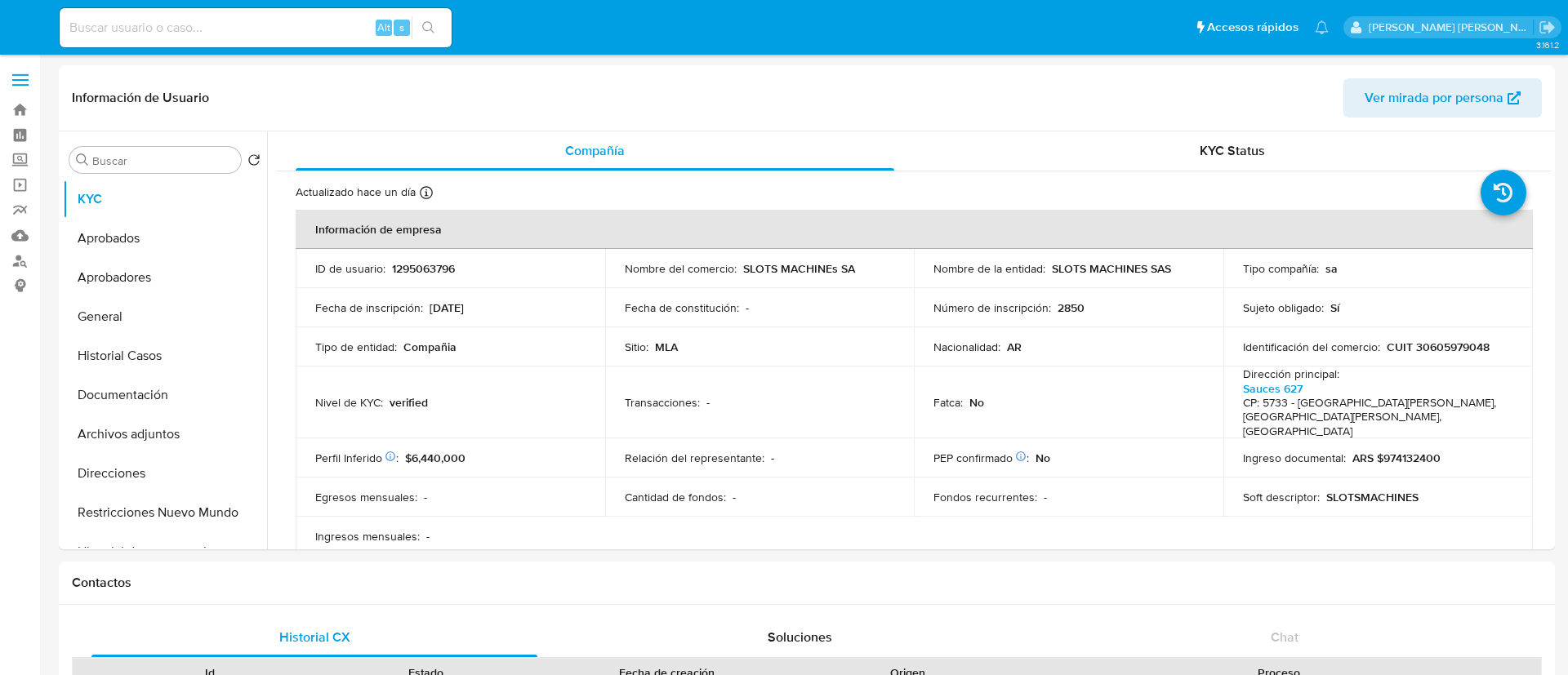
select select "10"
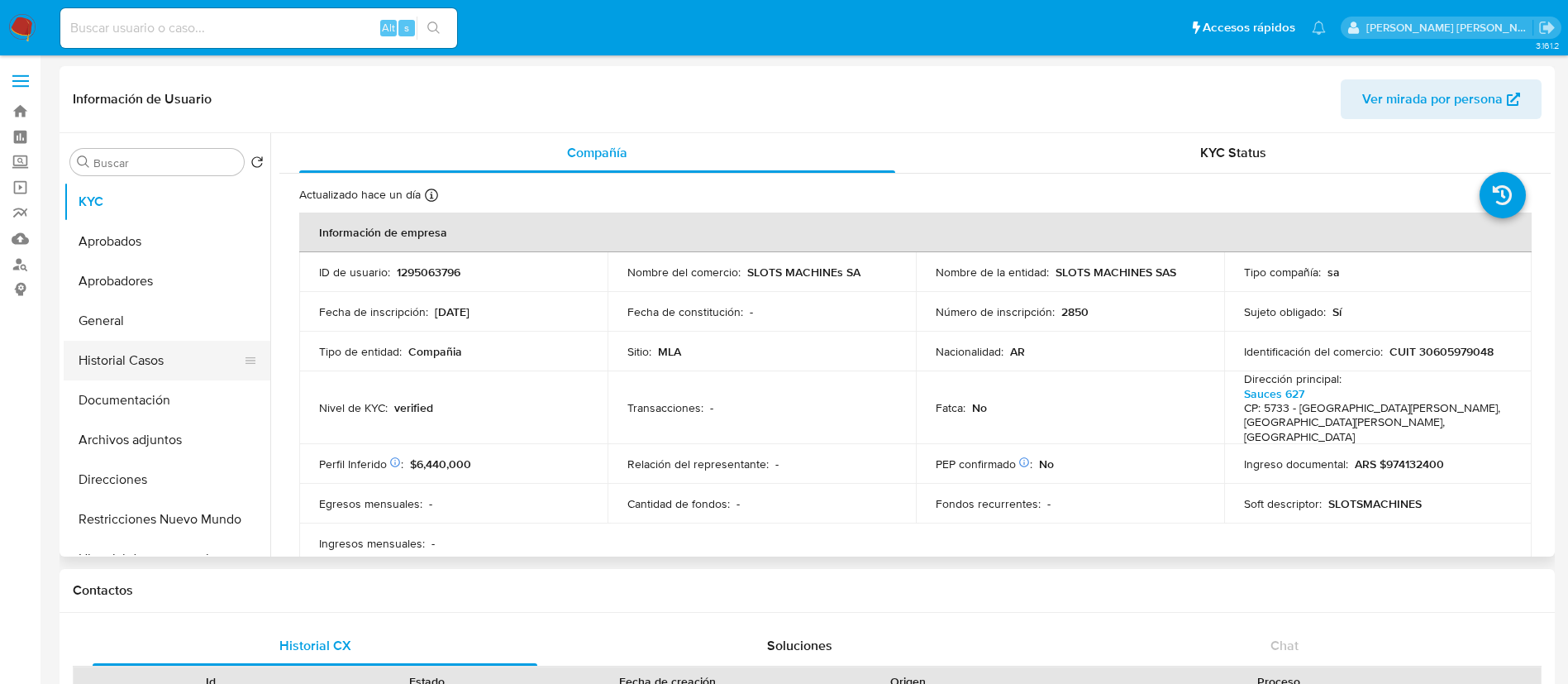
click at [117, 359] on button "Historial Casos" at bounding box center [160, 361] width 193 height 40
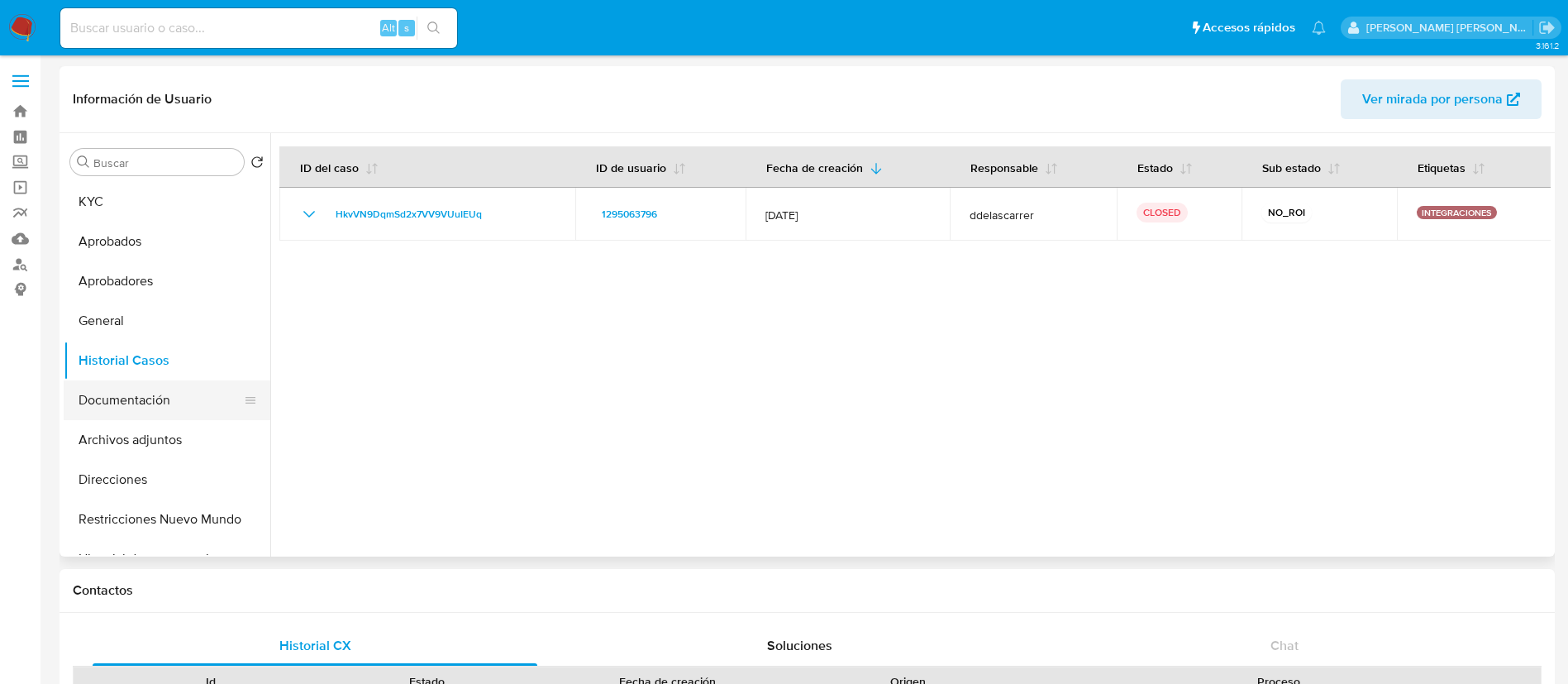
click at [133, 401] on button "Documentación" at bounding box center [160, 401] width 193 height 40
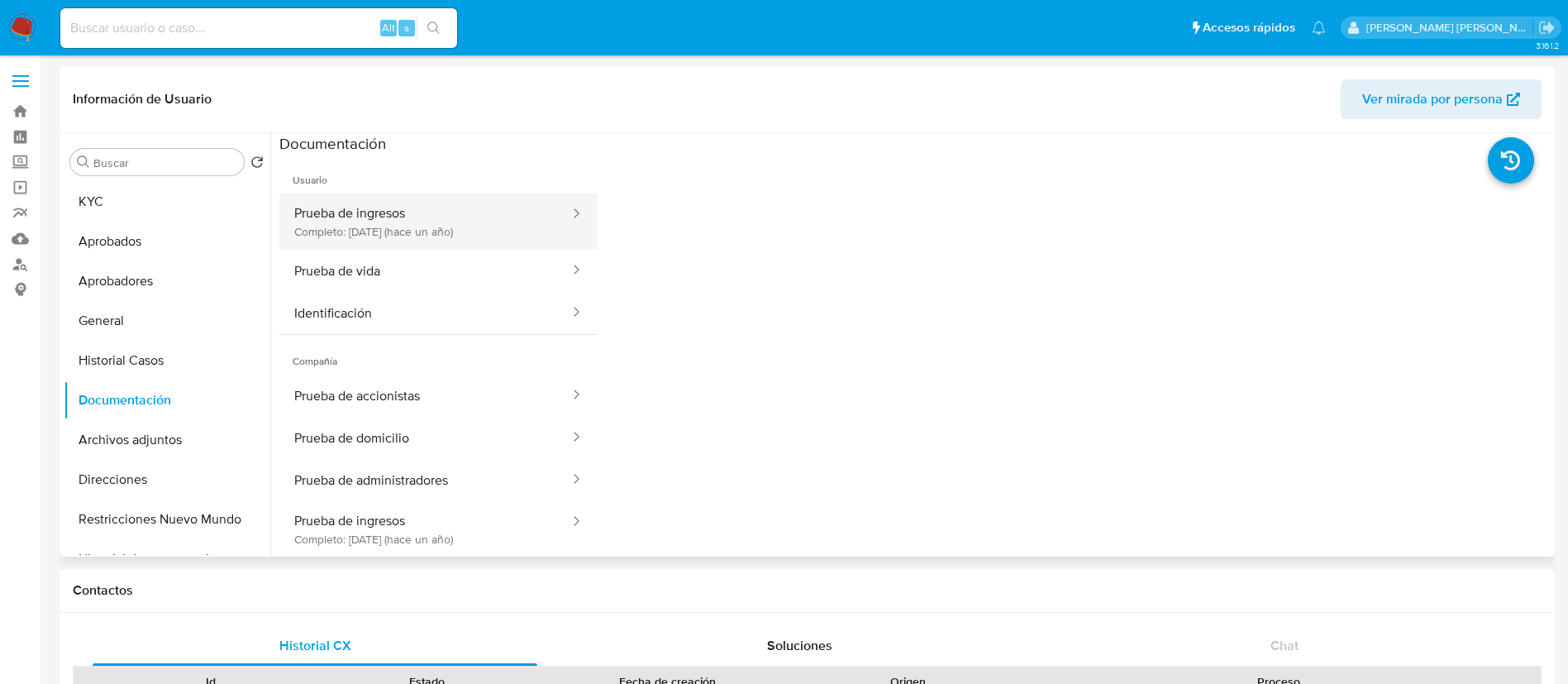
click at [407, 205] on button "Prueba de ingresos Completo: 30/05/2024 (hace un año)" at bounding box center [425, 221] width 292 height 56
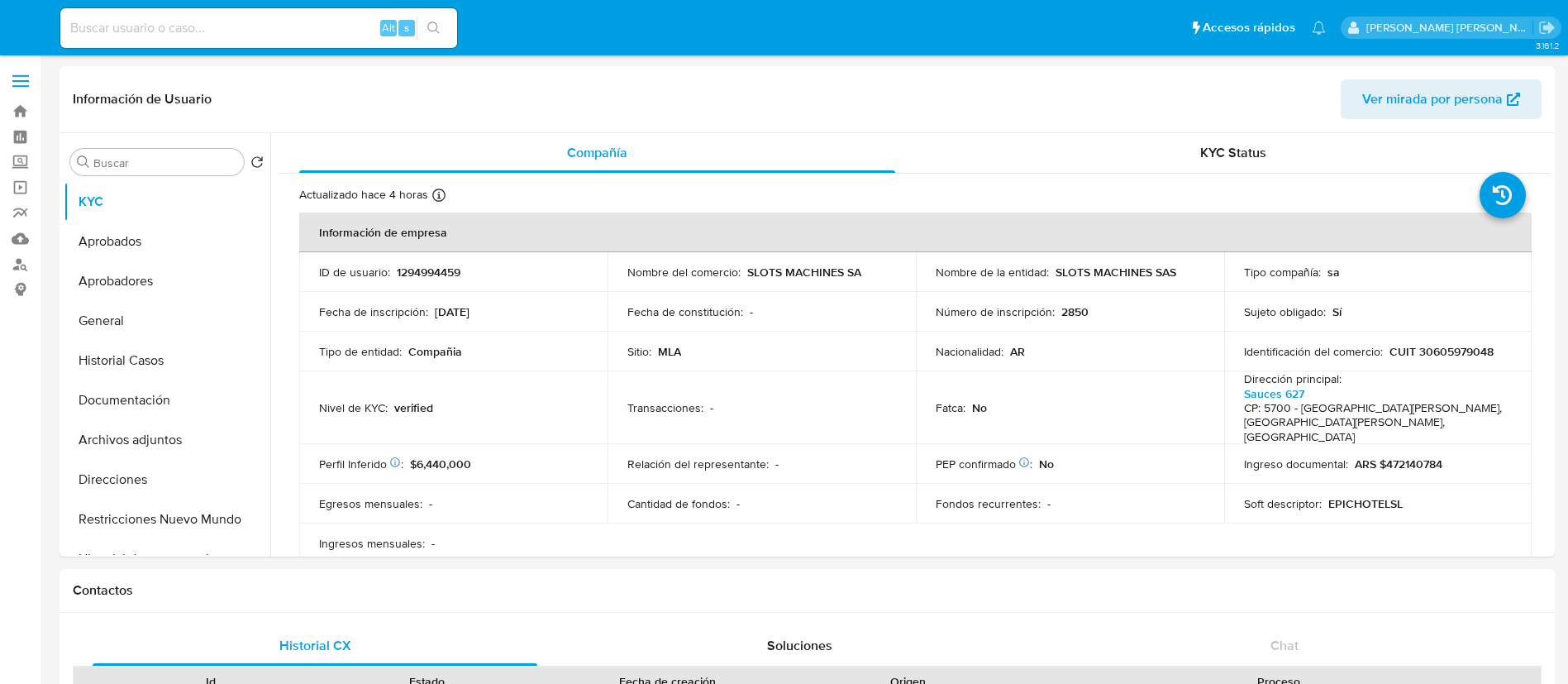
select select "10"
click at [117, 359] on button "Historial Casos" at bounding box center [160, 361] width 193 height 40
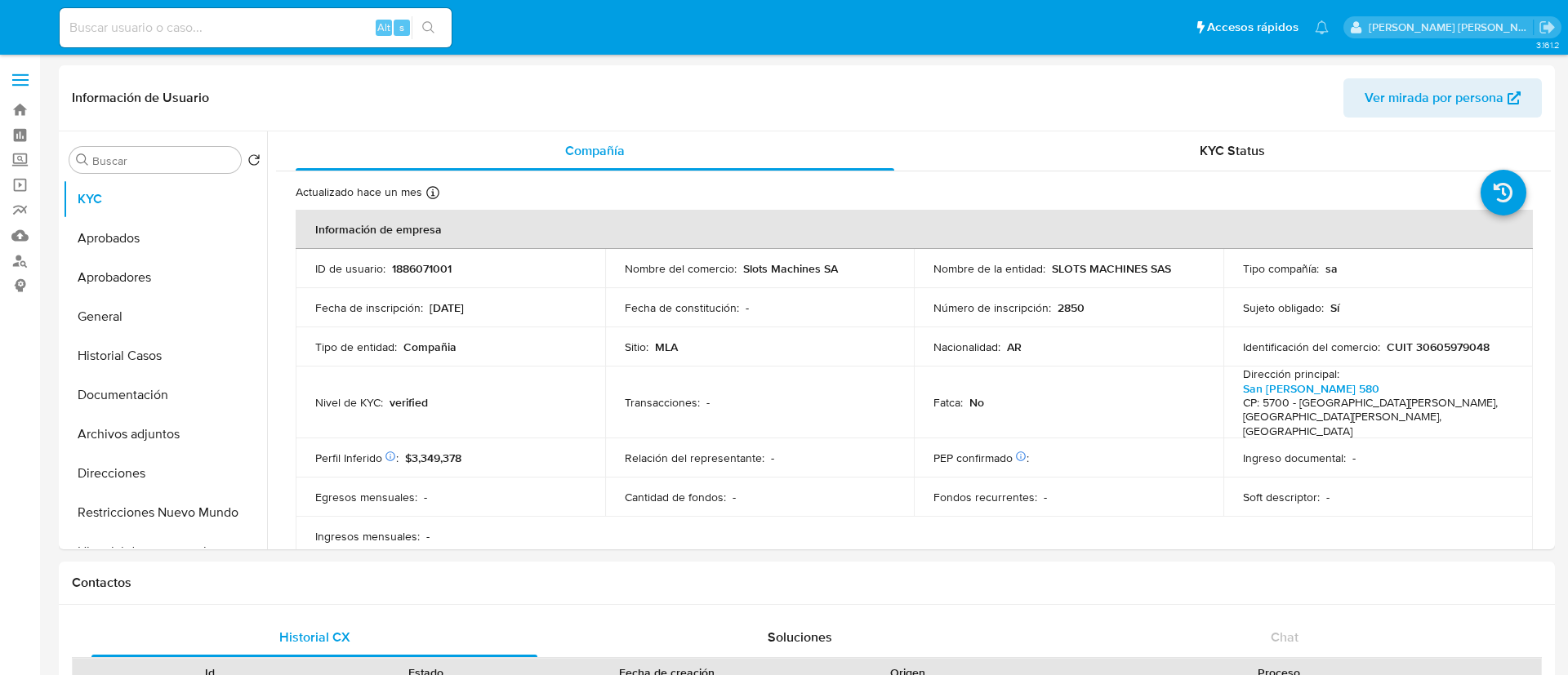
select select "10"
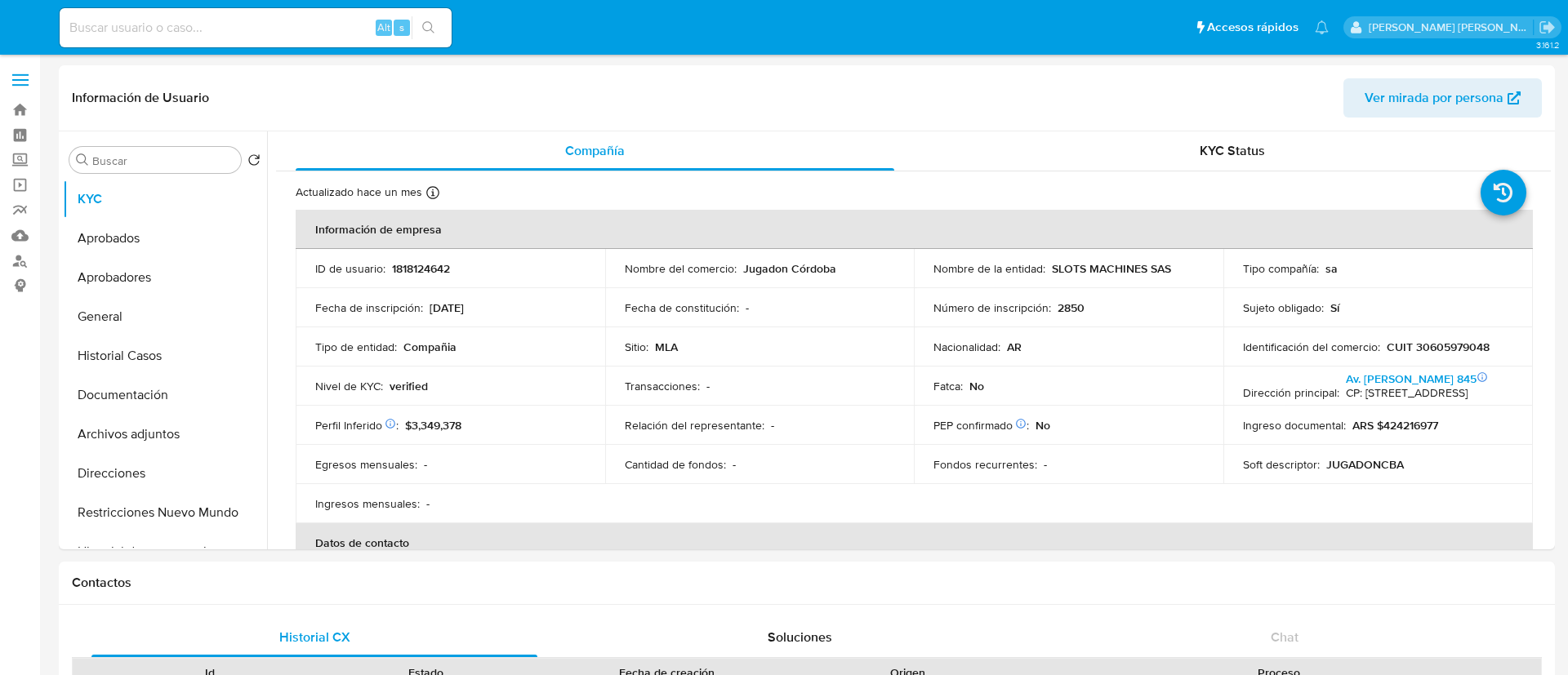
select select "10"
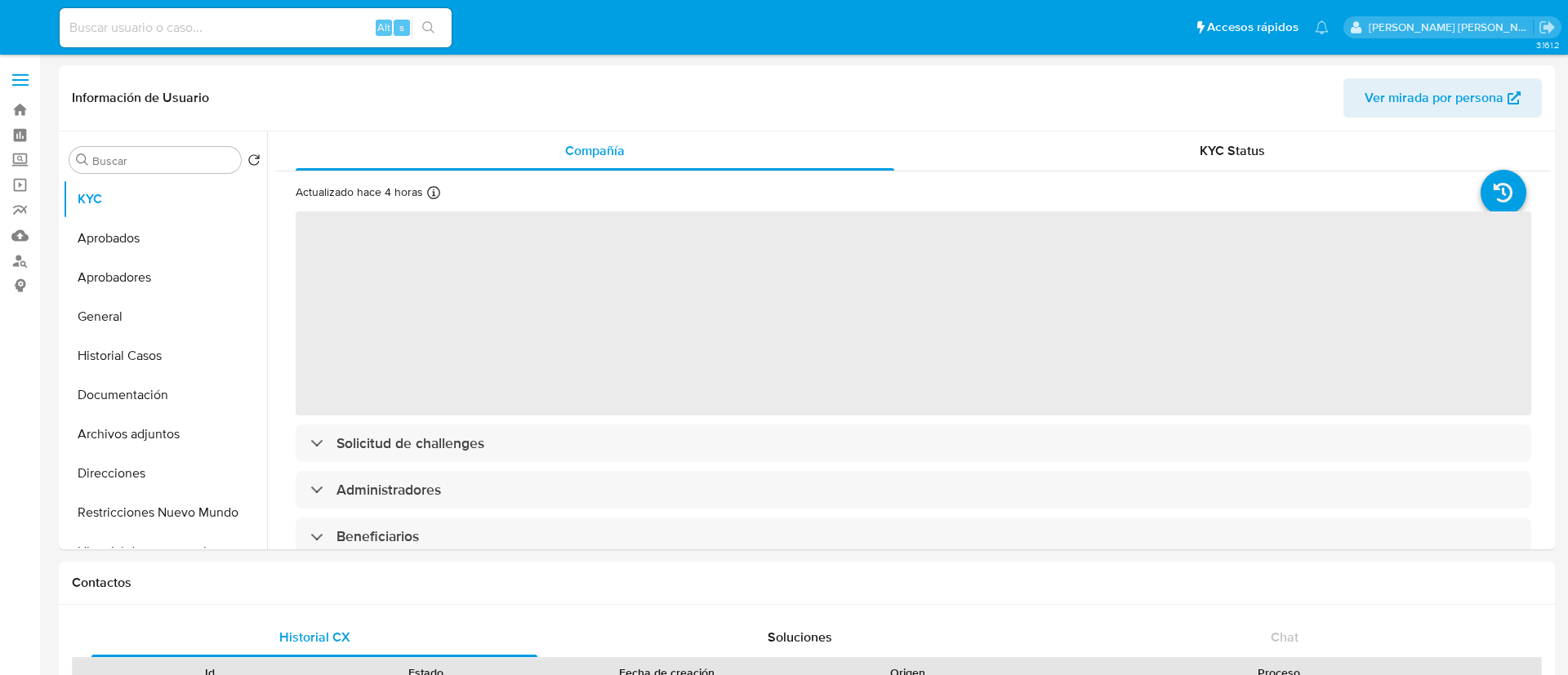
select select "10"
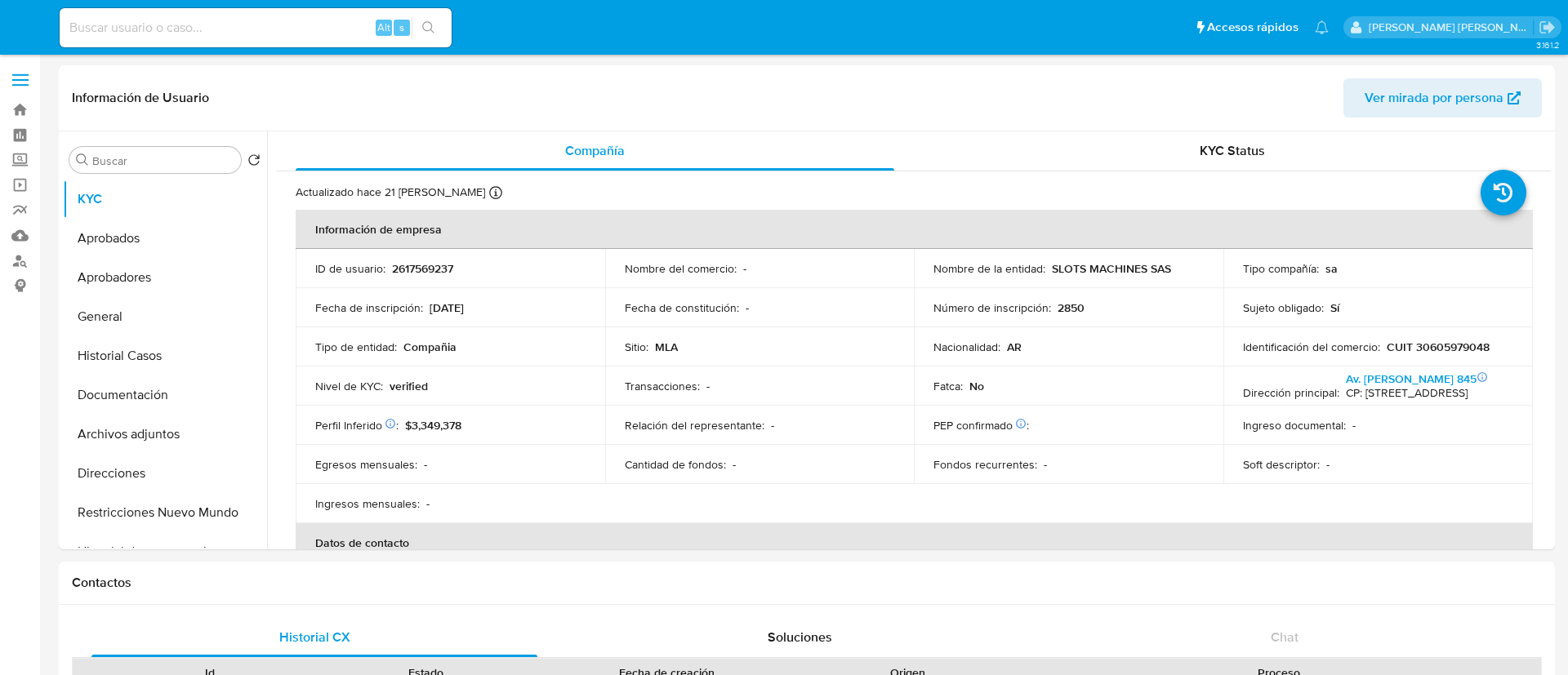
select select "10"
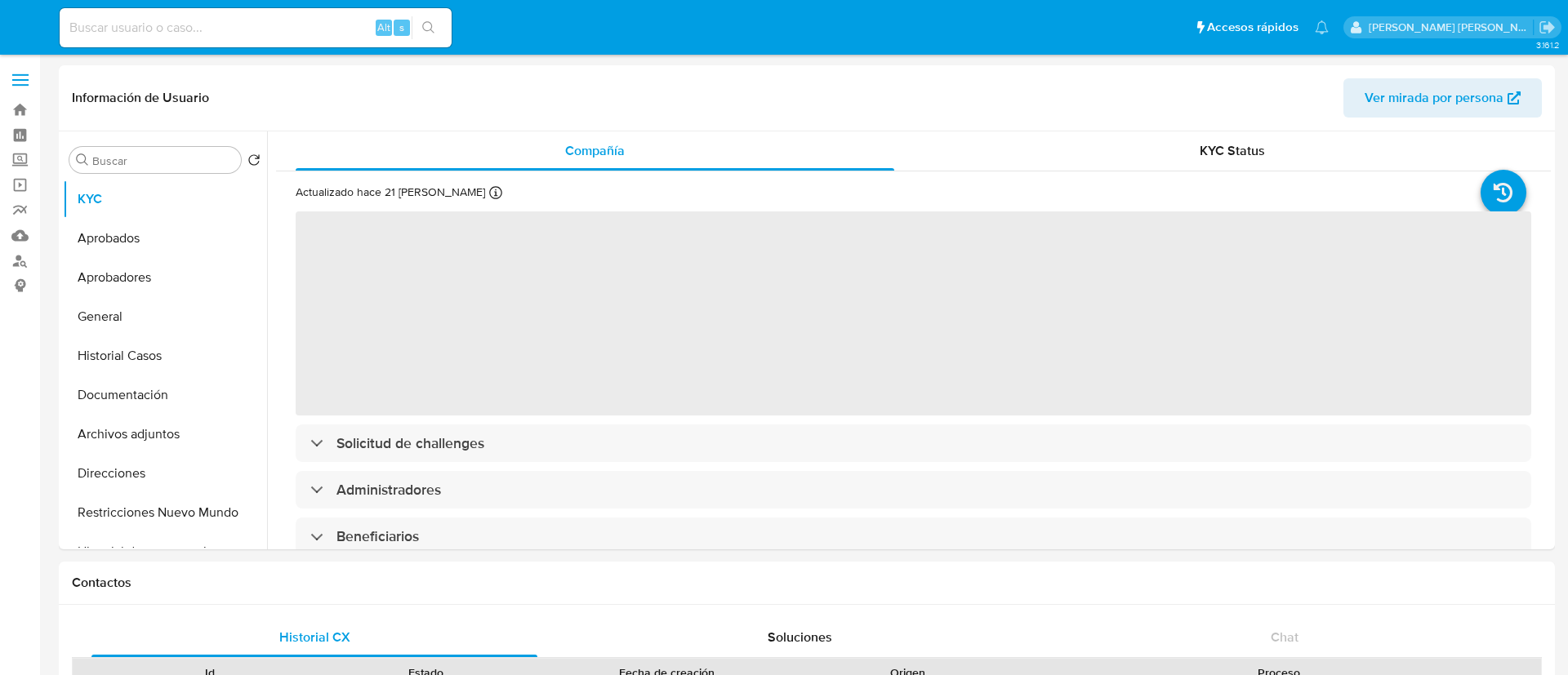
select select "10"
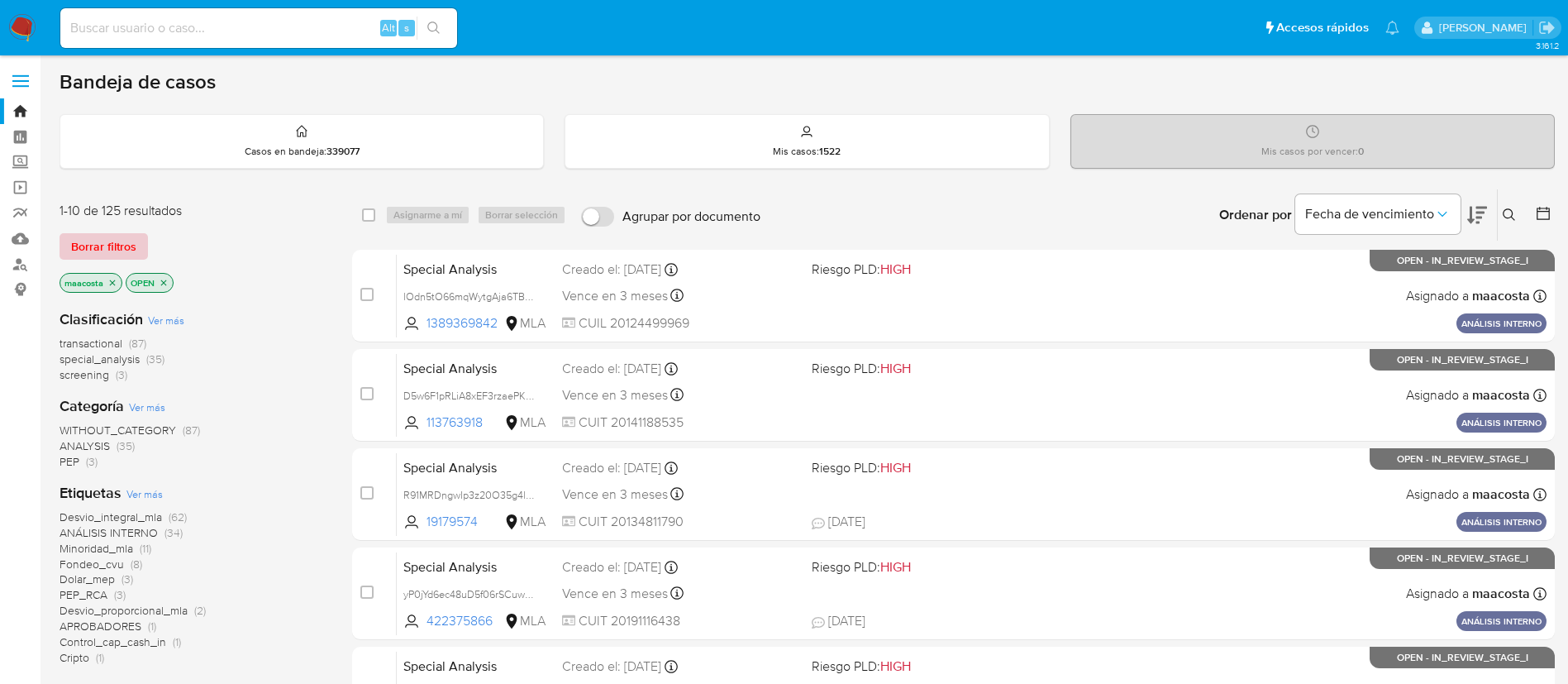
click at [121, 247] on span "Borrar filtros" at bounding box center [104, 246] width 66 height 23
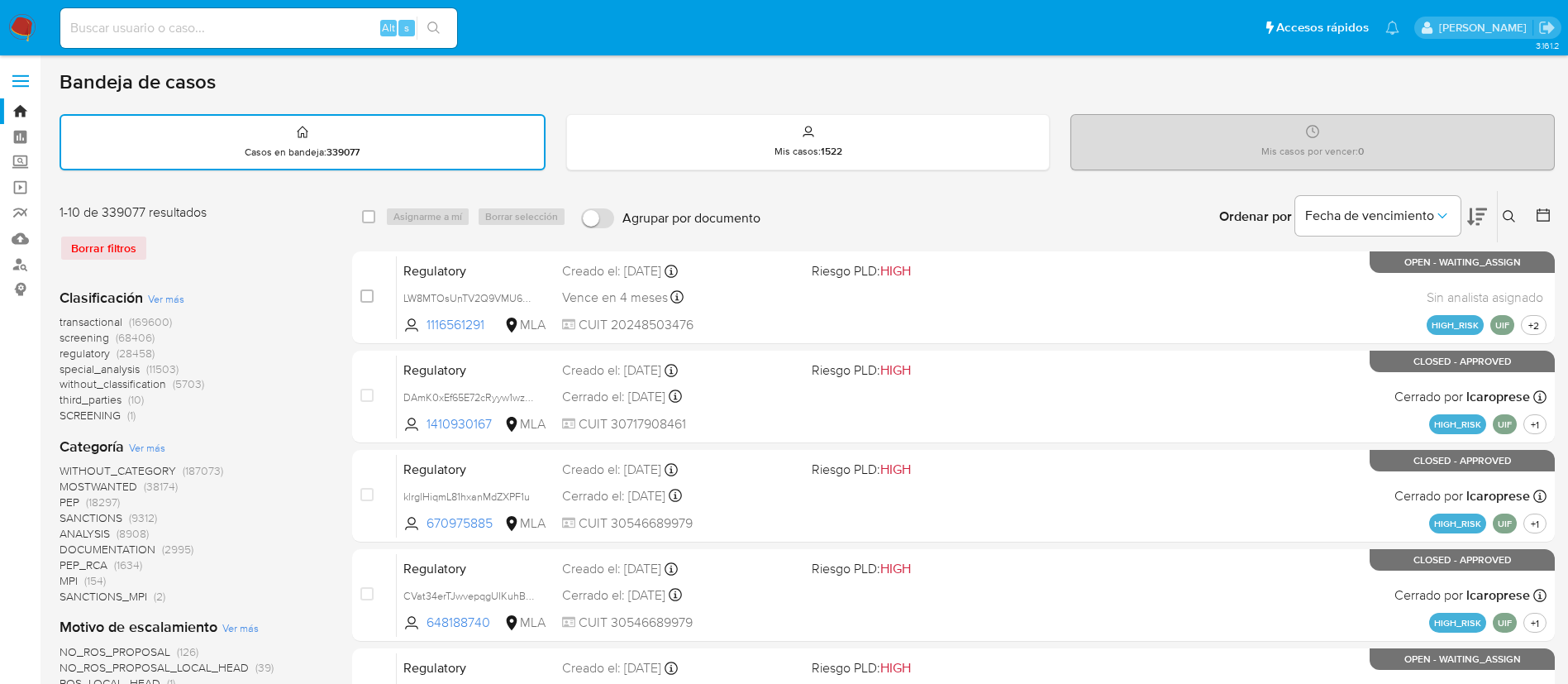
click at [1514, 218] on icon at bounding box center [1509, 217] width 13 height 13
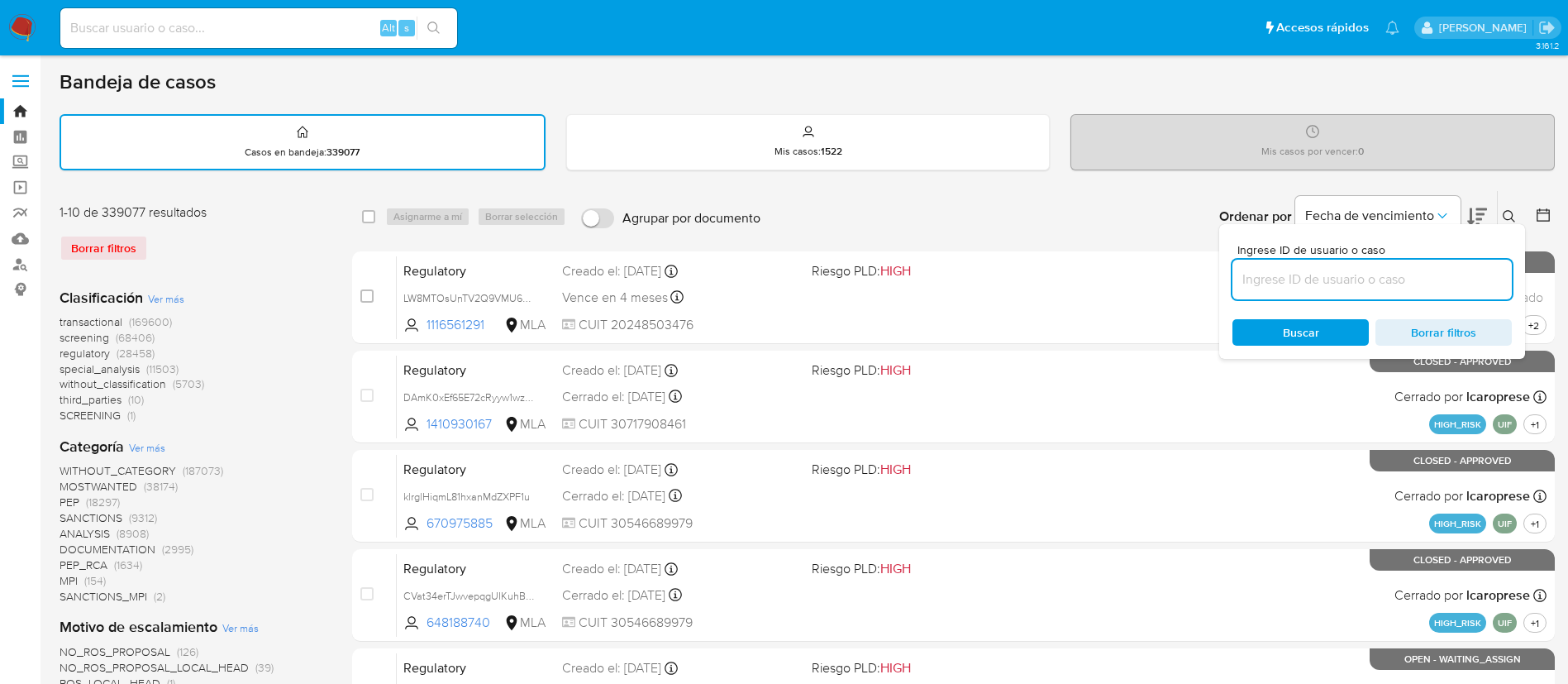
click at [1423, 271] on input at bounding box center [1372, 280] width 280 height 22
type input "30605979048"
